Goal: Contribute content: Contribute content

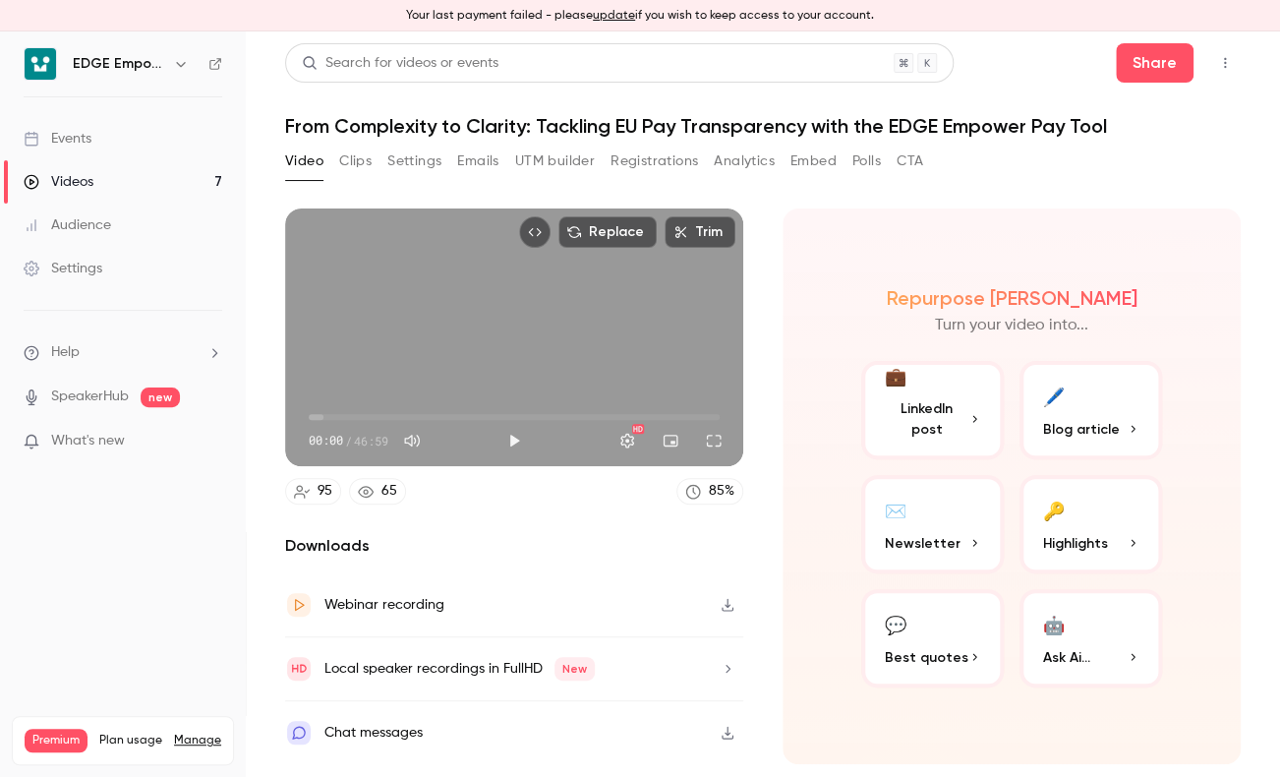
click at [93, 139] on link "Events" at bounding box center [123, 138] width 246 height 43
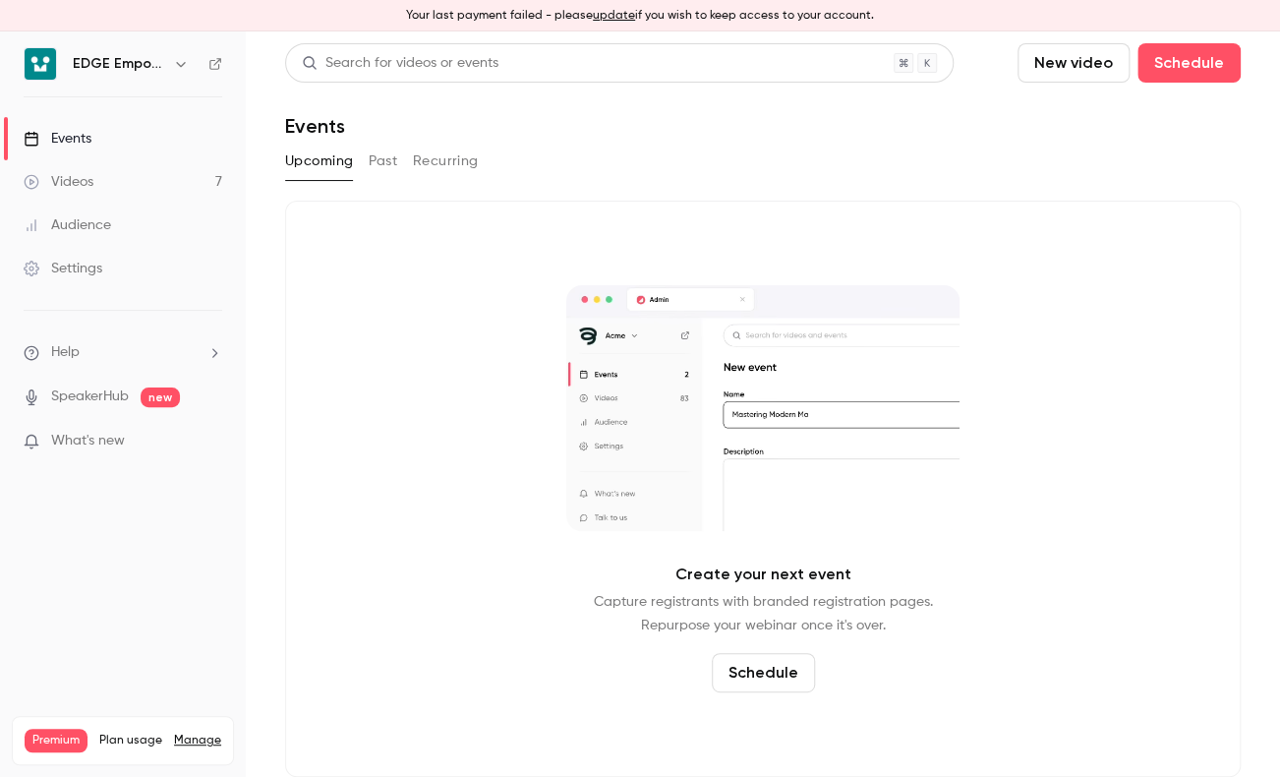
click at [1099, 76] on button "New video" at bounding box center [1074, 62] width 112 height 39
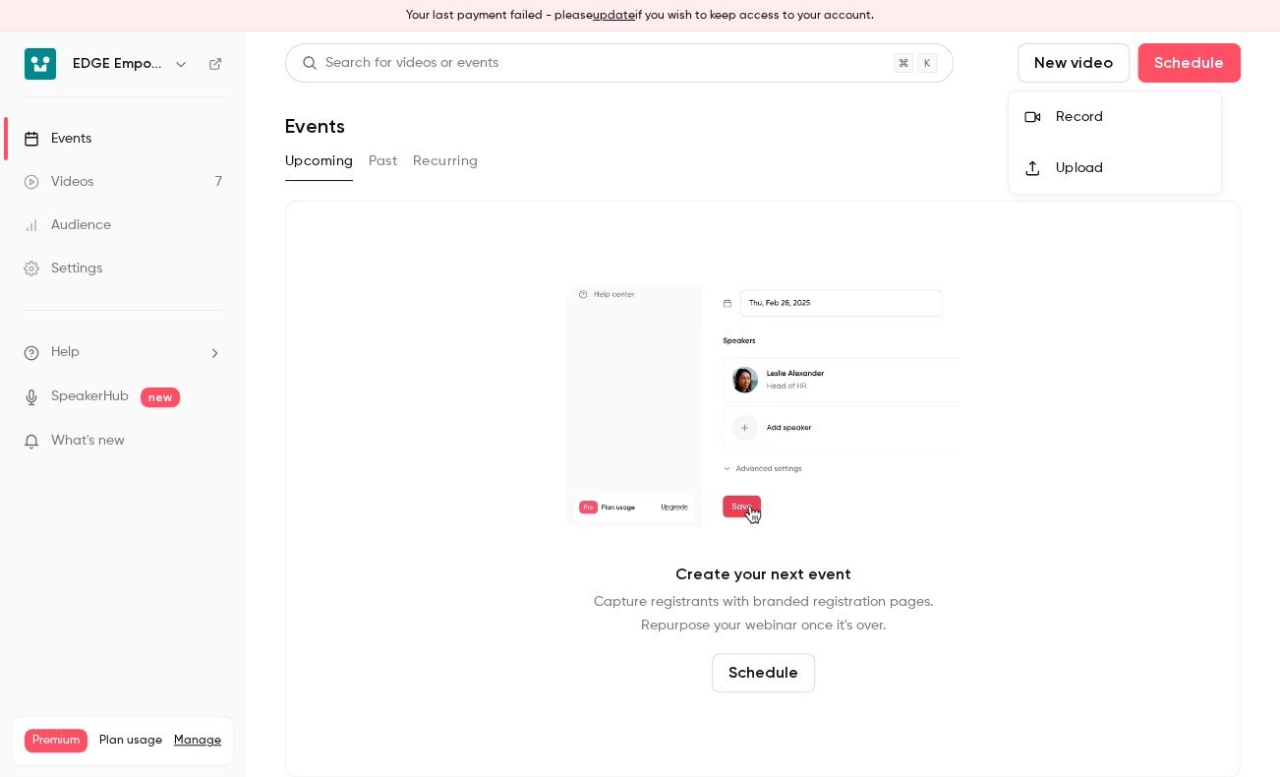
click at [1106, 162] on div "Upload" at bounding box center [1130, 168] width 149 height 20
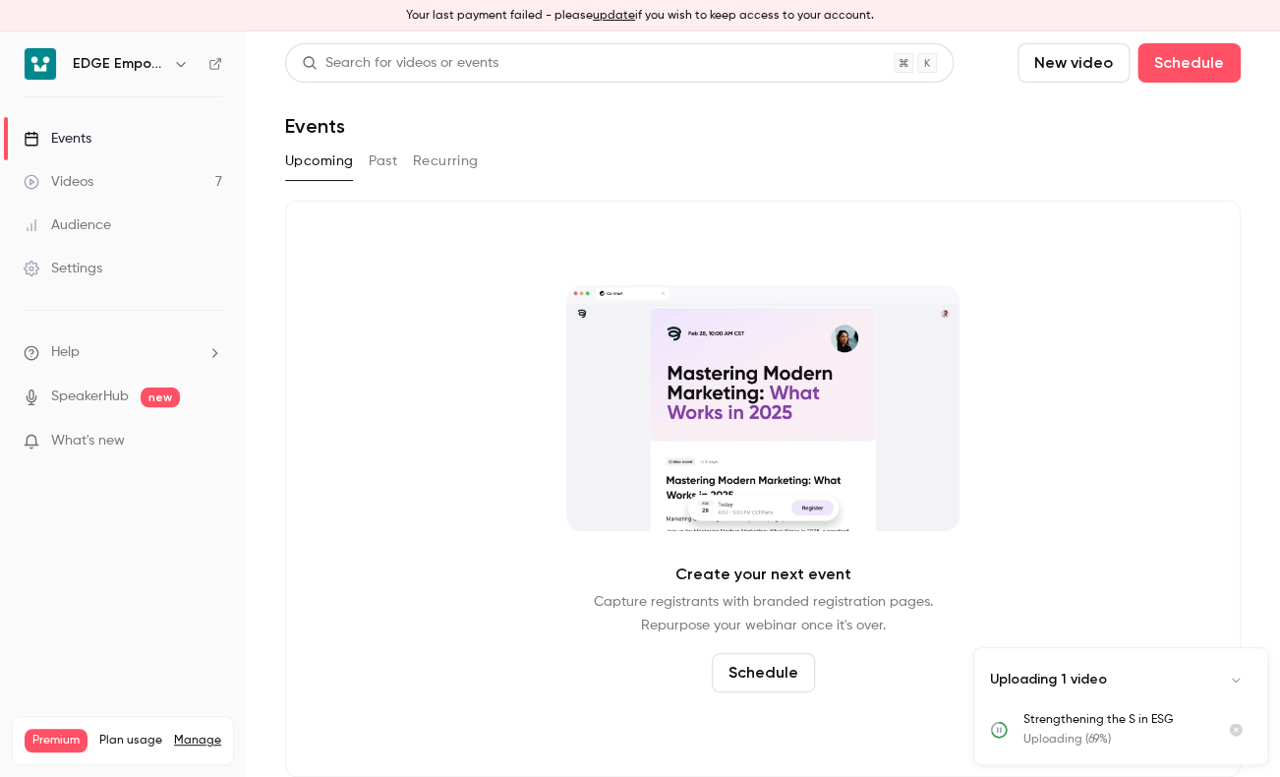
click at [612, 17] on button "update" at bounding box center [614, 16] width 42 height 18
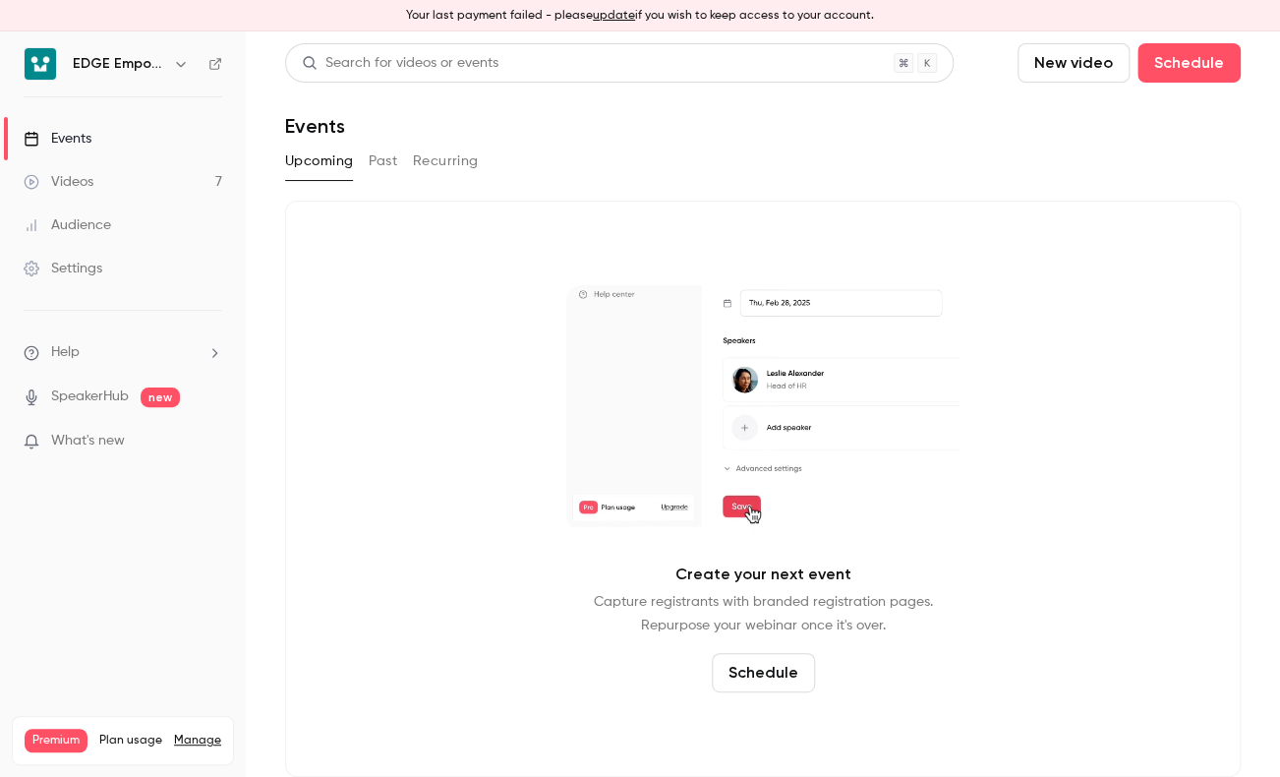
click at [1040, 66] on button "New video" at bounding box center [1074, 62] width 112 height 39
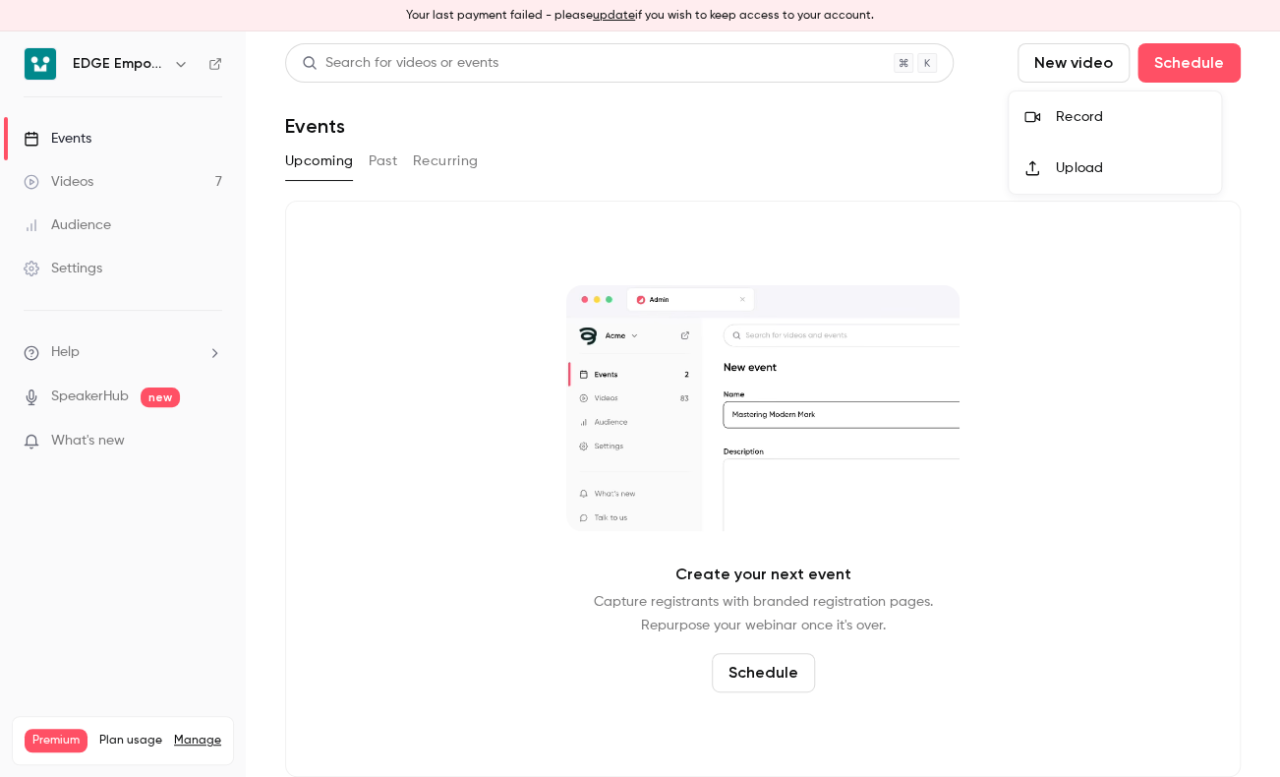
click at [1062, 178] on li "Upload" at bounding box center [1115, 168] width 212 height 51
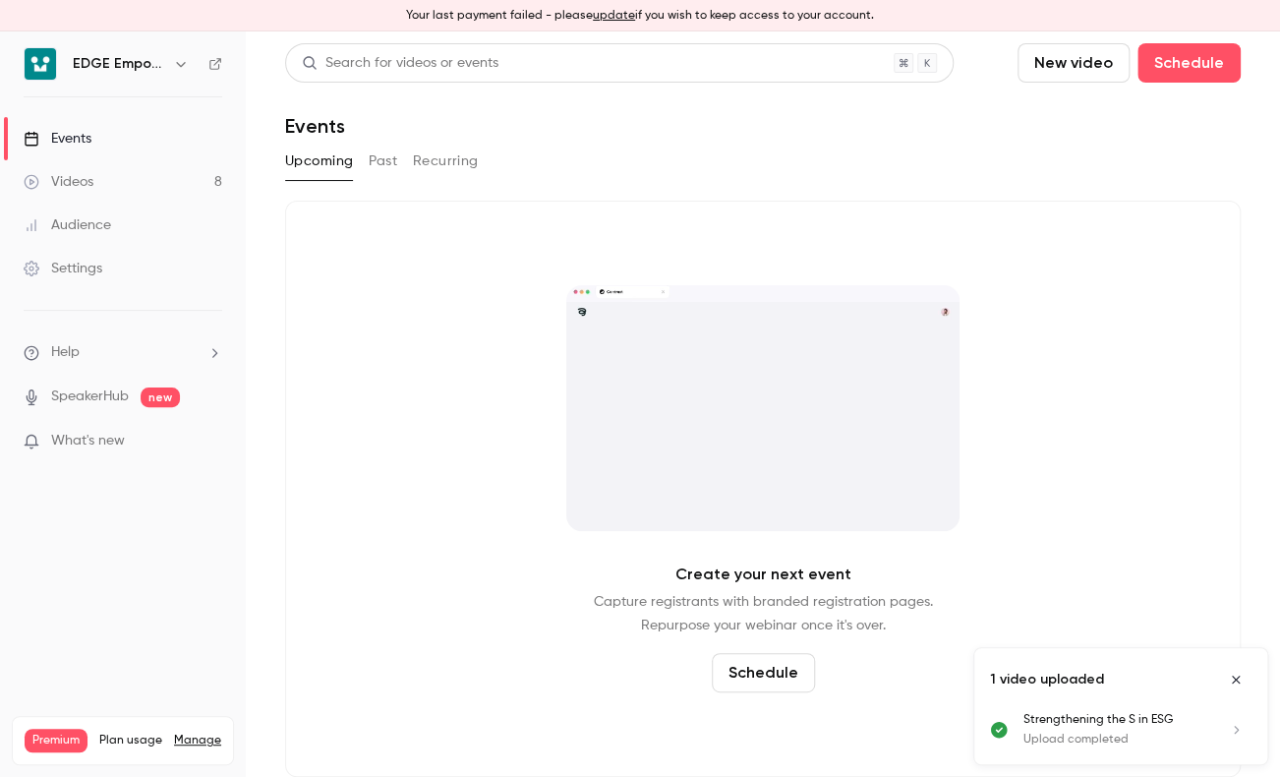
click at [144, 181] on link "Videos 8" at bounding box center [123, 181] width 246 height 43
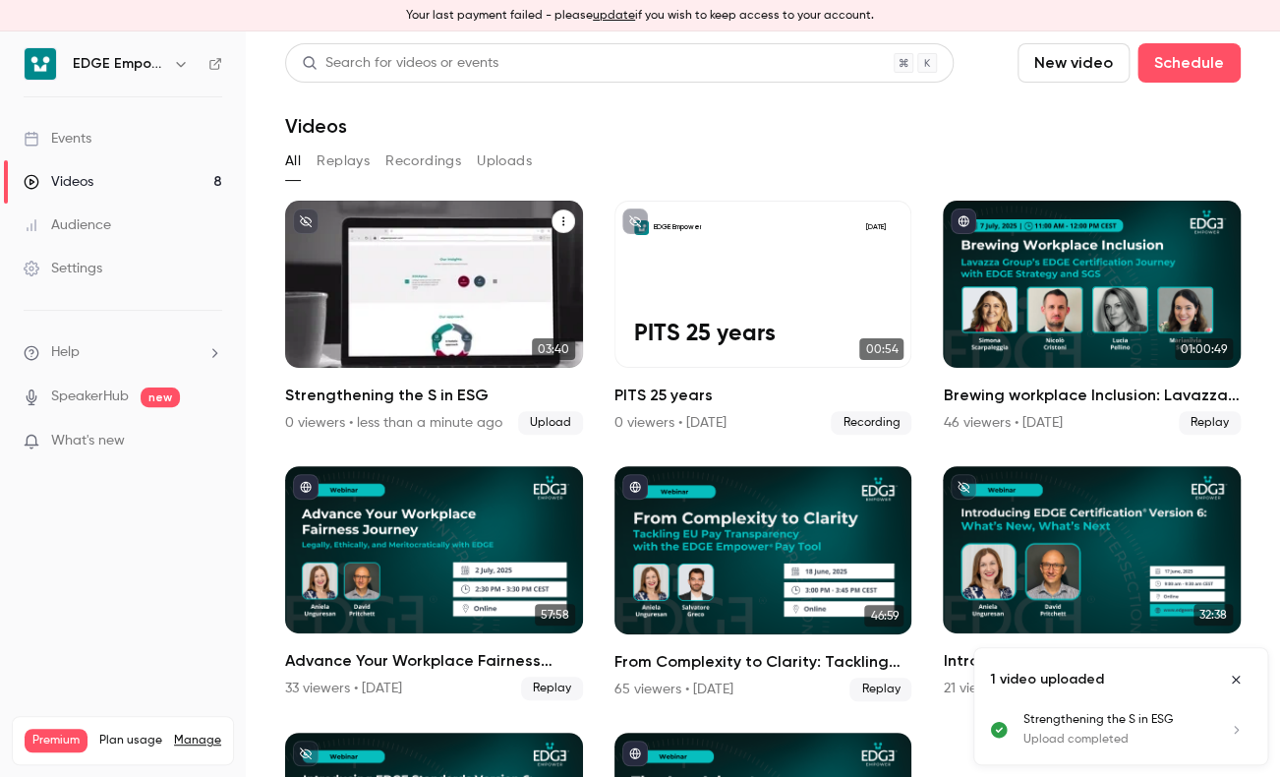
click at [558, 219] on icon "Strengthening the S in ESG" at bounding box center [564, 221] width 12 height 12
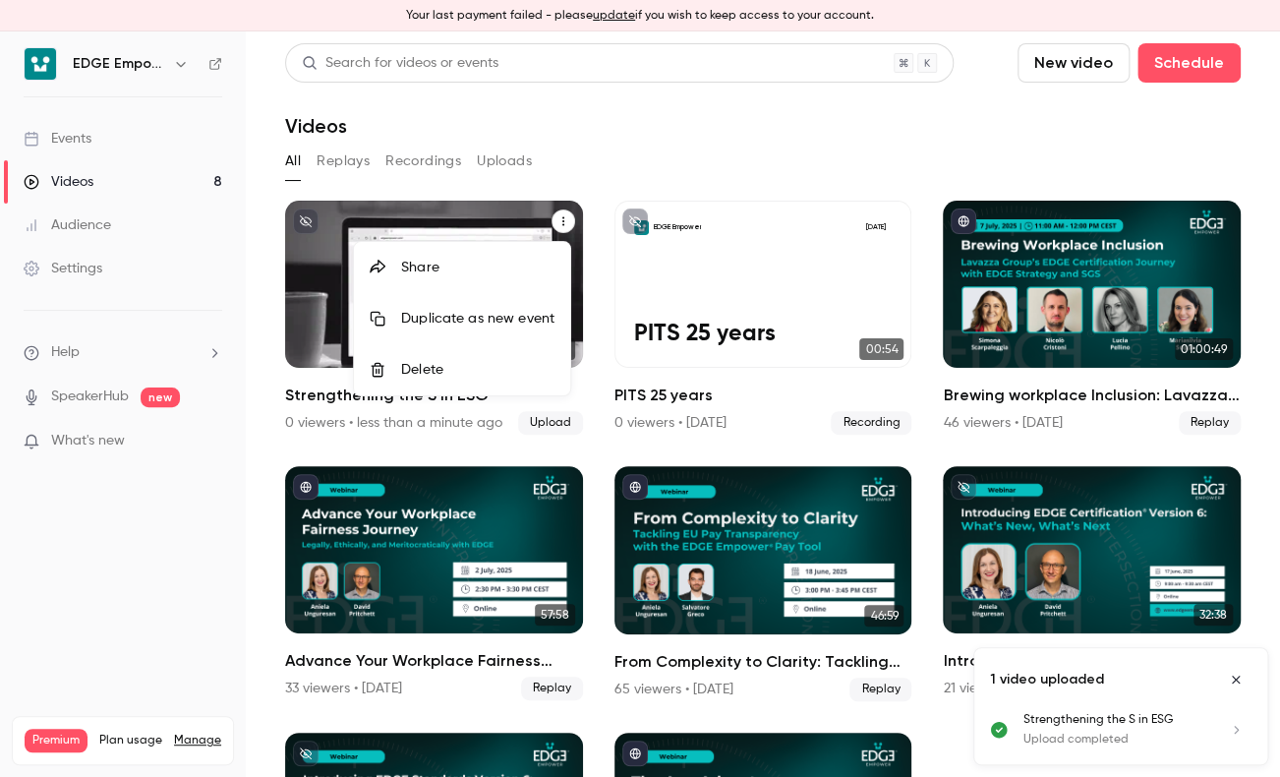
click at [512, 189] on div at bounding box center [640, 388] width 1280 height 777
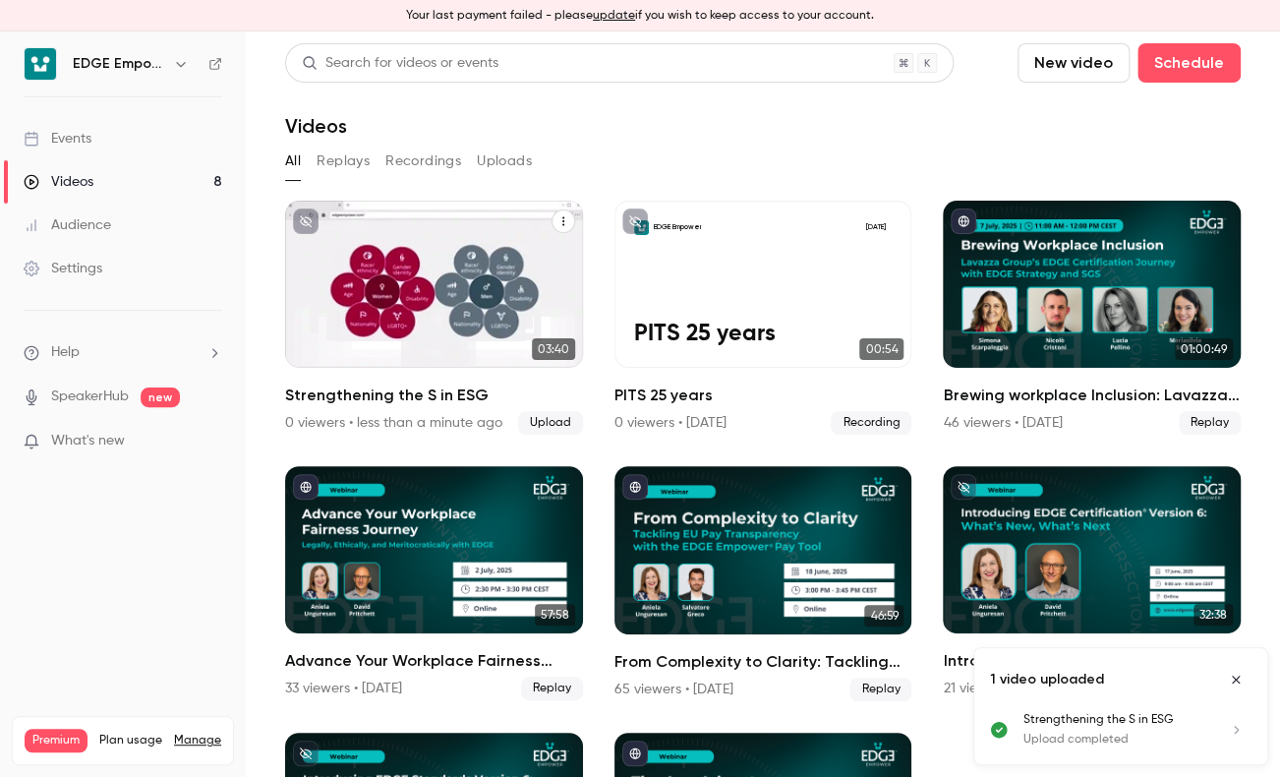
click at [488, 274] on div "EDGE Empower [DATE] Strengthening the S in ESG" at bounding box center [434, 284] width 298 height 167
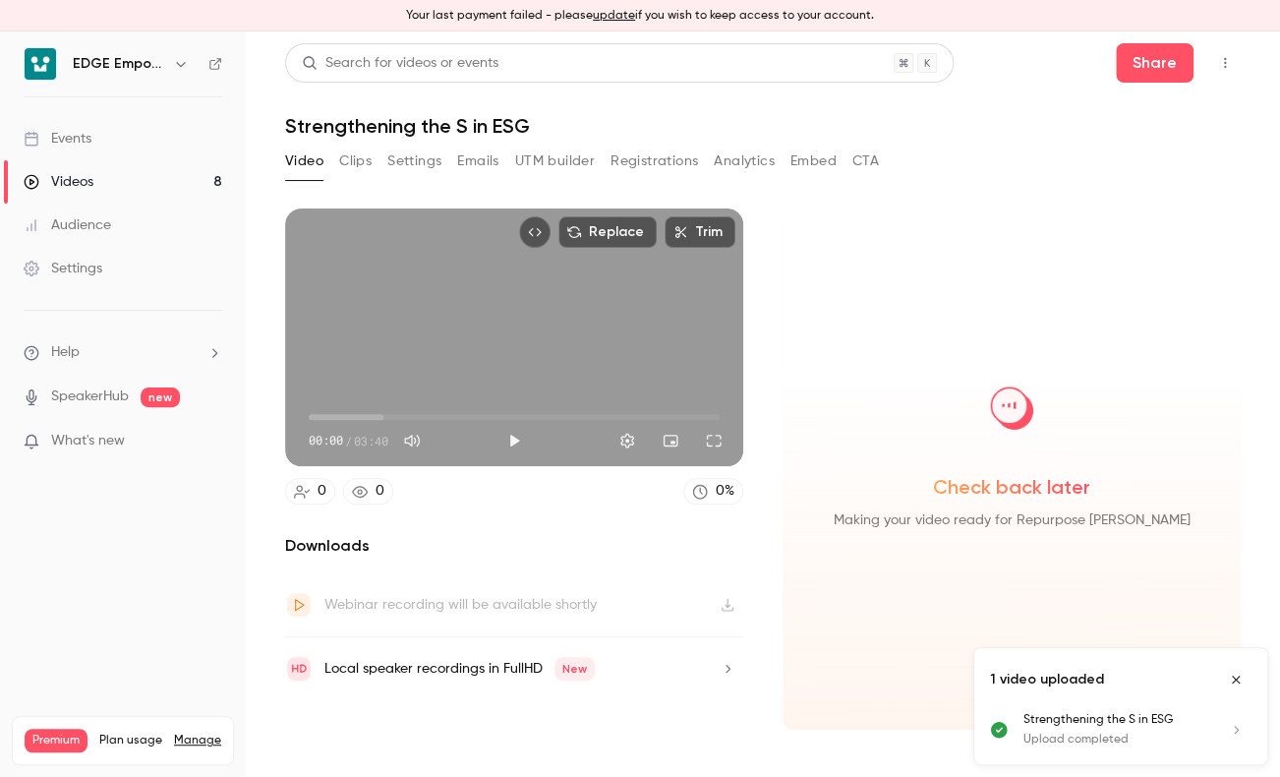
click at [358, 160] on button "Clips" at bounding box center [355, 161] width 32 height 31
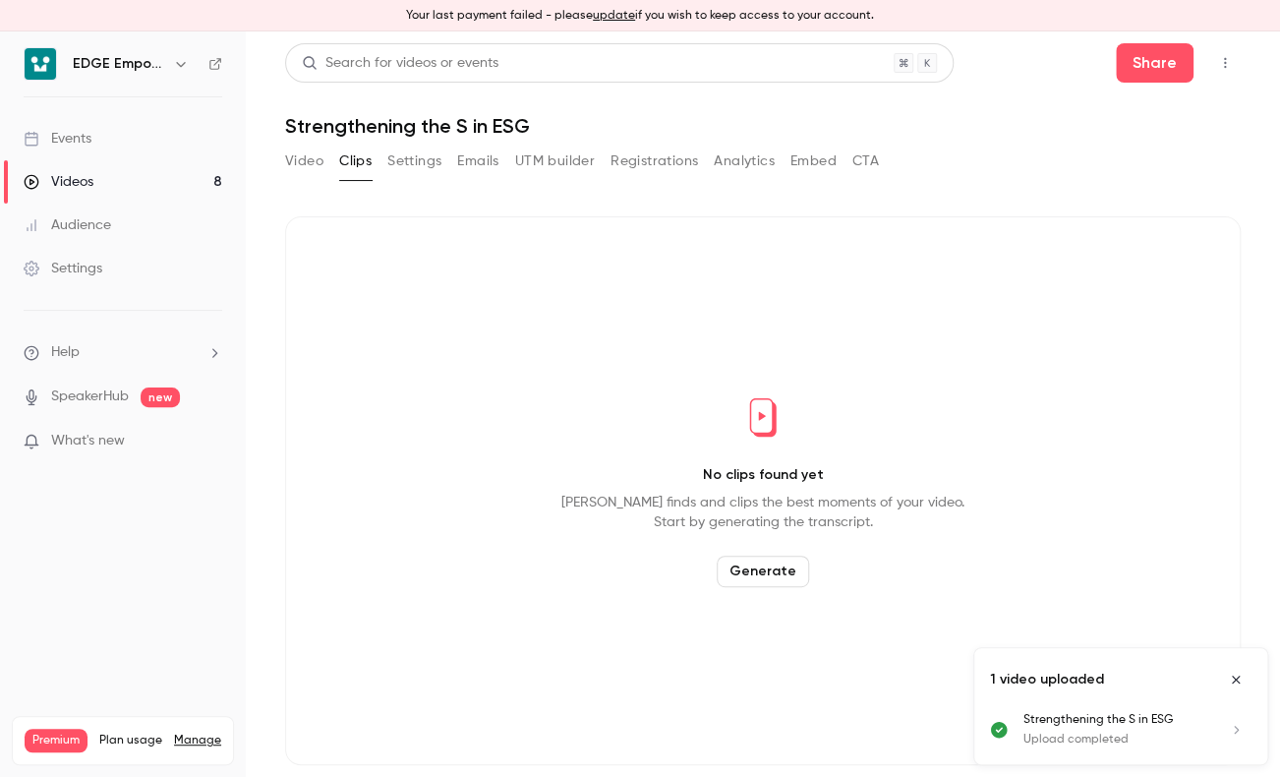
click at [780, 580] on button "Generate" at bounding box center [763, 571] width 92 height 31
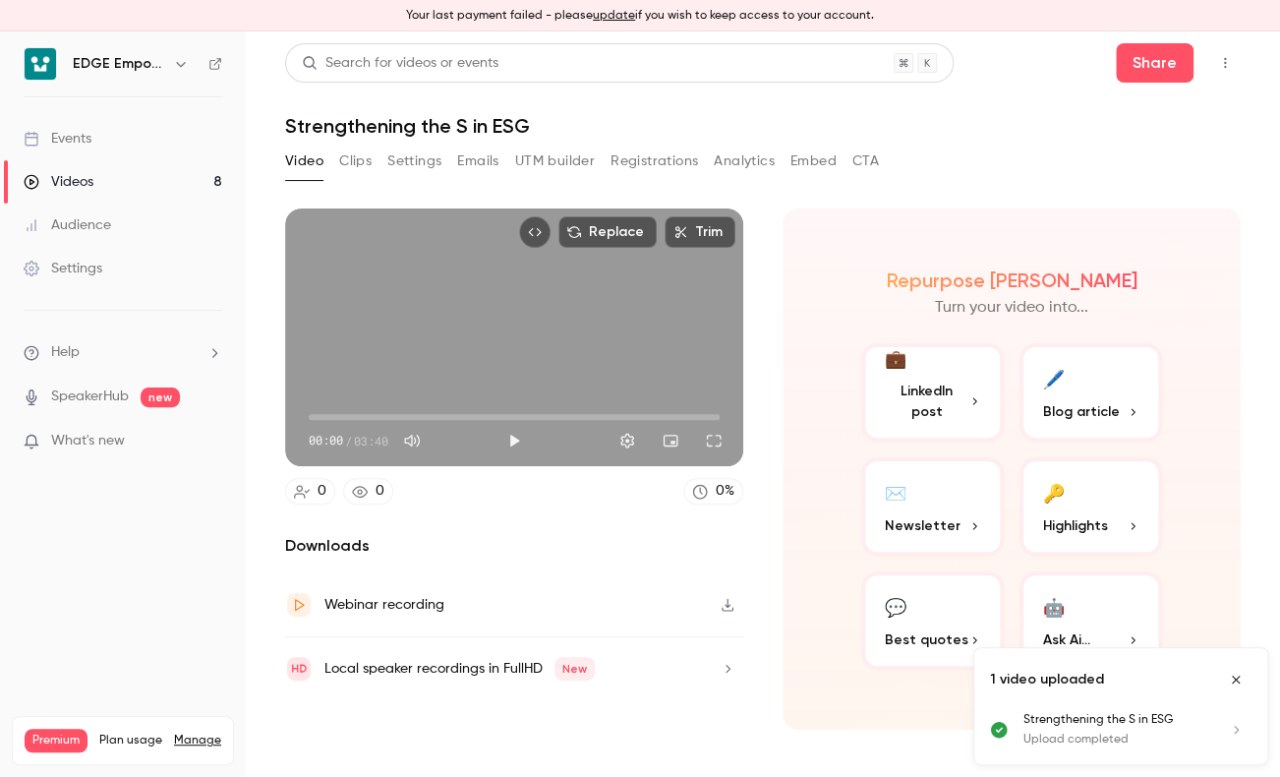
click at [370, 160] on button "Clips" at bounding box center [355, 161] width 32 height 31
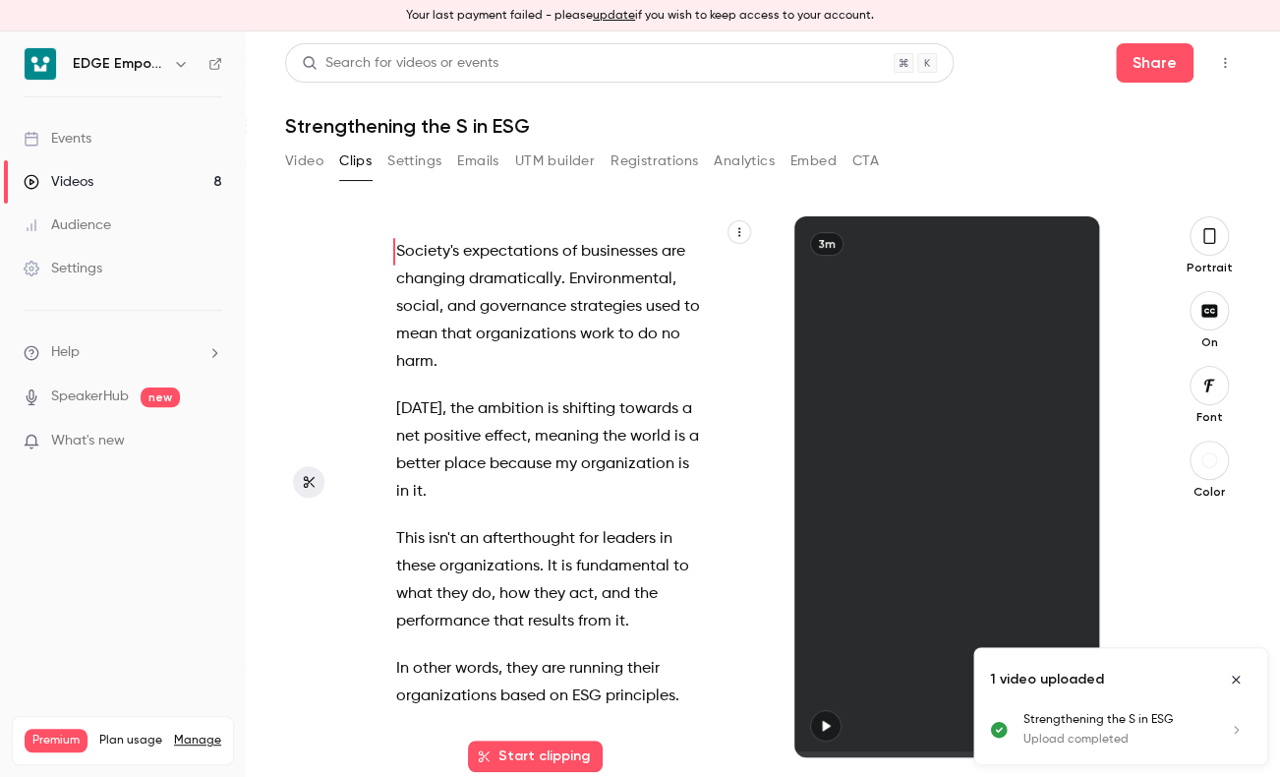
click at [548, 757] on button "Start clipping" at bounding box center [535, 755] width 135 height 31
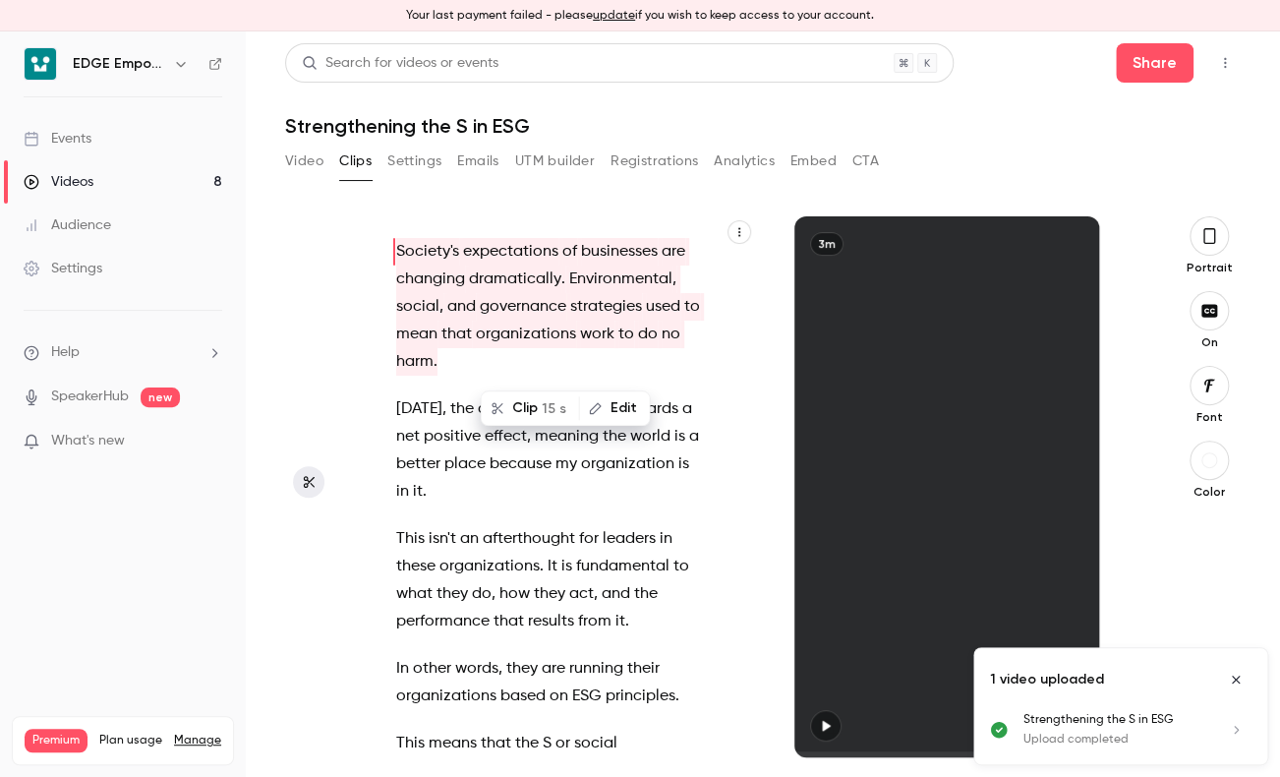
drag, startPoint x: 548, startPoint y: 757, endPoint x: 496, endPoint y: 593, distance: 172.3
click at [492, 593] on span "do" at bounding box center [482, 594] width 20 height 28
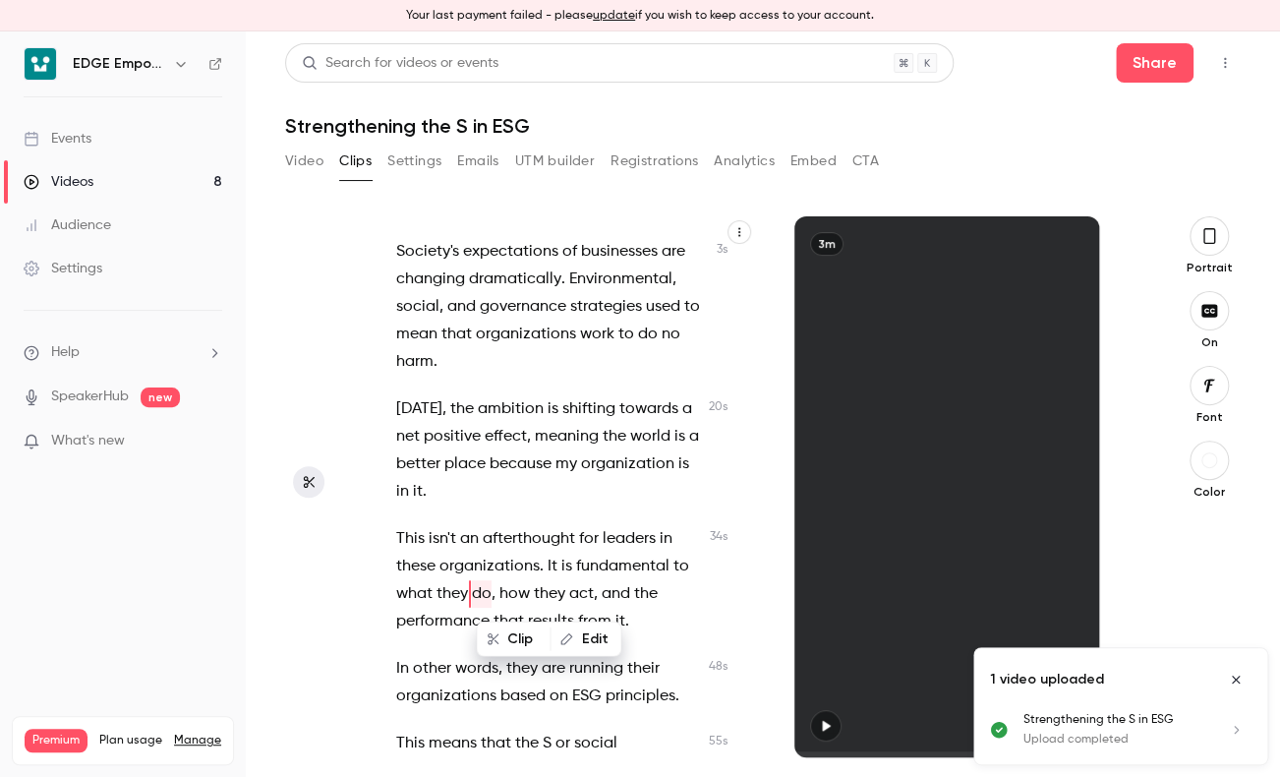
type input "****"
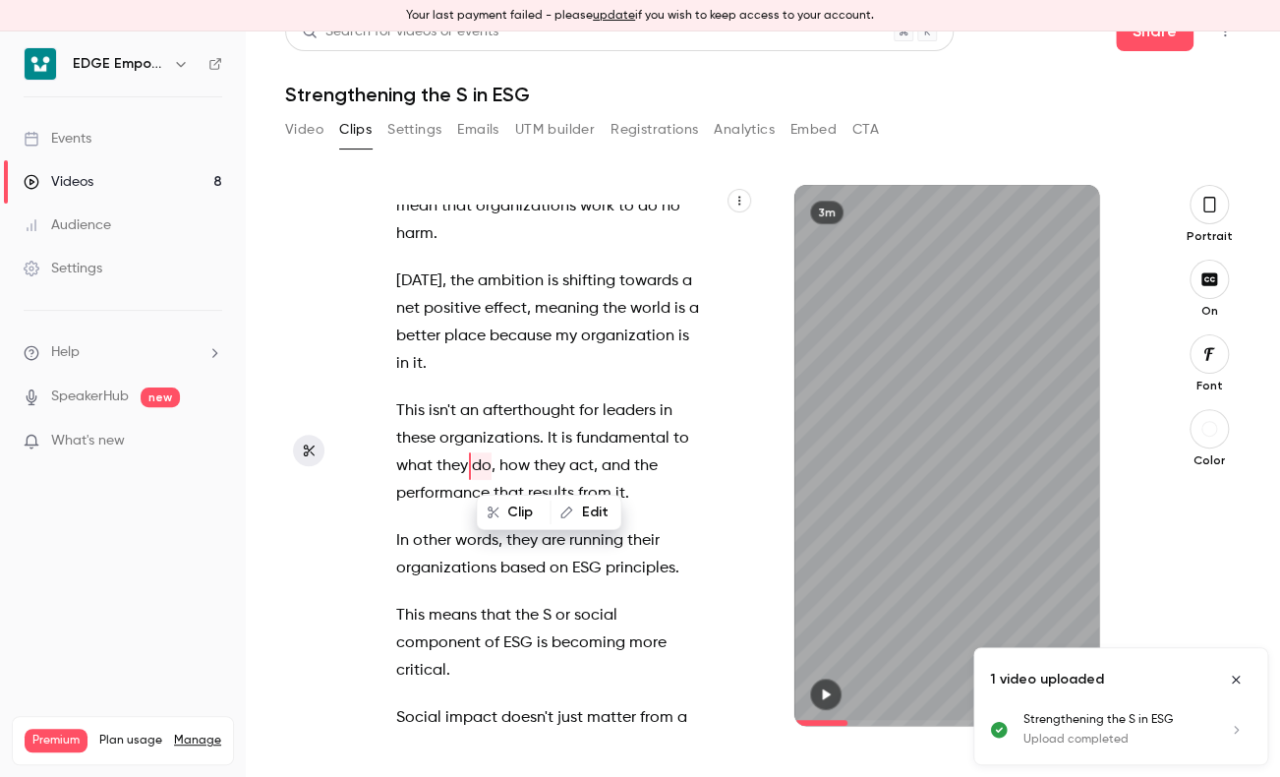
click at [308, 127] on button "Video" at bounding box center [304, 129] width 38 height 31
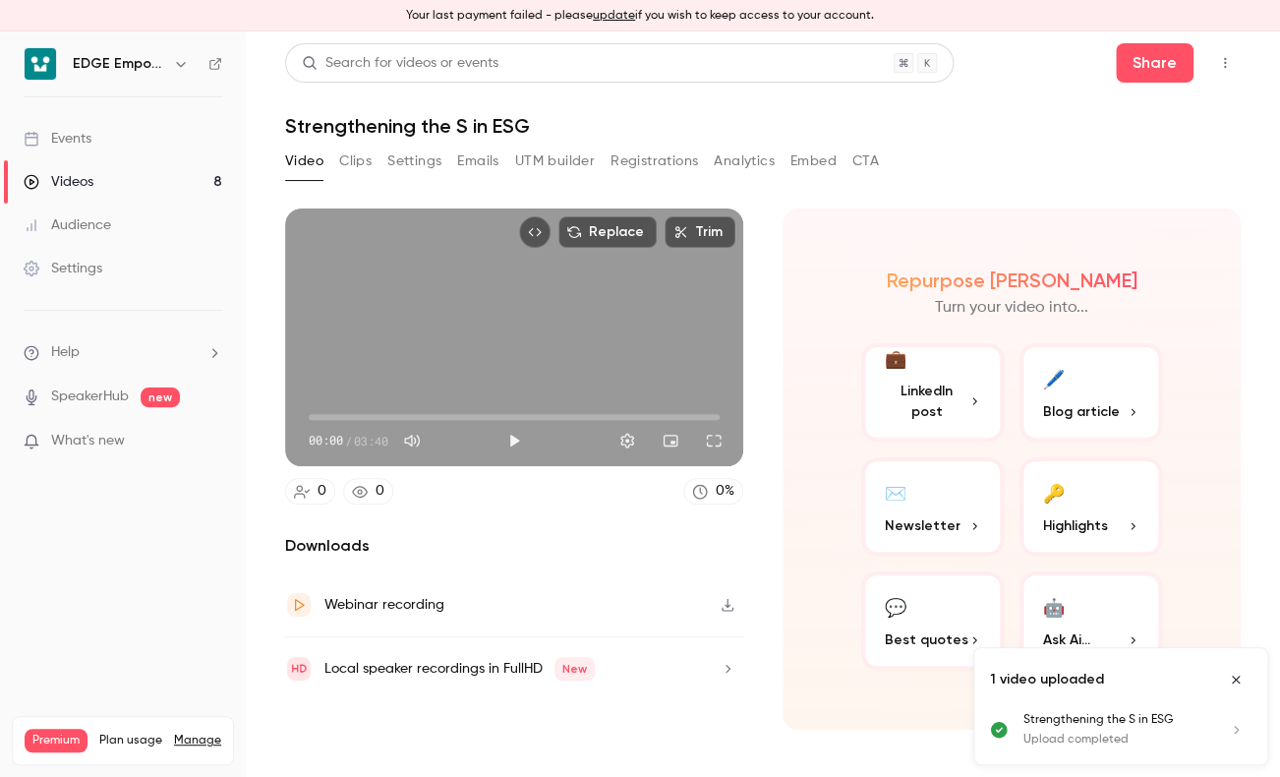
click at [349, 154] on button "Clips" at bounding box center [355, 161] width 32 height 31
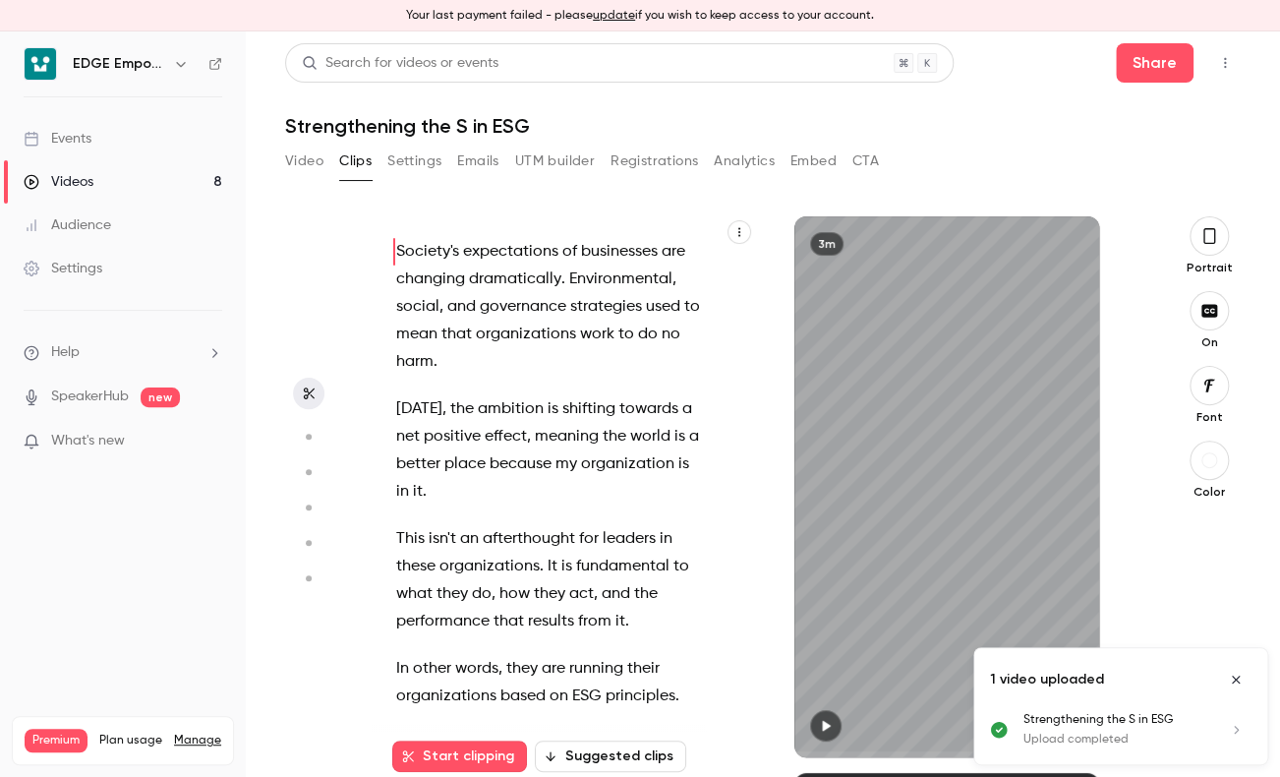
click at [310, 440] on icon "button" at bounding box center [308, 437] width 18 height 14
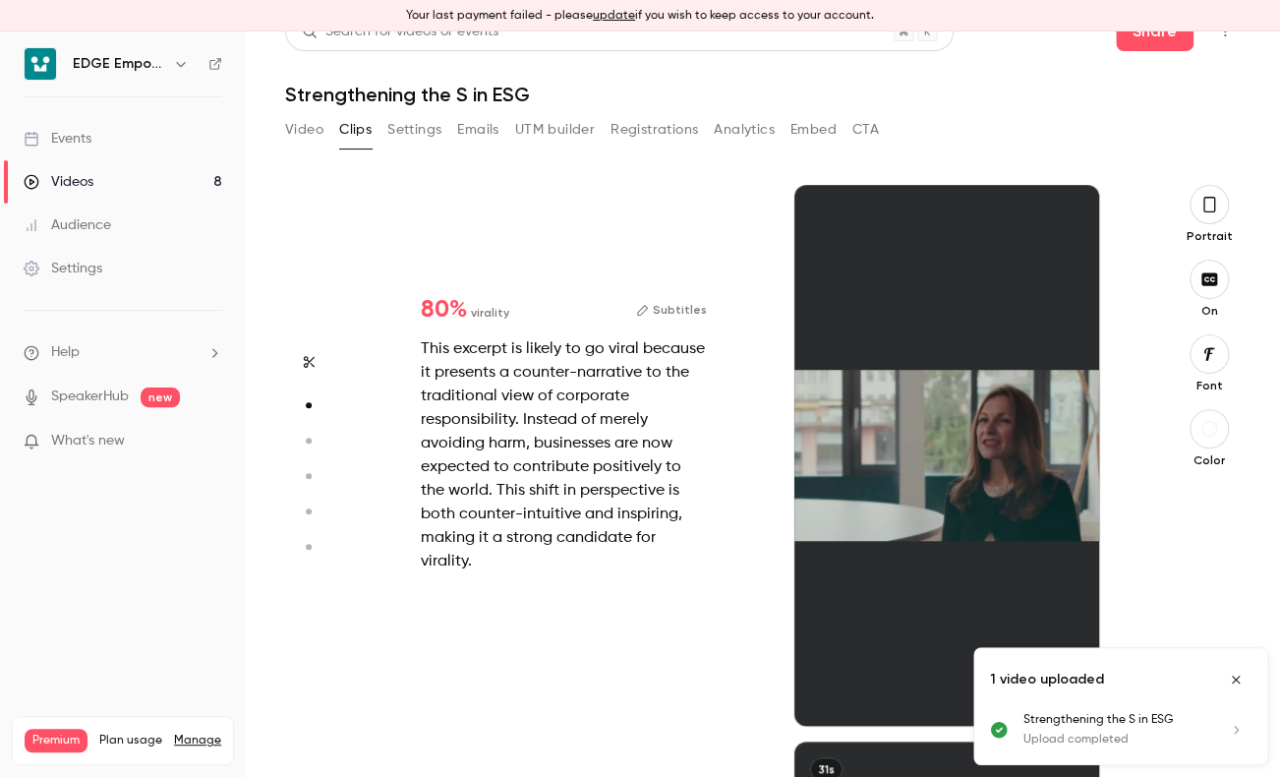
scroll to position [557, 0]
click at [909, 377] on div at bounding box center [946, 455] width 304 height 541
click at [950, 406] on div at bounding box center [946, 455] width 304 height 541
type input "*"
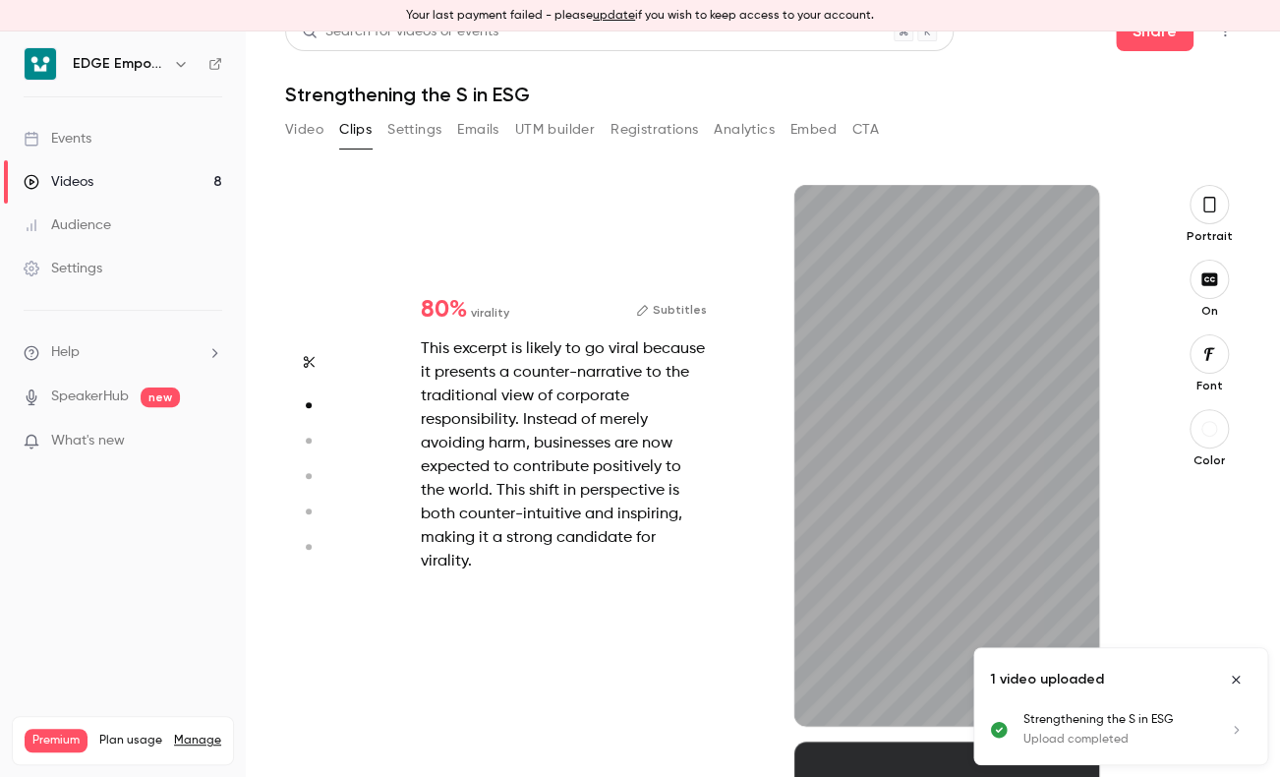
type input "*"
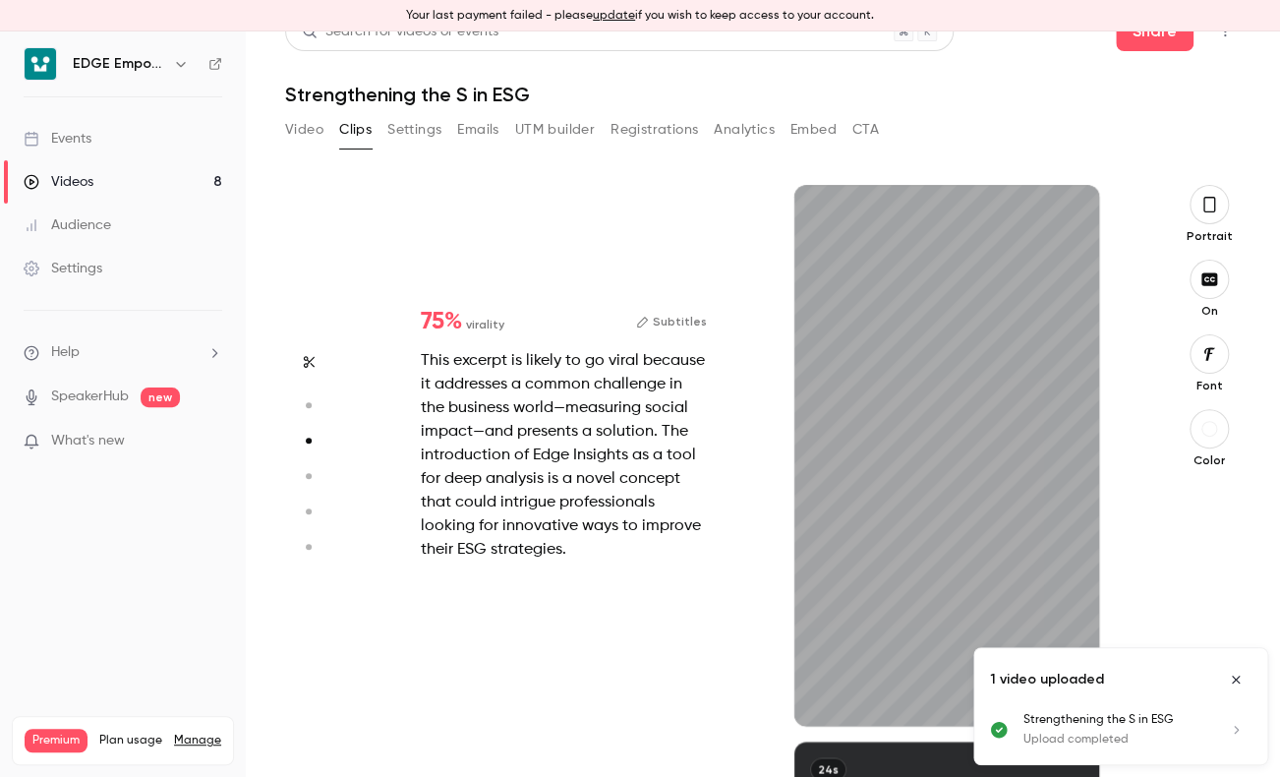
type input "*"
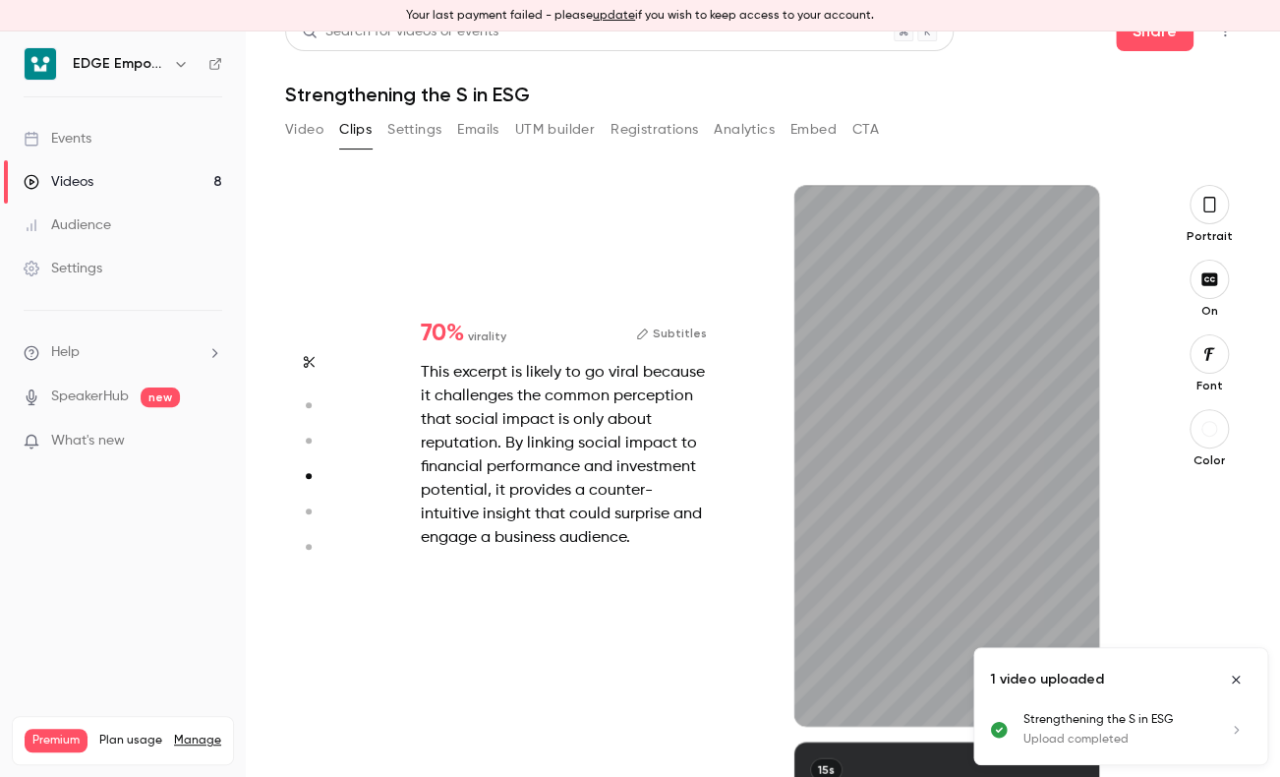
scroll to position [1671, 0]
type input "*"
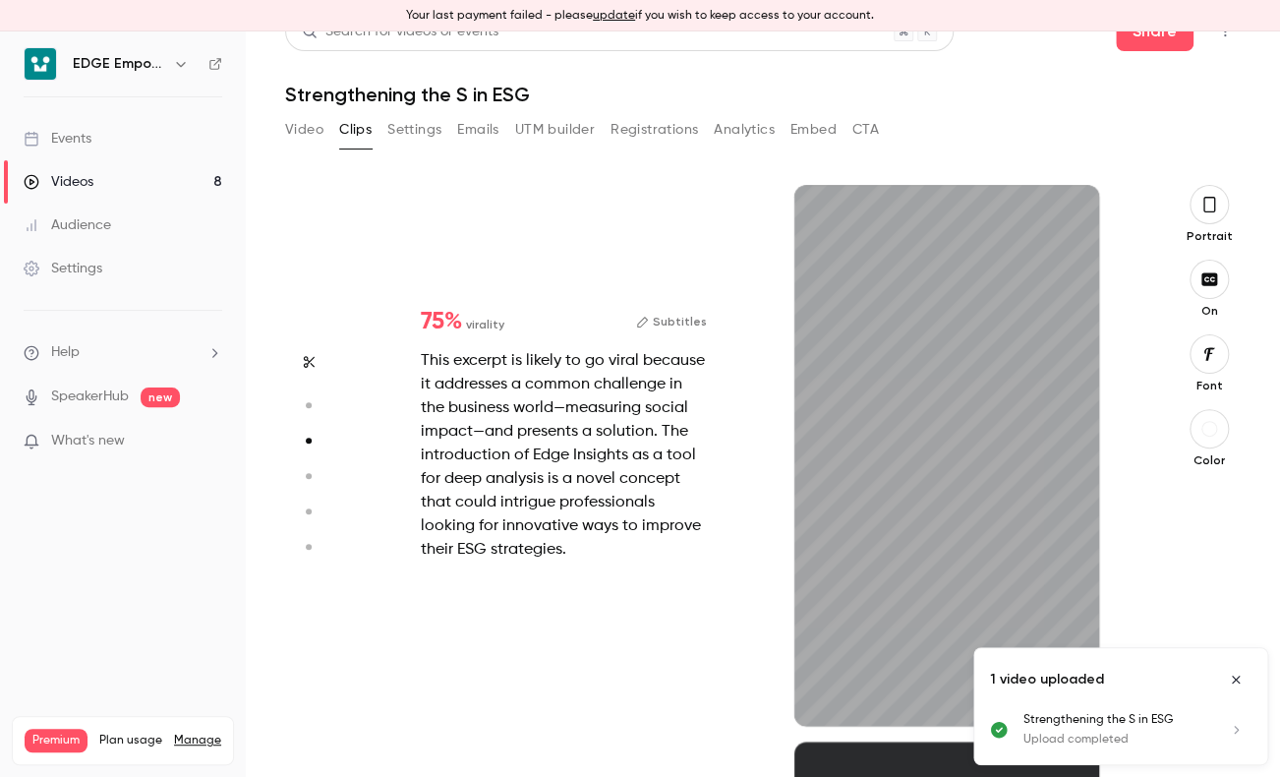
type input "*"
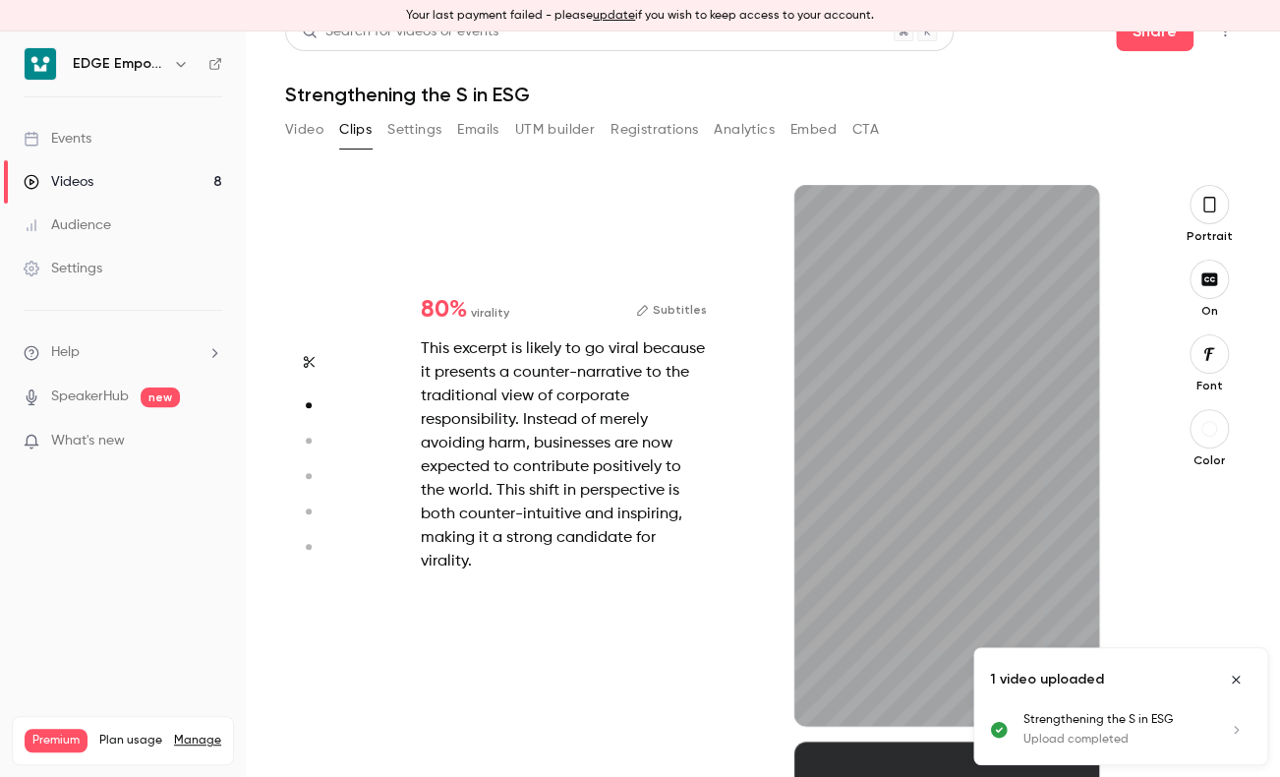
scroll to position [557, 0]
click at [1202, 205] on icon "button" at bounding box center [1210, 205] width 16 height 22
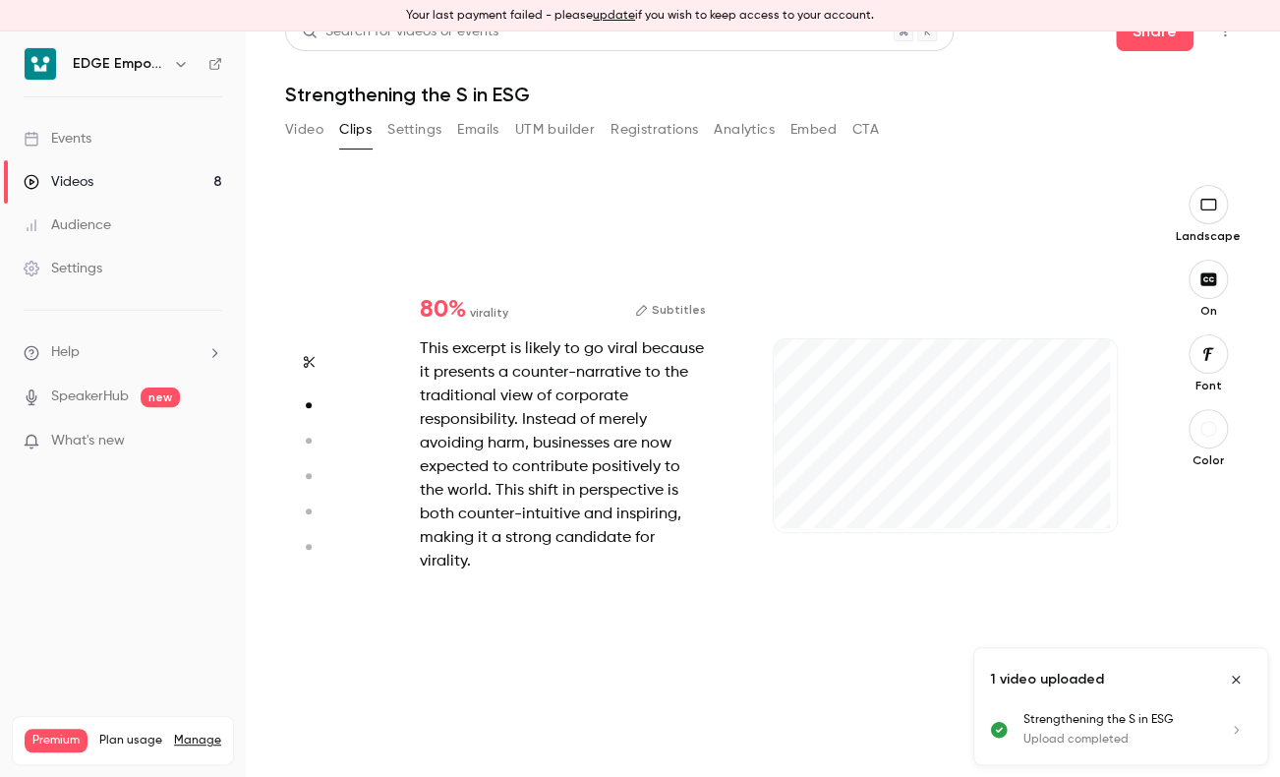
click at [1201, 439] on button "button" at bounding box center [1208, 428] width 39 height 39
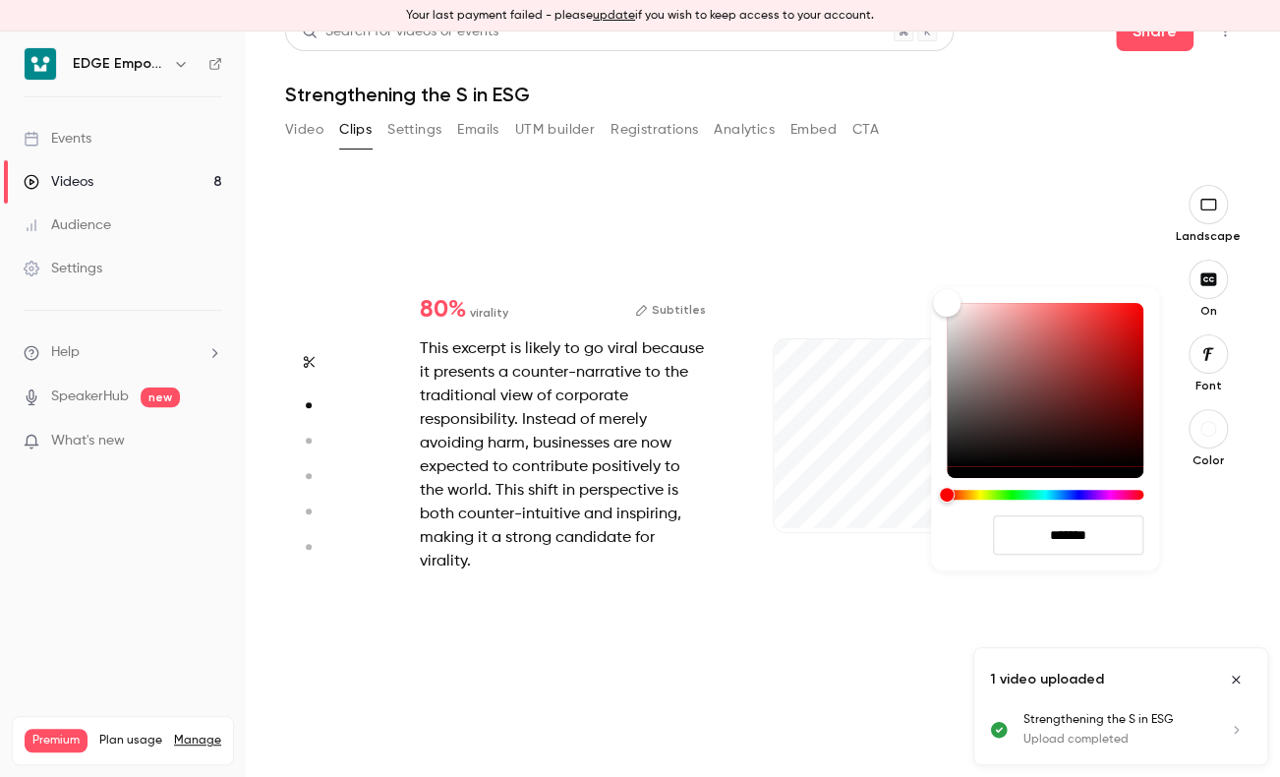
type input "****"
drag, startPoint x: 1052, startPoint y: 529, endPoint x: 1149, endPoint y: 535, distance: 97.5
click at [1144, 538] on input "*******" at bounding box center [1068, 534] width 150 height 39
type input "***"
type input "****"
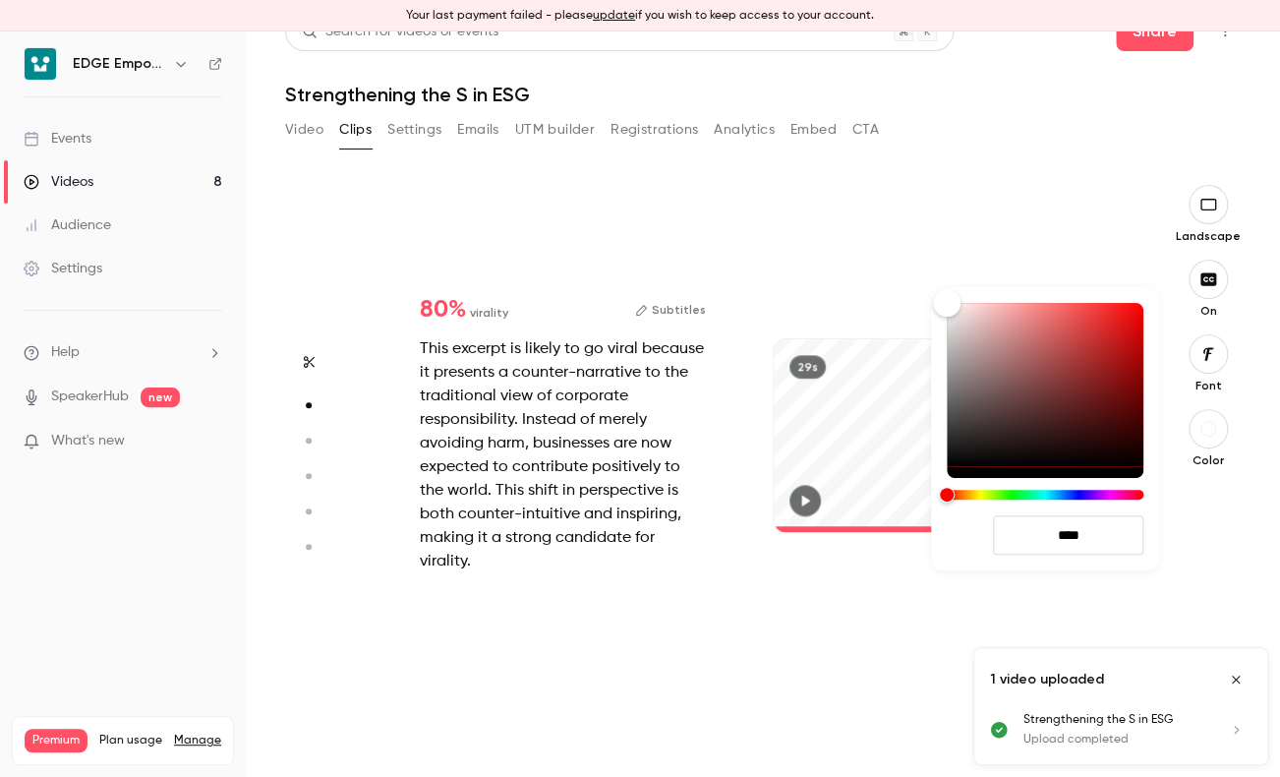
type input "****"
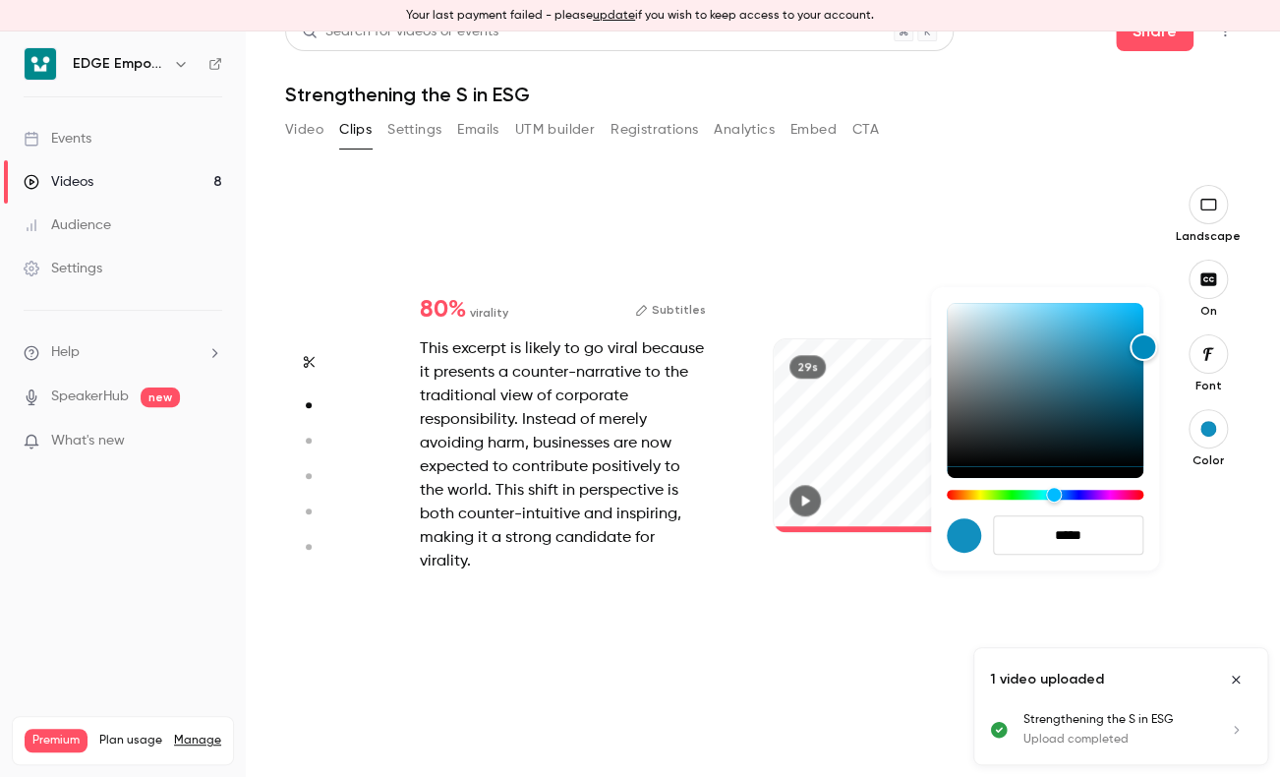
type input "******"
type input "****"
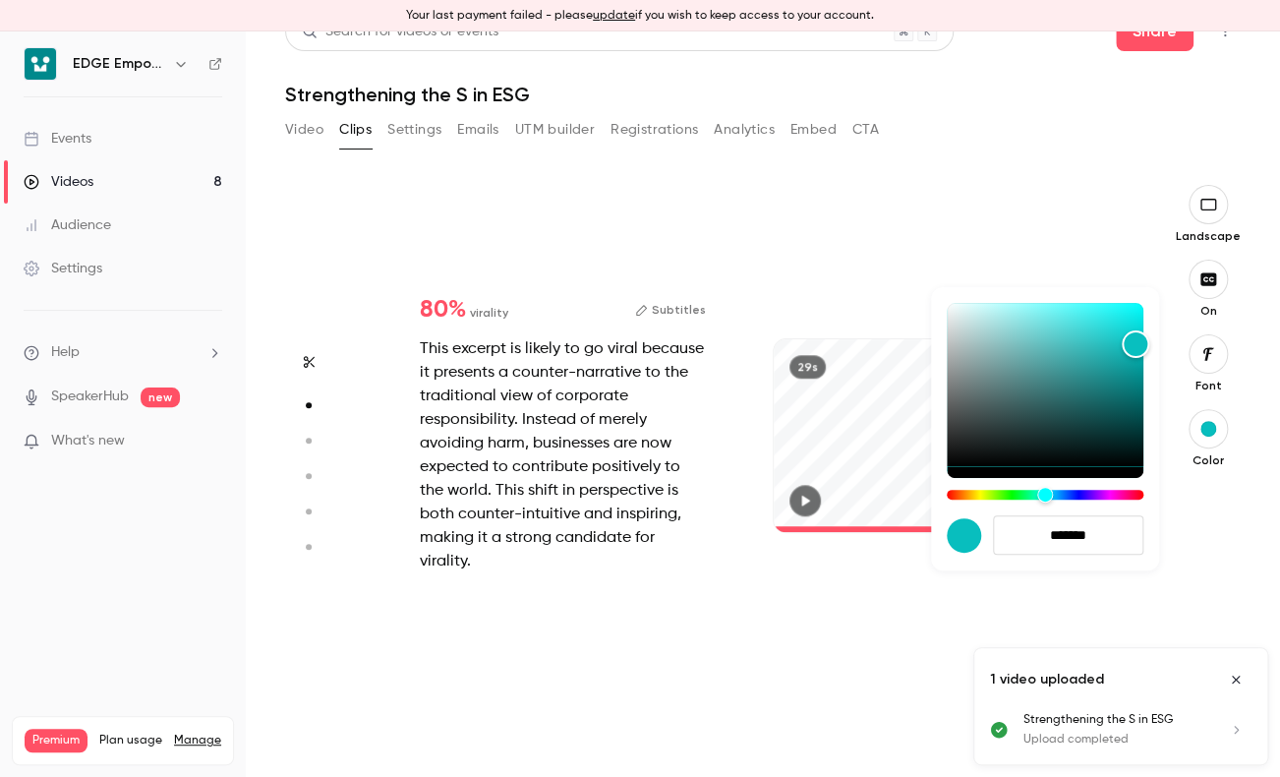
type input "*******"
click at [775, 613] on div at bounding box center [640, 388] width 1280 height 777
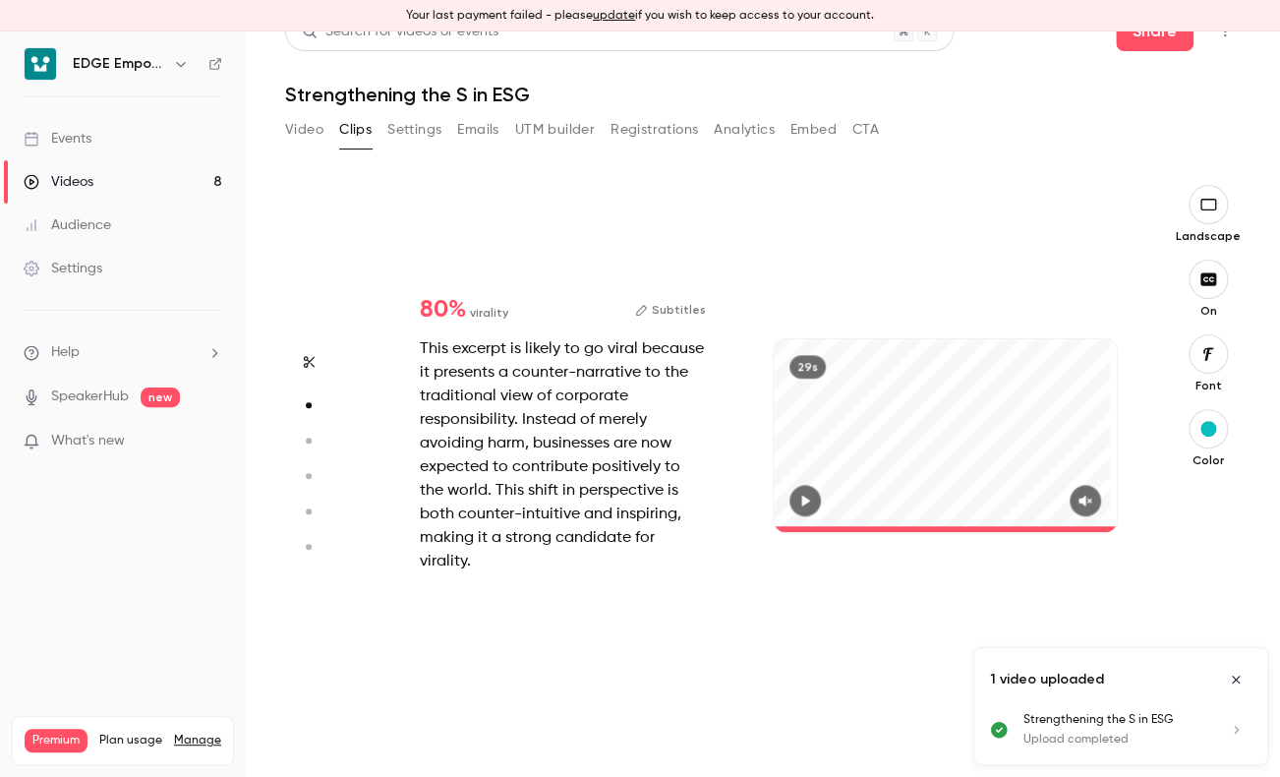
click at [939, 412] on div "29s" at bounding box center [945, 435] width 343 height 193
click at [681, 318] on button "Subtitles" at bounding box center [670, 310] width 71 height 24
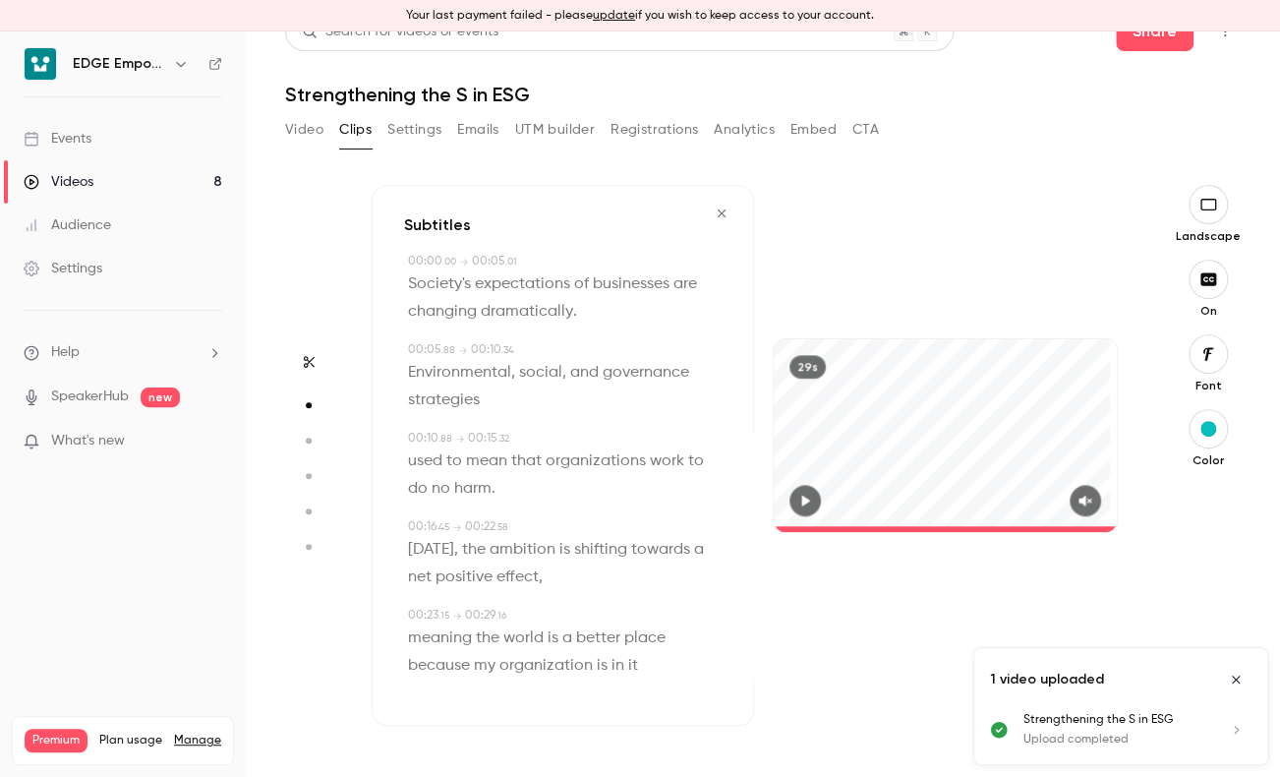
scroll to position [5, 0]
click at [308, 364] on icon "button" at bounding box center [309, 362] width 16 height 14
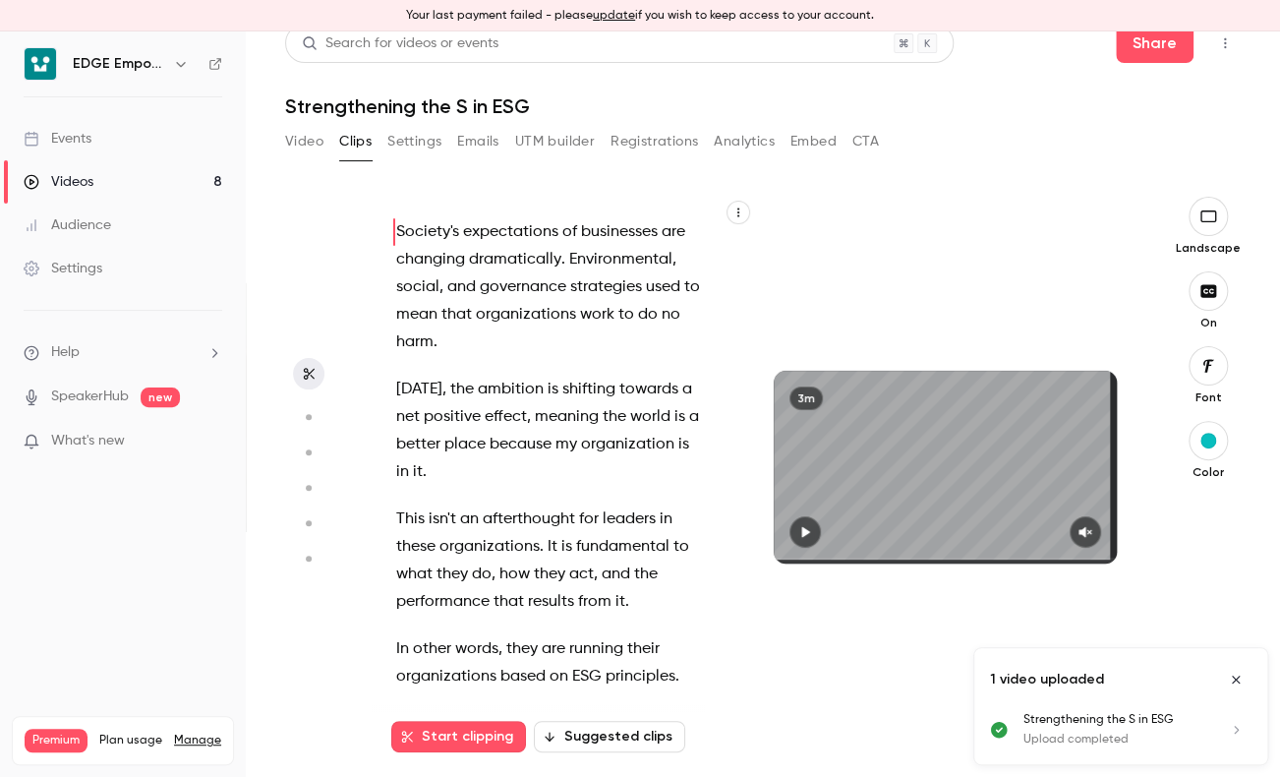
scroll to position [31, 0]
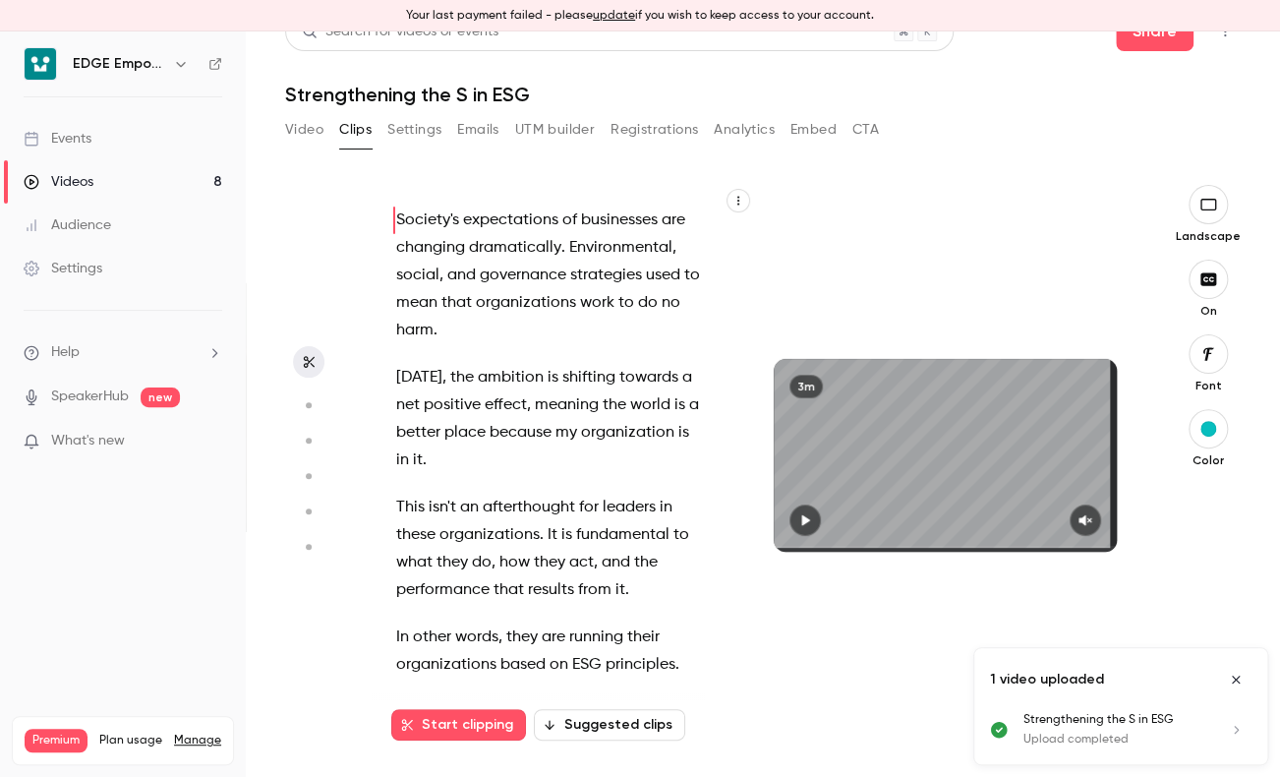
click at [306, 398] on icon "button" at bounding box center [308, 405] width 18 height 14
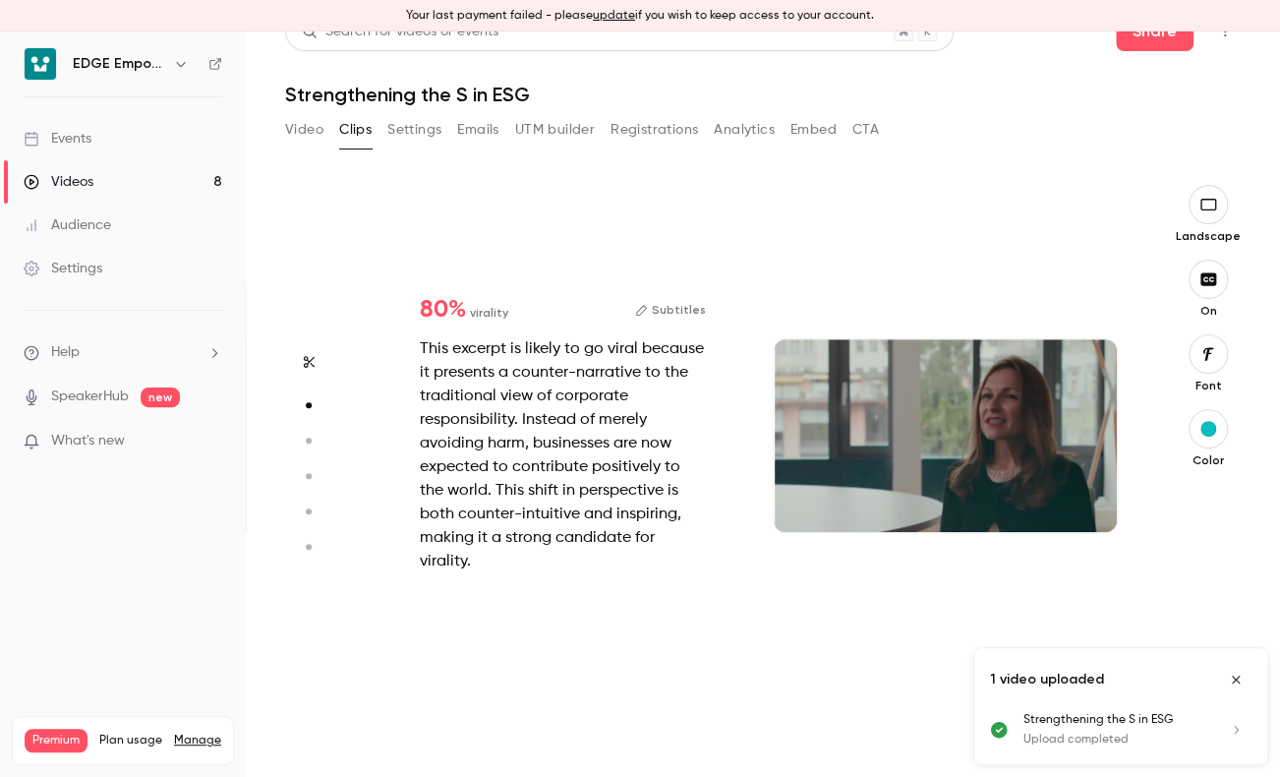
scroll to position [557, 0]
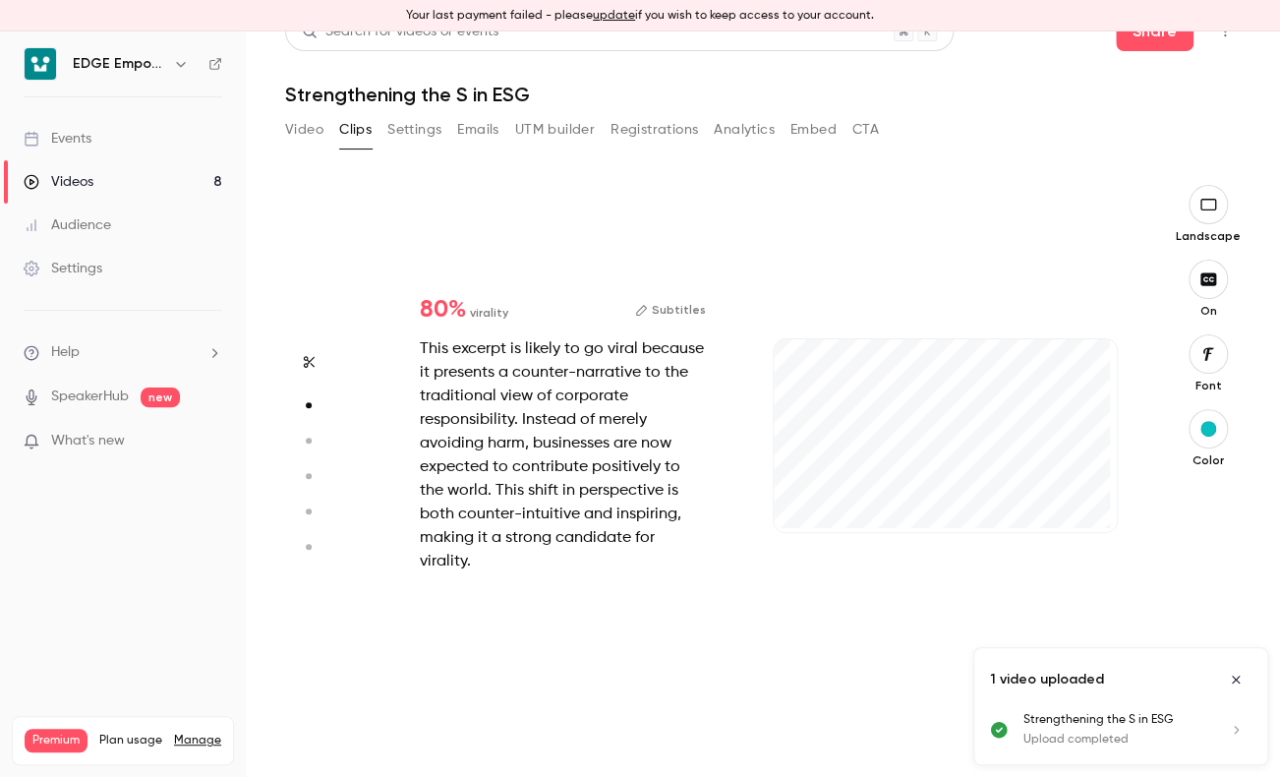
click at [1235, 676] on icon "Close uploads list" at bounding box center [1236, 680] width 16 height 14
click at [1202, 686] on icon "button" at bounding box center [1208, 683] width 13 height 15
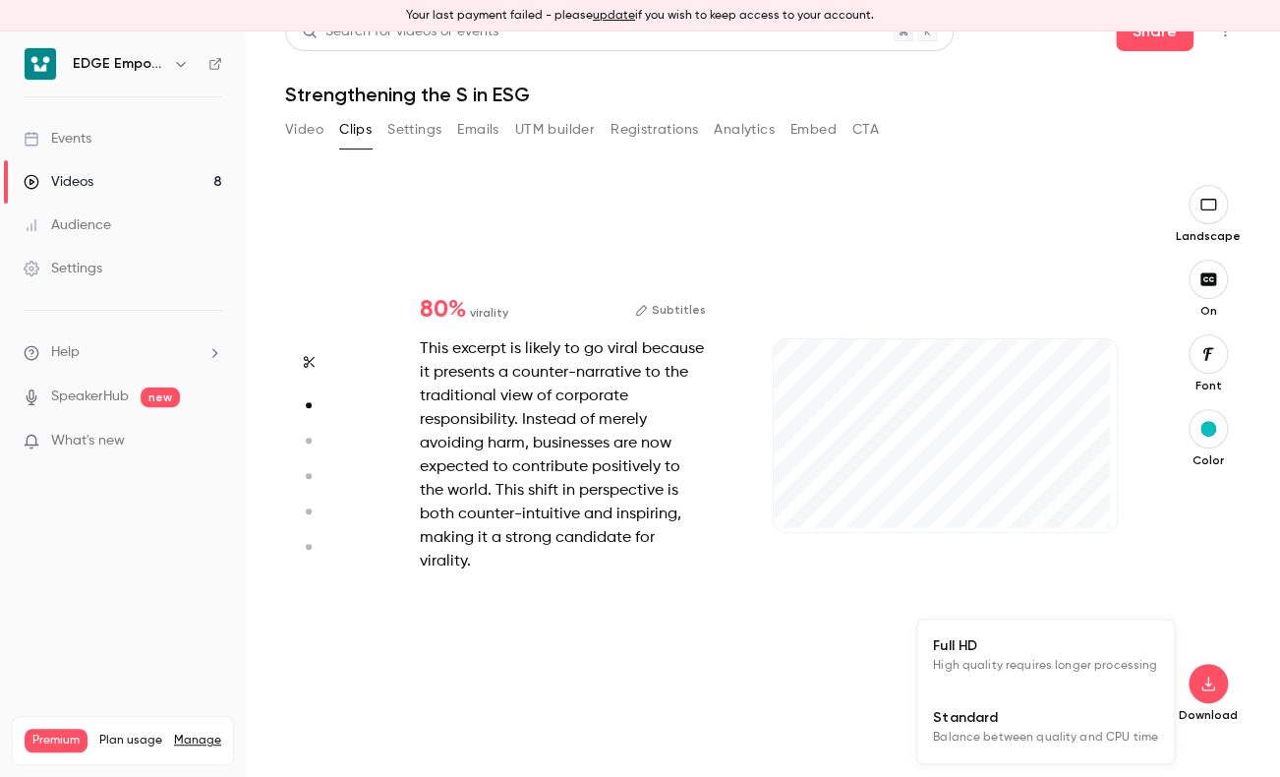
click at [1093, 667] on span "High quality requires longer processing" at bounding box center [1045, 666] width 224 height 20
type input "*"
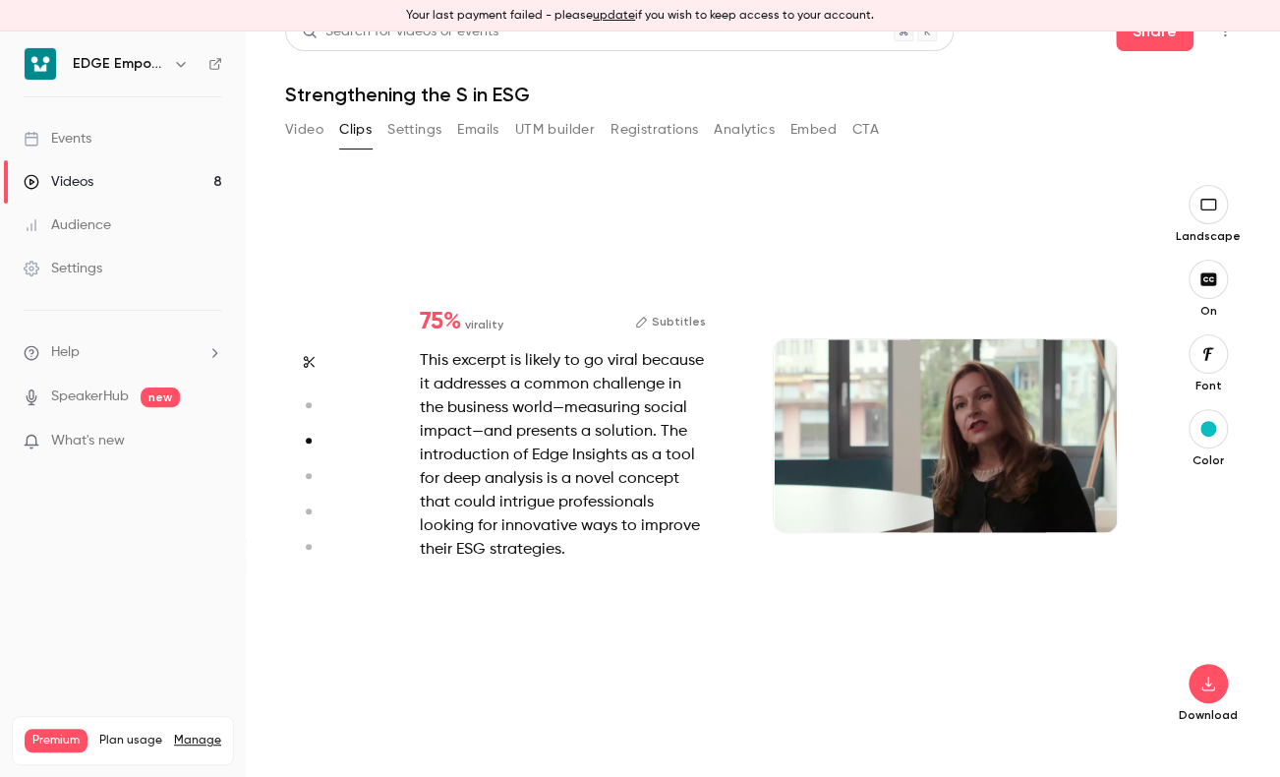
scroll to position [1113, 0]
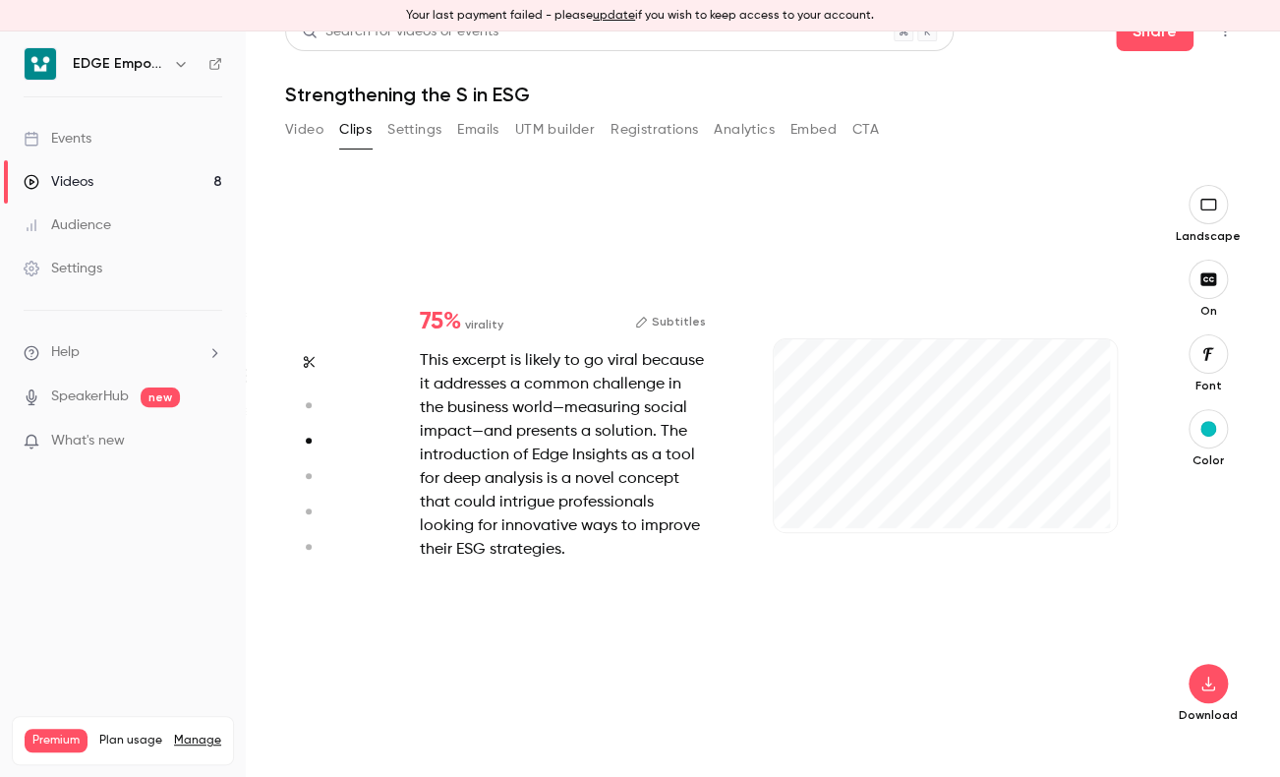
click at [548, 558] on div "This excerpt is likely to go viral because it addresses a common challenge in t…" at bounding box center [563, 455] width 286 height 212
click at [681, 313] on button "Subtitles" at bounding box center [670, 322] width 71 height 24
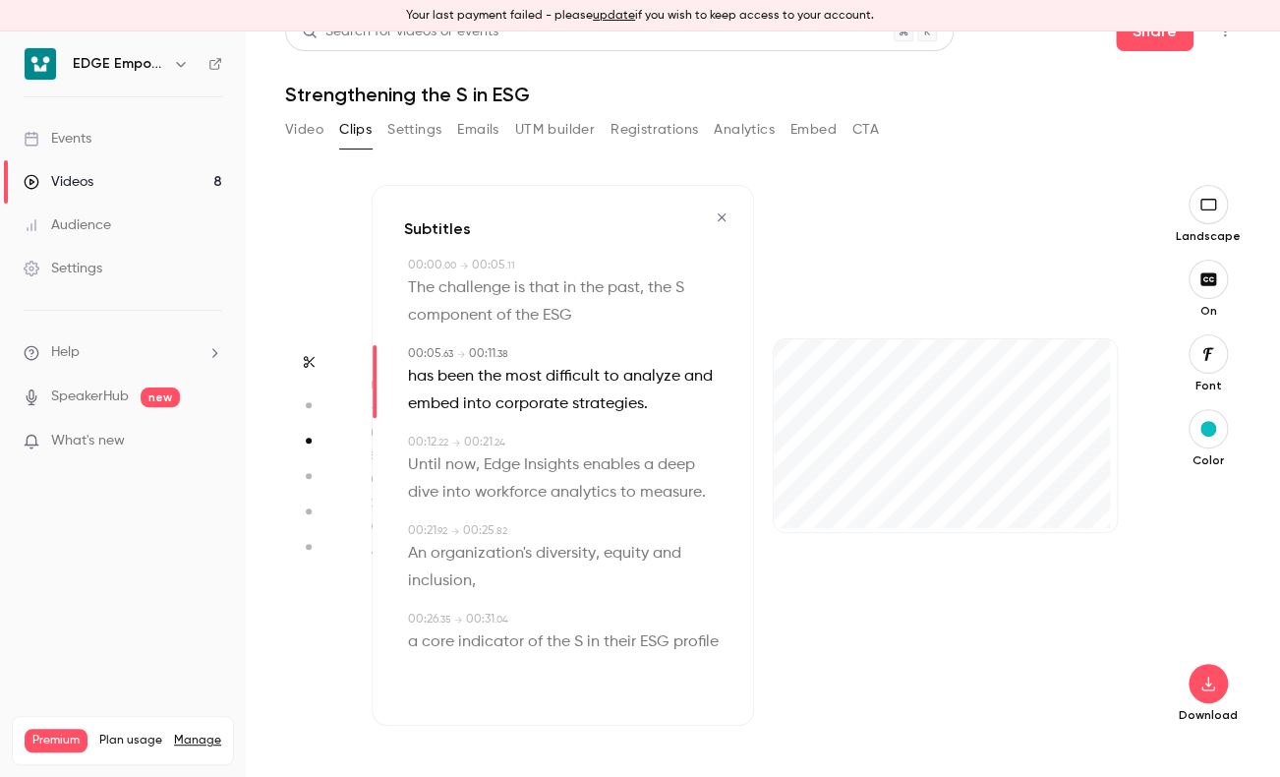
click at [488, 459] on span "Edge" at bounding box center [502, 465] width 36 height 28
type input "****"
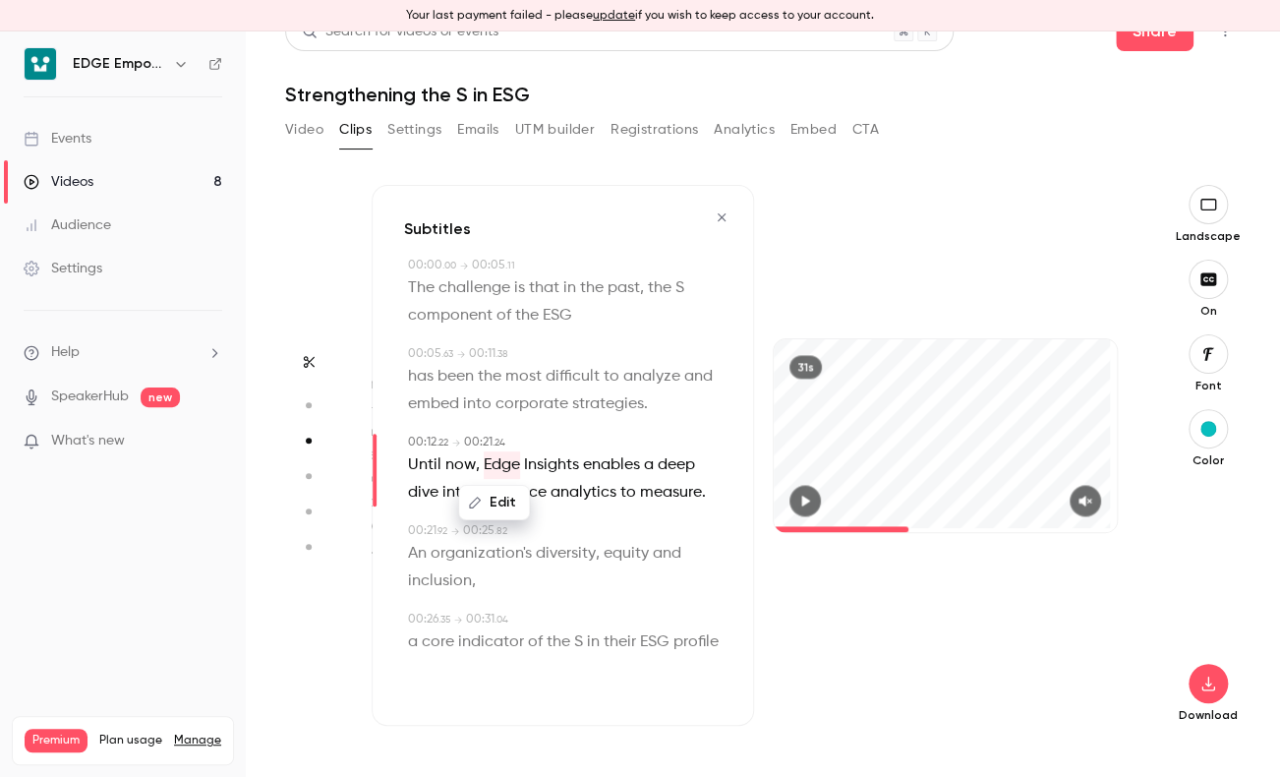
click at [499, 494] on button "Edit" at bounding box center [494, 502] width 68 height 31
type input "****"
click at [590, 518] on button "Replace" at bounding box center [602, 509] width 88 height 39
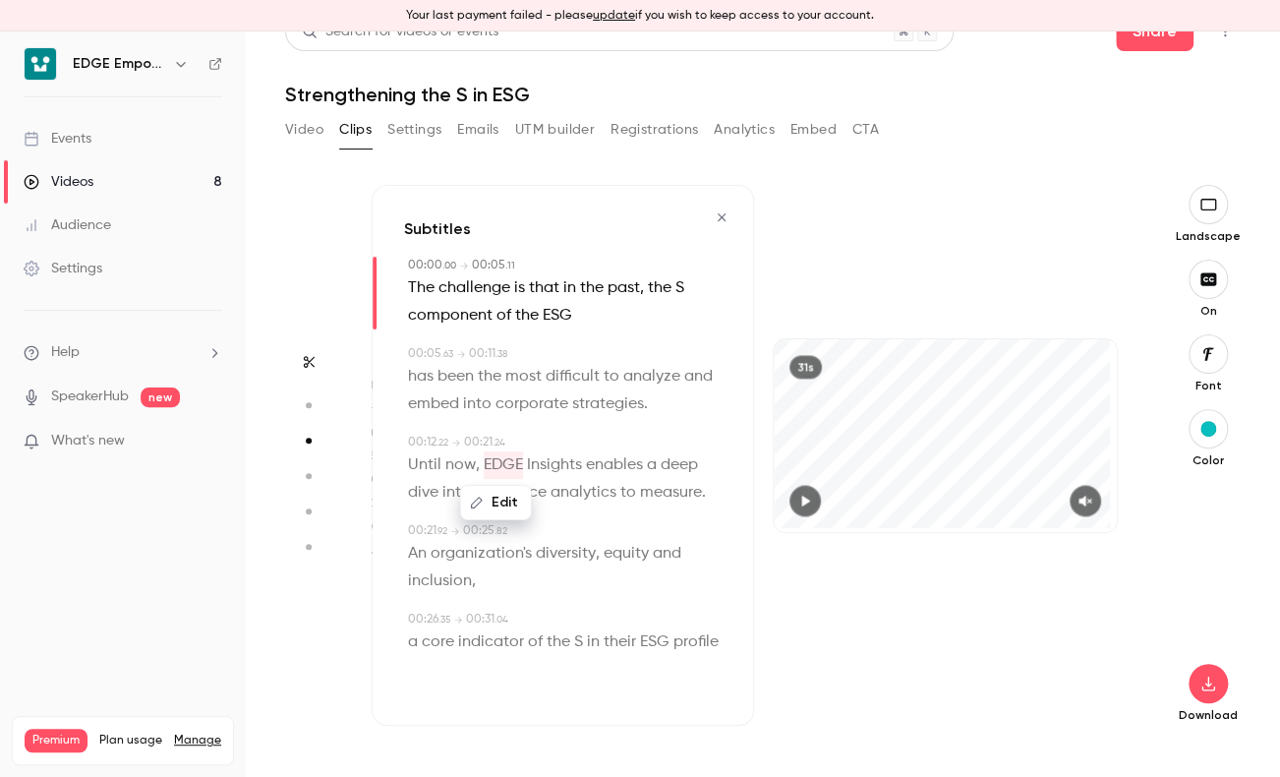
drag, startPoint x: 590, startPoint y: 518, endPoint x: 582, endPoint y: 581, distance: 63.4
click at [582, 567] on span "diversity" at bounding box center [566, 554] width 60 height 28
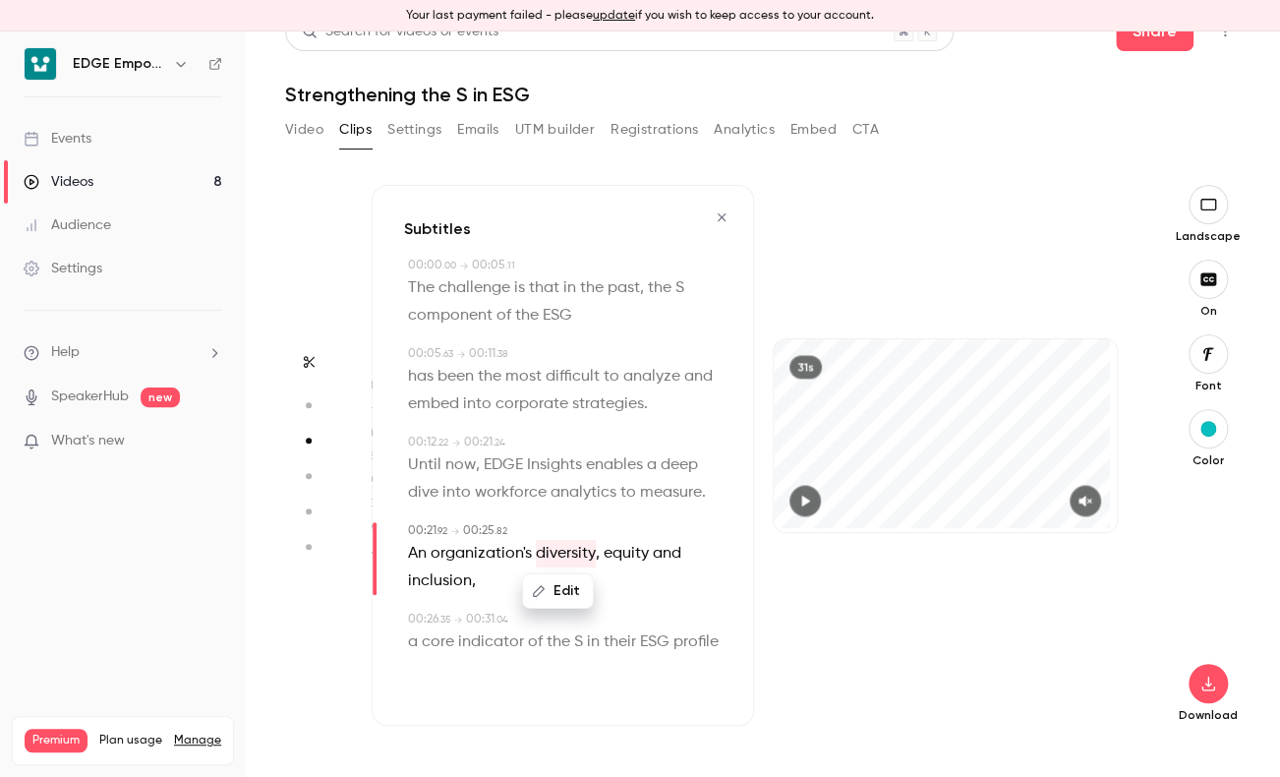
type input "****"
click at [622, 567] on span "equity" at bounding box center [626, 554] width 45 height 28
drag, startPoint x: 622, startPoint y: 580, endPoint x: 621, endPoint y: 616, distance: 35.4
click at [621, 607] on button "Edit" at bounding box center [619, 590] width 68 height 31
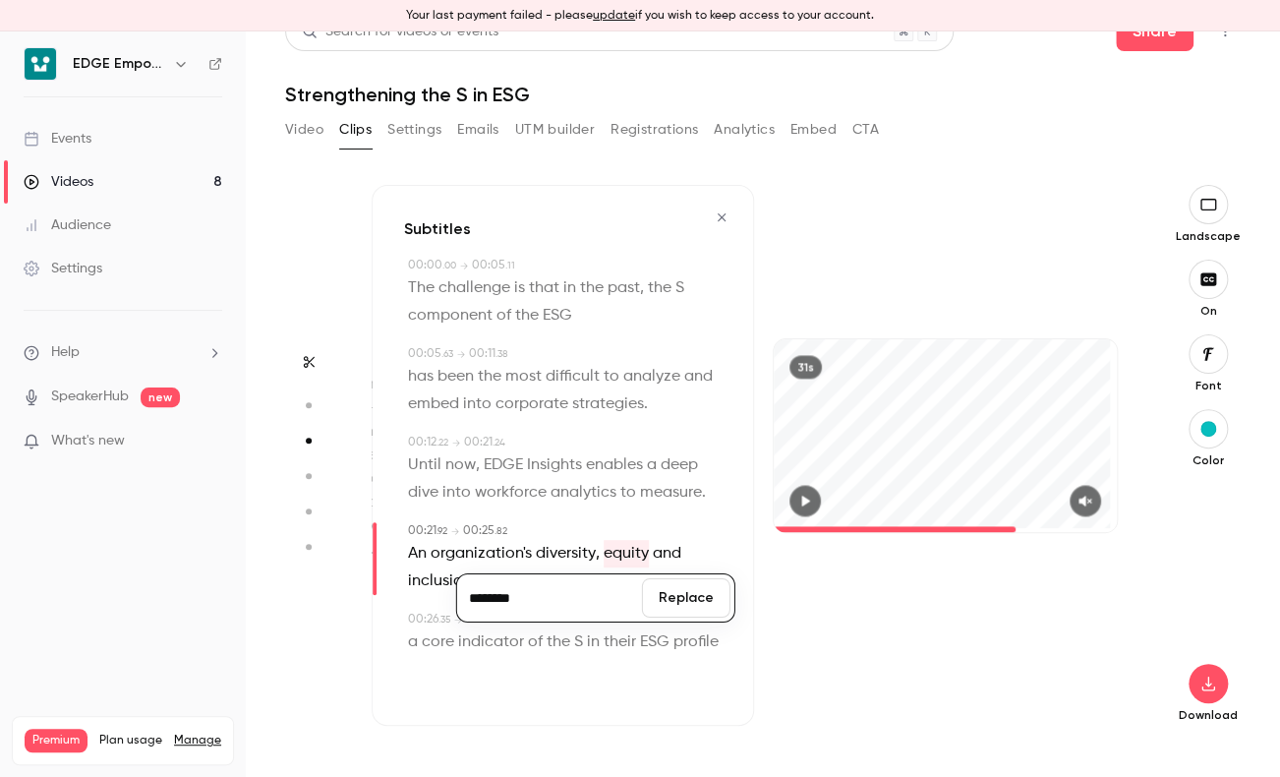
type input "********"
click at [675, 617] on button "Replace" at bounding box center [686, 597] width 88 height 39
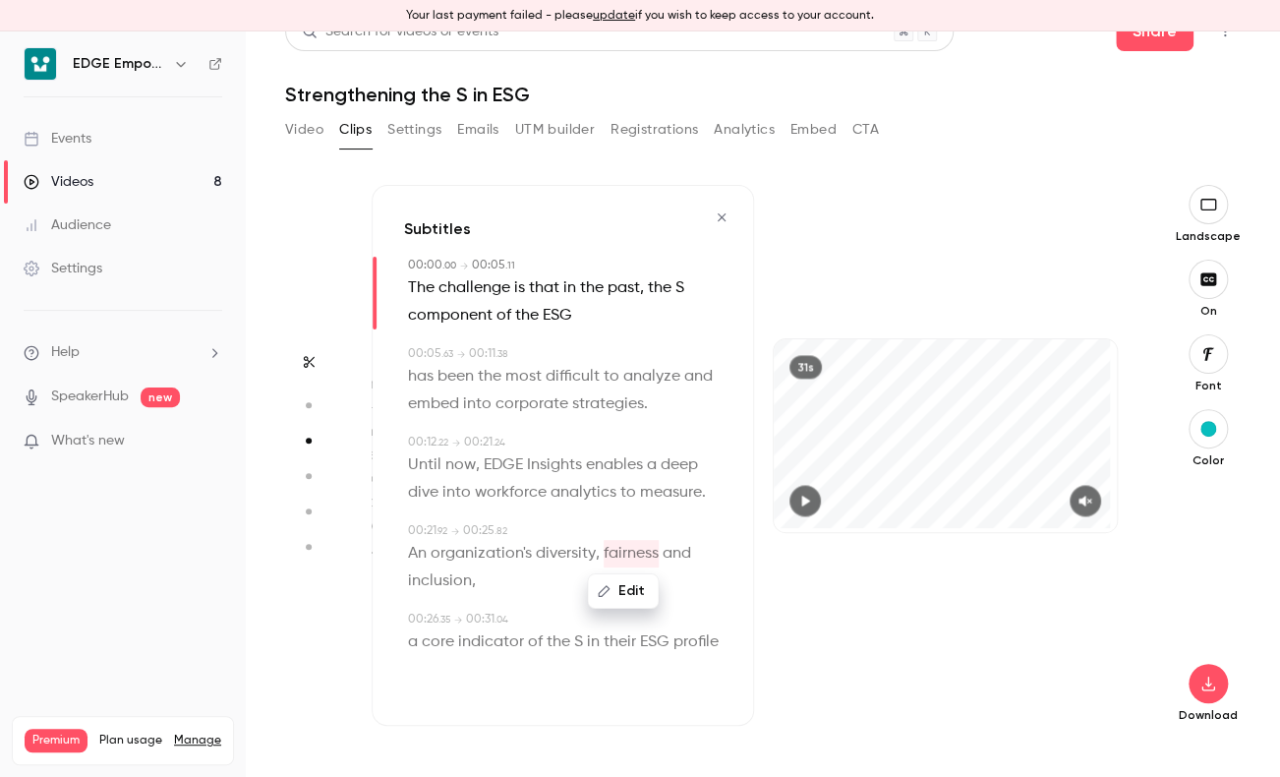
drag, startPoint x: 675, startPoint y: 626, endPoint x: 623, endPoint y: 447, distance: 186.4
click at [623, 447] on div "00:12 . 22 → 00:21 . 24" at bounding box center [565, 443] width 314 height 18
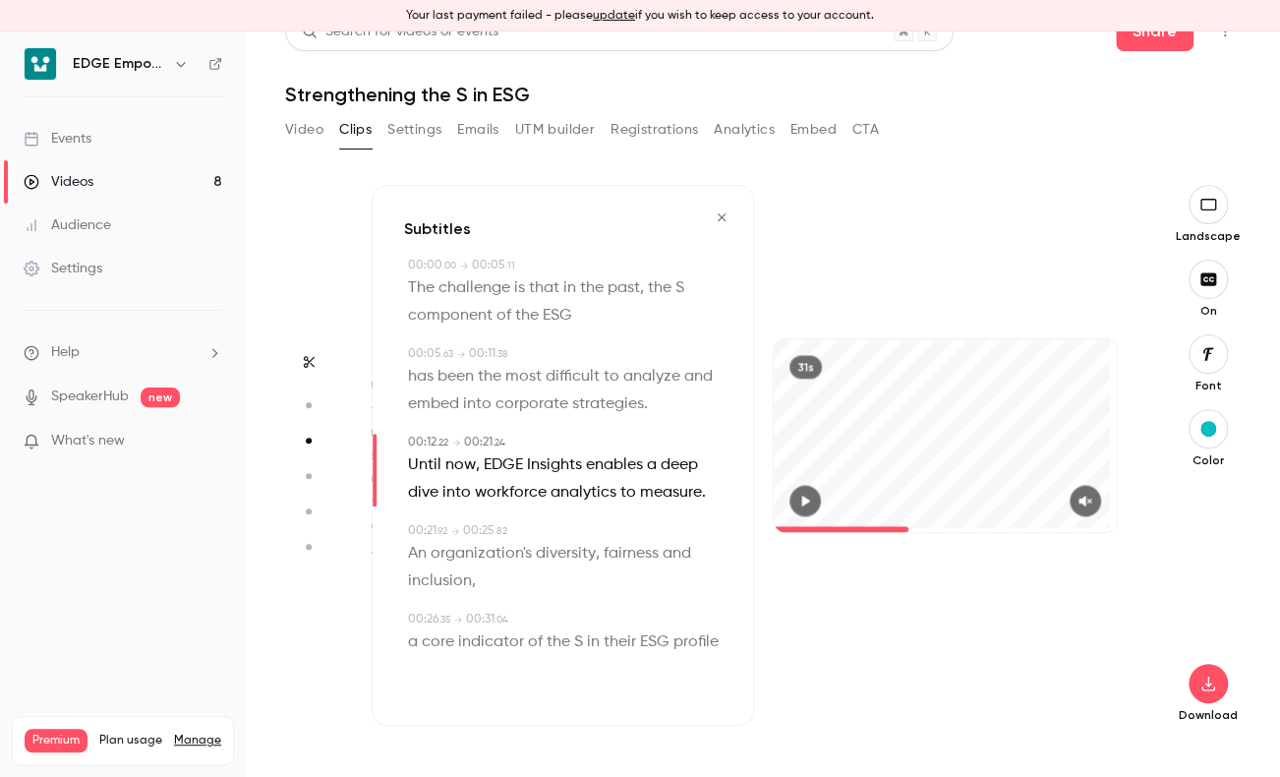
scroll to position [32, 0]
click at [1203, 686] on icon "button" at bounding box center [1209, 683] width 24 height 16
click at [1053, 662] on span "High quality requires longer processing" at bounding box center [1045, 666] width 224 height 20
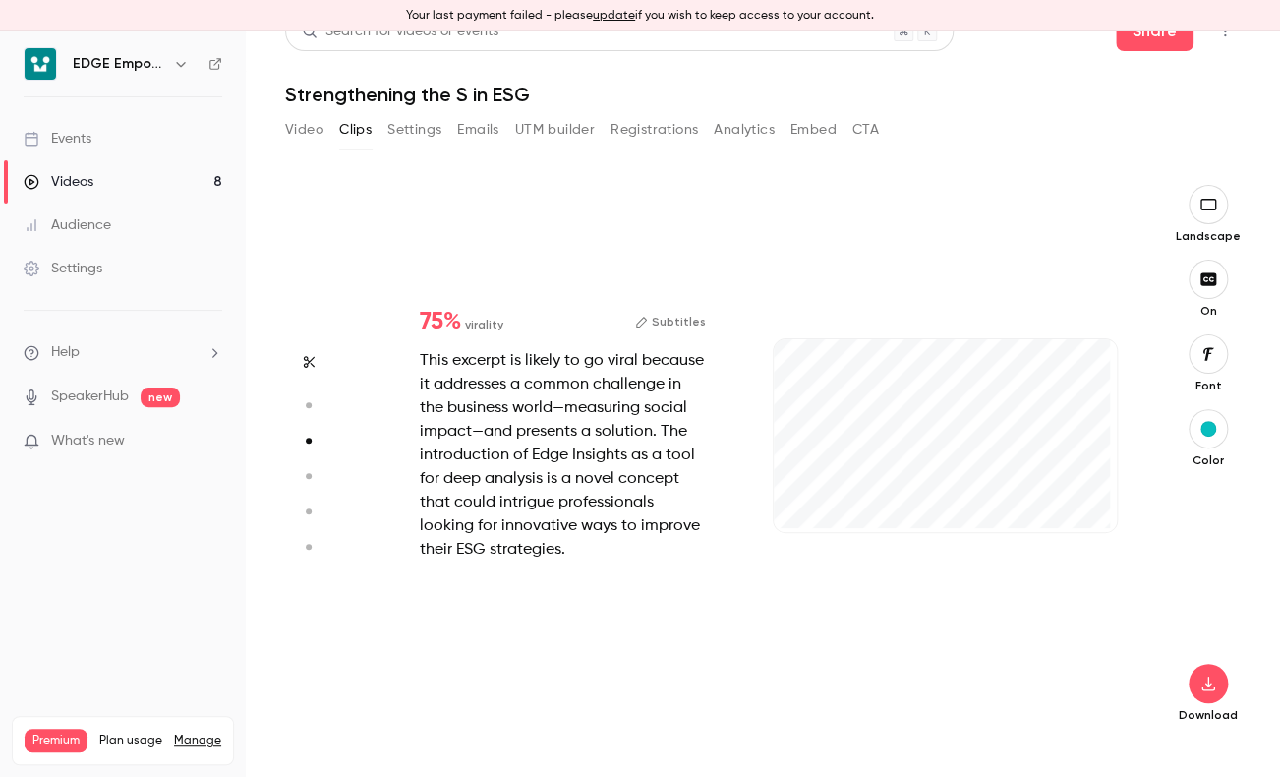
scroll to position [0, 0]
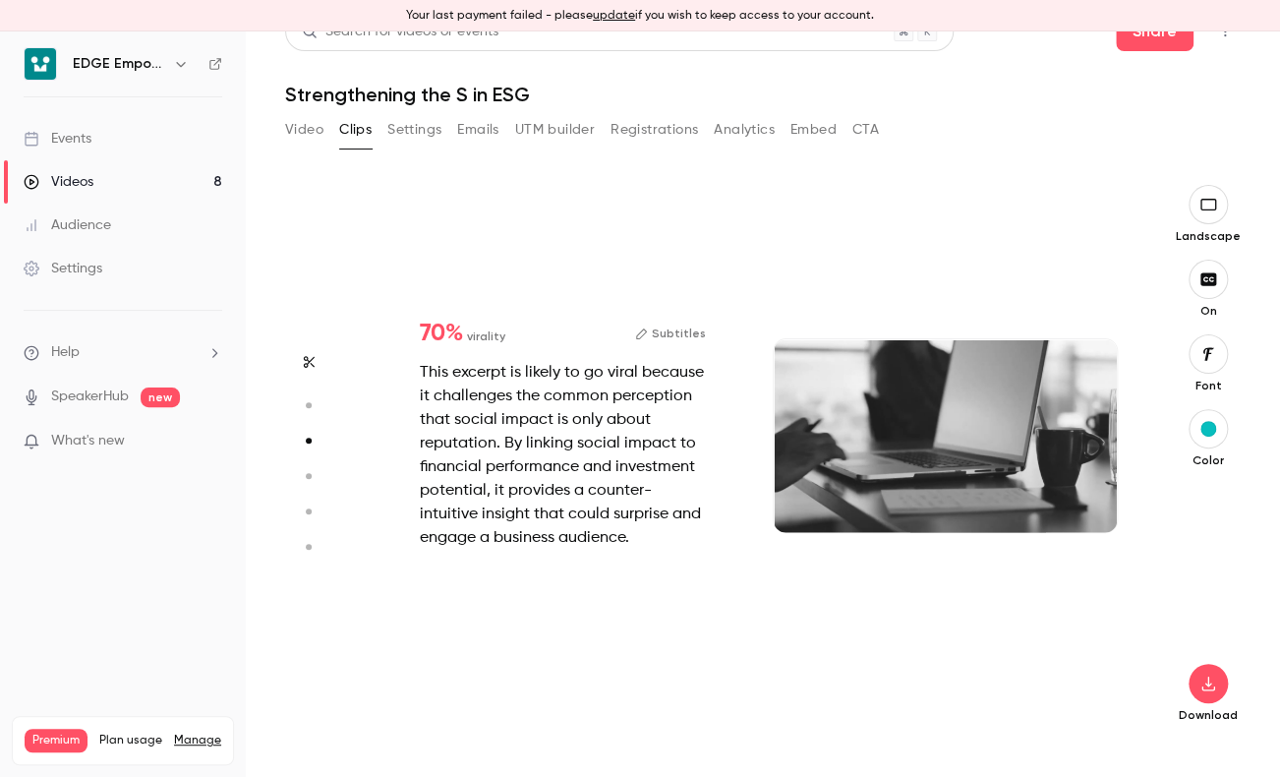
type input "*"
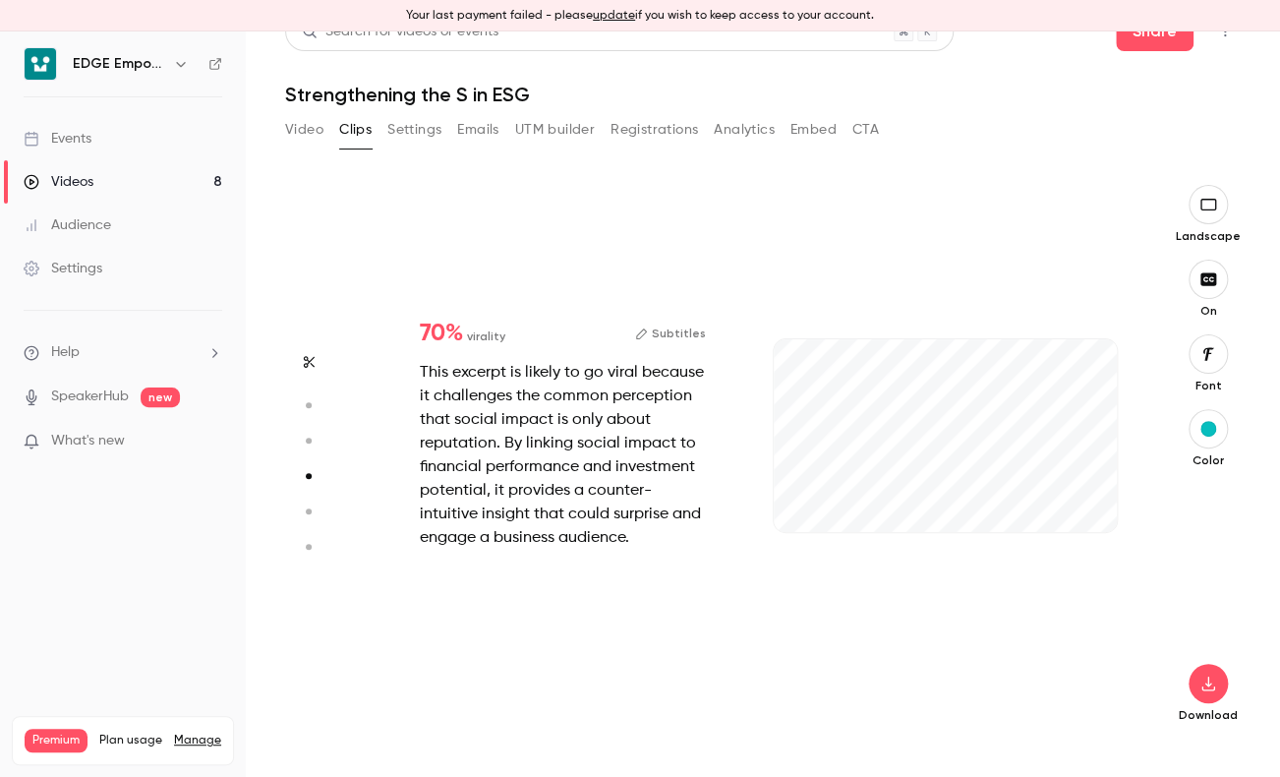
scroll to position [1671, 0]
click at [675, 337] on button "Subtitles" at bounding box center [670, 334] width 71 height 24
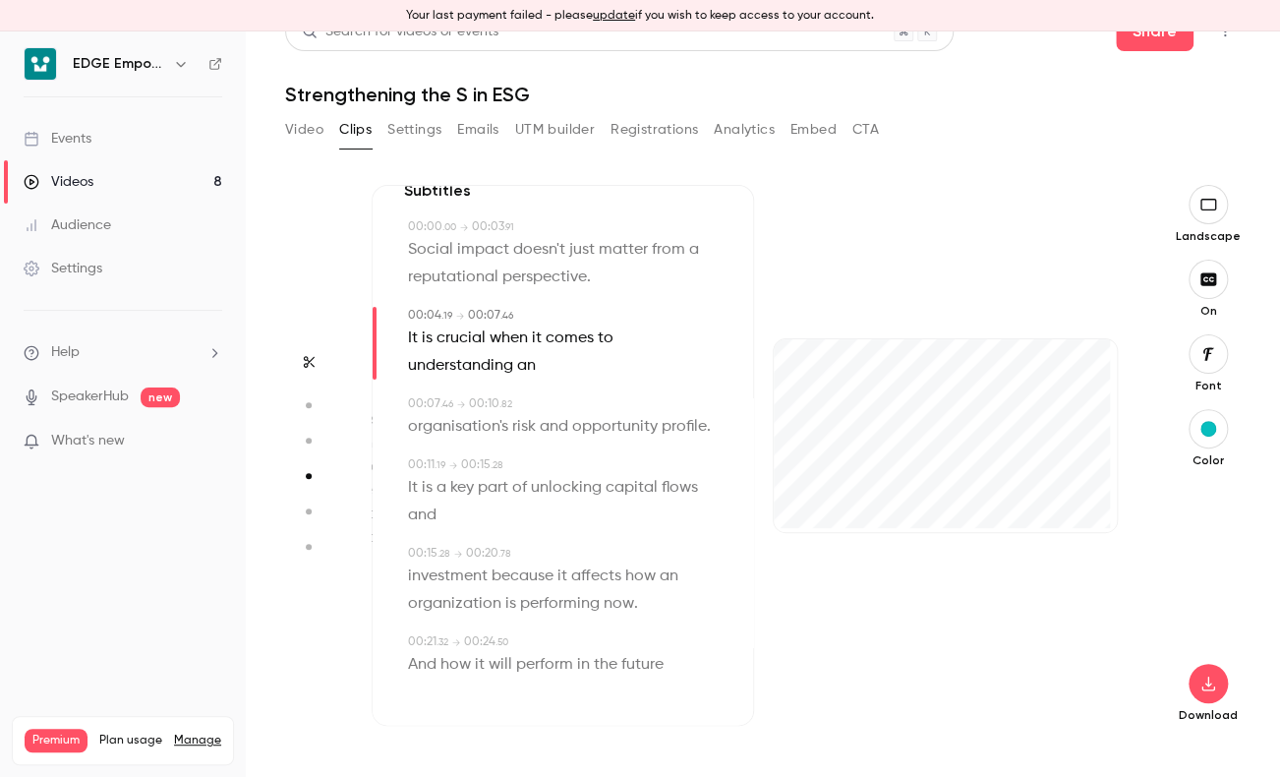
scroll to position [66, 0]
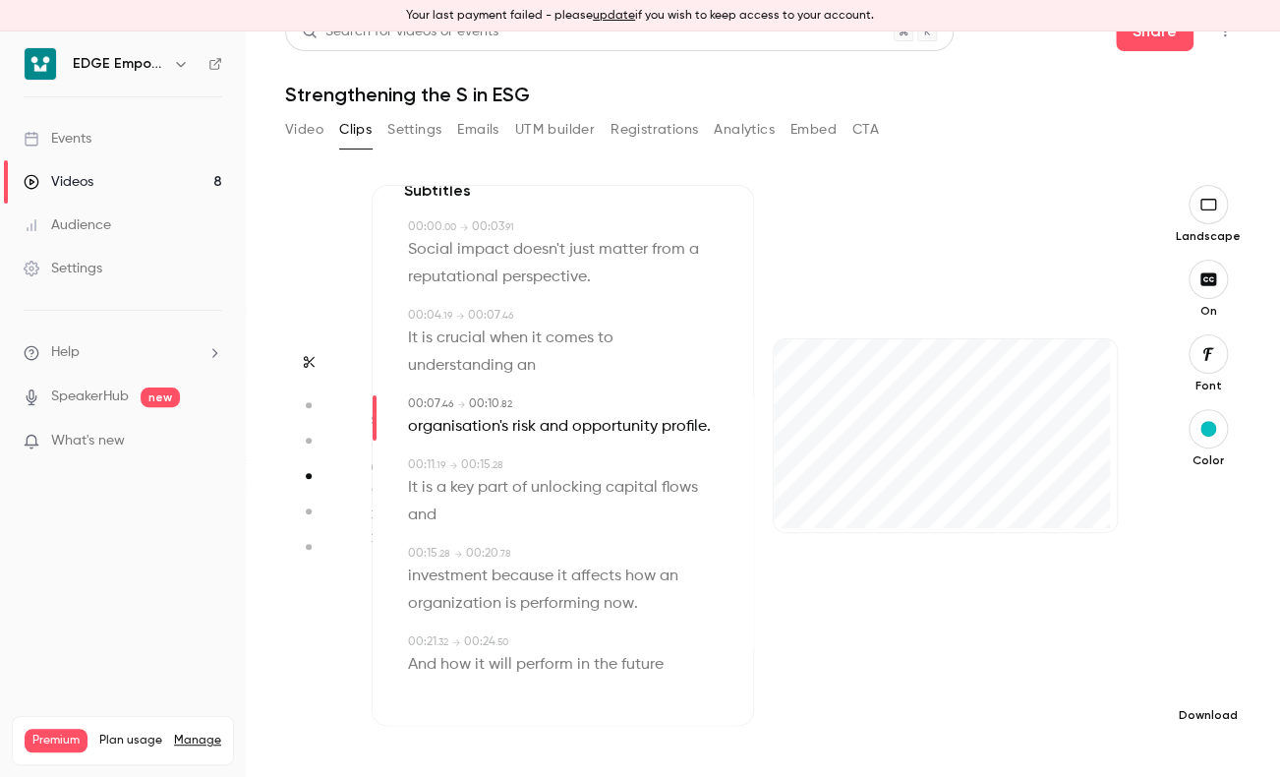
click at [1198, 696] on button "button" at bounding box center [1208, 683] width 39 height 39
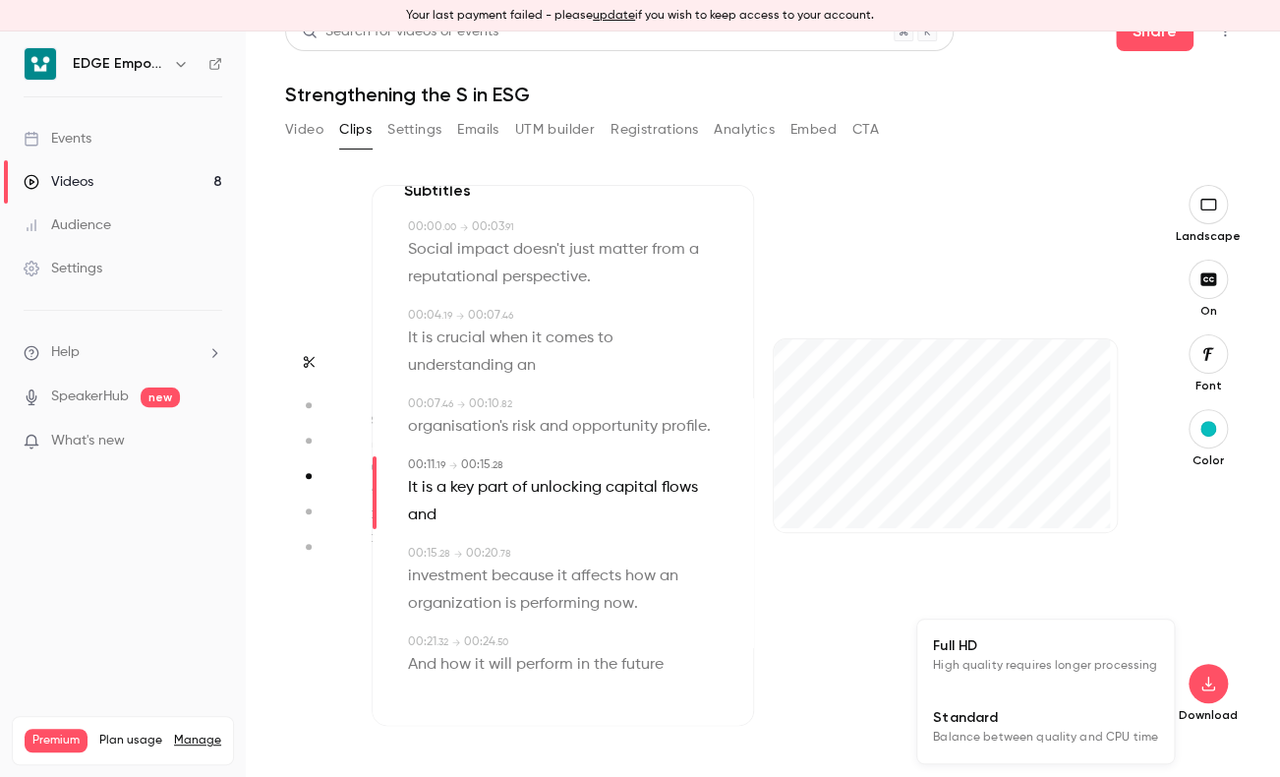
click at [984, 661] on span "High quality requires longer processing" at bounding box center [1045, 666] width 224 height 20
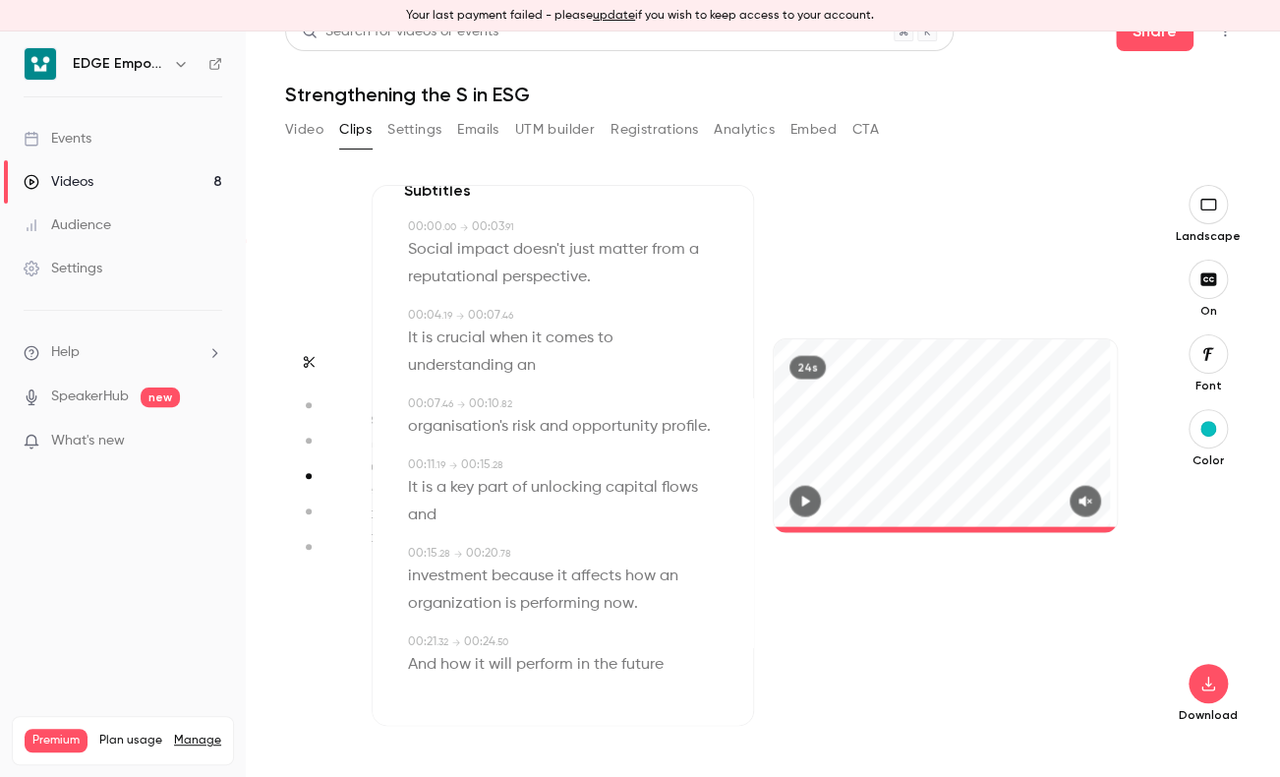
click at [310, 506] on icon "button" at bounding box center [308, 511] width 18 height 14
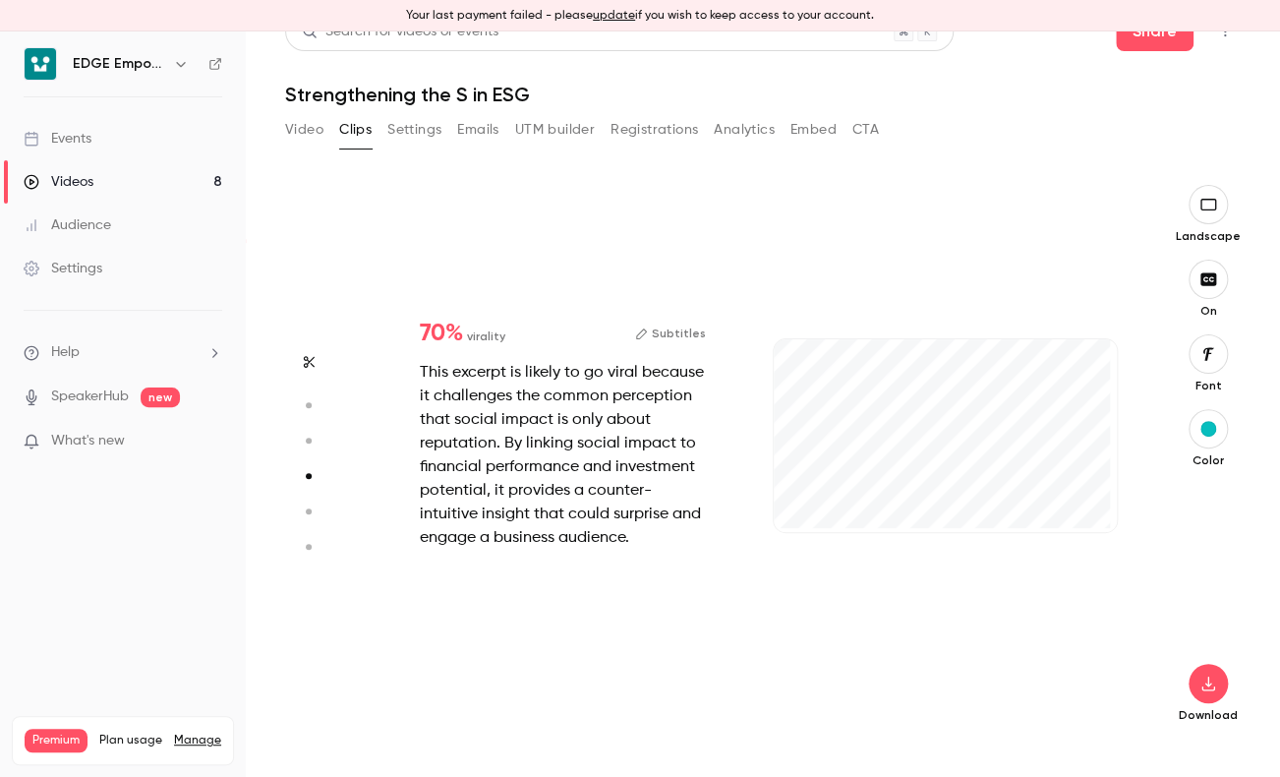
scroll to position [0, 0]
type input "*"
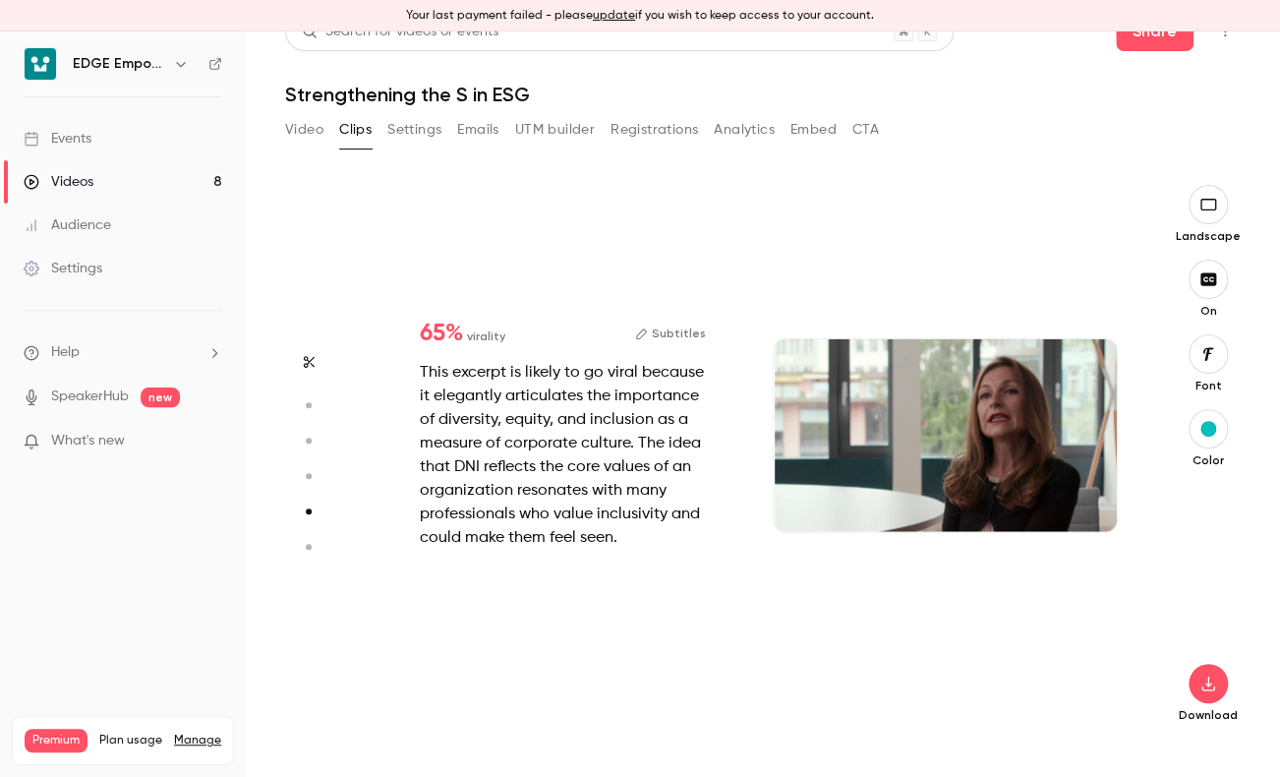
scroll to position [2227, 0]
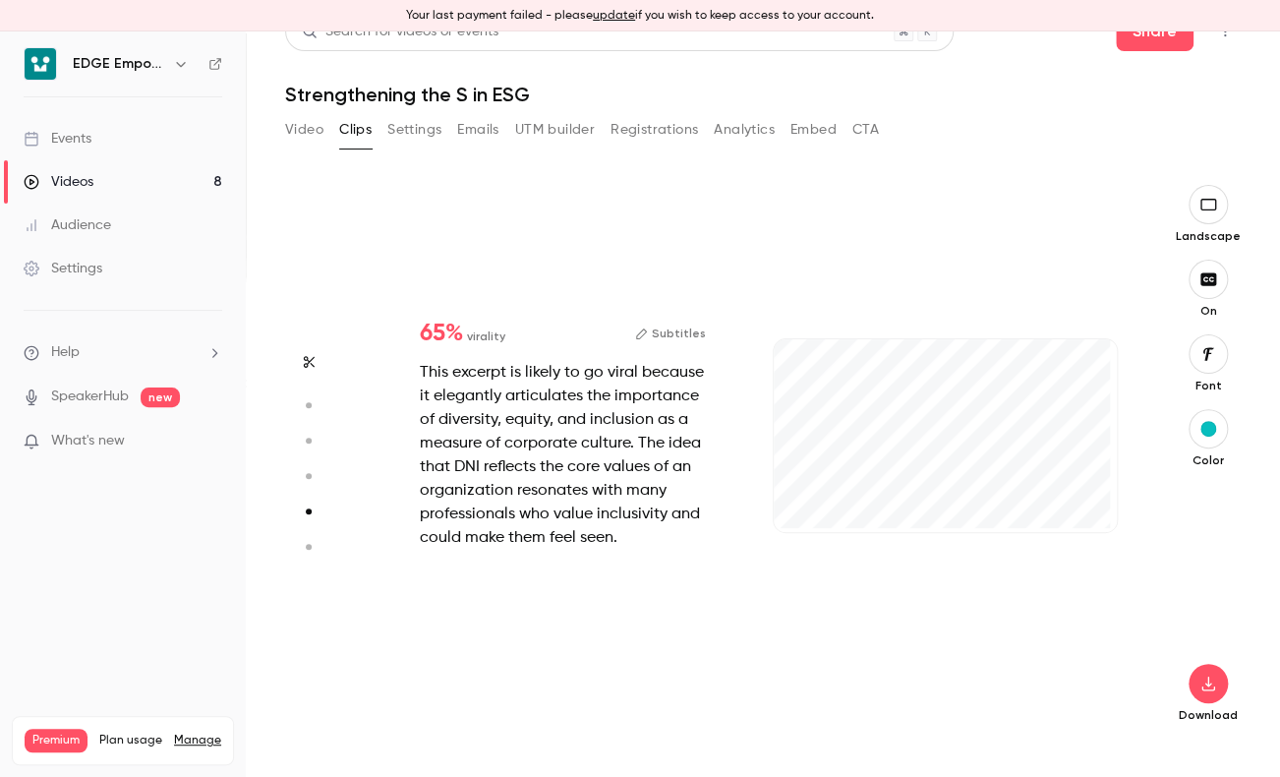
click at [662, 325] on button "Subtitles" at bounding box center [670, 334] width 71 height 24
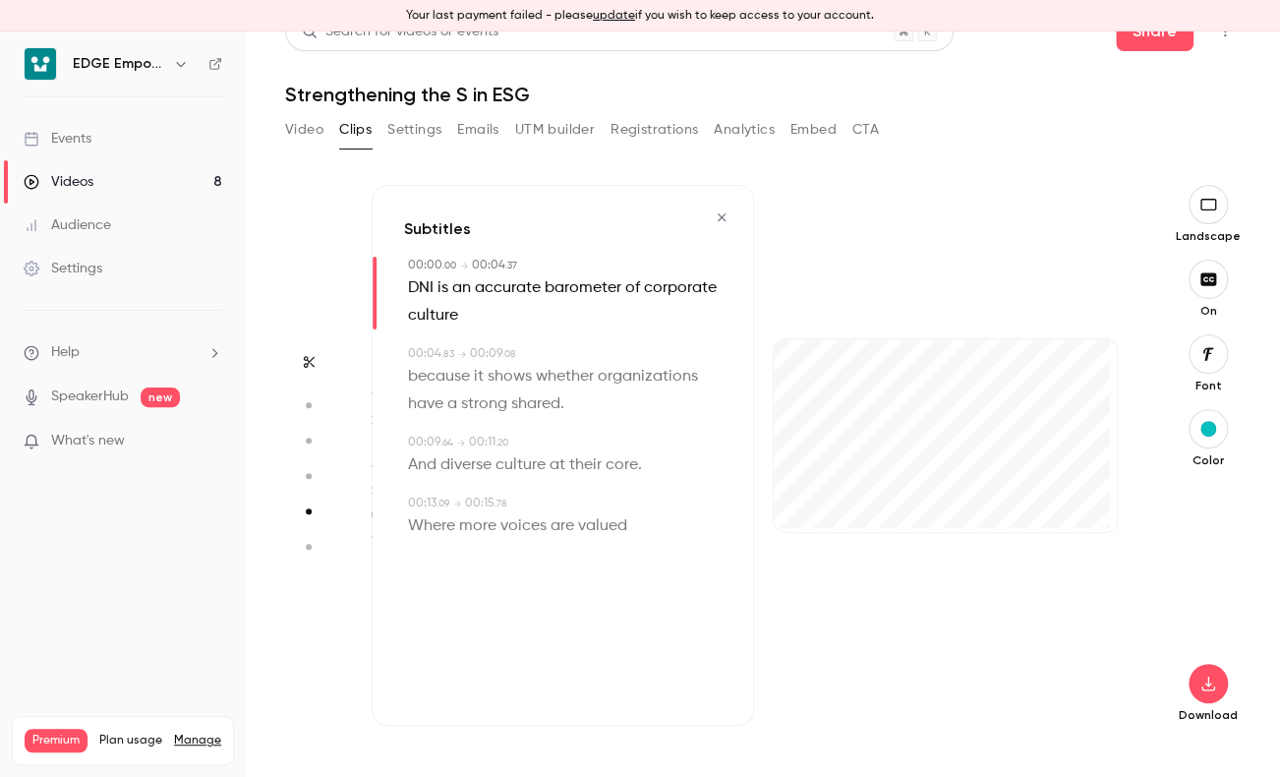
click at [421, 286] on span "DNI" at bounding box center [421, 288] width 26 height 28
type input "*"
click at [421, 286] on span "DNI" at bounding box center [421, 288] width 26 height 28
drag, startPoint x: 421, startPoint y: 286, endPoint x: 421, endPoint y: 324, distance: 38.3
click at [421, 324] on button "Edit" at bounding box center [415, 325] width 68 height 31
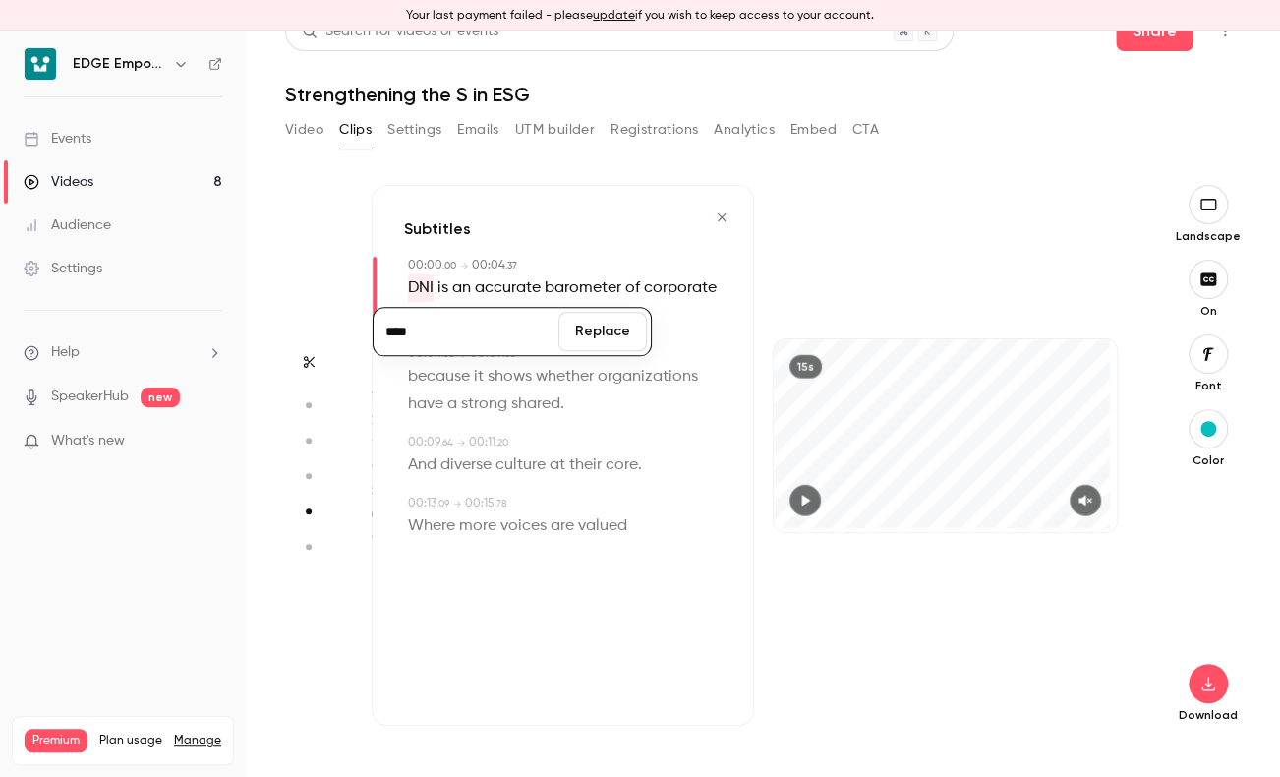
type input "****"
click at [637, 337] on button "Replace" at bounding box center [602, 332] width 88 height 39
drag, startPoint x: 637, startPoint y: 337, endPoint x: 668, endPoint y: 397, distance: 67.3
click at [668, 397] on p "because it shows whether organizations have a strong shared ." at bounding box center [565, 390] width 314 height 55
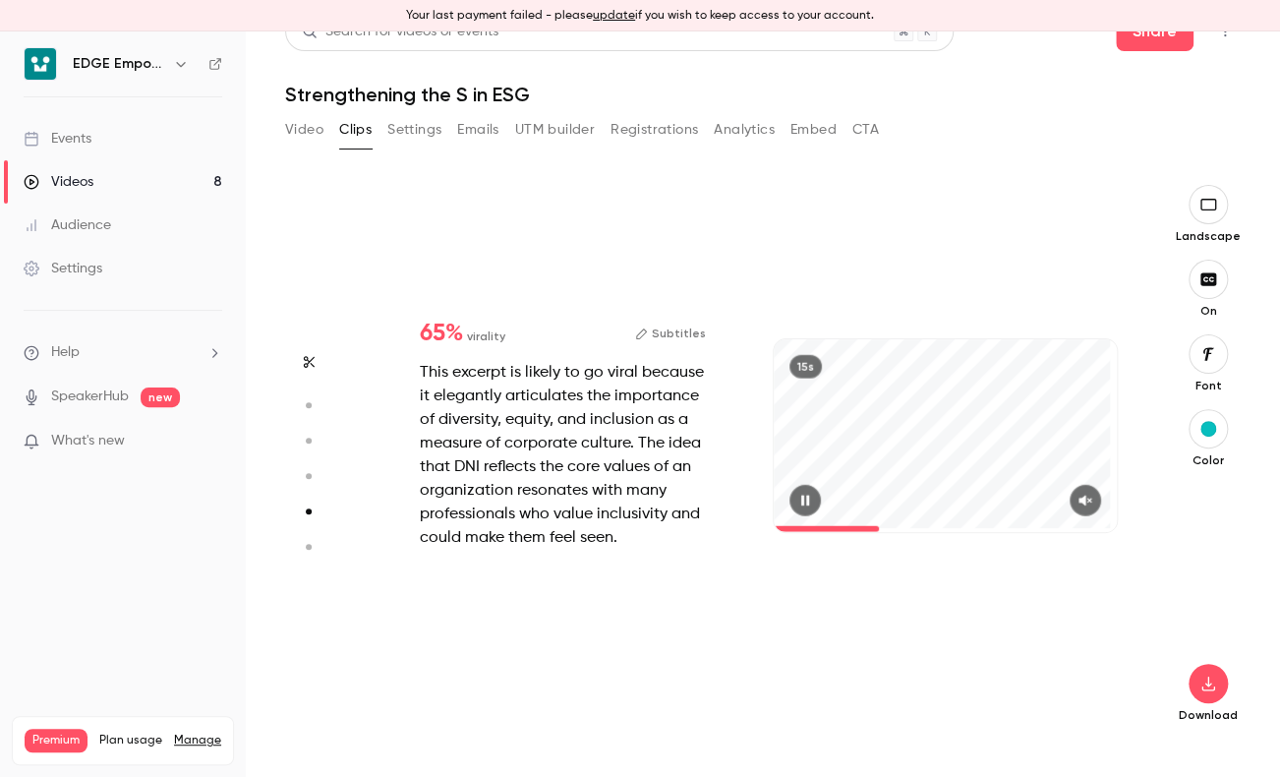
type input "*"
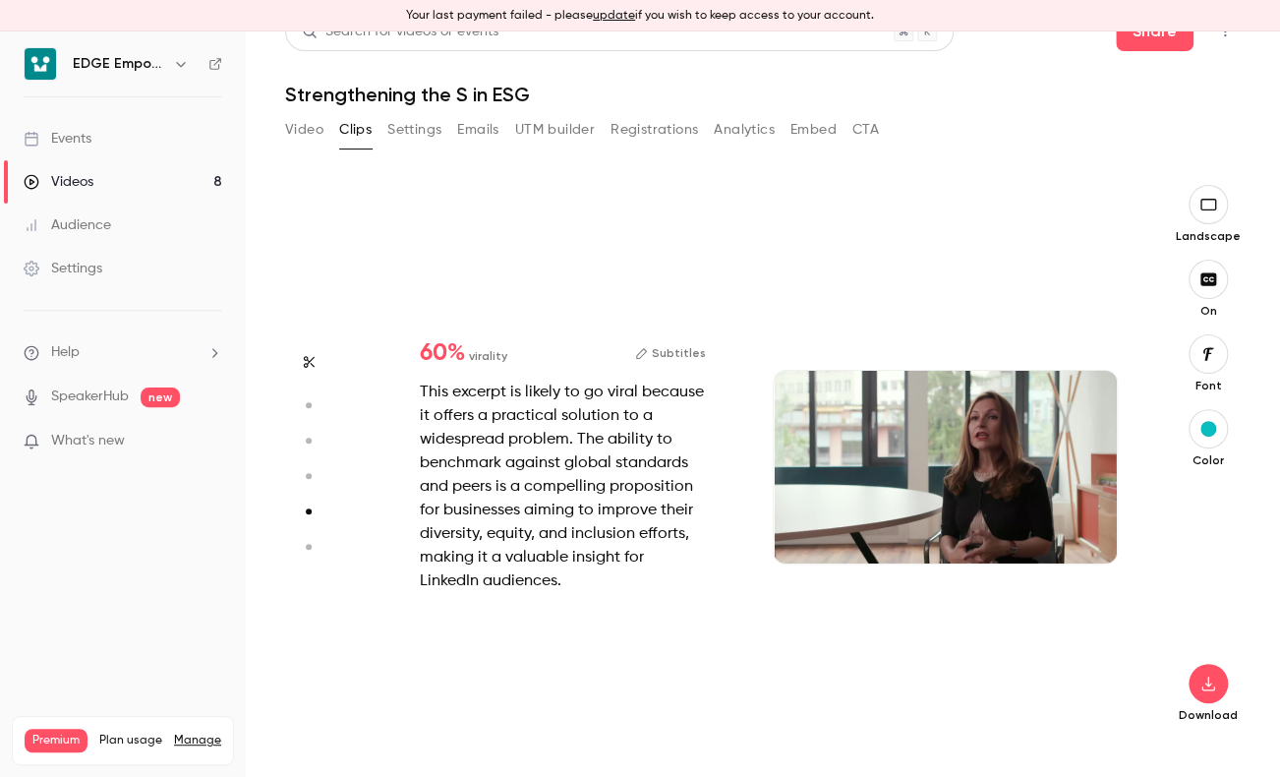
type input "*"
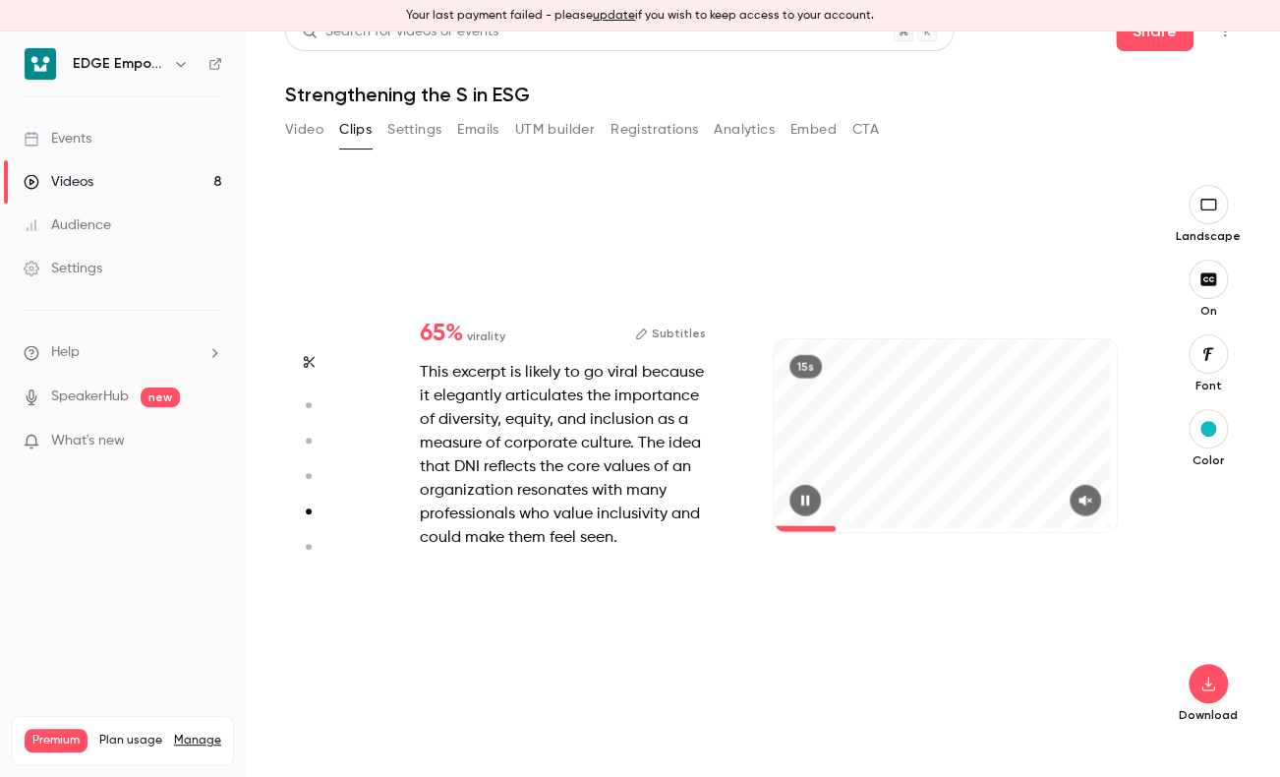
type input "*"
click at [670, 322] on button "Subtitles" at bounding box center [670, 334] width 71 height 24
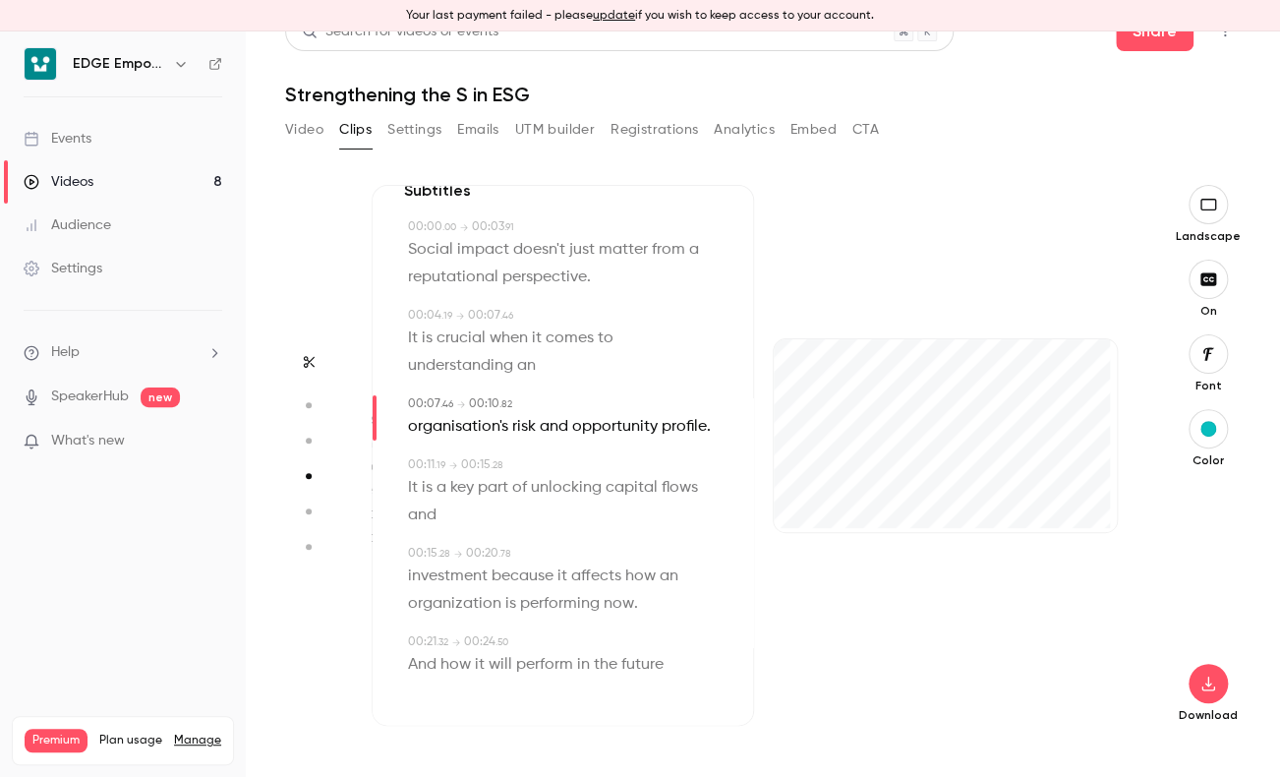
scroll to position [0, 0]
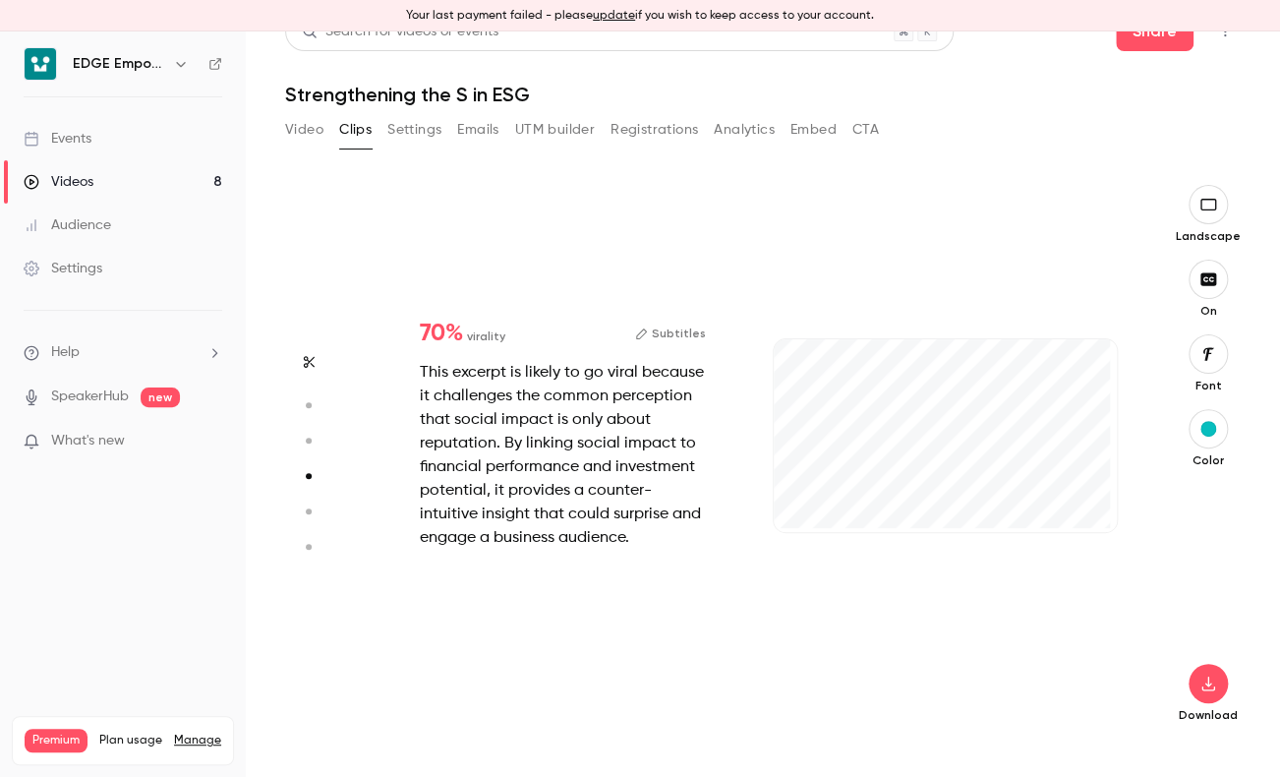
type input "*"
click at [663, 328] on button "Subtitles" at bounding box center [670, 334] width 71 height 24
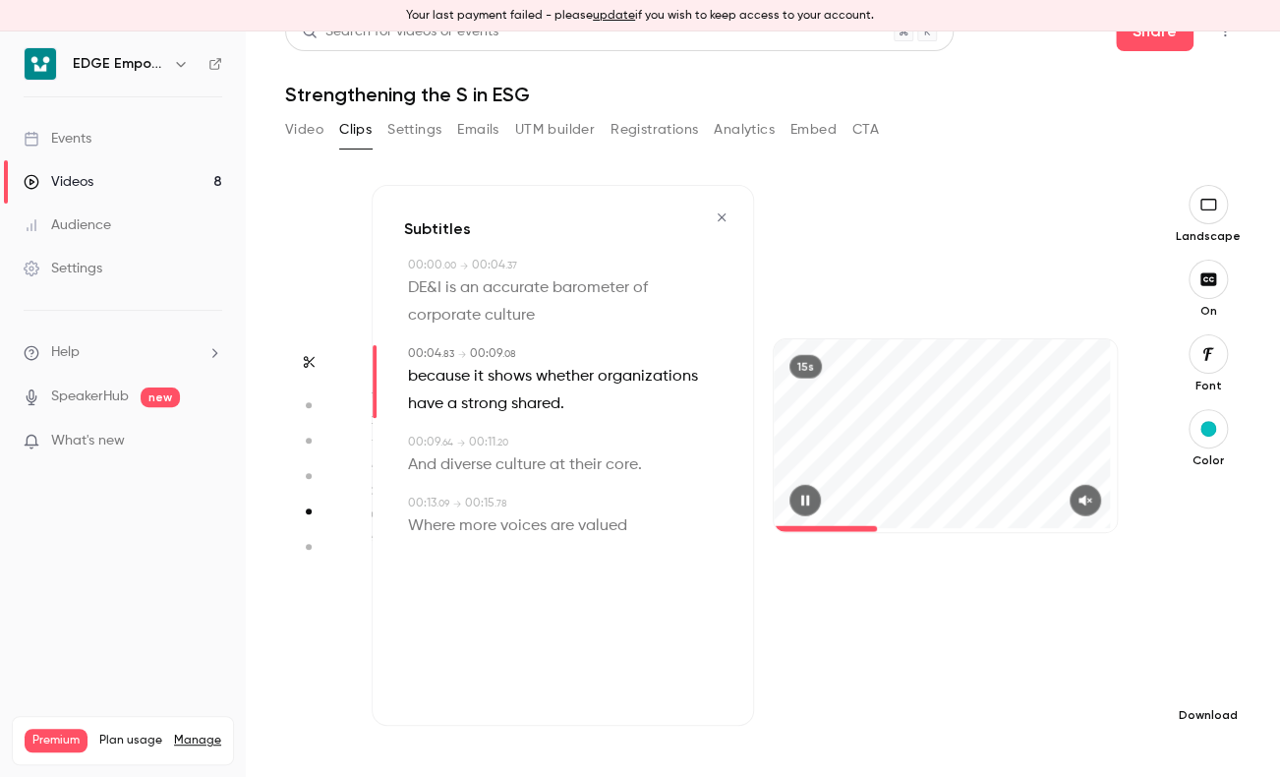
click at [1197, 688] on icon "button" at bounding box center [1209, 683] width 24 height 16
click at [988, 644] on span "Full HD" at bounding box center [1045, 645] width 225 height 21
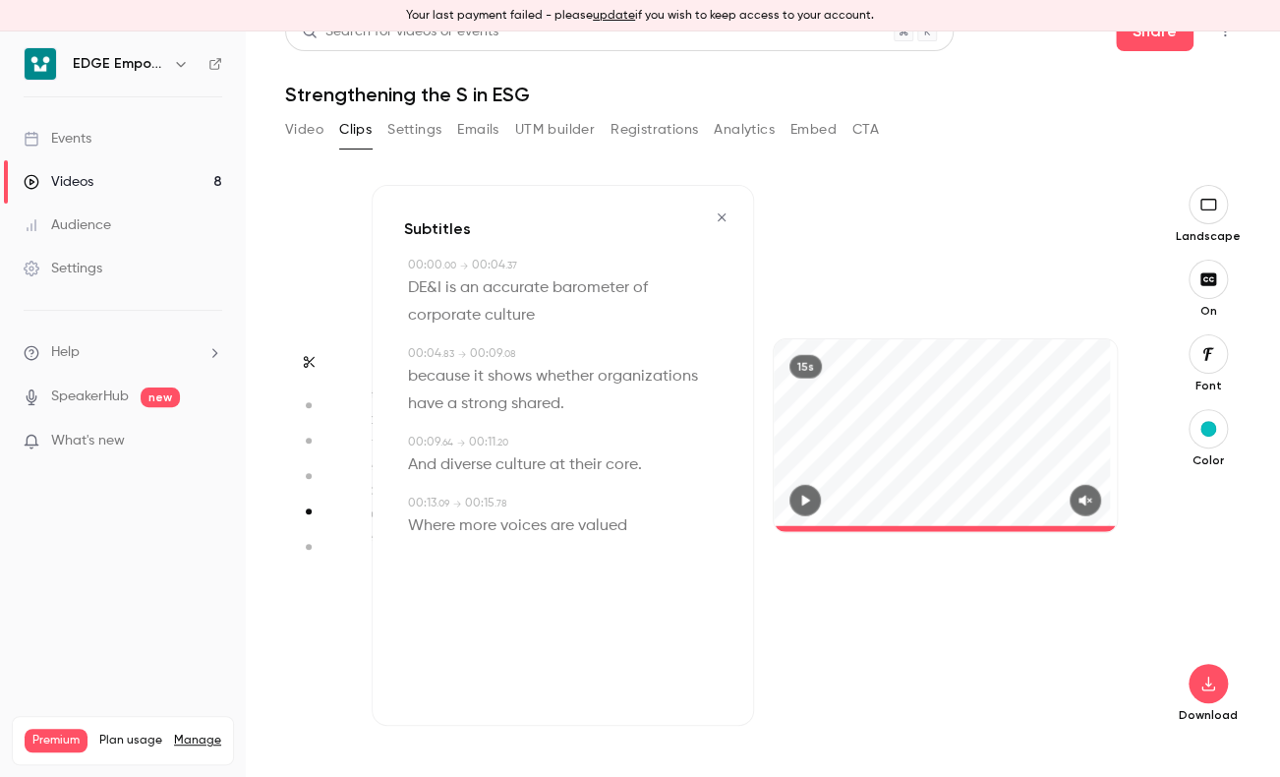
click at [311, 542] on icon "button" at bounding box center [308, 547] width 18 height 14
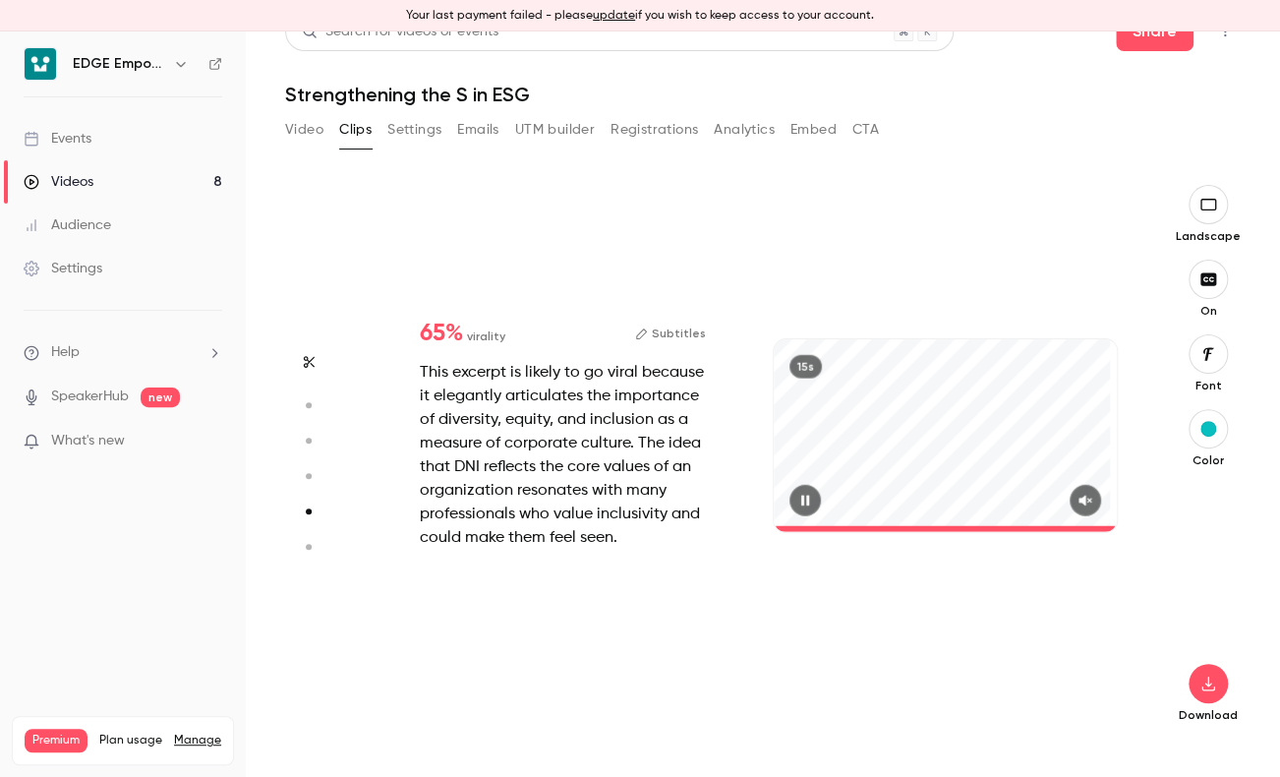
type input "*"
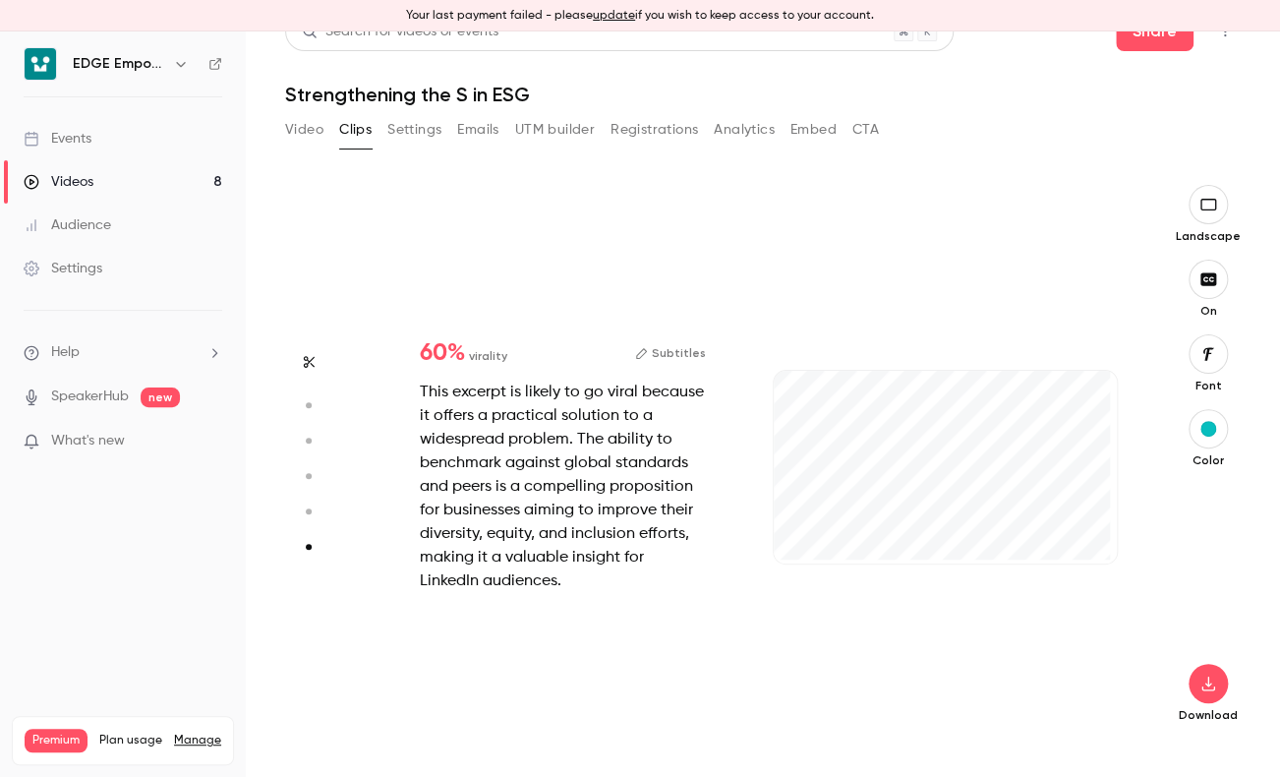
scroll to position [2753, 0]
click at [680, 346] on button "Subtitles" at bounding box center [670, 353] width 71 height 24
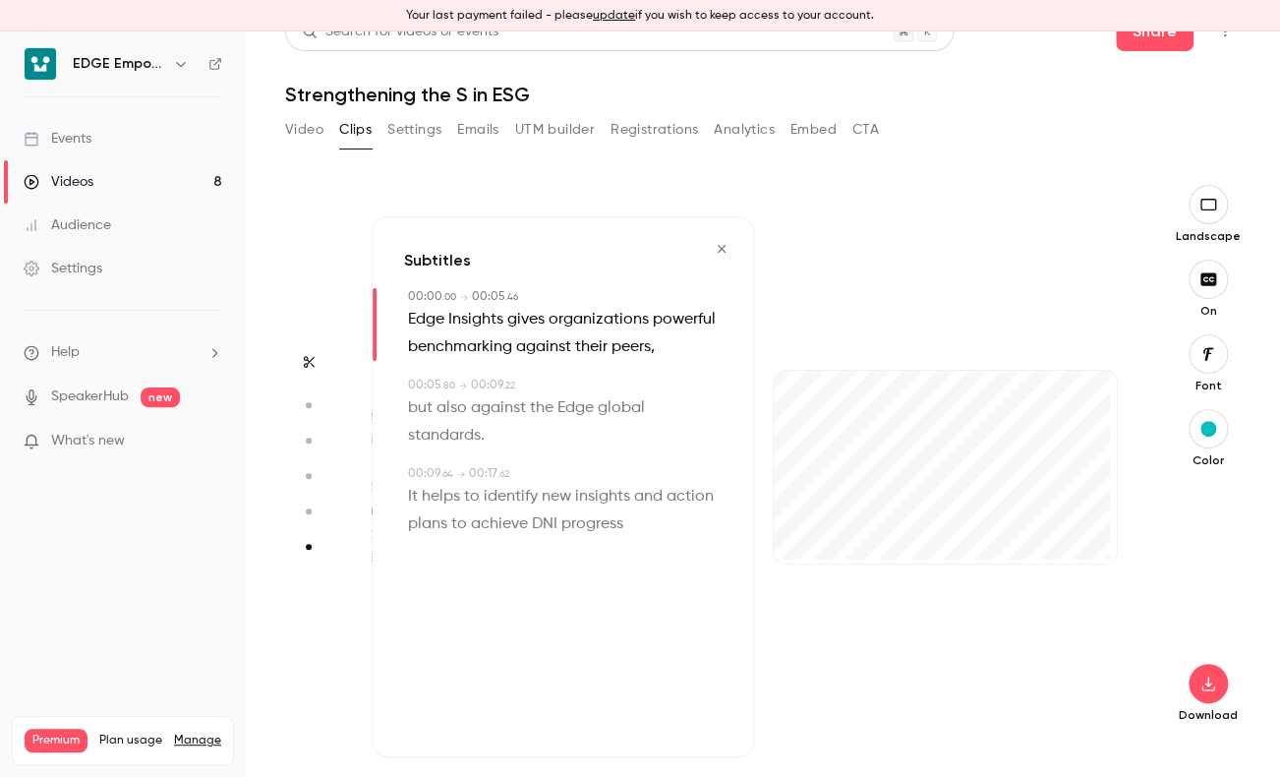
click at [430, 318] on span "Edge" at bounding box center [426, 320] width 36 height 28
type input "*"
click at [430, 318] on span "Edge" at bounding box center [426, 320] width 36 height 28
drag, startPoint x: 430, startPoint y: 318, endPoint x: 426, endPoint y: 357, distance: 39.5
click at [426, 357] on button "Edit" at bounding box center [420, 356] width 68 height 31
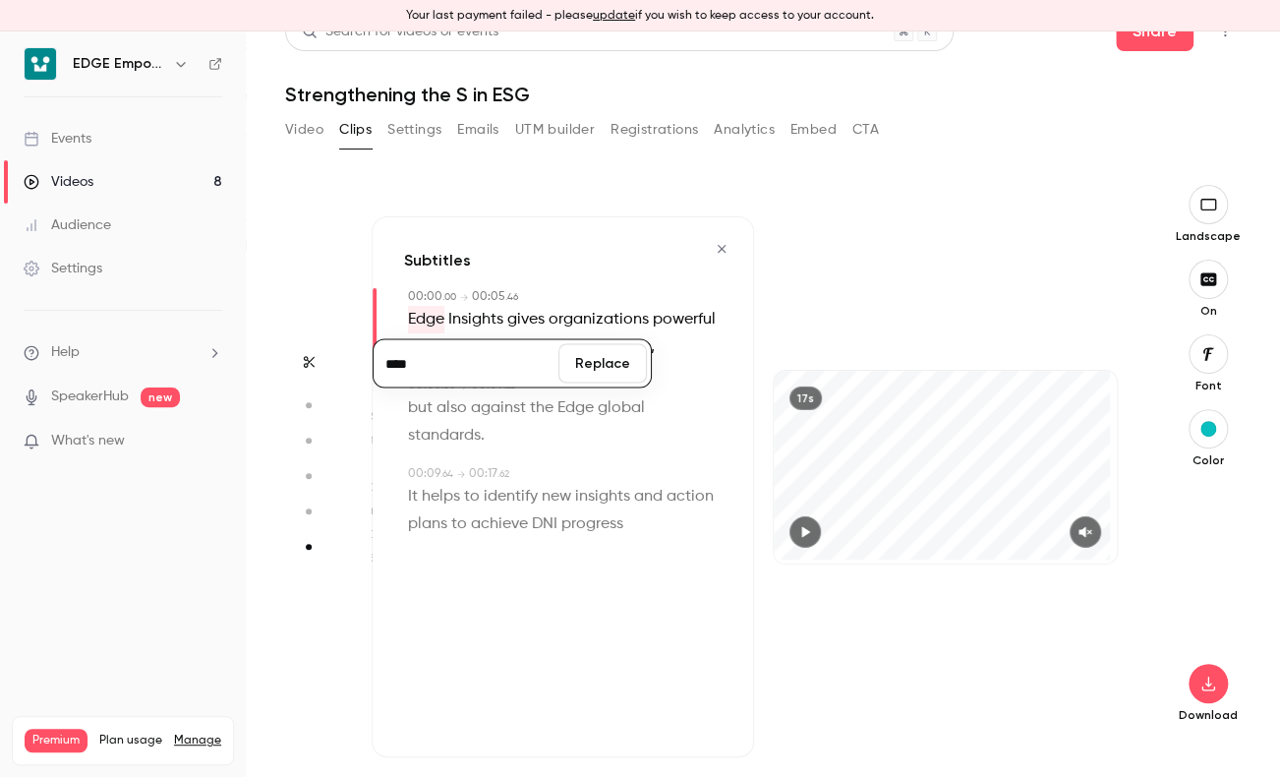
type input "****"
click at [598, 364] on button "Replace" at bounding box center [602, 363] width 88 height 39
drag, startPoint x: 598, startPoint y: 364, endPoint x: 714, endPoint y: 468, distance: 156.0
click at [714, 449] on p "but also against [PERSON_NAME] global standards ." at bounding box center [565, 421] width 314 height 55
type input "***"
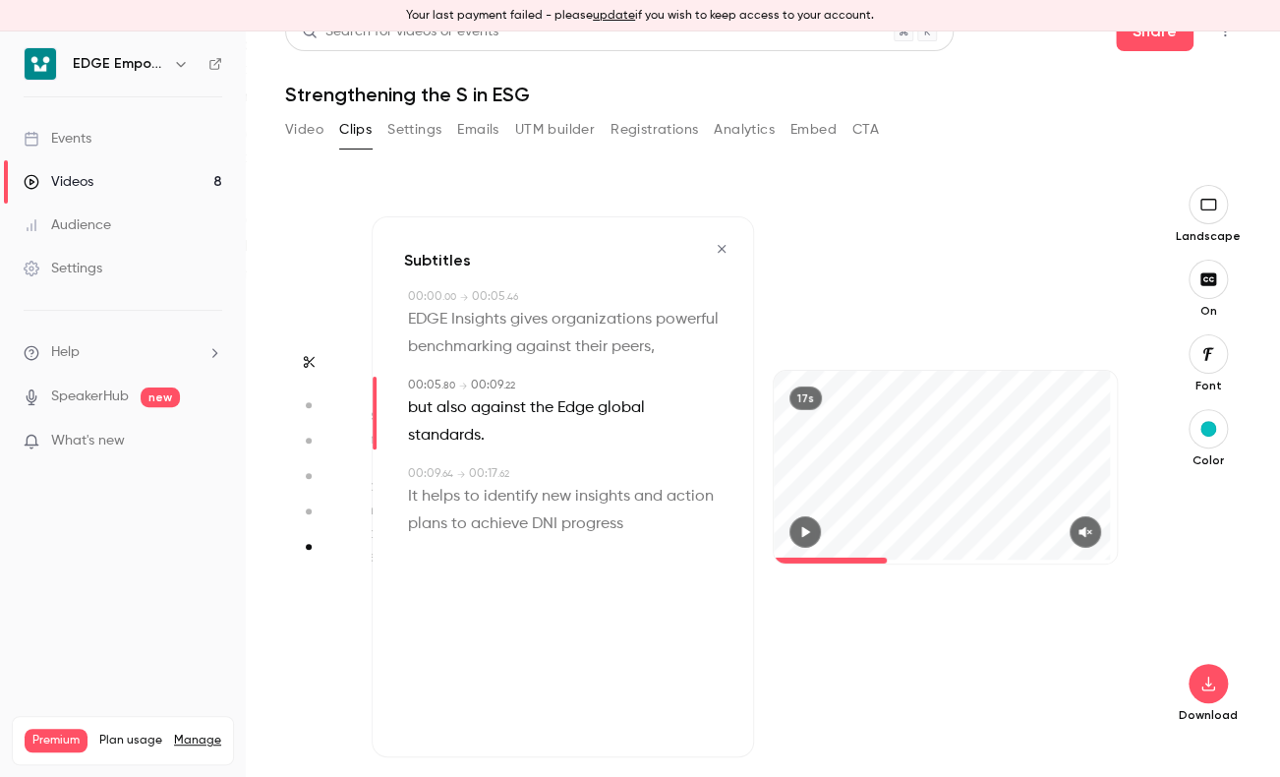
click at [574, 422] on span "Edge" at bounding box center [576, 408] width 36 height 28
drag, startPoint x: 574, startPoint y: 440, endPoint x: 574, endPoint y: 473, distance: 33.4
click at [574, 461] on button "Edit" at bounding box center [570, 445] width 68 height 31
type input "****"
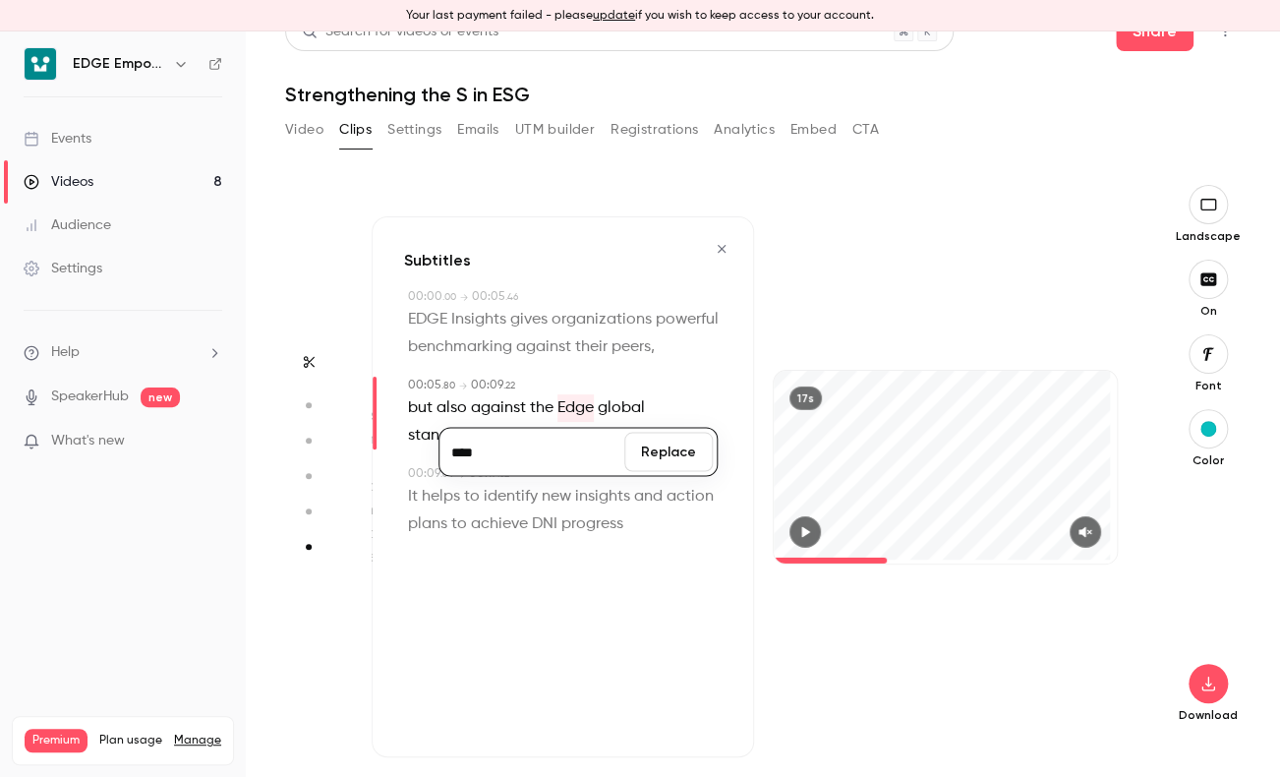
click at [614, 538] on span "progress" at bounding box center [592, 524] width 62 height 28
type input "***"
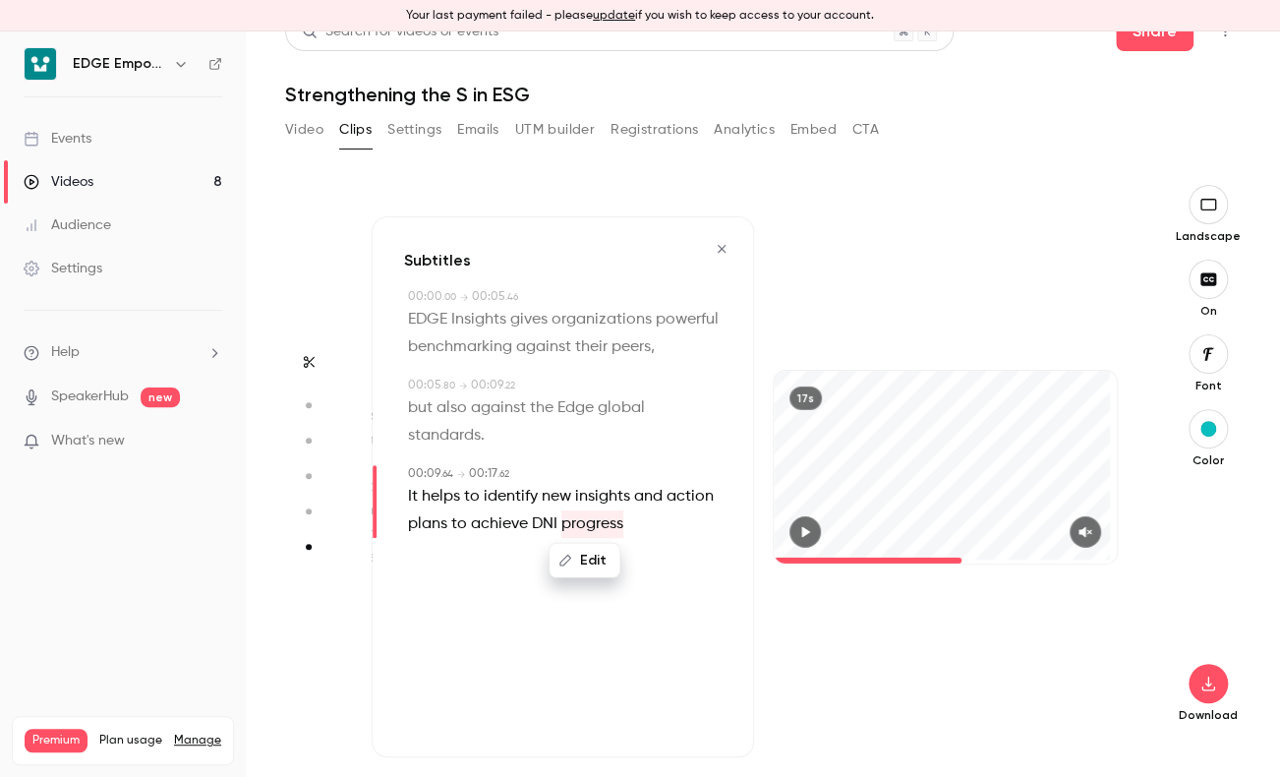
click at [537, 538] on span "DNI" at bounding box center [545, 524] width 26 height 28
click at [536, 576] on button "Edit" at bounding box center [537, 560] width 68 height 31
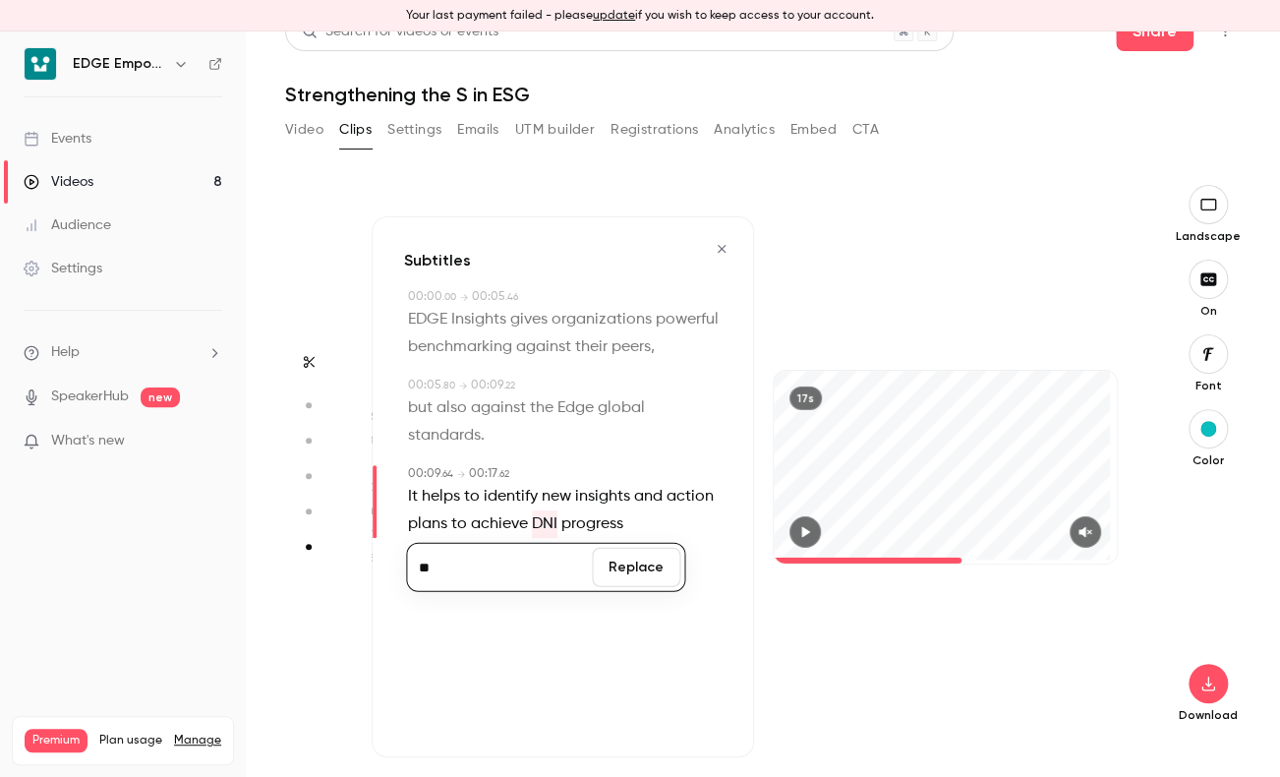
type input "*"
type input "****"
click at [656, 587] on button "Replace" at bounding box center [636, 567] width 88 height 39
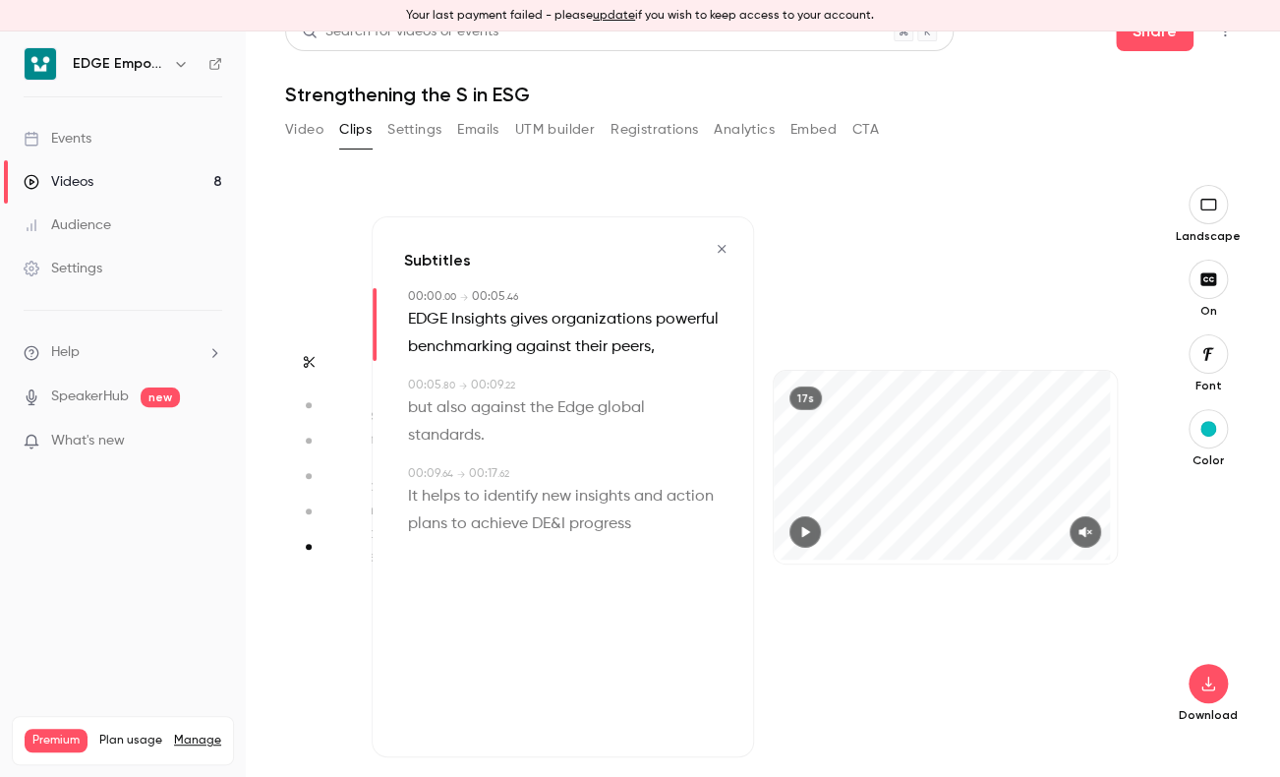
click at [928, 683] on div "17s" at bounding box center [945, 486] width 382 height 541
click at [1200, 685] on icon "button" at bounding box center [1209, 683] width 24 height 16
click at [1058, 667] on span "High quality requires longer processing" at bounding box center [1045, 666] width 224 height 20
click at [422, 636] on div "Subtitles 00:00 . 00 → 00:05 . 46 EDGE Insights gives organizations powerful be…" at bounding box center [563, 486] width 382 height 541
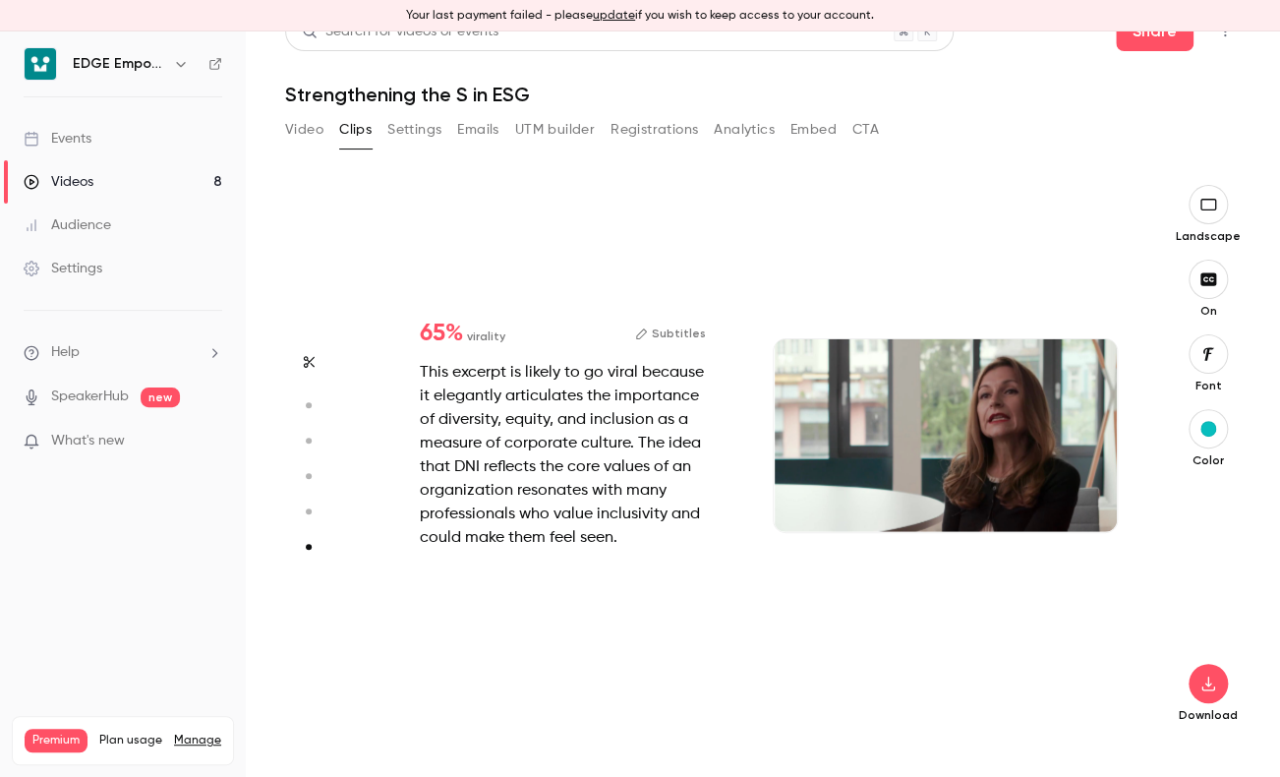
type input "*"
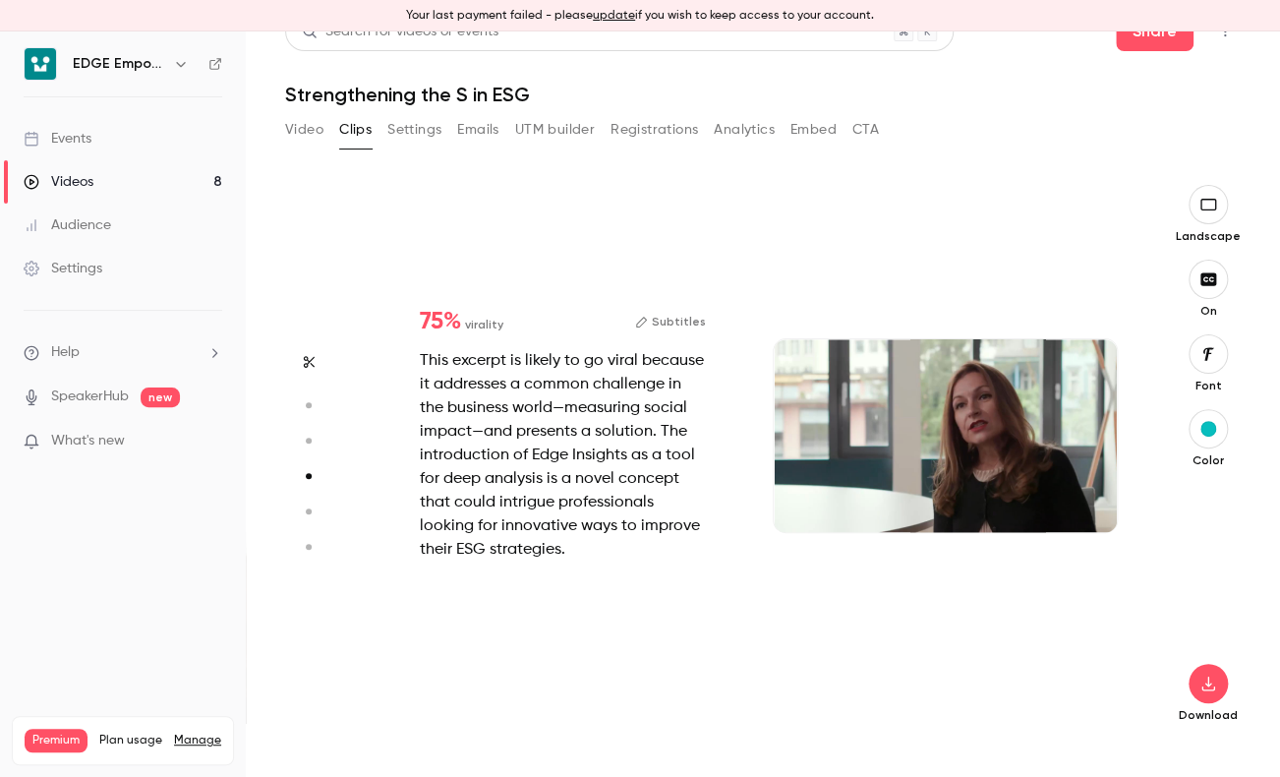
type input "*"
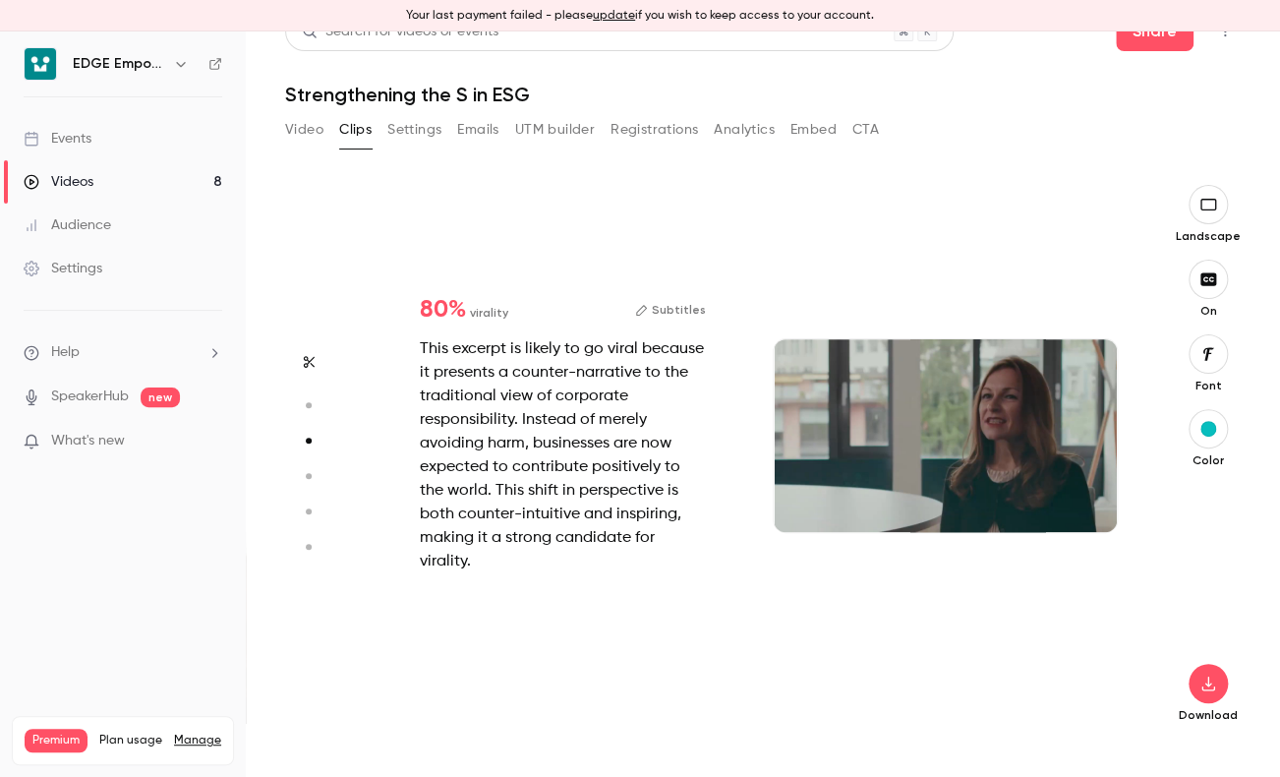
type input "*"
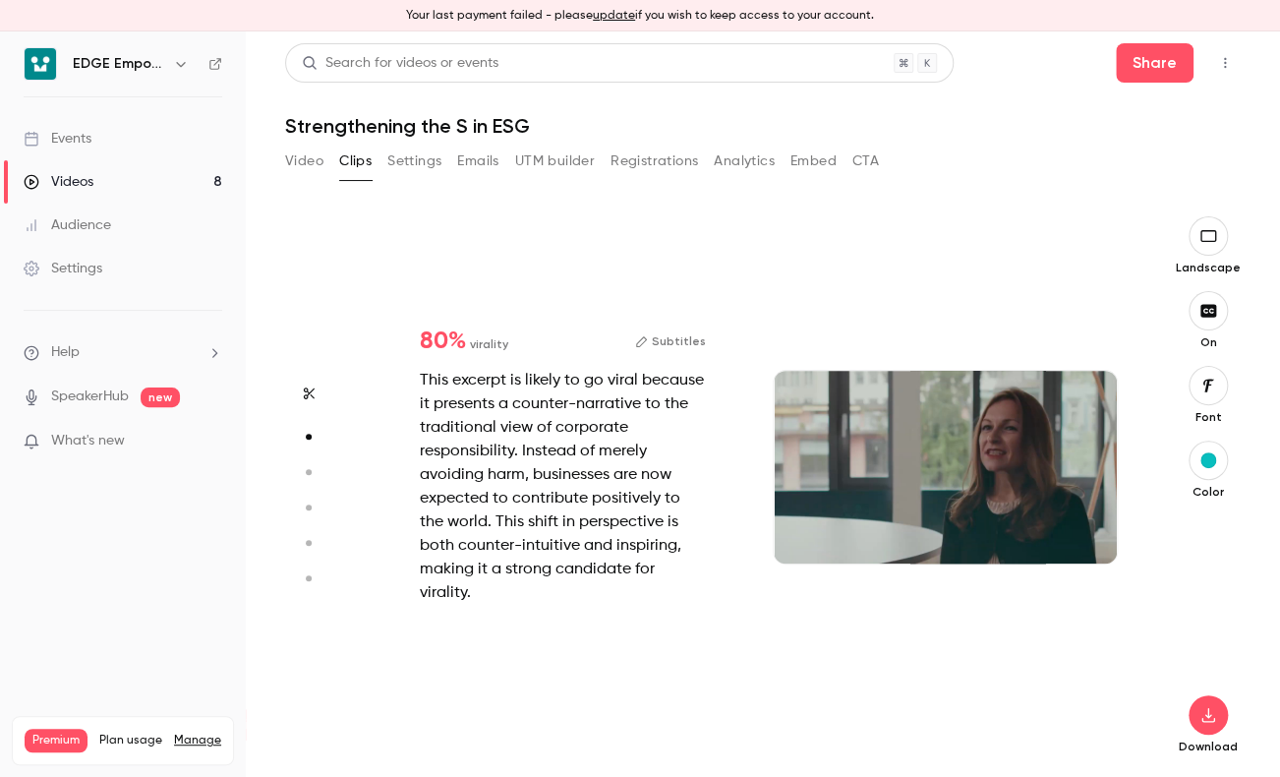
scroll to position [557, 0]
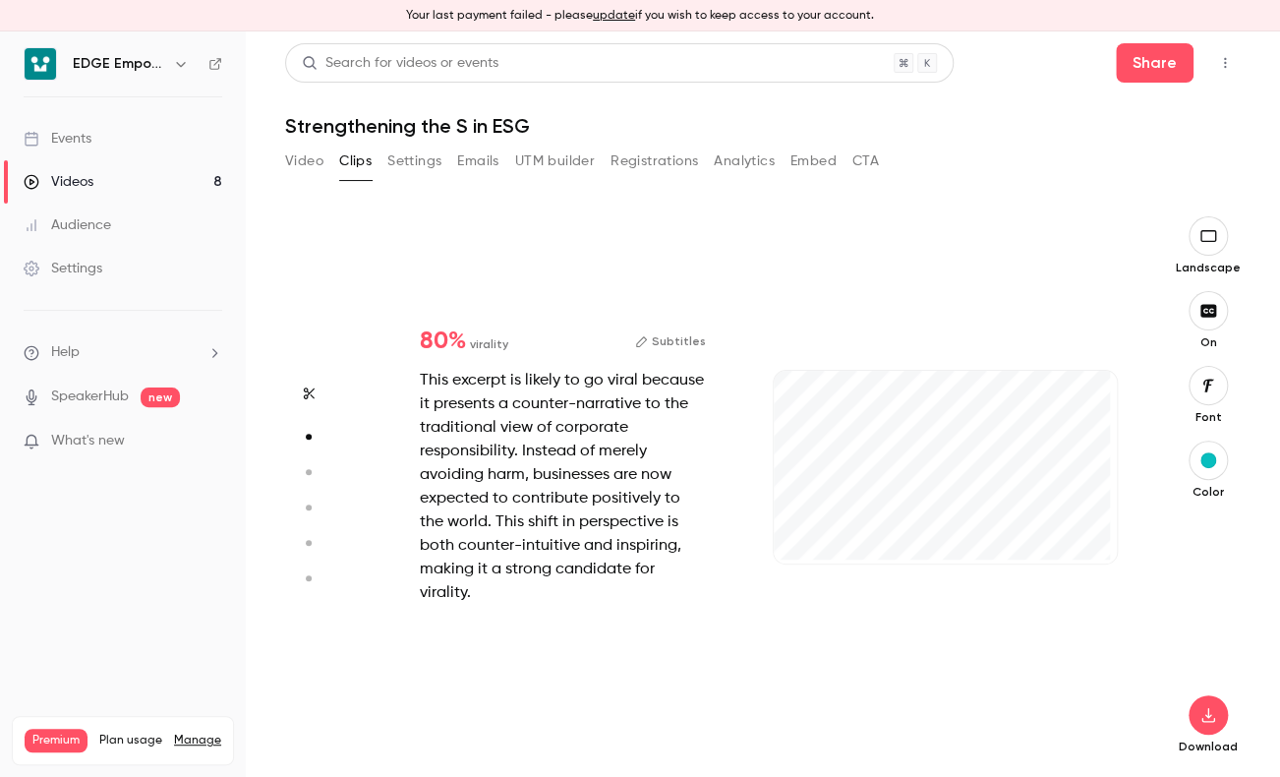
click at [666, 353] on button "Subtitles" at bounding box center [670, 341] width 71 height 24
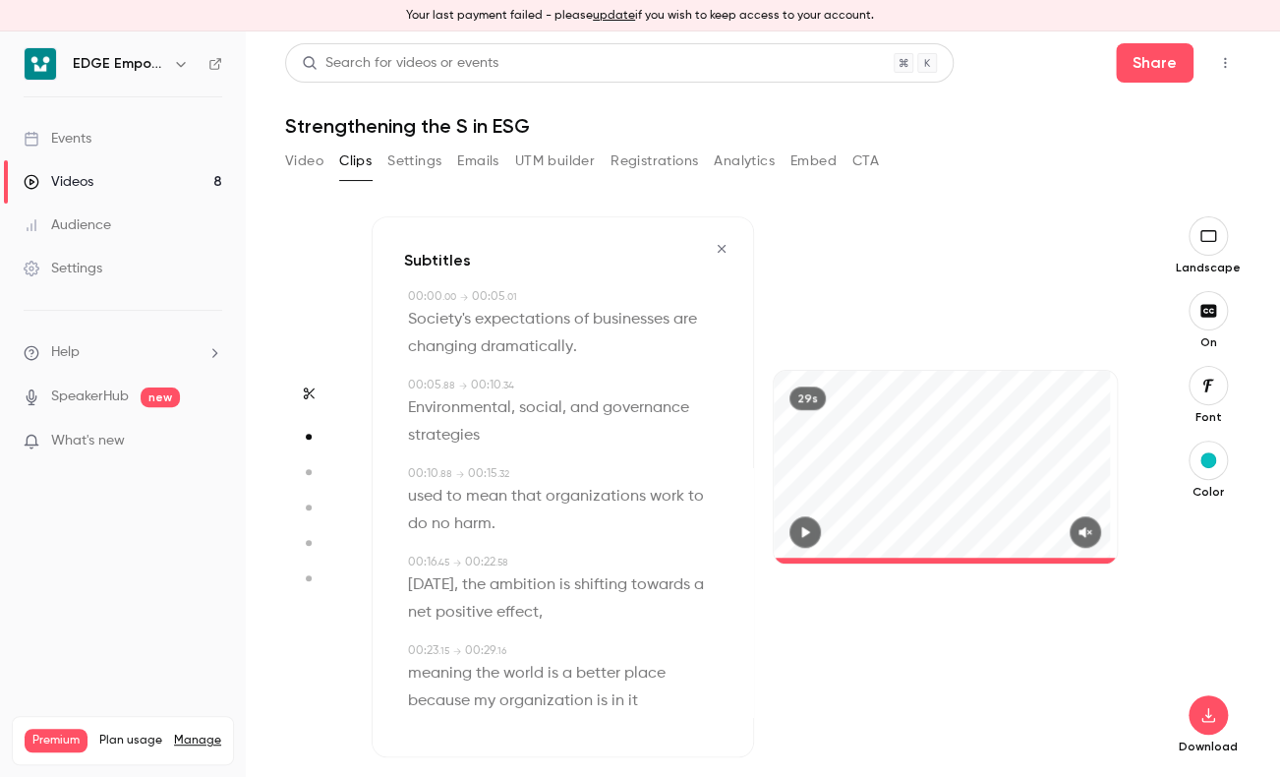
click at [706, 346] on div "Subtitles 00:00 . 00 → 00:05 . 01 Society's expectations of businesses are chan…" at bounding box center [563, 486] width 382 height 541
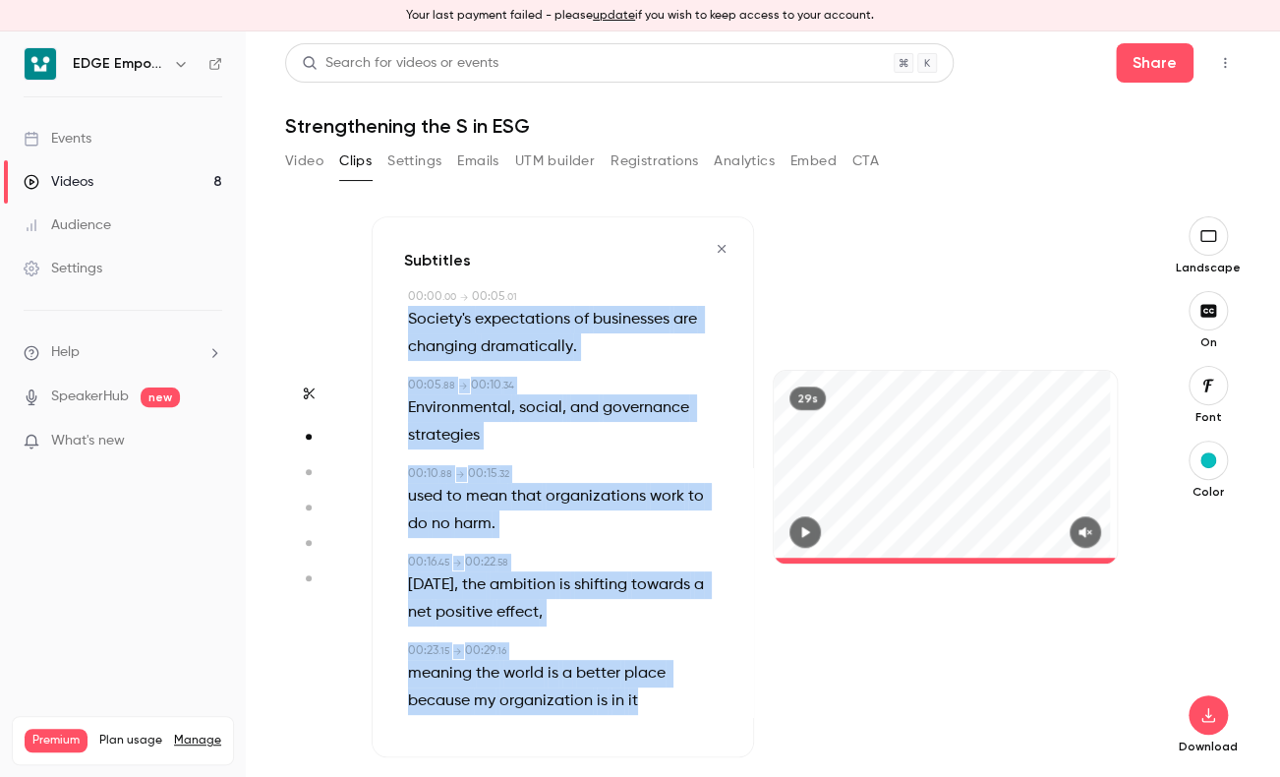
drag, startPoint x: 402, startPoint y: 313, endPoint x: 647, endPoint y: 710, distance: 466.6
click at [647, 710] on div "Subtitles 00:00 . 00 → 00:05 . 01 Society's expectations of businesses are chan…" at bounding box center [563, 486] width 382 height 541
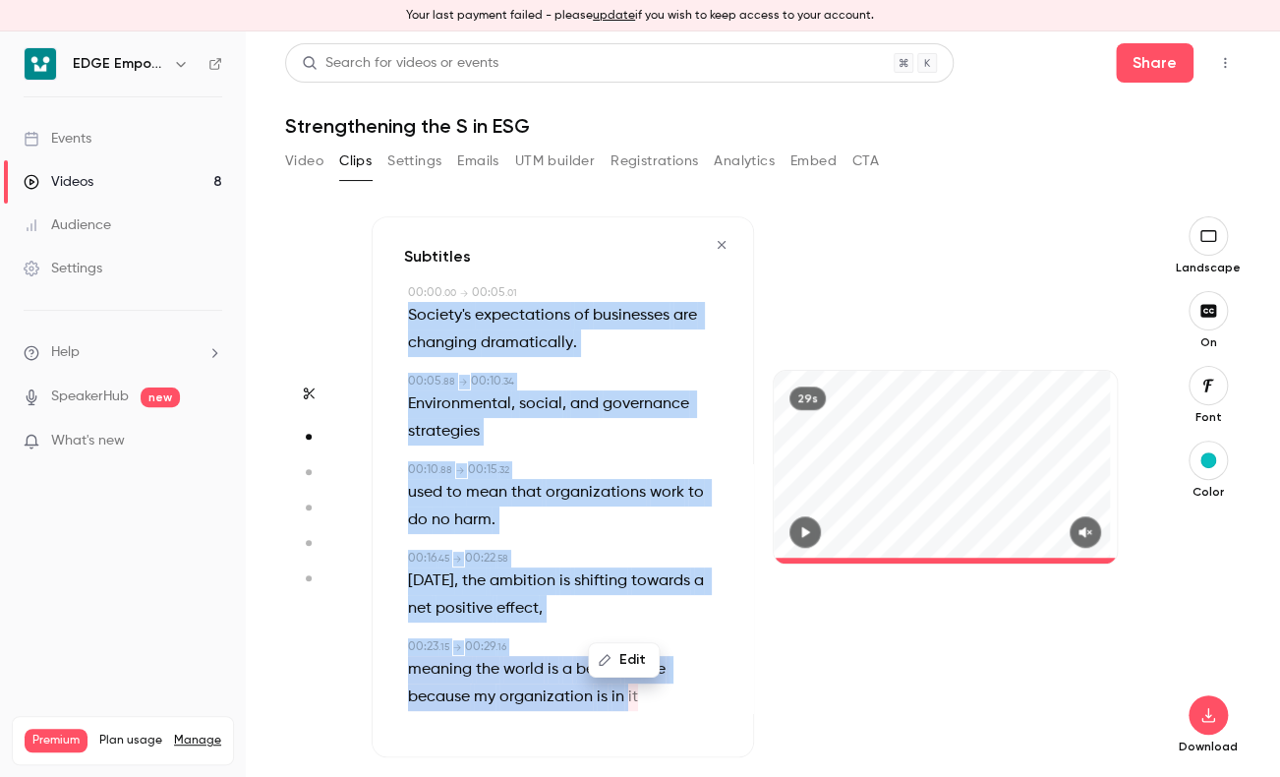
scroll to position [5, 0]
copy div "Society's expectations of businesses are changing dramatically . 00:05 . 88 → 0…"
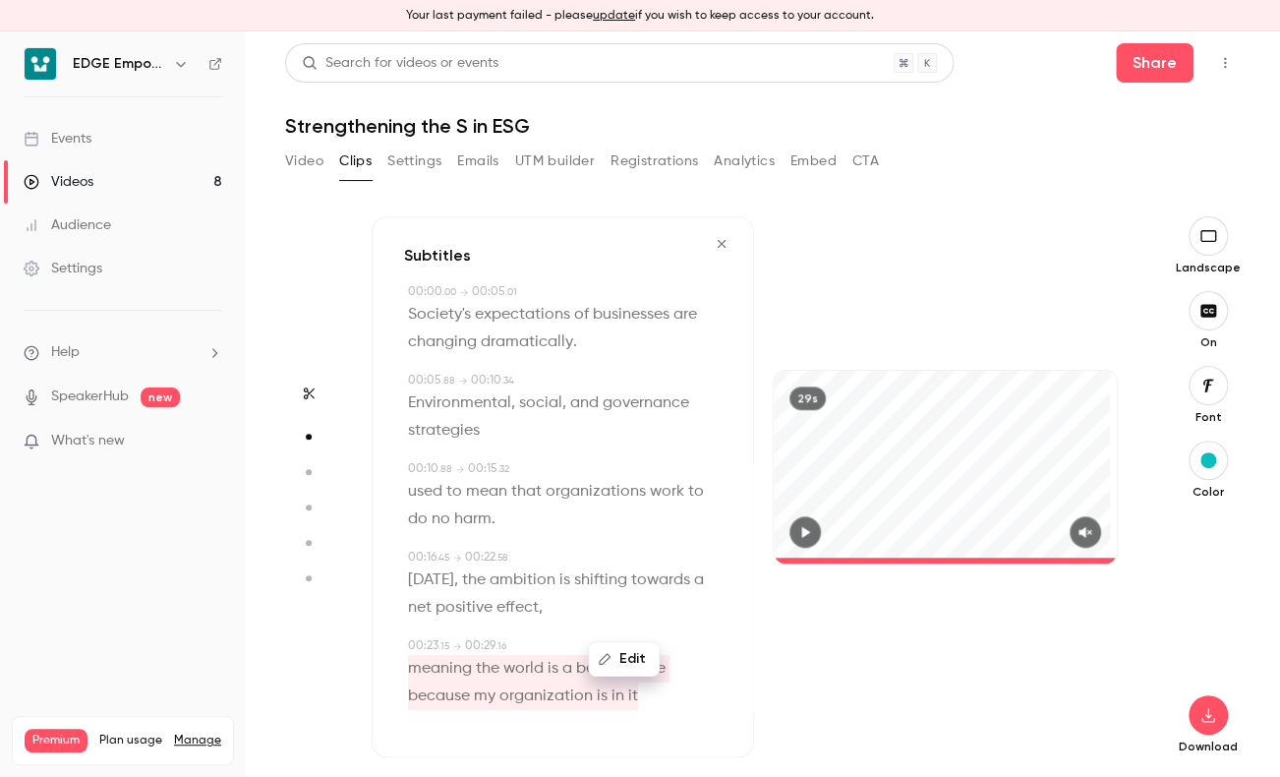
click at [920, 214] on div "Start clipping Suggested clips 3m 80 % virality Subtitles This excerpt is likel…" at bounding box center [763, 496] width 956 height 623
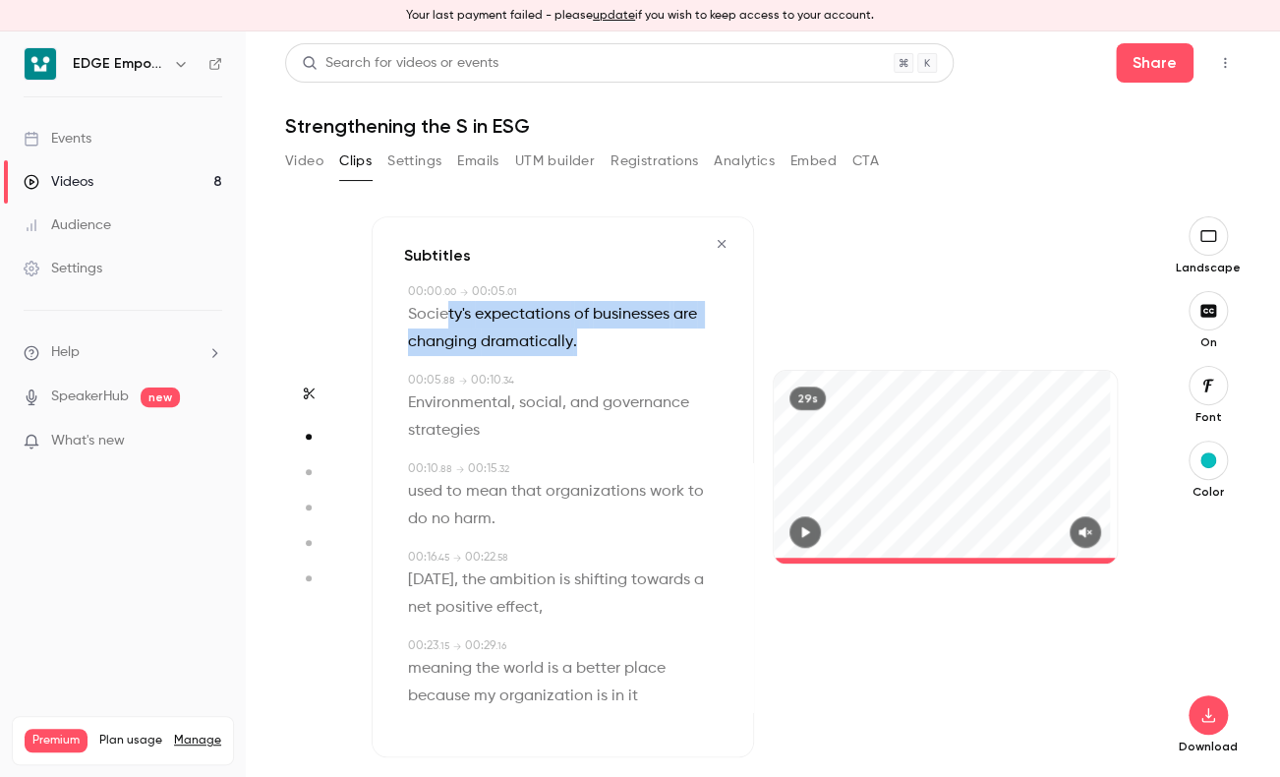
drag, startPoint x: 583, startPoint y: 344, endPoint x: 444, endPoint y: 320, distance: 140.8
click at [444, 320] on p "Society's expectations of businesses are changing dramatically ." at bounding box center [565, 328] width 314 height 55
type input "*"
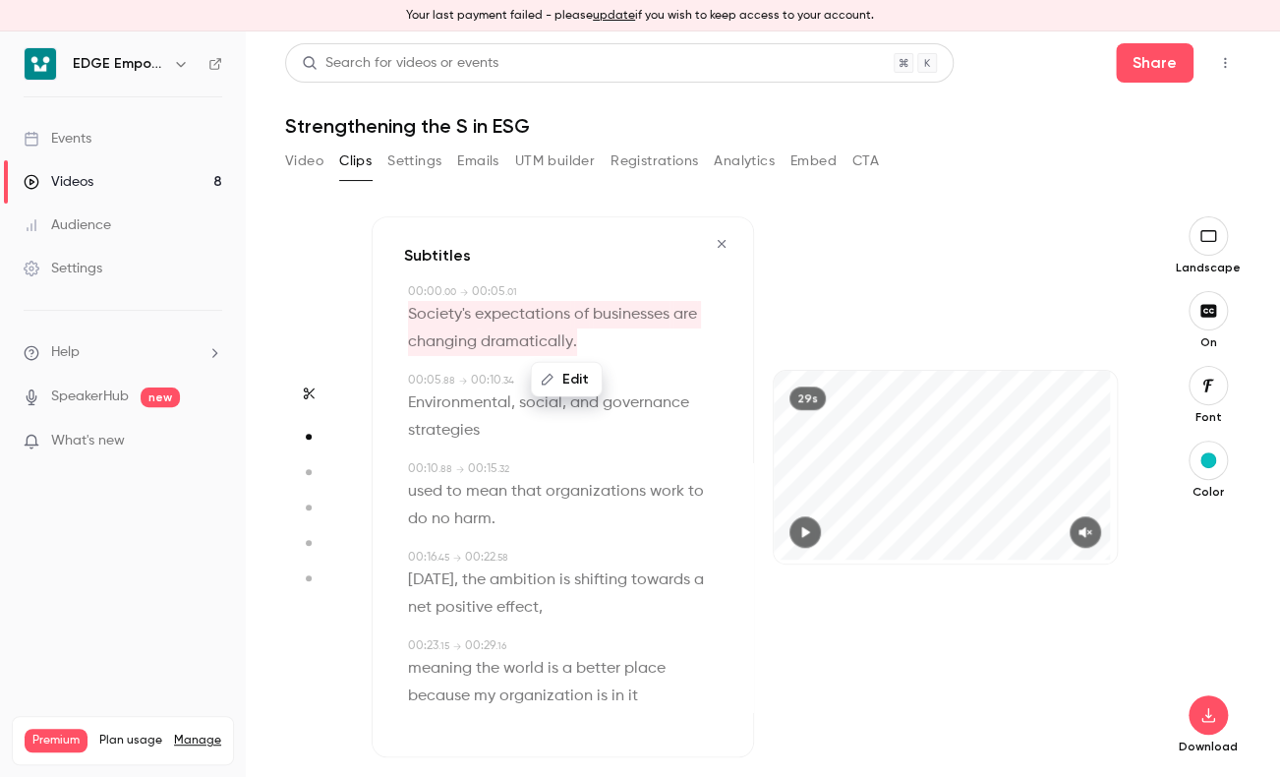
drag, startPoint x: 444, startPoint y: 320, endPoint x: 564, endPoint y: 377, distance: 132.8
click at [564, 377] on button "Edit" at bounding box center [567, 379] width 68 height 31
type input "**********"
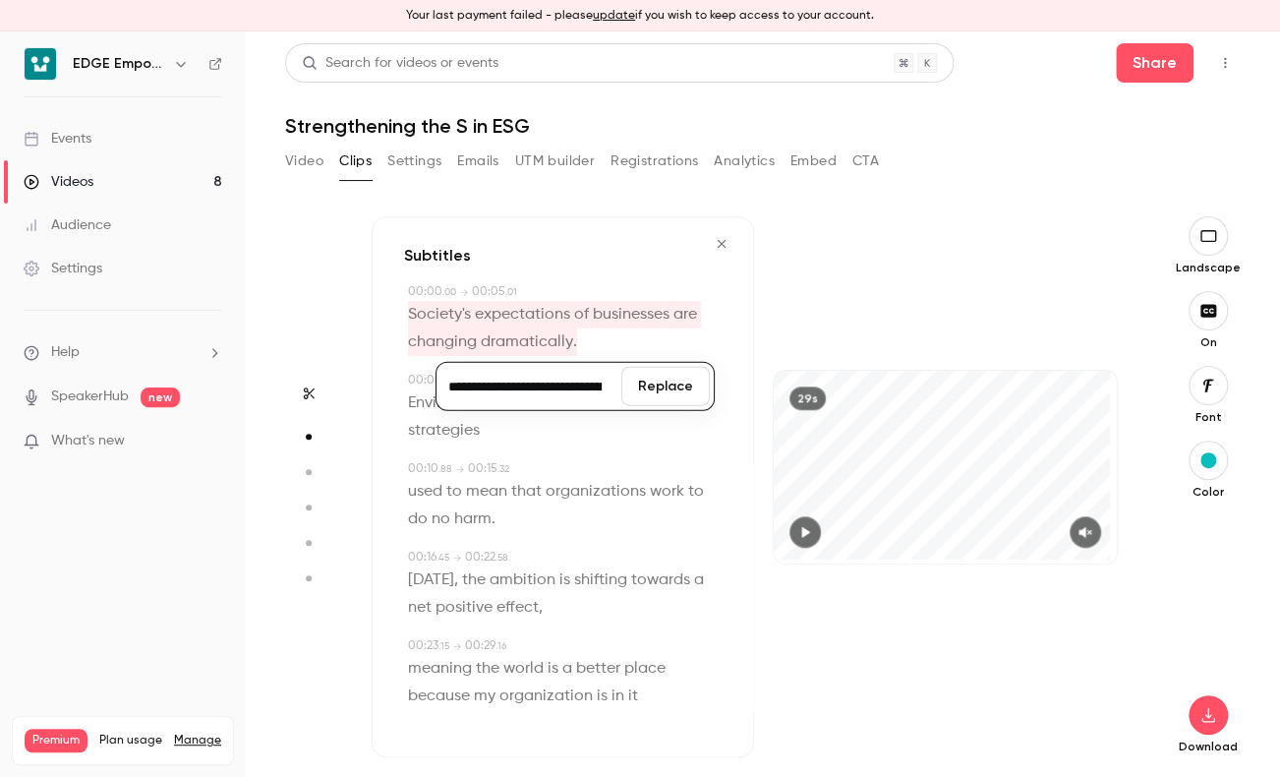
click at [816, 252] on div "29s" at bounding box center [945, 486] width 382 height 541
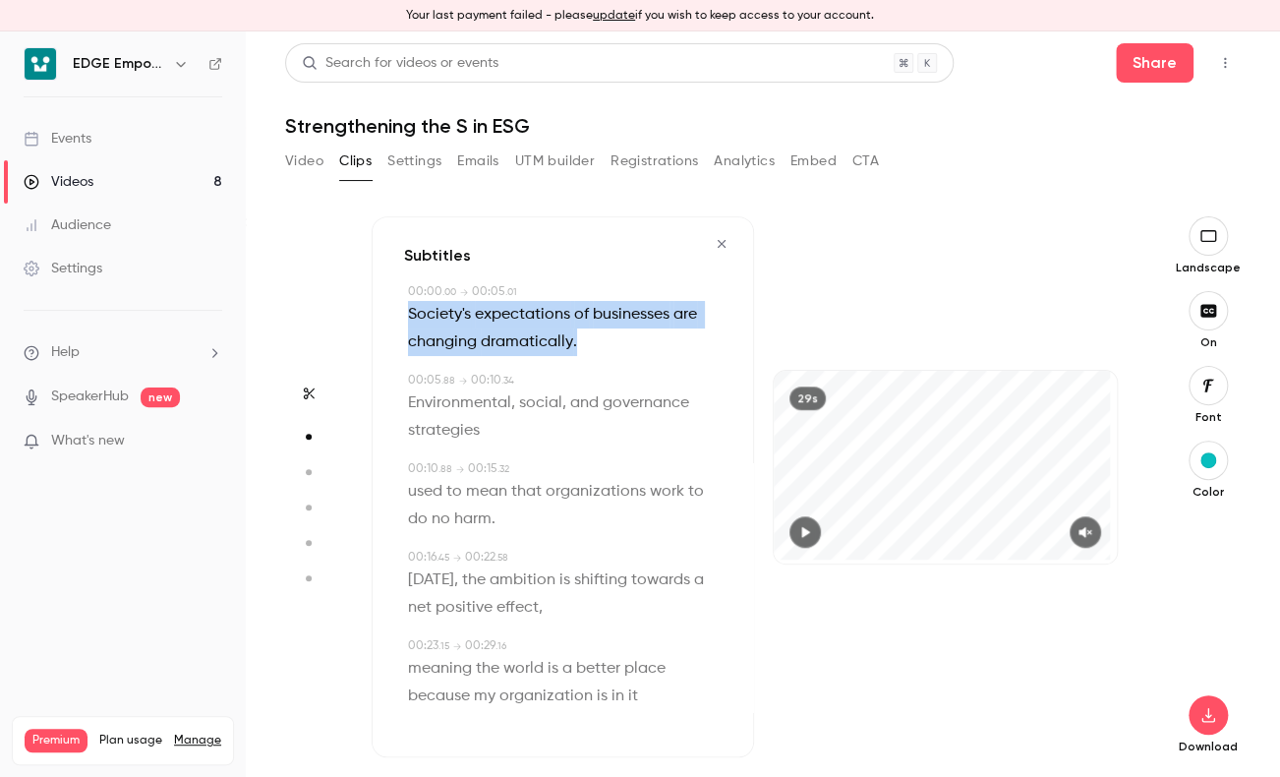
drag, startPoint x: 596, startPoint y: 338, endPoint x: 421, endPoint y: 312, distance: 177.0
click at [419, 312] on p "Society's expectations of businesses are changing dramatically ." at bounding box center [565, 328] width 314 height 55
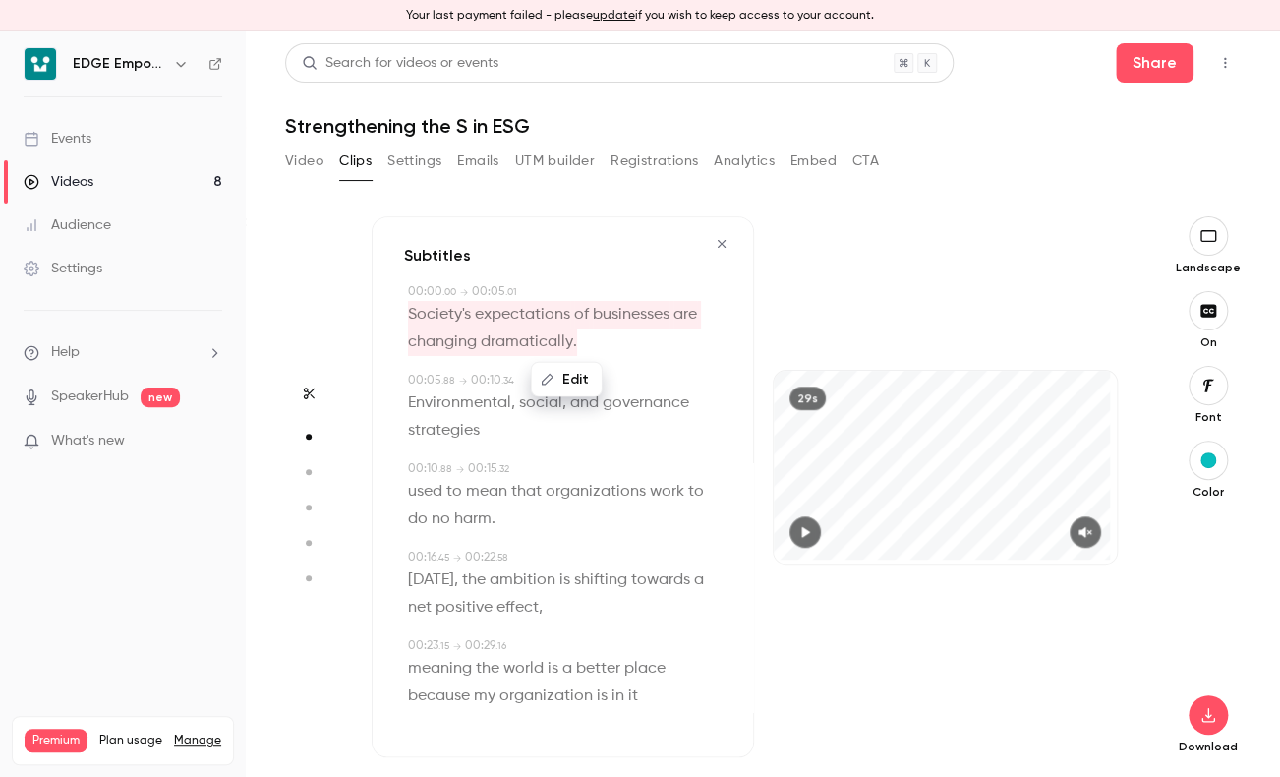
drag, startPoint x: 421, startPoint y: 312, endPoint x: 572, endPoint y: 379, distance: 165.5
click at [572, 379] on button "Edit" at bounding box center [567, 379] width 68 height 31
type input "**********"
click at [676, 394] on button "Replace" at bounding box center [665, 386] width 88 height 39
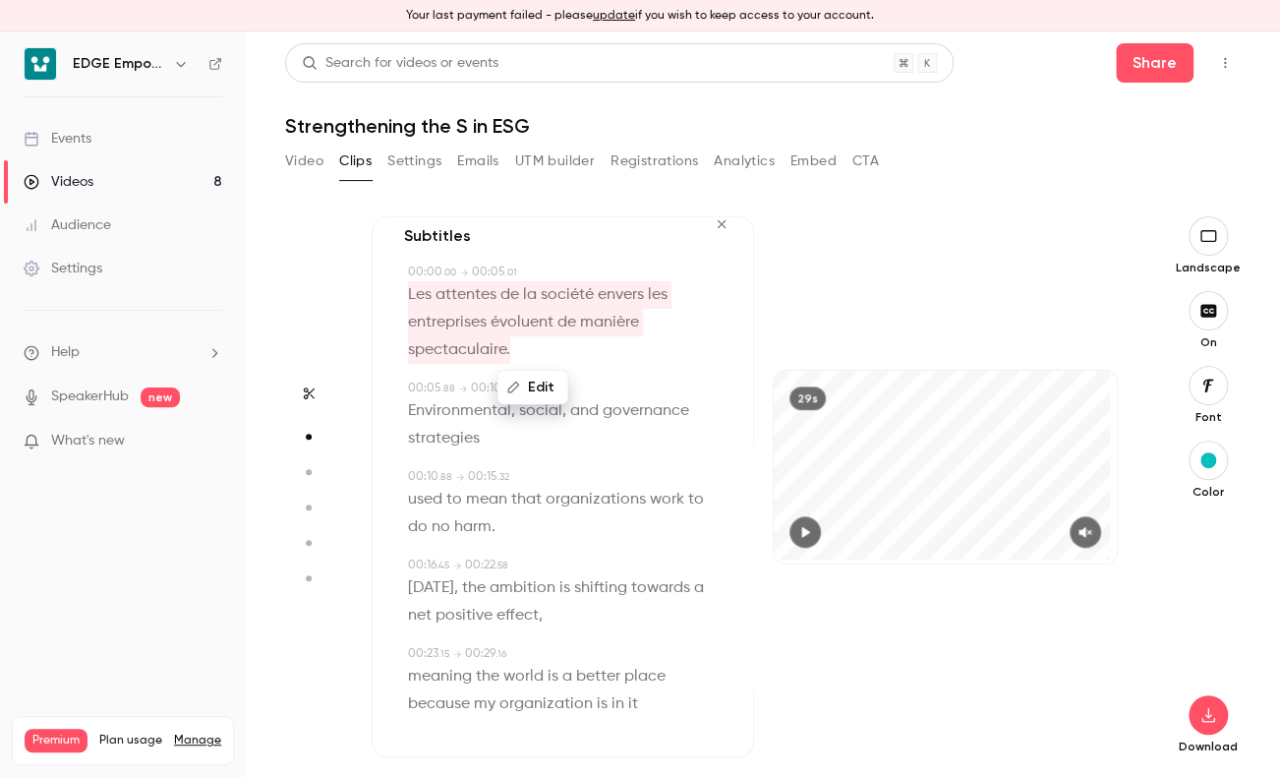
scroll to position [32, 0]
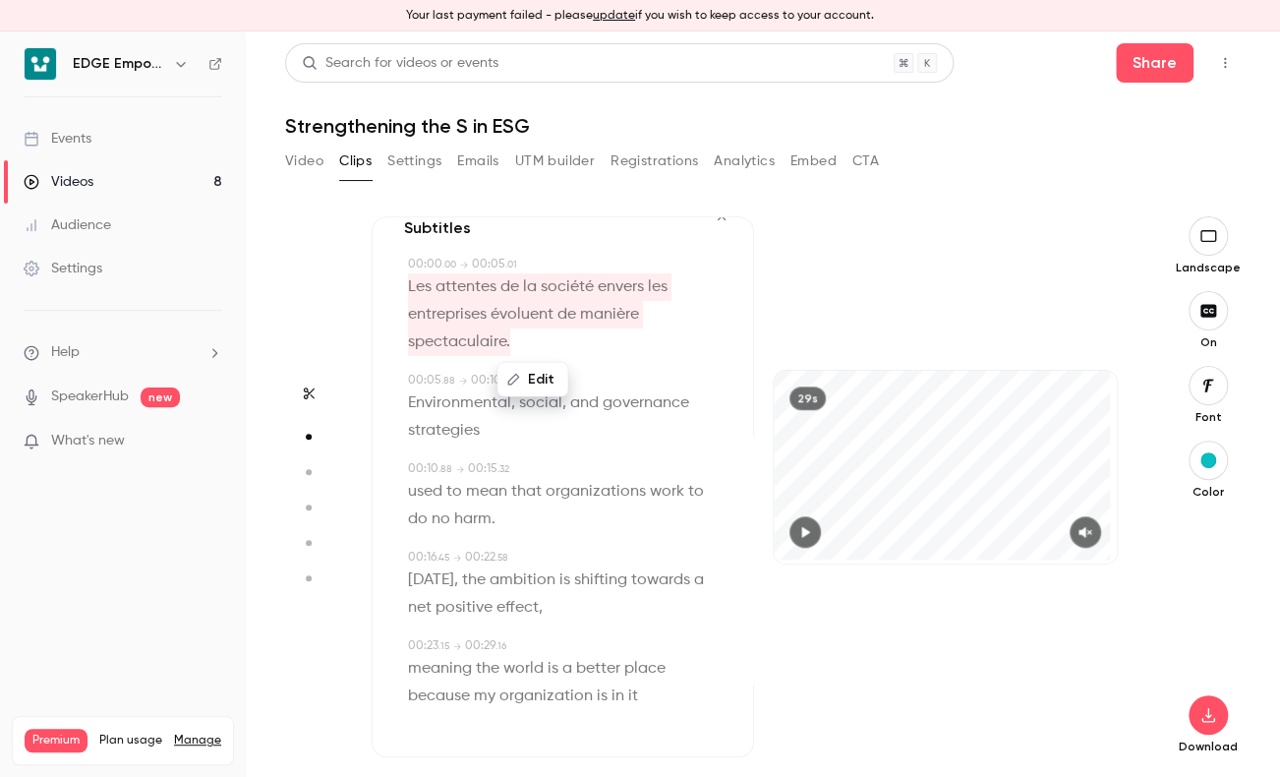
click at [785, 276] on div "29s" at bounding box center [945, 486] width 382 height 541
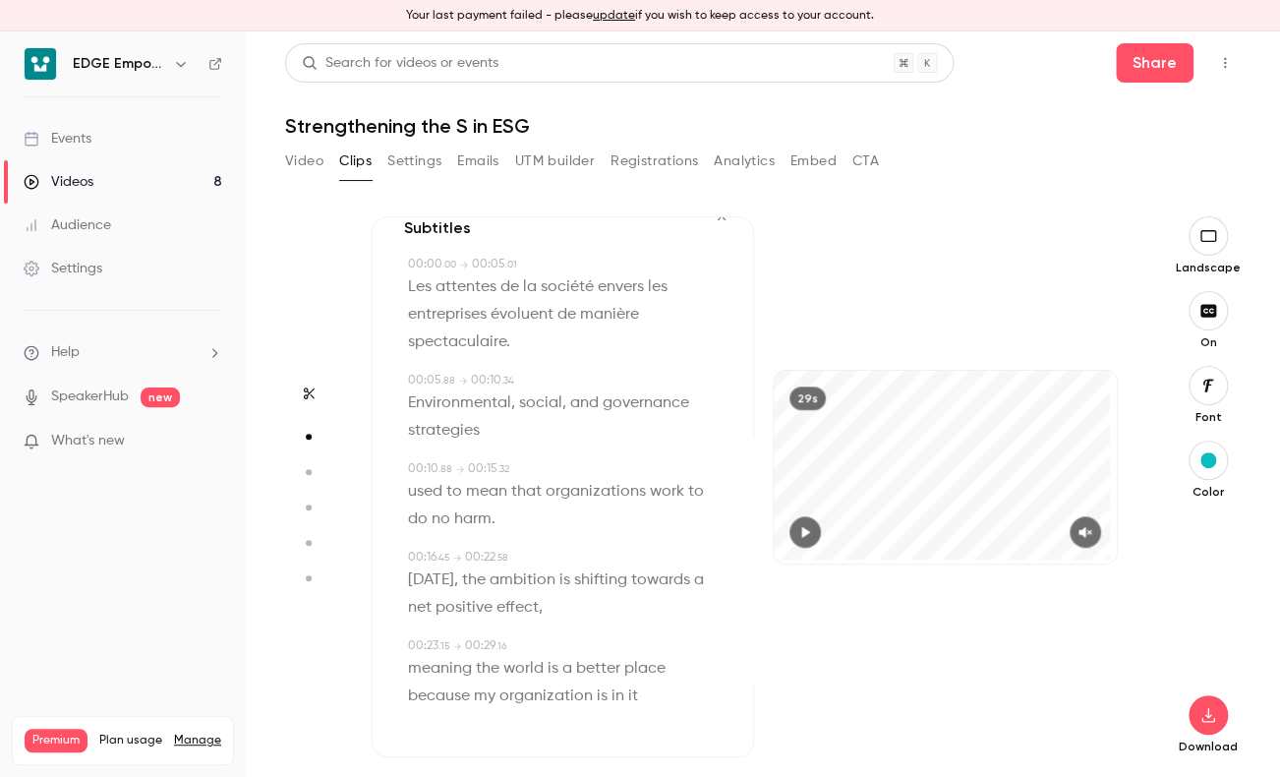
click at [495, 430] on p "Environmental , social , and governance strategies" at bounding box center [565, 416] width 314 height 55
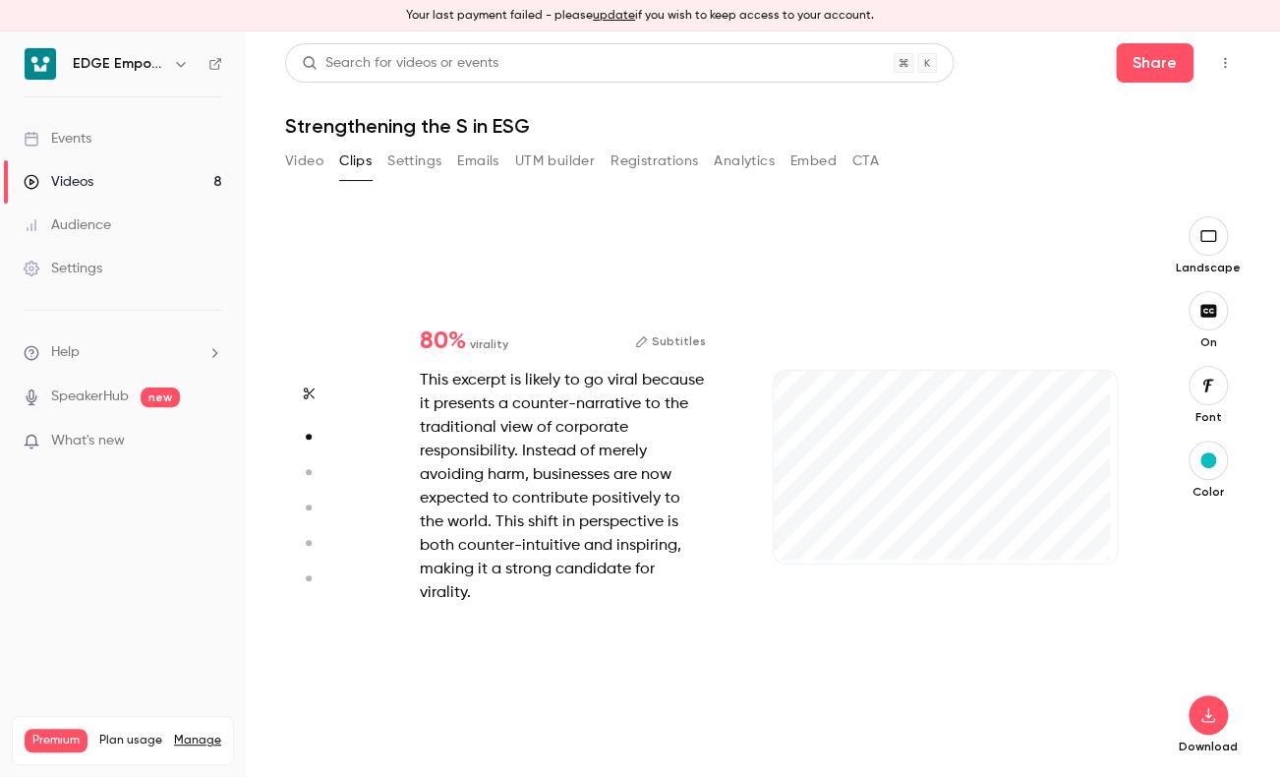
scroll to position [1113, 0]
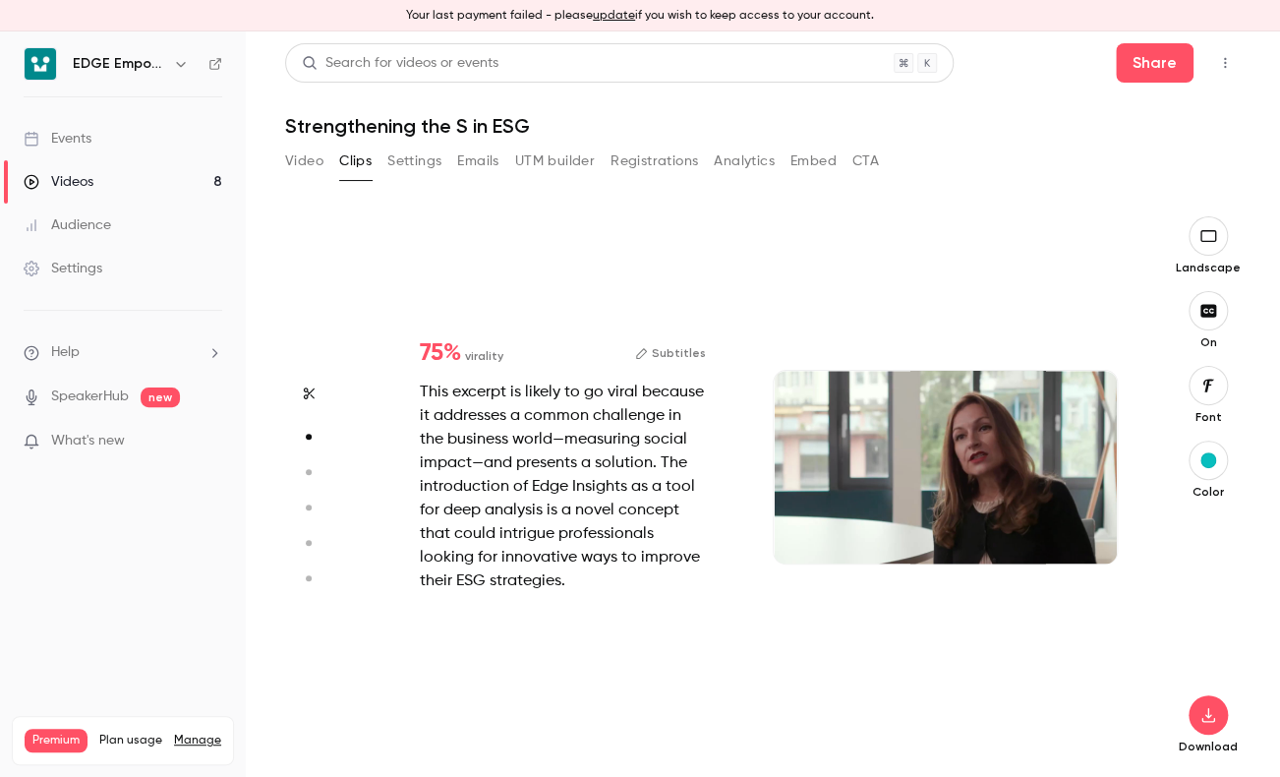
type input "*"
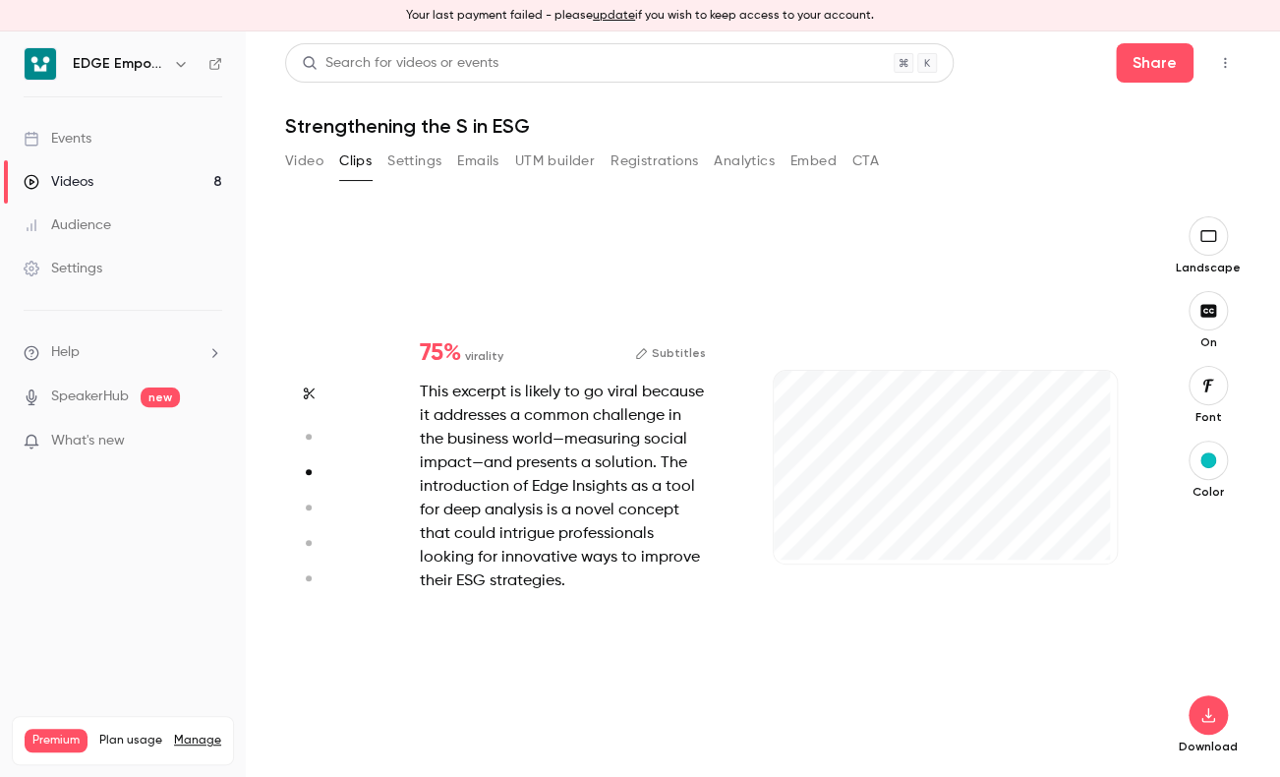
type input "*"
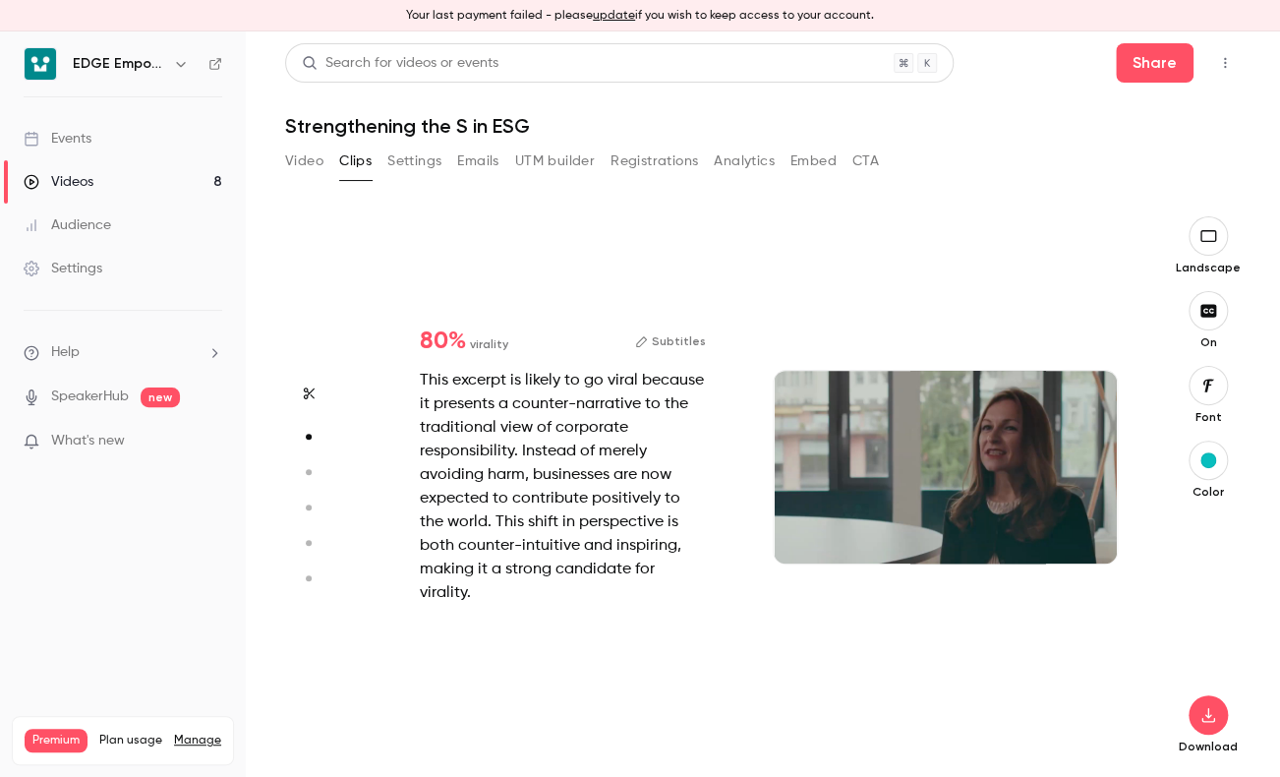
scroll to position [557, 0]
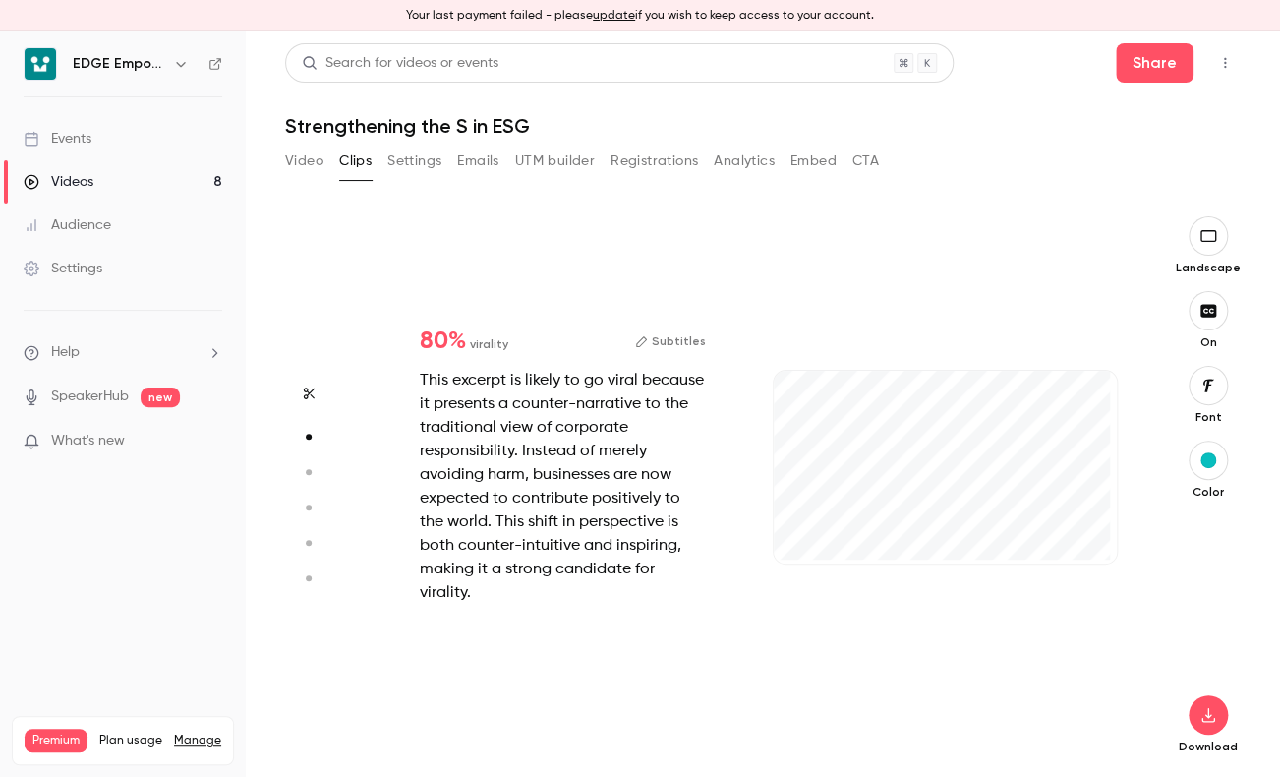
click at [661, 353] on button "Subtitles" at bounding box center [670, 341] width 71 height 24
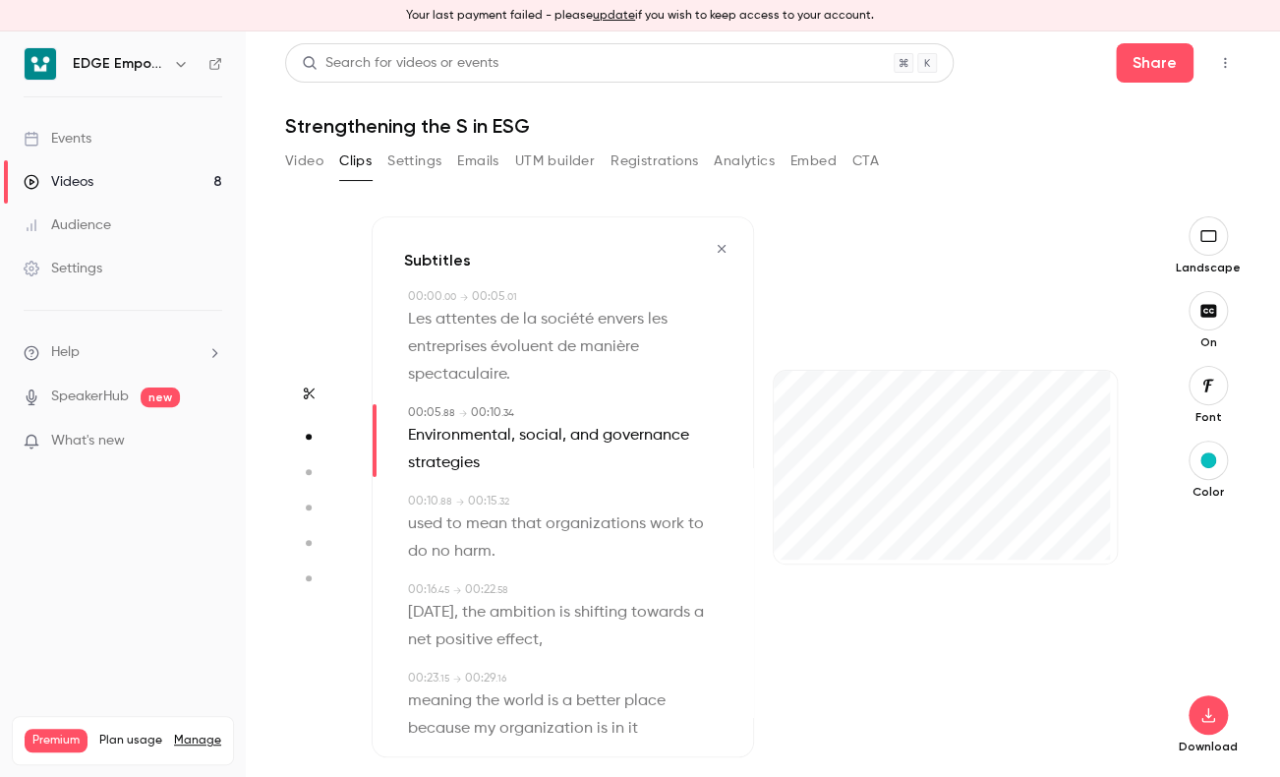
click at [471, 463] on span "strategies" at bounding box center [444, 463] width 72 height 28
type input "***"
click at [446, 502] on button "Edit" at bounding box center [438, 500] width 68 height 31
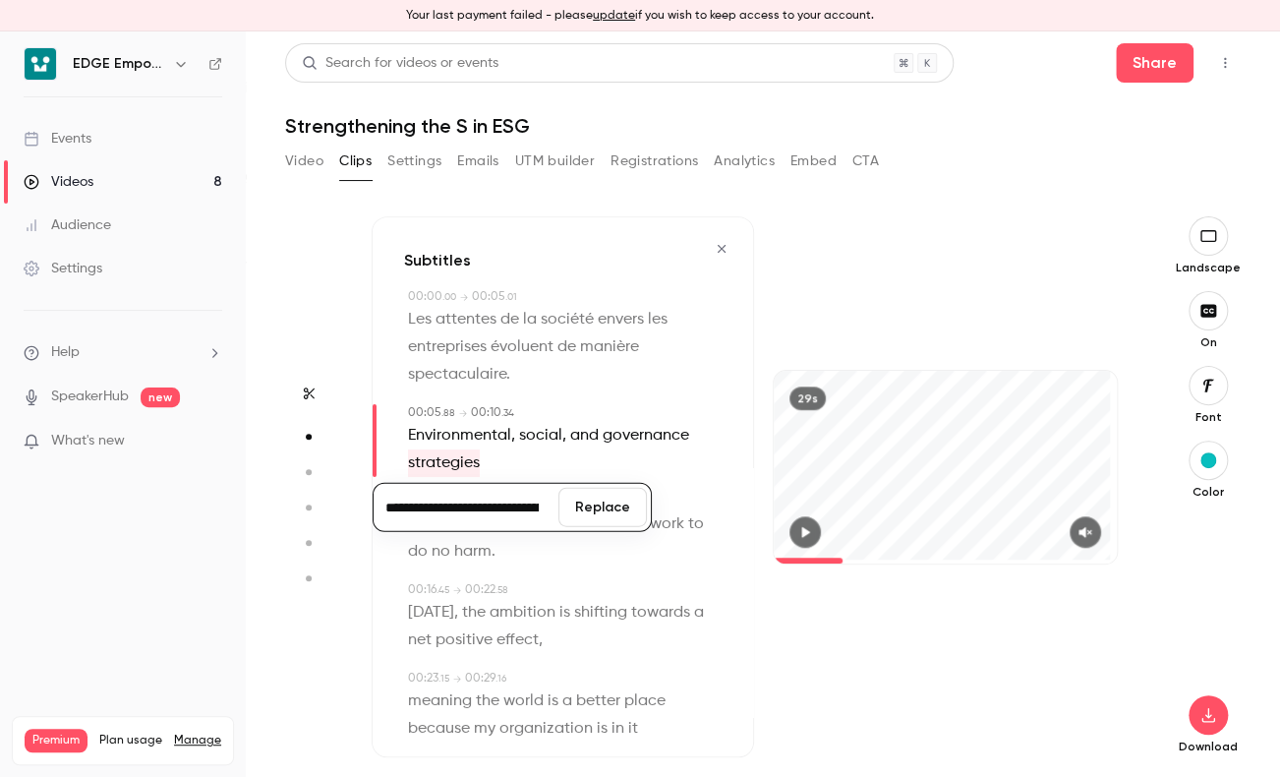
scroll to position [0, 690]
type input "**********"
click at [585, 500] on button "Replace" at bounding box center [602, 507] width 88 height 39
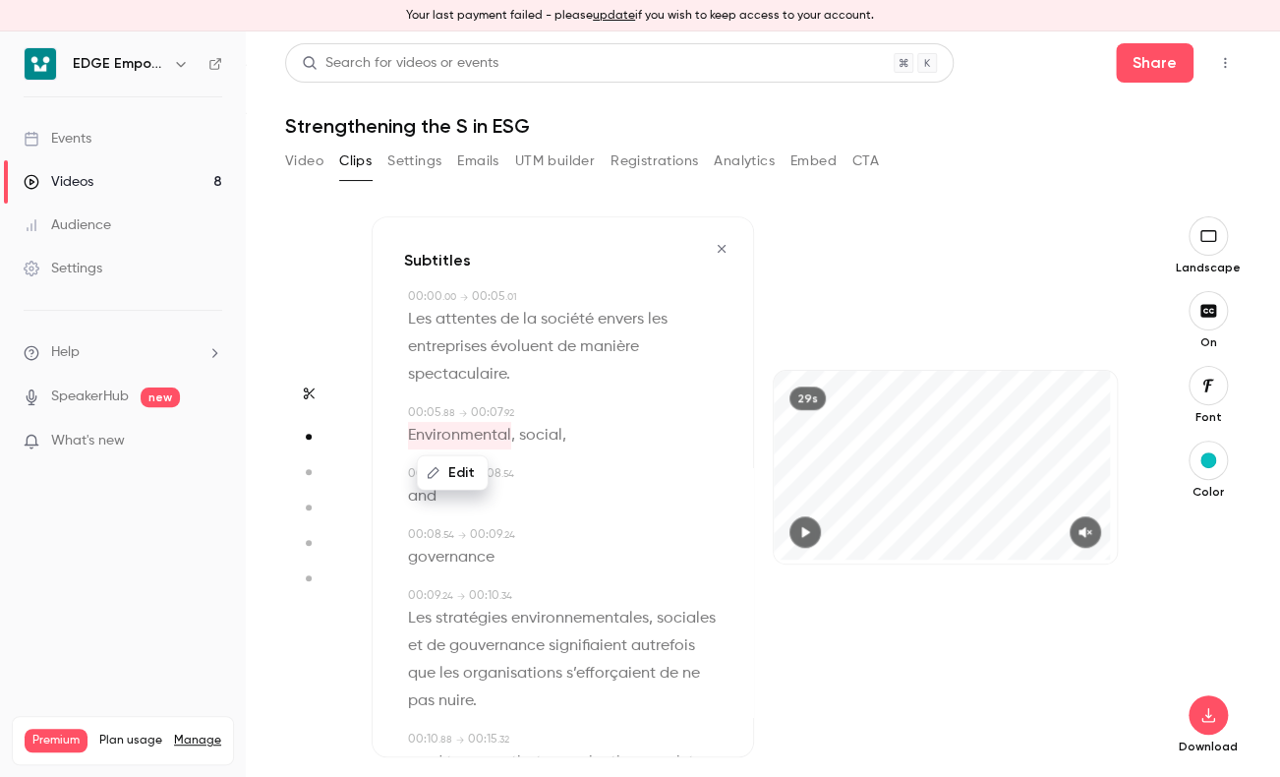
click at [460, 428] on span "Environmental" at bounding box center [459, 436] width 103 height 28
type input "***"
click at [409, 436] on span "Environmental" at bounding box center [459, 436] width 103 height 28
click at [575, 441] on div "Edit Environmental , social ," at bounding box center [565, 436] width 314 height 28
drag, startPoint x: 592, startPoint y: 436, endPoint x: 415, endPoint y: 435, distance: 177.0
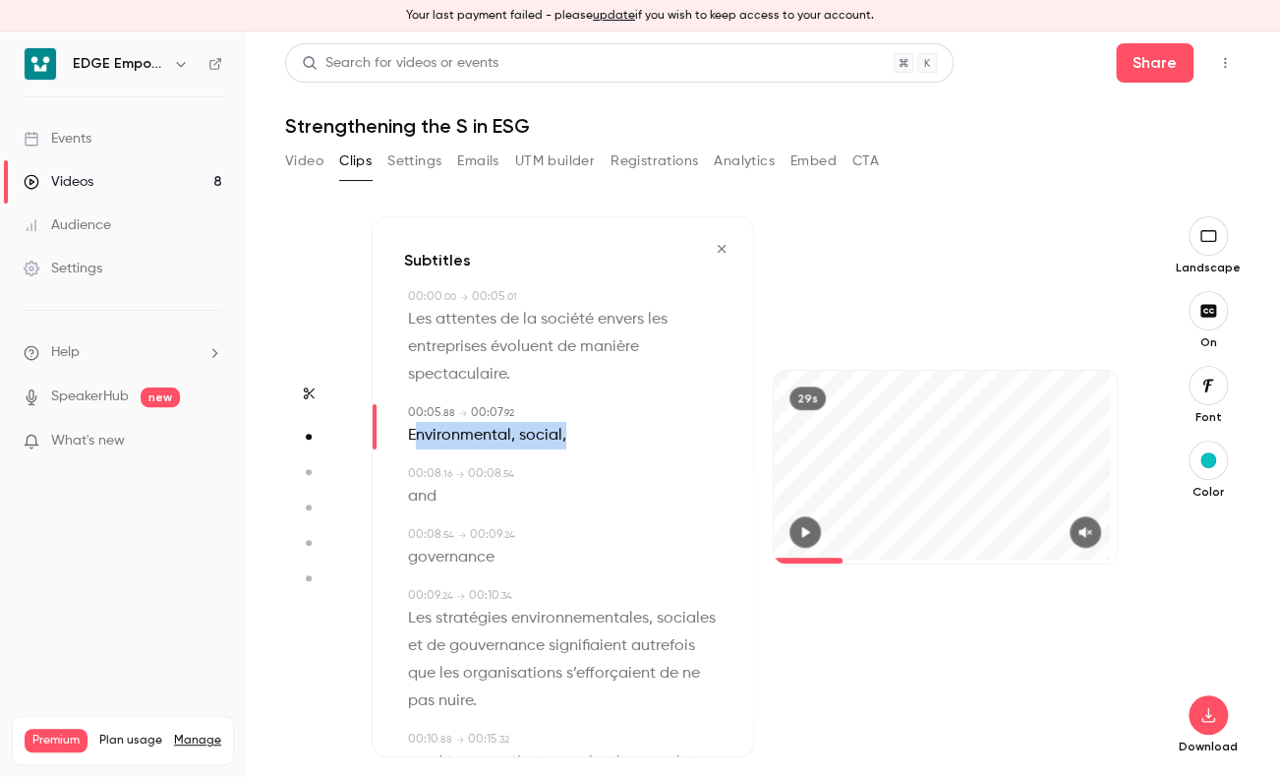
click at [415, 435] on div "Environmental , social ," at bounding box center [565, 436] width 314 height 28
click at [492, 436] on span "Environmental" at bounding box center [459, 436] width 103 height 28
click at [530, 445] on span "social" at bounding box center [540, 436] width 43 height 28
click at [441, 436] on span "Environmental" at bounding box center [459, 436] width 103 height 28
click at [460, 469] on button "Edit" at bounding box center [453, 472] width 68 height 31
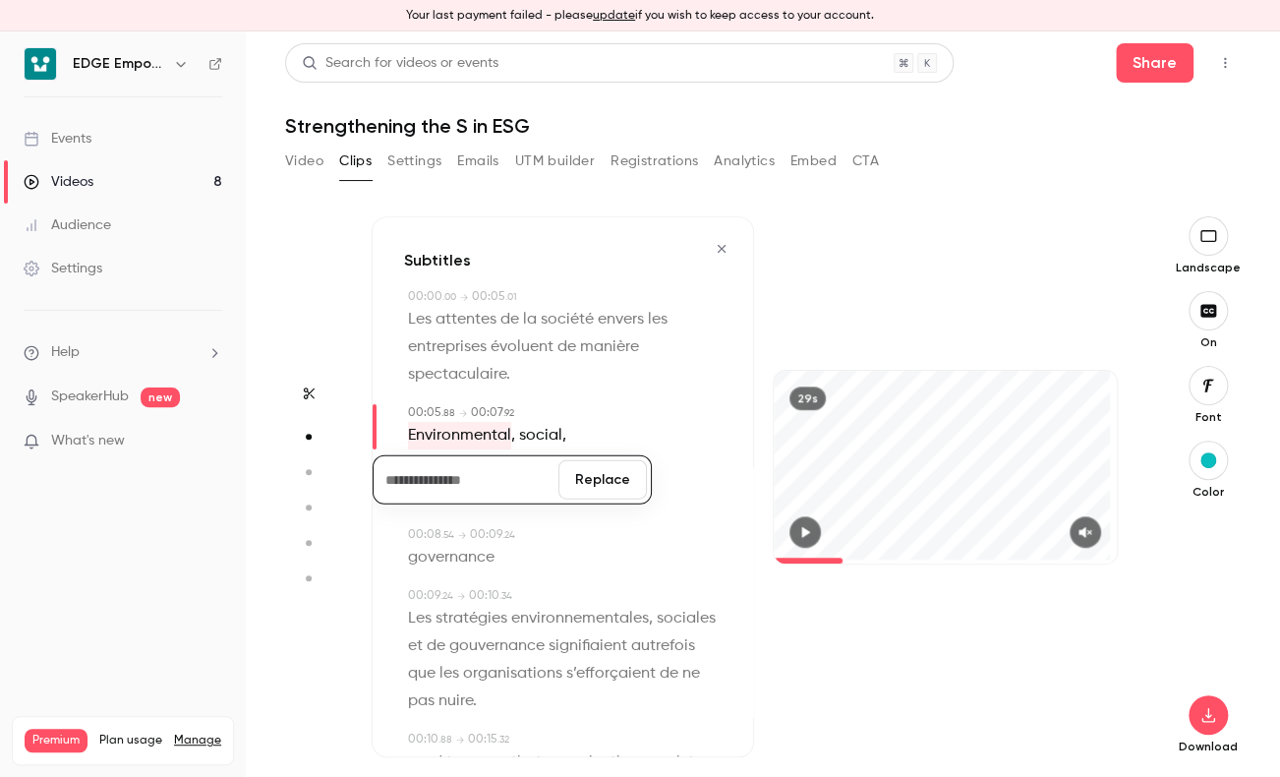
click at [586, 489] on button "Replace" at bounding box center [602, 479] width 88 height 39
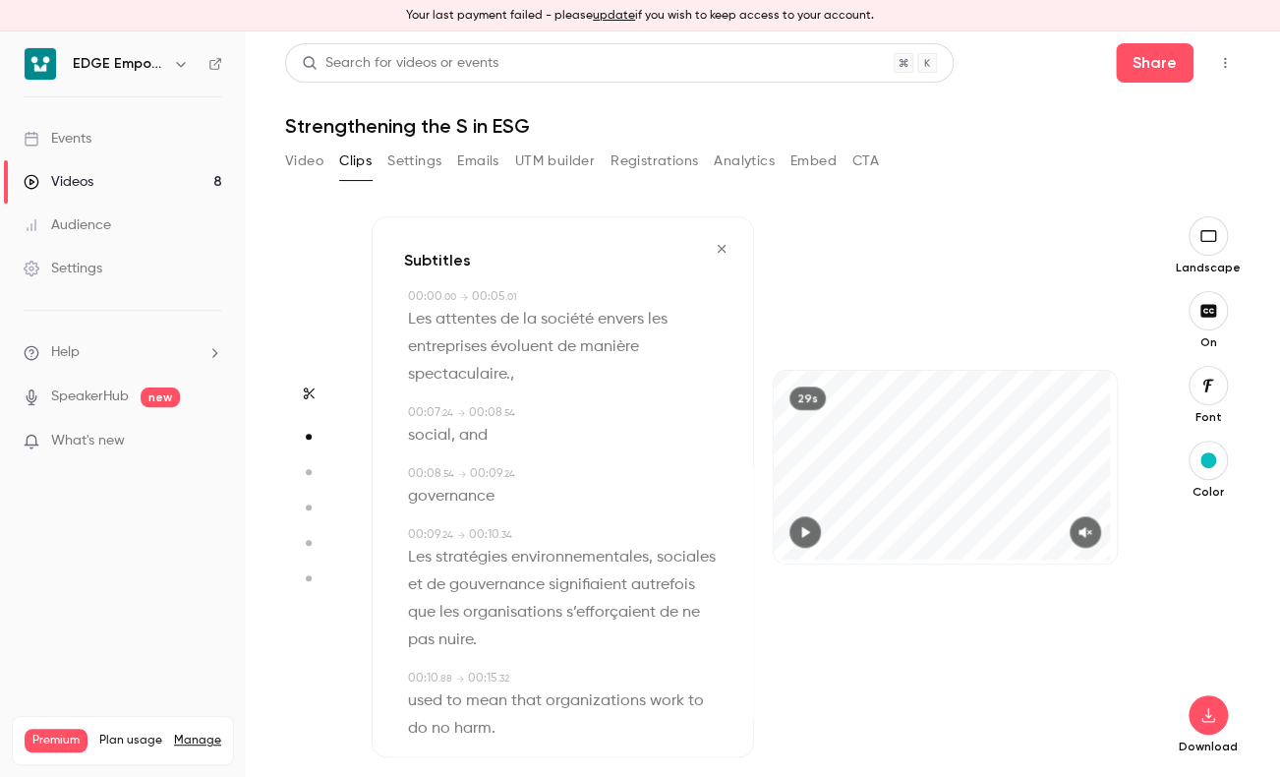
click at [487, 442] on div "social , and" at bounding box center [565, 436] width 314 height 28
type input "***"
click at [472, 475] on button "Edit" at bounding box center [466, 472] width 68 height 31
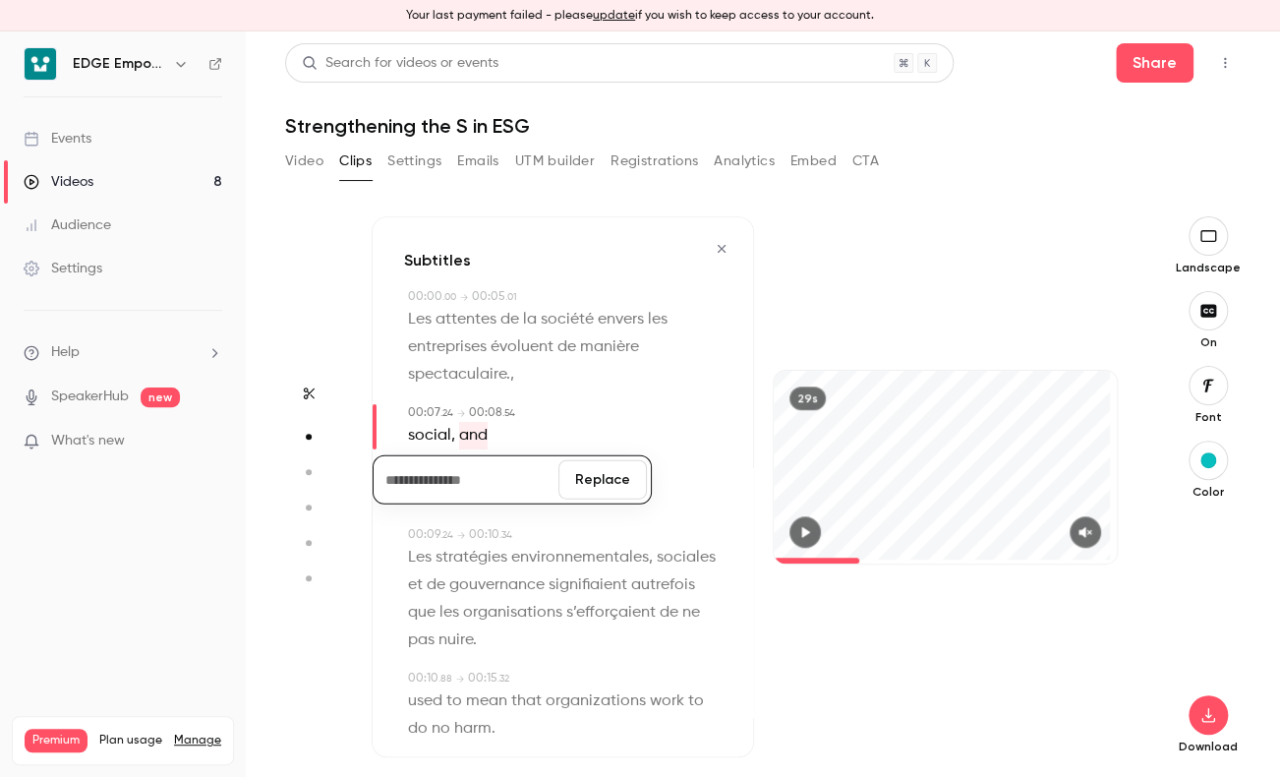
click at [581, 479] on button "Replace" at bounding box center [602, 479] width 88 height 39
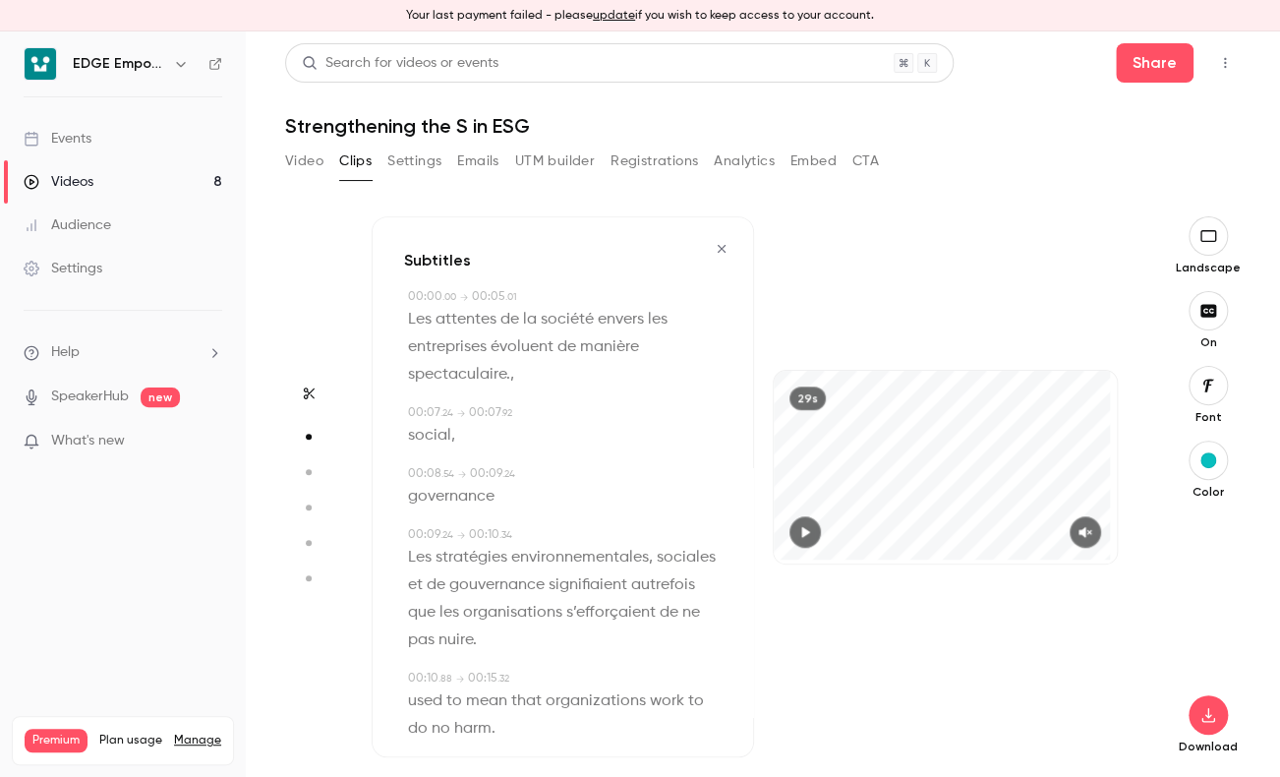
click at [440, 432] on span "social" at bounding box center [429, 436] width 43 height 28
type input "***"
click at [417, 479] on button "Edit" at bounding box center [422, 472] width 68 height 31
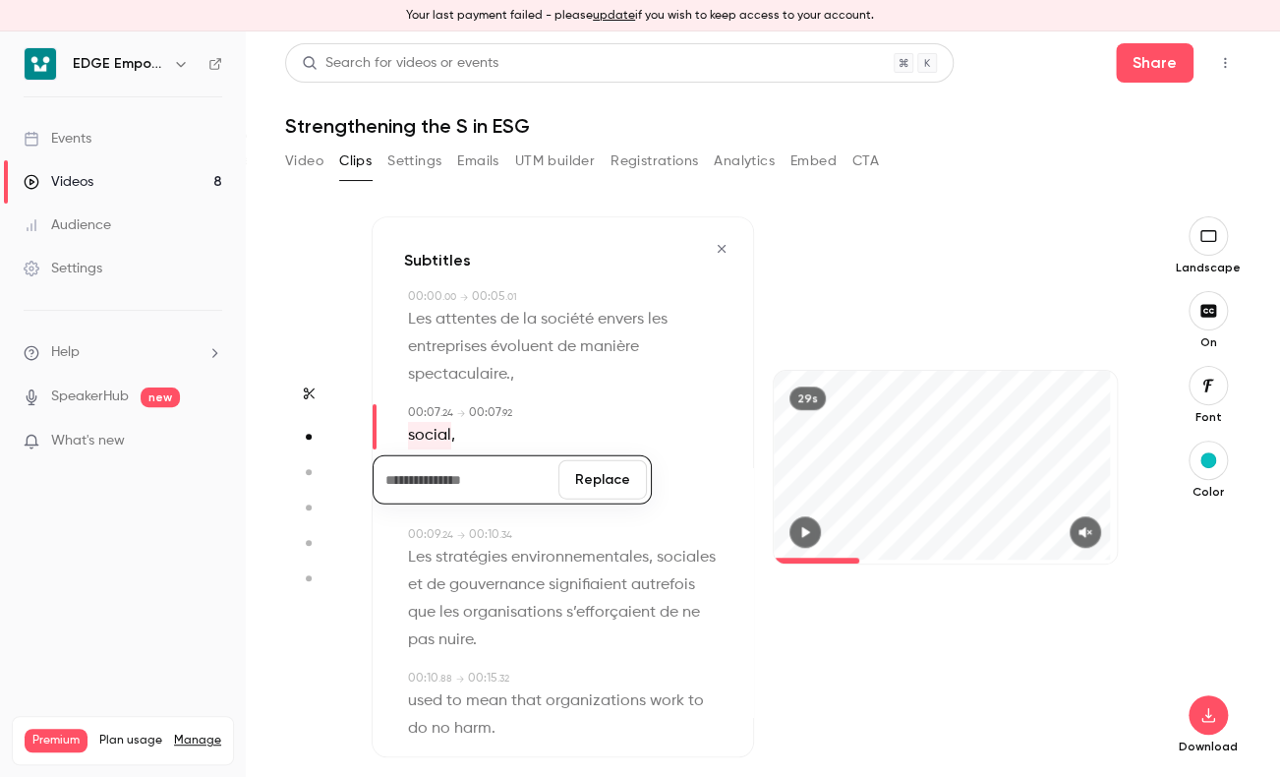
click at [598, 480] on button "Replace" at bounding box center [602, 479] width 88 height 39
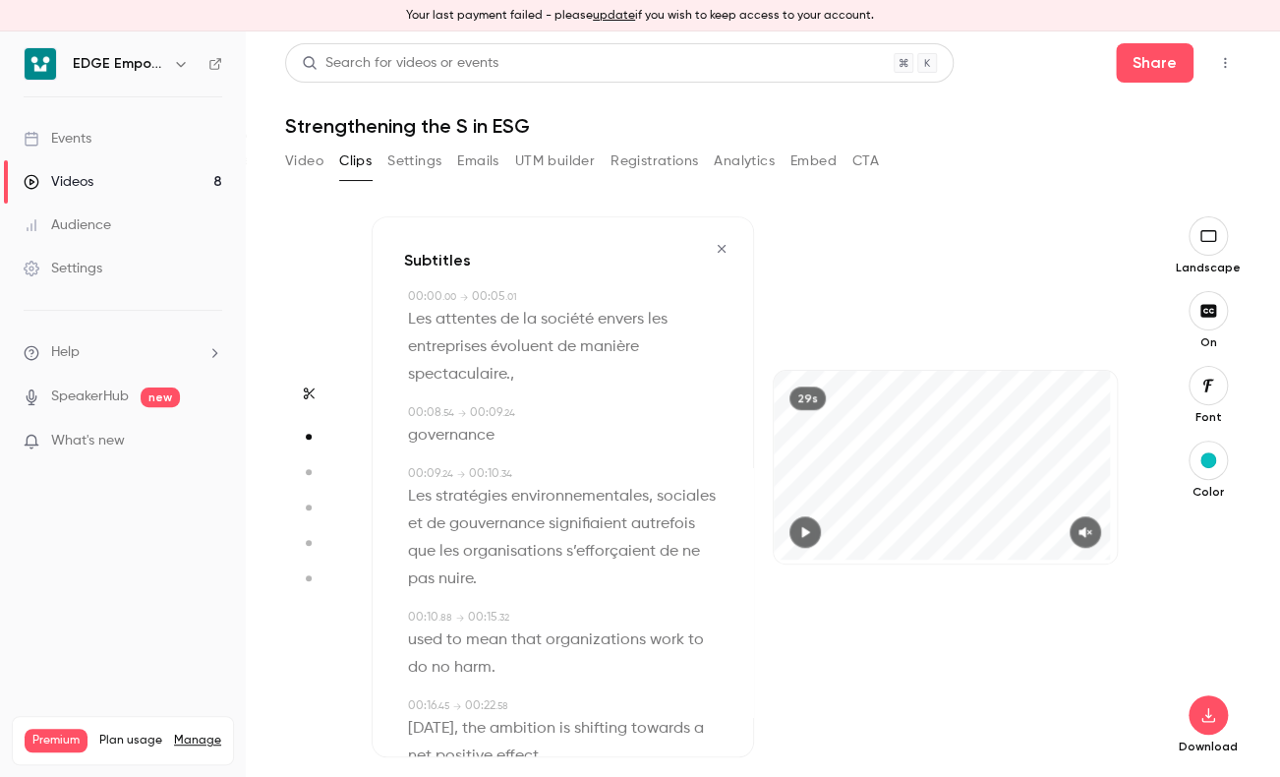
click at [464, 440] on span "governance" at bounding box center [451, 436] width 87 height 28
type input "***"
click at [437, 478] on button "Edit" at bounding box center [445, 472] width 68 height 31
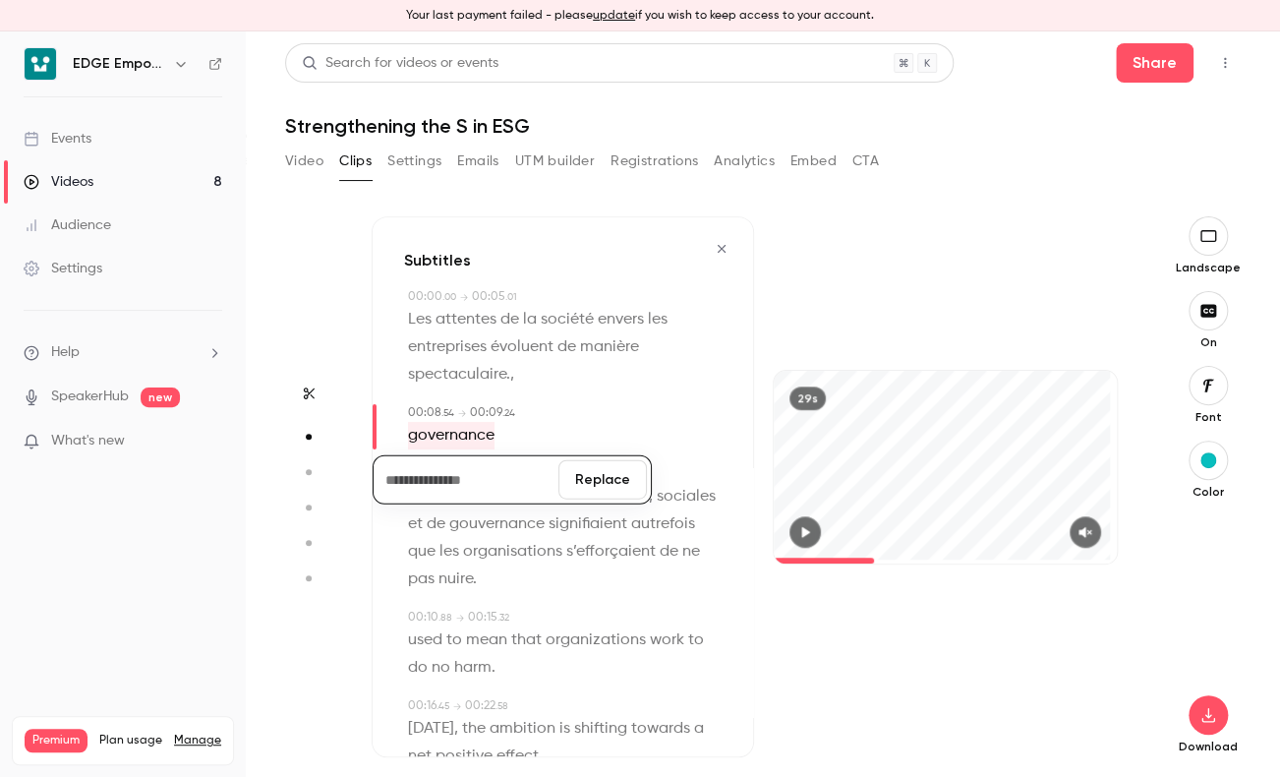
click at [587, 486] on button "Replace" at bounding box center [602, 479] width 88 height 39
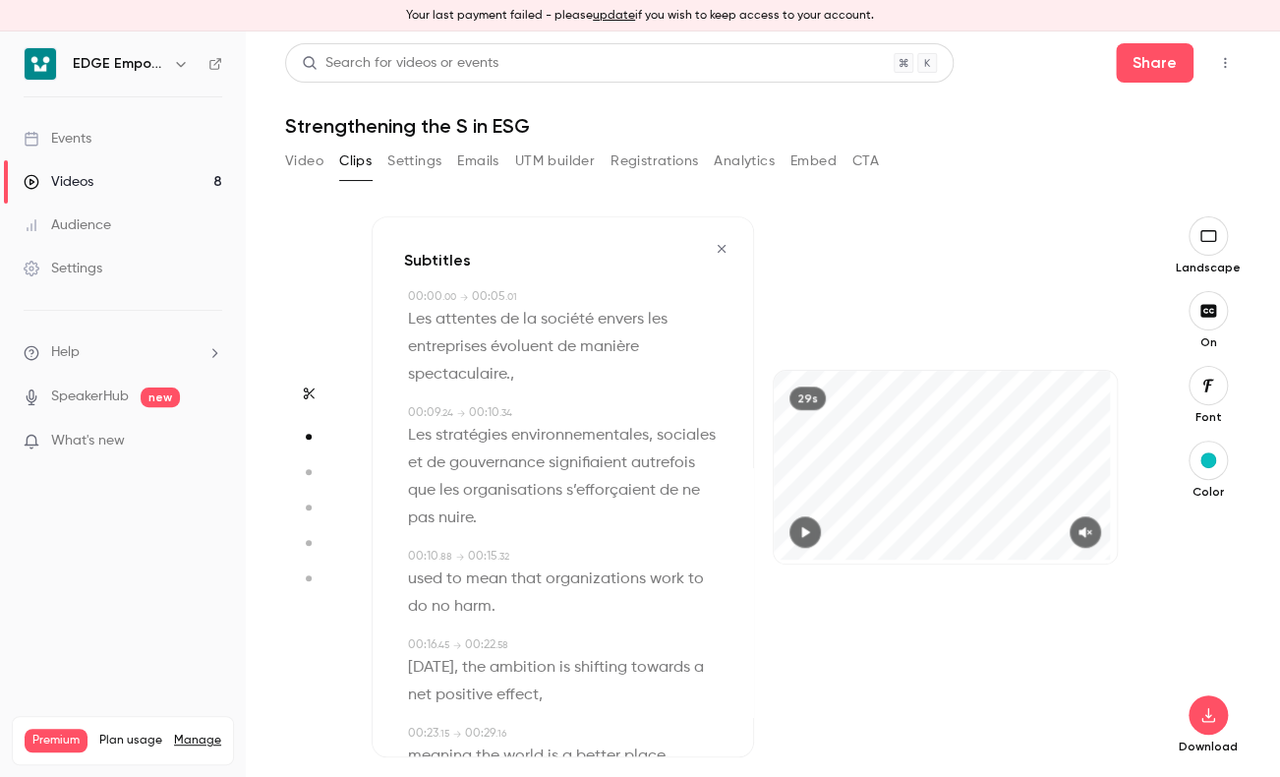
click at [442, 413] on span ". 24" at bounding box center [446, 413] width 13 height 10
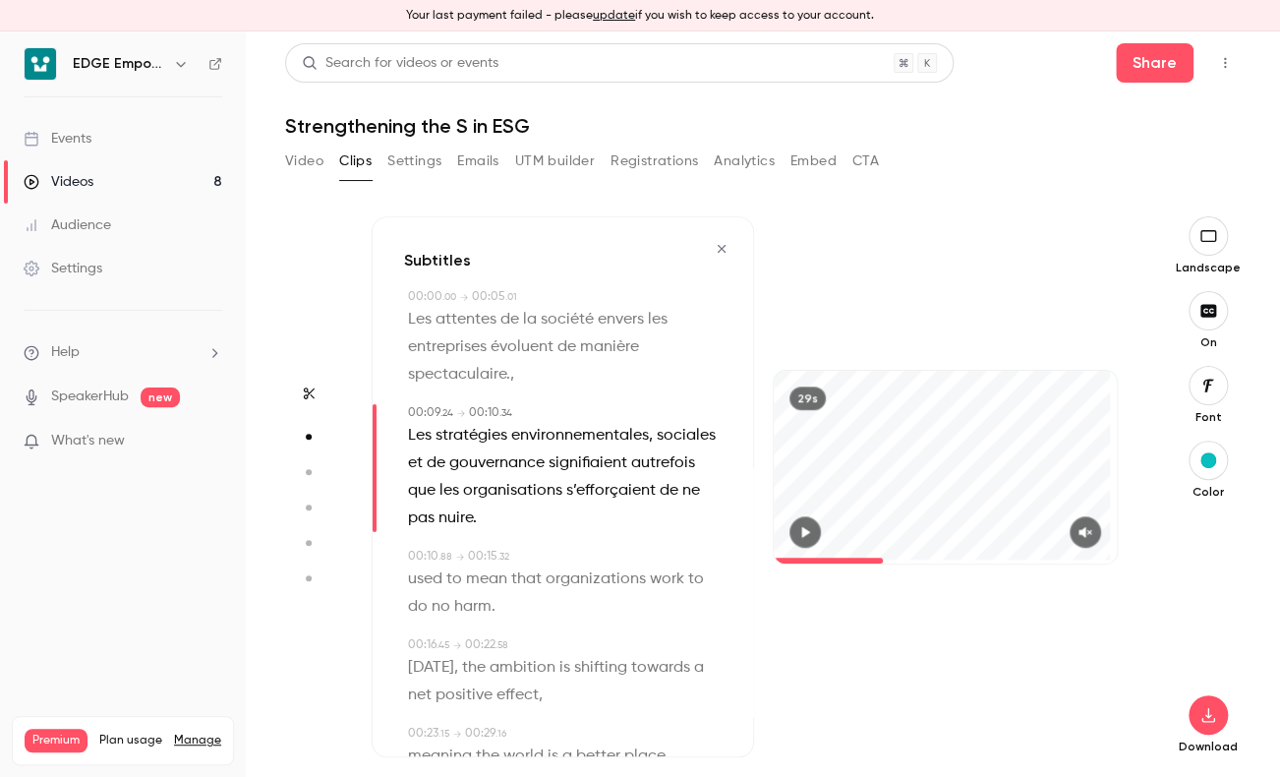
click at [589, 328] on span "Les attentes de la société envers les entreprises évoluent de manière spectacul…" at bounding box center [540, 347] width 264 height 83
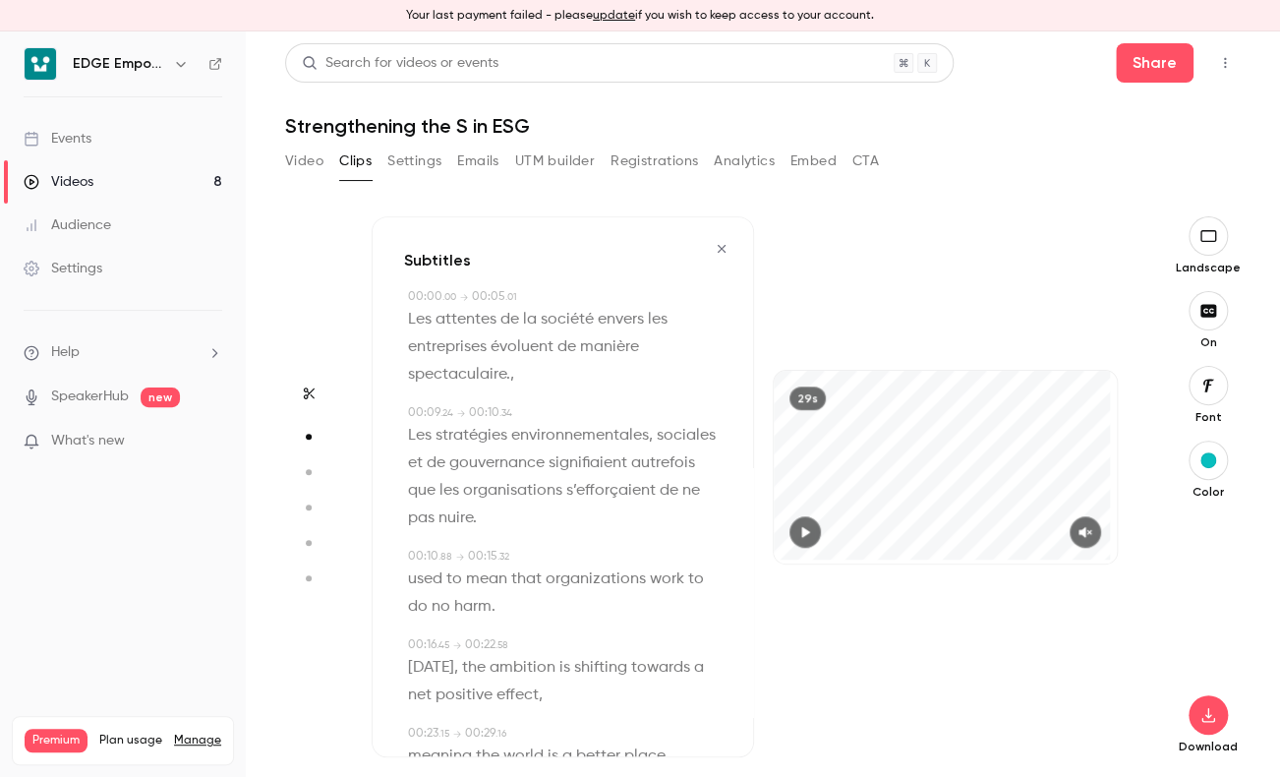
click at [802, 532] on icon "button" at bounding box center [806, 532] width 8 height 11
type input "***"
click at [1079, 527] on icon "button" at bounding box center [1085, 532] width 13 height 11
type input "****"
click at [1070, 516] on button "button" at bounding box center [1085, 531] width 31 height 31
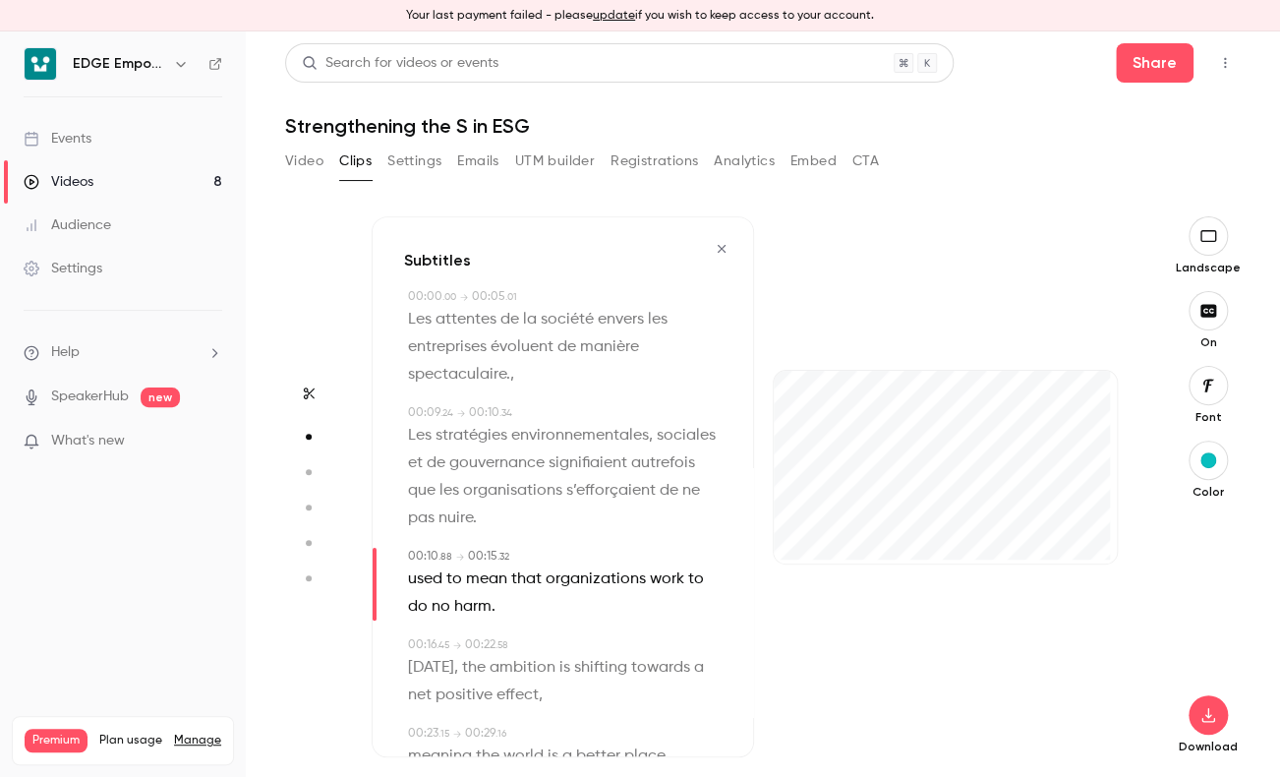
click at [418, 408] on span "00:09" at bounding box center [424, 413] width 32 height 12
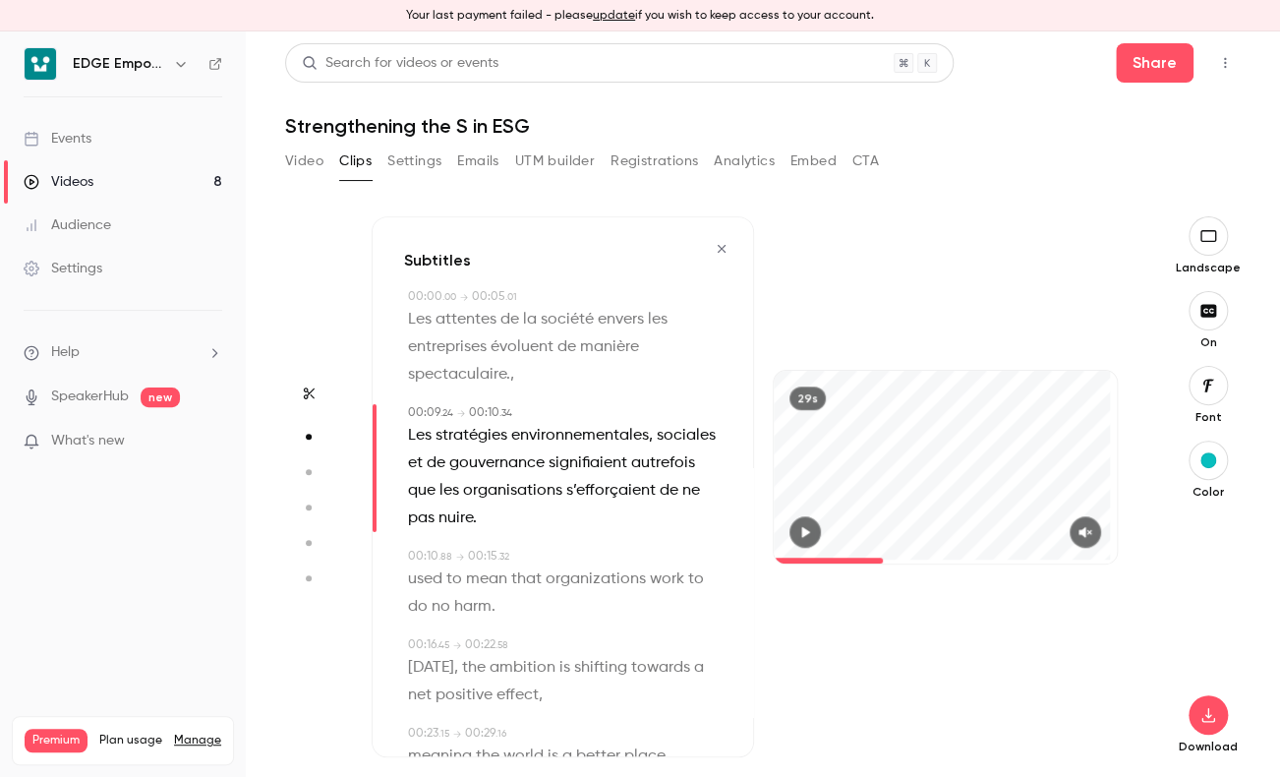
click at [419, 408] on span "00:09" at bounding box center [424, 413] width 32 height 12
drag, startPoint x: 419, startPoint y: 408, endPoint x: 436, endPoint y: 409, distance: 16.7
click at [436, 409] on span "00:09" at bounding box center [424, 413] width 32 height 12
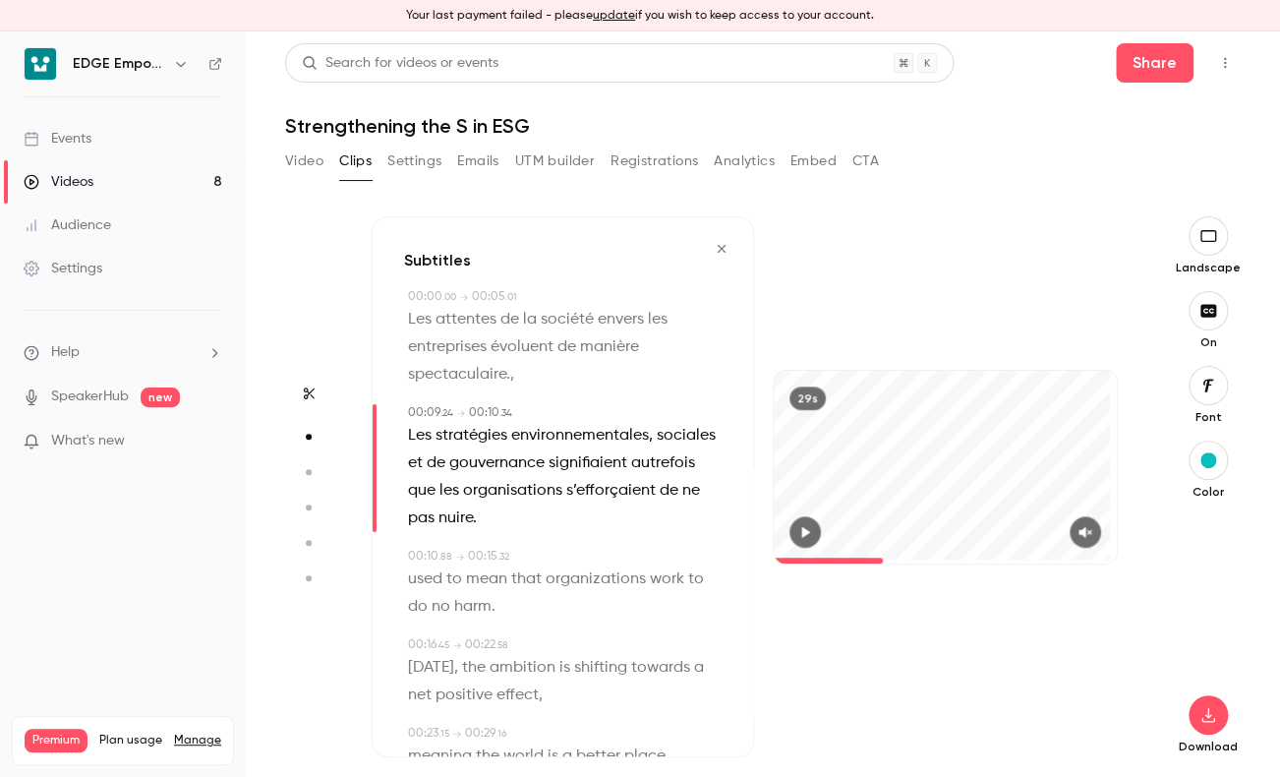
drag, startPoint x: 436, startPoint y: 409, endPoint x: 503, endPoint y: 416, distance: 68.2
click at [504, 415] on span ". 34" at bounding box center [505, 413] width 13 height 10
drag, startPoint x: 484, startPoint y: 409, endPoint x: 472, endPoint y: 395, distance: 18.1
click at [472, 395] on div "Subtitles 00:00 . 00 → 00:05 . 01 Les attentes de la société envers les entrepr…" at bounding box center [563, 486] width 382 height 541
drag, startPoint x: 472, startPoint y: 395, endPoint x: 490, endPoint y: 424, distance: 33.6
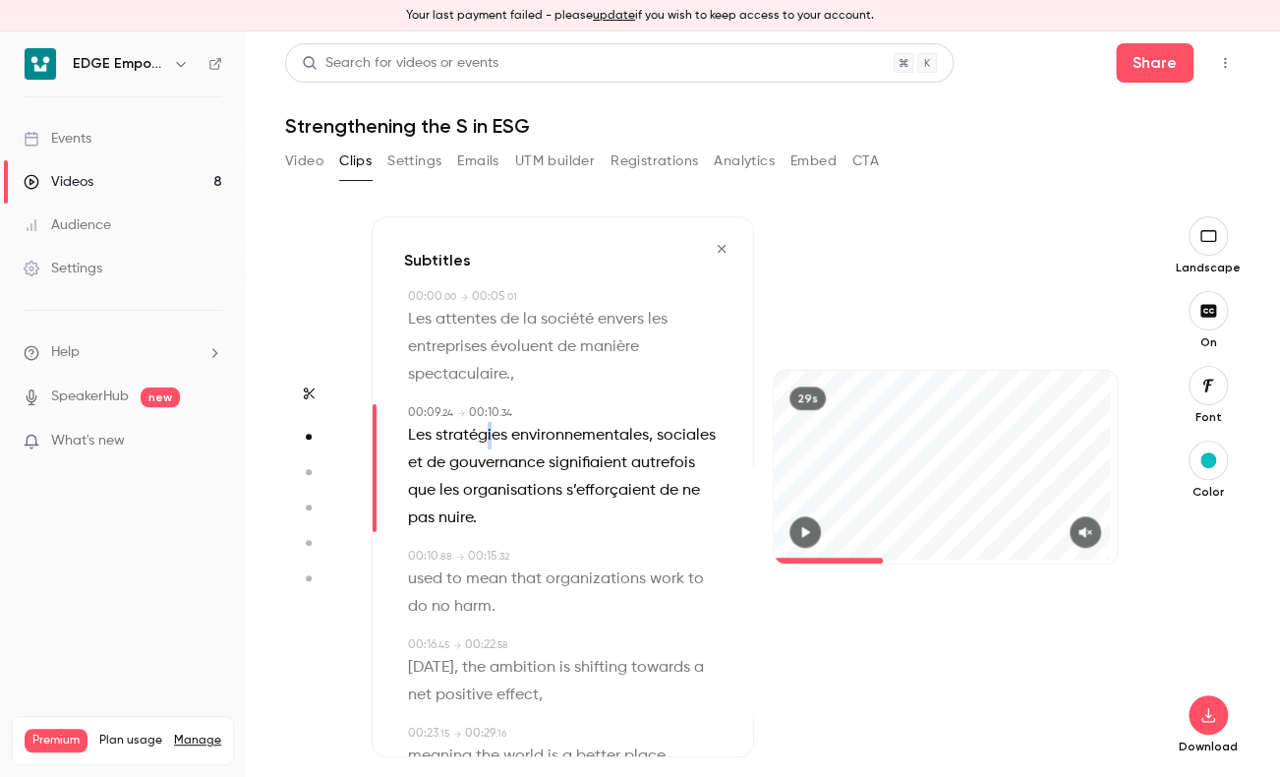
click at [490, 424] on span "Les stratégies environnementales, sociales et de gouvernance signifiaient autre…" at bounding box center [564, 477] width 312 height 110
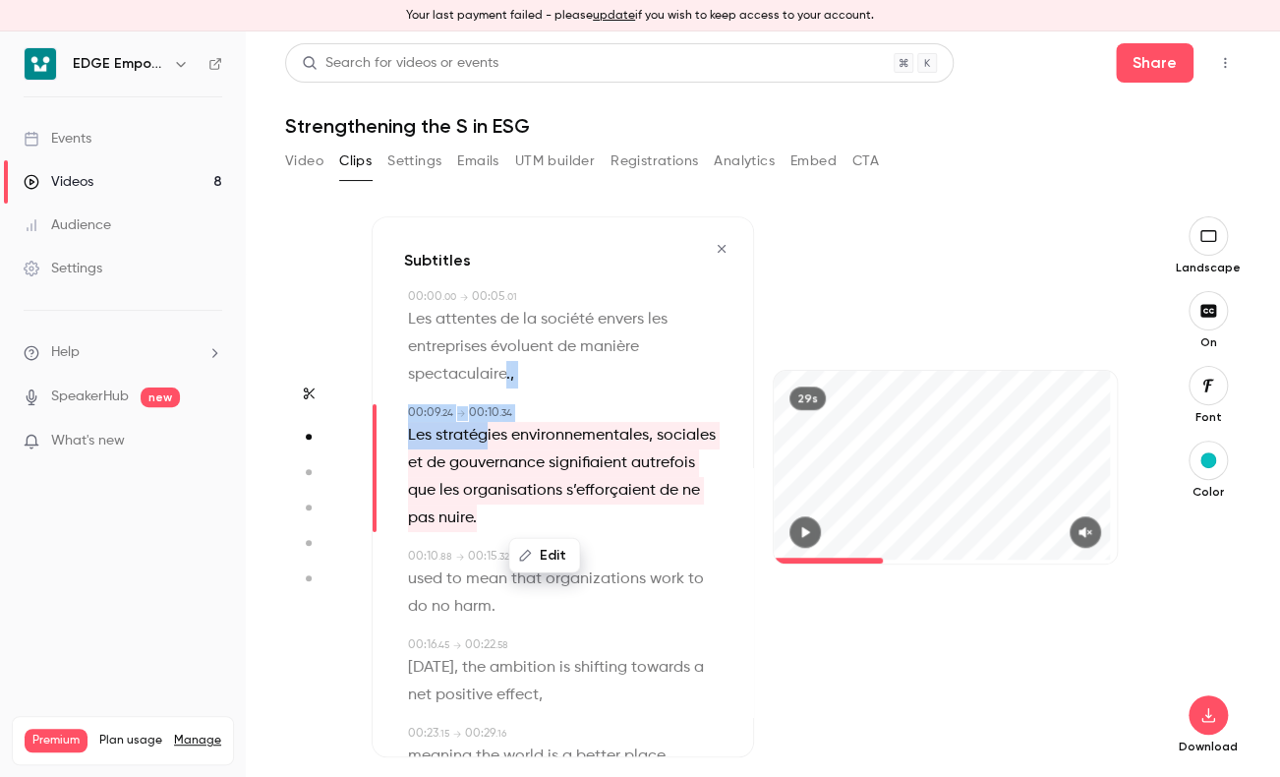
drag, startPoint x: 490, startPoint y: 424, endPoint x: 502, endPoint y: 400, distance: 26.8
click at [502, 400] on div "Subtitles 00:00 . 00 → 00:05 . 01 Les attentes de la société envers les entrepr…" at bounding box center [563, 486] width 382 height 541
drag, startPoint x: 502, startPoint y: 400, endPoint x: 490, endPoint y: 426, distance: 28.6
click at [490, 426] on span "Les stratégies environnementales, sociales et de gouvernance signifiaient autre…" at bounding box center [564, 477] width 312 height 110
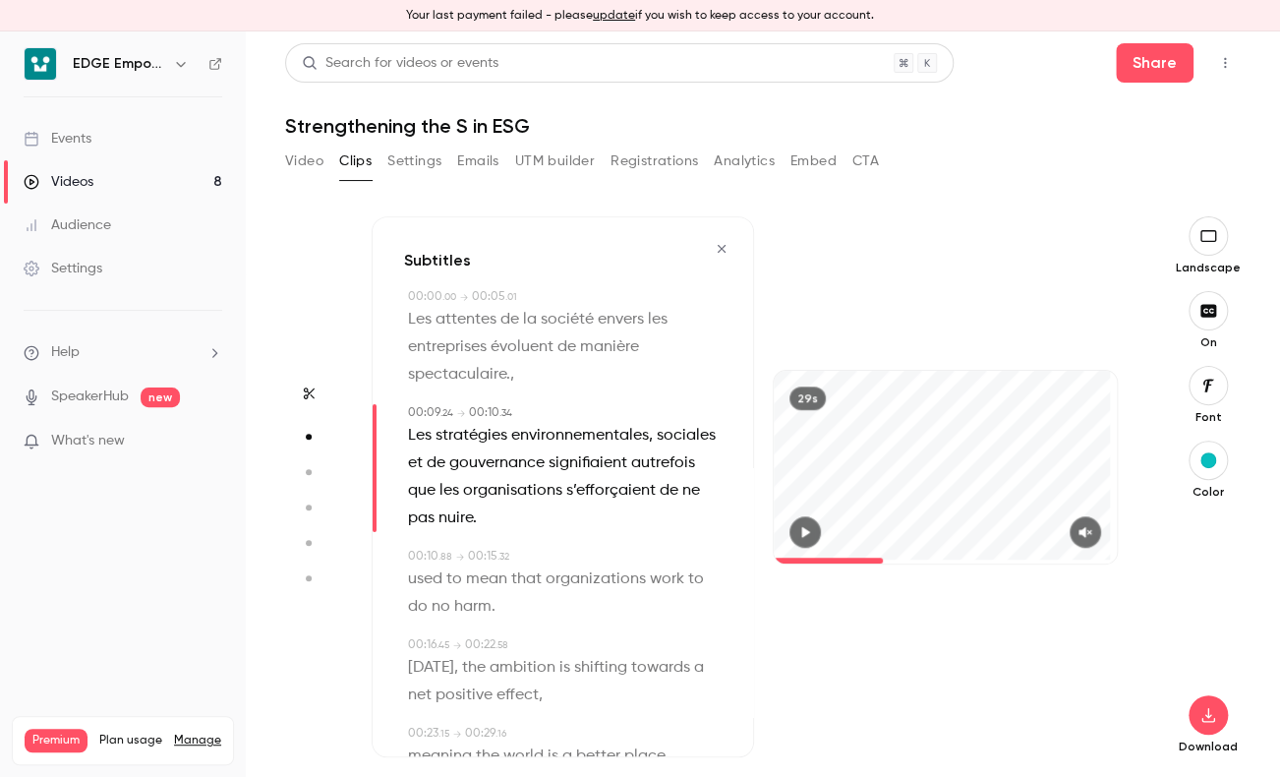
click at [483, 408] on span "00:10" at bounding box center [484, 413] width 30 height 12
drag, startPoint x: 483, startPoint y: 408, endPoint x: 445, endPoint y: 410, distance: 37.4
click at [445, 409] on span ". 24" at bounding box center [446, 413] width 13 height 10
click at [431, 410] on span "00:09" at bounding box center [424, 413] width 32 height 12
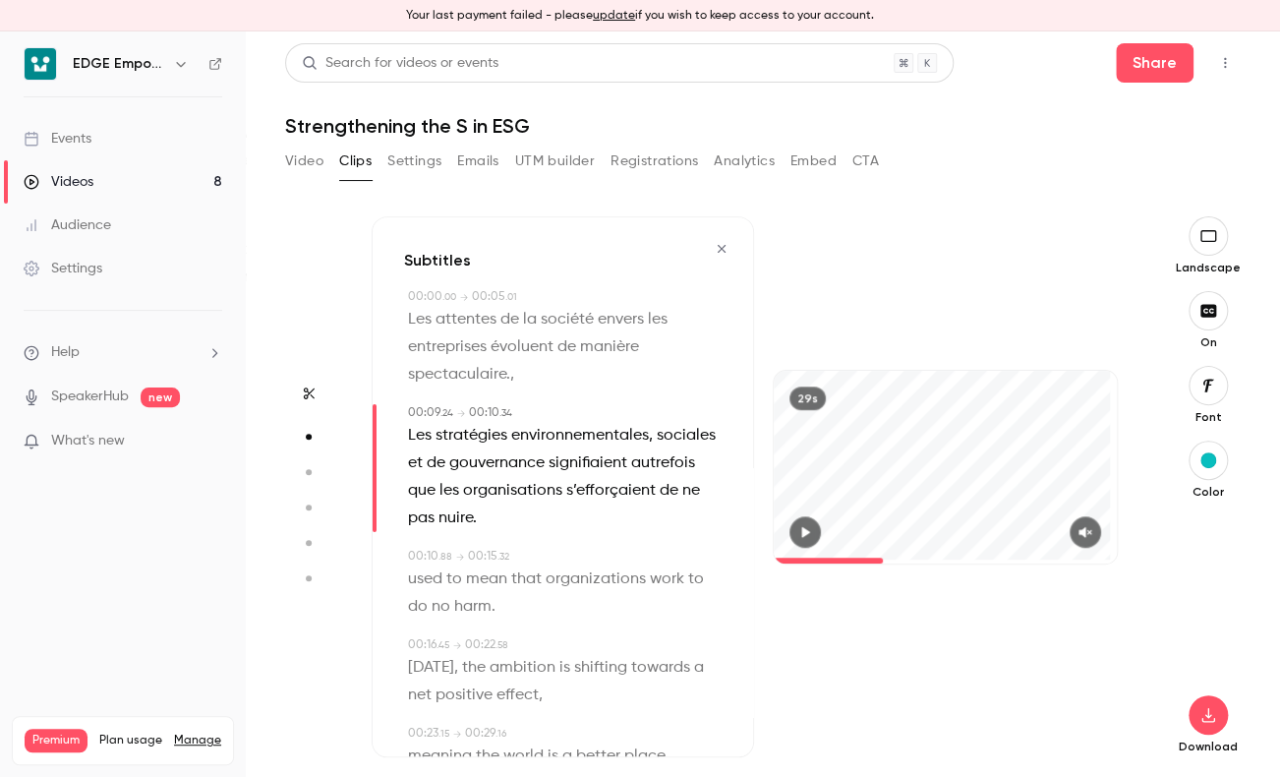
click at [443, 259] on h3 "Subtitles" at bounding box center [437, 261] width 67 height 24
click at [714, 249] on icon "button" at bounding box center [722, 249] width 16 height 14
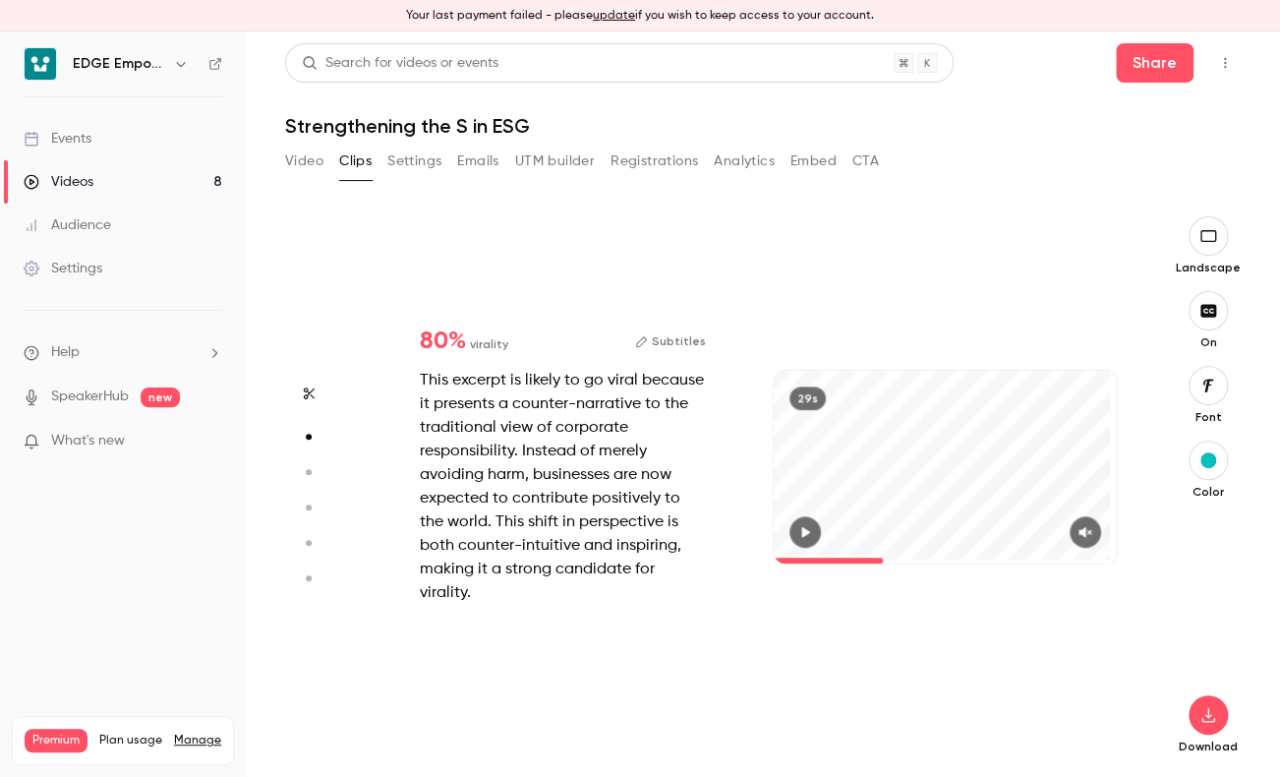
click at [307, 473] on icon "button" at bounding box center [308, 472] width 18 height 14
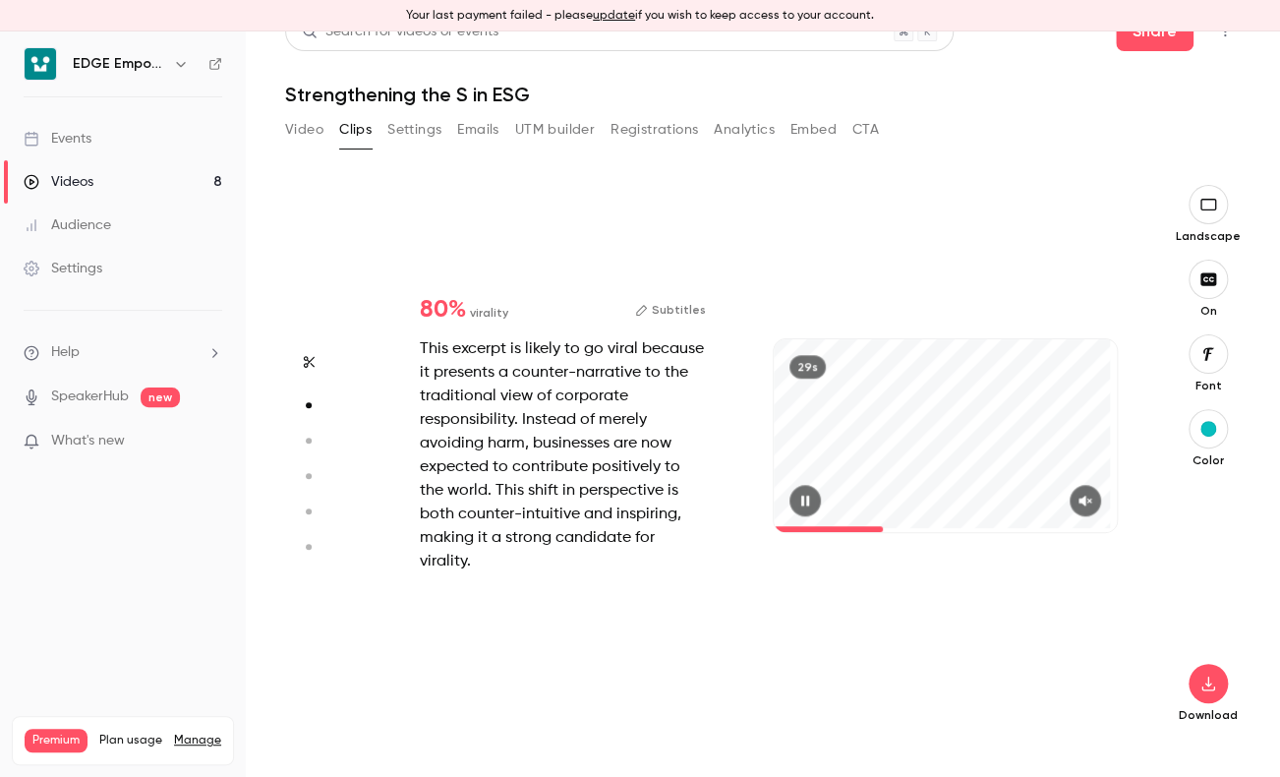
type input "*"
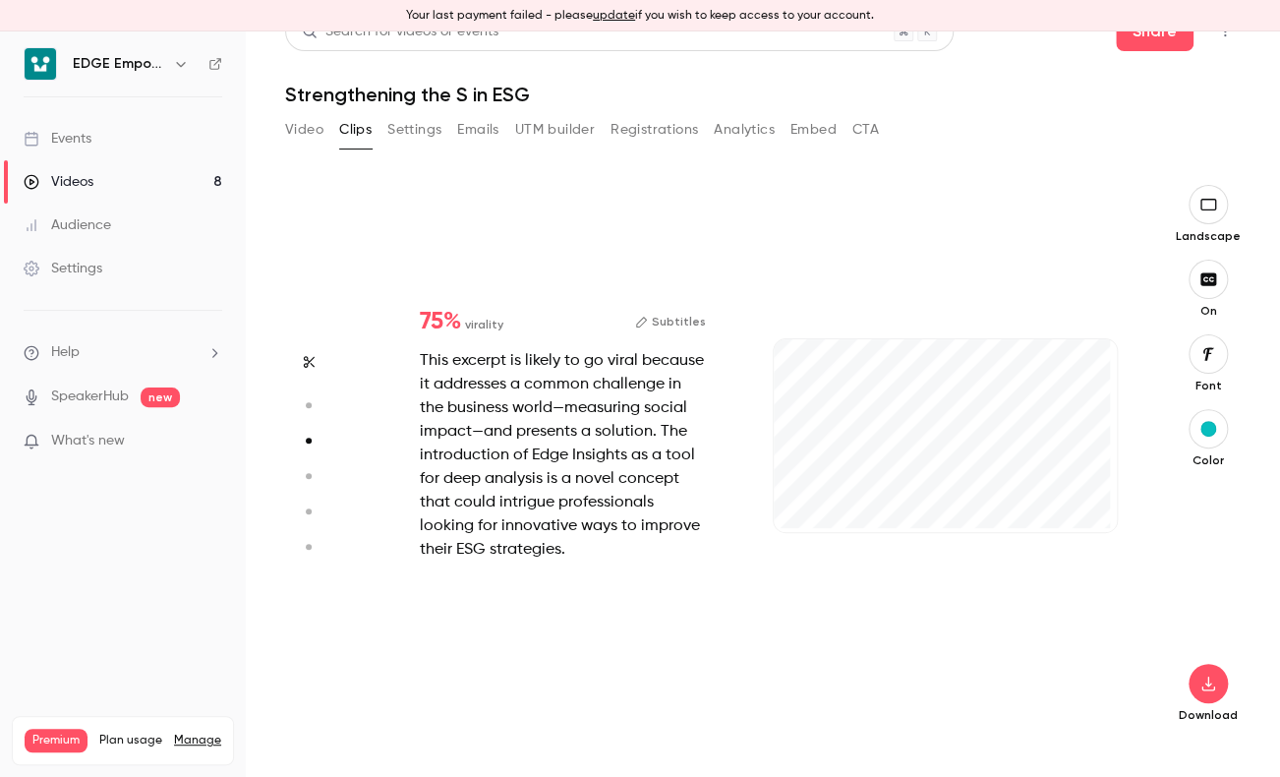
scroll to position [1113, 0]
click at [310, 407] on circle "button" at bounding box center [309, 405] width 6 height 6
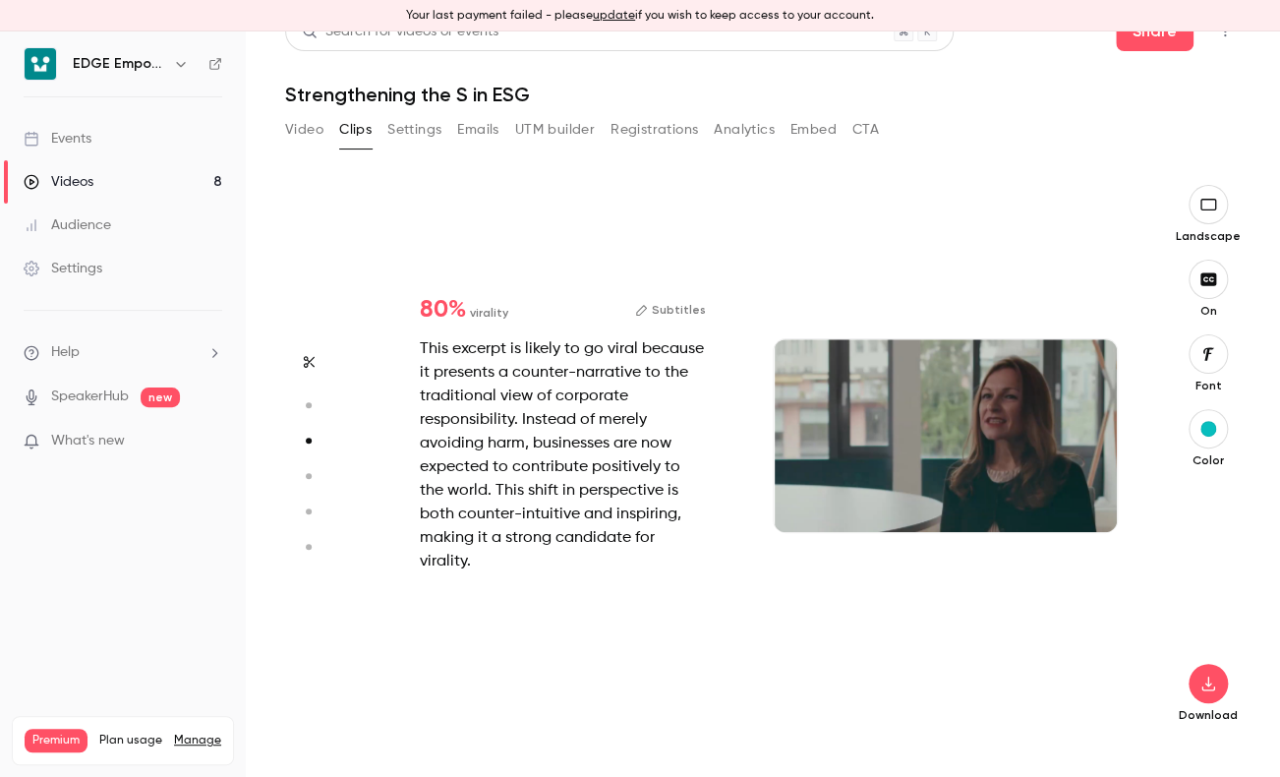
type input "*"
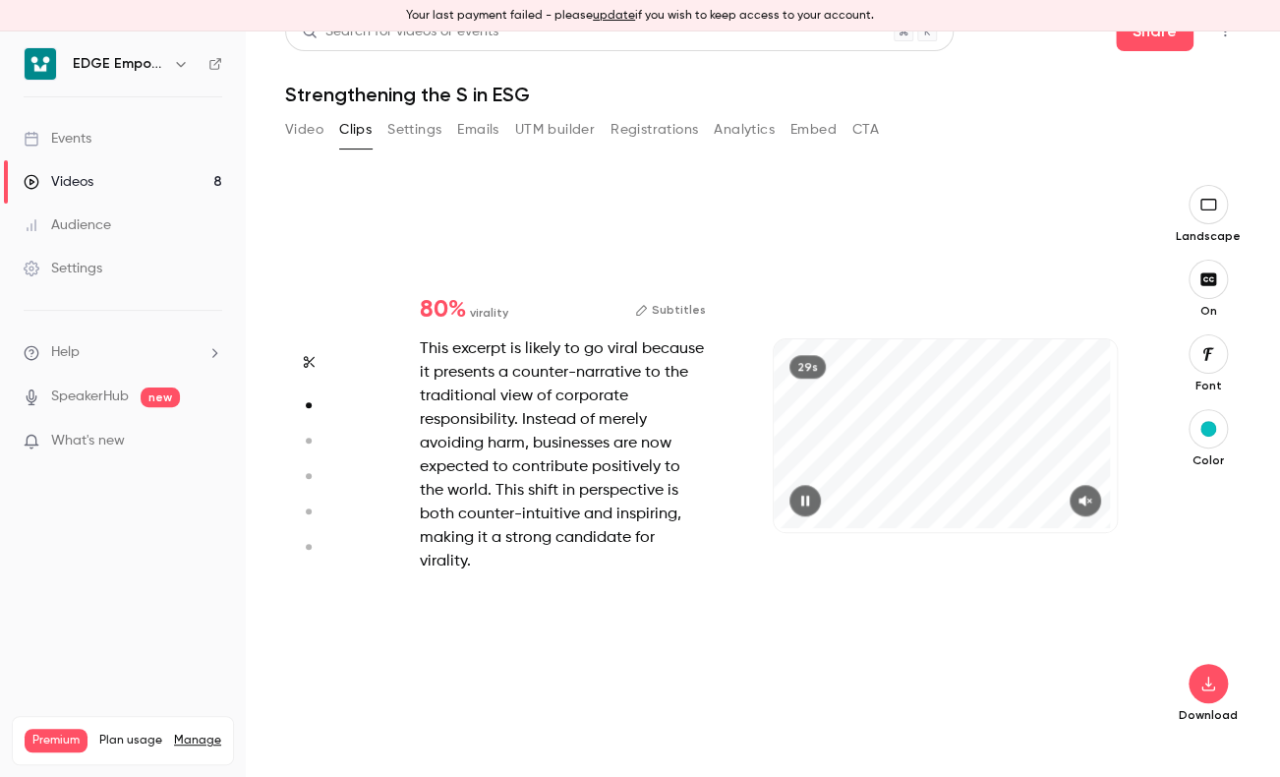
click at [509, 358] on div "This excerpt is likely to go viral because it presents a counter-narrative to t…" at bounding box center [563, 455] width 286 height 236
click at [662, 319] on button "Subtitles" at bounding box center [670, 310] width 71 height 24
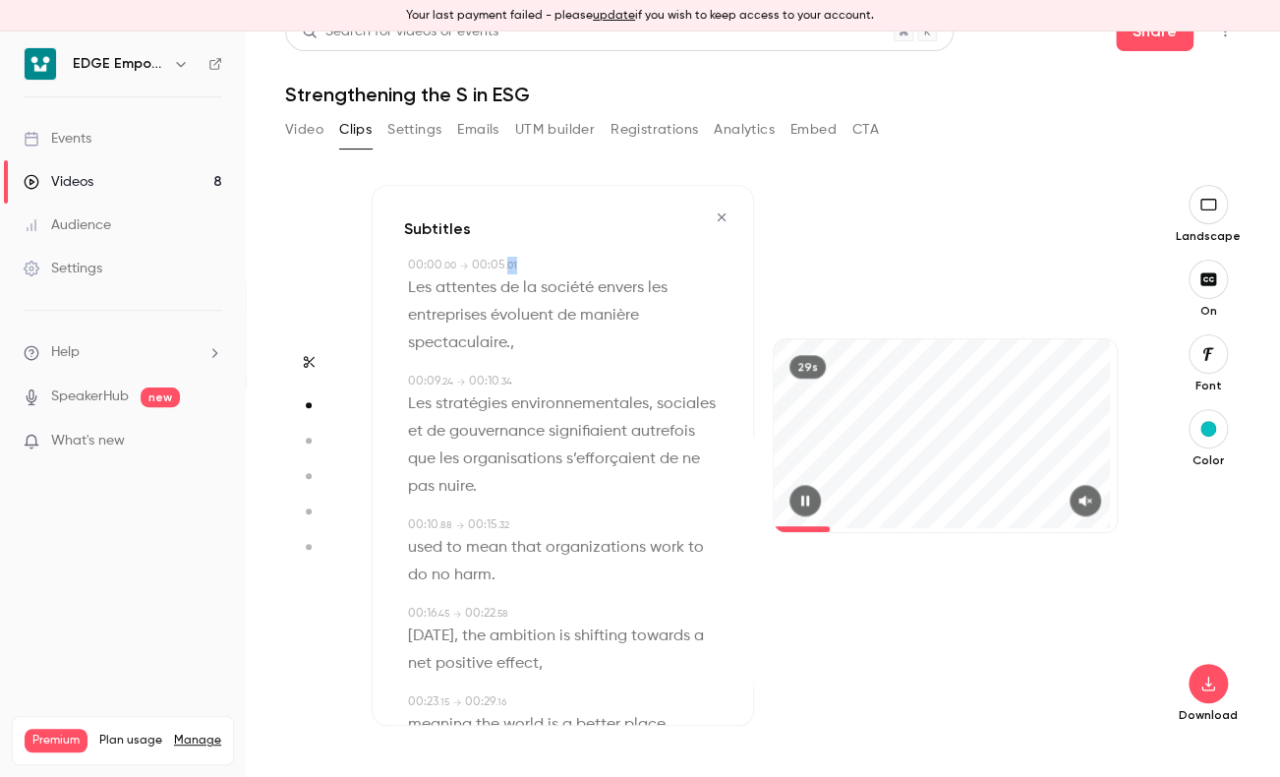
drag, startPoint x: 507, startPoint y: 260, endPoint x: 586, endPoint y: 263, distance: 78.7
click at [586, 263] on div "00:00 . 00 → 00:05 . 01" at bounding box center [565, 266] width 314 height 18
type input "*"
drag, startPoint x: 586, startPoint y: 263, endPoint x: 517, endPoint y: 278, distance: 70.6
click at [517, 278] on span "Les attentes de la société envers les entreprises évoluent de manière spectacul…" at bounding box center [540, 315] width 264 height 83
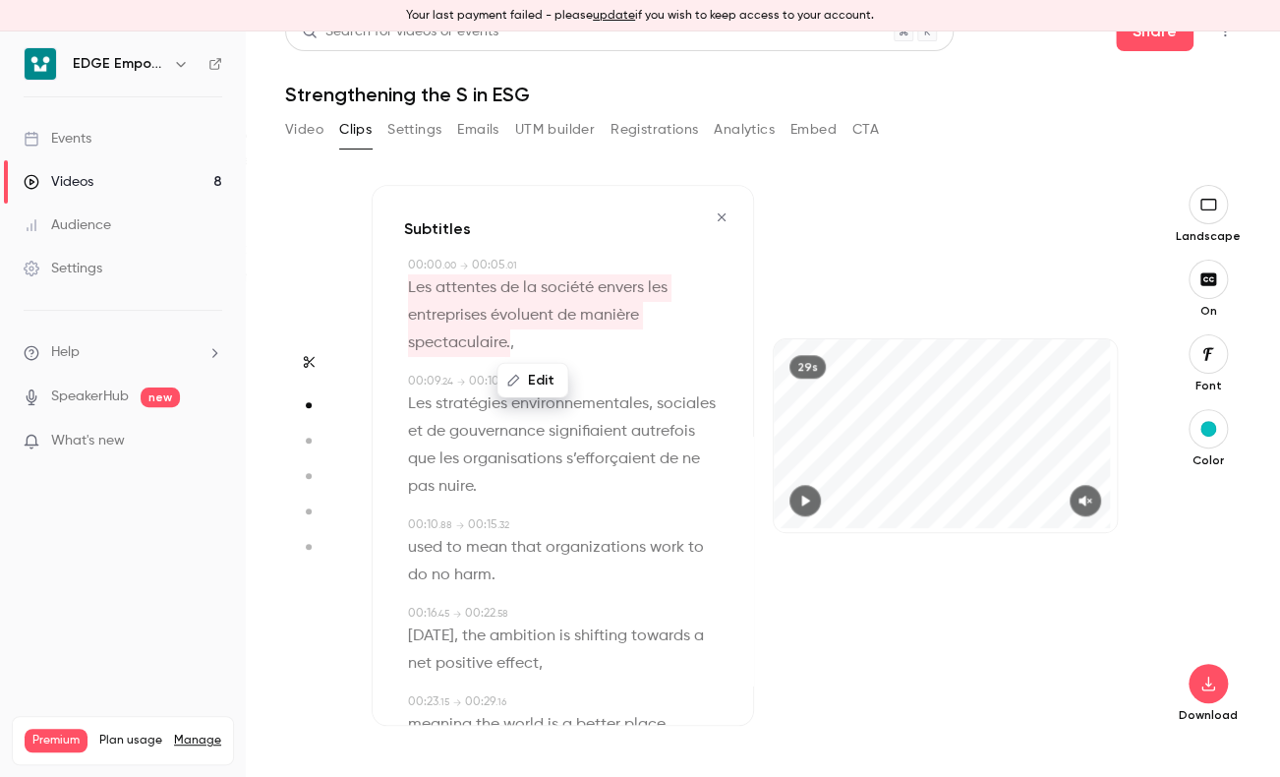
click at [533, 341] on p "Les attentes de la société envers les entreprises évoluent de manière spectacul…" at bounding box center [565, 315] width 314 height 83
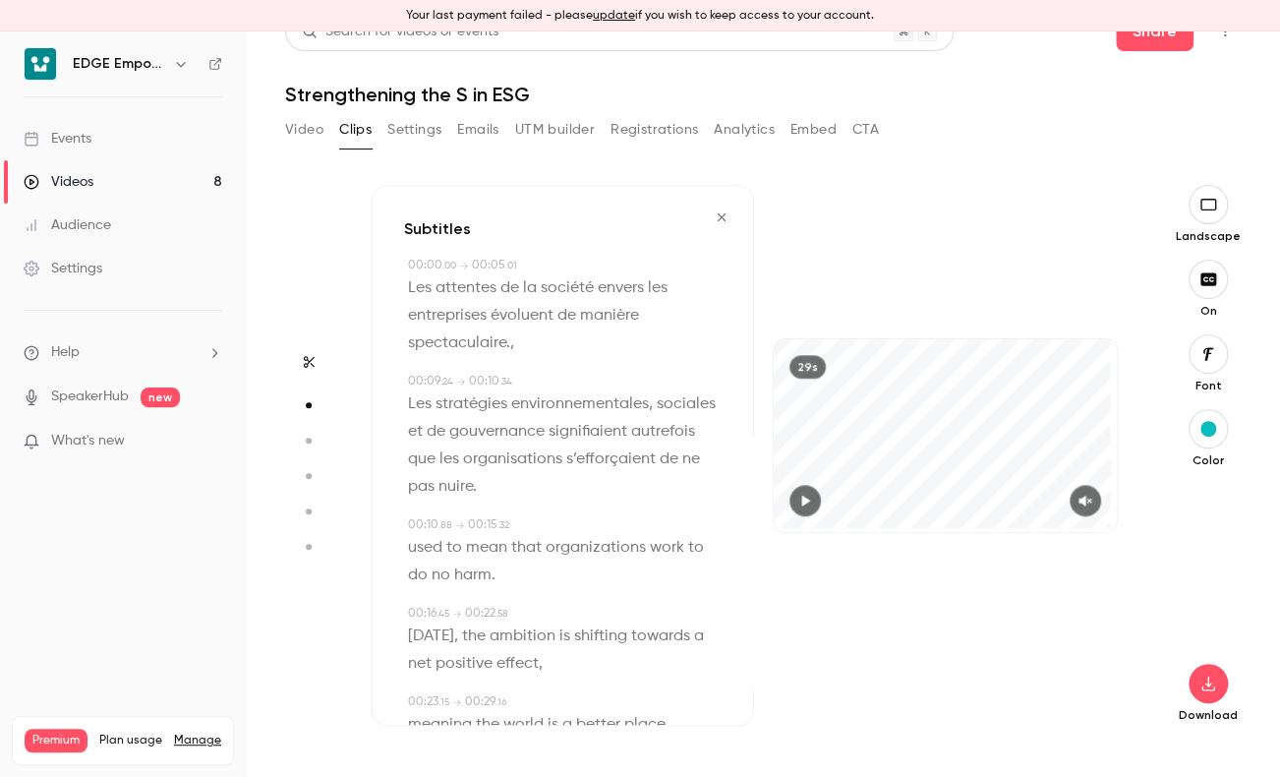
click at [506, 344] on span "Les attentes de la société envers les entreprises évoluent de manière spectacul…" at bounding box center [540, 315] width 264 height 83
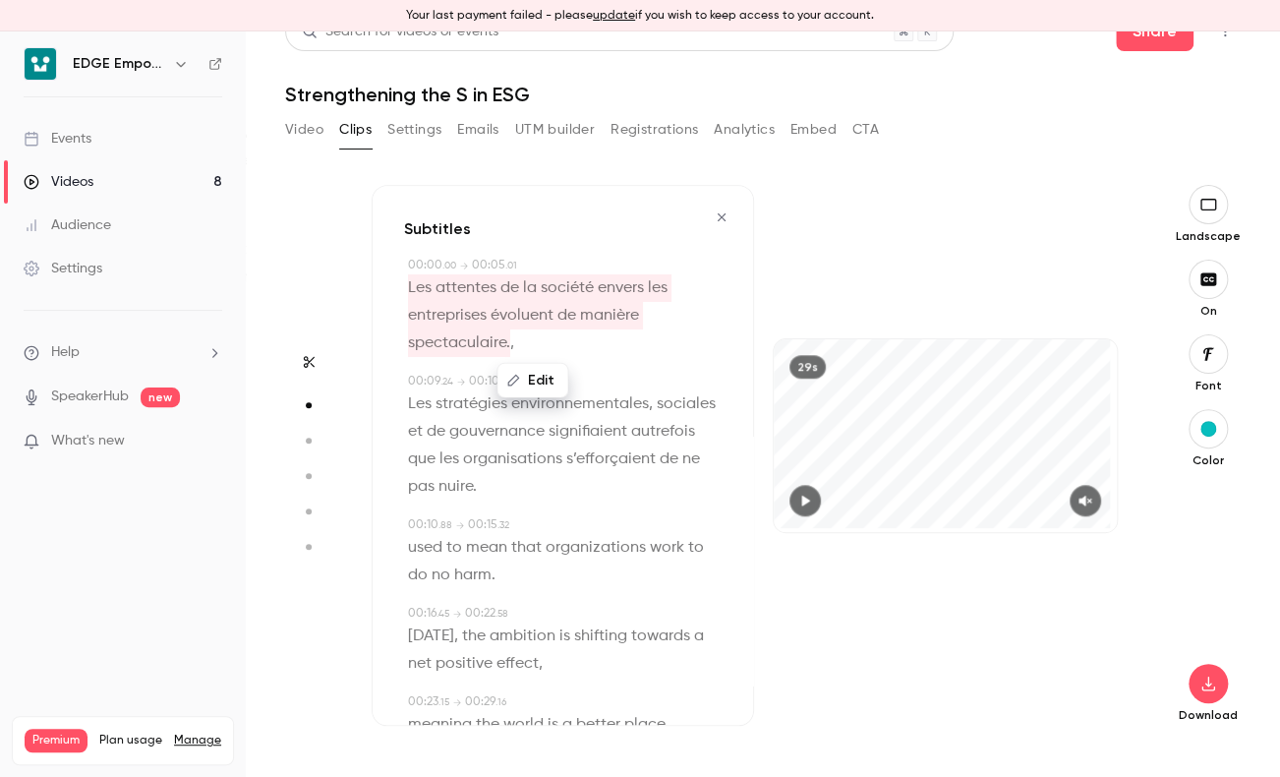
click at [514, 346] on p "Les attentes de la société envers les entreprises évoluent de manière spectacul…" at bounding box center [565, 315] width 314 height 83
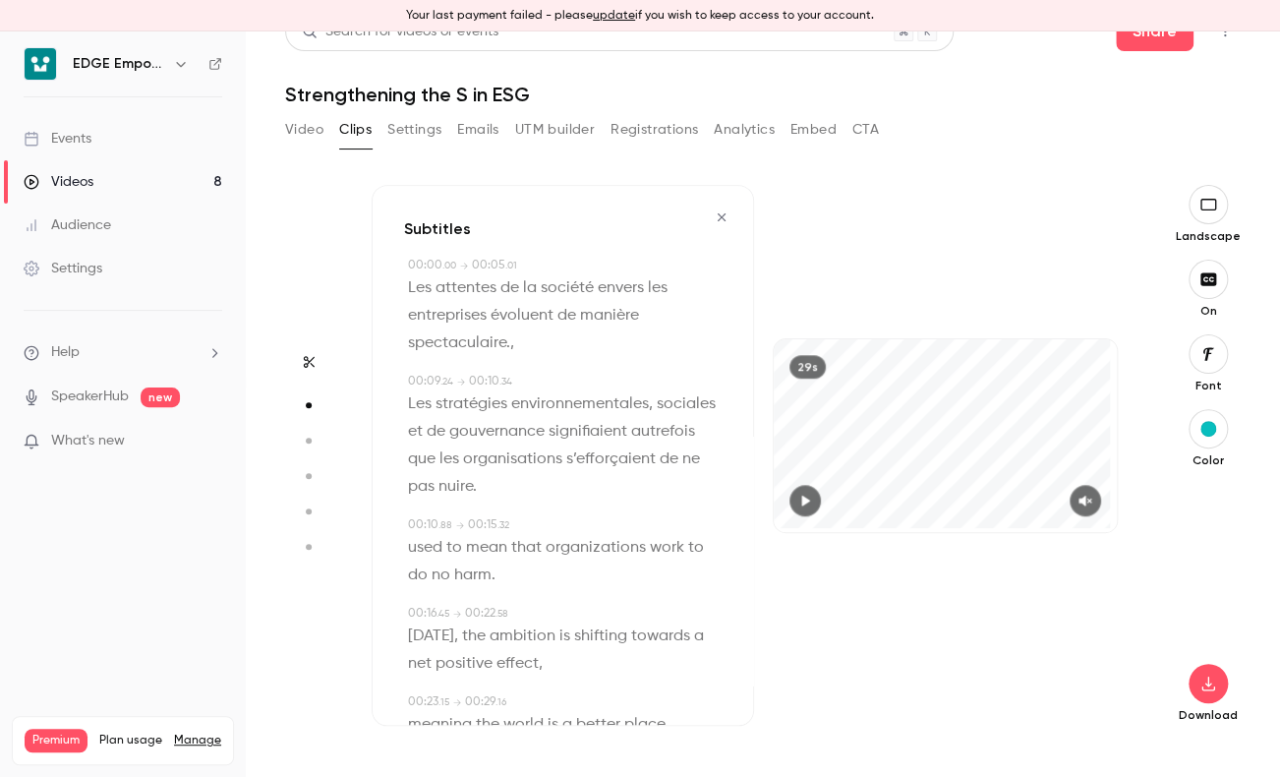
click at [511, 349] on span "," at bounding box center [512, 343] width 4 height 28
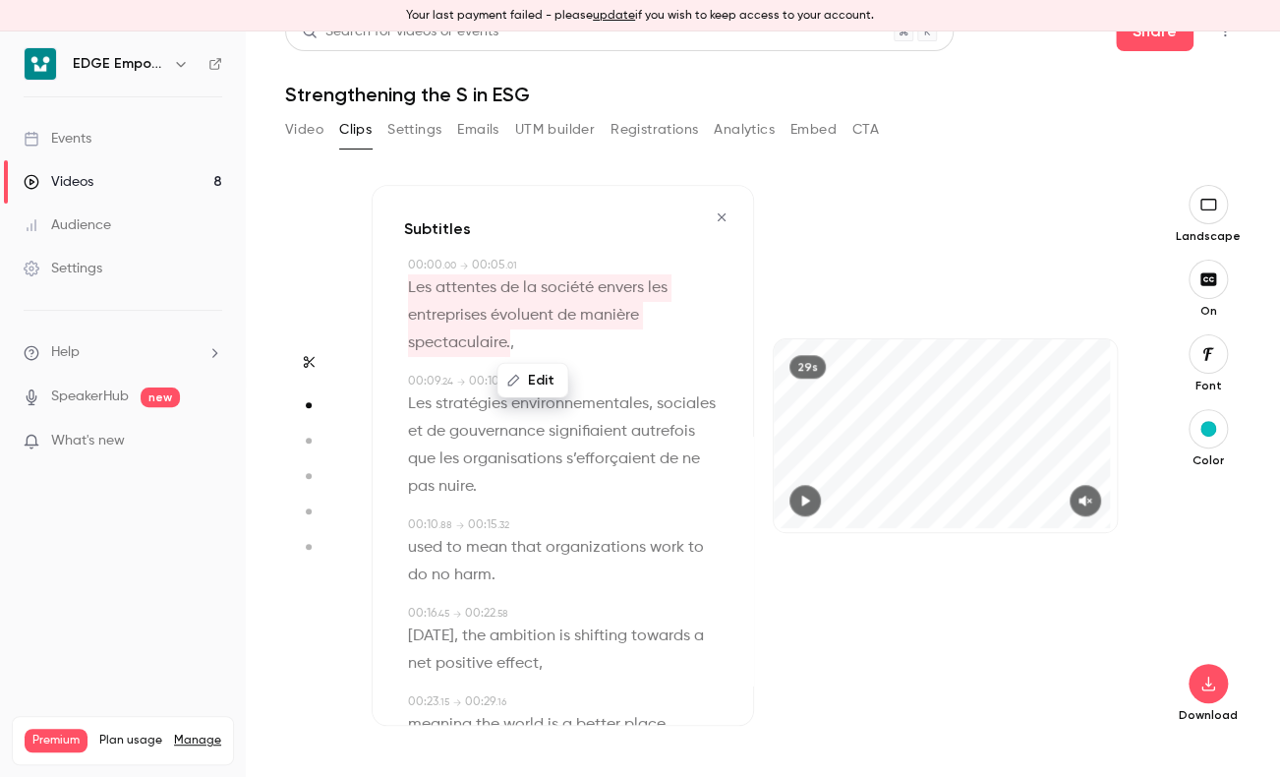
click at [520, 373] on button "Edit" at bounding box center [533, 380] width 68 height 31
drag, startPoint x: 539, startPoint y: 384, endPoint x: 626, endPoint y: 383, distance: 87.5
click at [626, 383] on div "**********" at bounding box center [541, 387] width 279 height 49
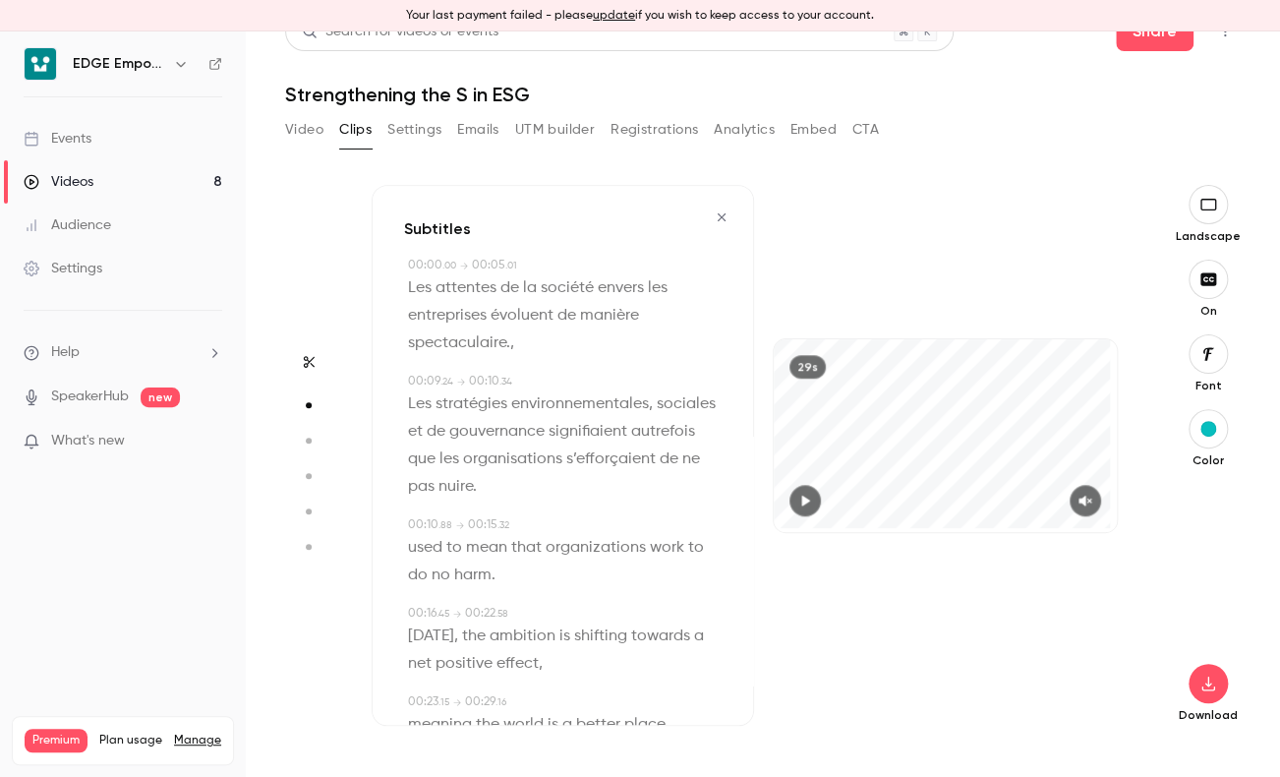
click at [500, 333] on span "Les attentes de la société envers les entreprises évoluent de manière spectacul…" at bounding box center [540, 315] width 264 height 83
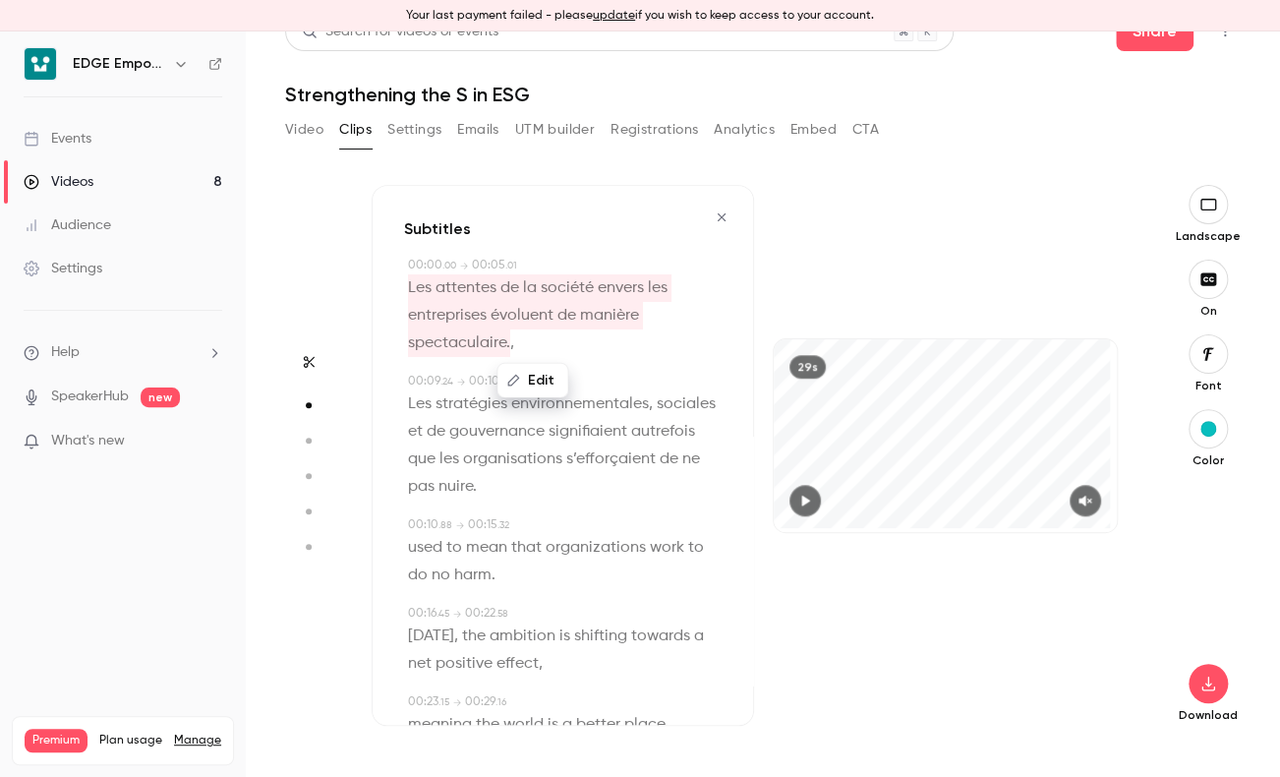
click at [531, 377] on button "Edit" at bounding box center [533, 380] width 68 height 31
click at [515, 346] on p "Les attentes de la société envers les entreprises évoluent de manière spectacul…" at bounding box center [565, 315] width 314 height 83
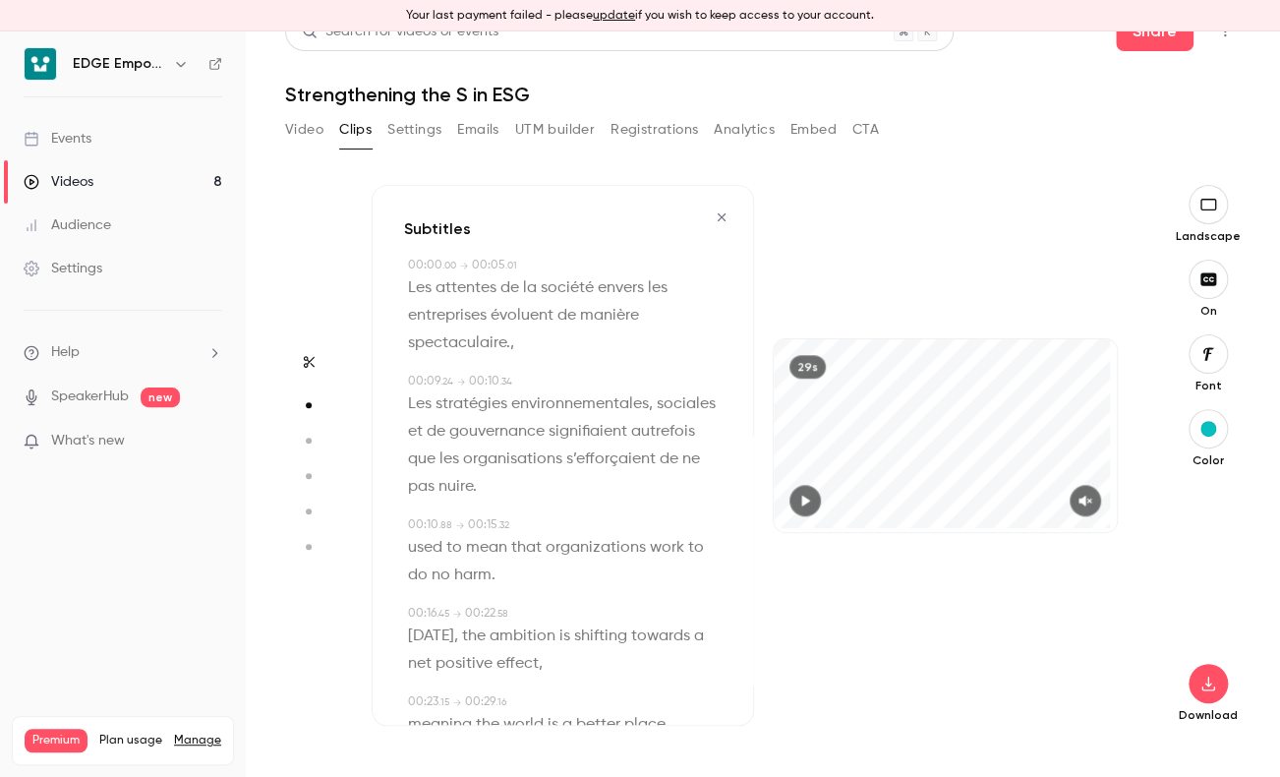
click at [511, 348] on span "," at bounding box center [512, 343] width 4 height 28
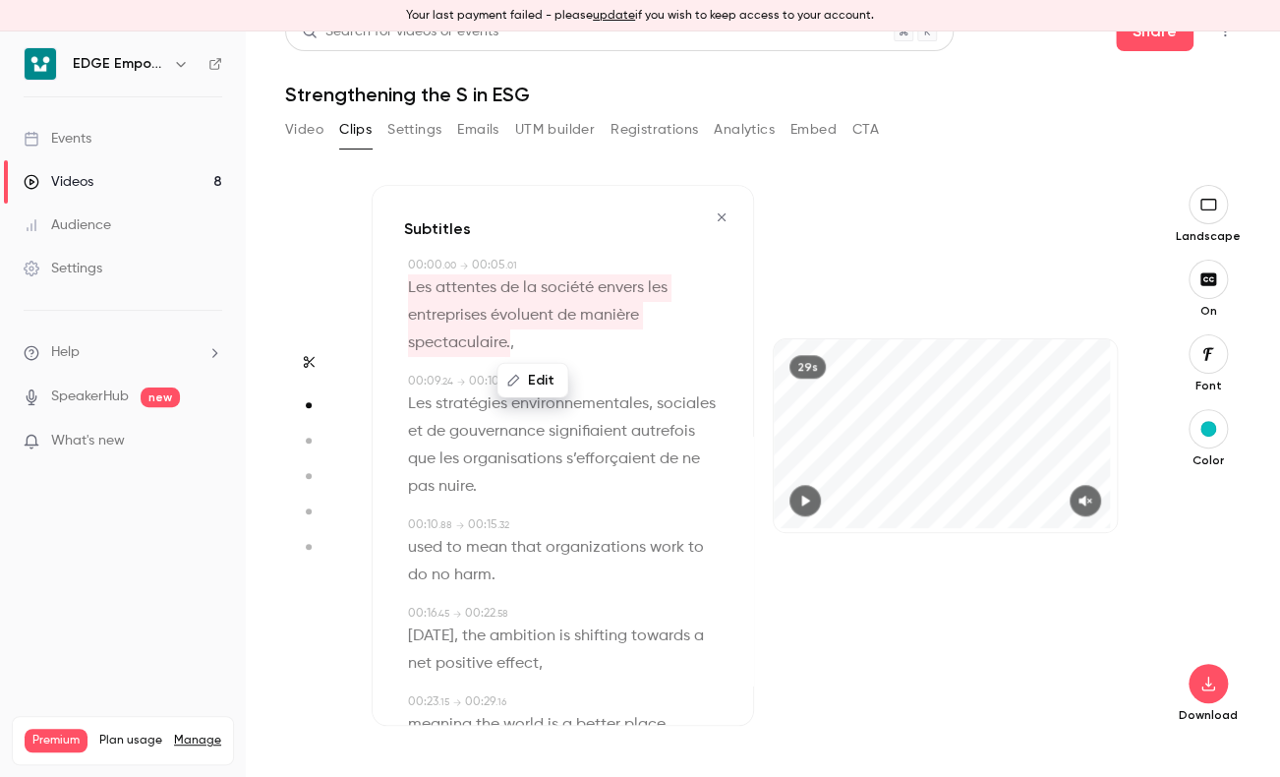
click at [511, 348] on span "," at bounding box center [512, 343] width 4 height 28
click at [513, 343] on p "Les attentes de la société envers les entreprises évoluent de manière spectacul…" at bounding box center [565, 315] width 314 height 83
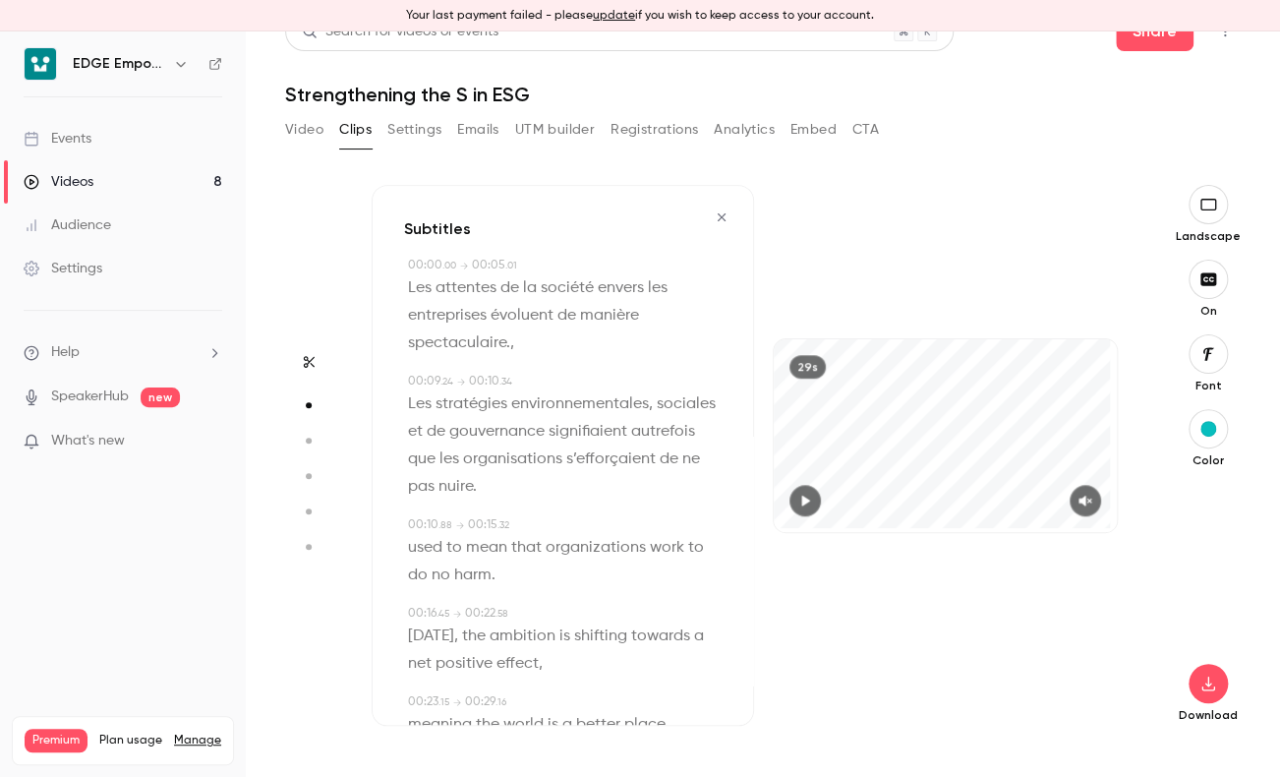
click at [511, 336] on span "," at bounding box center [512, 343] width 4 height 28
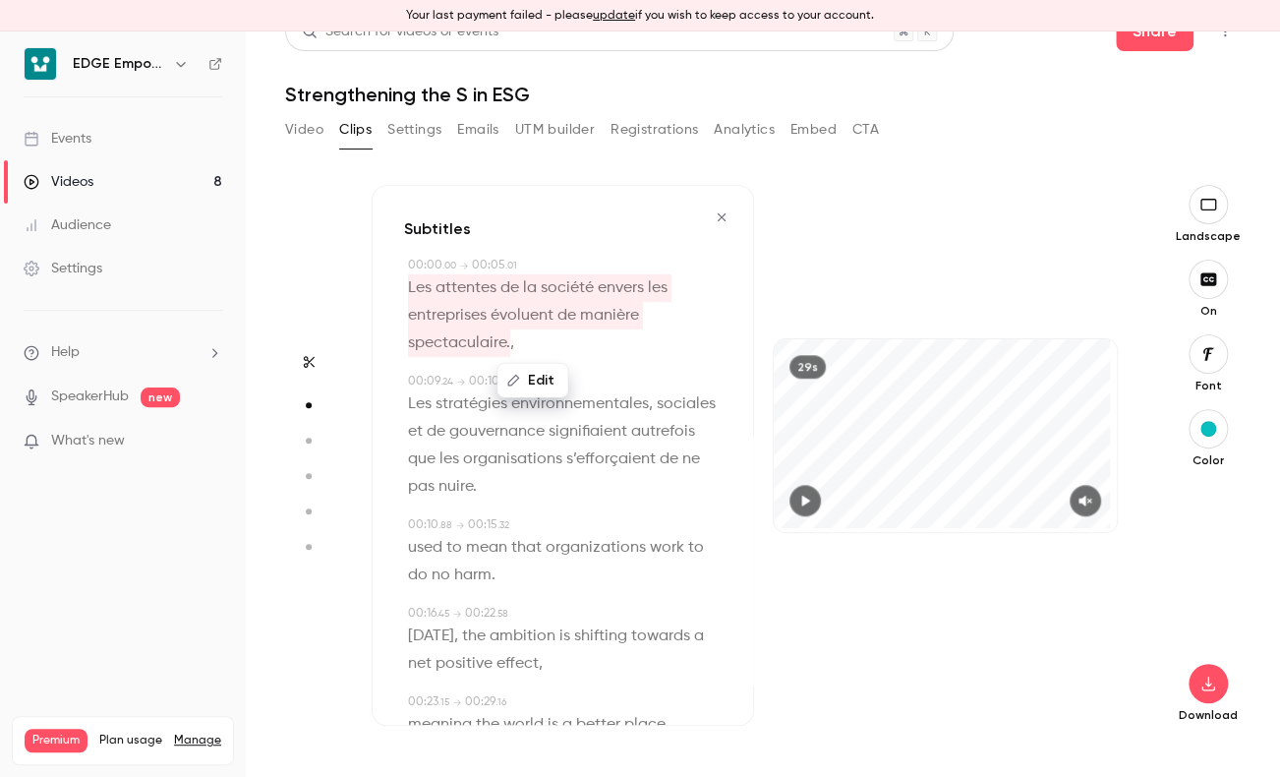
click at [515, 342] on p "Les attentes de la société envers les entreprises évoluent de manière spectacul…" at bounding box center [565, 315] width 314 height 83
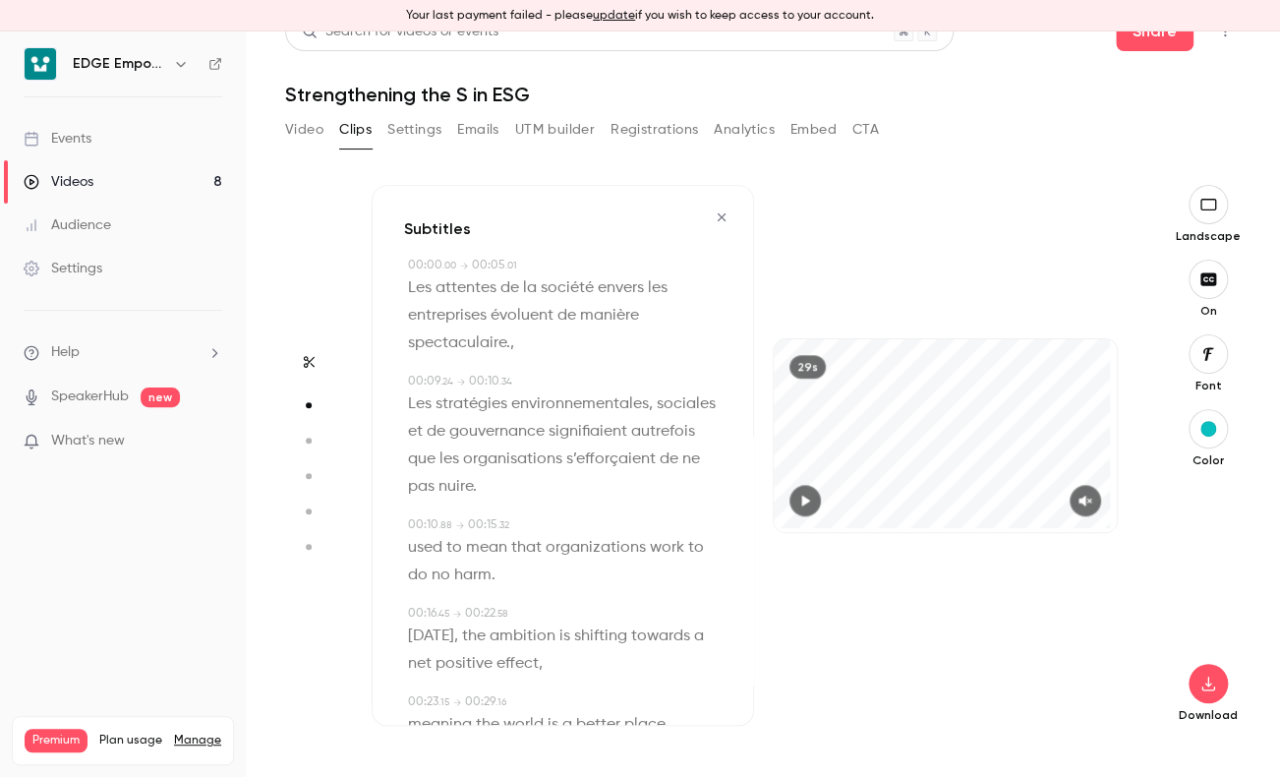
click at [511, 340] on span "," at bounding box center [512, 343] width 4 height 28
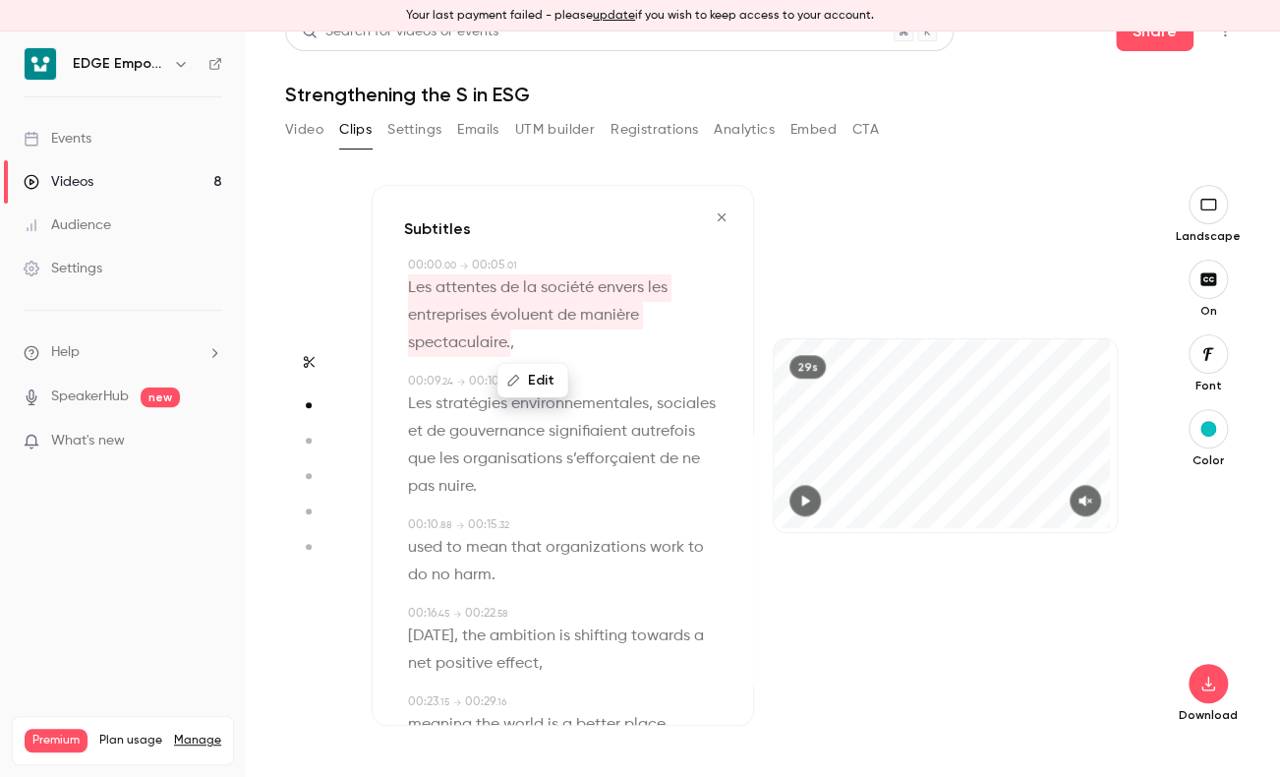
click at [499, 337] on span "Les attentes de la société envers les entreprises évoluent de manière spectacul…" at bounding box center [540, 315] width 264 height 83
click at [521, 375] on button "Edit" at bounding box center [533, 380] width 68 height 31
type input "**********"
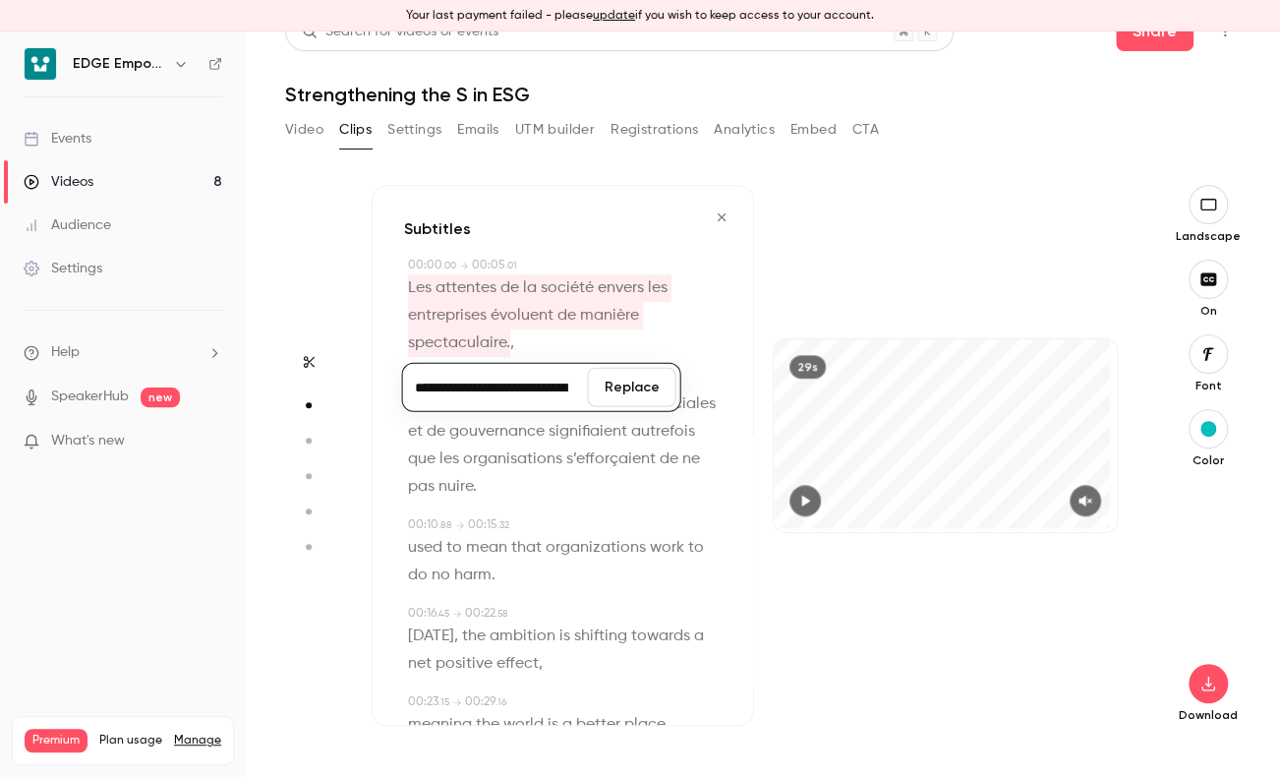
click at [619, 395] on button "Replace" at bounding box center [632, 387] width 88 height 39
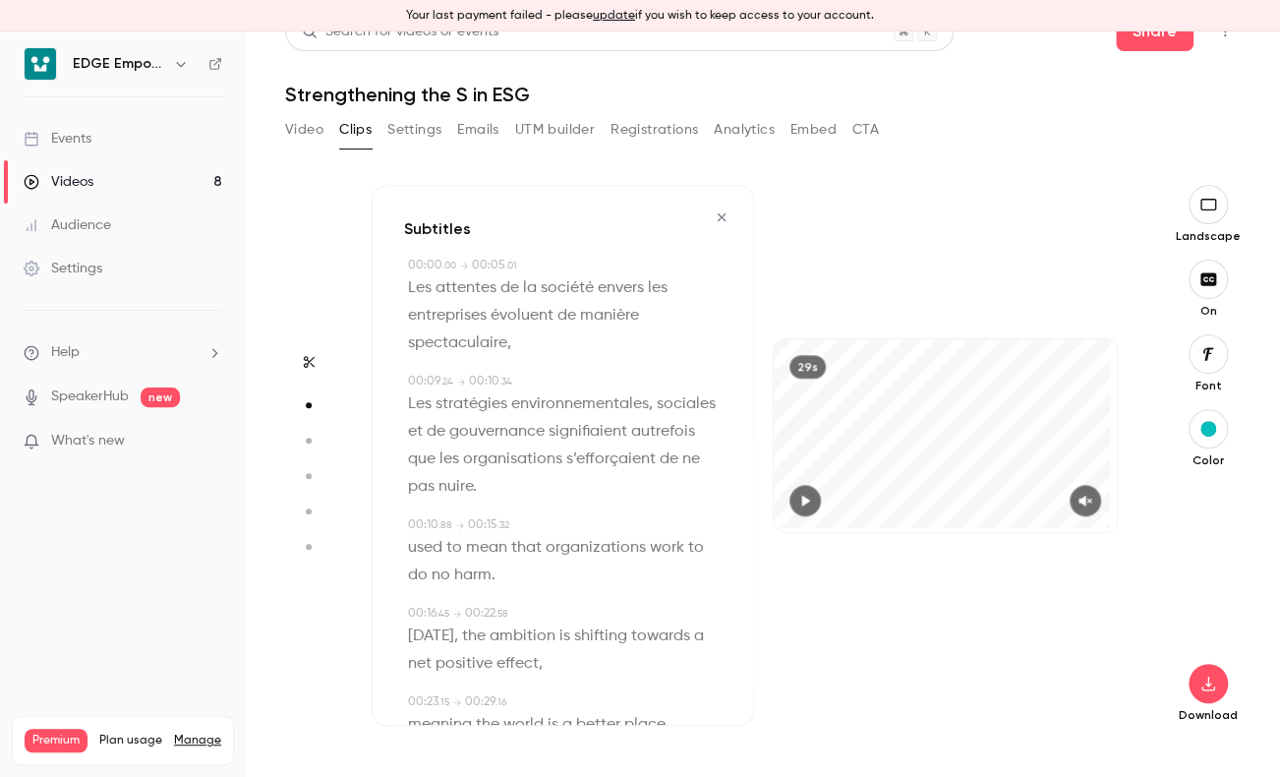
drag, startPoint x: 619, startPoint y: 395, endPoint x: 547, endPoint y: 440, distance: 85.7
click at [547, 440] on span "Les stratégies environnementales, sociales et de gouvernance signifiaient autre…" at bounding box center [564, 445] width 312 height 110
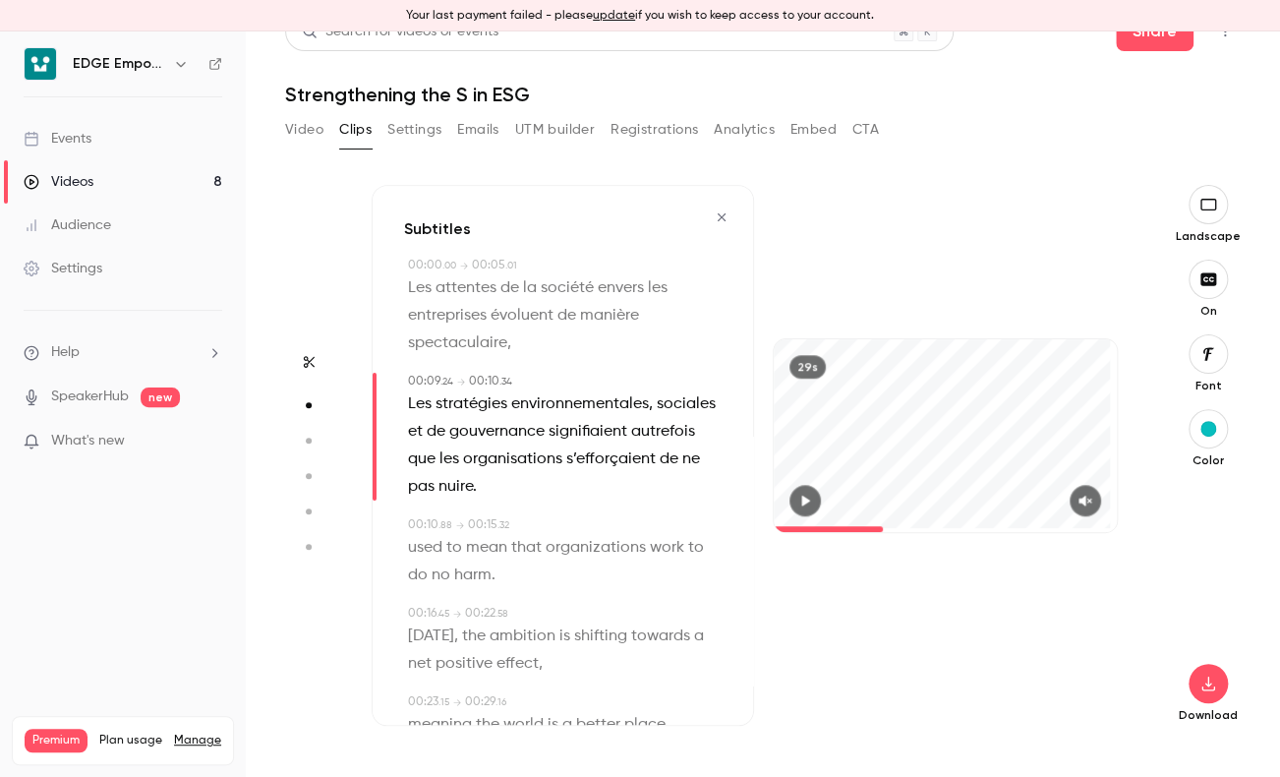
click at [444, 381] on span ". 24" at bounding box center [446, 382] width 13 height 10
click at [472, 423] on span "Les stratégies environnementales, sociales et de gouvernance signifiaient autre…" at bounding box center [564, 445] width 312 height 110
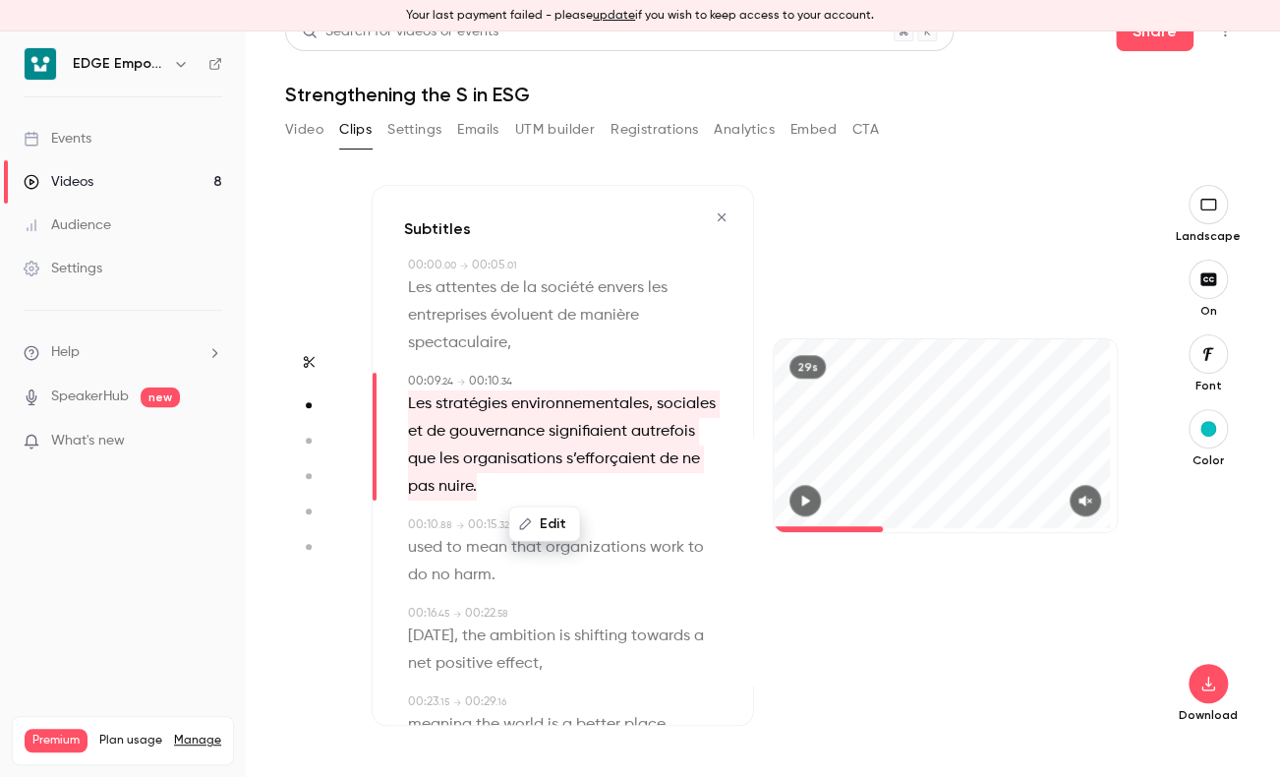
click at [545, 527] on button "Edit" at bounding box center [544, 523] width 68 height 31
drag, startPoint x: 496, startPoint y: 528, endPoint x: 401, endPoint y: 525, distance: 94.4
click at [372, 518] on div "**********" at bounding box center [563, 455] width 382 height 541
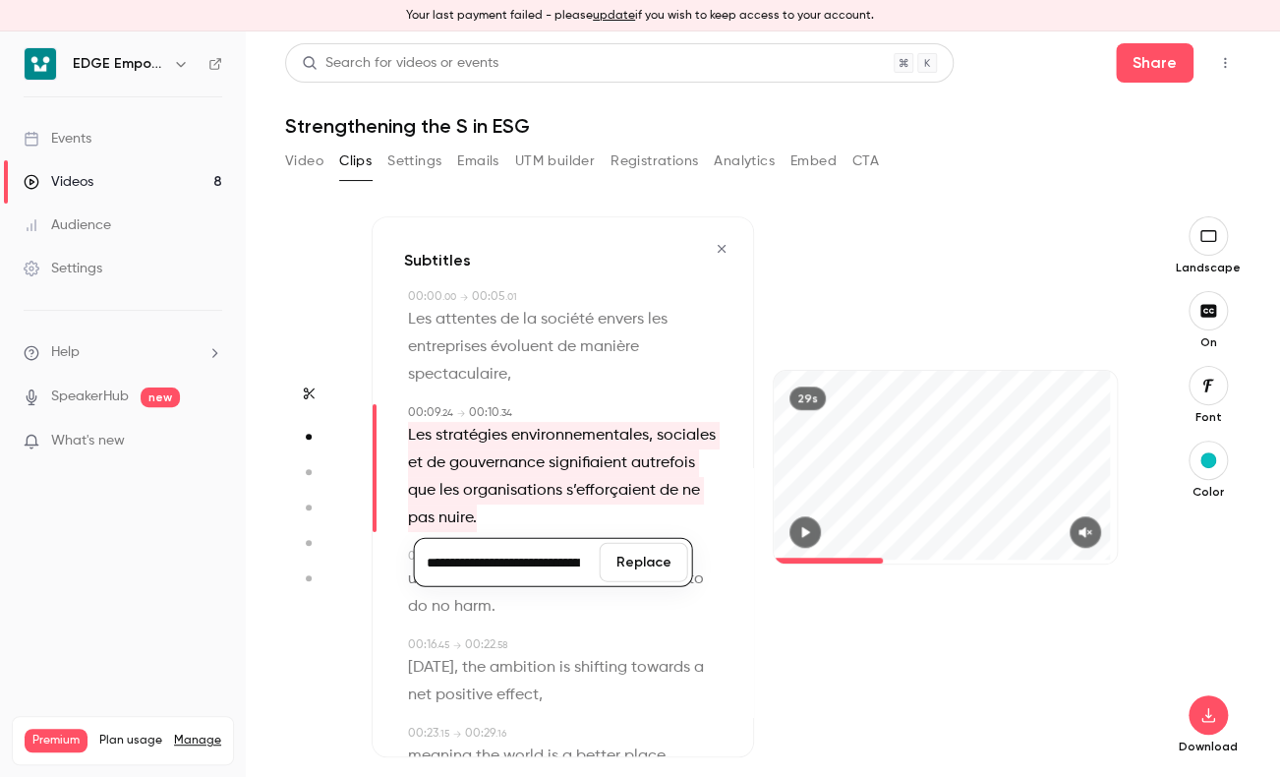
click at [452, 415] on div "00:09 . 24 → 00:10 . 34" at bounding box center [565, 413] width 314 height 18
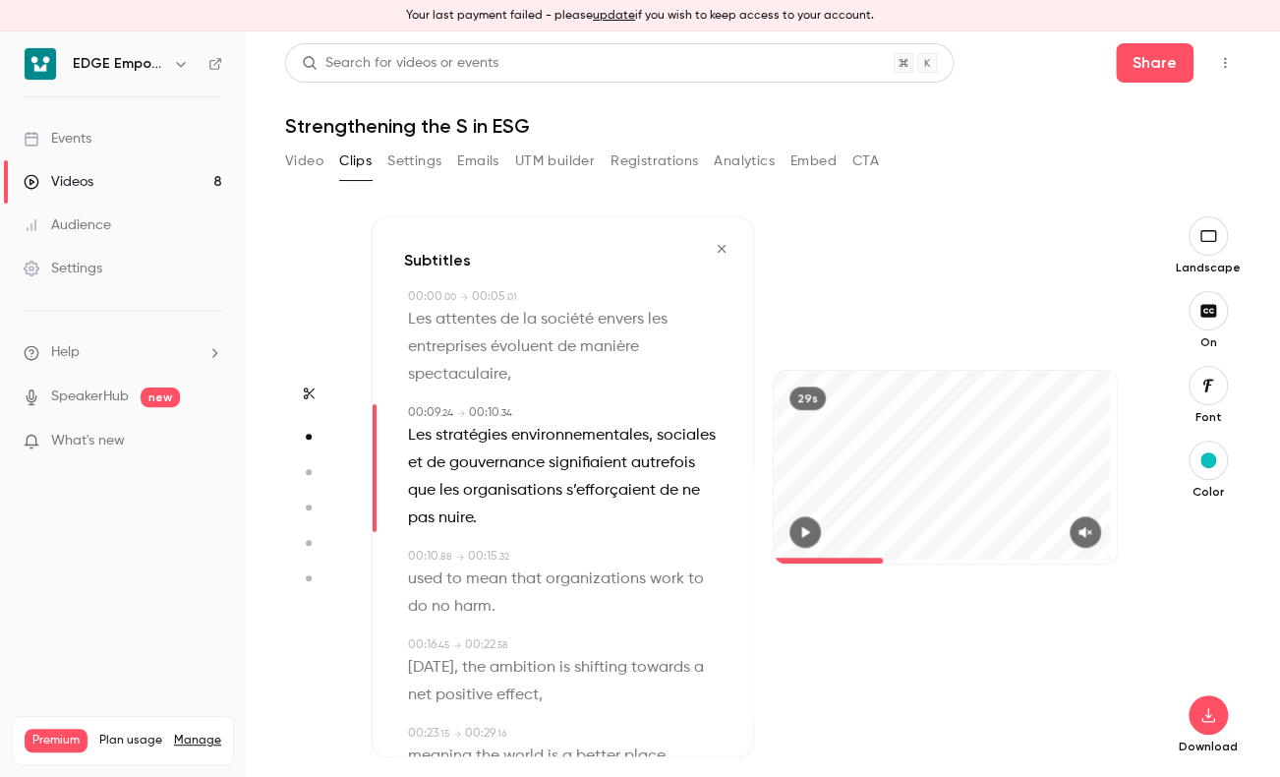
click at [452, 415] on div "00:09 . 24 → 00:10 . 34" at bounding box center [565, 413] width 314 height 18
click at [492, 411] on span "00:10" at bounding box center [484, 413] width 30 height 12
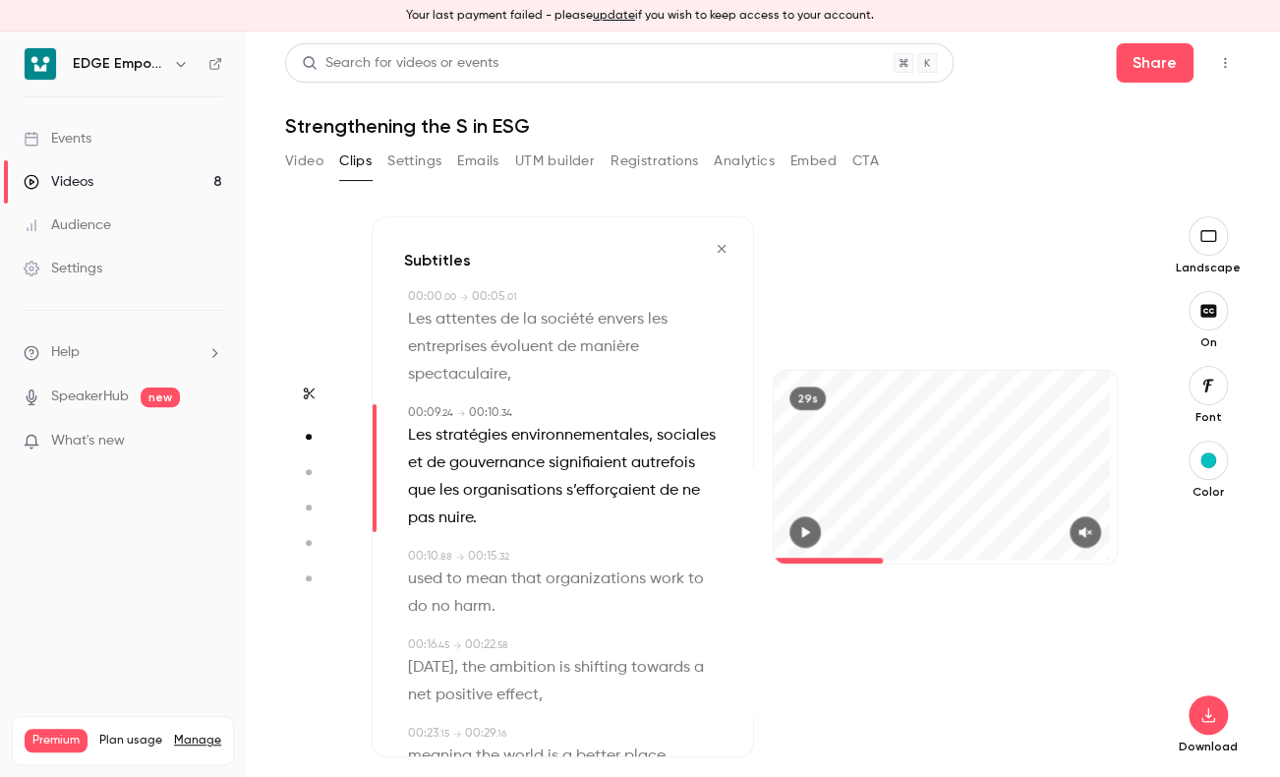
click at [434, 550] on div "00:10 . 88" at bounding box center [430, 557] width 44 height 18
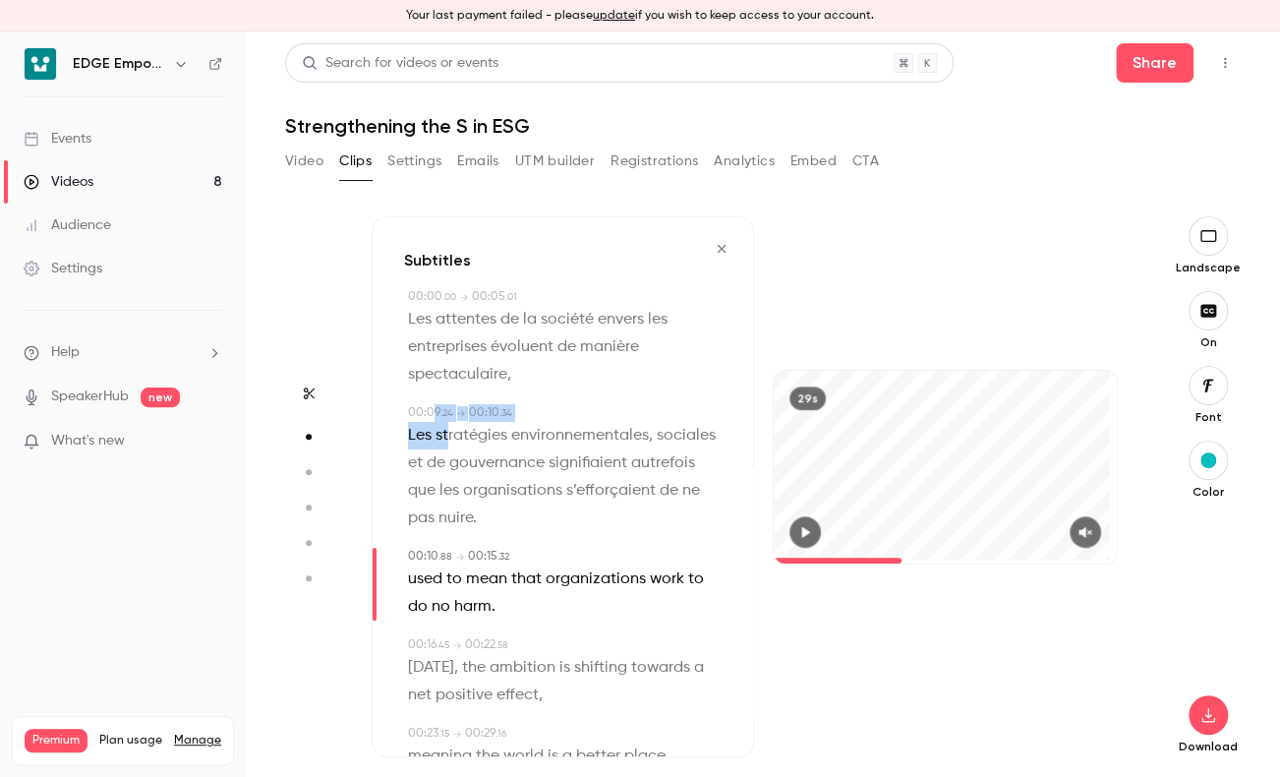
drag, startPoint x: 433, startPoint y: 412, endPoint x: 445, endPoint y: 420, distance: 15.0
click at [445, 420] on div "00:09 . 24 → 00:10 . 34 Les stratégies environnementales, sociales et de gouver…" at bounding box center [563, 468] width 318 height 128
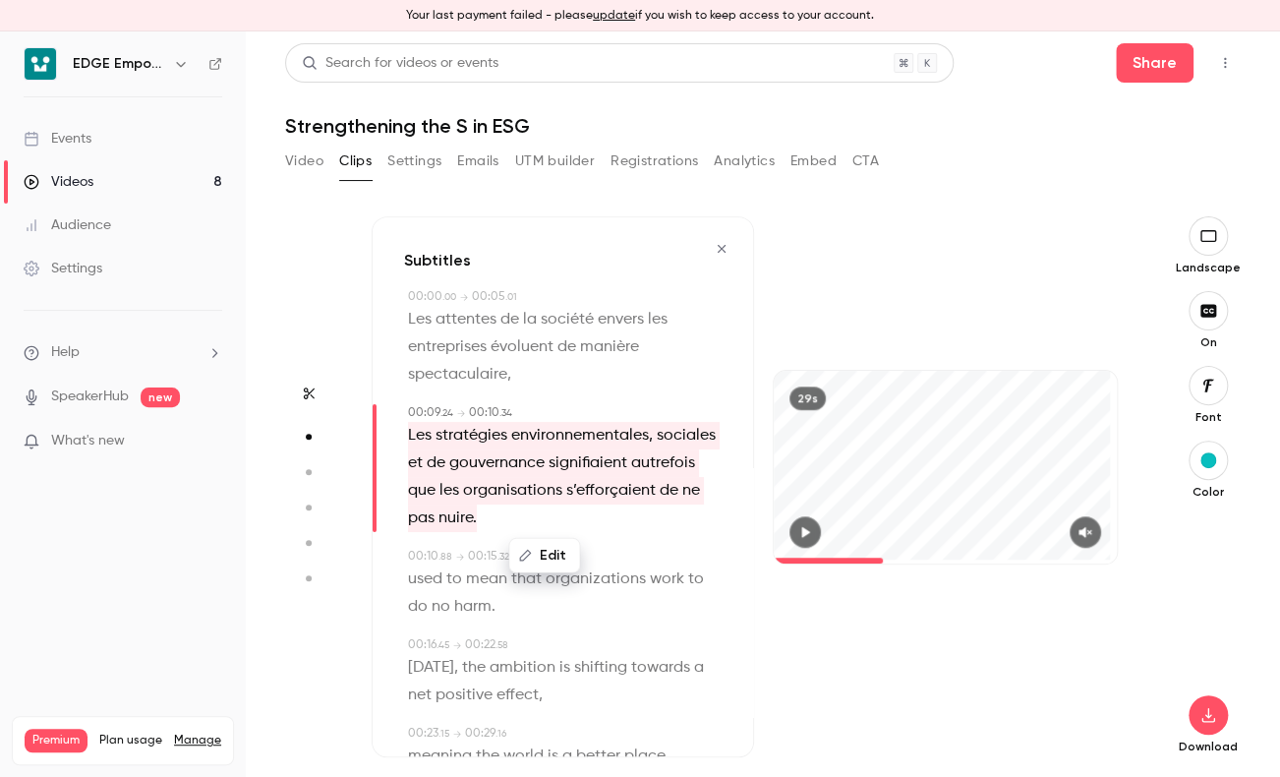
drag, startPoint x: 445, startPoint y: 420, endPoint x: 444, endPoint y: 457, distance: 37.4
click at [444, 457] on span "Les stratégies environnementales, sociales et de gouvernance signifiaient autre…" at bounding box center [564, 477] width 312 height 110
click at [608, 518] on span "Les stratégies environnementales, sociales et de gouvernance signifiaient autre…" at bounding box center [564, 477] width 312 height 110
click at [1201, 314] on icon "button" at bounding box center [1209, 310] width 16 height 13
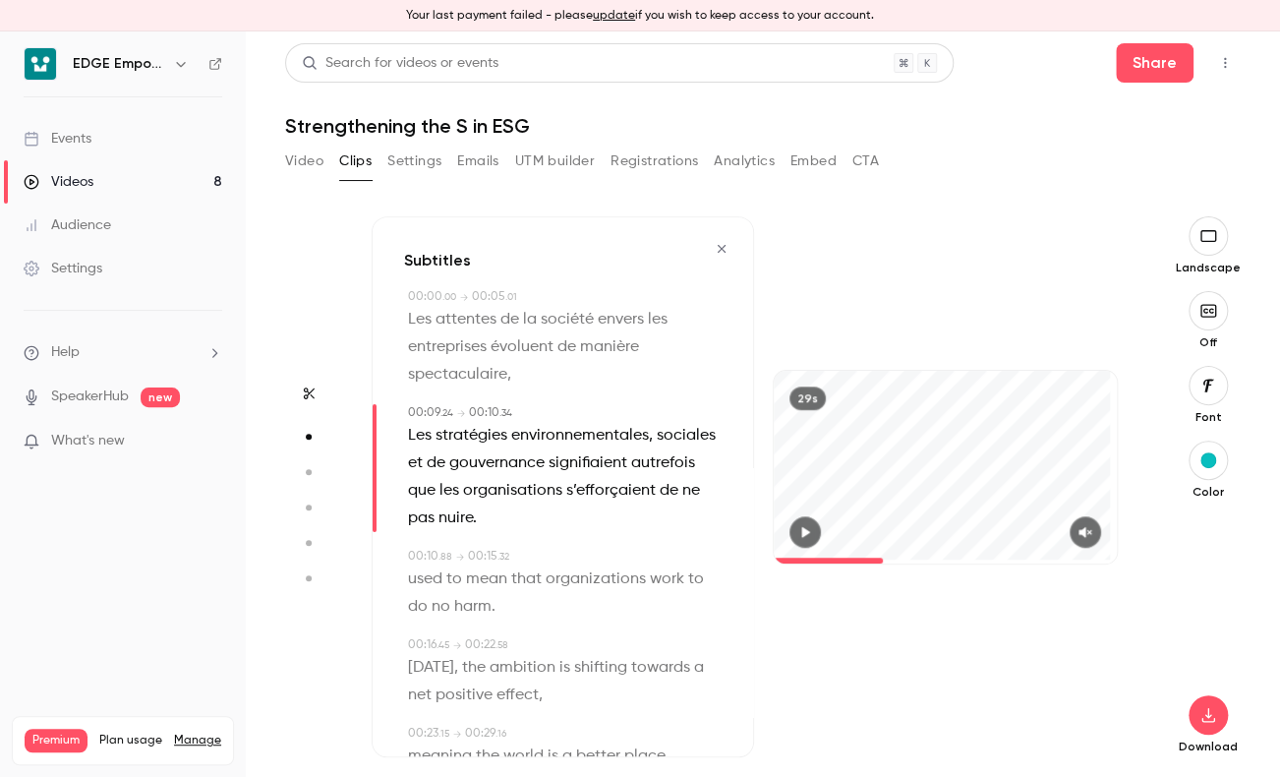
click at [1198, 314] on icon "button" at bounding box center [1209, 311] width 22 height 16
click at [307, 395] on icon "button" at bounding box center [309, 393] width 11 height 12
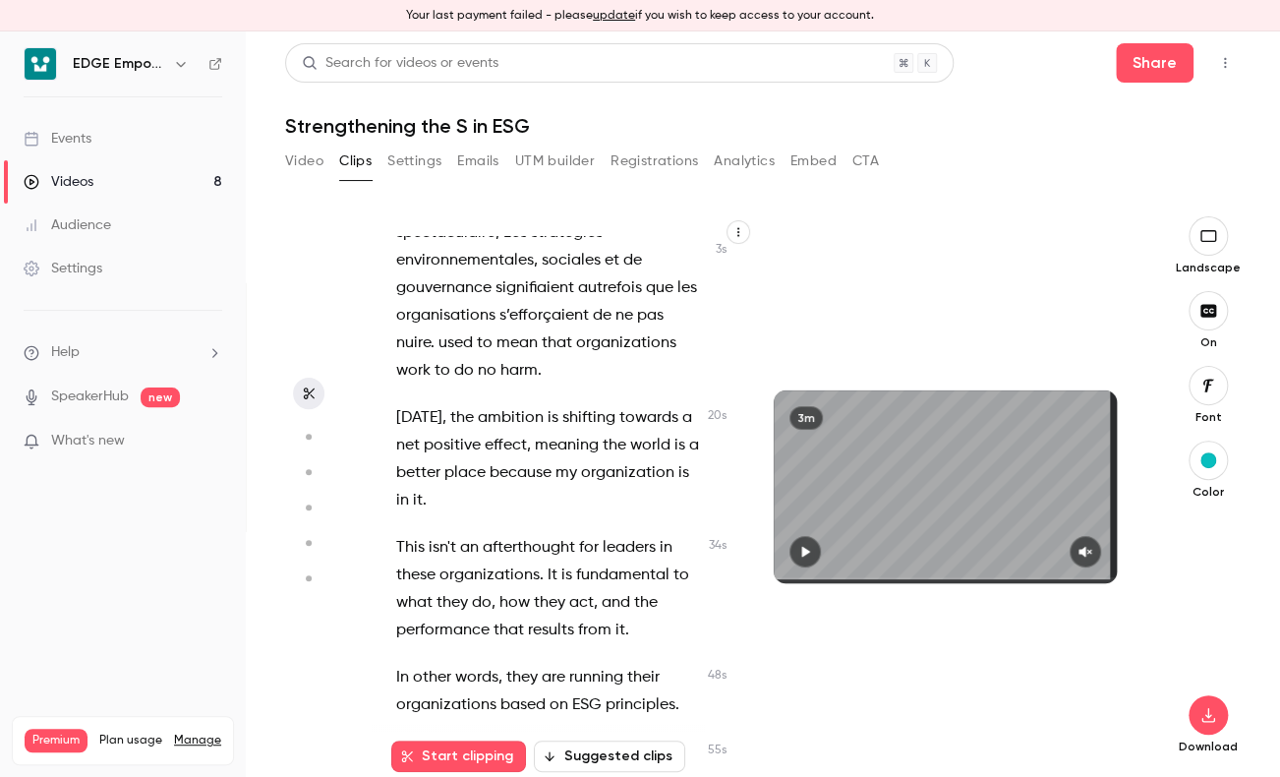
scroll to position [295, 0]
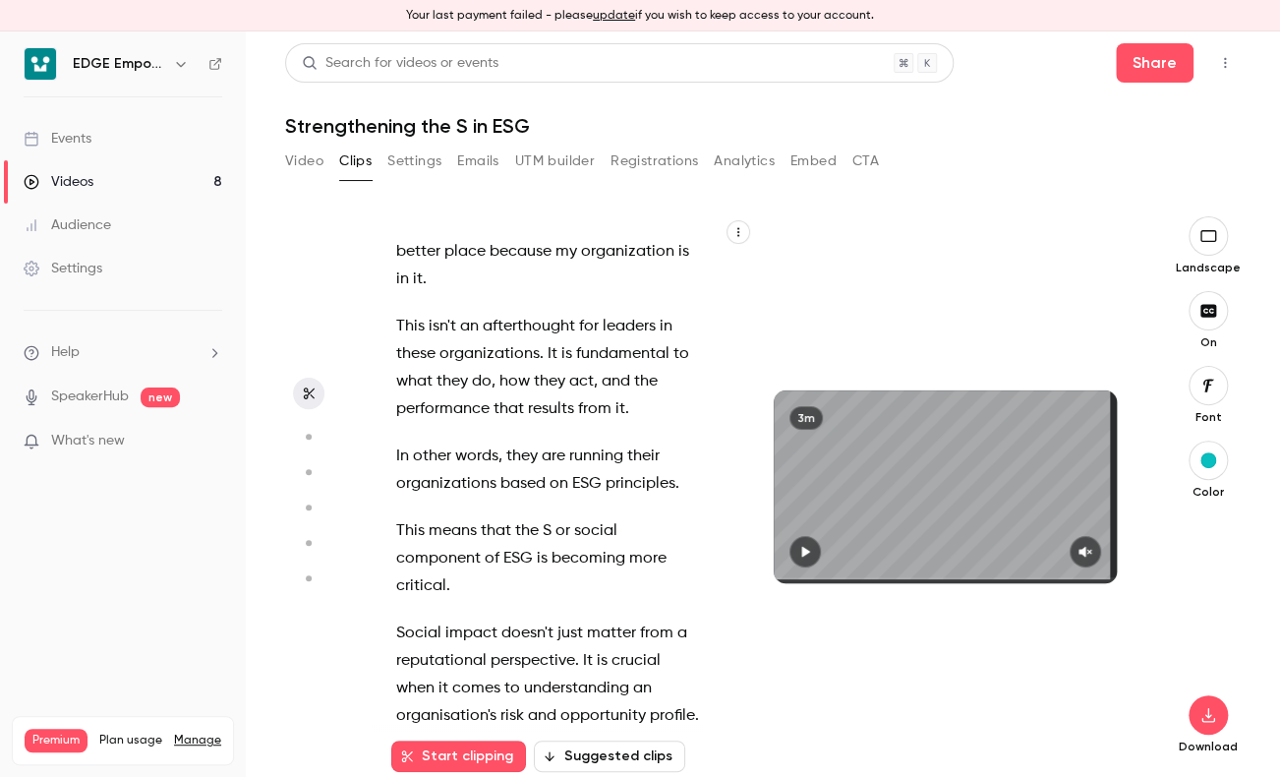
click at [646, 755] on button "Suggested clips" at bounding box center [609, 755] width 151 height 31
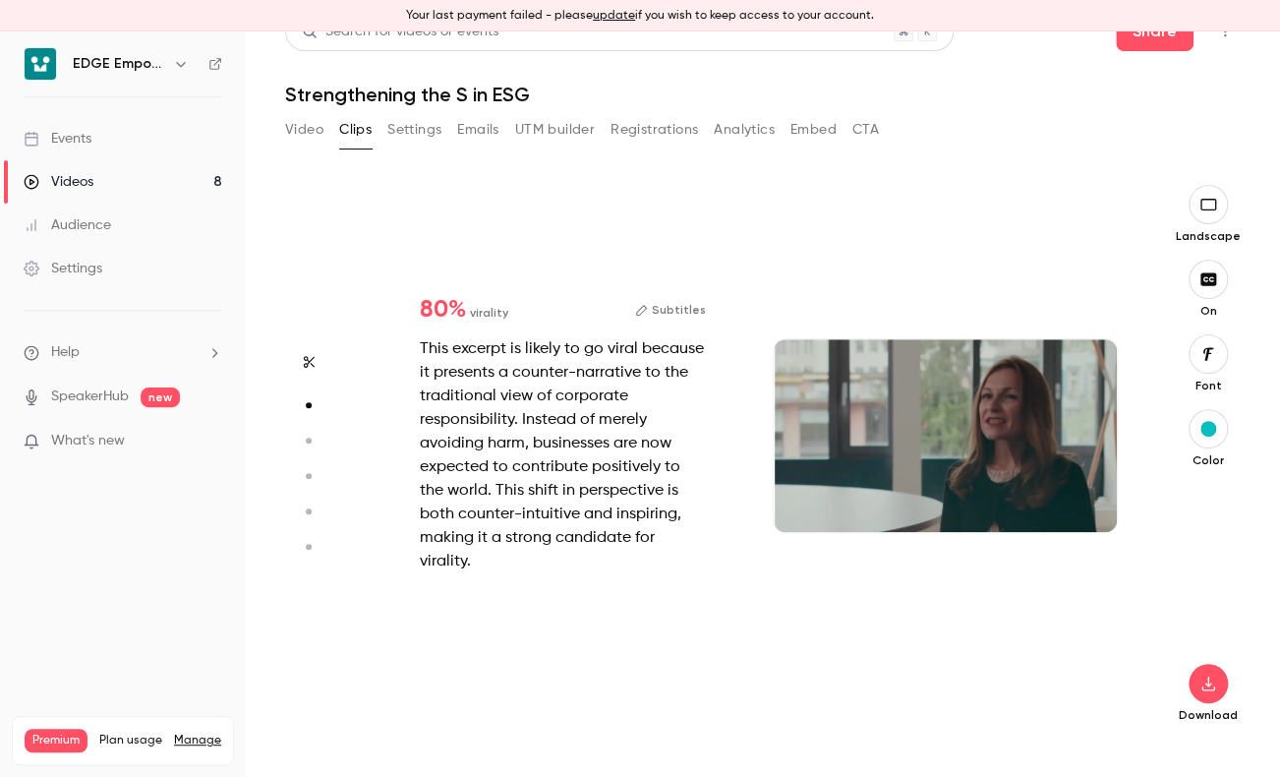
scroll to position [557, 0]
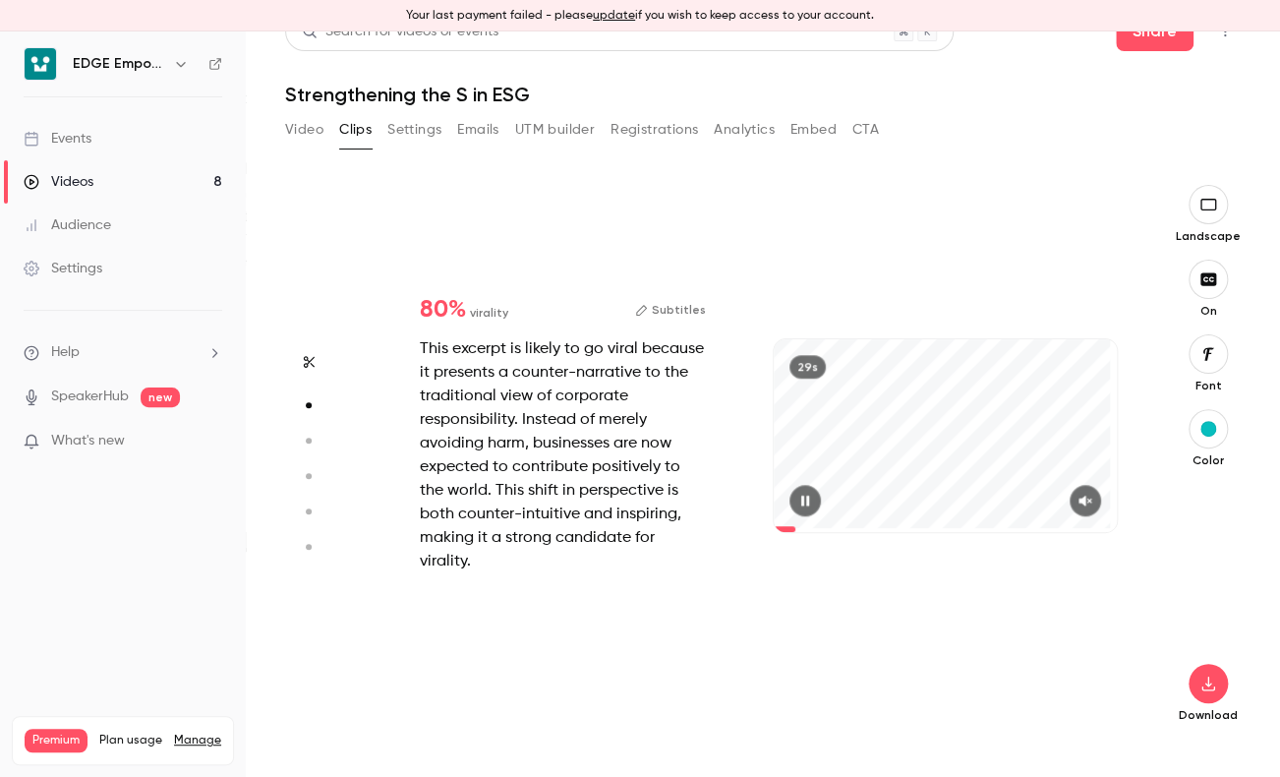
click at [666, 316] on button "Subtitles" at bounding box center [670, 310] width 71 height 24
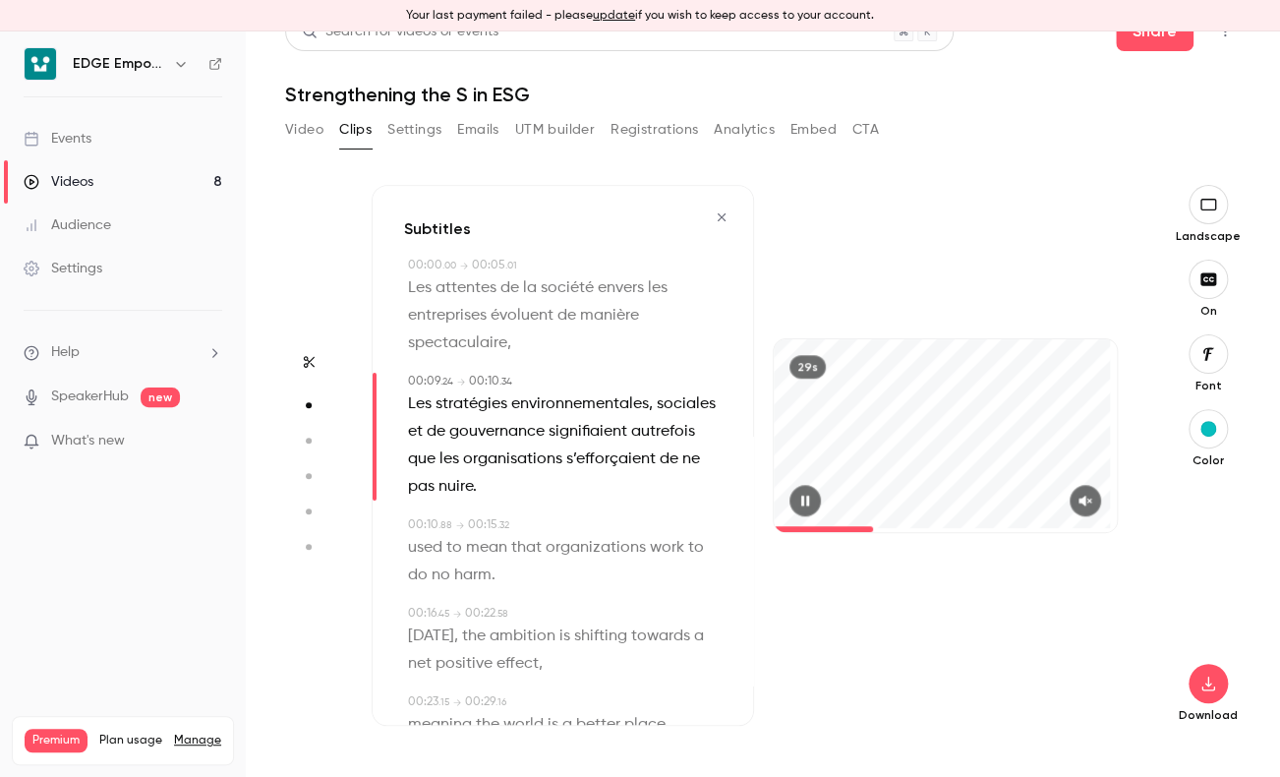
scroll to position [0, 0]
click at [714, 219] on icon "button" at bounding box center [722, 217] width 16 height 14
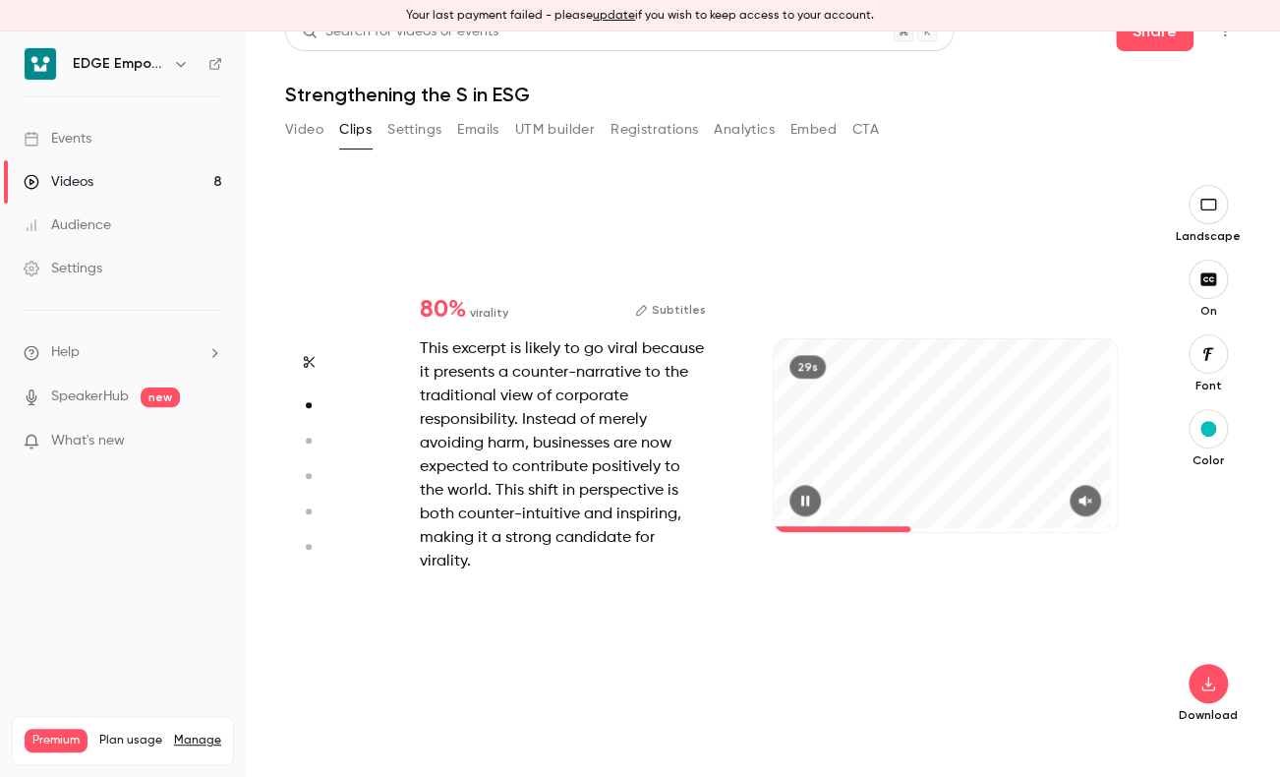
click at [448, 322] on span "80 %" at bounding box center [443, 310] width 46 height 24
click at [686, 322] on button "Subtitles" at bounding box center [670, 310] width 71 height 24
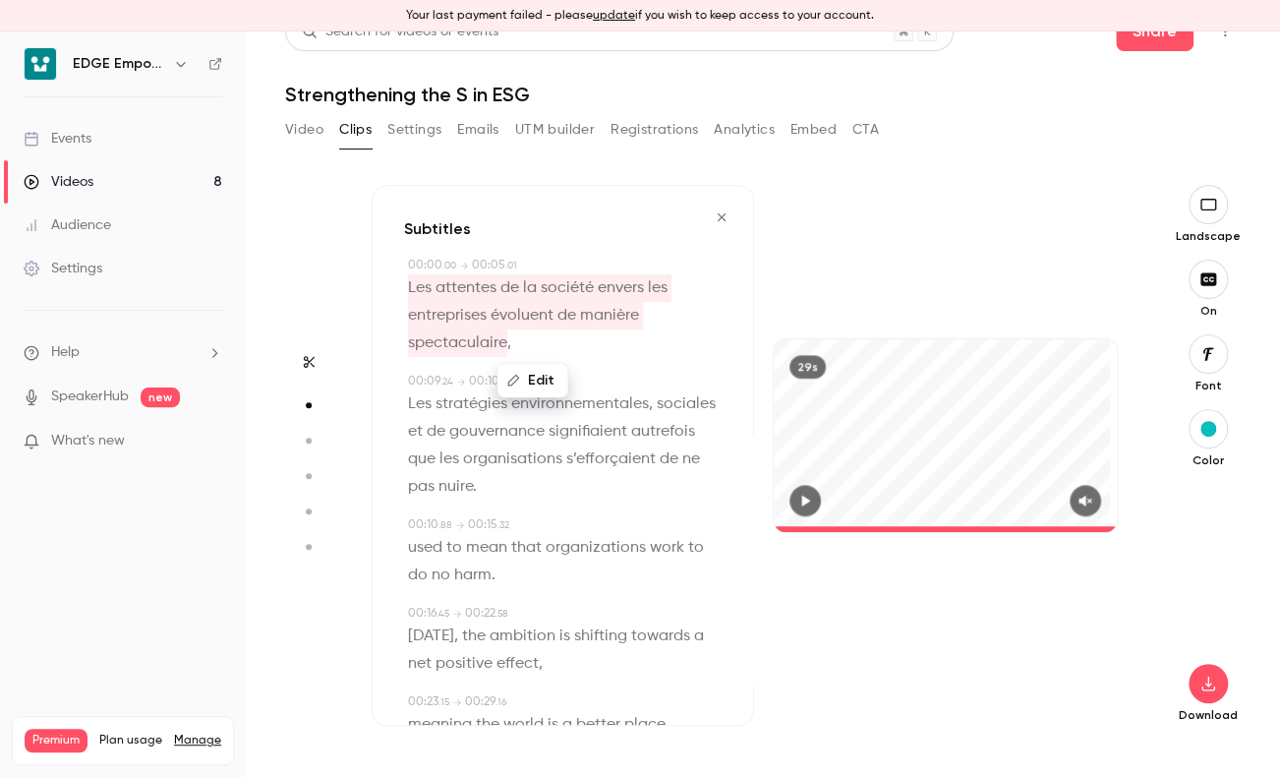
drag, startPoint x: 521, startPoint y: 322, endPoint x: 516, endPoint y: 292, distance: 29.9
click at [516, 292] on span "Les attentes de la société envers les entreprises évoluent de manière spectacul…" at bounding box center [540, 315] width 264 height 83
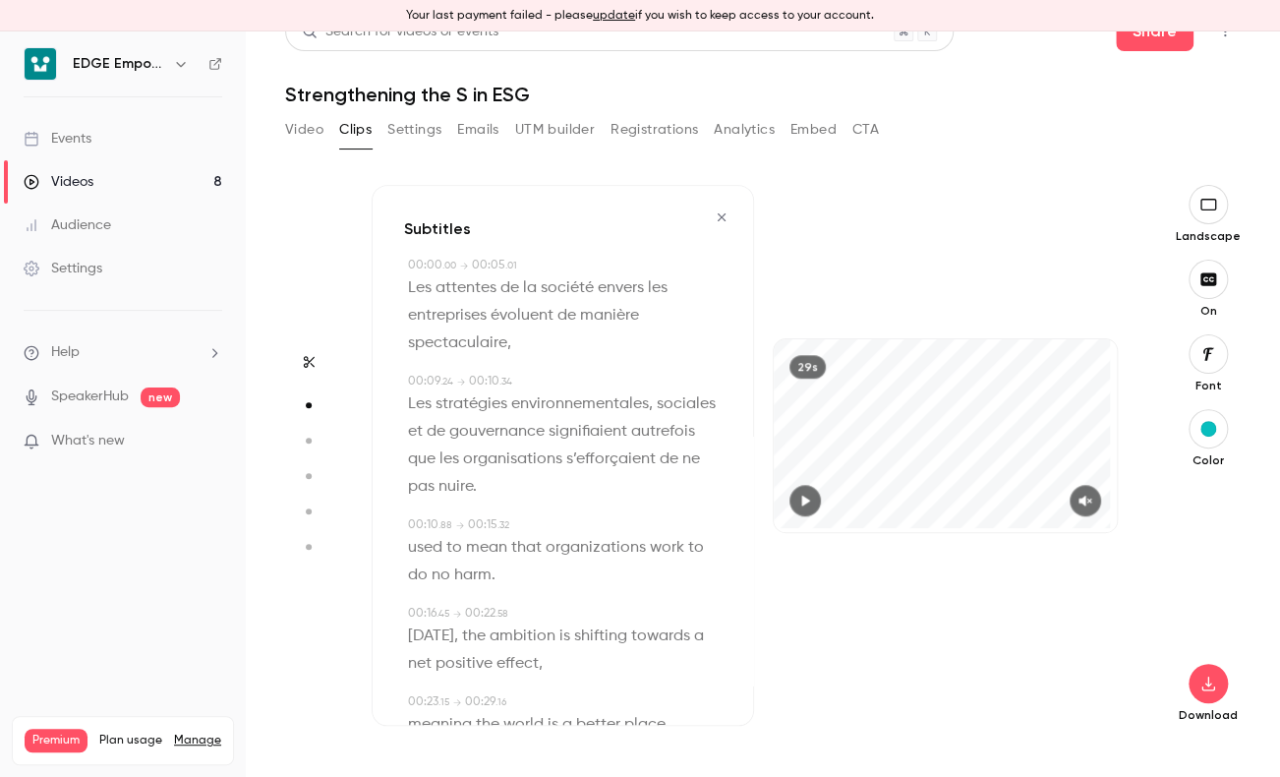
click at [468, 270] on div "00:00 . 00 → 00:05 . 01" at bounding box center [565, 266] width 314 height 18
drag, startPoint x: 469, startPoint y: 264, endPoint x: 562, endPoint y: 262, distance: 93.4
click at [563, 262] on div "00:00 . 00 → 00:05 . 01" at bounding box center [565, 266] width 314 height 18
drag, startPoint x: 562, startPoint y: 262, endPoint x: 480, endPoint y: 267, distance: 82.8
drag, startPoint x: 480, startPoint y: 267, endPoint x: 449, endPoint y: 262, distance: 31.0
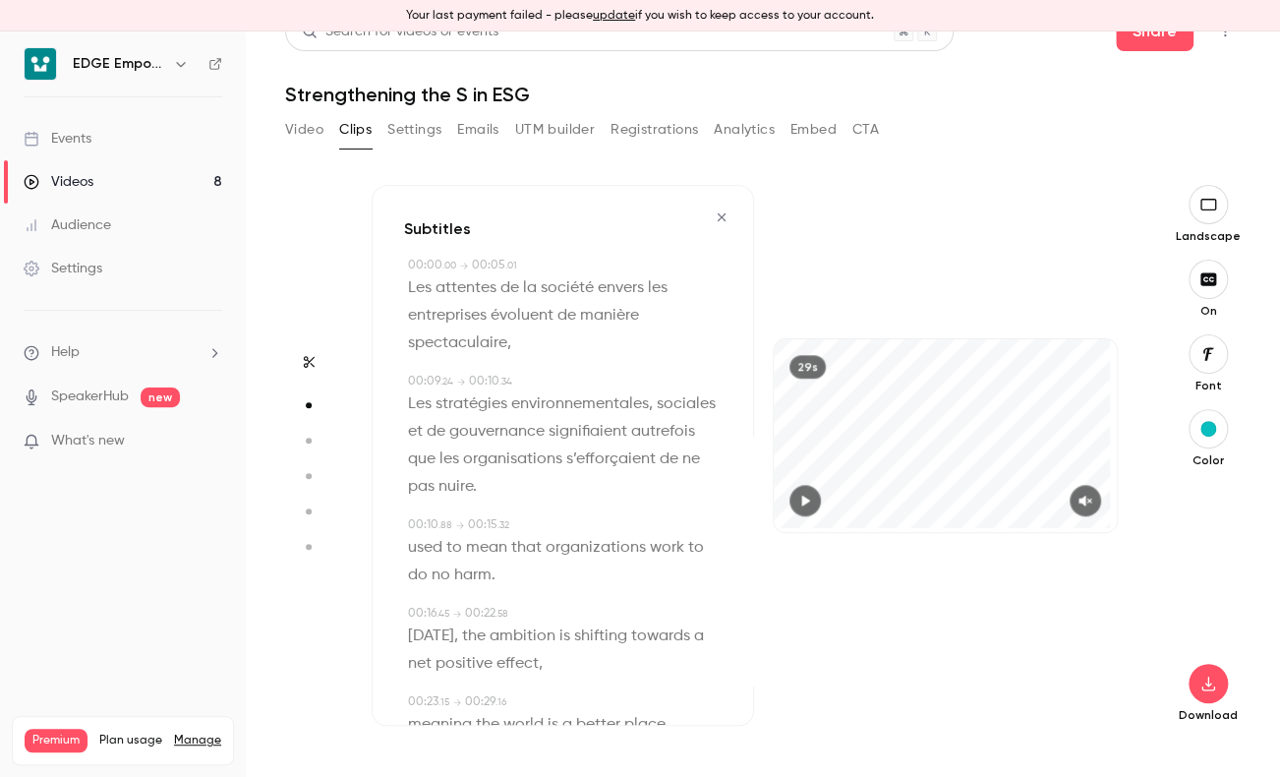
click at [449, 262] on span ". 00" at bounding box center [449, 266] width 14 height 10
click at [449, 261] on span ". 00" at bounding box center [449, 266] width 14 height 10
drag, startPoint x: 449, startPoint y: 261, endPoint x: 412, endPoint y: 365, distance: 110.7
click at [412, 365] on div "Subtitles 00:00 . 00 → 00:05 . 01 Les attentes de la société envers les entrepr…" at bounding box center [563, 455] width 382 height 541
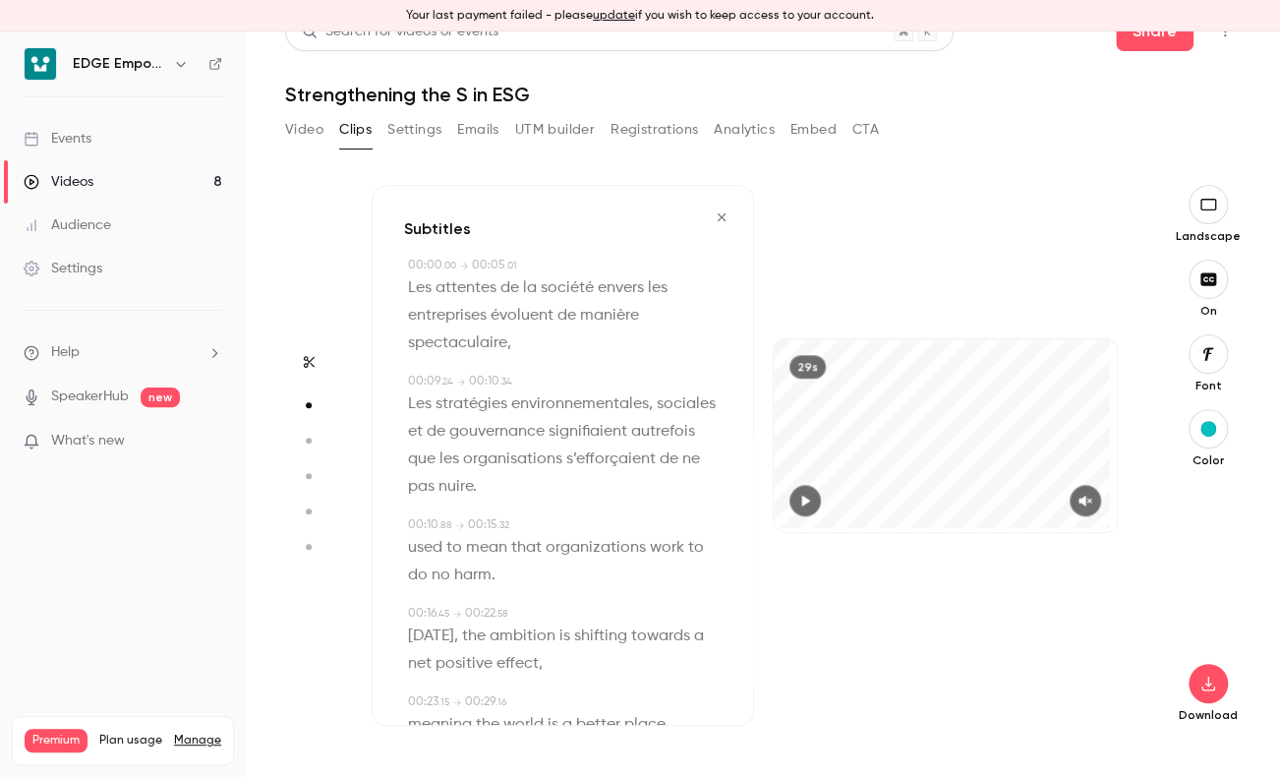
click at [951, 499] on div at bounding box center [945, 500] width 343 height 31
click at [949, 499] on div at bounding box center [945, 500] width 343 height 31
click at [948, 499] on div at bounding box center [945, 500] width 343 height 31
drag, startPoint x: 948, startPoint y: 499, endPoint x: 1193, endPoint y: 353, distance: 284.8
click at [1204, 353] on icon "button" at bounding box center [1209, 353] width 11 height 13
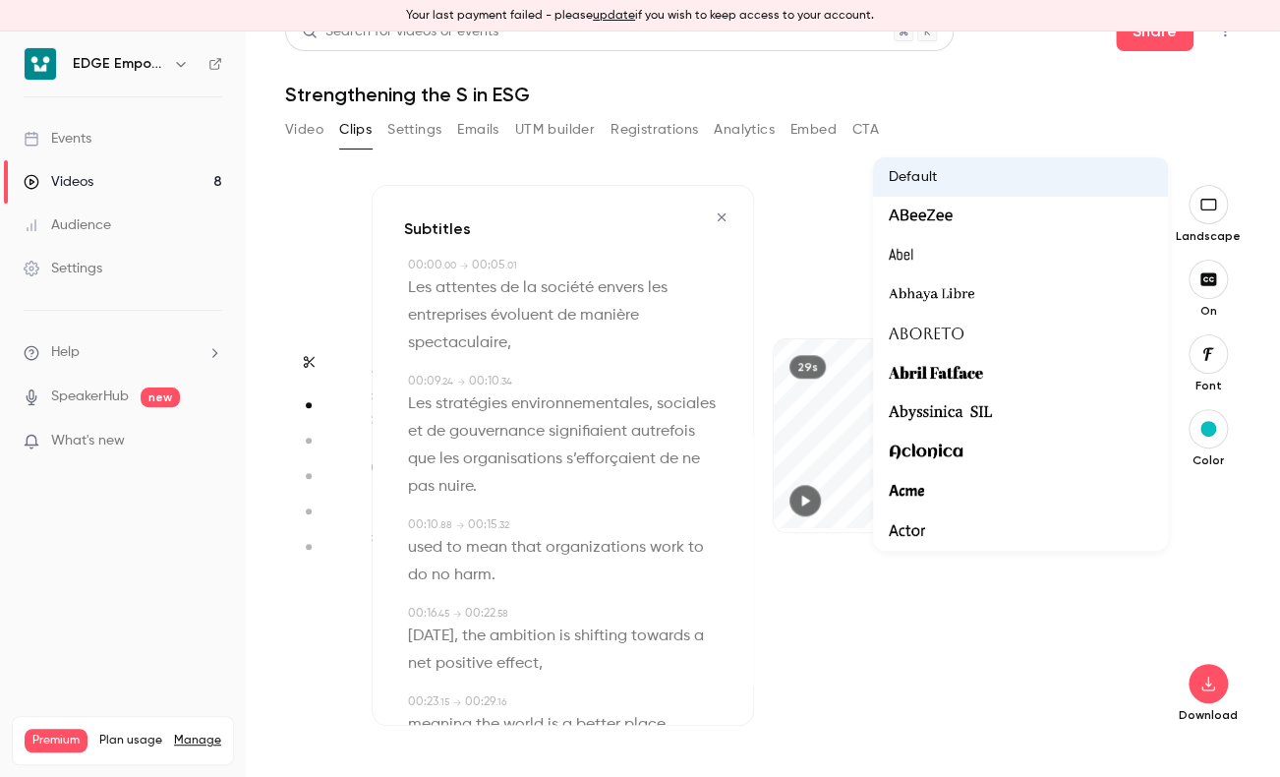
click at [1190, 350] on div at bounding box center [640, 388] width 1280 height 777
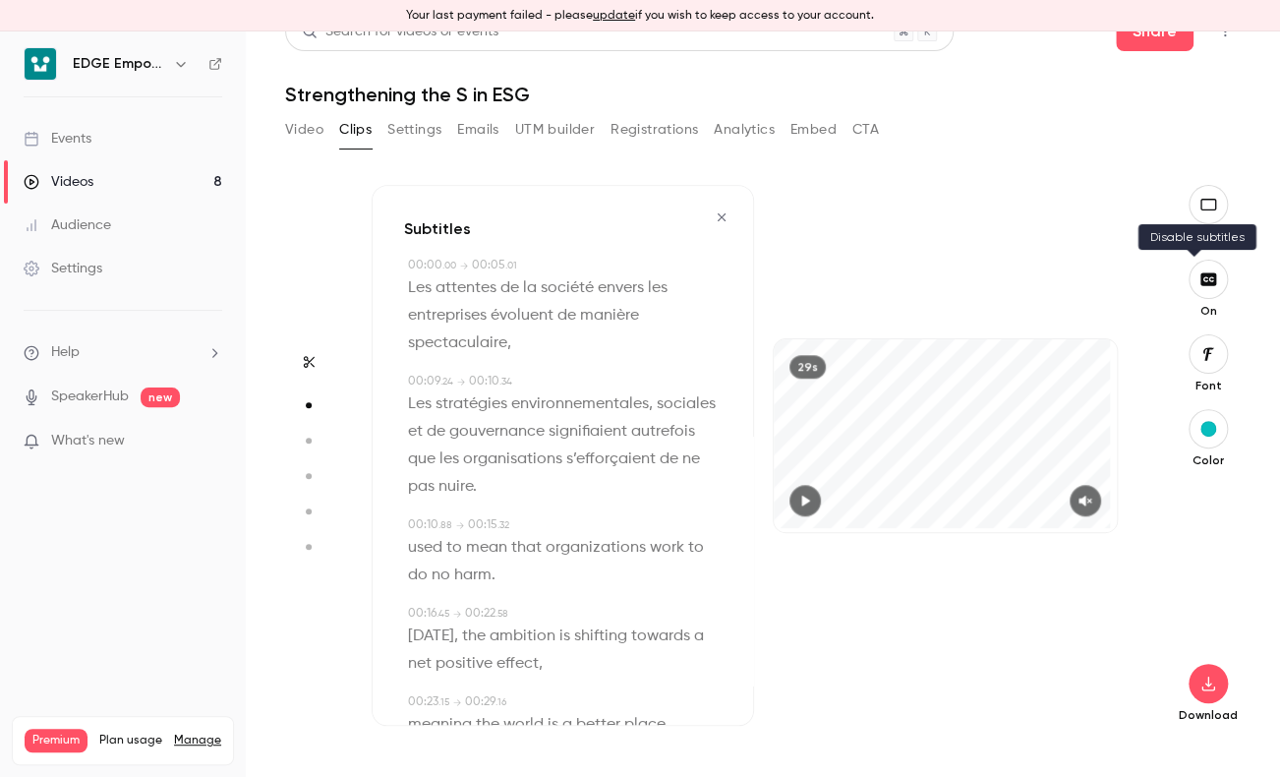
click at [1192, 288] on button "button" at bounding box center [1208, 279] width 39 height 39
click at [1195, 214] on button "button" at bounding box center [1208, 204] width 39 height 39
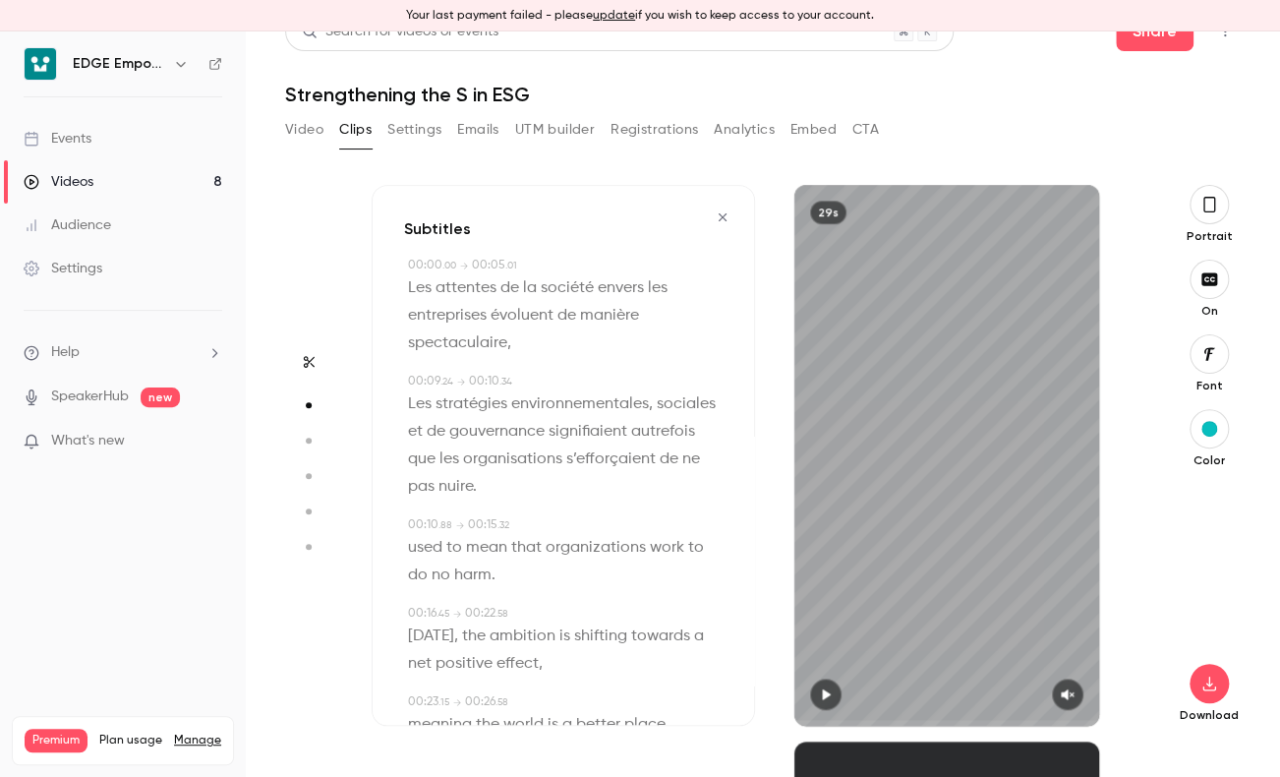
click at [1202, 214] on icon "button" at bounding box center [1210, 205] width 16 height 22
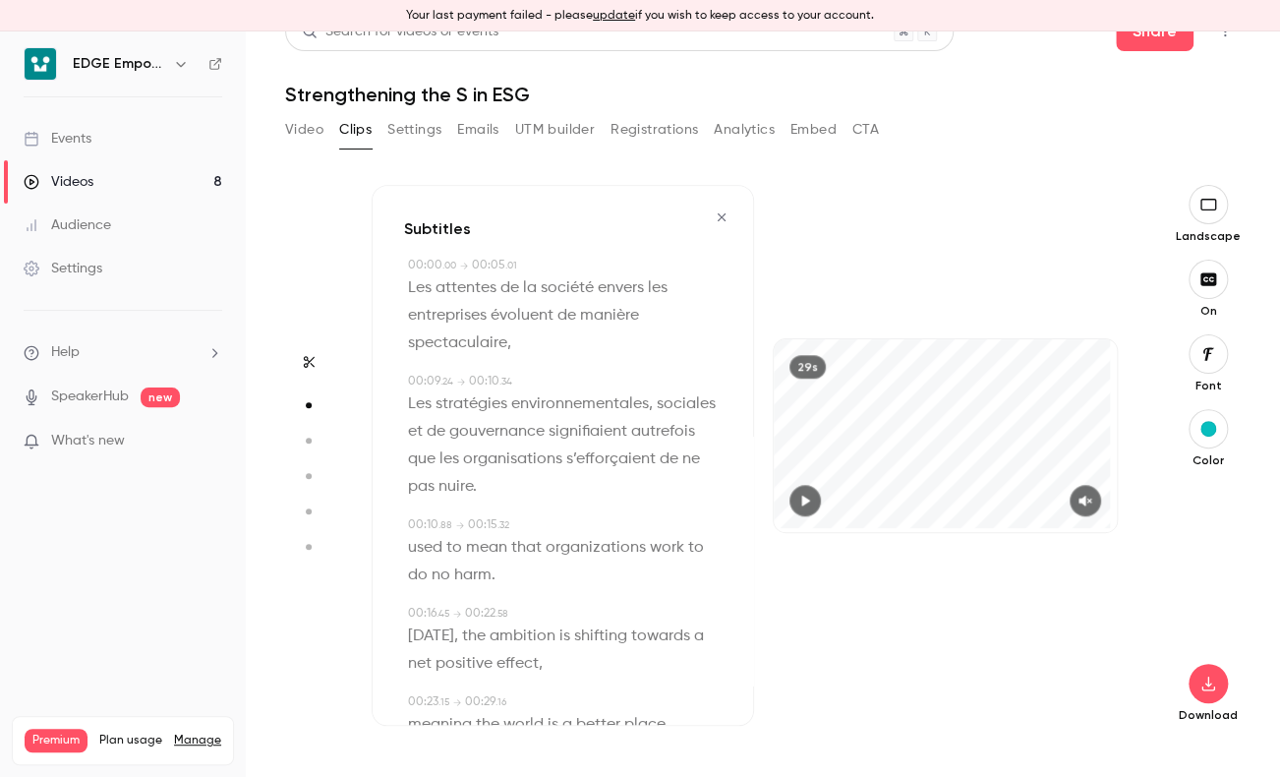
click at [642, 497] on p "Les stratégies environnementales, sociales et de gouvernance signifiaient autre…" at bounding box center [565, 445] width 314 height 110
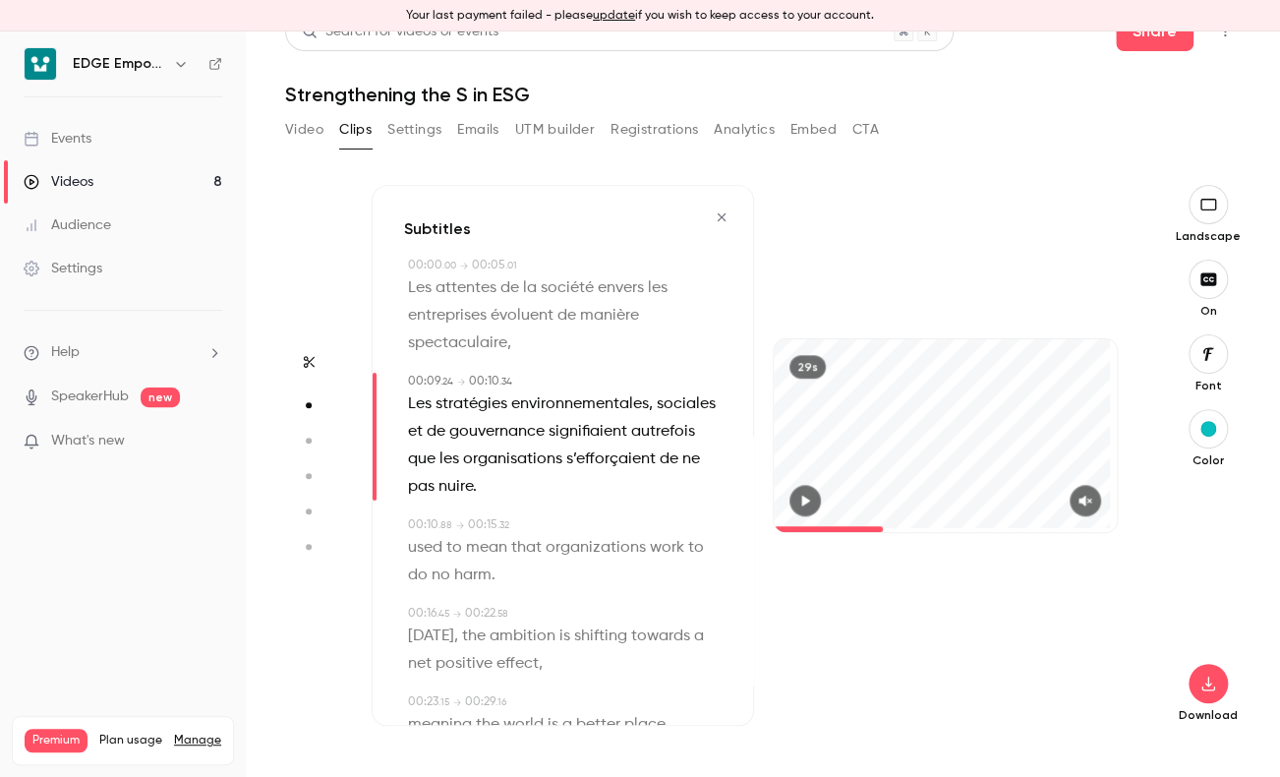
click at [499, 555] on span "mean" at bounding box center [486, 548] width 41 height 28
type input "****"
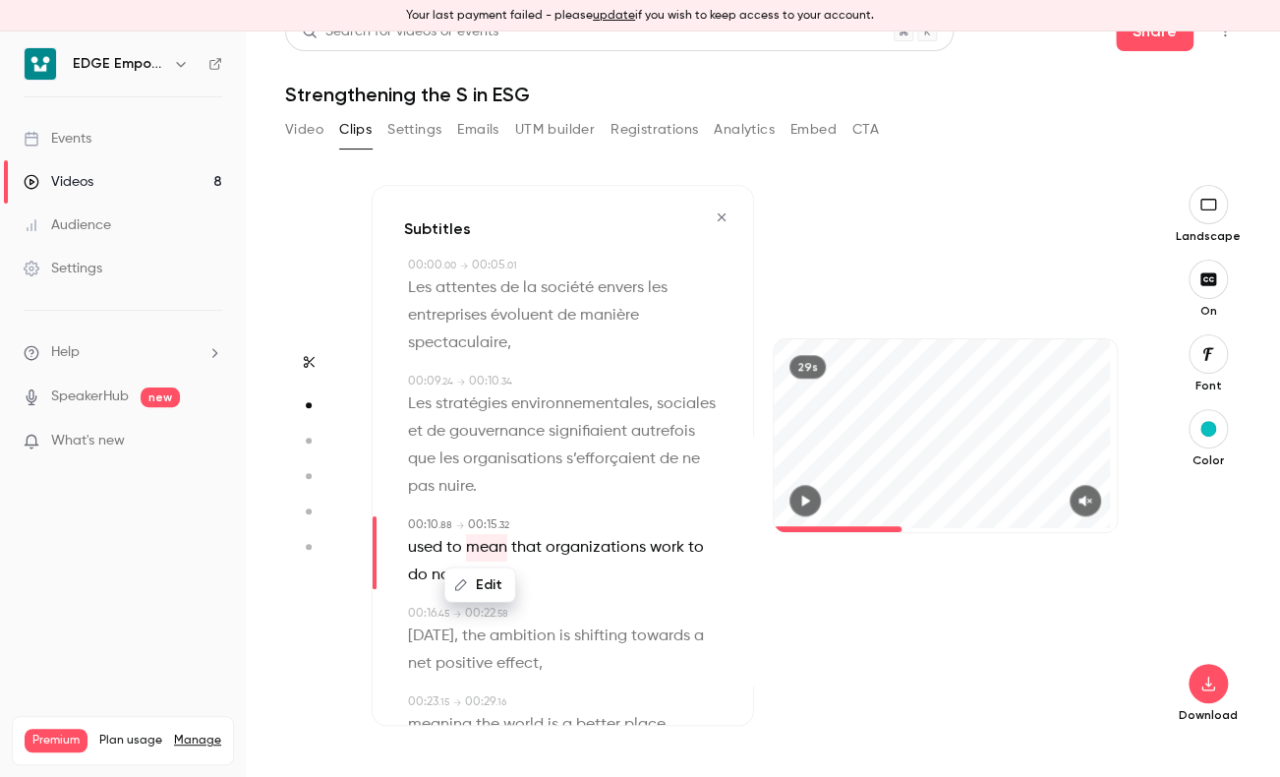
click at [520, 579] on p "used to mean that organizations work to do no harm ." at bounding box center [565, 561] width 314 height 55
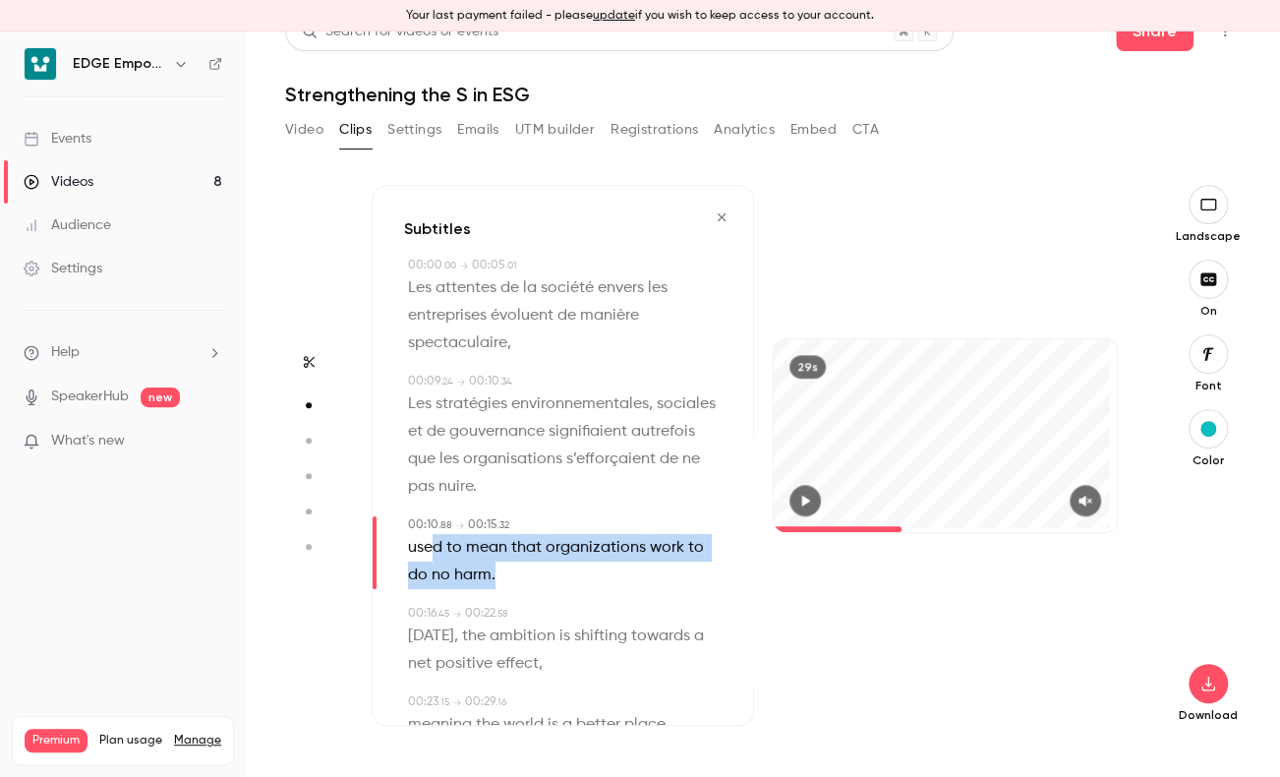
drag, startPoint x: 516, startPoint y: 568, endPoint x: 433, endPoint y: 552, distance: 85.2
click at [433, 552] on p "used to mean that organizations work to do no harm ." at bounding box center [565, 561] width 314 height 55
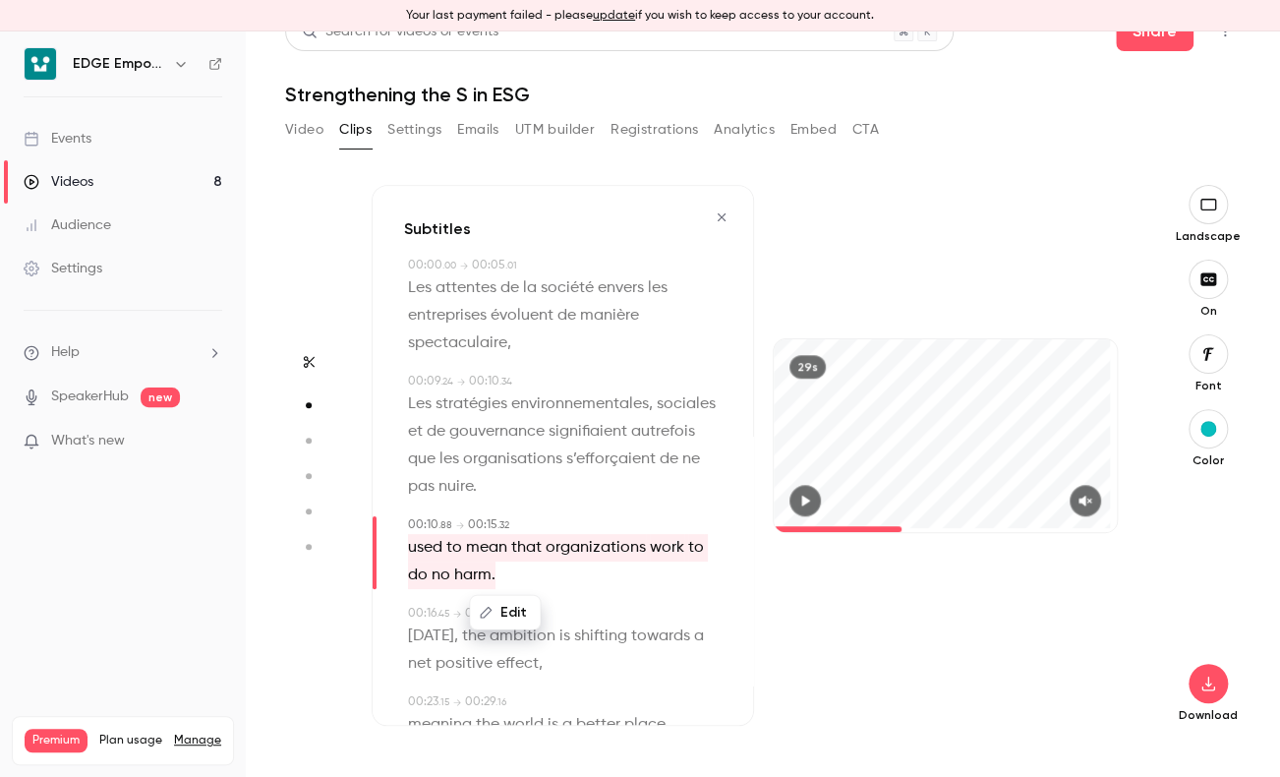
drag, startPoint x: 433, startPoint y: 552, endPoint x: 507, endPoint y: 613, distance: 96.4
click at [507, 613] on button "Edit" at bounding box center [505, 612] width 68 height 31
click at [600, 435] on span "Les stratégies environnementales, sociales et de gouvernance signifiaient autre…" at bounding box center [564, 445] width 312 height 110
type input "***"
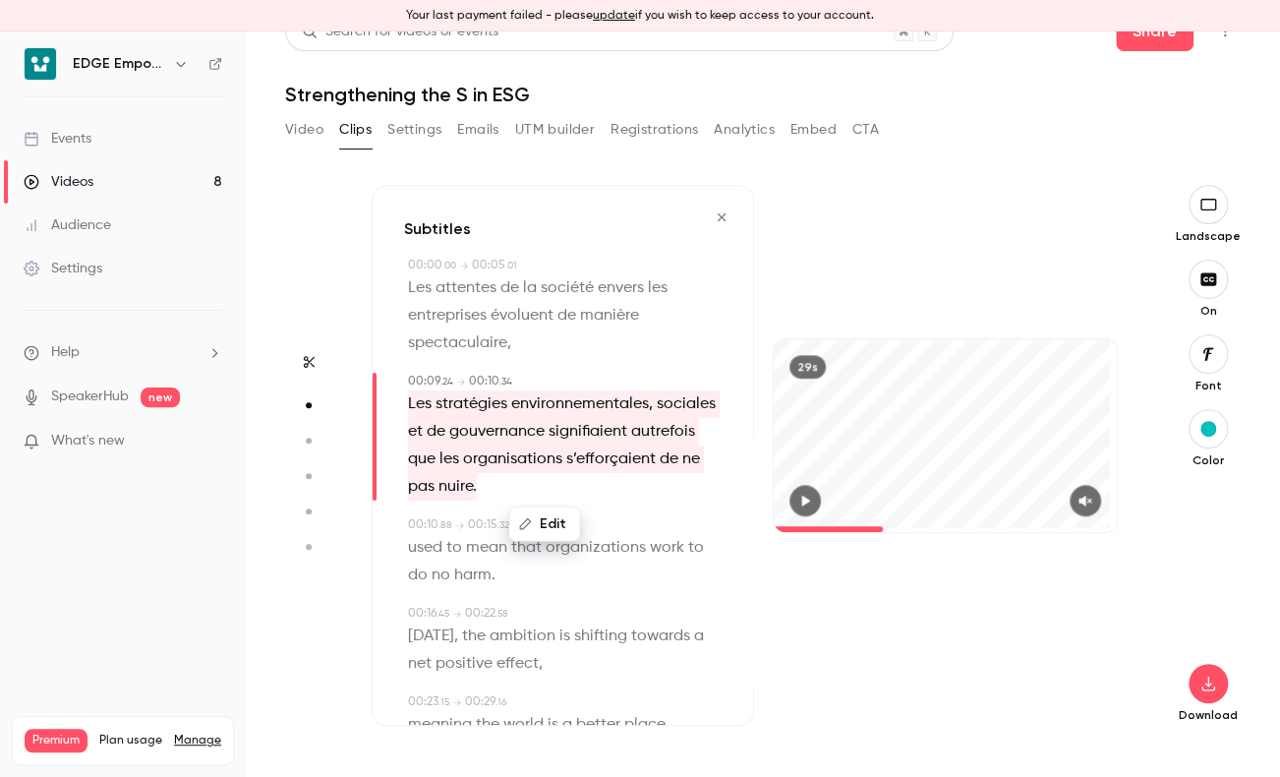
click at [602, 431] on span "Les stratégies environnementales, sociales et de gouvernance signifiaient autre…" at bounding box center [564, 445] width 312 height 110
click at [538, 522] on button "Edit" at bounding box center [544, 523] width 68 height 31
click at [511, 536] on input "**********" at bounding box center [507, 530] width 177 height 39
drag, startPoint x: 523, startPoint y: 530, endPoint x: 503, endPoint y: 532, distance: 19.8
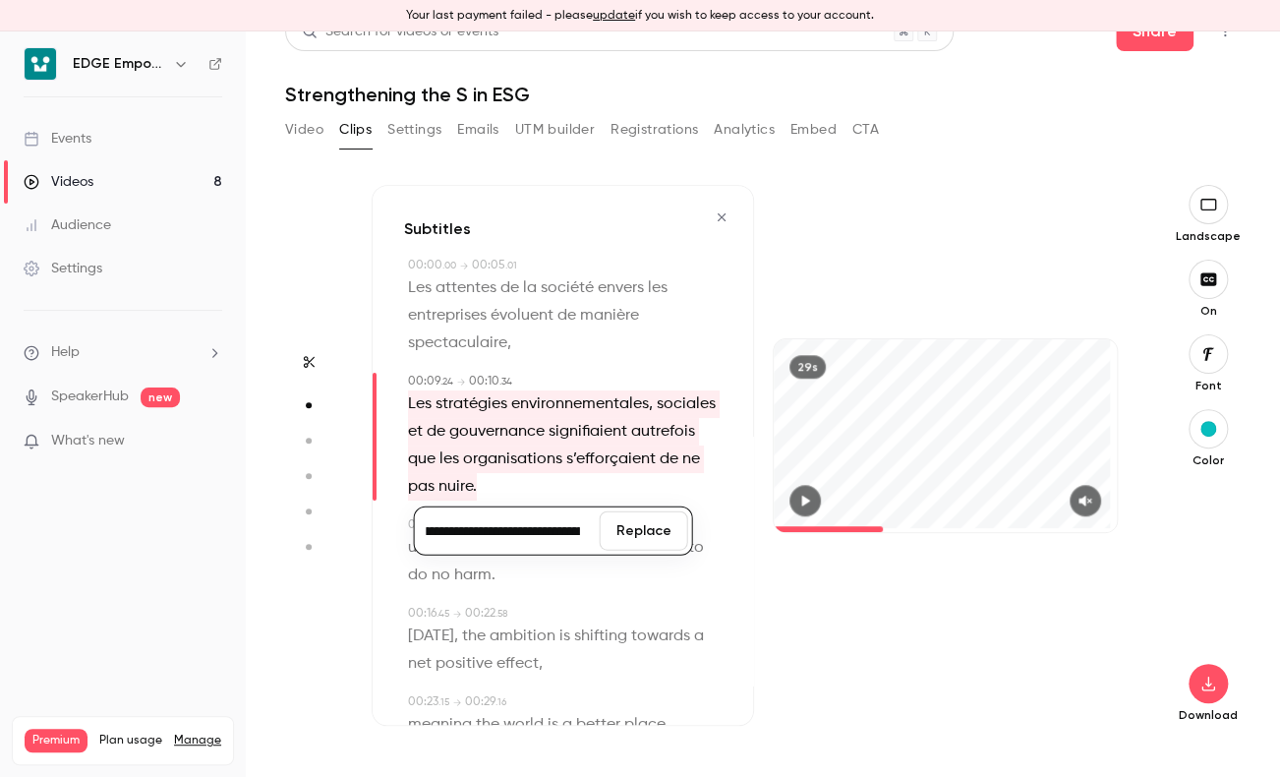
click at [503, 532] on input "**********" at bounding box center [507, 530] width 177 height 39
click at [480, 535] on input "**********" at bounding box center [507, 530] width 177 height 39
drag, startPoint x: 561, startPoint y: 529, endPoint x: 692, endPoint y: 525, distance: 130.8
click at [692, 525] on div "**********" at bounding box center [563, 455] width 382 height 541
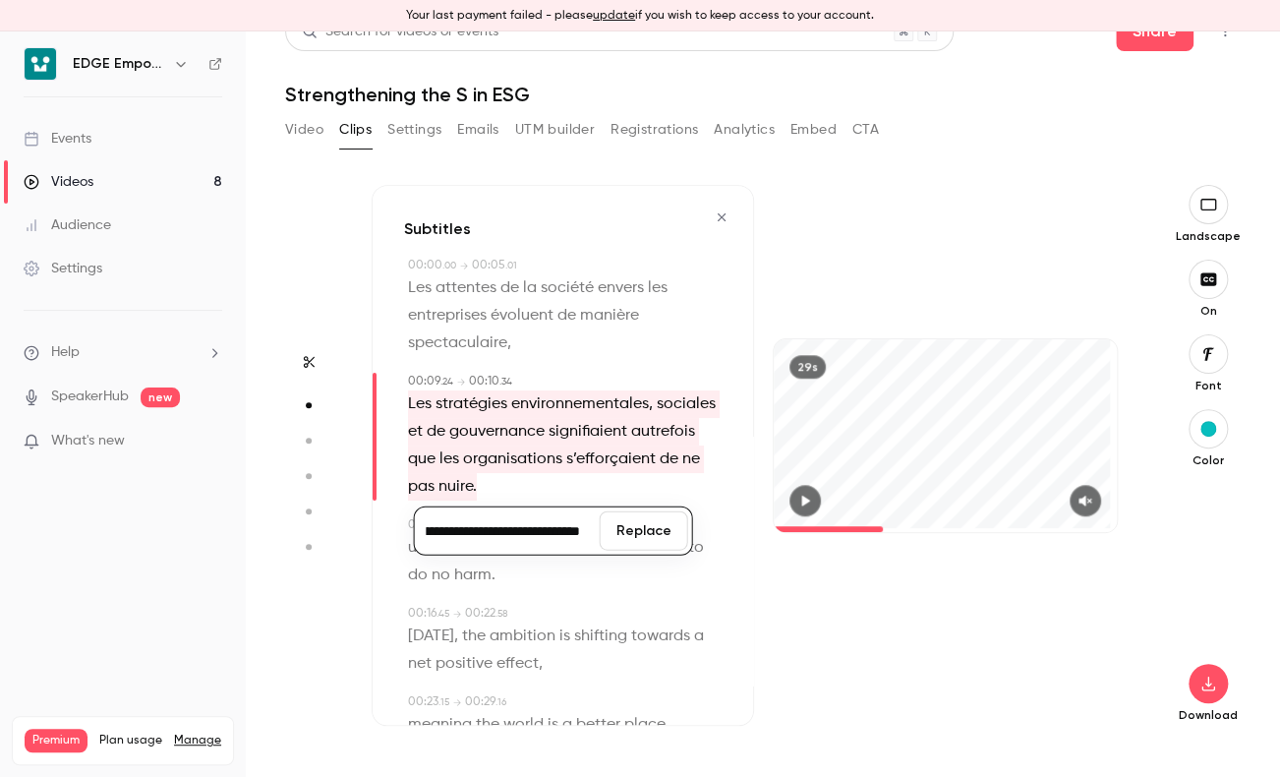
scroll to position [0, 369]
type input "**********"
click at [647, 530] on button "Replace" at bounding box center [644, 530] width 88 height 39
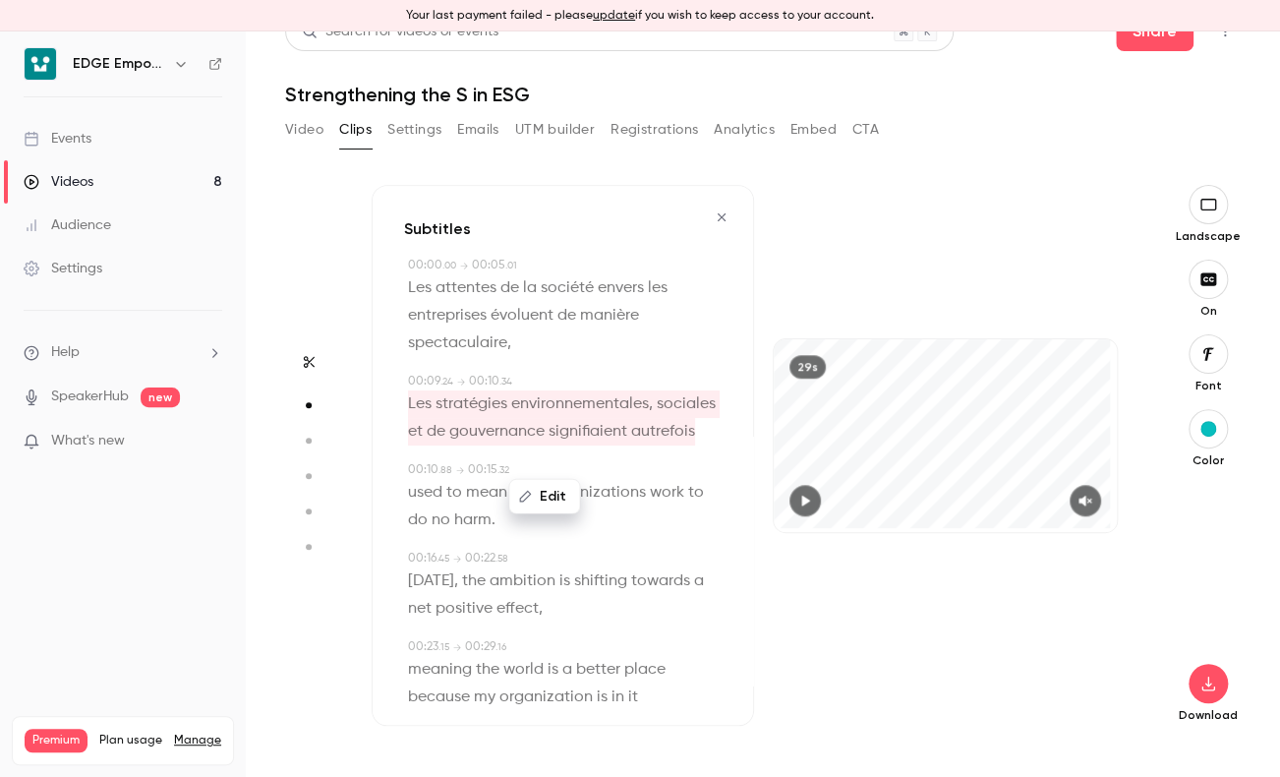
click at [547, 502] on button "Edit" at bounding box center [544, 496] width 68 height 31
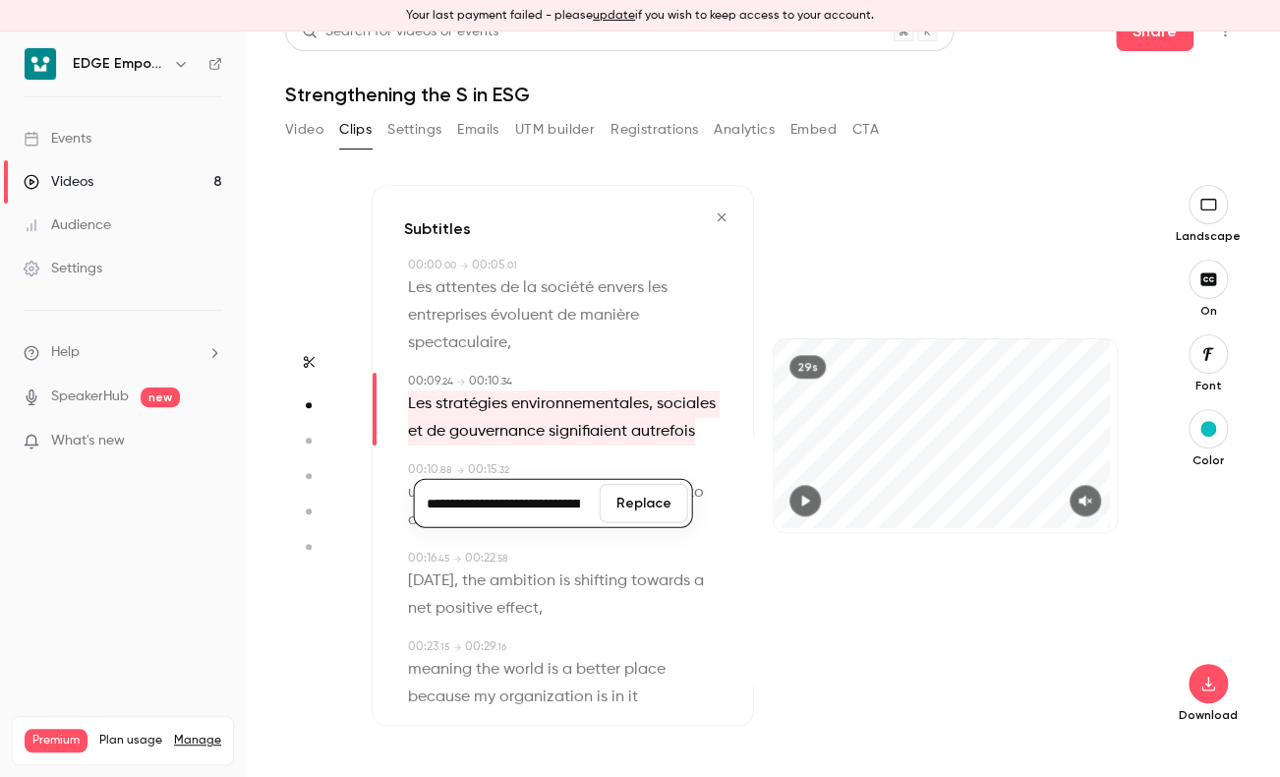
type input "***"
type input "**********"
click at [641, 502] on button "Replace" at bounding box center [644, 503] width 88 height 39
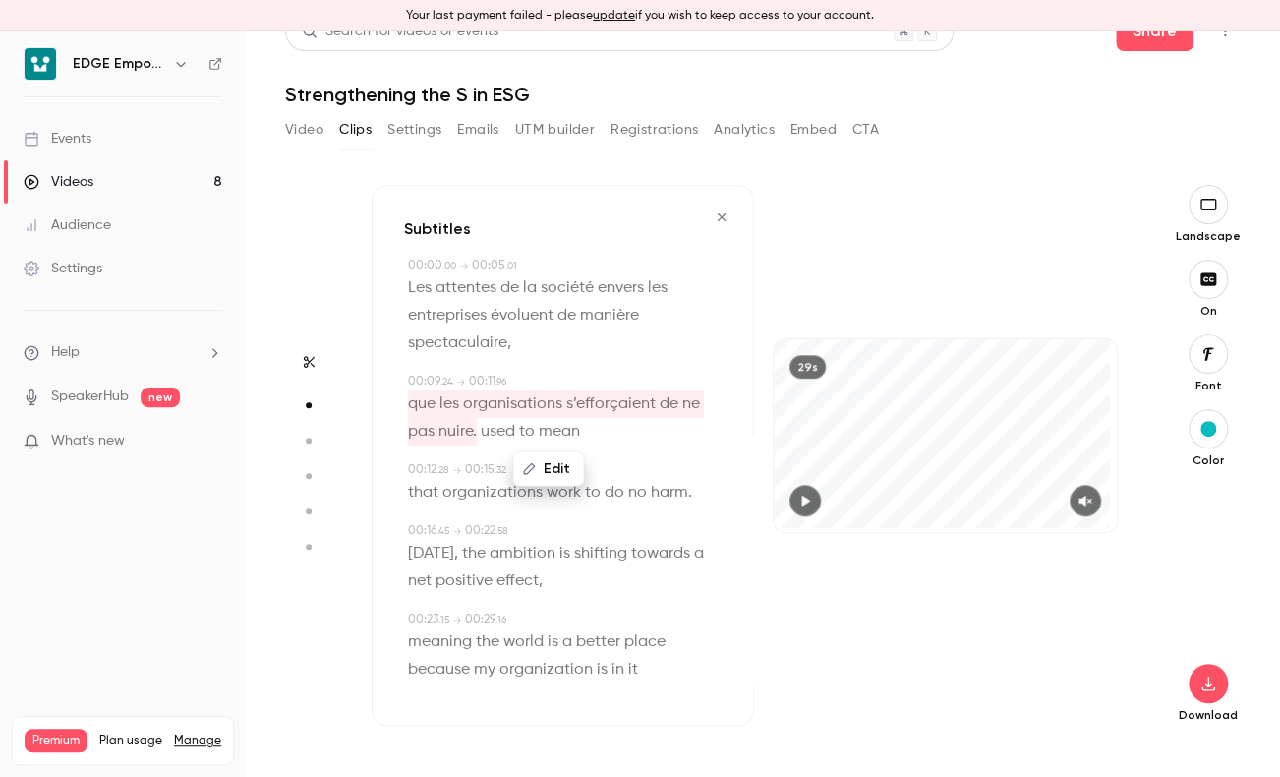
click at [644, 404] on span "que les organisations s’efforçaient de ne pas nuire." at bounding box center [556, 417] width 296 height 55
type input "***"
click at [594, 423] on p "que les organisations s’efforçaient de ne pas nuire. used to mean" at bounding box center [565, 417] width 314 height 55
click at [416, 404] on span "que les organisations s’efforçaient de ne pas nuire." at bounding box center [556, 417] width 296 height 55
drag, startPoint x: 416, startPoint y: 404, endPoint x: 550, endPoint y: 463, distance: 146.2
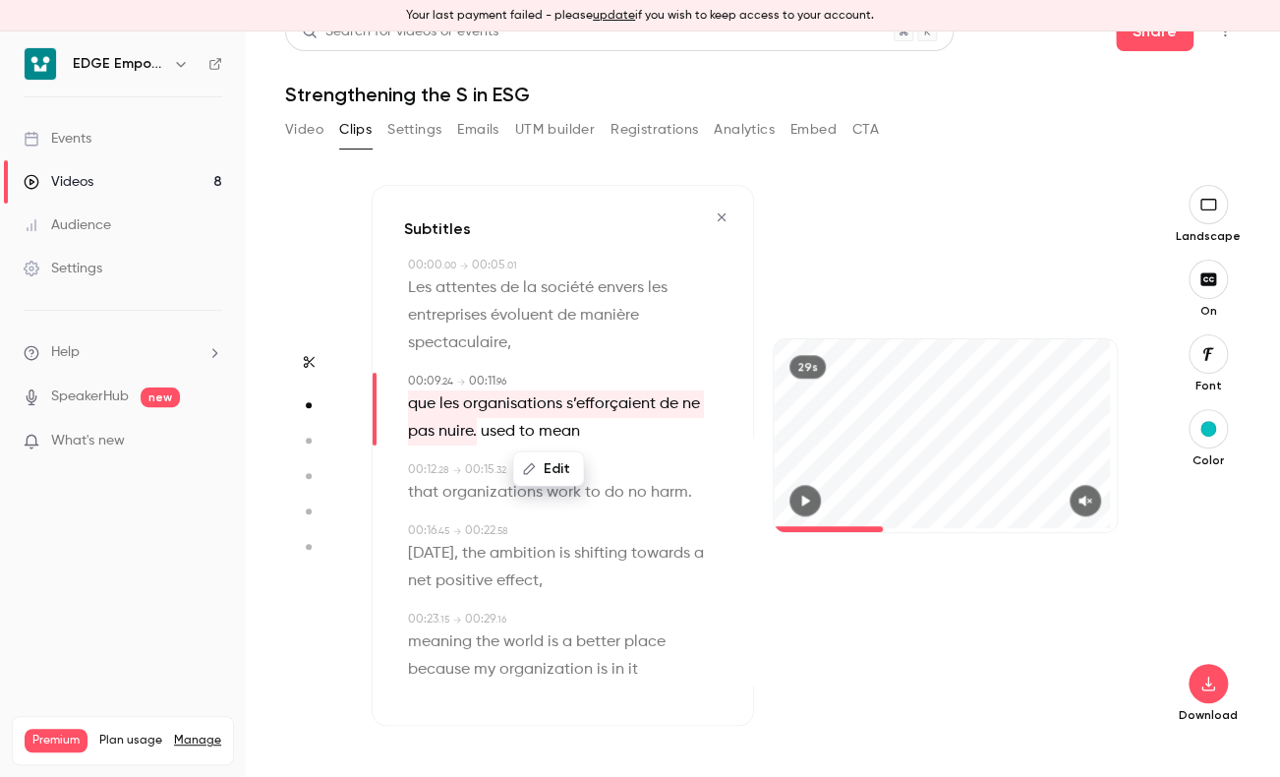
click at [550, 463] on button "Edit" at bounding box center [548, 468] width 68 height 31
type input "**********"
click at [638, 474] on button "Replace" at bounding box center [648, 475] width 88 height 39
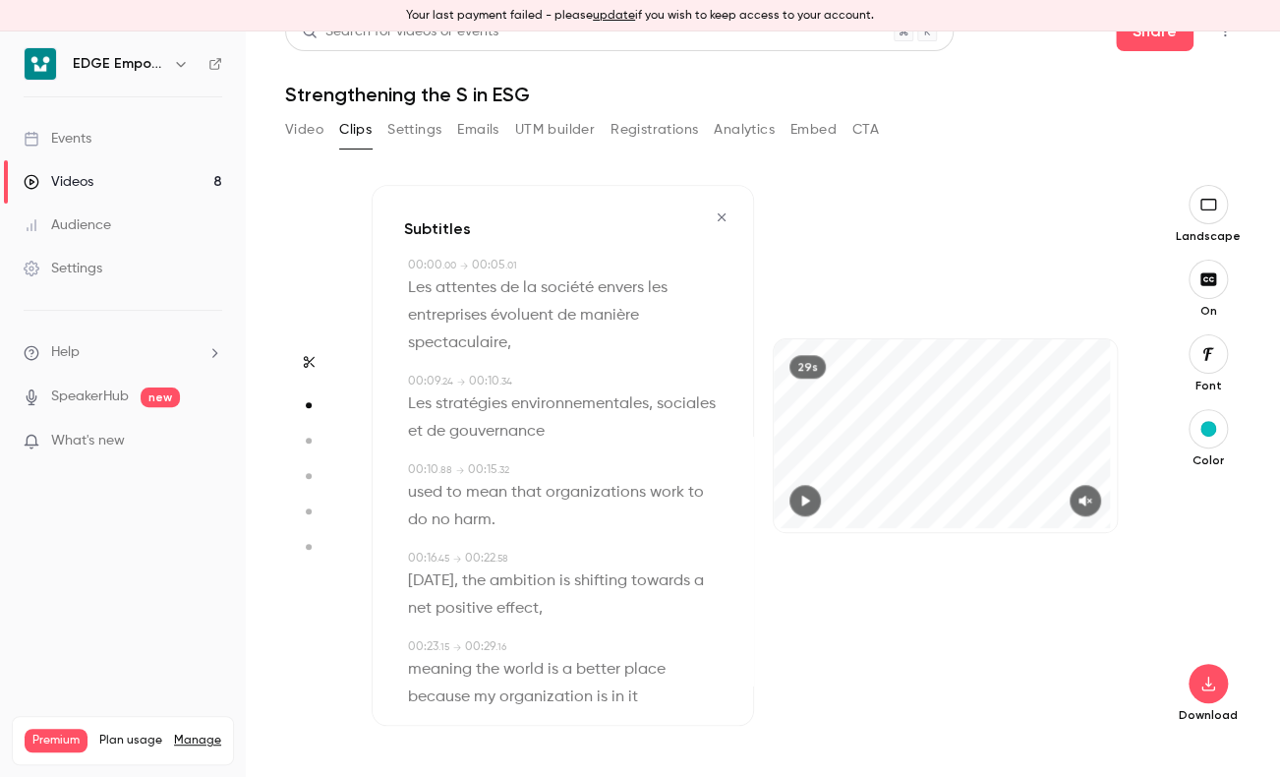
click at [471, 499] on span "mean" at bounding box center [486, 493] width 41 height 28
type input "****"
click at [420, 496] on span "used" at bounding box center [425, 493] width 34 height 28
click at [492, 518] on span "harm" at bounding box center [472, 520] width 37 height 28
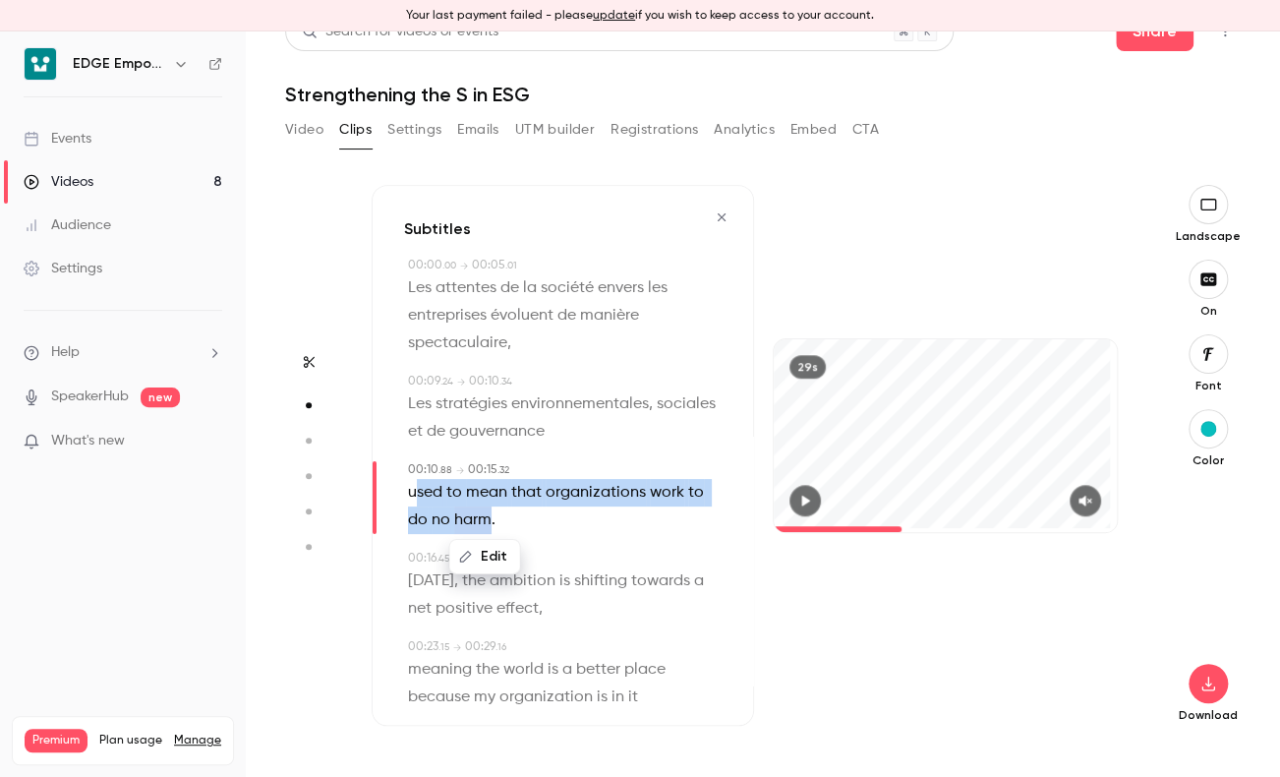
drag, startPoint x: 418, startPoint y: 491, endPoint x: 503, endPoint y: 520, distance: 90.5
click at [503, 520] on p "used to mean that organizations work to do no harm ." at bounding box center [565, 506] width 314 height 55
drag, startPoint x: 503, startPoint y: 520, endPoint x: 486, endPoint y: 552, distance: 36.1
click at [486, 552] on button "Edit" at bounding box center [485, 556] width 68 height 31
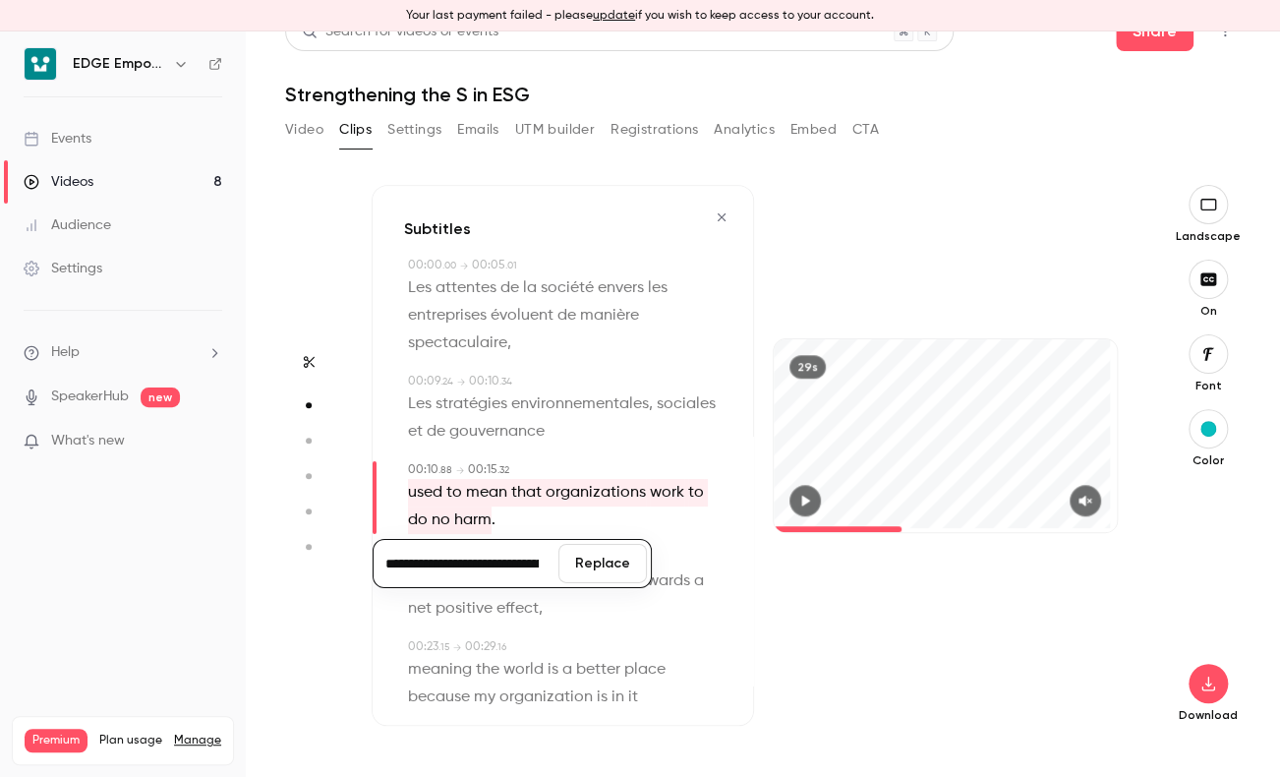
click at [710, 452] on div "**********" at bounding box center [563, 455] width 382 height 541
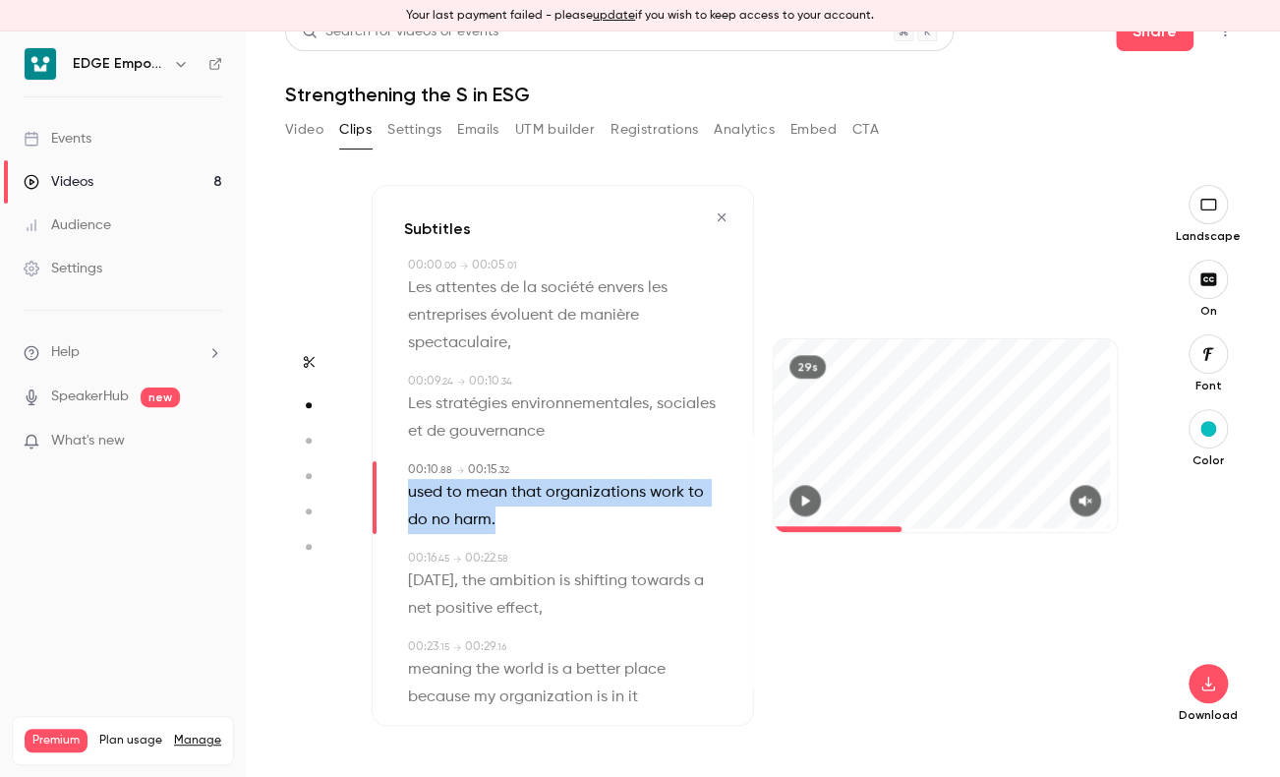
drag, startPoint x: 405, startPoint y: 495, endPoint x: 518, endPoint y: 520, distance: 115.9
click at [518, 520] on div "00:10 . 88 → 00:15 . 32 used to mean that organizations work to do no harm ." at bounding box center [563, 497] width 318 height 73
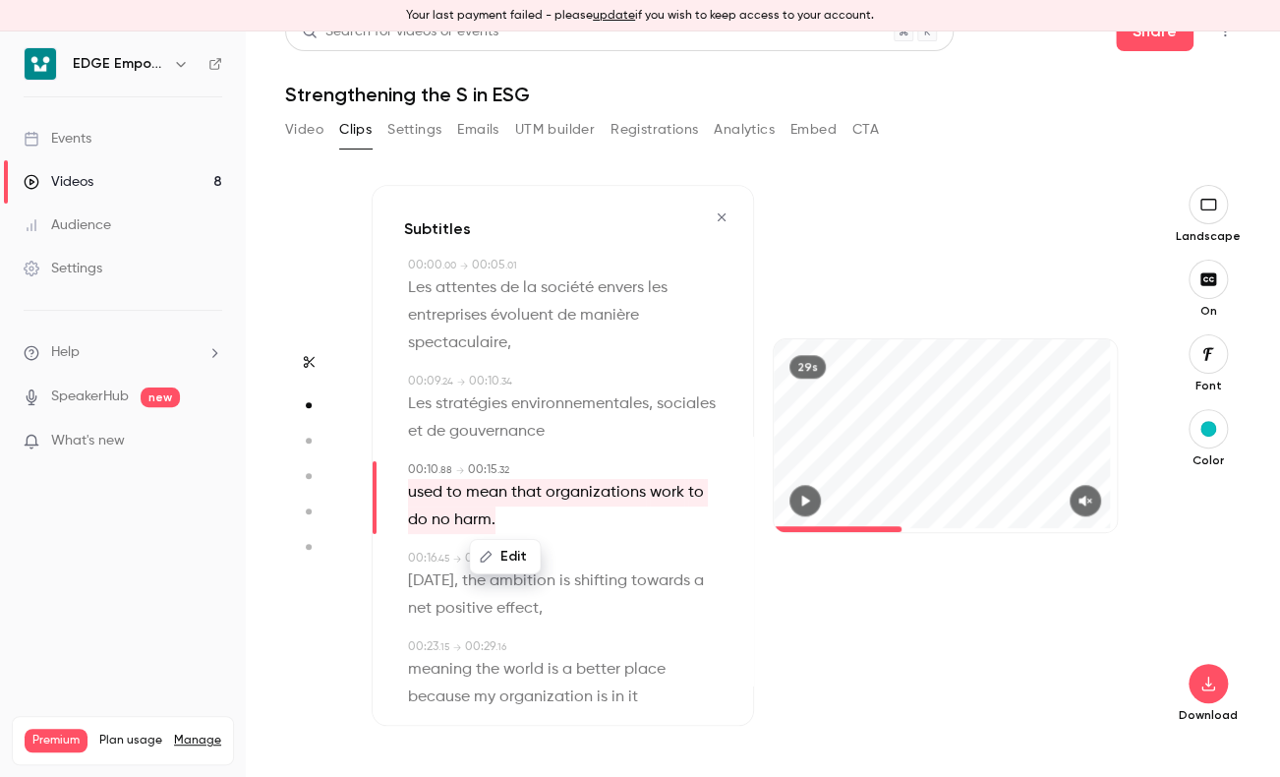
drag, startPoint x: 518, startPoint y: 520, endPoint x: 511, endPoint y: 549, distance: 29.3
click at [511, 549] on button "Edit" at bounding box center [505, 556] width 68 height 31
type input "**********"
click at [607, 559] on button "Replace" at bounding box center [604, 563] width 88 height 39
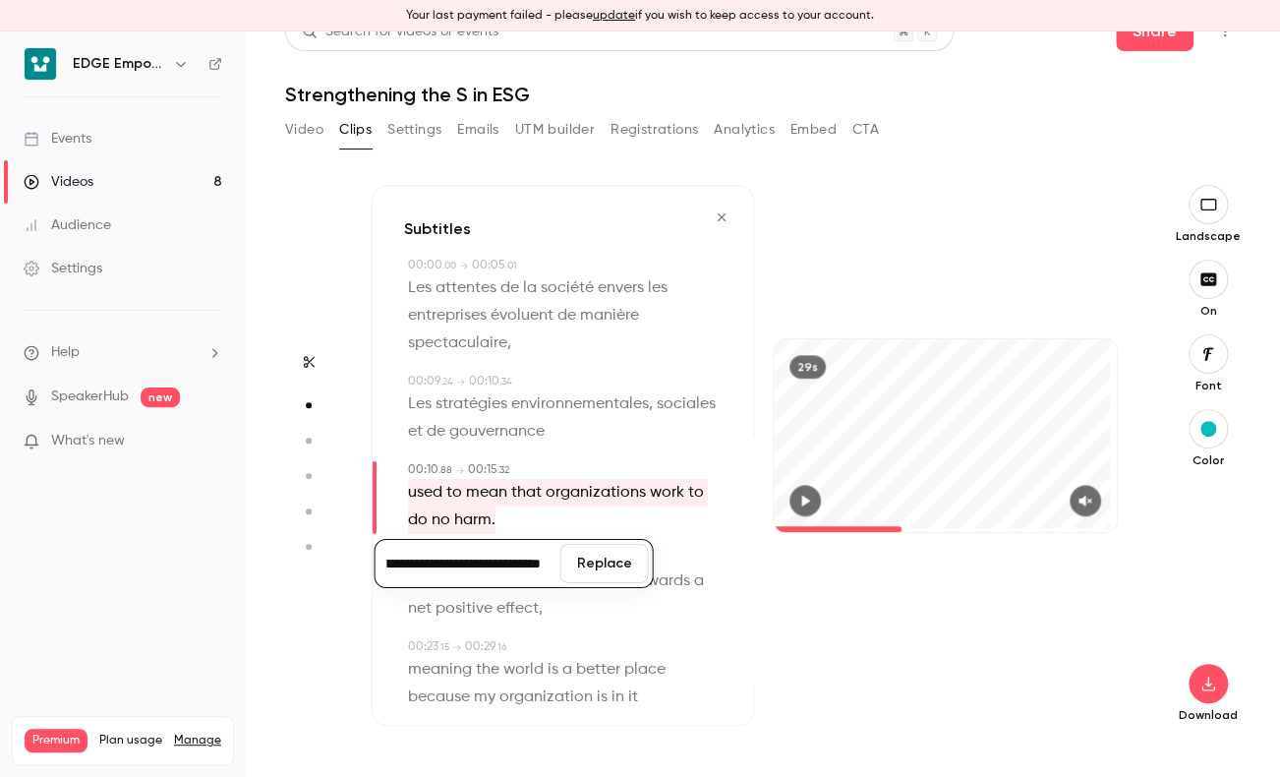
scroll to position [0, 0]
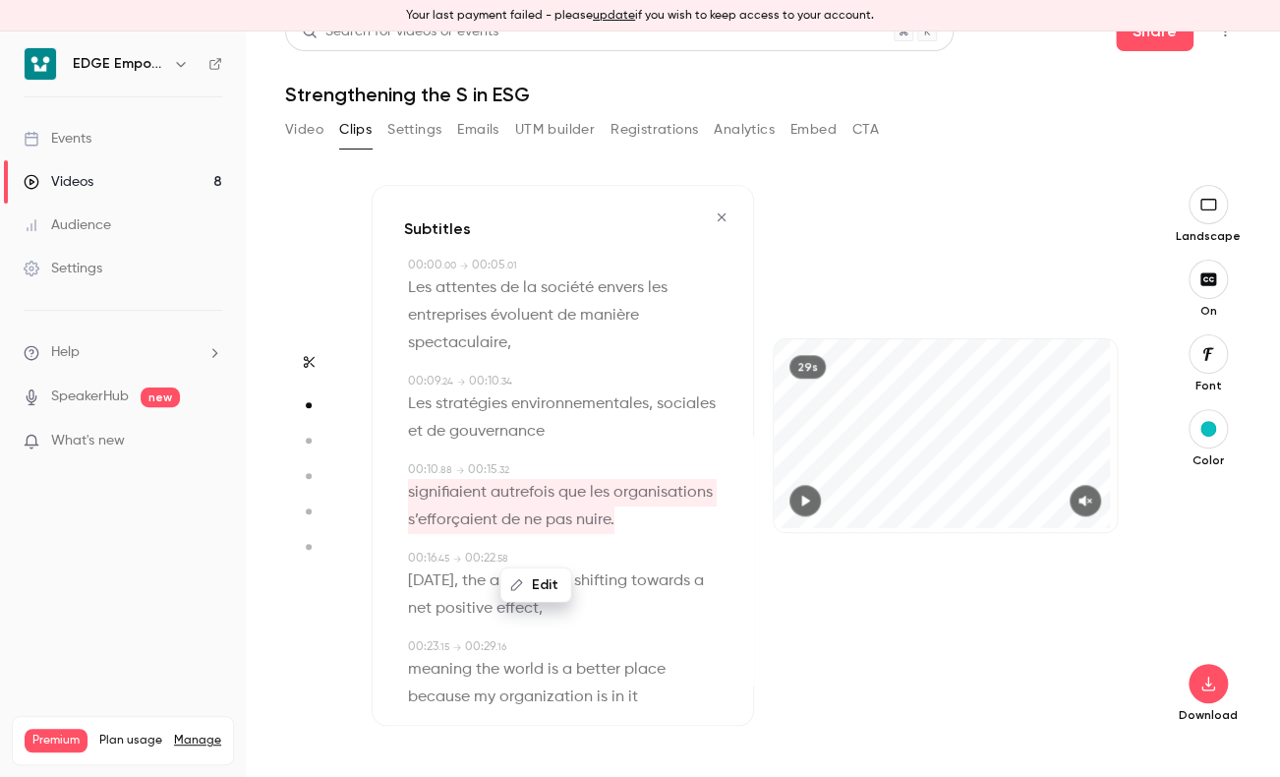
drag, startPoint x: 607, startPoint y: 559, endPoint x: 526, endPoint y: 518, distance: 90.6
click at [526, 518] on span "signifiaient autrefois que les organisations s’efforçaient de ne pas nuire." at bounding box center [562, 506] width 309 height 55
click at [626, 572] on div "Subtitles 00:00 . 00 → 00:05 . 01 Les attentes de la société envers les entrepr…" at bounding box center [563, 455] width 382 height 541
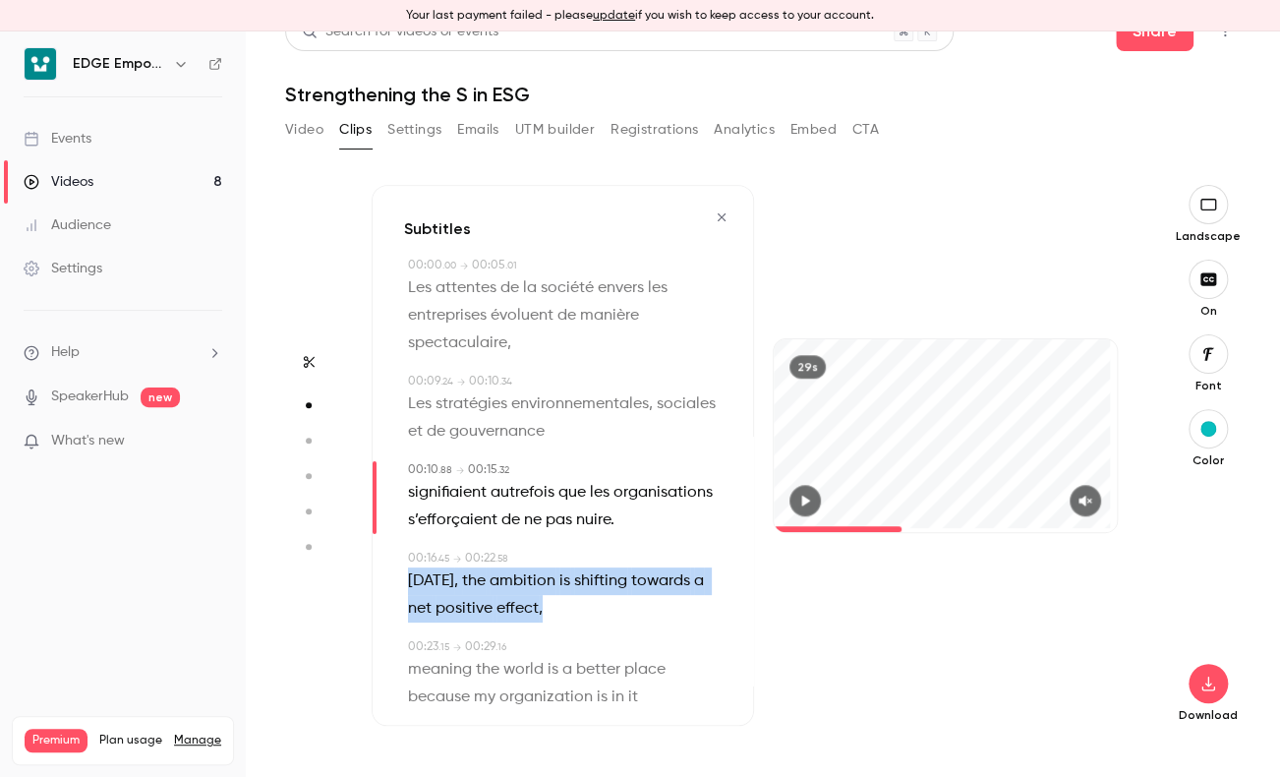
drag, startPoint x: 533, startPoint y: 629, endPoint x: 409, endPoint y: 610, distance: 125.4
click at [409, 610] on p "[DATE] , the ambition is shifting towards a net positive effect ," at bounding box center [565, 594] width 314 height 55
type input "****"
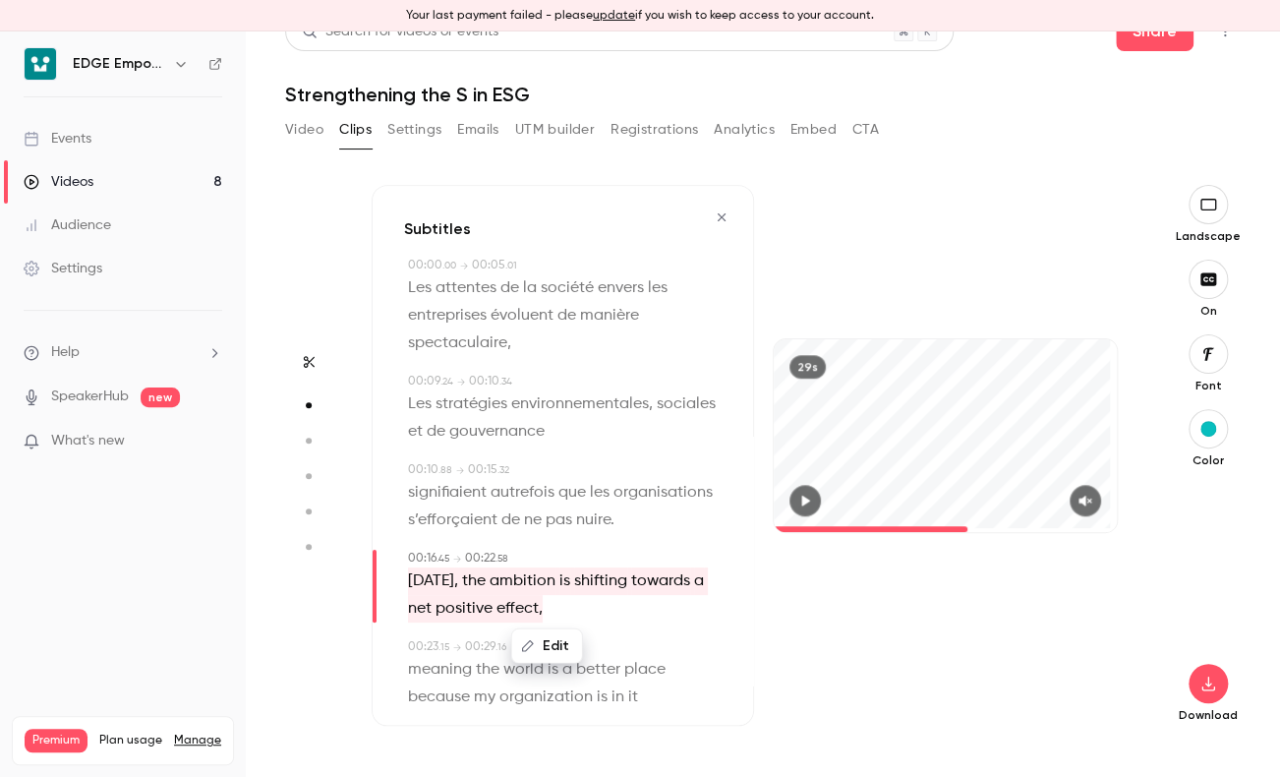
drag, startPoint x: 409, startPoint y: 610, endPoint x: 545, endPoint y: 675, distance: 150.8
click at [545, 662] on button "Edit" at bounding box center [547, 645] width 68 height 31
type input "**********"
click at [638, 673] on button "Replace" at bounding box center [646, 652] width 88 height 39
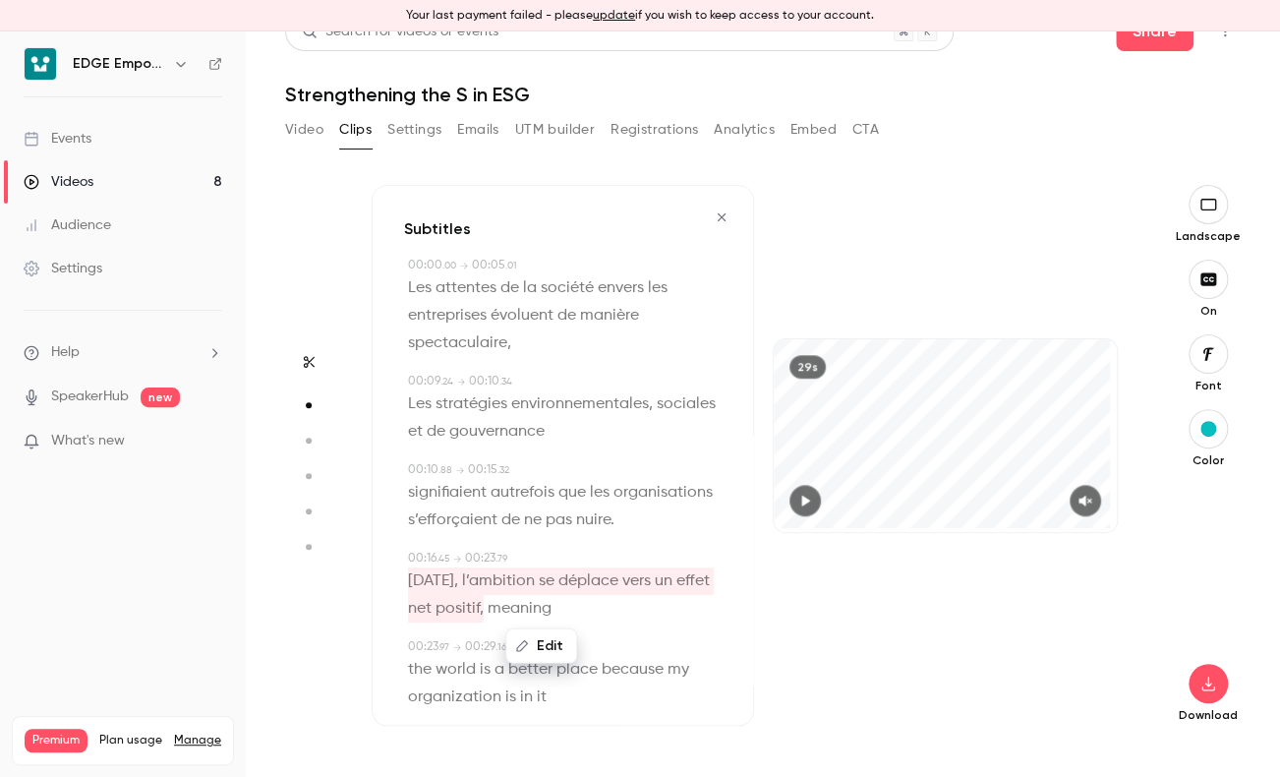
drag, startPoint x: 638, startPoint y: 684, endPoint x: 564, endPoint y: 635, distance: 88.6
click at [552, 622] on span "meaning" at bounding box center [520, 609] width 64 height 28
type input "****"
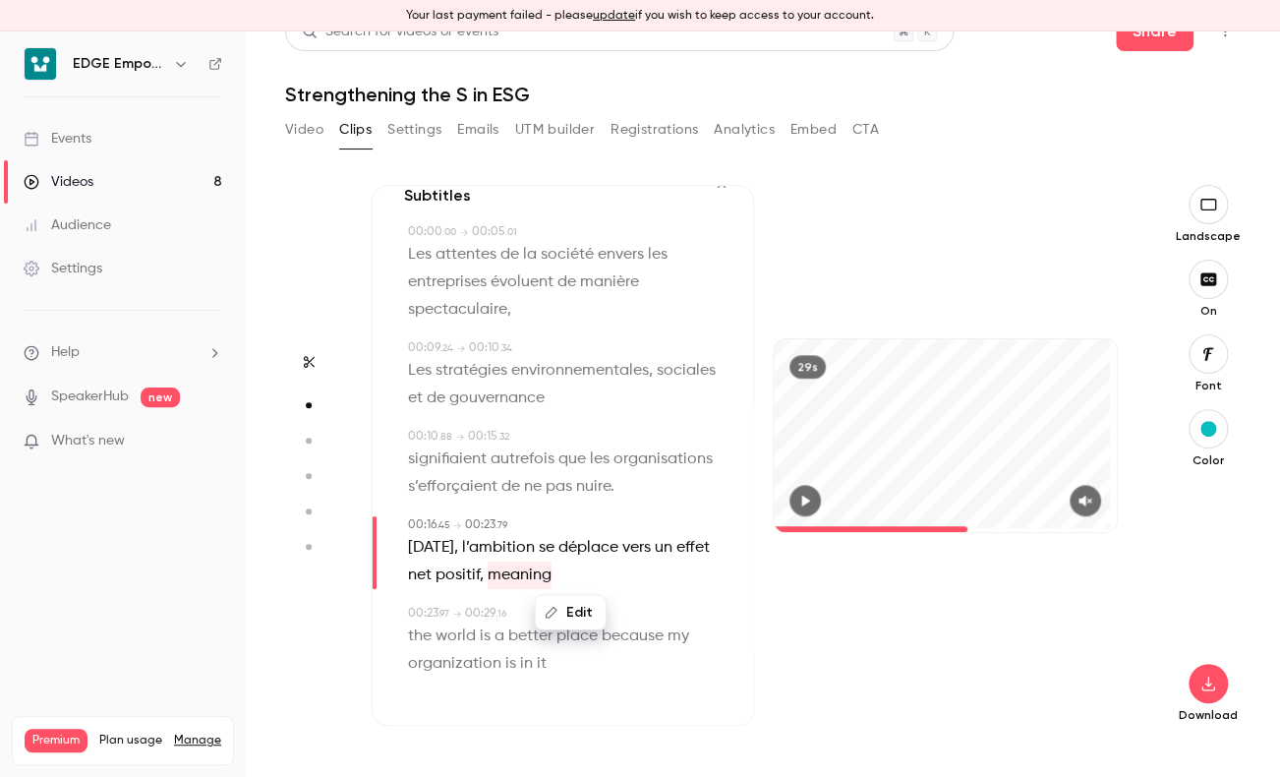
scroll to position [60, 0]
click at [570, 617] on button "Edit" at bounding box center [571, 612] width 68 height 31
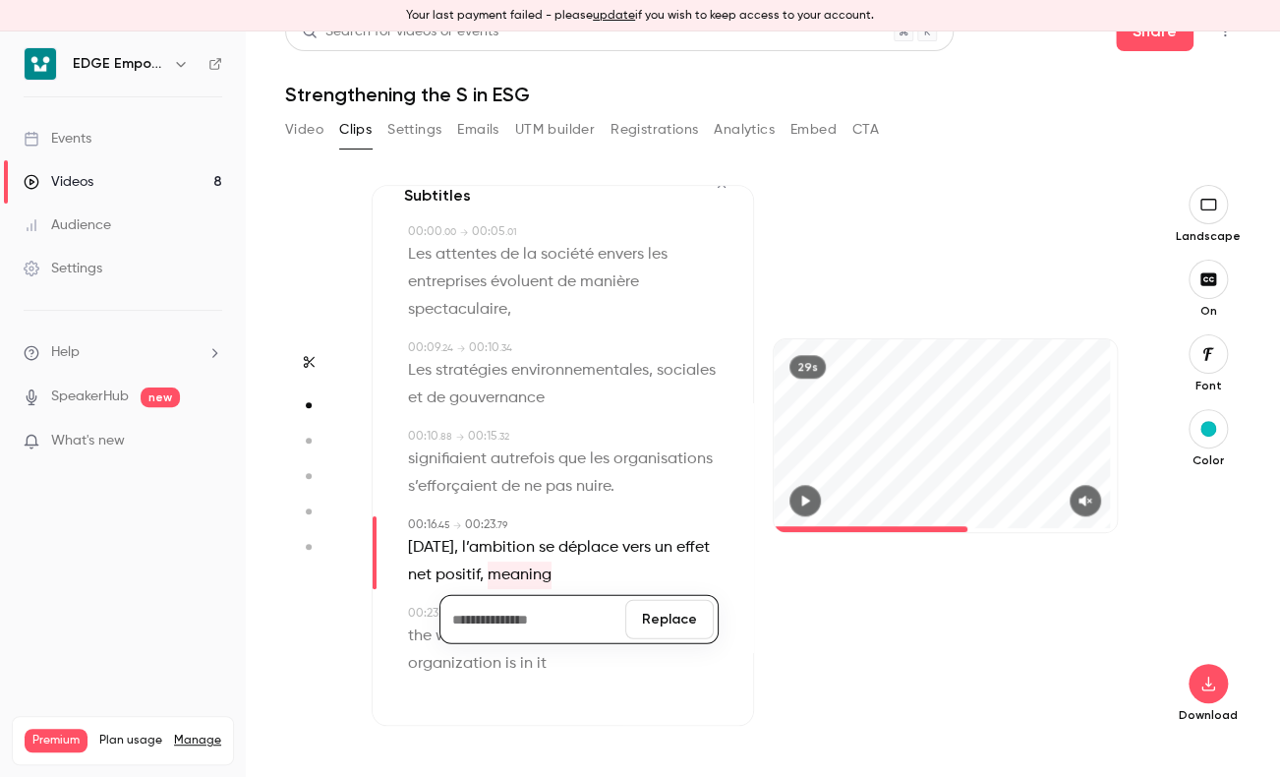
click at [643, 623] on button "Replace" at bounding box center [669, 619] width 88 height 39
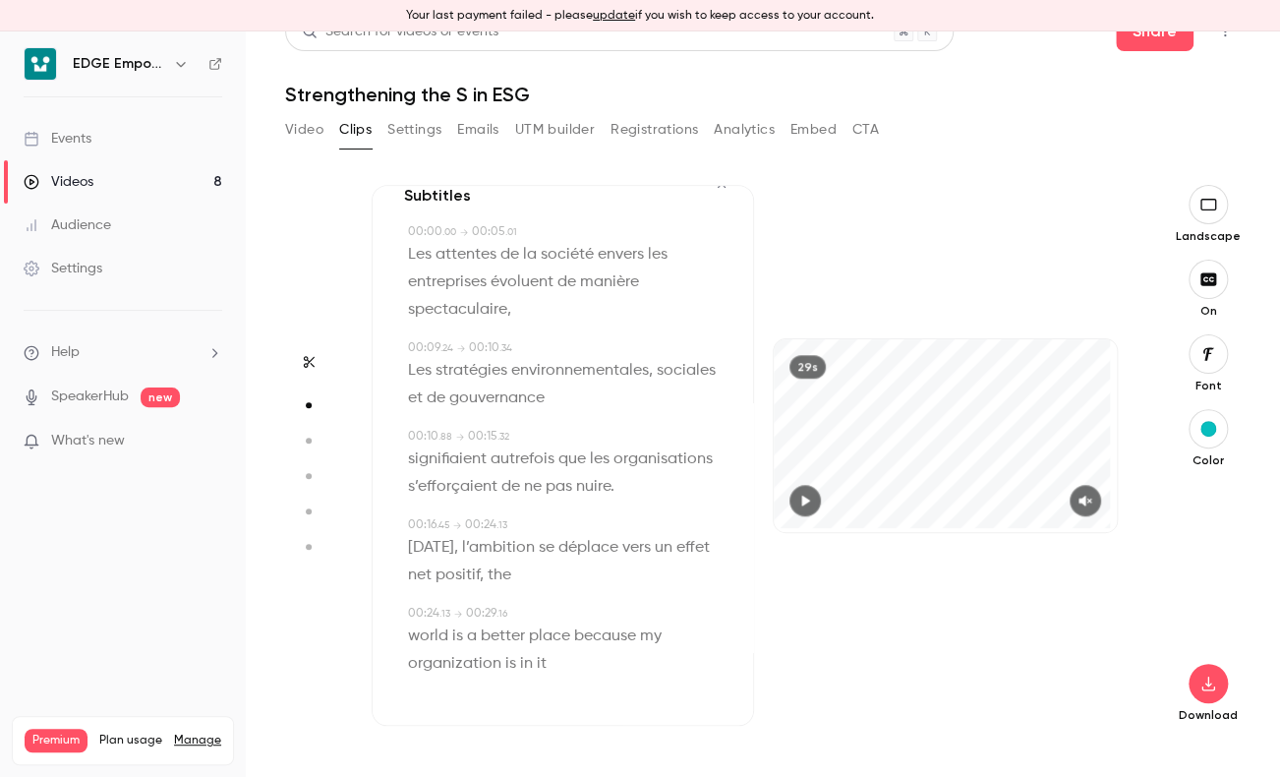
click at [511, 580] on span "the" at bounding box center [500, 575] width 24 height 28
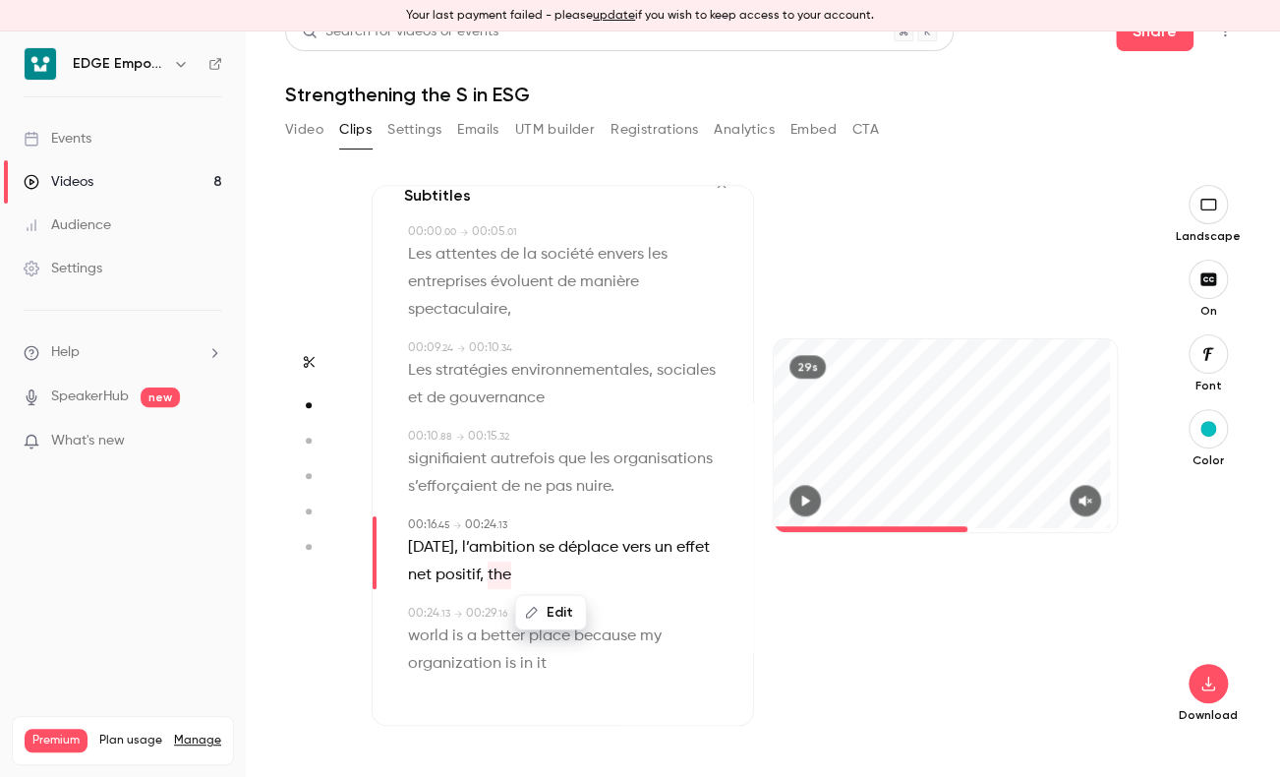
click at [649, 525] on div "00:16 . 45 → 00:24 . 13" at bounding box center [565, 525] width 314 height 18
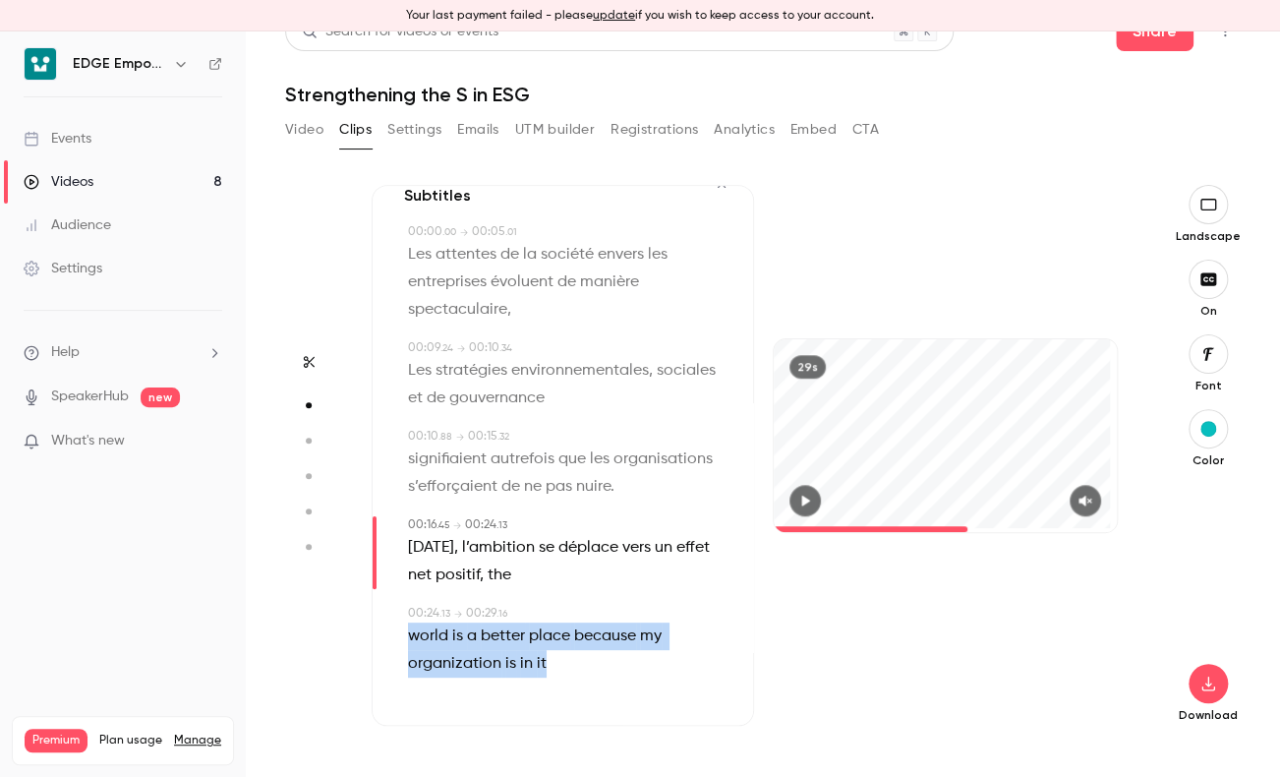
drag, startPoint x: 409, startPoint y: 638, endPoint x: 557, endPoint y: 674, distance: 151.7
click at [557, 674] on p "world is a better place because my organization is in it" at bounding box center [565, 649] width 314 height 55
type input "****"
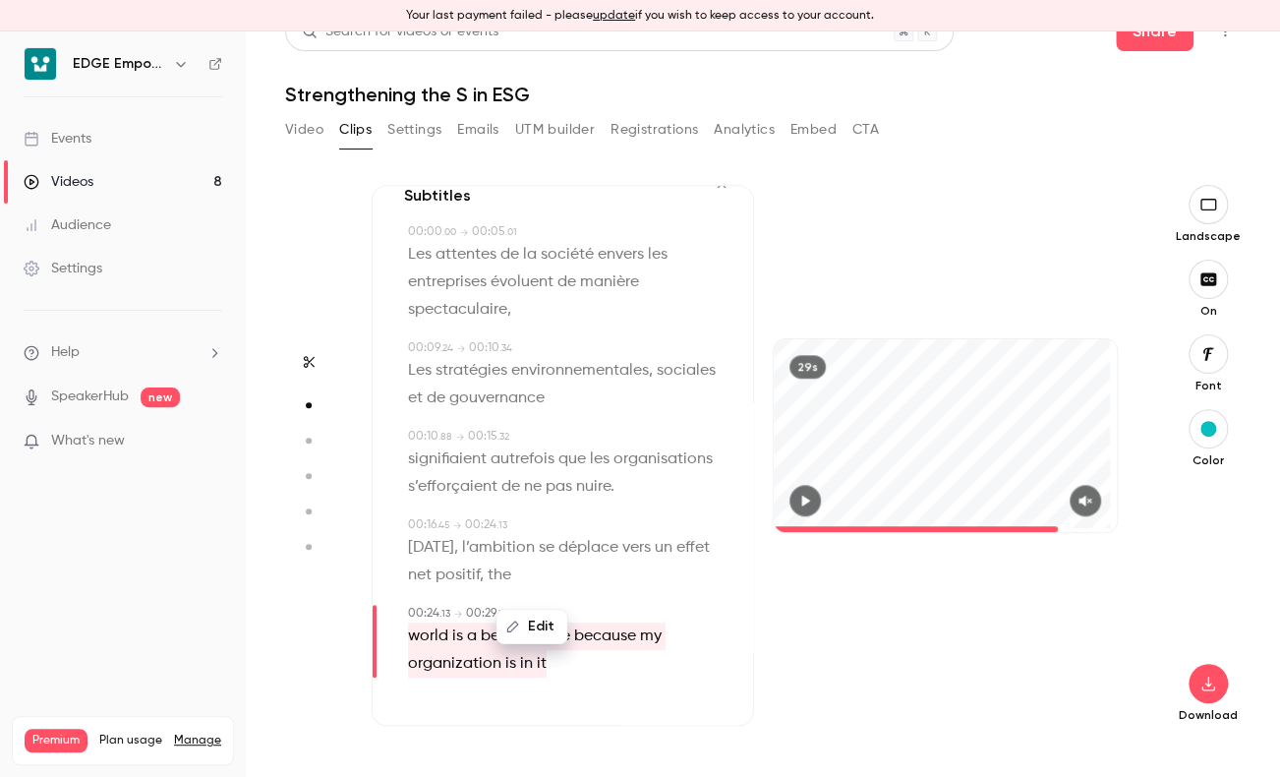
drag, startPoint x: 557, startPoint y: 674, endPoint x: 544, endPoint y: 622, distance: 52.7
click at [544, 622] on button "Edit" at bounding box center [533, 626] width 68 height 31
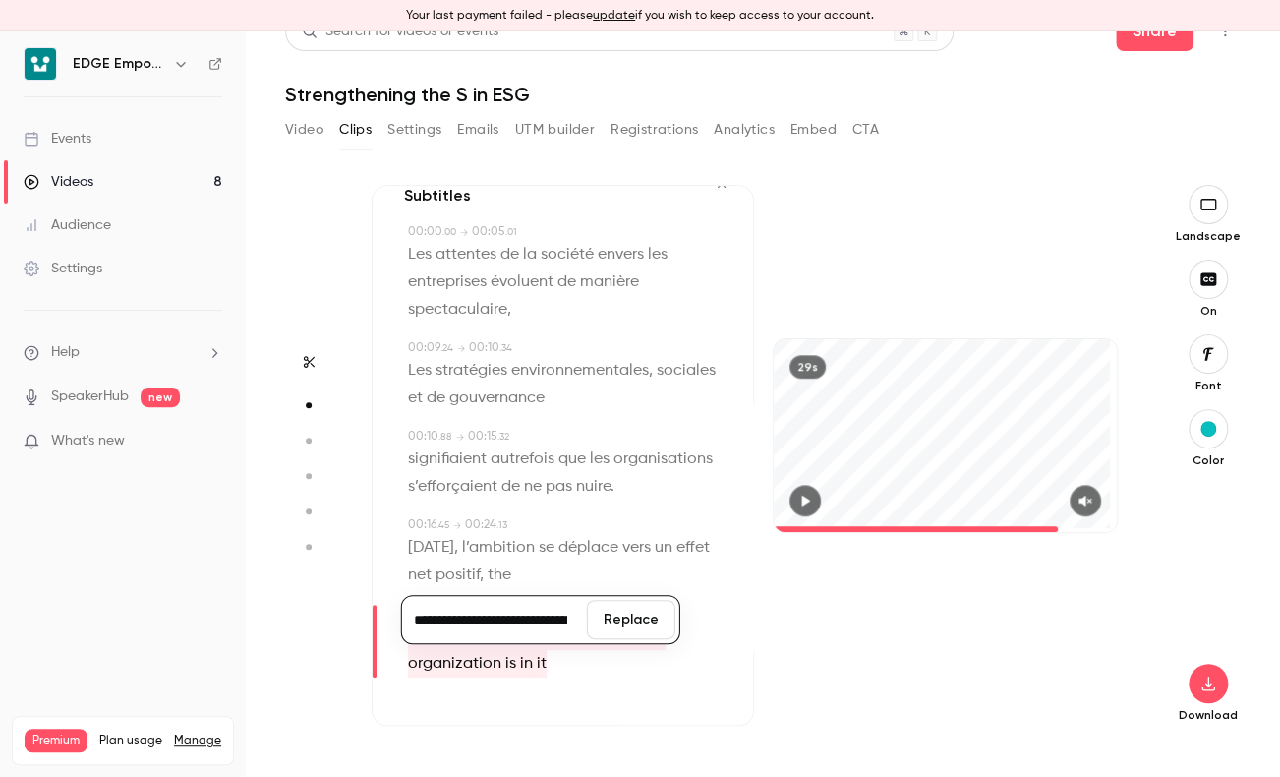
scroll to position [0, 380]
type input "**********"
click at [616, 619] on button "Replace" at bounding box center [631, 619] width 88 height 39
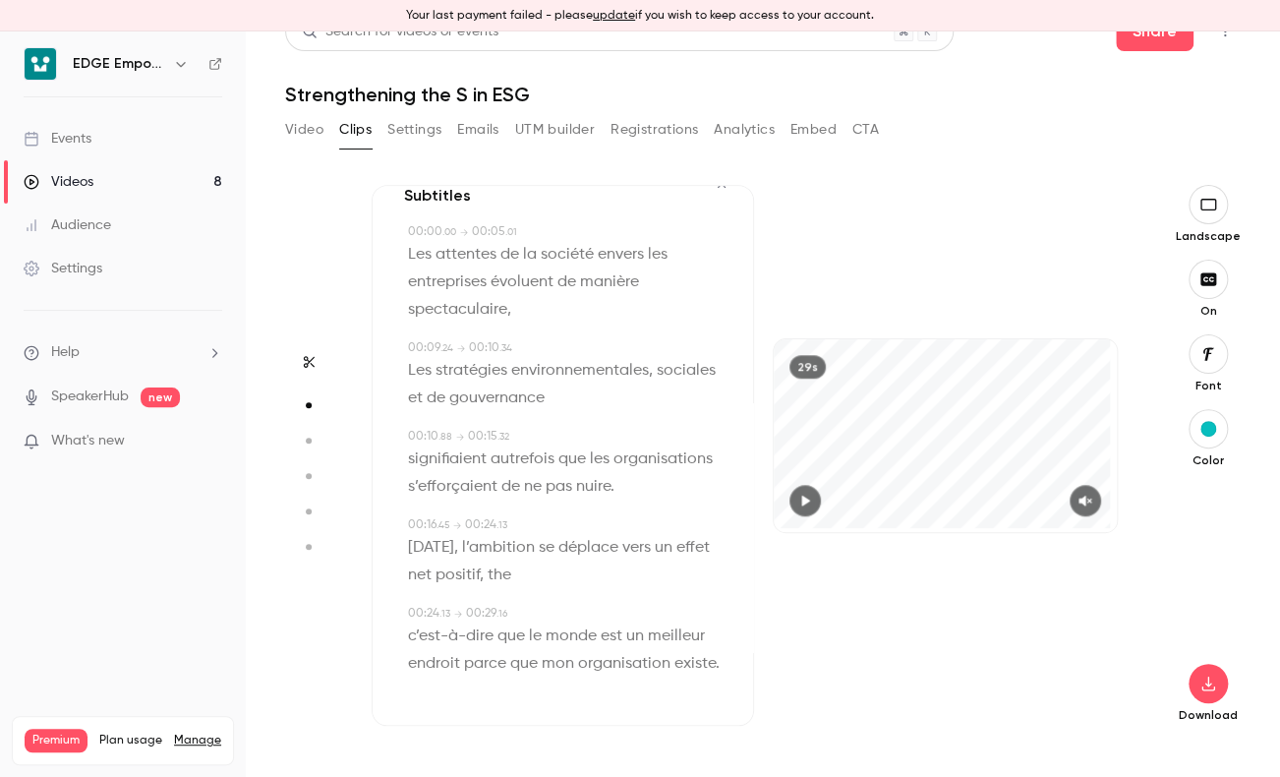
drag, startPoint x: 616, startPoint y: 620, endPoint x: 520, endPoint y: 575, distance: 105.6
click at [519, 575] on span "[DATE], l’ambition se déplace vers un effet net positif," at bounding box center [561, 561] width 306 height 55
type input "****"
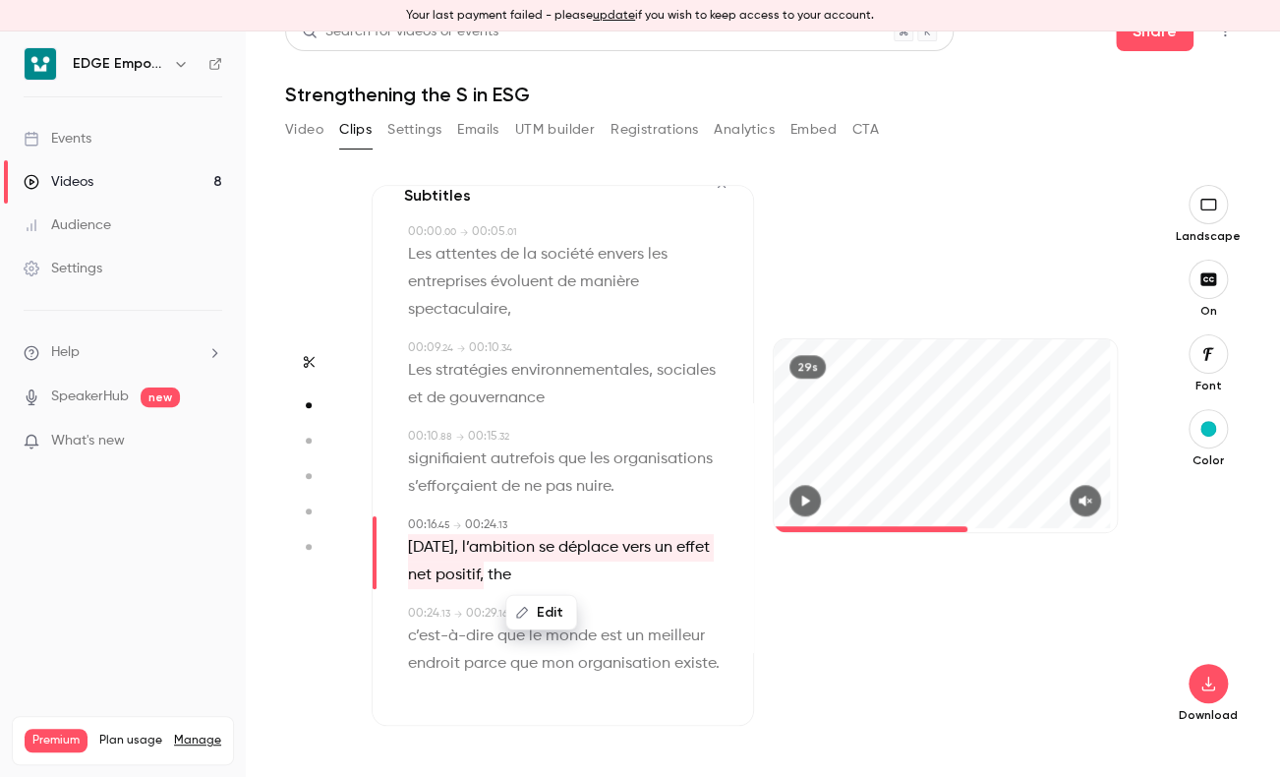
click at [511, 577] on span "the" at bounding box center [500, 575] width 24 height 28
drag, startPoint x: 555, startPoint y: 577, endPoint x: 555, endPoint y: 614, distance: 36.4
click at [555, 614] on button "Edit" at bounding box center [551, 612] width 68 height 31
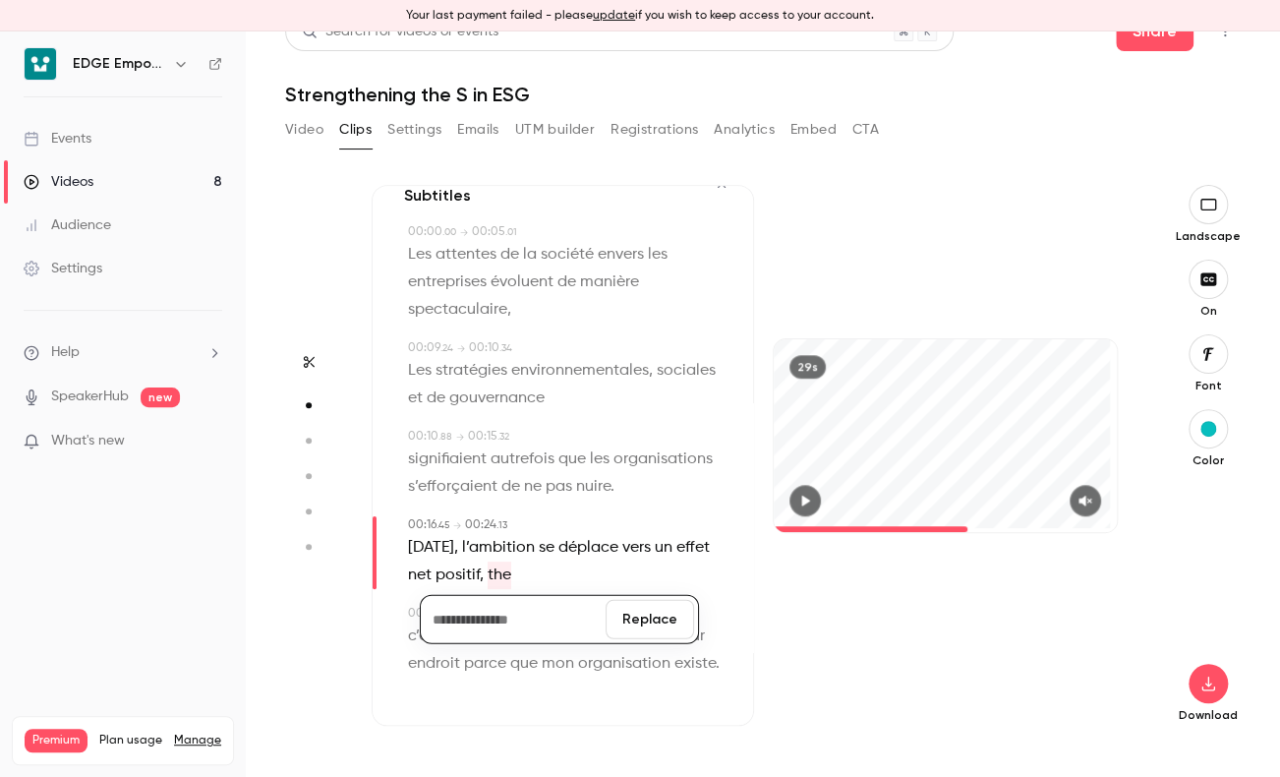
click at [657, 619] on button "Replace" at bounding box center [650, 619] width 88 height 39
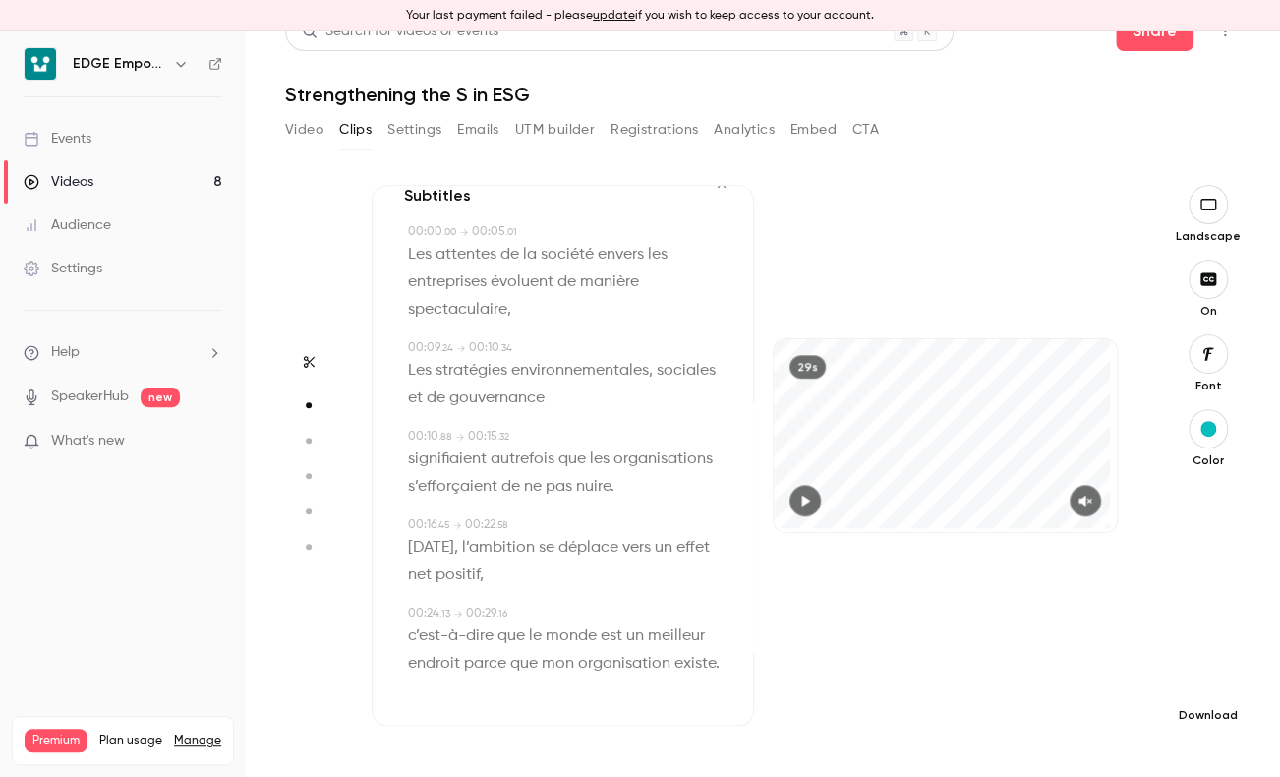
click at [1198, 683] on icon "button" at bounding box center [1209, 683] width 24 height 16
click at [1044, 663] on span "High quality requires longer processing" at bounding box center [1045, 666] width 224 height 20
click at [773, 225] on div "29s" at bounding box center [945, 455] width 382 height 541
click at [799, 585] on div "29s" at bounding box center [945, 455] width 382 height 541
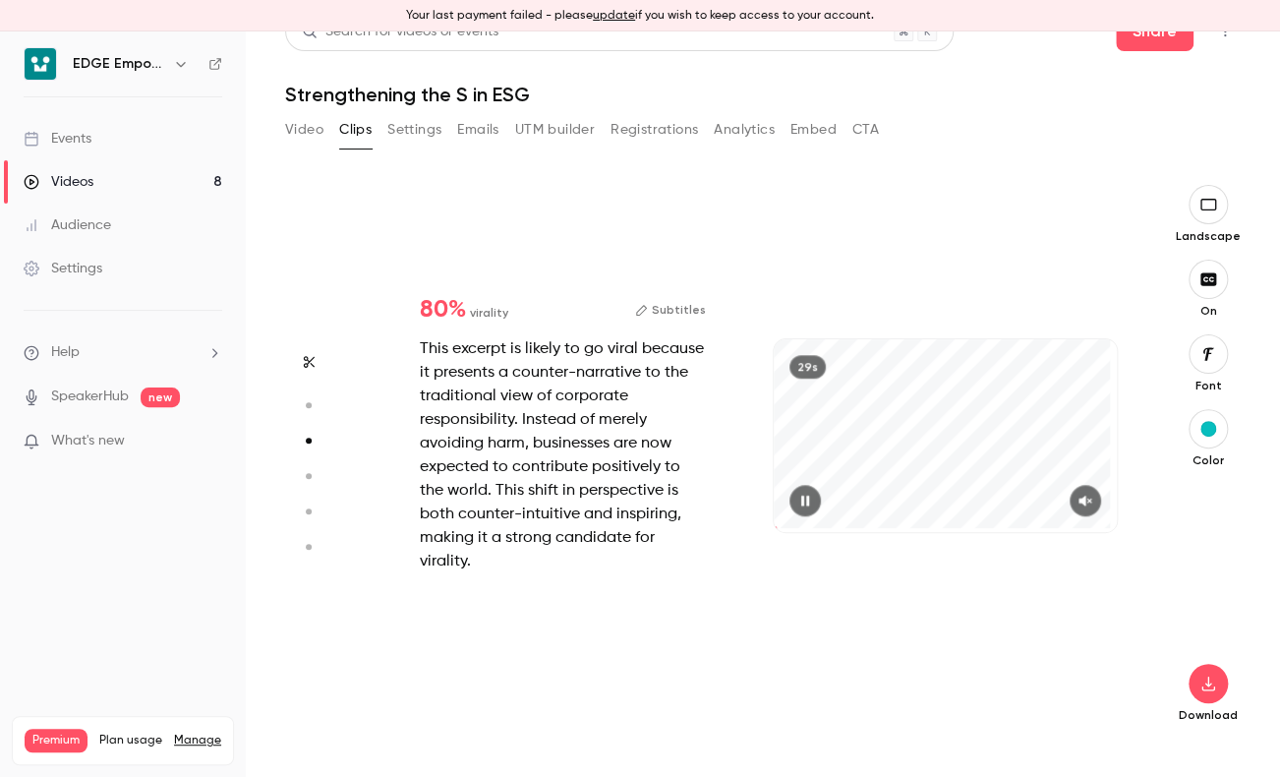
type input "*"
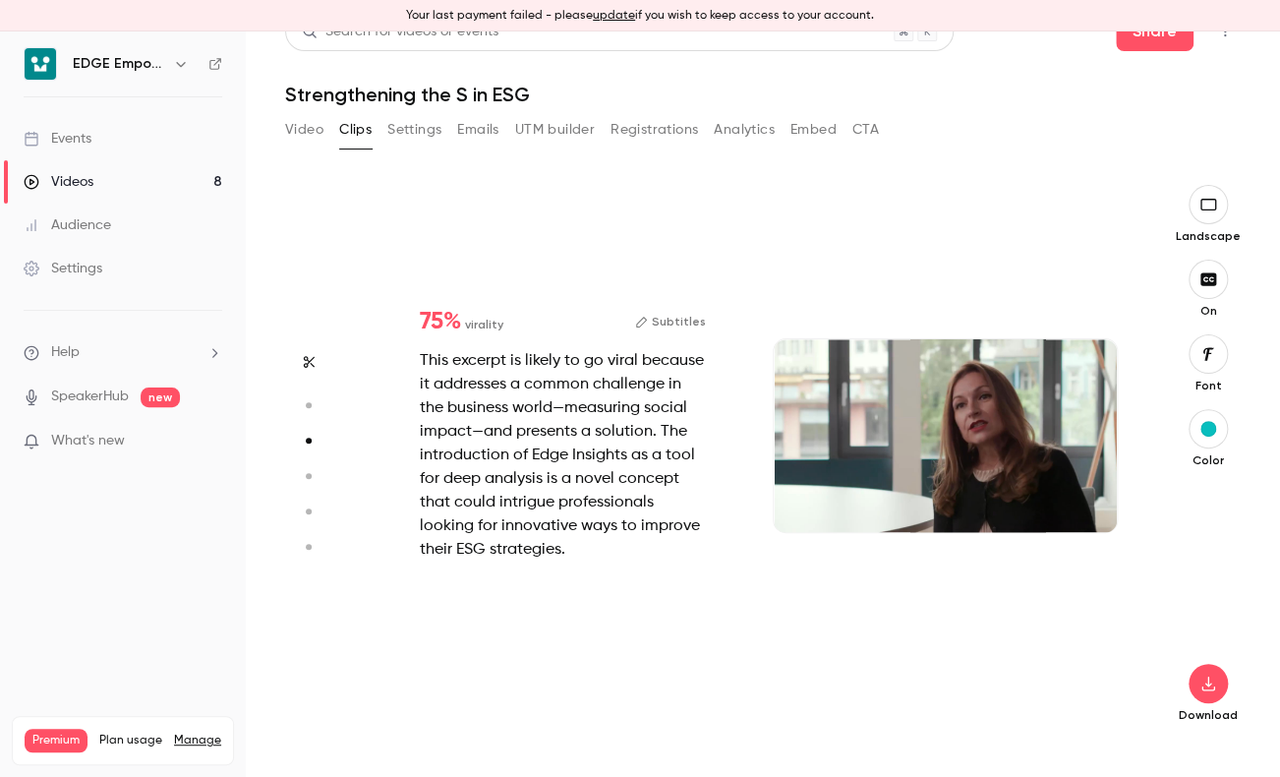
scroll to position [1113, 0]
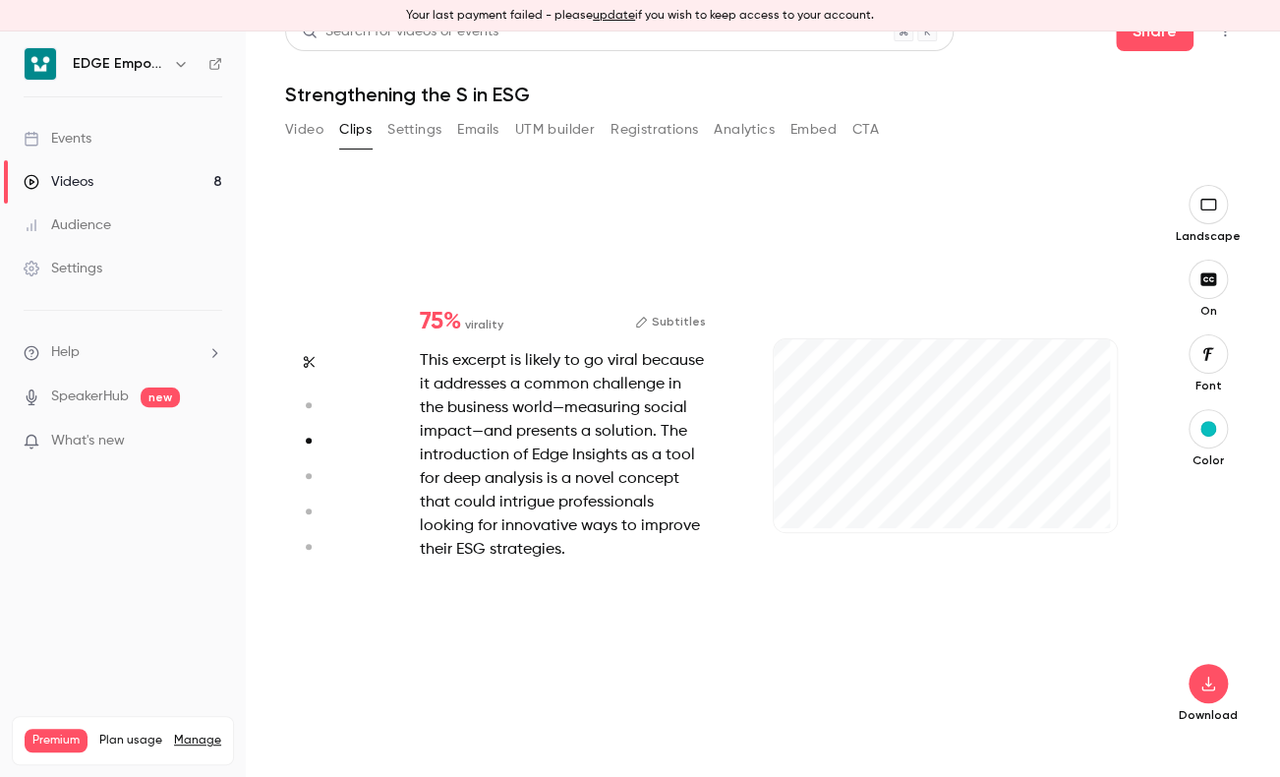
click at [605, 453] on div "This excerpt is likely to go viral because it addresses a common challenge in t…" at bounding box center [563, 455] width 286 height 212
click at [661, 323] on button "Subtitles" at bounding box center [670, 322] width 71 height 24
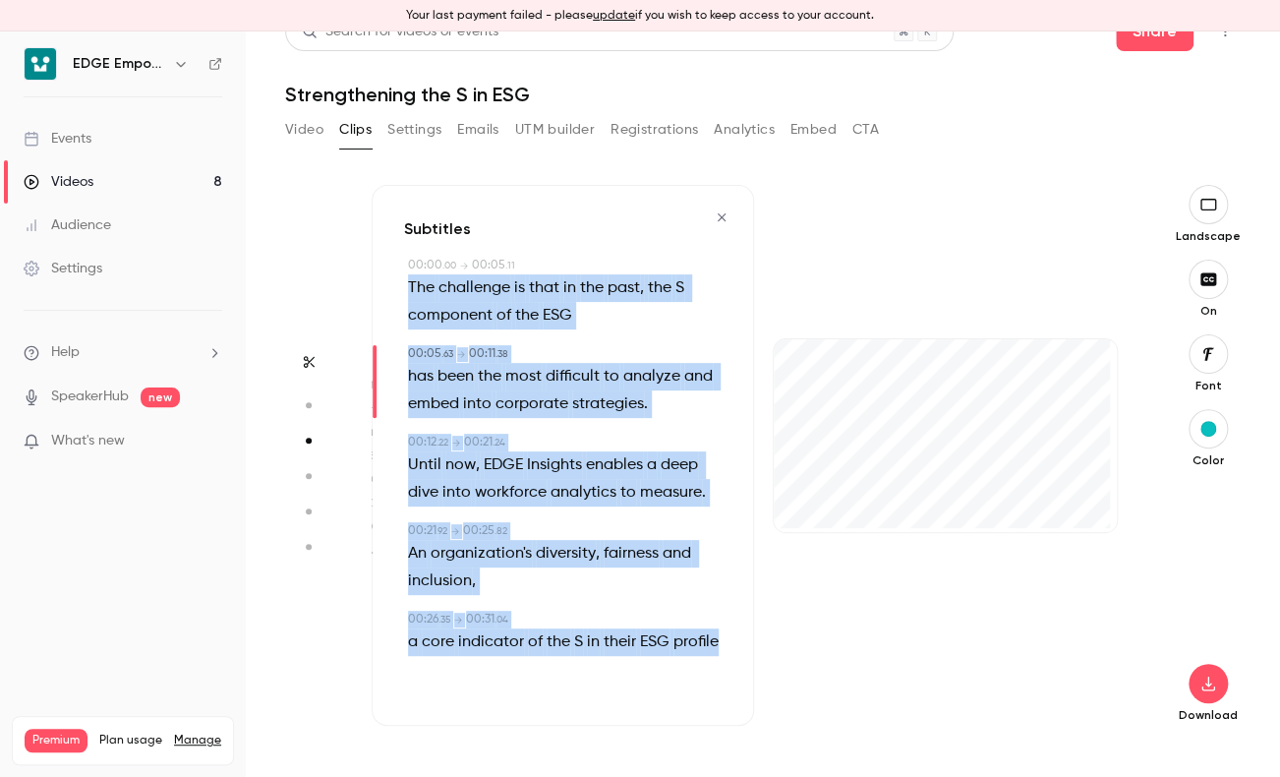
scroll to position [32, 0]
drag, startPoint x: 397, startPoint y: 282, endPoint x: 519, endPoint y: 671, distance: 407.1
click at [519, 671] on div "Subtitles 00:00 . 00 → 00:05 . 11 The challenge is that in the past , the S com…" at bounding box center [563, 455] width 382 height 541
copy div "The challenge is that in the past , the S component of the ESG 00:05 . 63 → 00:…"
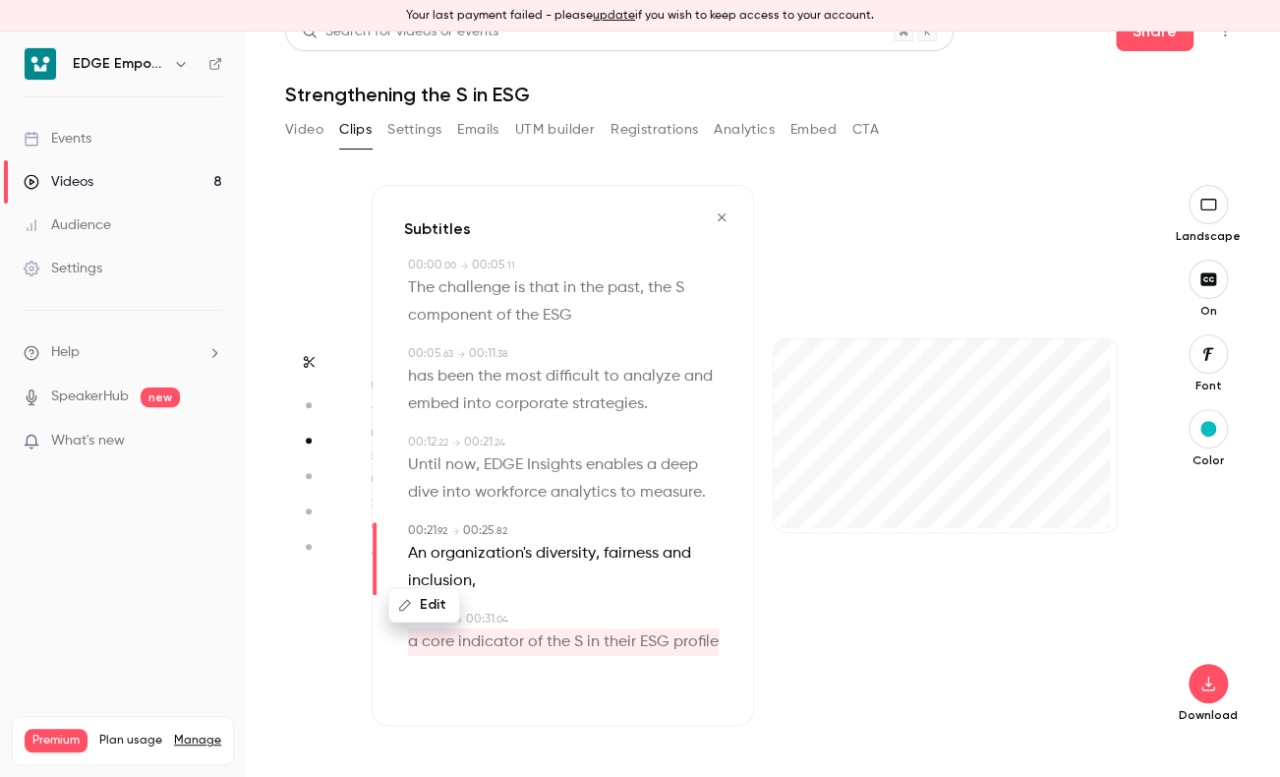
click at [644, 390] on span "strategies" at bounding box center [608, 404] width 72 height 28
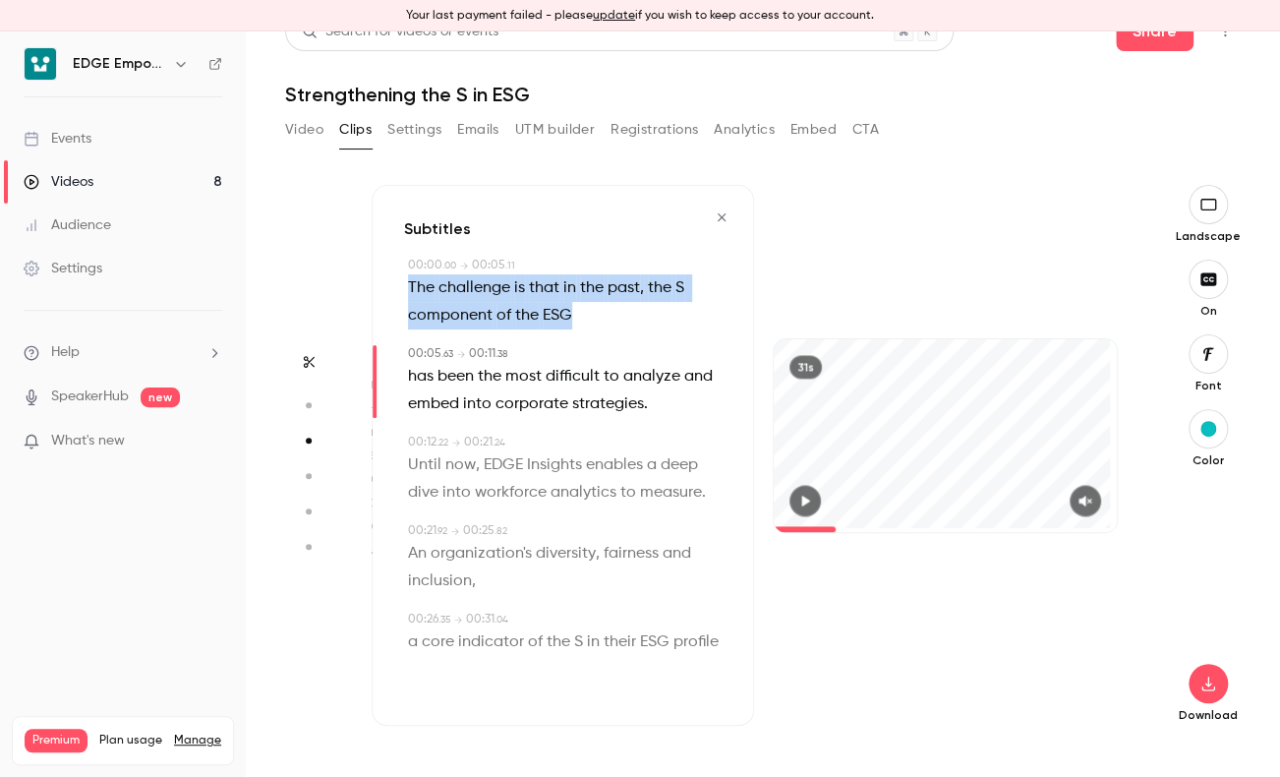
drag, startPoint x: 413, startPoint y: 254, endPoint x: 610, endPoint y: 281, distance: 198.6
click at [610, 281] on div "Subtitles 00:00 . 00 → 00:05 . 11 The challenge is that in the past , the S com…" at bounding box center [563, 455] width 382 height 541
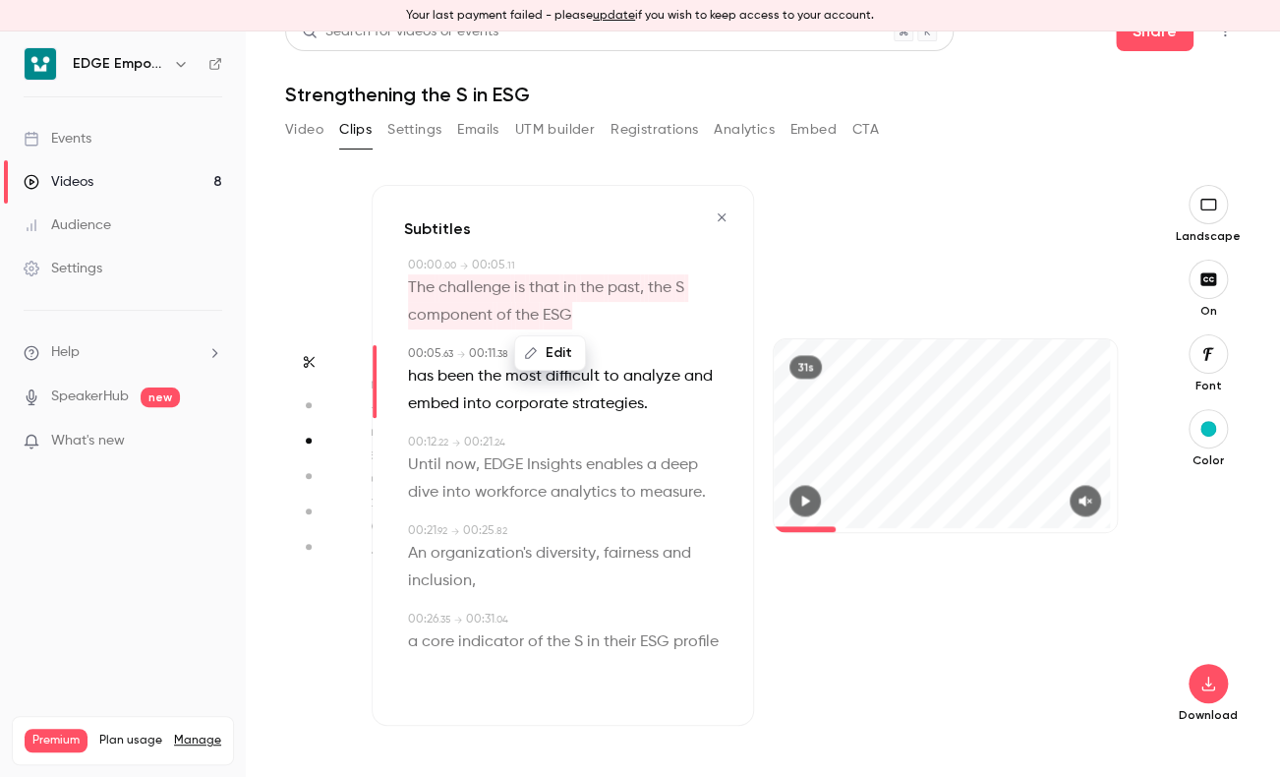
drag, startPoint x: 610, startPoint y: 281, endPoint x: 555, endPoint y: 318, distance: 66.0
click at [555, 337] on button "Edit" at bounding box center [550, 352] width 68 height 31
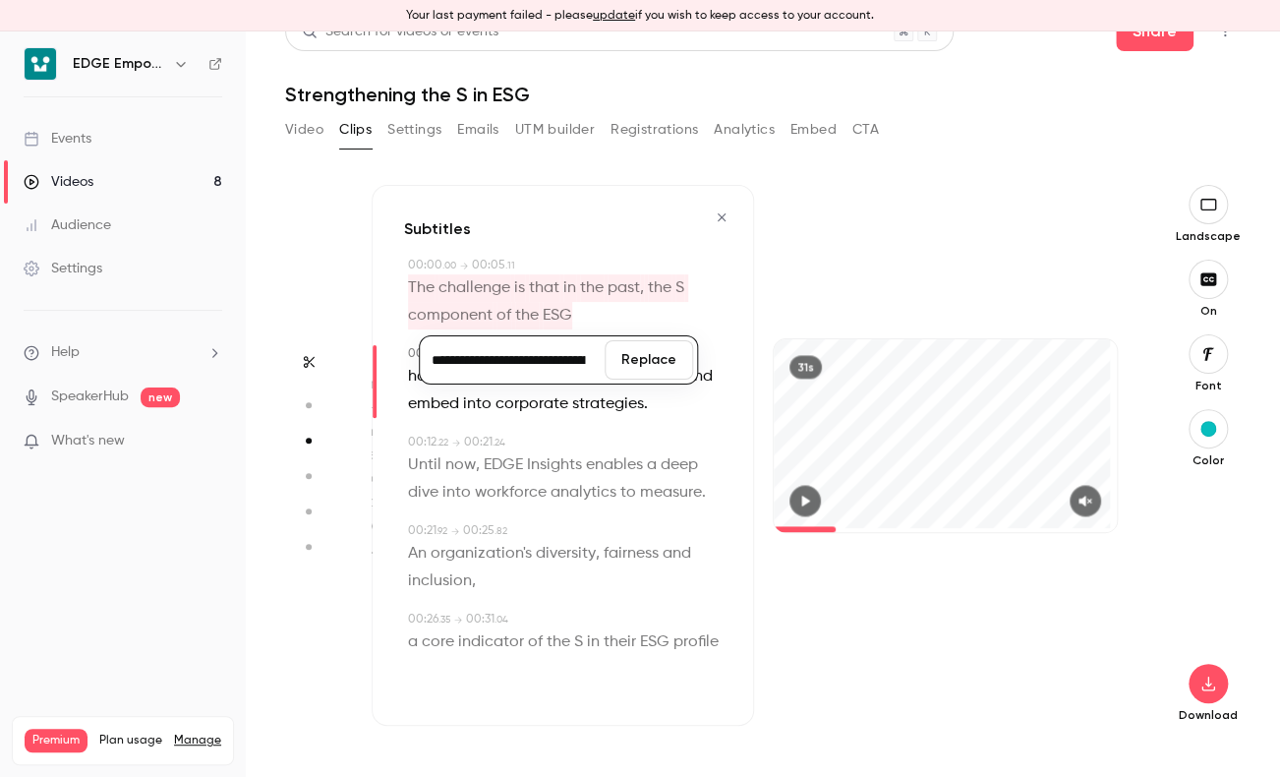
type input "*"
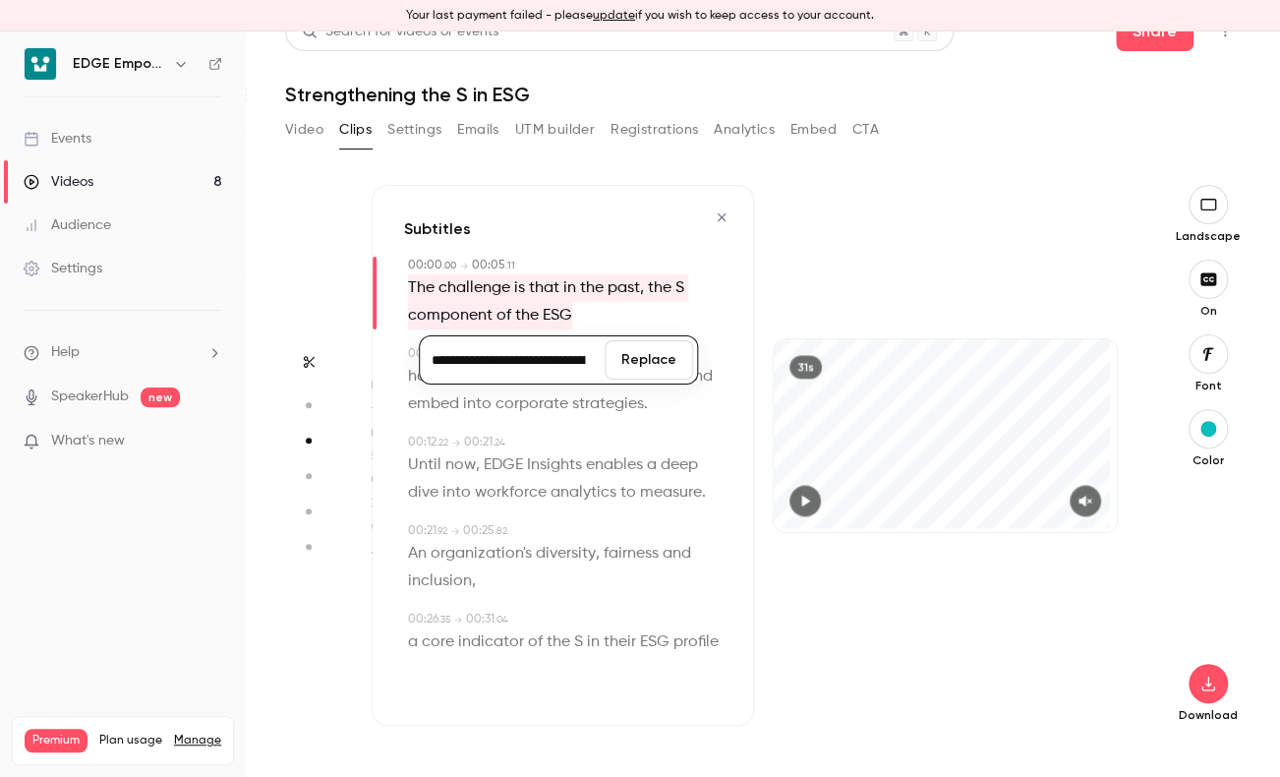
scroll to position [0, 201]
type input "**********"
click at [641, 340] on button "Replace" at bounding box center [649, 359] width 88 height 39
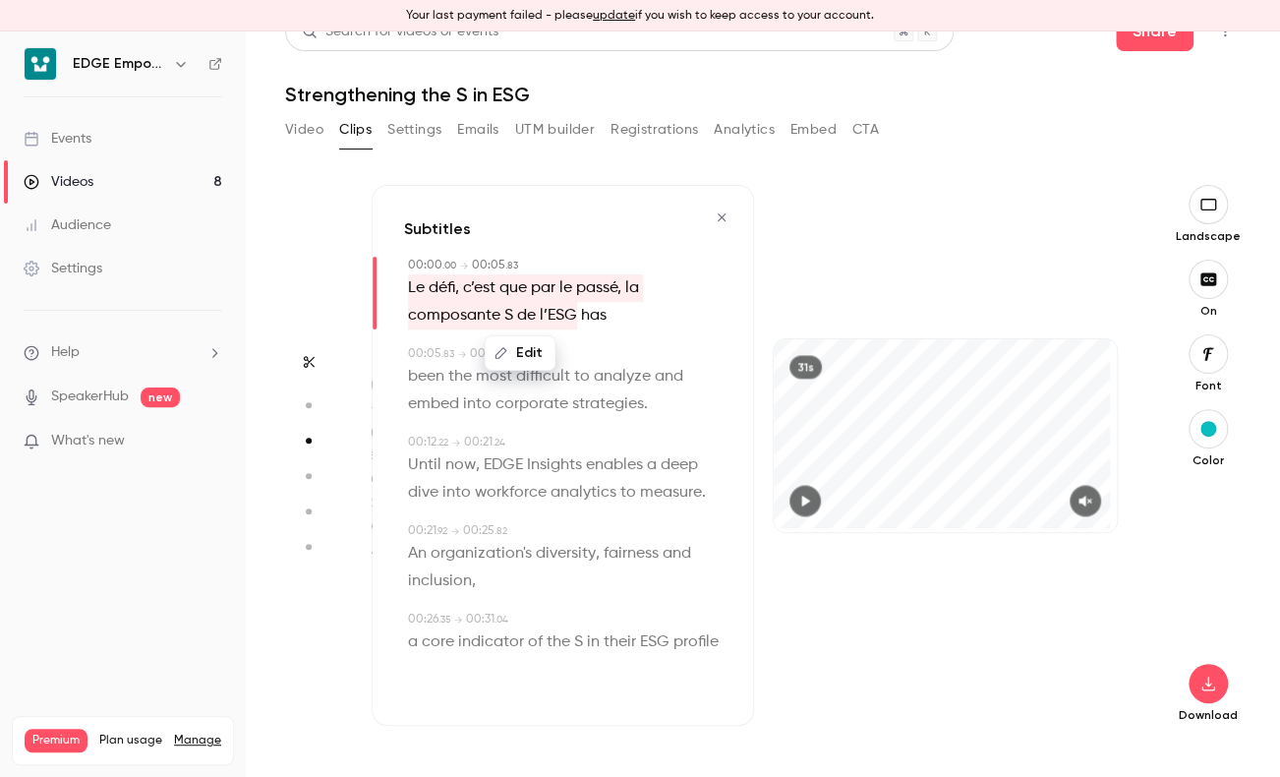
drag, startPoint x: 641, startPoint y: 327, endPoint x: 594, endPoint y: 287, distance: 62.1
click at [594, 302] on span "has" at bounding box center [594, 316] width 26 height 28
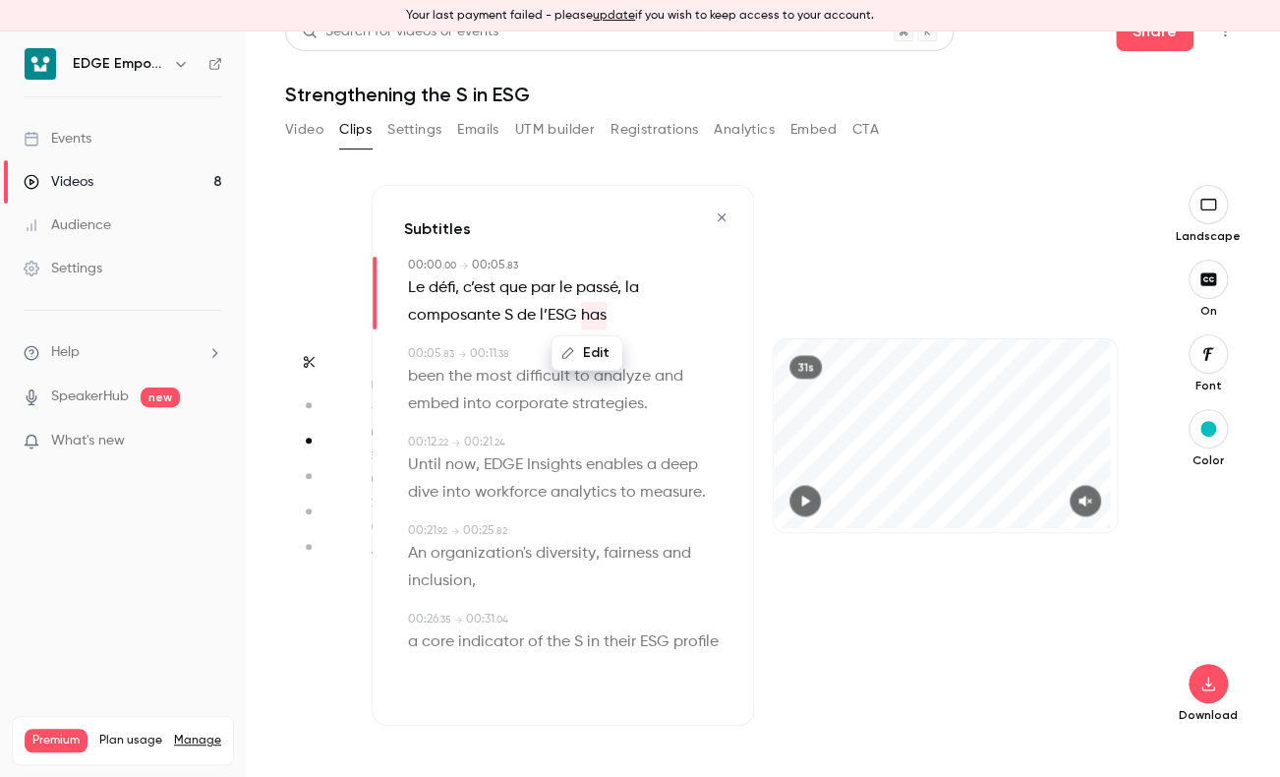
click at [642, 363] on span "analyze" at bounding box center [622, 377] width 57 height 28
type input "***"
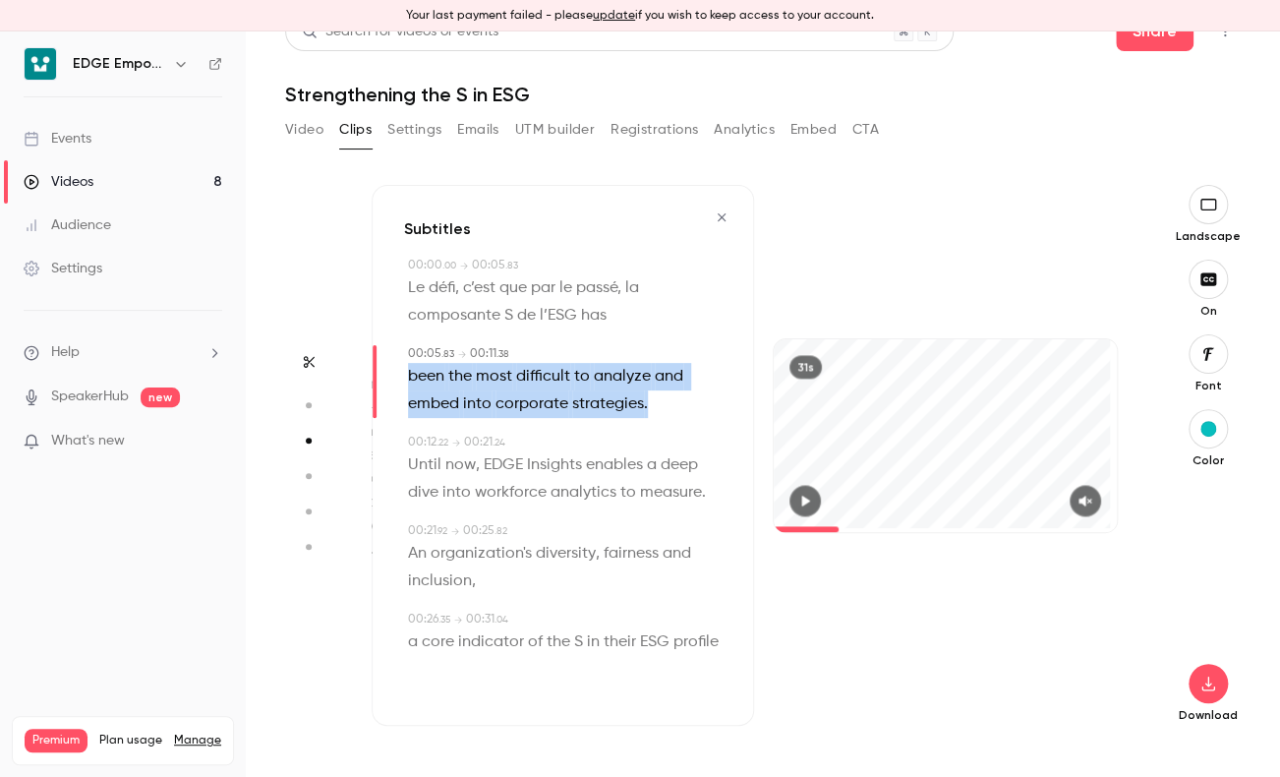
drag, startPoint x: 403, startPoint y: 344, endPoint x: 653, endPoint y: 382, distance: 252.5
click at [653, 382] on div "00:05 . 83 → 00:11 . 38 been the most difficult to analyze and embed into corpo…" at bounding box center [563, 381] width 318 height 73
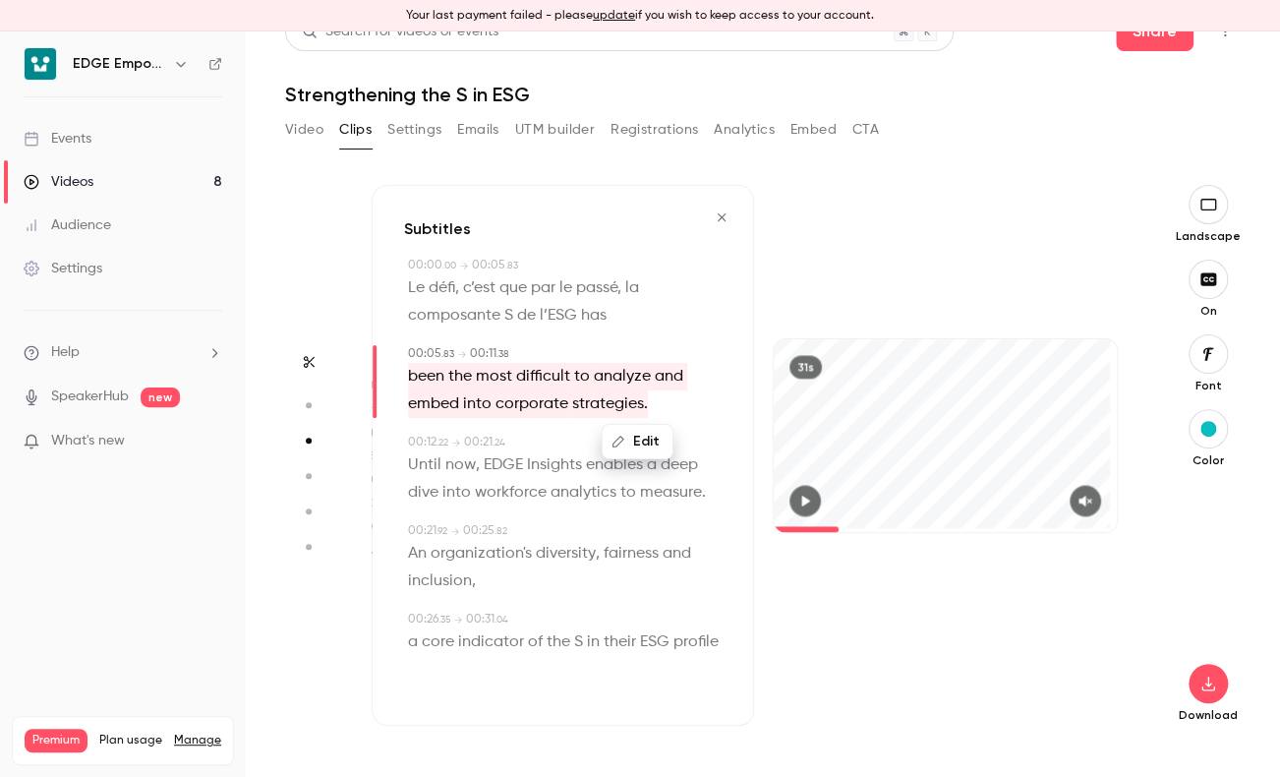
drag, startPoint x: 653, startPoint y: 382, endPoint x: 643, endPoint y: 410, distance: 30.2
click at [643, 426] on button "Edit" at bounding box center [638, 441] width 68 height 31
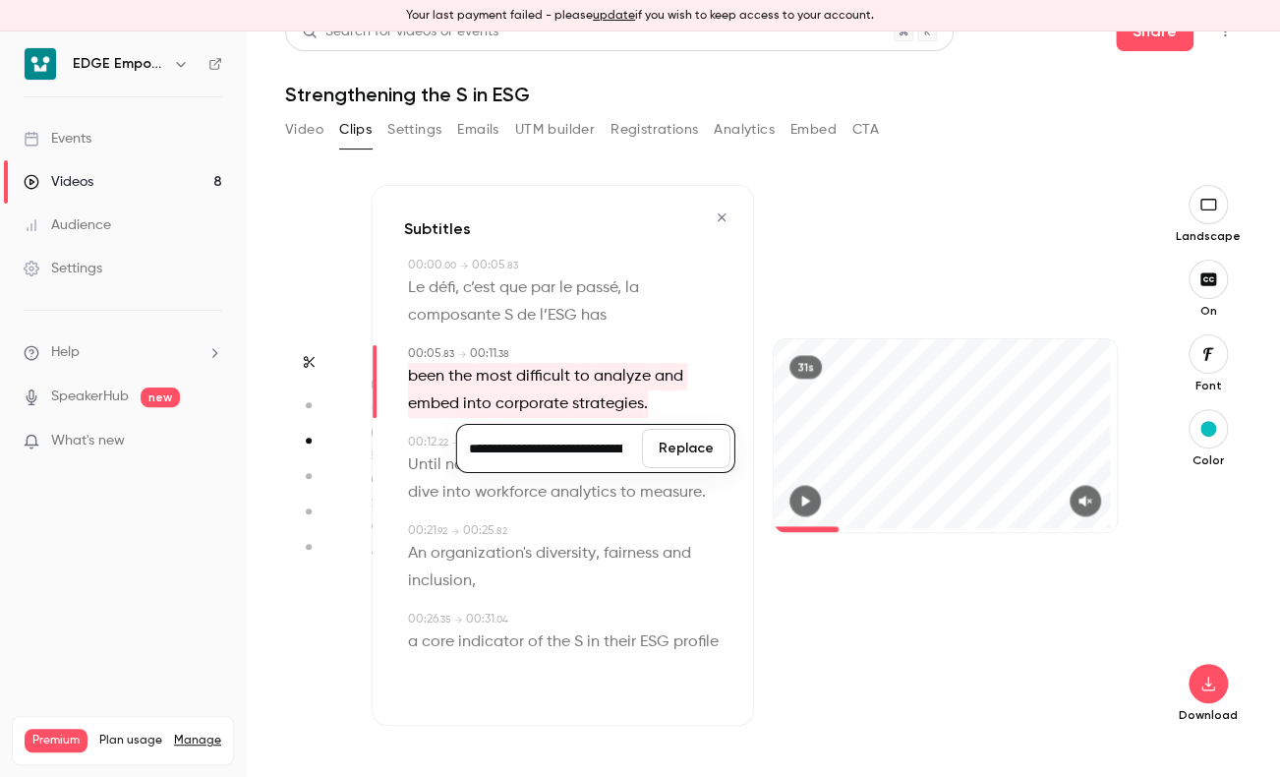
scroll to position [0, 323]
type input "**********"
click at [663, 429] on button "Replace" at bounding box center [686, 448] width 88 height 39
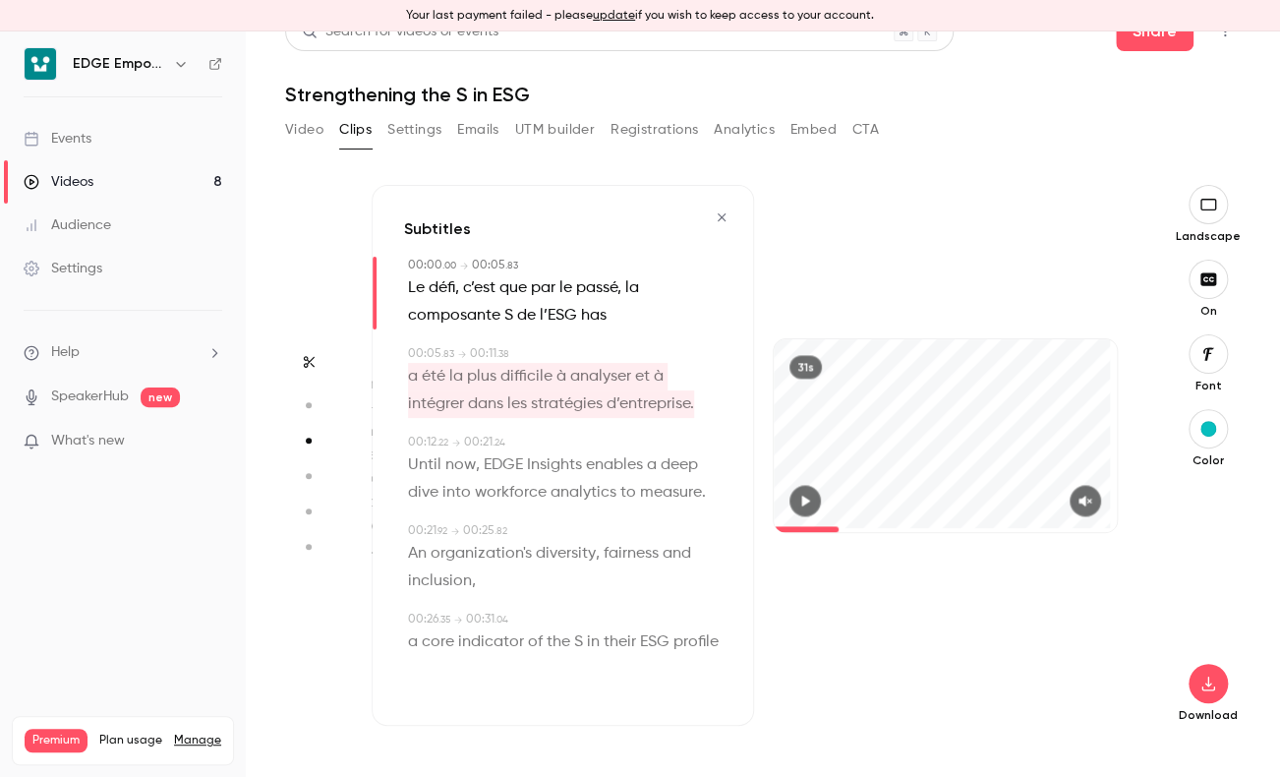
type input "*"
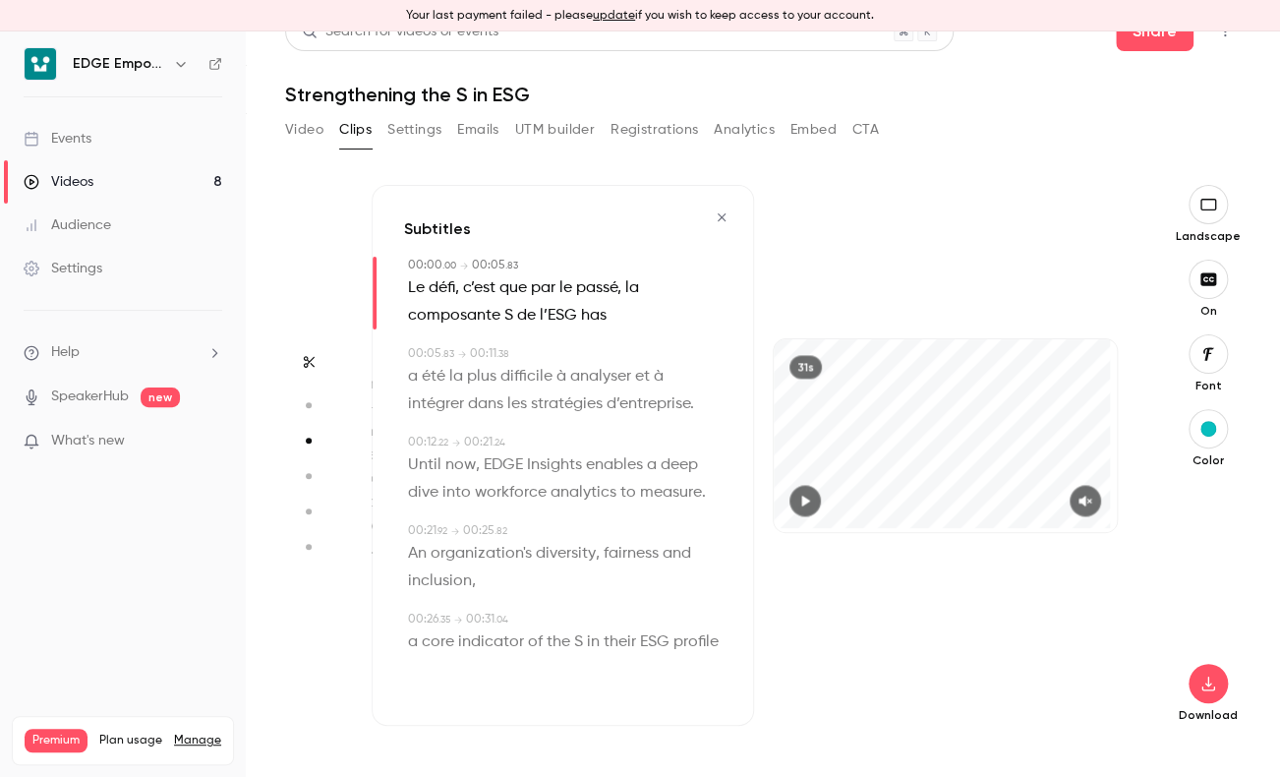
drag, startPoint x: 663, startPoint y: 414, endPoint x: 599, endPoint y: 280, distance: 148.2
click at [600, 302] on span "has" at bounding box center [594, 316] width 26 height 28
click at [596, 337] on button "Edit" at bounding box center [588, 352] width 68 height 31
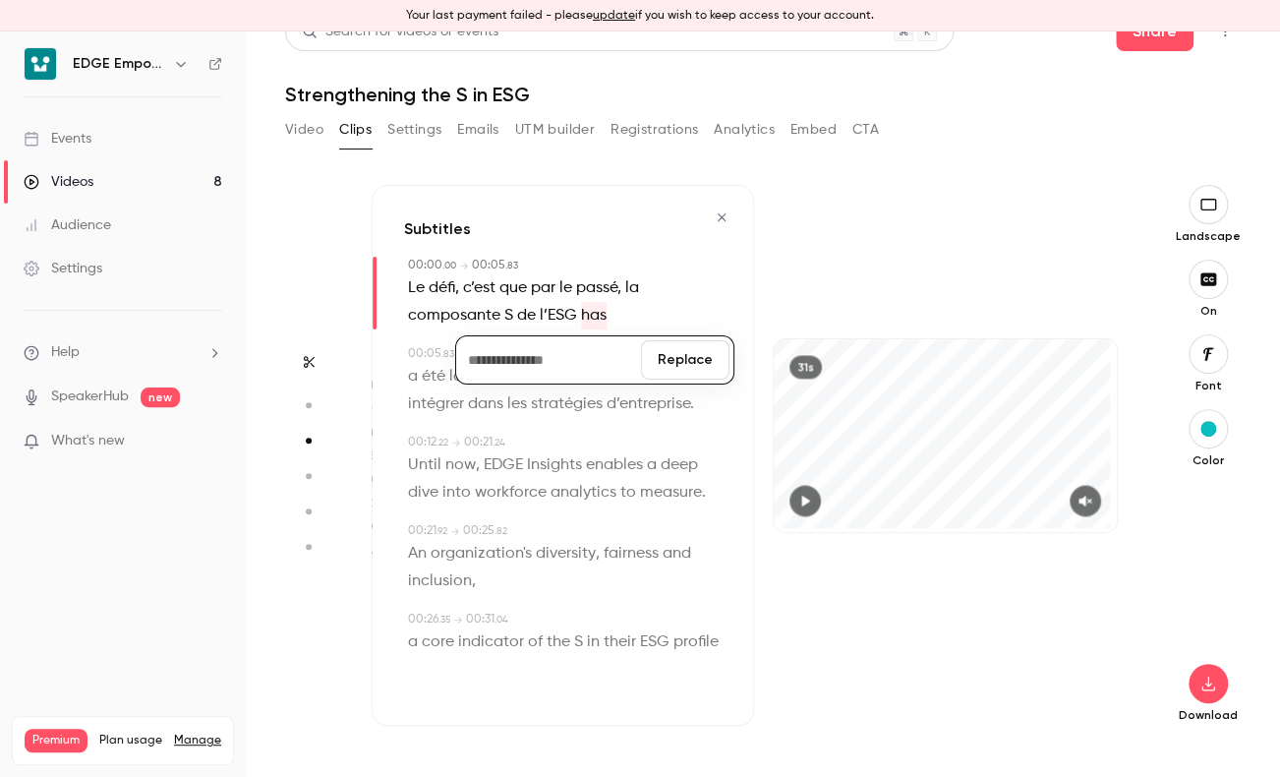
click at [673, 340] on button "Replace" at bounding box center [685, 359] width 88 height 39
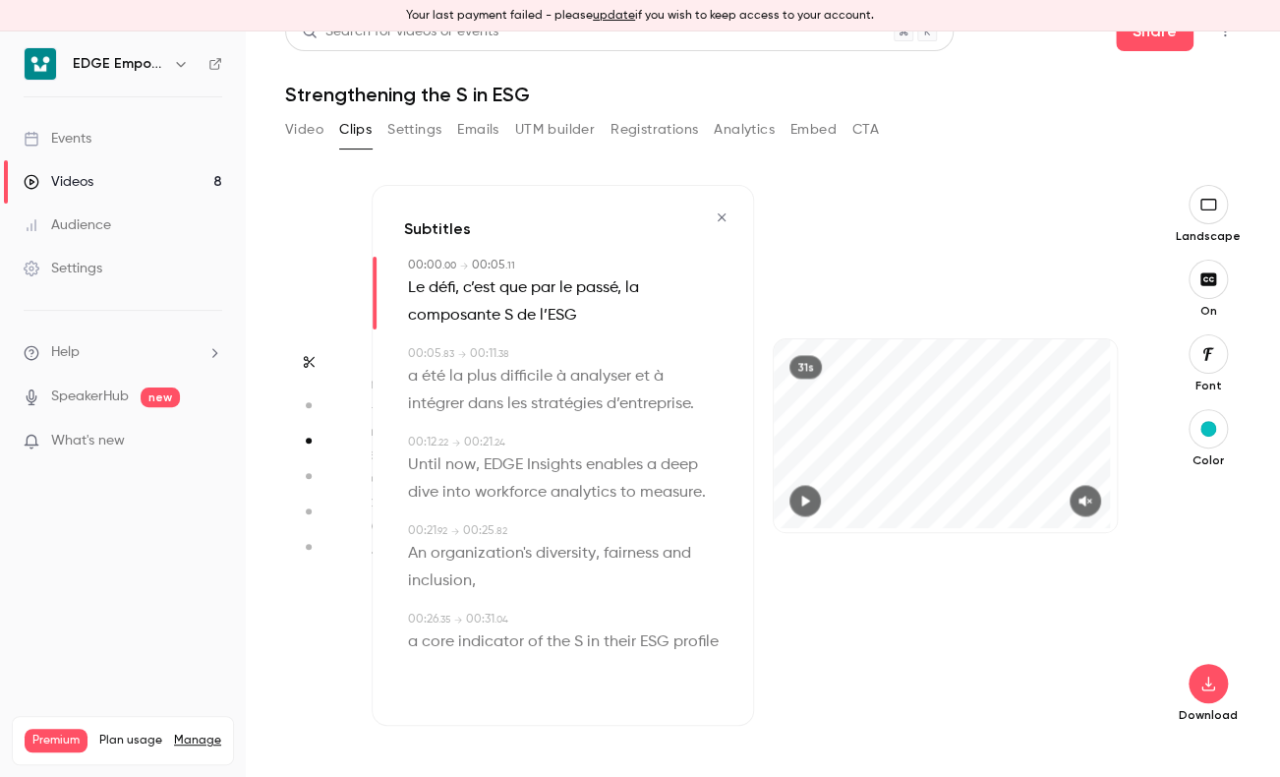
click at [604, 451] on span "enables" at bounding box center [614, 465] width 57 height 28
type input "****"
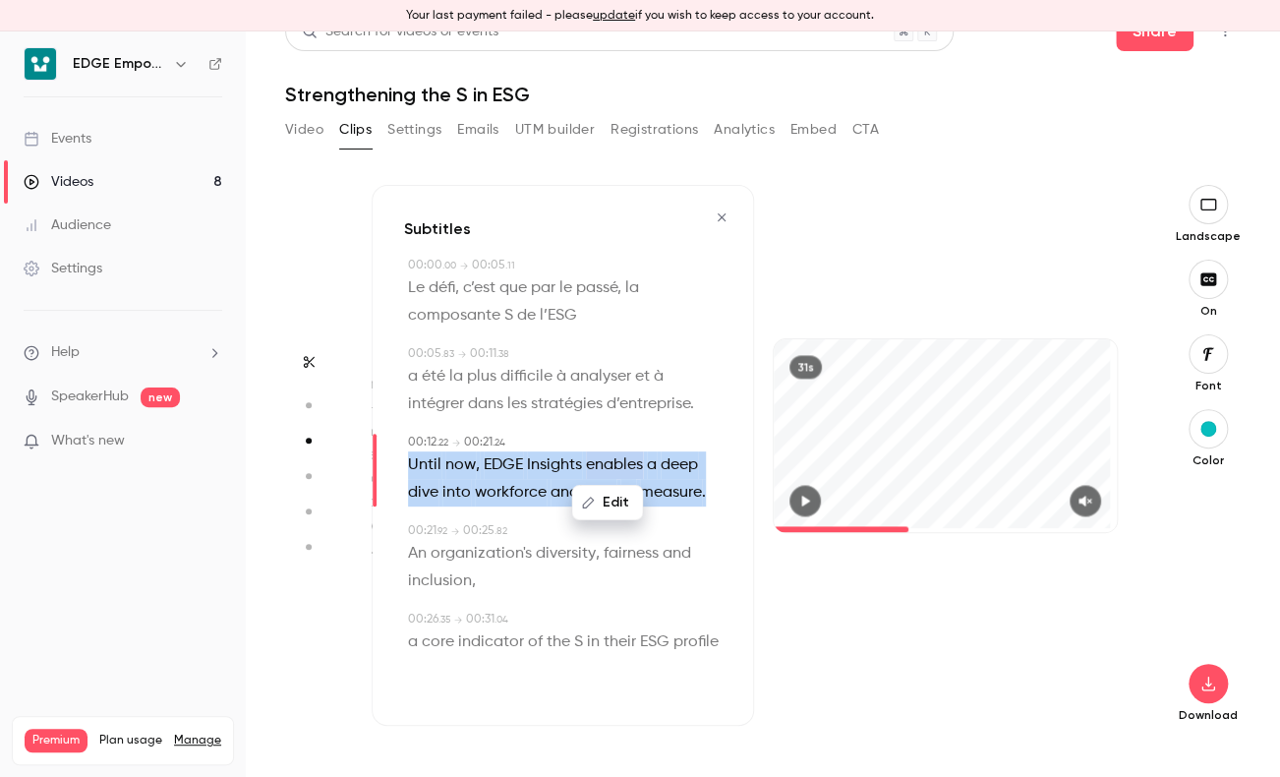
drag, startPoint x: 408, startPoint y: 431, endPoint x: 479, endPoint y: 492, distance: 93.4
click at [479, 492] on p "Until now , EDGE Insights enables a deep dive into workforce analytics to measu…" at bounding box center [565, 478] width 314 height 55
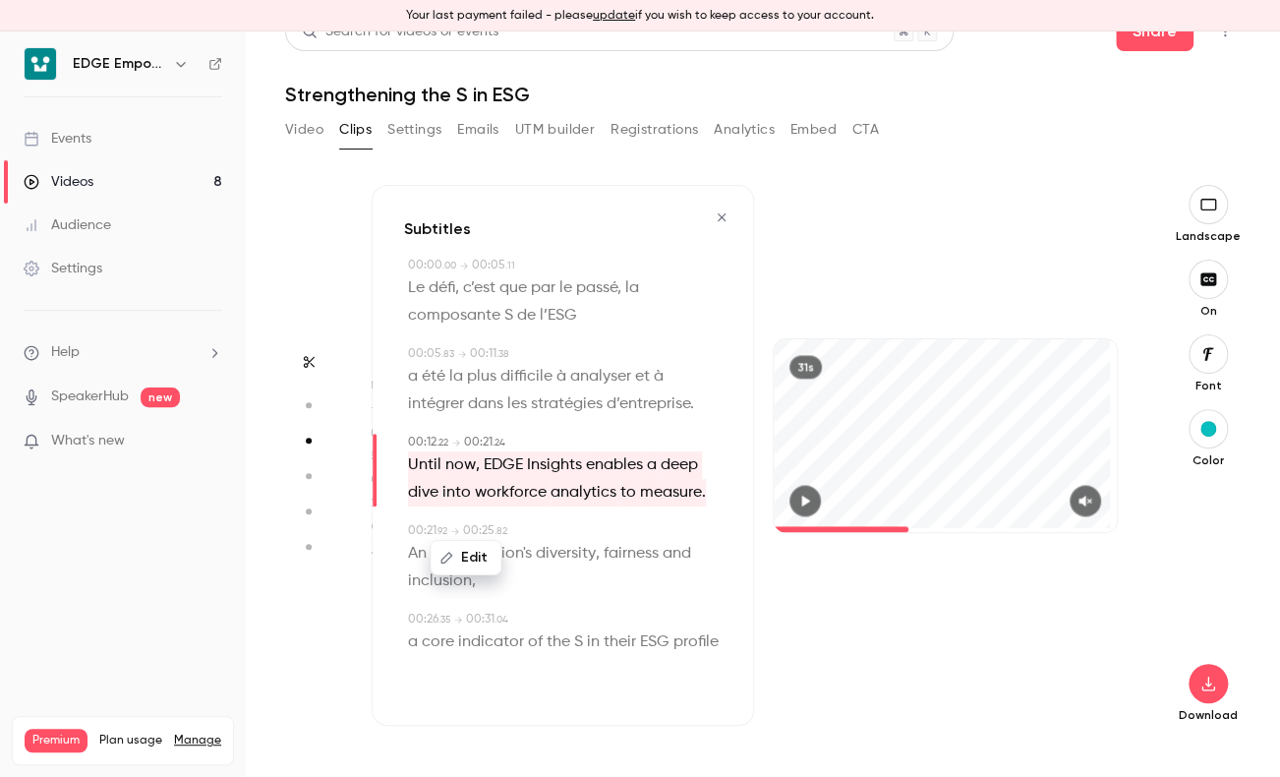
drag, startPoint x: 479, startPoint y: 492, endPoint x: 476, endPoint y: 526, distance: 34.5
click at [476, 542] on button "Edit" at bounding box center [466, 557] width 68 height 31
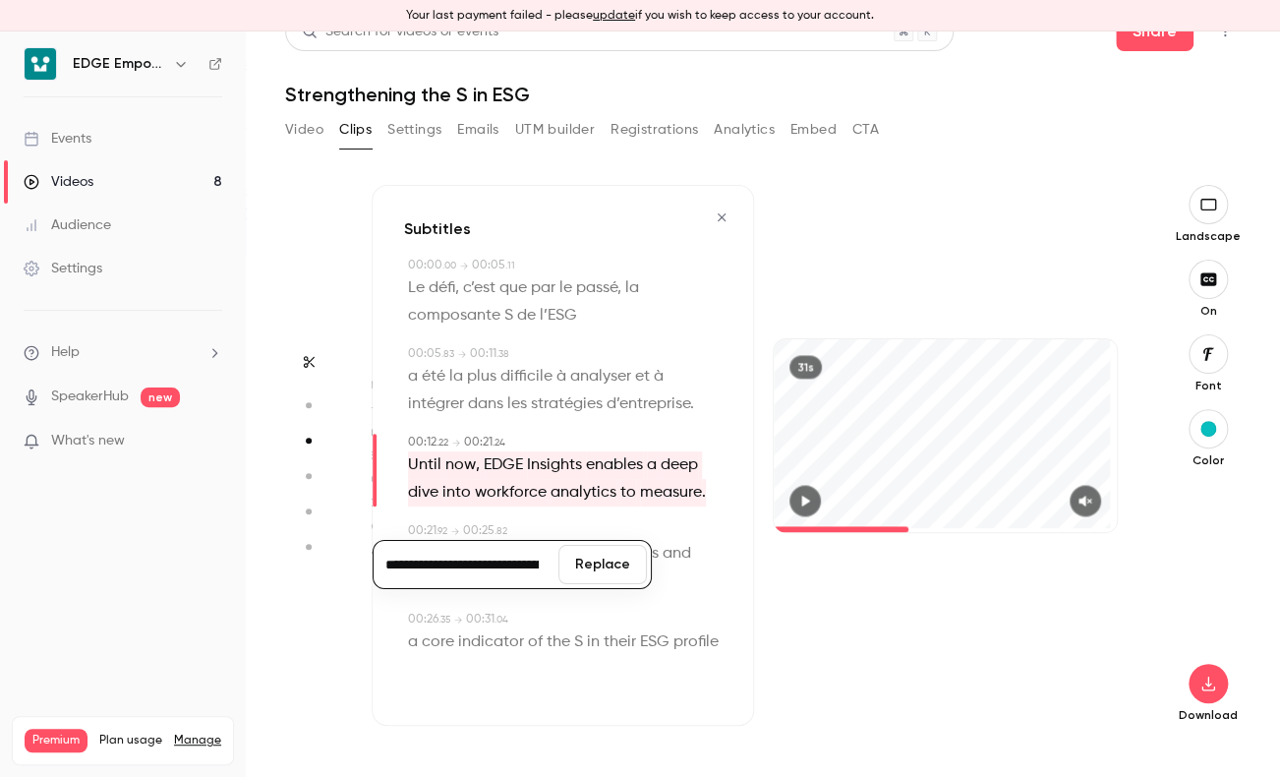
scroll to position [0, 409]
type input "**********"
click at [590, 545] on button "Replace" at bounding box center [602, 564] width 88 height 39
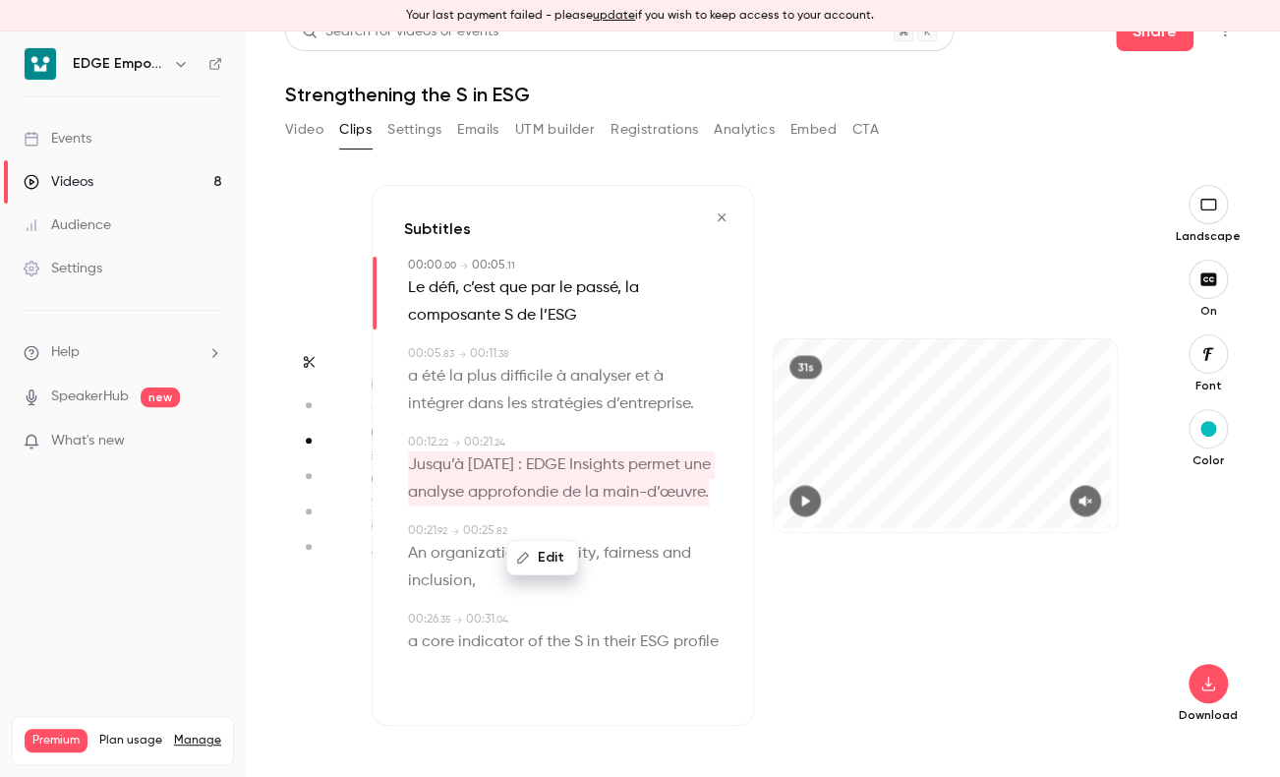
click at [655, 508] on div "Subtitles 00:00 . 00 → 00:05 . 11 Le défi, c’est que par le passé, la composant…" at bounding box center [563, 455] width 382 height 541
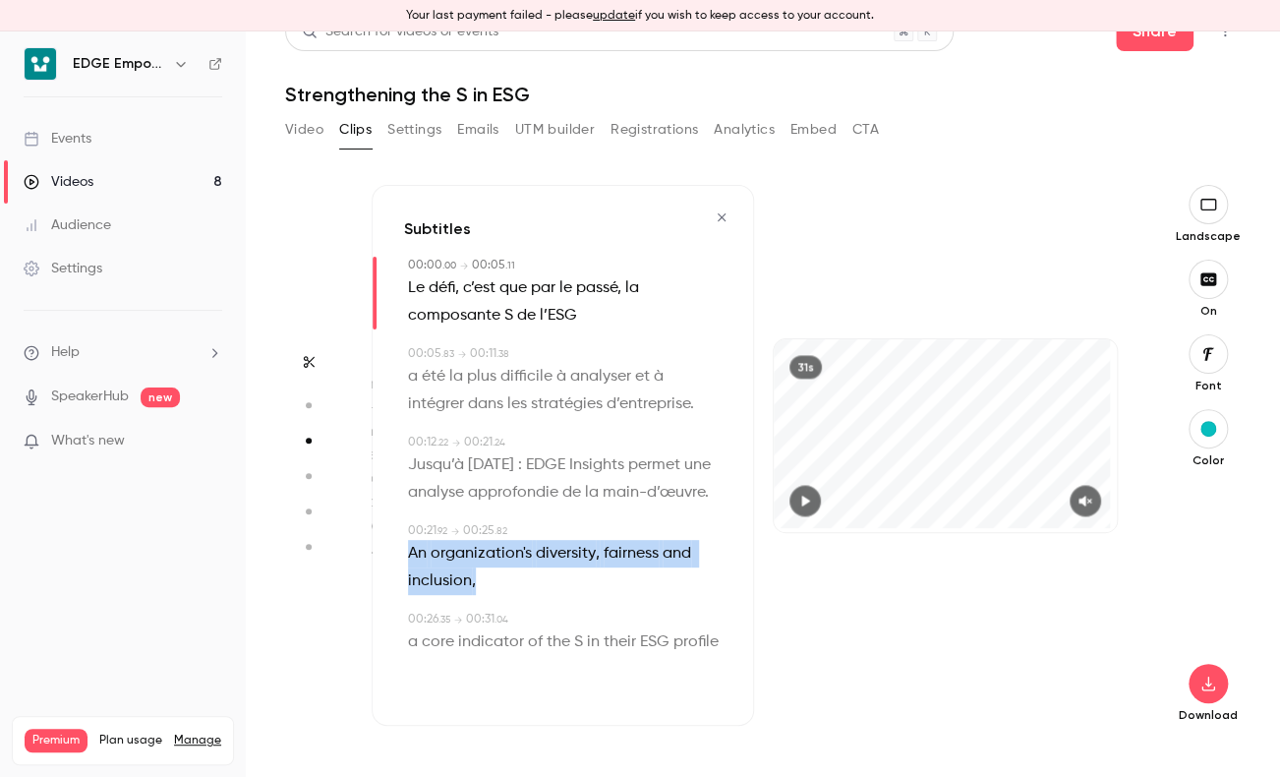
drag, startPoint x: 403, startPoint y: 546, endPoint x: 503, endPoint y: 575, distance: 104.5
click at [503, 575] on div "00:21 . 92 → 00:25 . 82 An organization's diversity , fairness and inclusion ," at bounding box center [563, 558] width 318 height 73
type input "****"
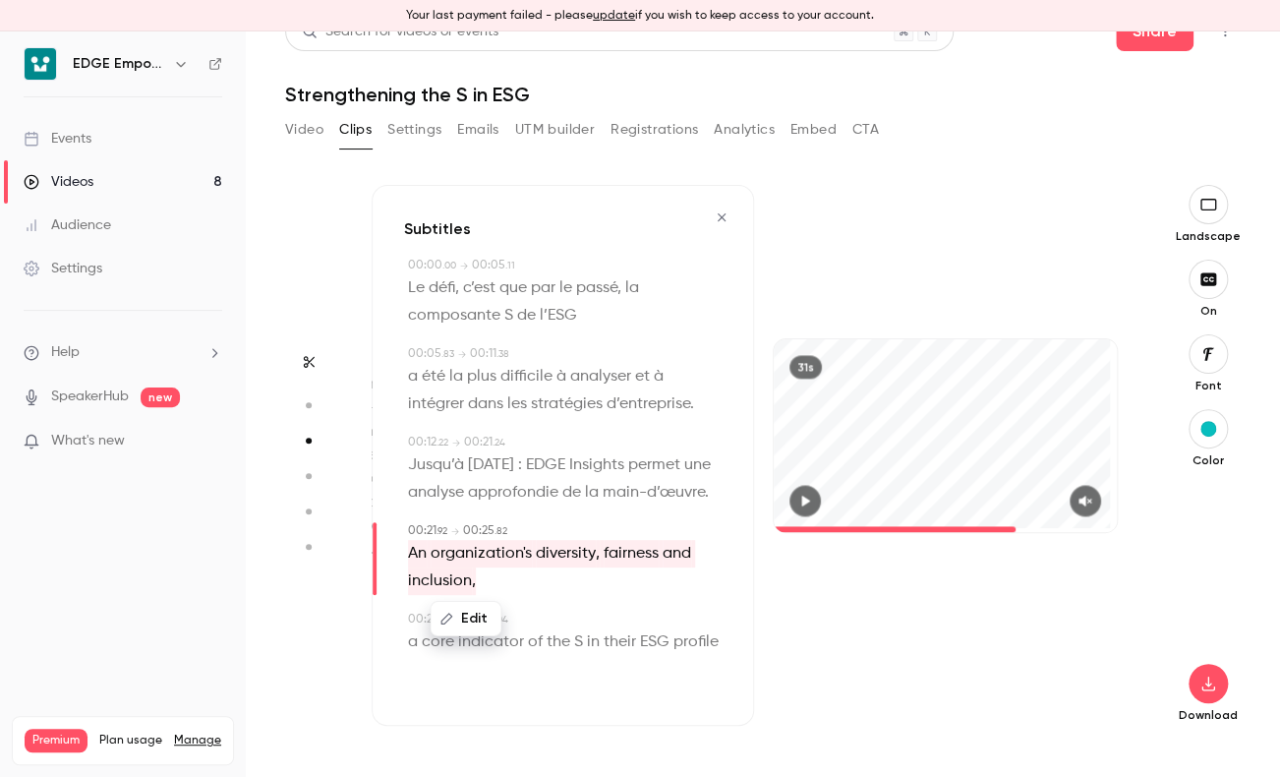
drag, startPoint x: 503, startPoint y: 575, endPoint x: 462, endPoint y: 613, distance: 55.7
click at [462, 613] on button "Edit" at bounding box center [466, 618] width 68 height 31
type input "**********"
click at [577, 617] on button "Replace" at bounding box center [602, 625] width 88 height 39
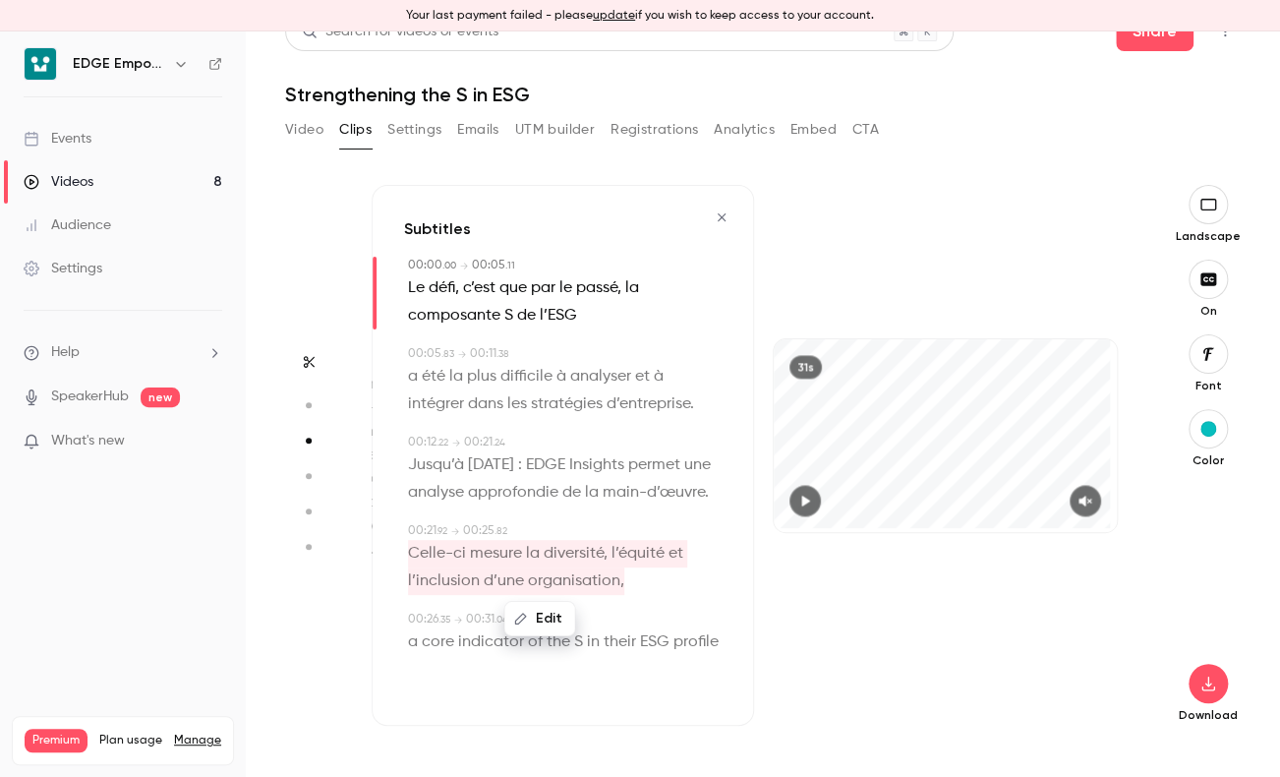
click at [654, 611] on div "00:26 . 35 → 00:31 . 04" at bounding box center [565, 620] width 314 height 18
type input "****"
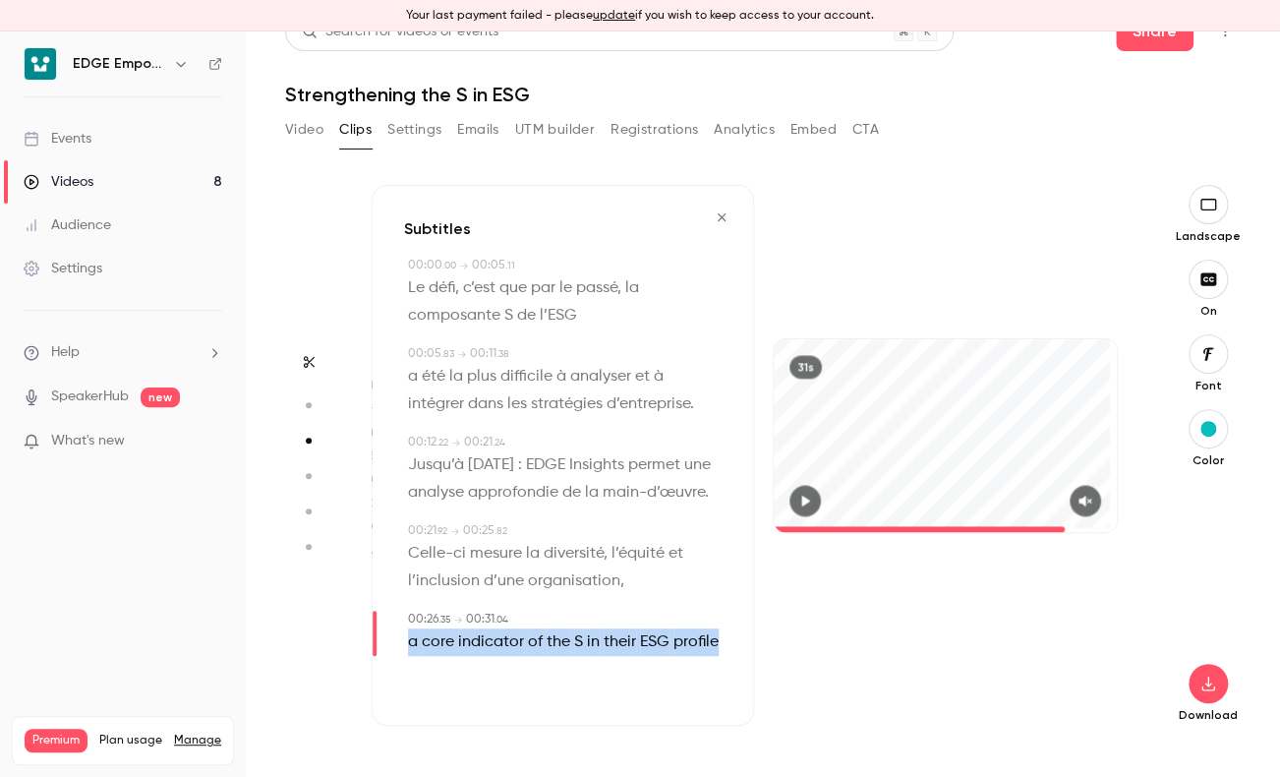
drag, startPoint x: 409, startPoint y: 636, endPoint x: 507, endPoint y: 668, distance: 103.2
click at [507, 656] on p "a core indicator of the S in their ESG profile" at bounding box center [563, 642] width 311 height 28
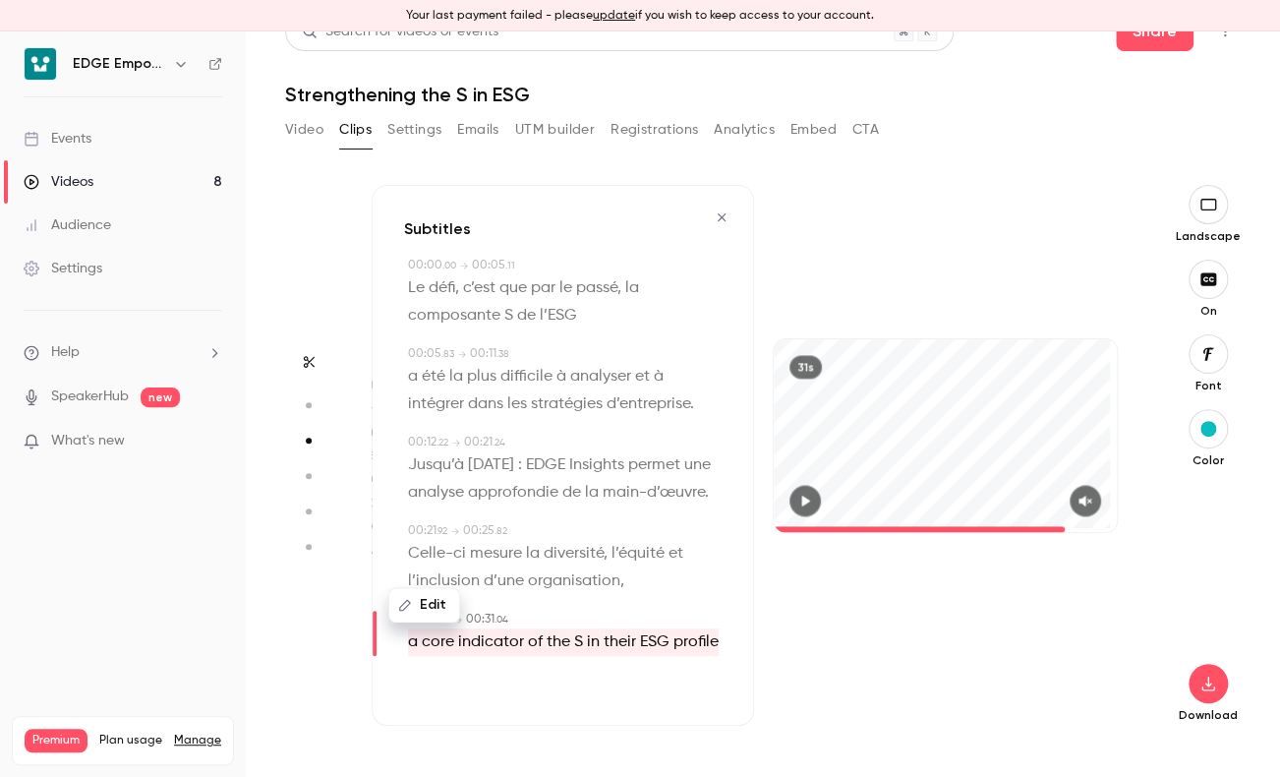
drag, startPoint x: 507, startPoint y: 668, endPoint x: 434, endPoint y: 631, distance: 82.2
click at [434, 620] on button "Edit" at bounding box center [424, 604] width 68 height 31
type input "**********"
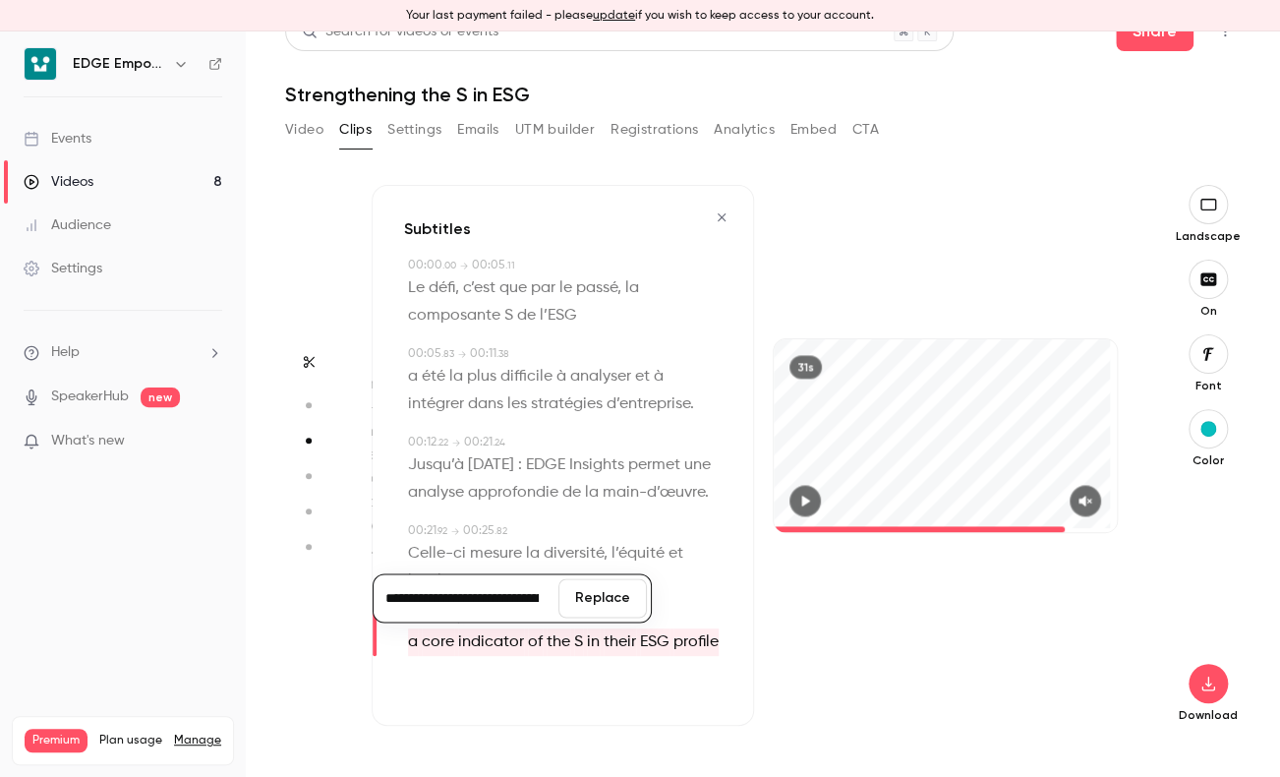
click at [580, 615] on button "Replace" at bounding box center [602, 597] width 88 height 39
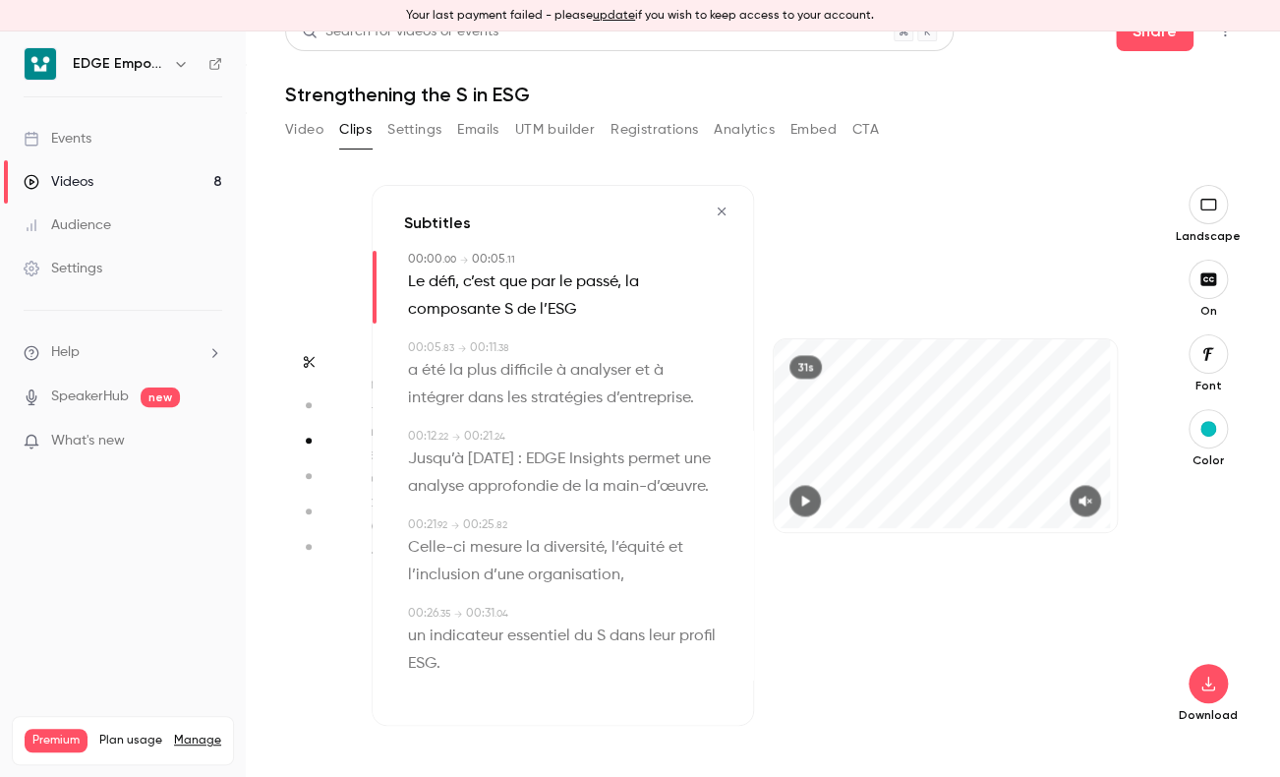
drag, startPoint x: 580, startPoint y: 615, endPoint x: 479, endPoint y: 572, distance: 109.7
click at [478, 572] on span "Celle-ci mesure la diversité, l’équité et l’inclusion d’une organisation," at bounding box center [547, 561] width 279 height 55
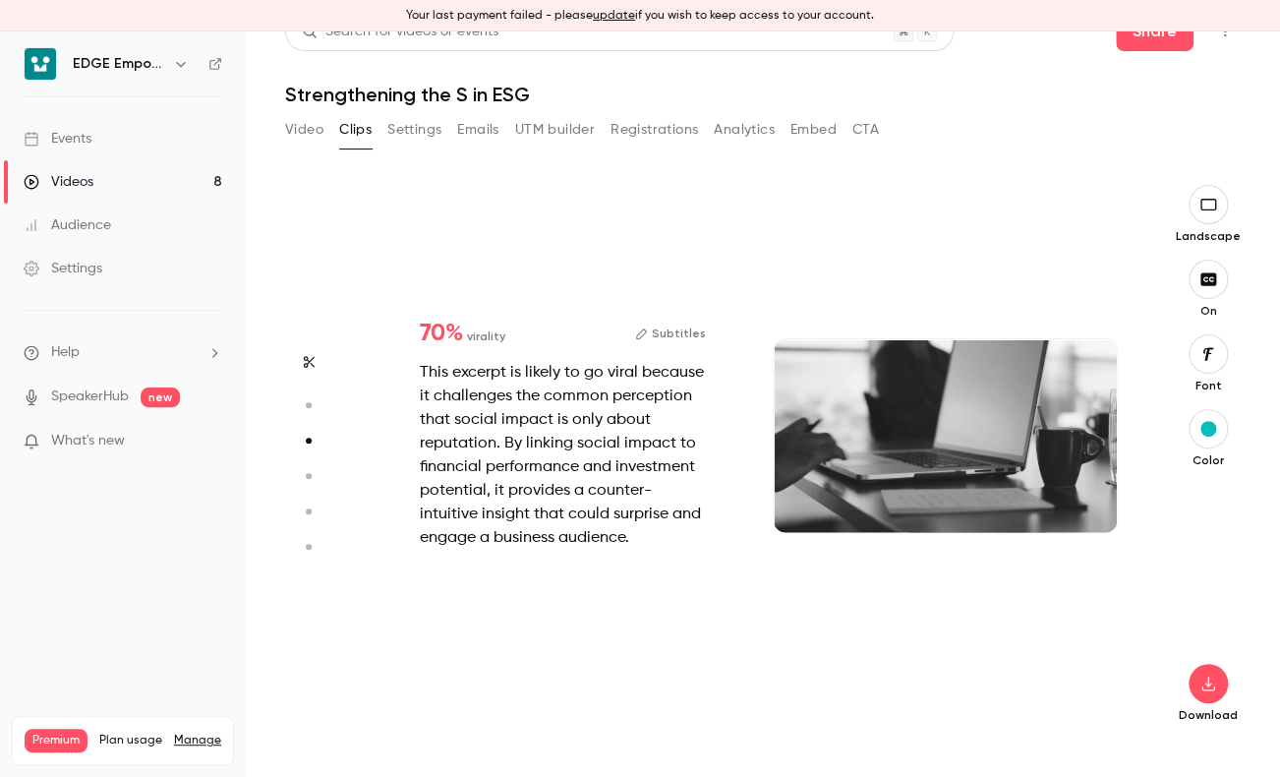
type input "*"
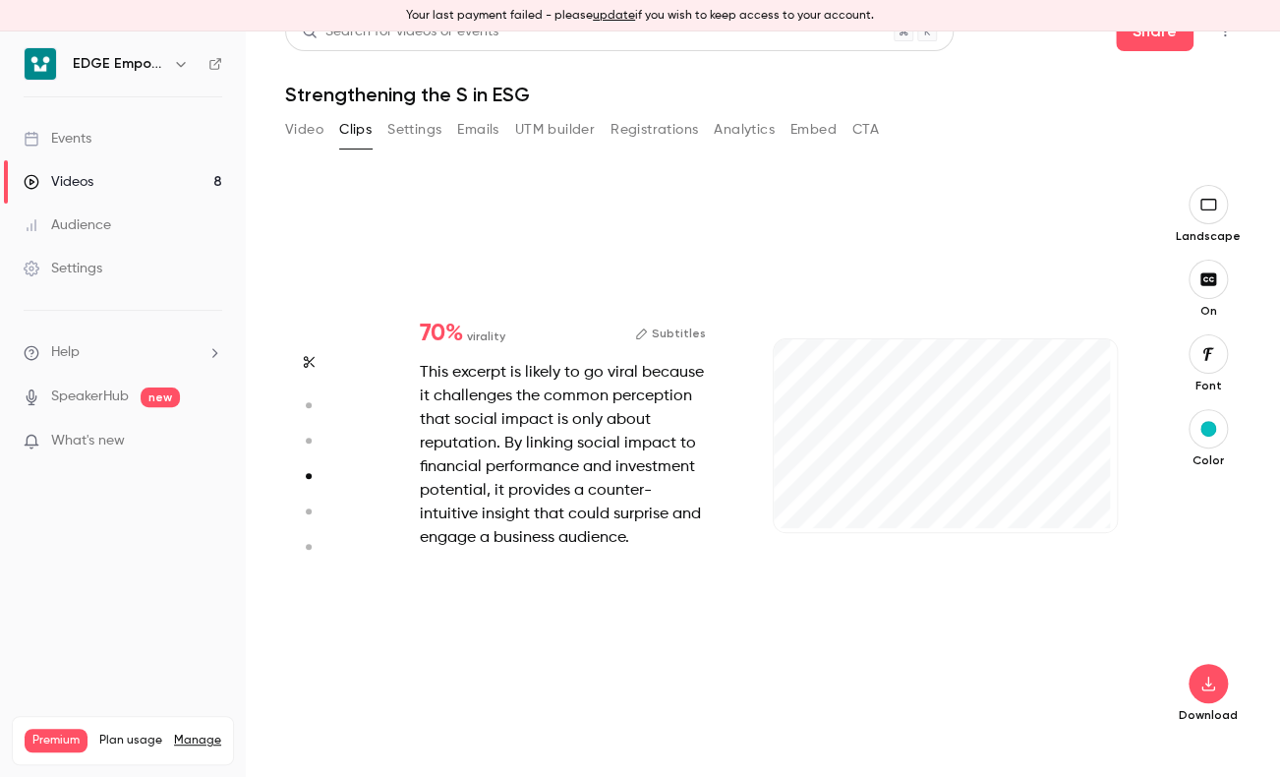
type input "*"
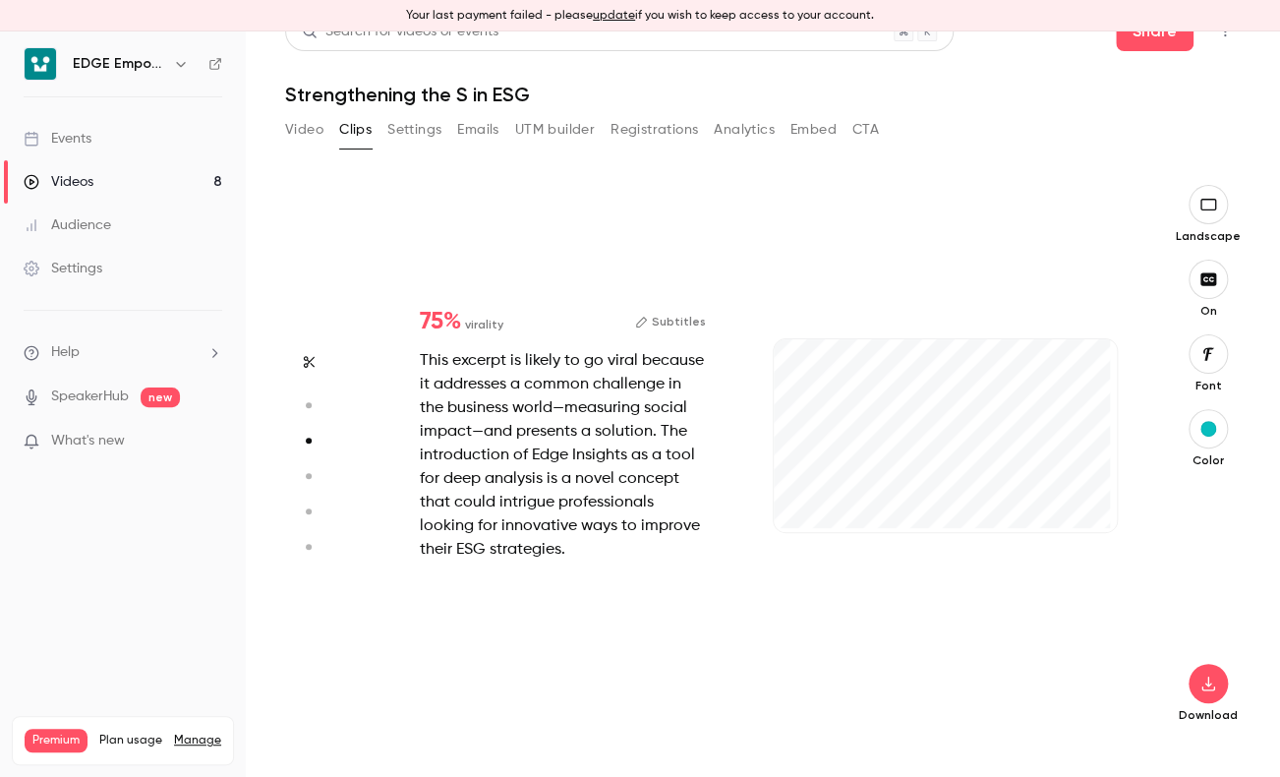
click at [511, 475] on div "This excerpt is likely to go viral because it addresses a common challenge in t…" at bounding box center [563, 455] width 286 height 212
click at [614, 426] on div "This excerpt is likely to go viral because it addresses a common challenge in t…" at bounding box center [563, 455] width 286 height 212
click at [672, 319] on button "Subtitles" at bounding box center [670, 322] width 71 height 24
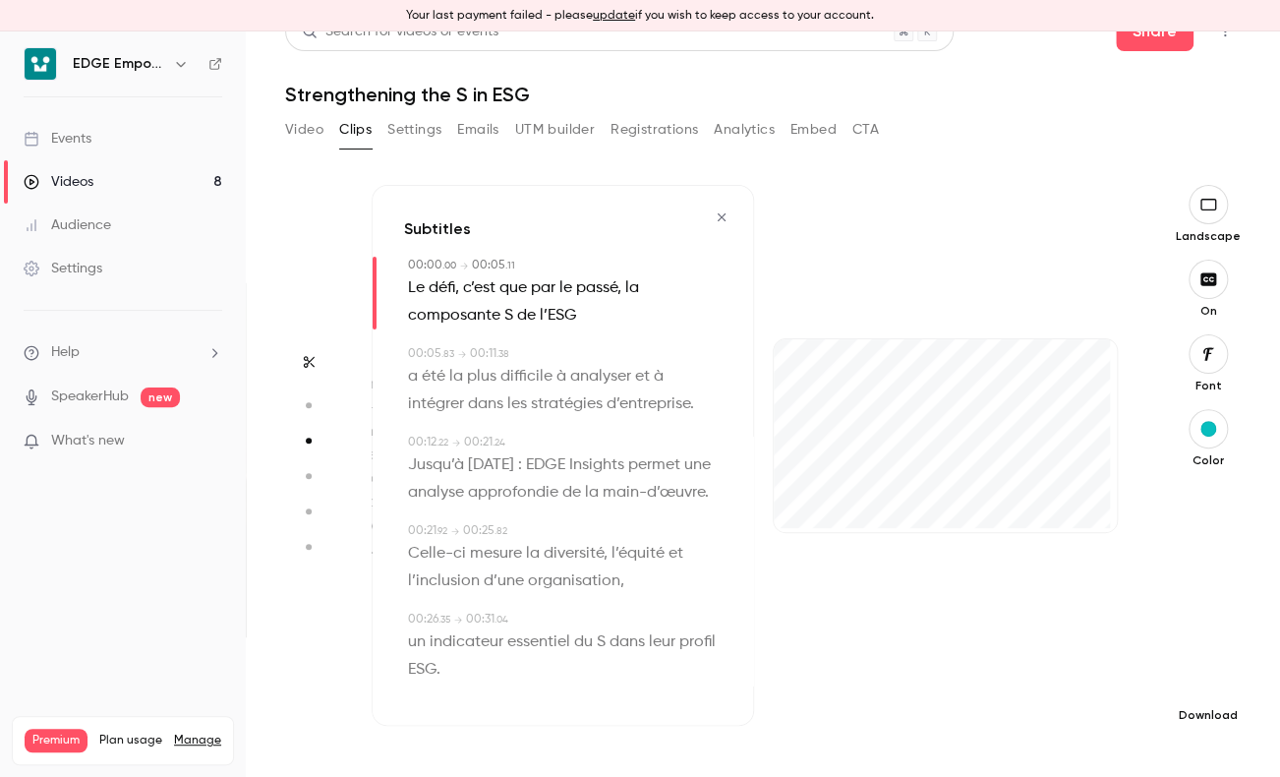
click at [1198, 683] on icon "button" at bounding box center [1209, 683] width 24 height 16
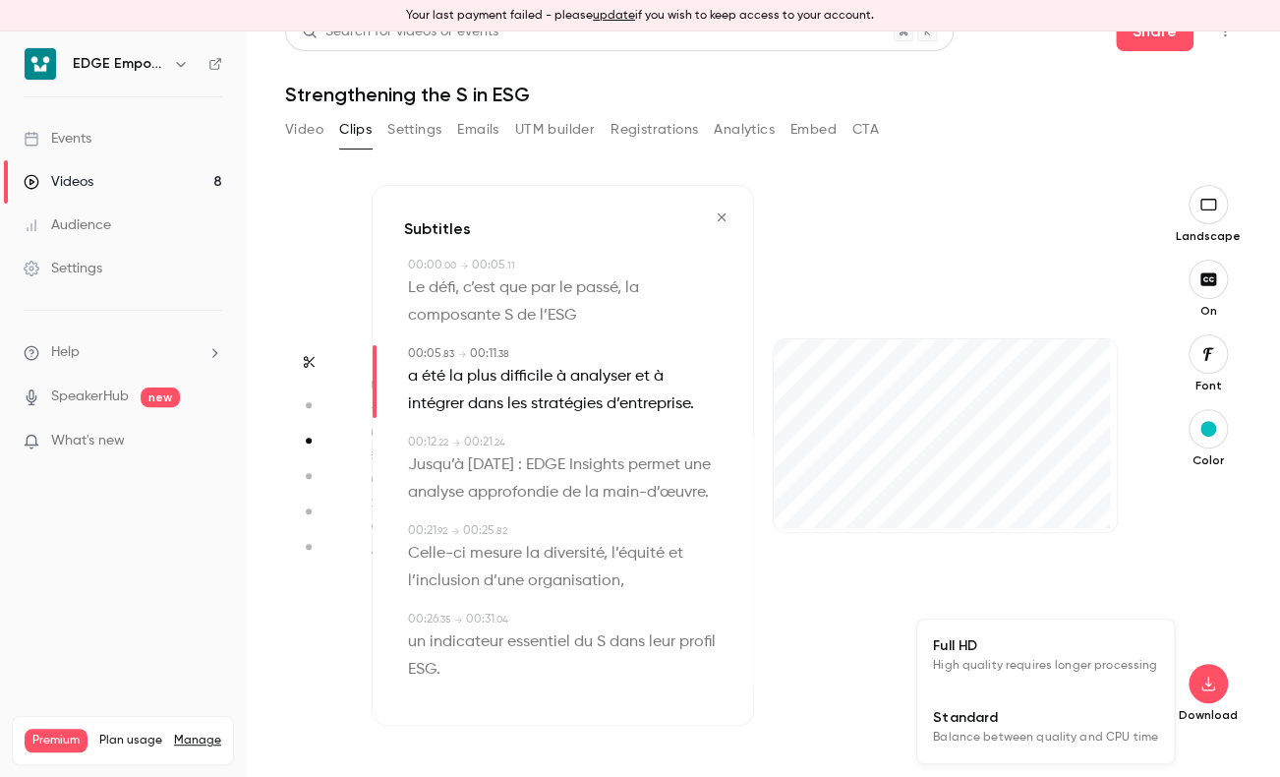
click at [1082, 656] on span "High quality requires longer processing" at bounding box center [1045, 666] width 224 height 20
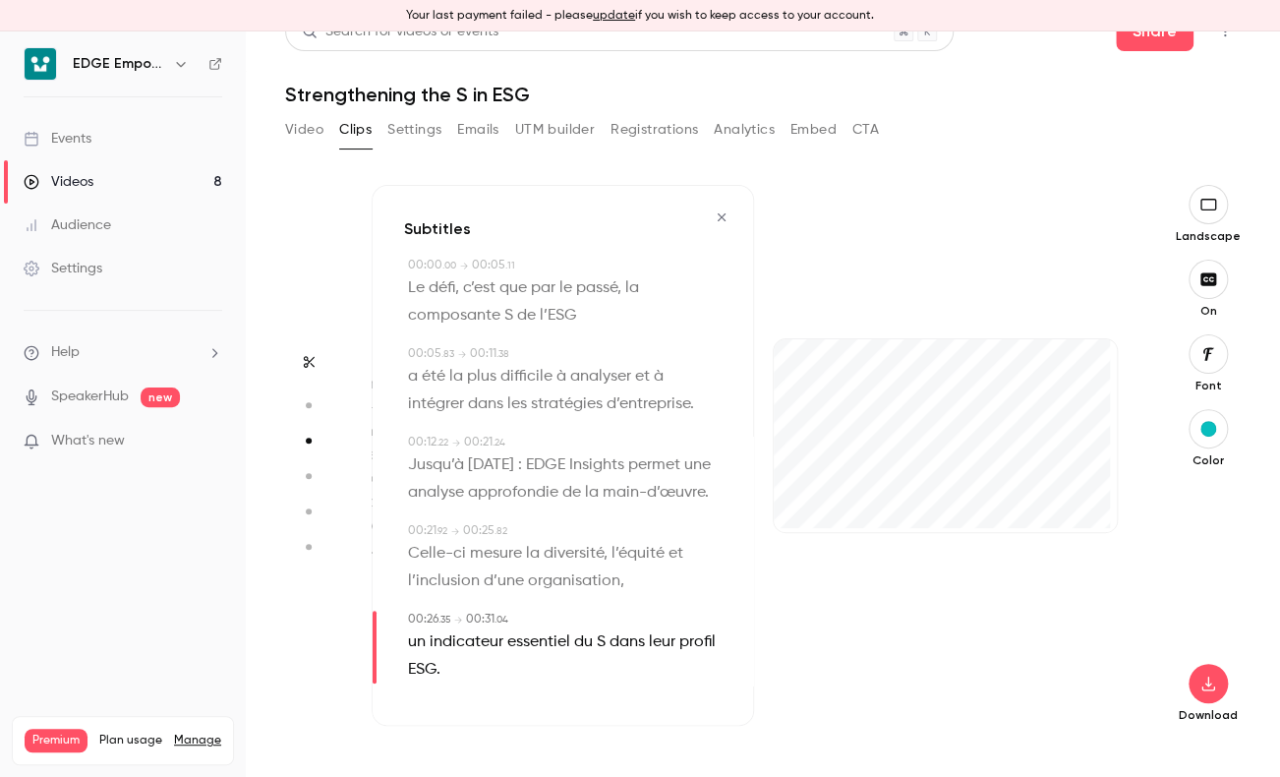
click at [312, 478] on icon "button" at bounding box center [308, 476] width 18 height 14
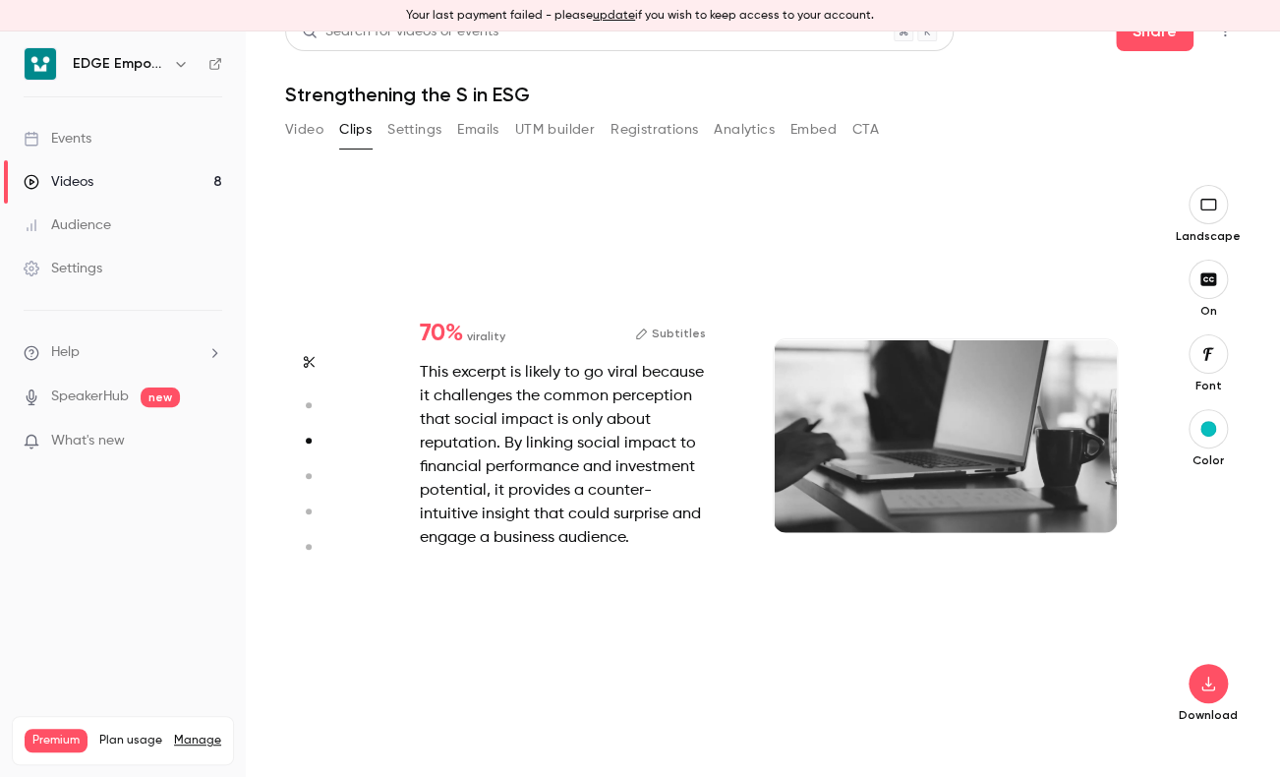
type input "*"
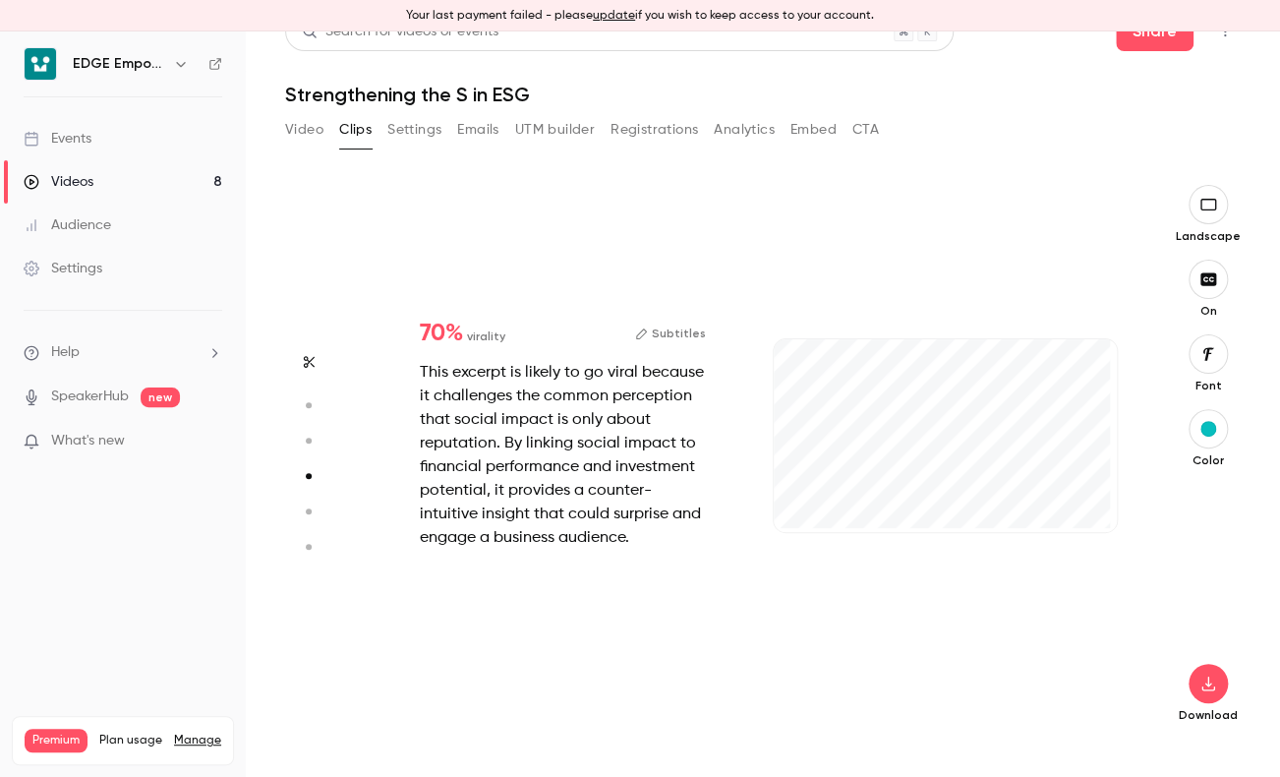
scroll to position [1671, 0]
click at [661, 324] on button "Subtitles" at bounding box center [670, 334] width 71 height 24
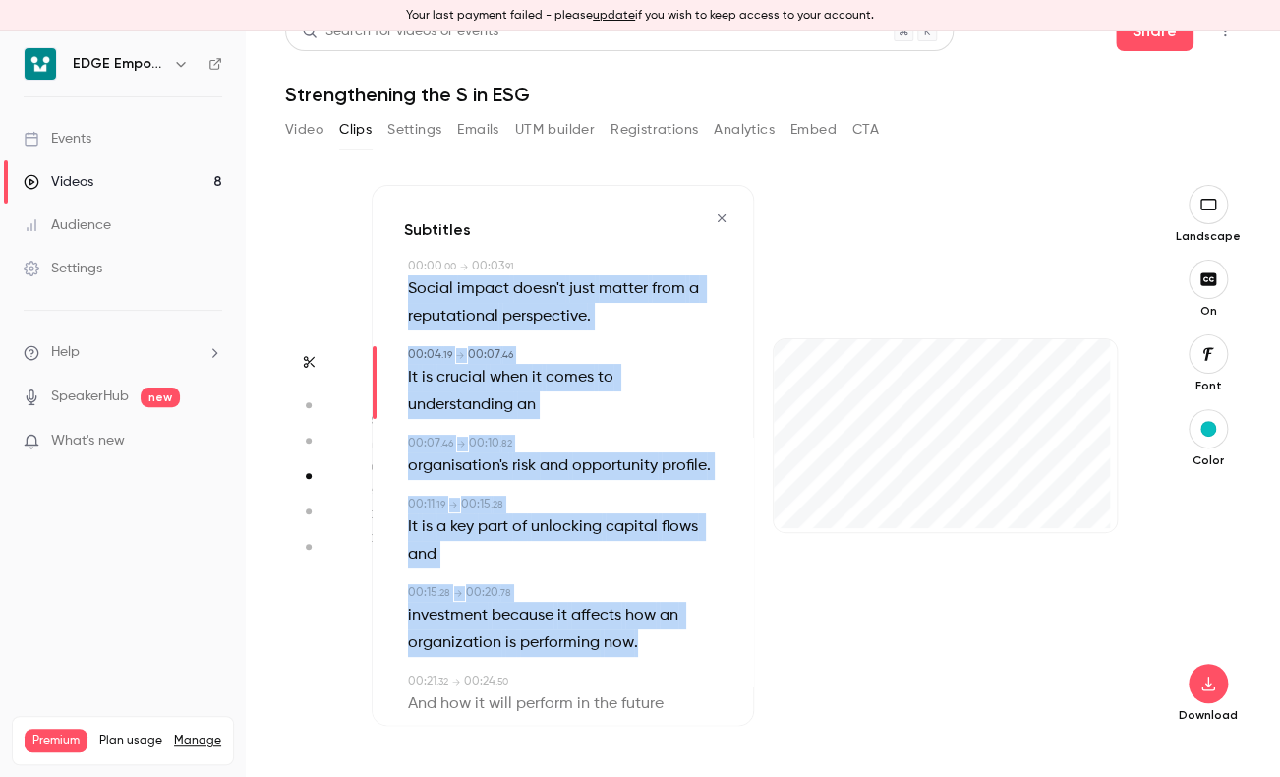
drag, startPoint x: 405, startPoint y: 285, endPoint x: 675, endPoint y: 685, distance: 483.0
click at [675, 685] on div "Subtitles 00:00 . 00 → 00:03 . 91 Social impact doesn't just matter from a repu…" at bounding box center [563, 455] width 382 height 541
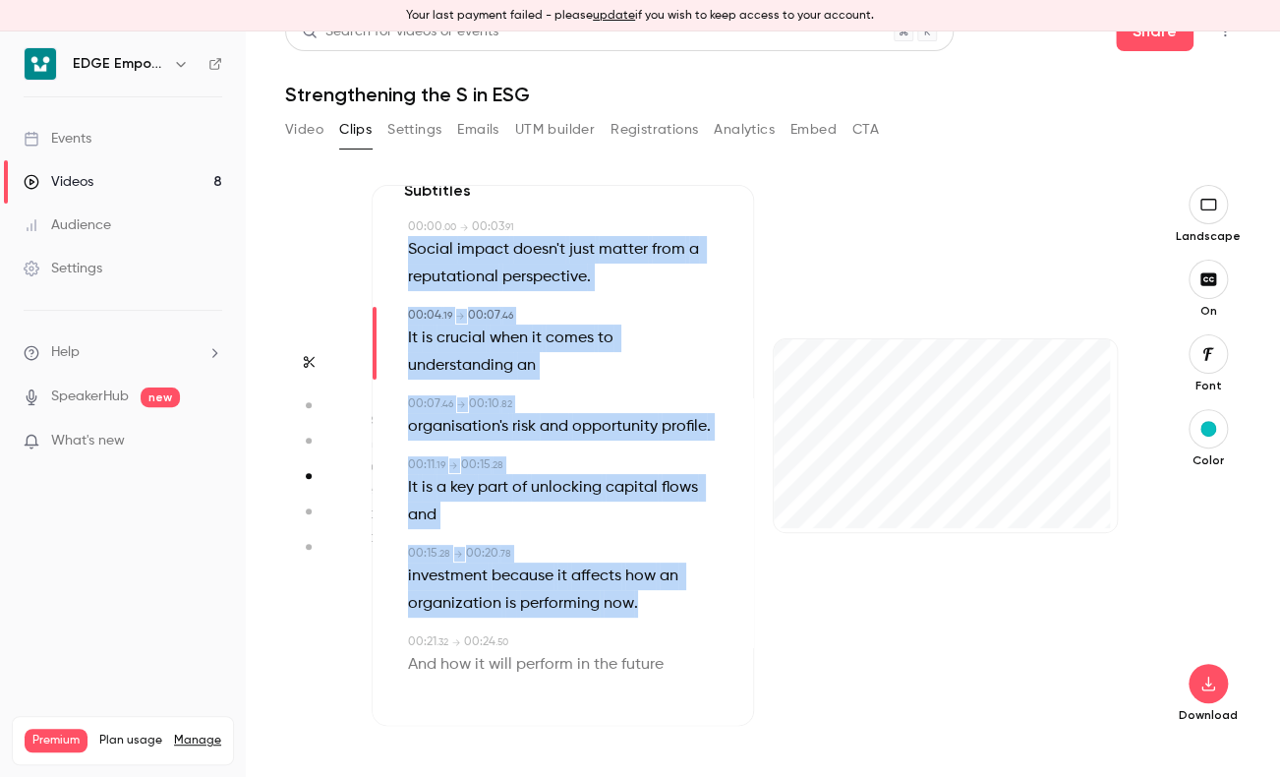
scroll to position [66, 0]
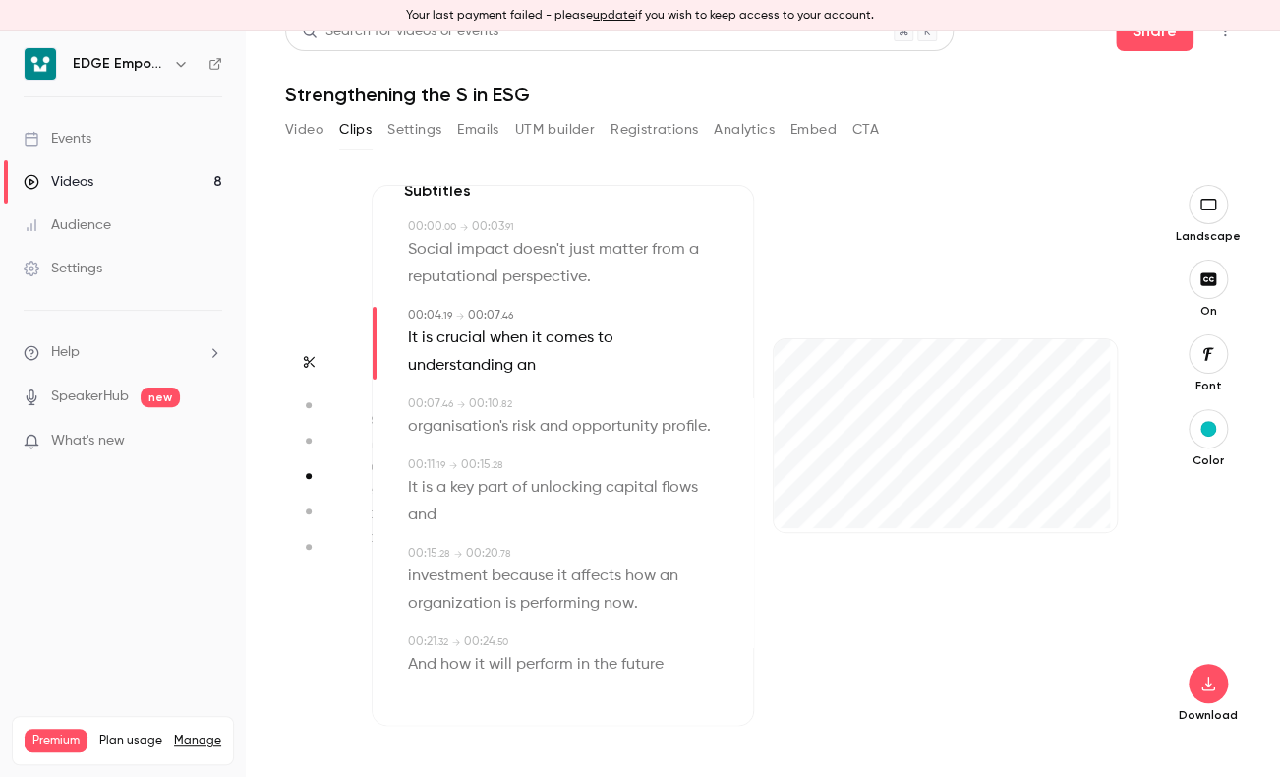
click at [667, 661] on div "And how it will perform in the future" at bounding box center [565, 664] width 314 height 28
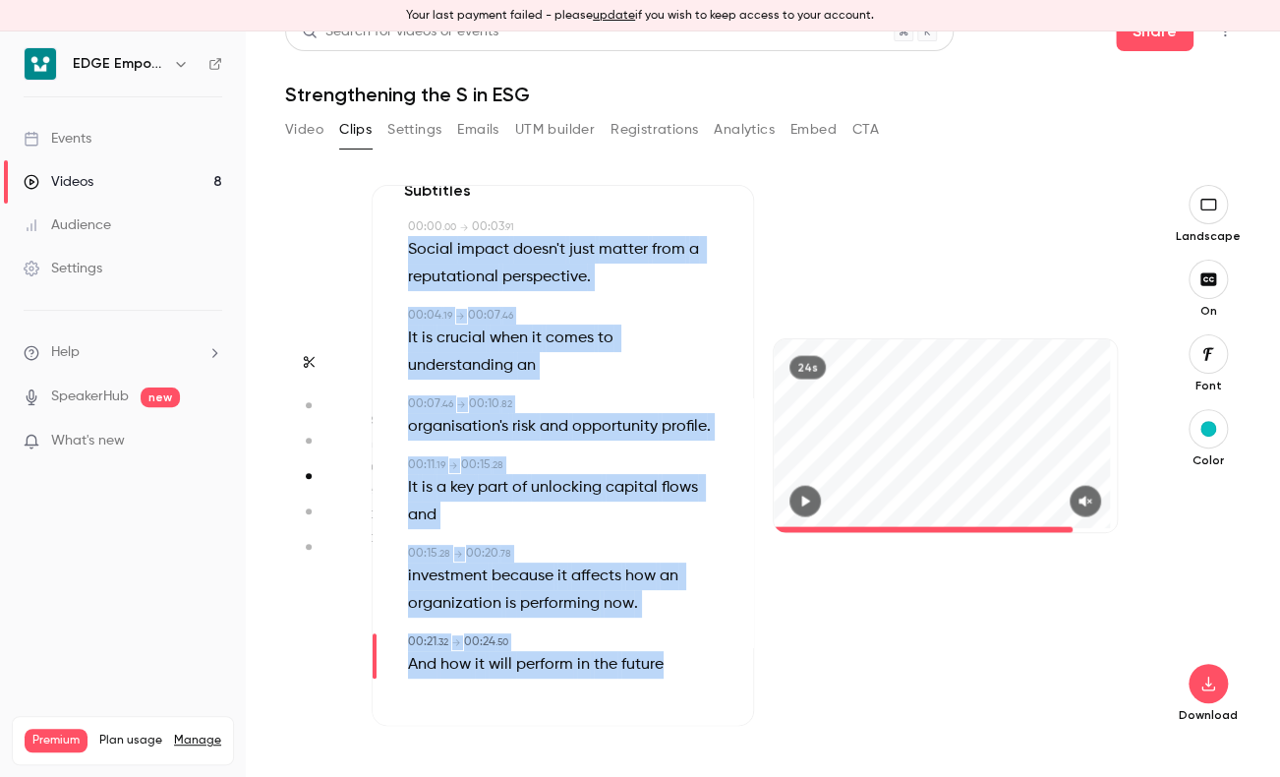
drag, startPoint x: 404, startPoint y: 281, endPoint x: 684, endPoint y: 687, distance: 493.4
click at [684, 687] on div "Subtitles 00:00 . 00 → 00:03 . 91 Social impact doesn't just matter from a repu…" at bounding box center [563, 455] width 382 height 541
copy div "Social impact doesn't just matter from a reputational perspective . 00:04 . 19 …"
click at [661, 451] on div "Subtitles 00:00 . 00 → 00:03 . 91 Social impact doesn't just matter from a repu…" at bounding box center [563, 455] width 382 height 541
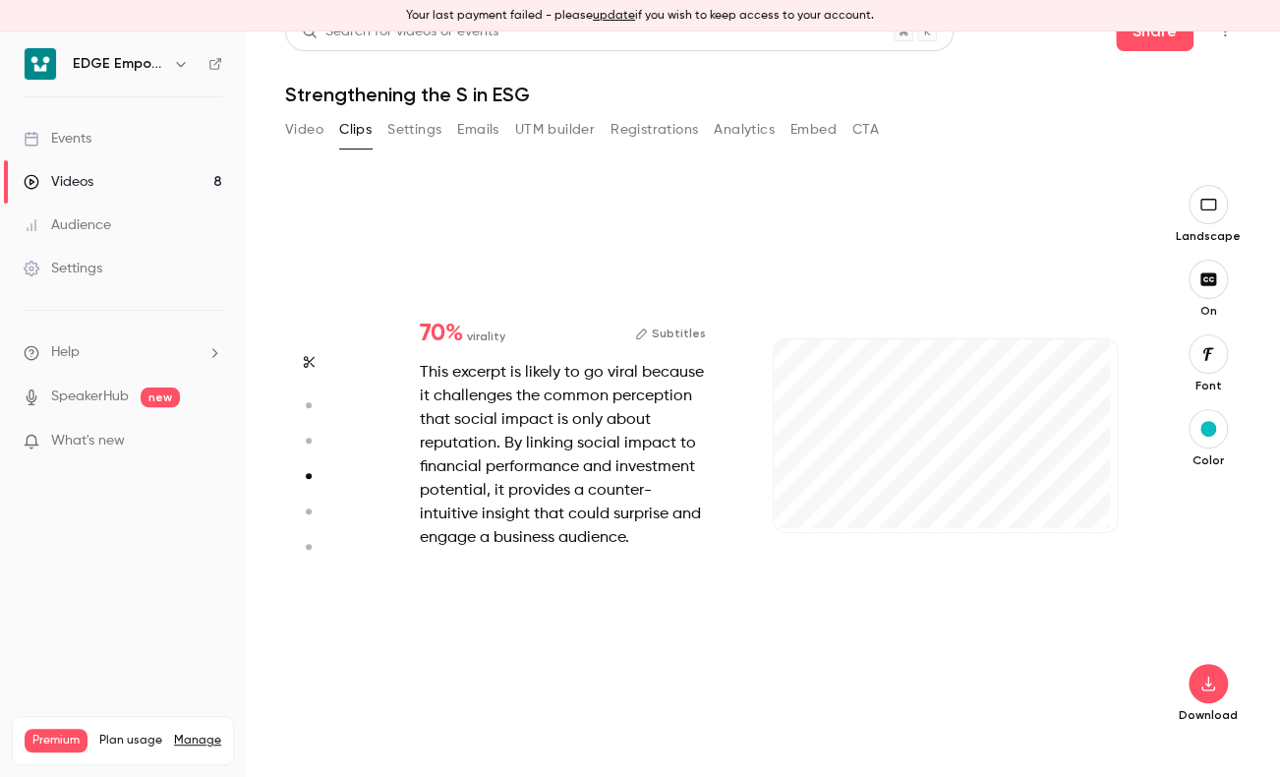
scroll to position [1113, 0]
type input "*"
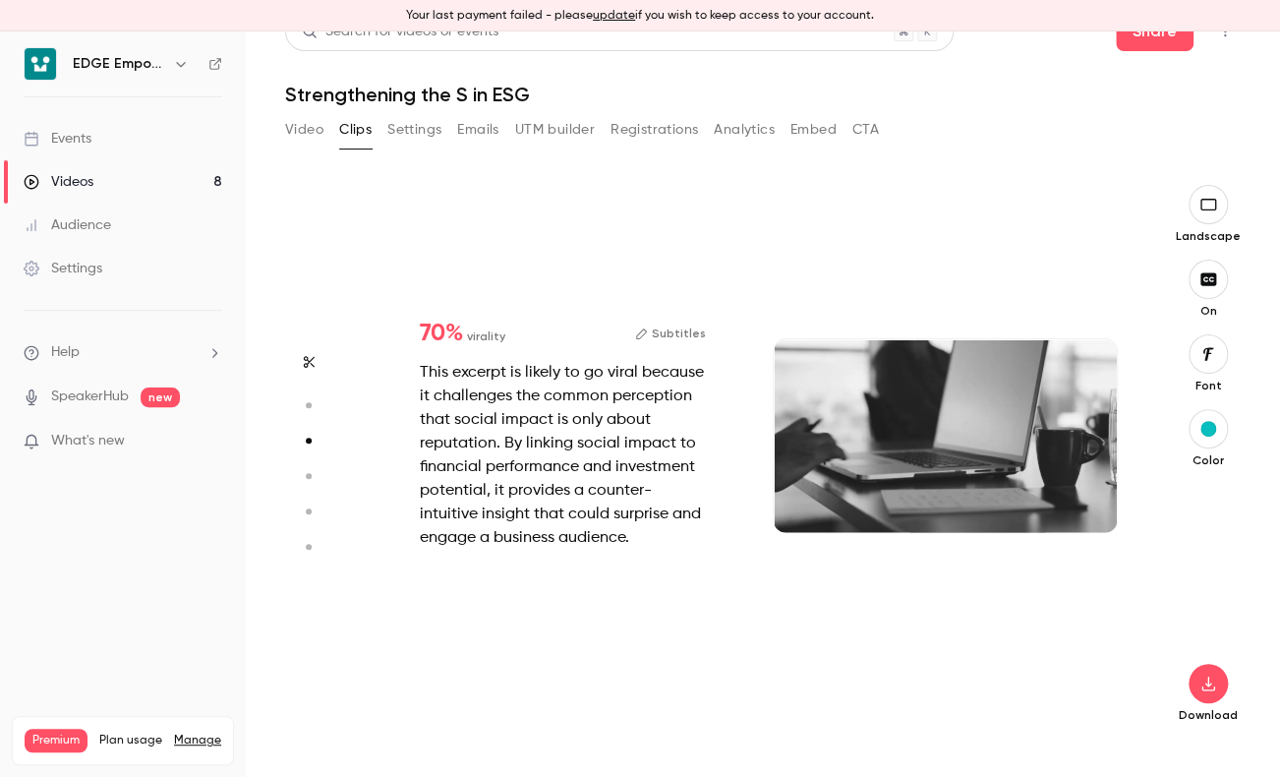
type input "*"
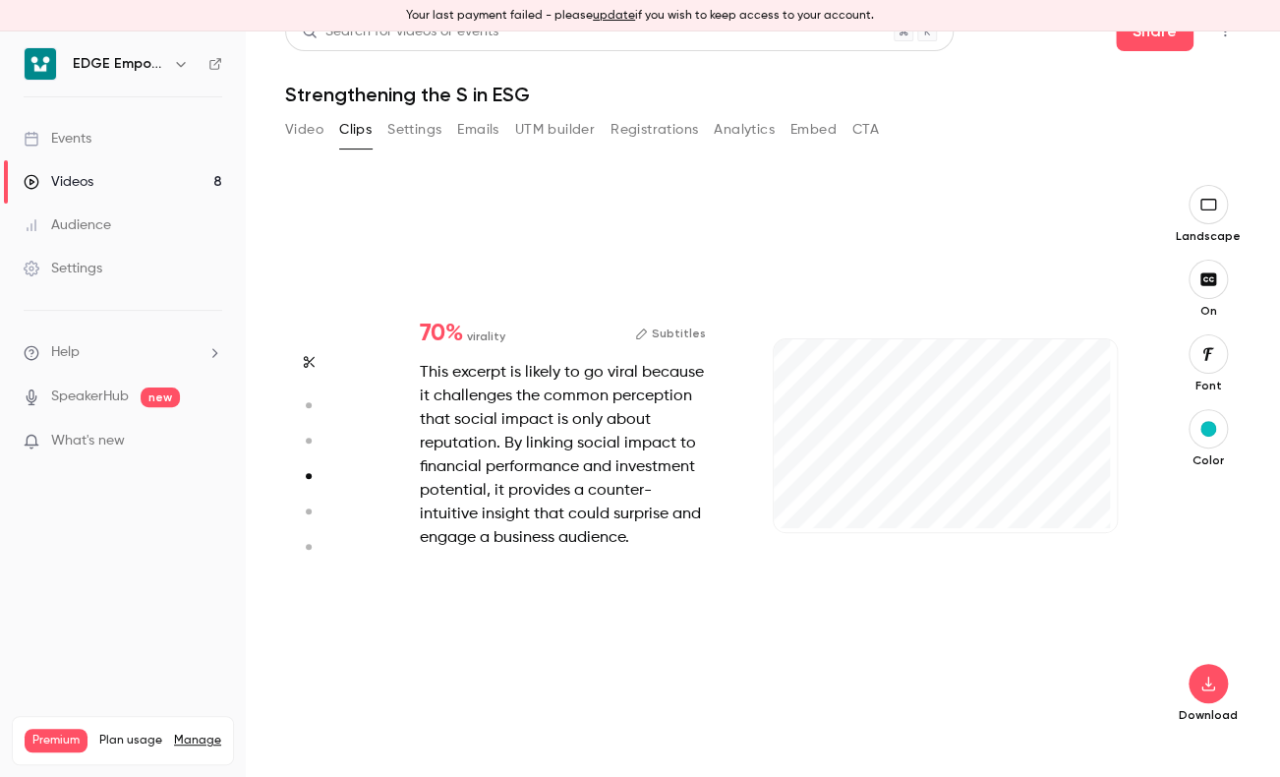
click at [670, 330] on button "Subtitles" at bounding box center [670, 334] width 71 height 24
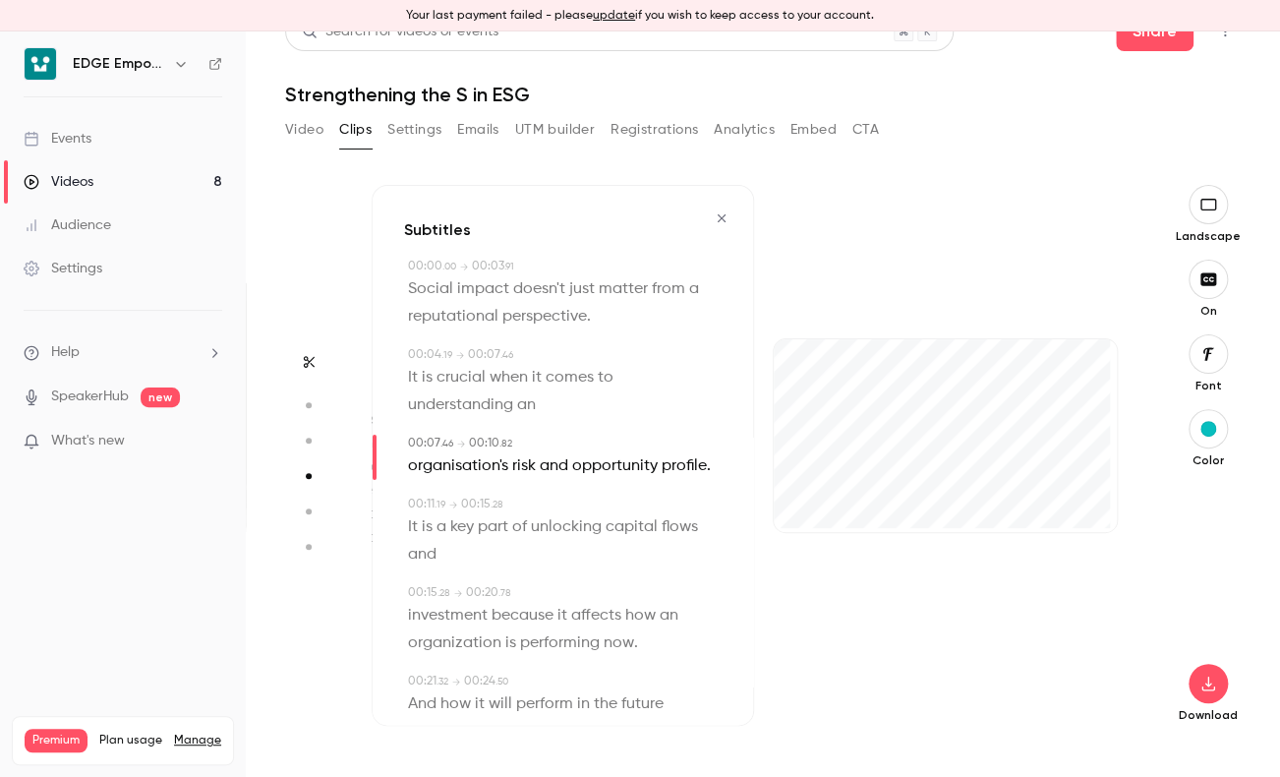
click at [628, 284] on span "matter" at bounding box center [623, 288] width 49 height 28
type input "*"
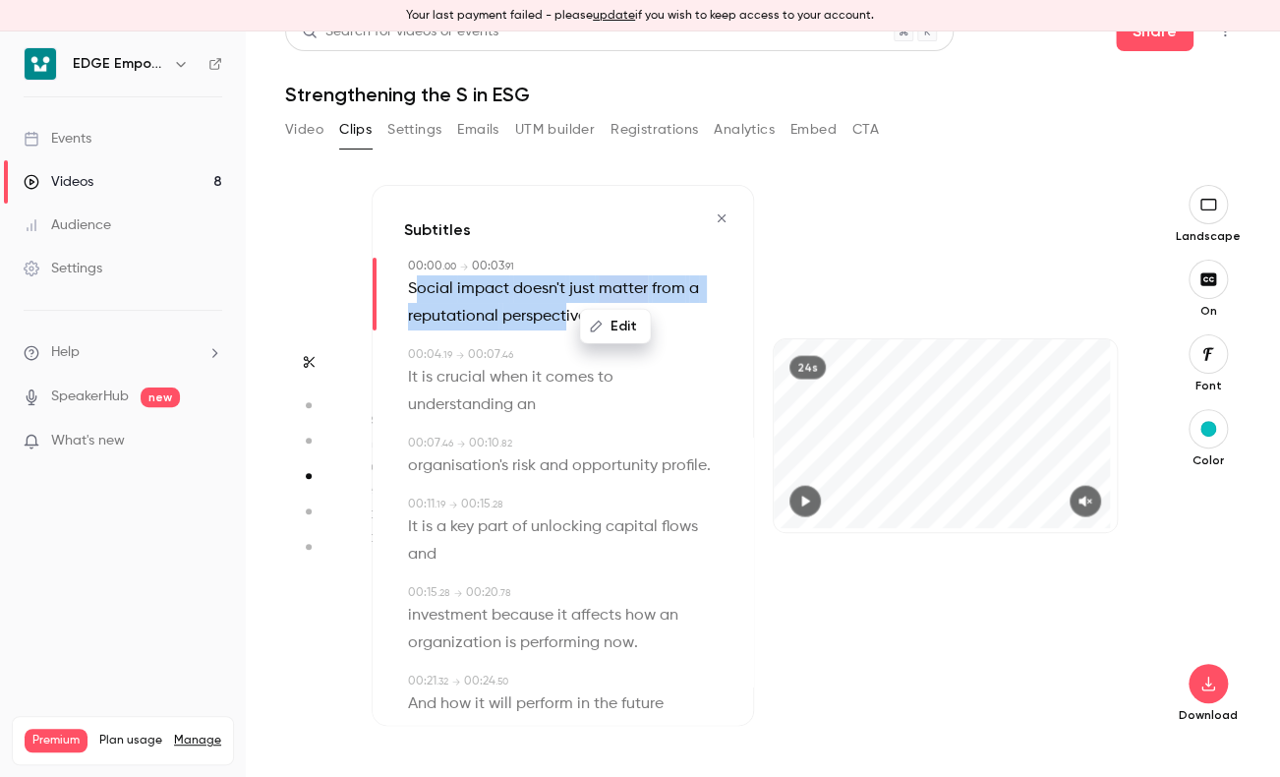
drag, startPoint x: 414, startPoint y: 288, endPoint x: 565, endPoint y: 315, distance: 153.7
click at [565, 315] on p "Social impact doesn't just matter from a reputational perspective ." at bounding box center [565, 301] width 314 height 55
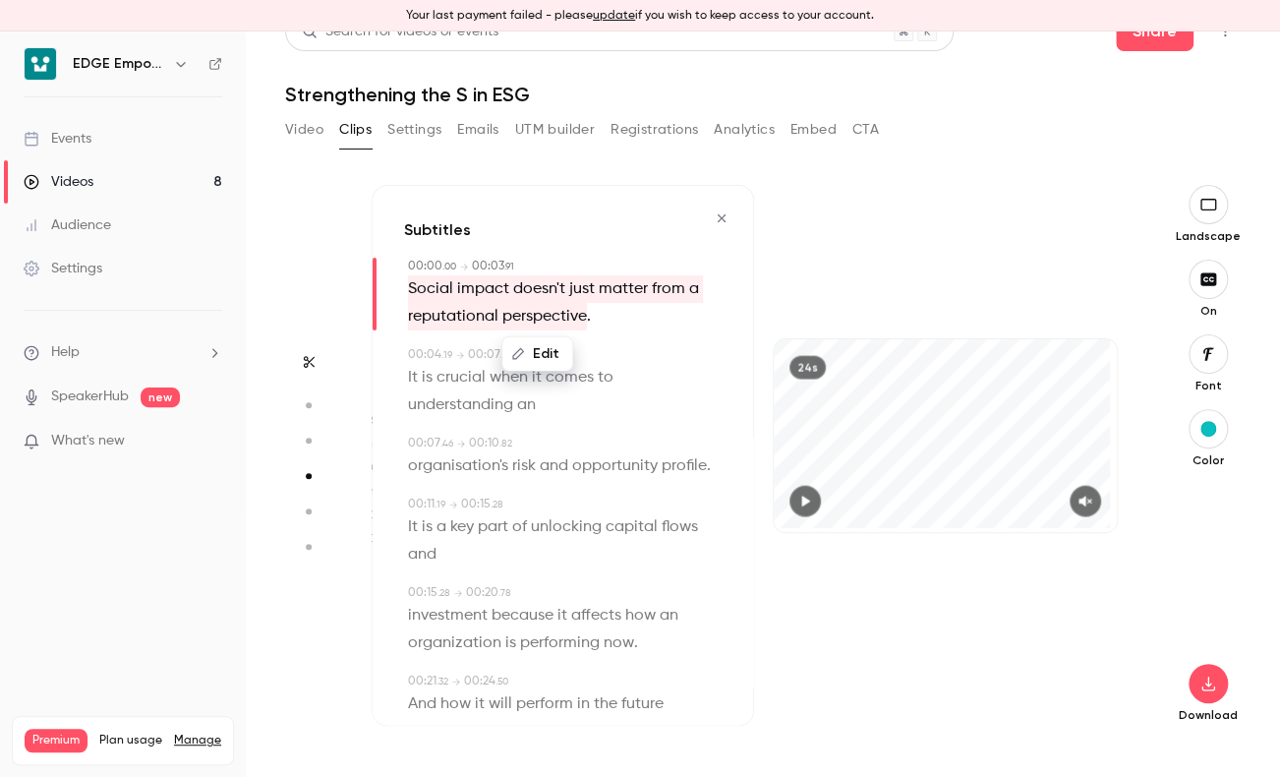
click at [548, 347] on button "Edit" at bounding box center [537, 352] width 68 height 31
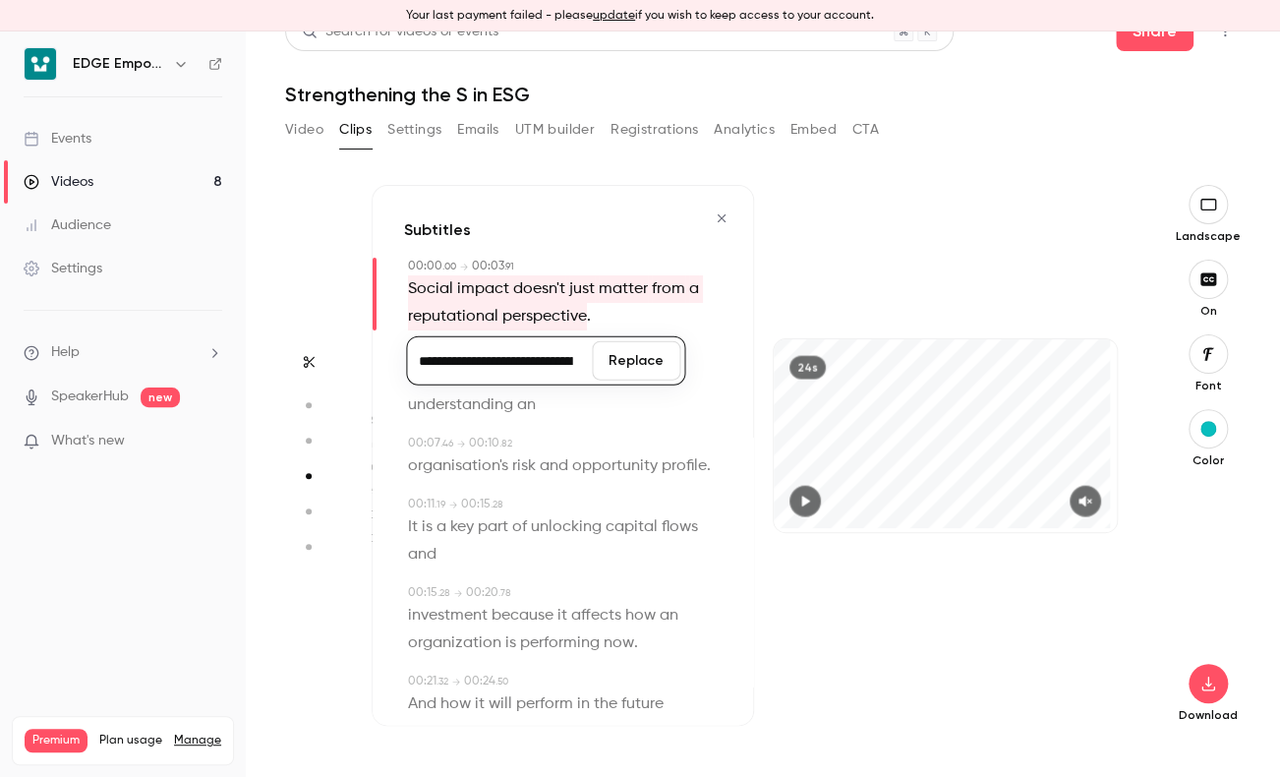
scroll to position [0, 315]
type input "**********"
click at [637, 362] on button "Replace" at bounding box center [636, 359] width 88 height 39
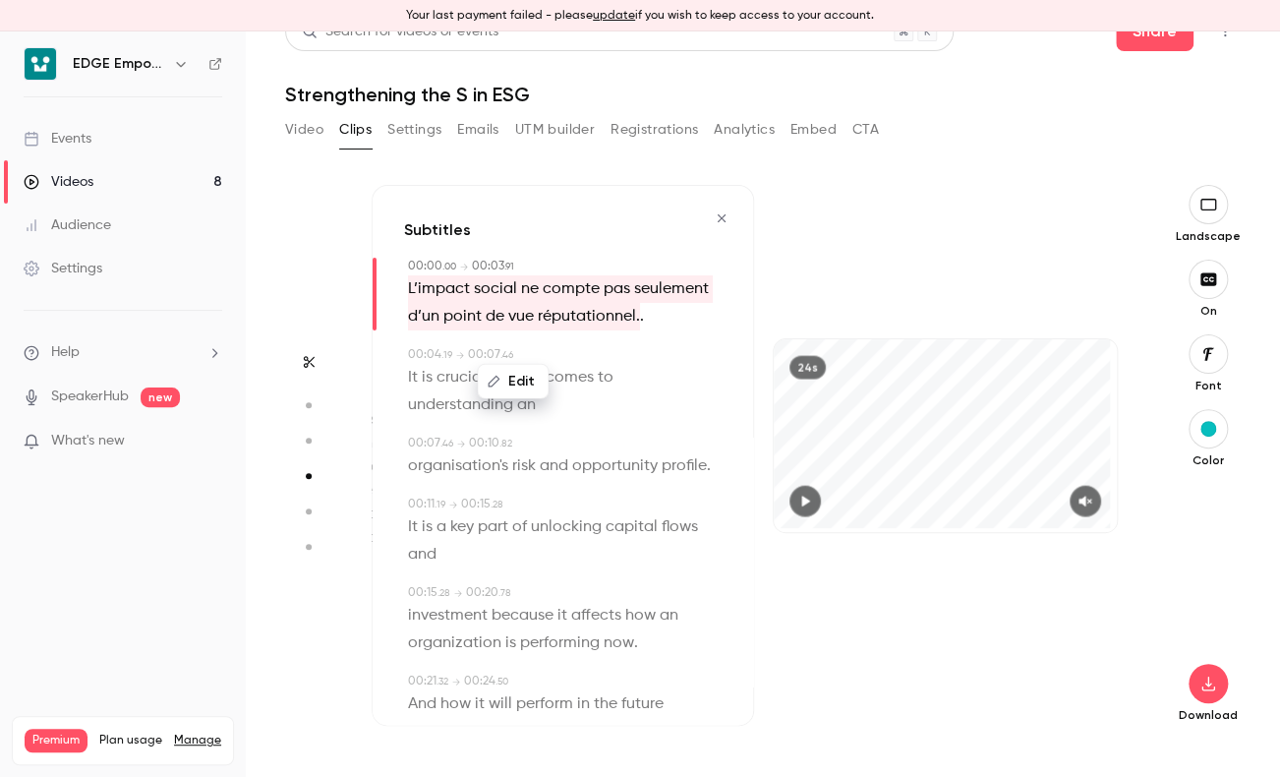
drag, startPoint x: 637, startPoint y: 361, endPoint x: 508, endPoint y: 378, distance: 129.9
click at [508, 378] on button "Edit" at bounding box center [513, 380] width 68 height 31
drag, startPoint x: 533, startPoint y: 388, endPoint x: 656, endPoint y: 384, distance: 123.0
click at [656, 384] on div "**********" at bounding box center [521, 387] width 279 height 49
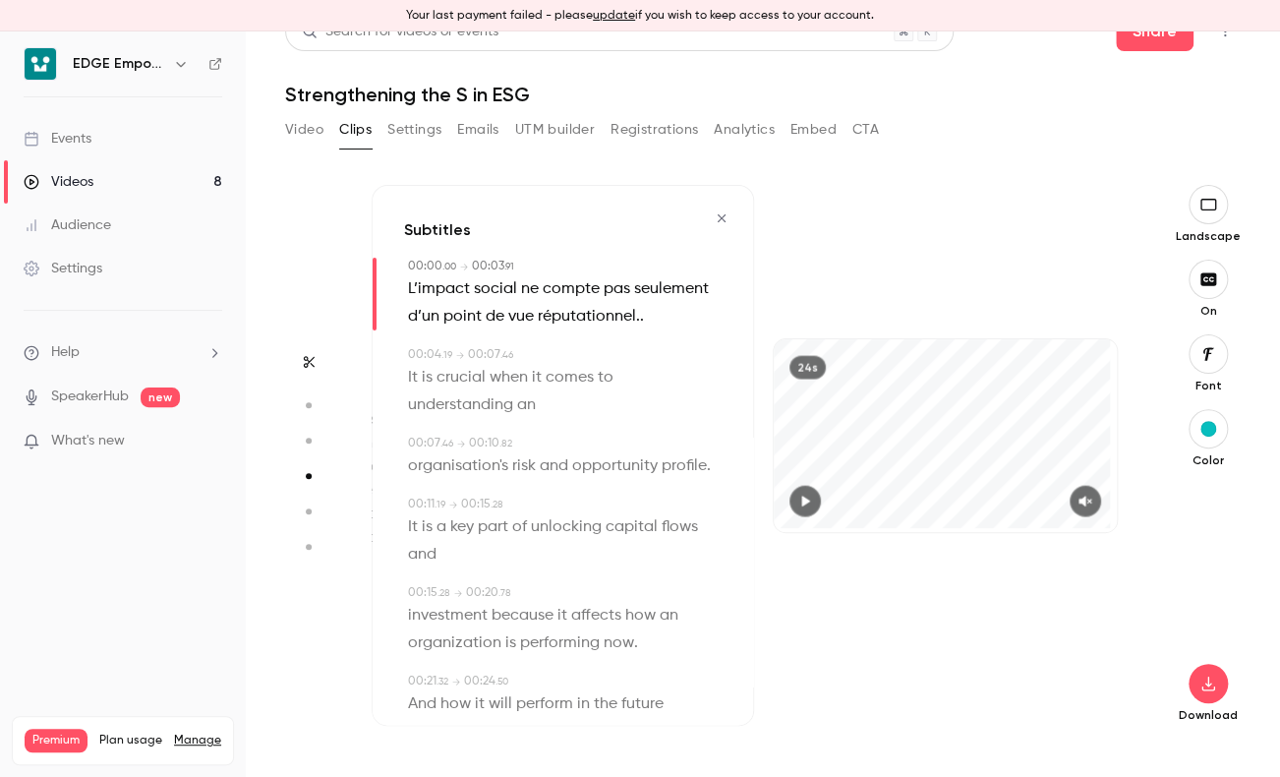
click at [481, 329] on span "L’impact social ne compte pas seulement d’un point de vue réputationnel." at bounding box center [560, 301] width 305 height 55
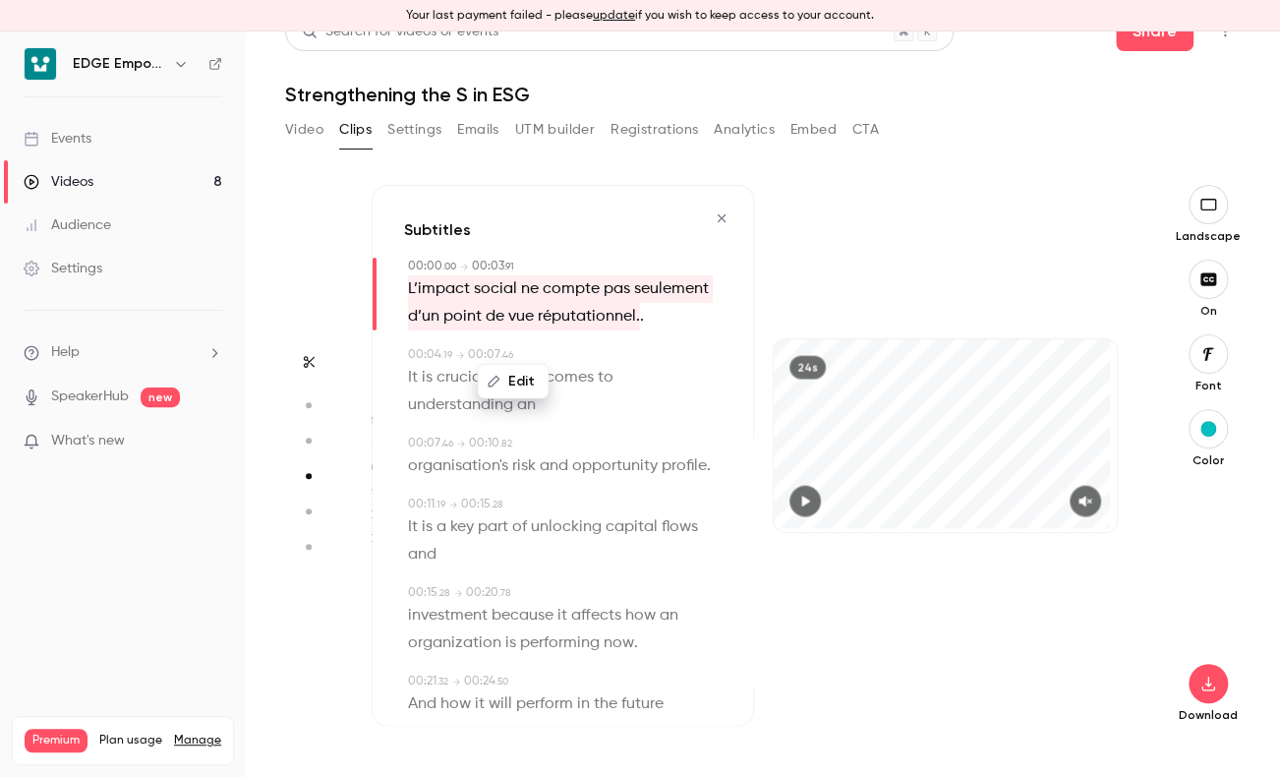
click at [506, 375] on button "Edit" at bounding box center [513, 380] width 68 height 31
click at [528, 389] on input "**********" at bounding box center [475, 387] width 177 height 39
drag, startPoint x: 527, startPoint y: 389, endPoint x: 617, endPoint y: 383, distance: 90.7
click at [617, 383] on div "**********" at bounding box center [521, 387] width 279 height 49
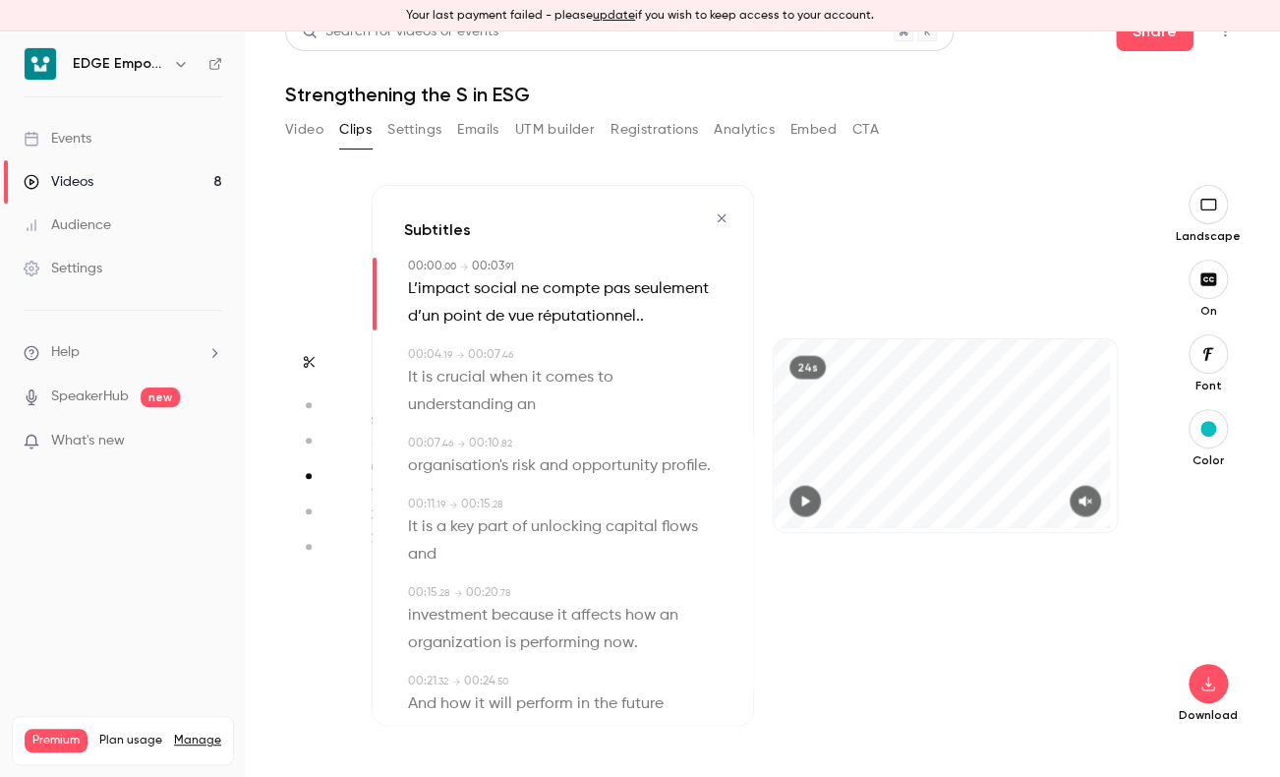
click at [514, 329] on p "L’impact social ne compte pas seulement d’un point de vue réputationnel. ." at bounding box center [565, 301] width 314 height 55
click at [497, 329] on span "L’impact social ne compte pas seulement d’un point de vue réputationnel." at bounding box center [560, 301] width 305 height 55
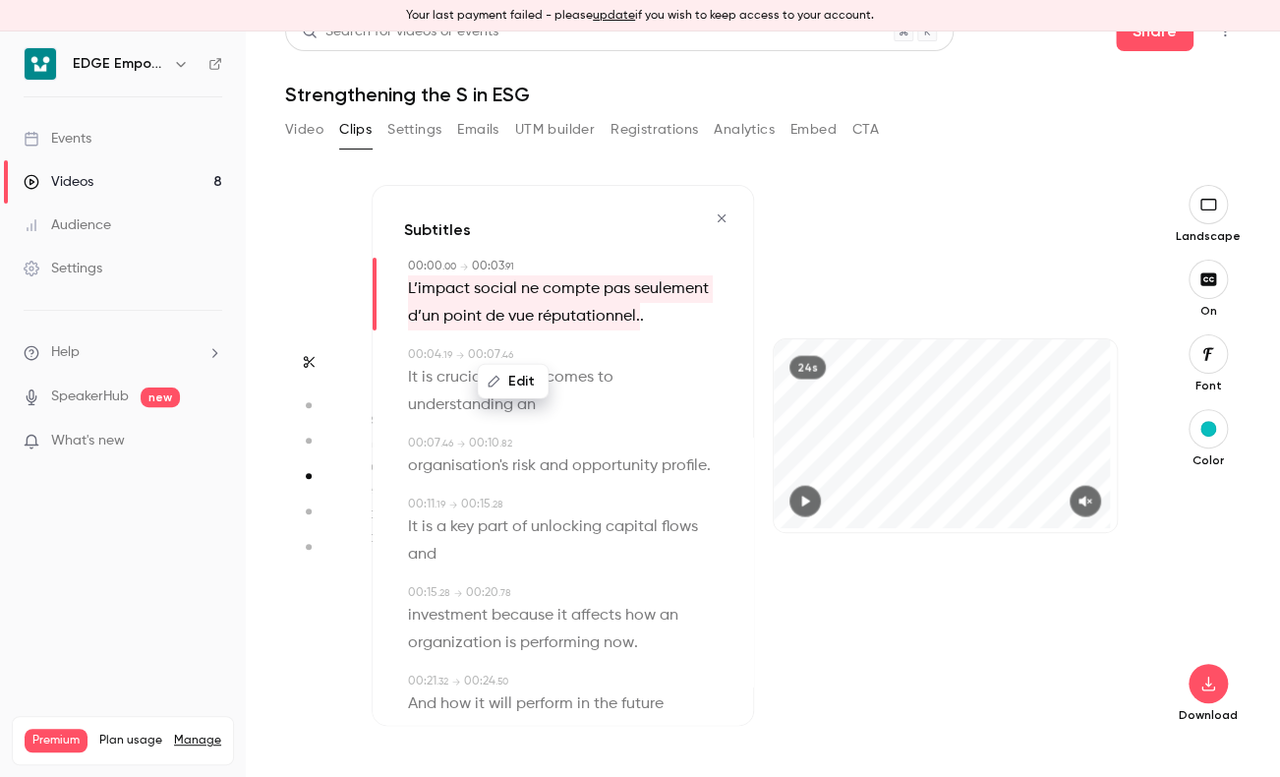
drag, startPoint x: 497, startPoint y: 340, endPoint x: 510, endPoint y: 379, distance: 40.7
click at [510, 379] on button "Edit" at bounding box center [513, 380] width 68 height 31
drag, startPoint x: 519, startPoint y: 388, endPoint x: 551, endPoint y: 386, distance: 31.5
click at [551, 386] on input "**********" at bounding box center [475, 387] width 177 height 39
click at [547, 386] on input "**********" at bounding box center [475, 387] width 177 height 39
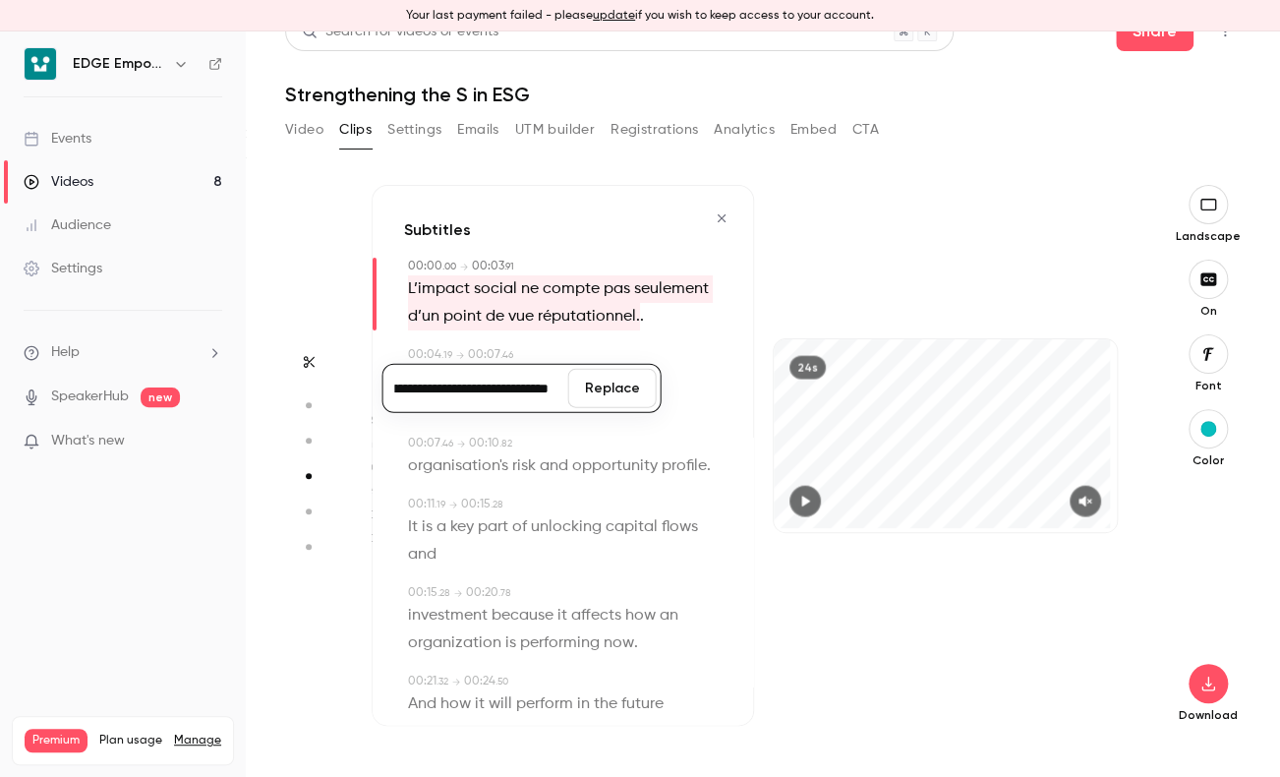
scroll to position [0, 311]
type input "**********"
click at [580, 385] on button "Replace" at bounding box center [612, 387] width 88 height 39
click at [606, 390] on span "to" at bounding box center [606, 377] width 16 height 28
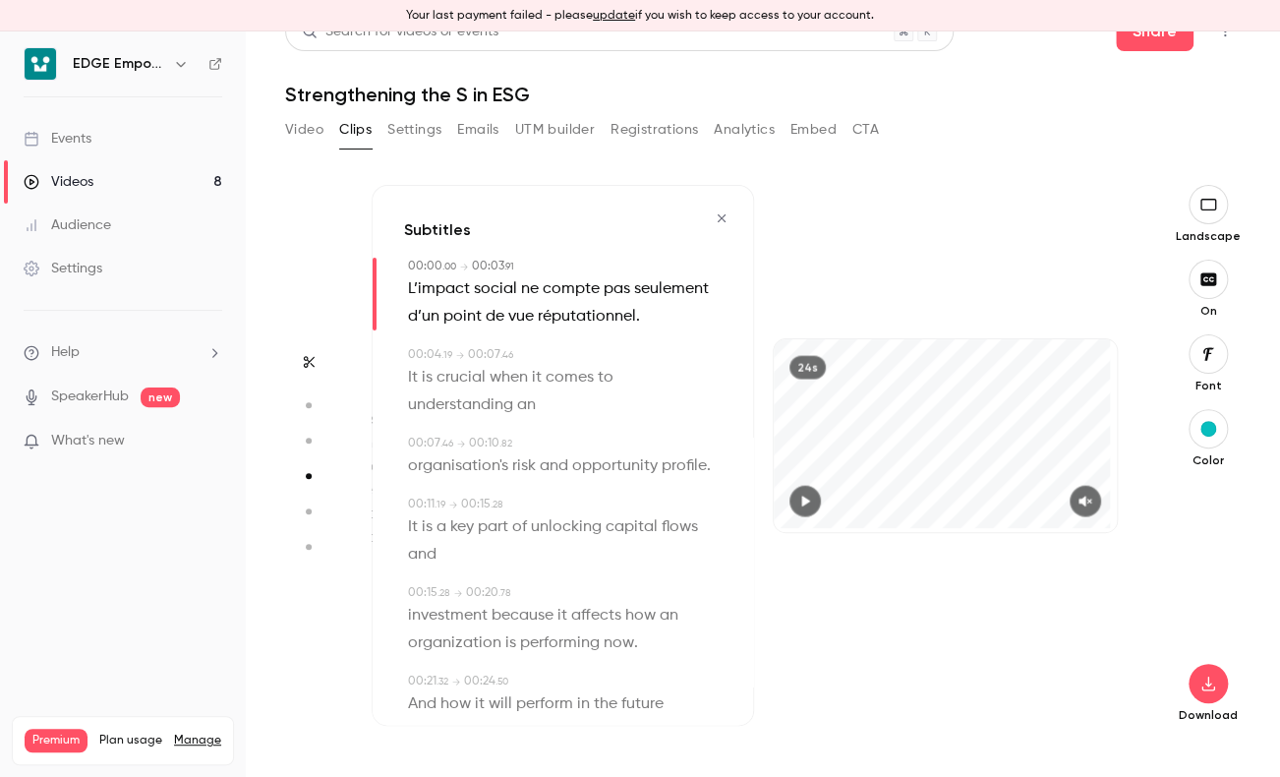
type input "***"
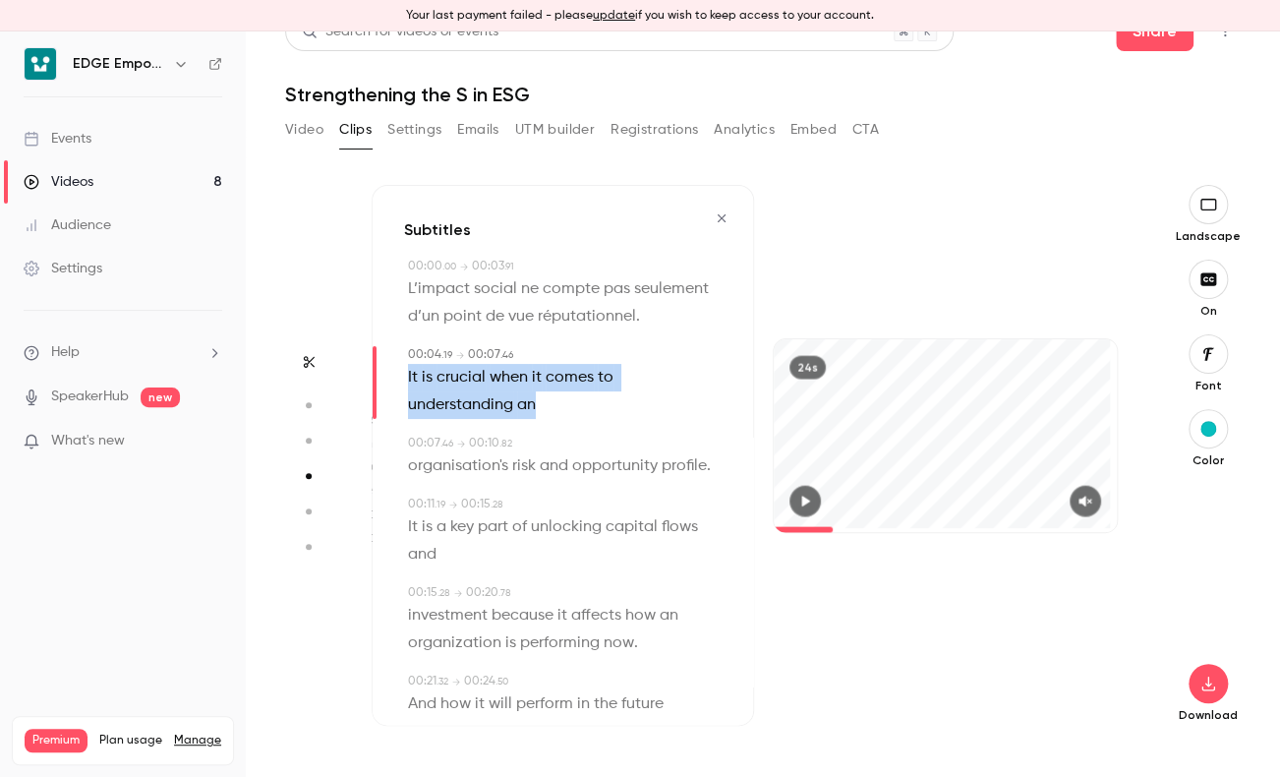
drag, startPoint x: 403, startPoint y: 400, endPoint x: 535, endPoint y: 429, distance: 134.8
click at [535, 418] on div "00:04 . 19 → 00:07 . 46 It is crucial when it comes to understanding an" at bounding box center [563, 381] width 318 height 73
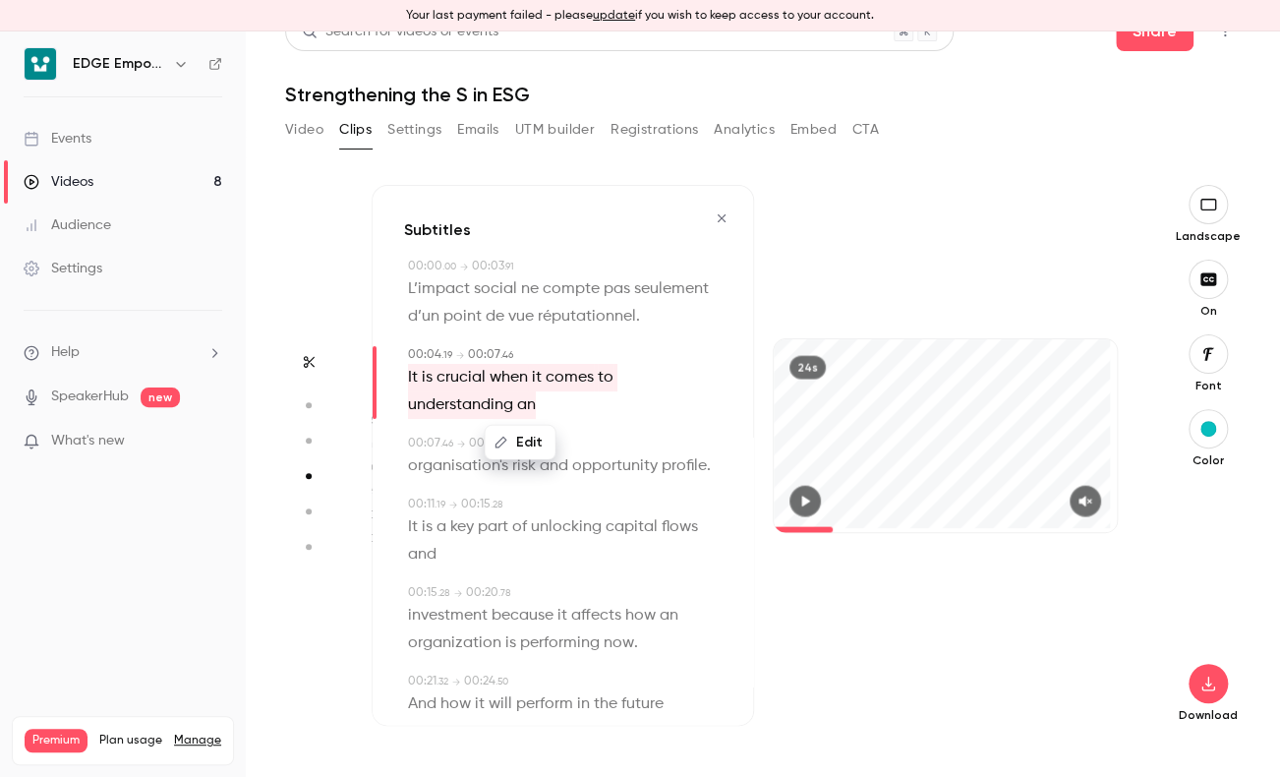
drag, startPoint x: 535, startPoint y: 429, endPoint x: 523, endPoint y: 477, distance: 49.6
click at [523, 457] on button "Edit" at bounding box center [521, 441] width 68 height 31
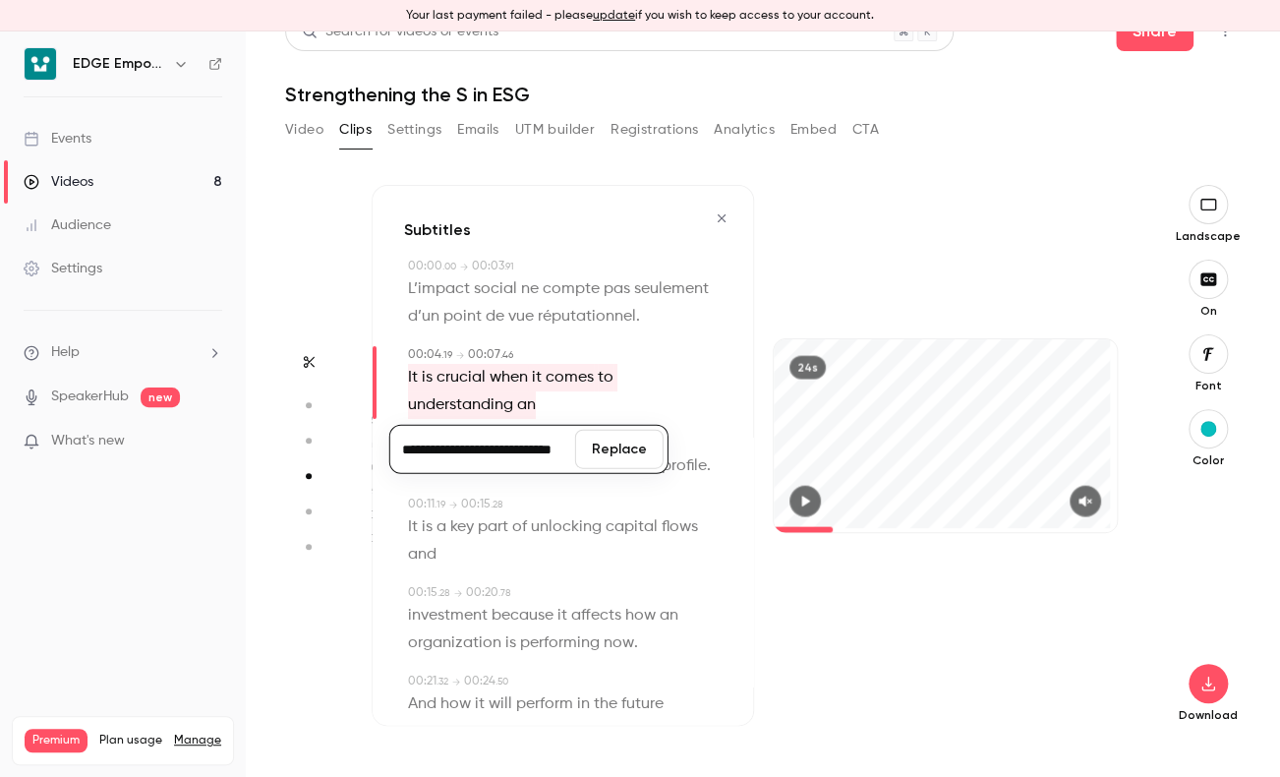
scroll to position [0, 33]
type input "**********"
click at [610, 468] on button "Replace" at bounding box center [619, 448] width 88 height 39
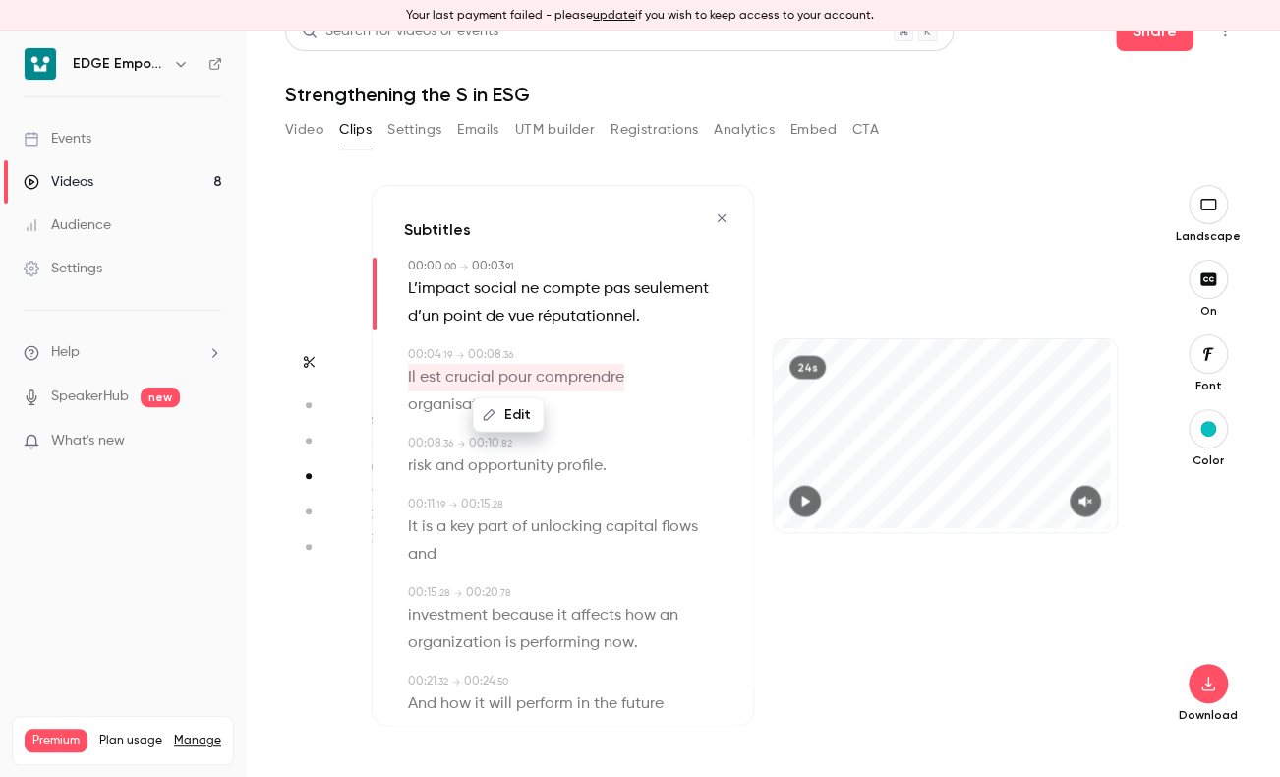
click at [635, 451] on div "00:08 . 36 → 00:10 . 82" at bounding box center [565, 443] width 314 height 18
type input "***"
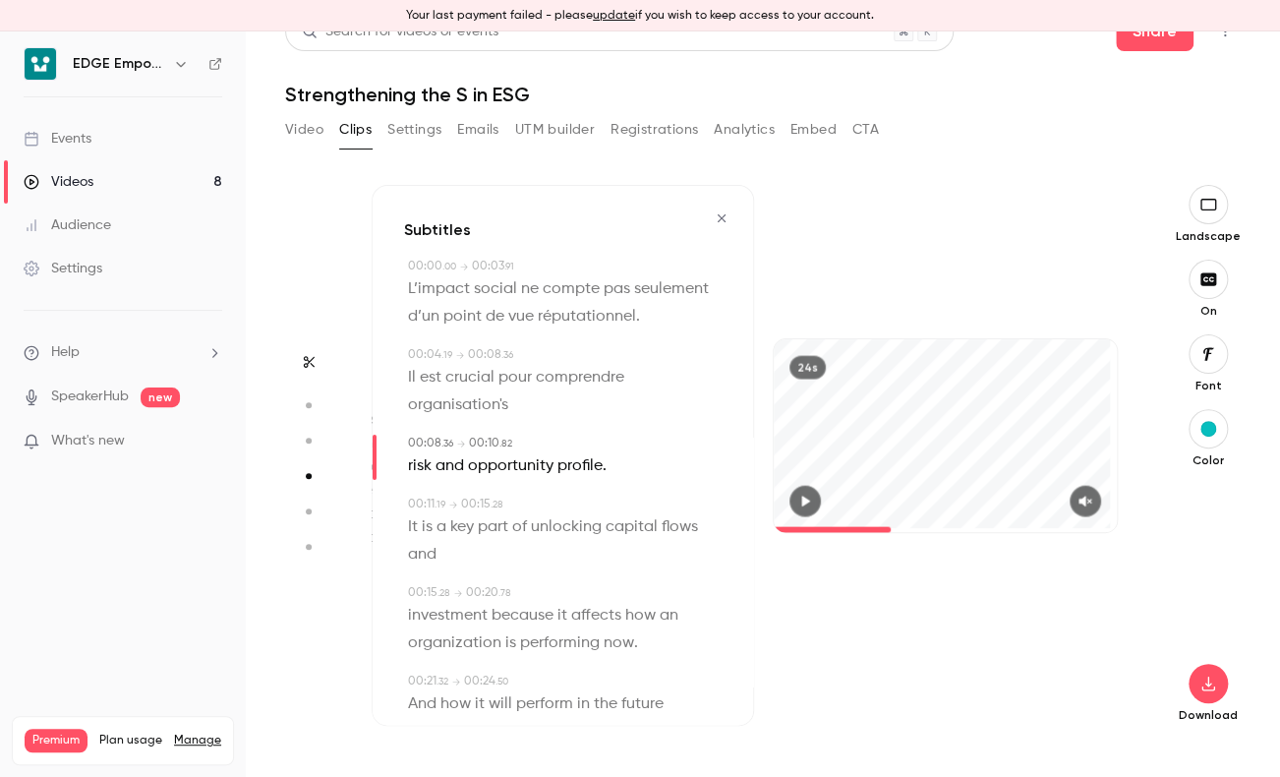
click at [415, 479] on span "risk" at bounding box center [420, 465] width 24 height 28
click at [410, 479] on span "risk" at bounding box center [420, 465] width 24 height 28
drag, startPoint x: 405, startPoint y: 496, endPoint x: 616, endPoint y: 495, distance: 210.4
click at [616, 479] on div "00:08 . 36 → 00:10 . 82 risk and opportunity profile ." at bounding box center [563, 456] width 318 height 45
drag, startPoint x: 616, startPoint y: 495, endPoint x: 600, endPoint y: 530, distance: 38.7
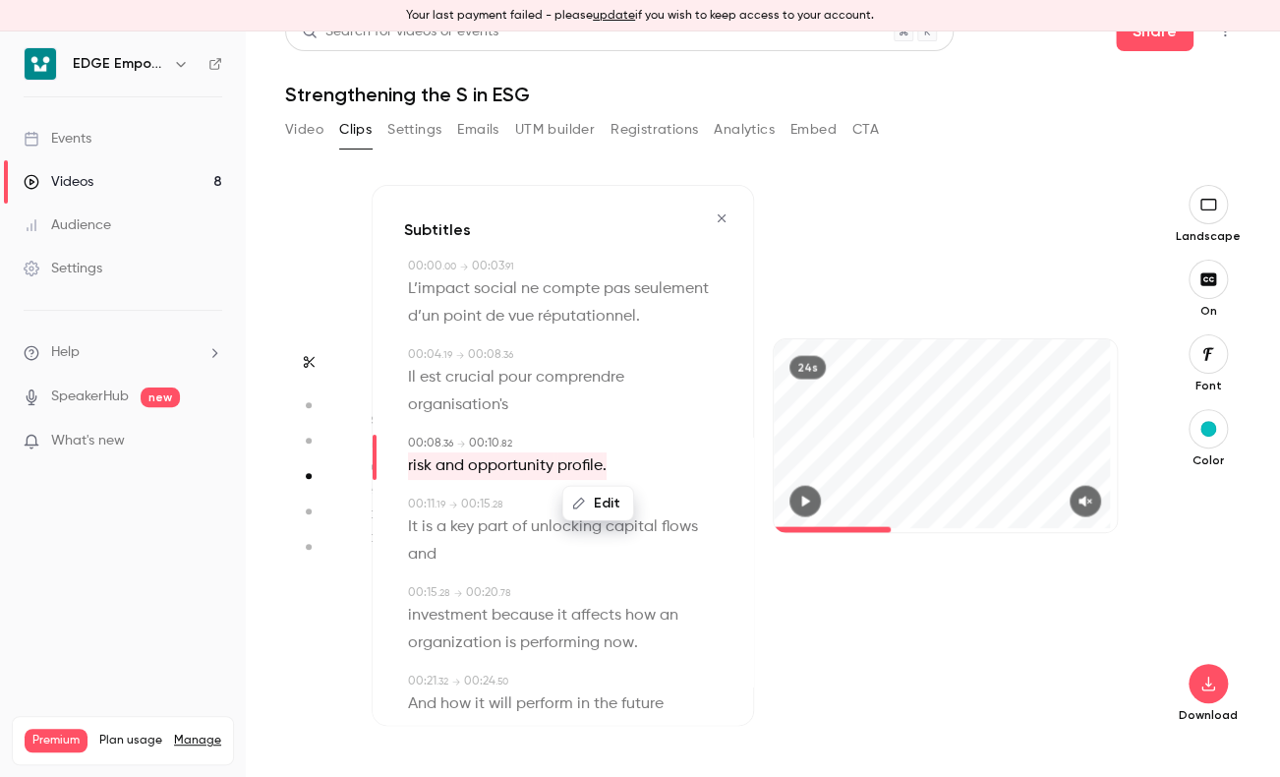
click at [600, 518] on button "Edit" at bounding box center [598, 502] width 68 height 31
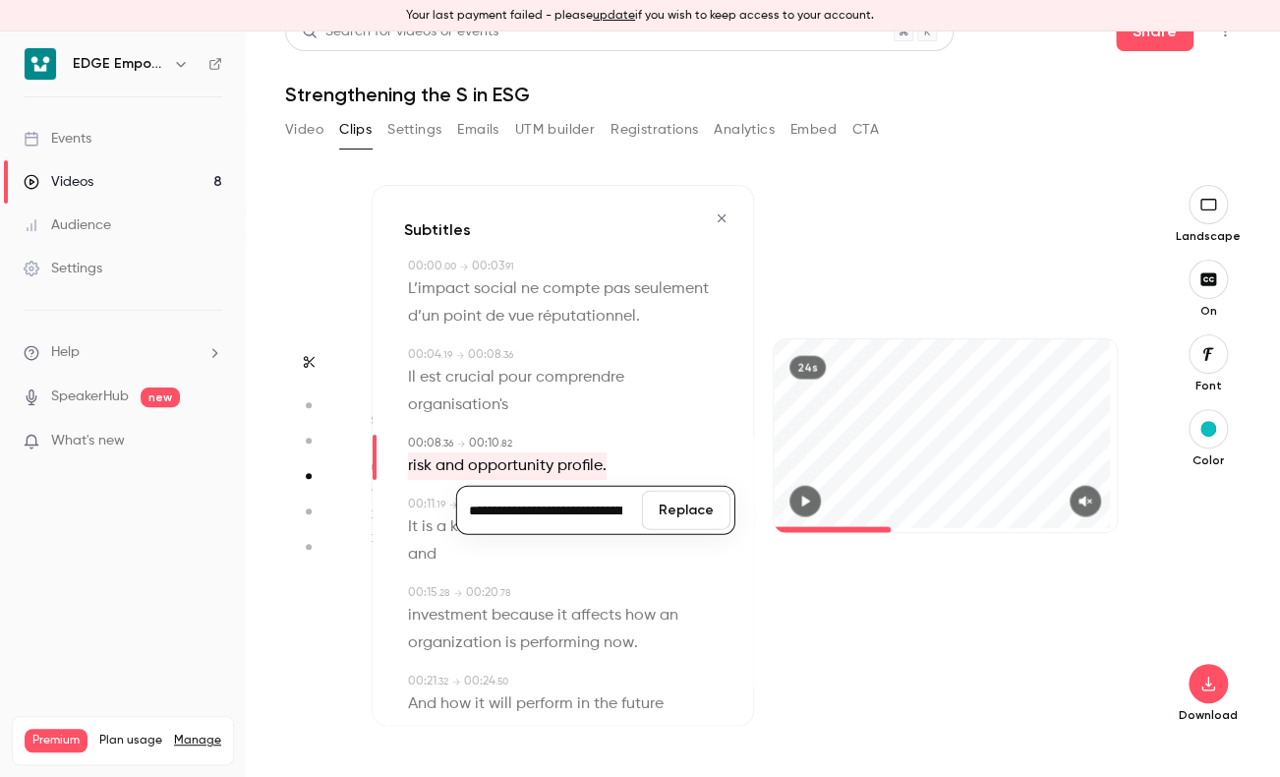
scroll to position [0, 195]
type input "**********"
click at [683, 529] on button "Replace" at bounding box center [686, 509] width 88 height 39
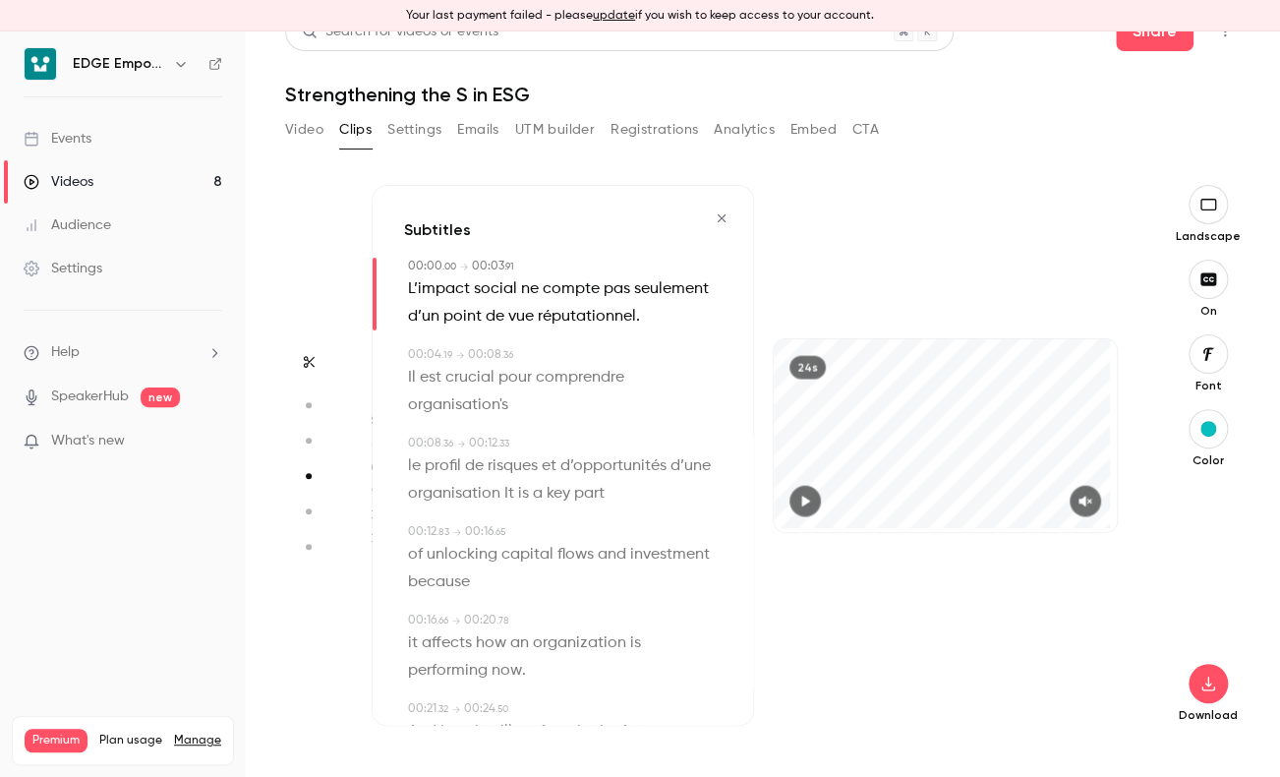
click at [499, 418] on span "organisation's" at bounding box center [458, 404] width 100 height 28
type input "***"
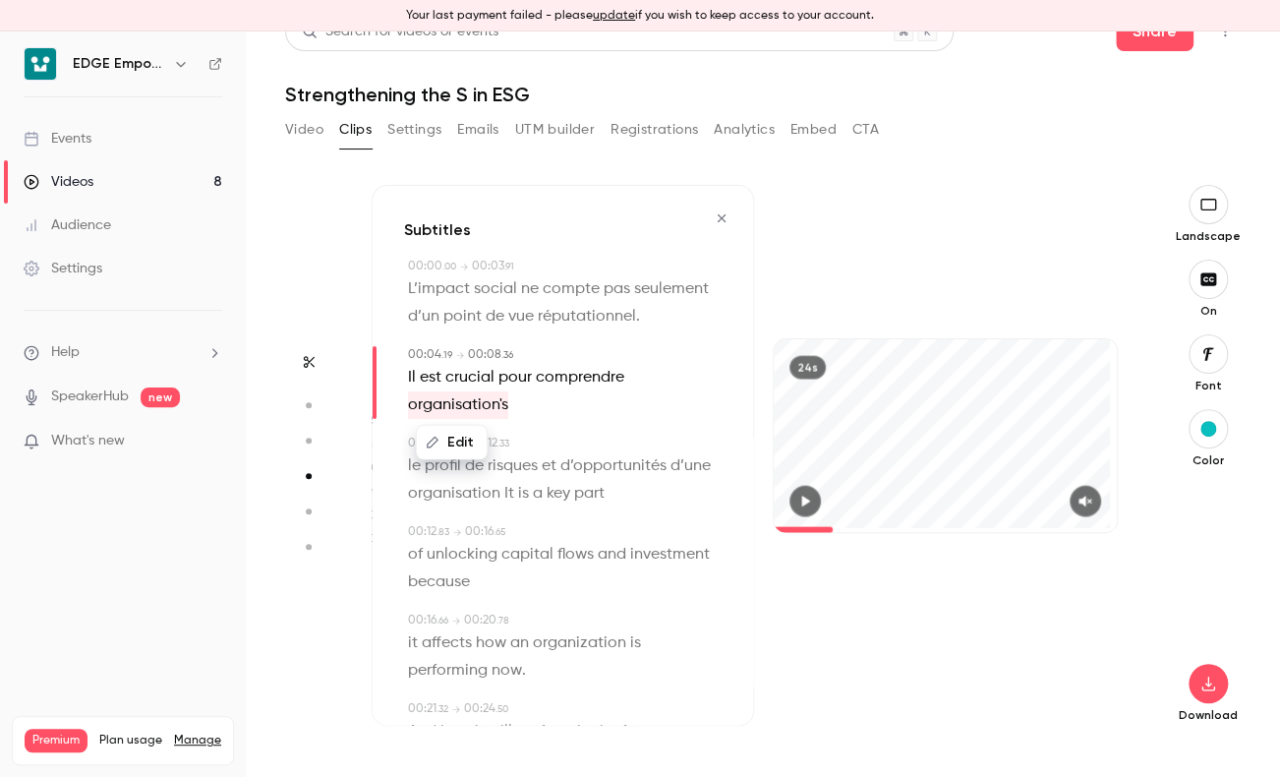
click at [453, 457] on button "Edit" at bounding box center [452, 441] width 68 height 31
click at [629, 468] on button "Replace" at bounding box center [602, 448] width 88 height 39
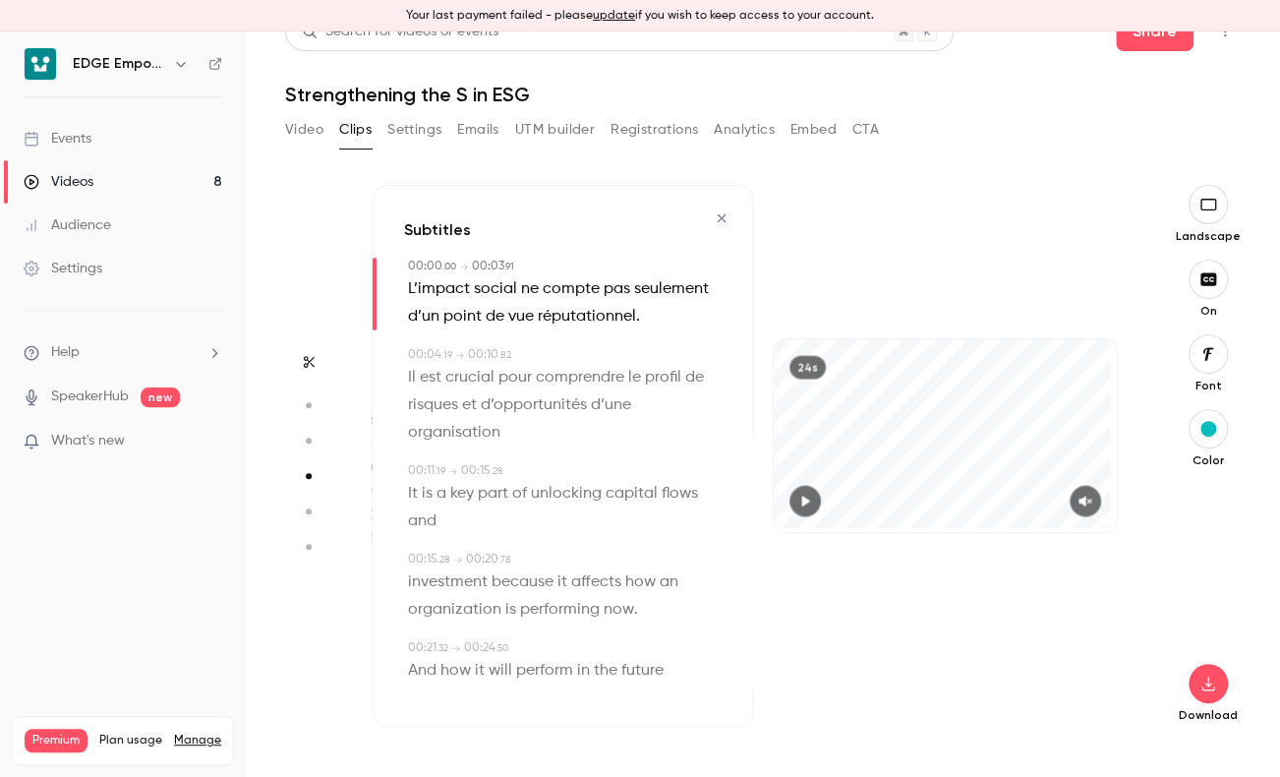
click at [646, 479] on div "00:11 . 19 → 00:15 . 28" at bounding box center [565, 470] width 314 height 18
type input "****"
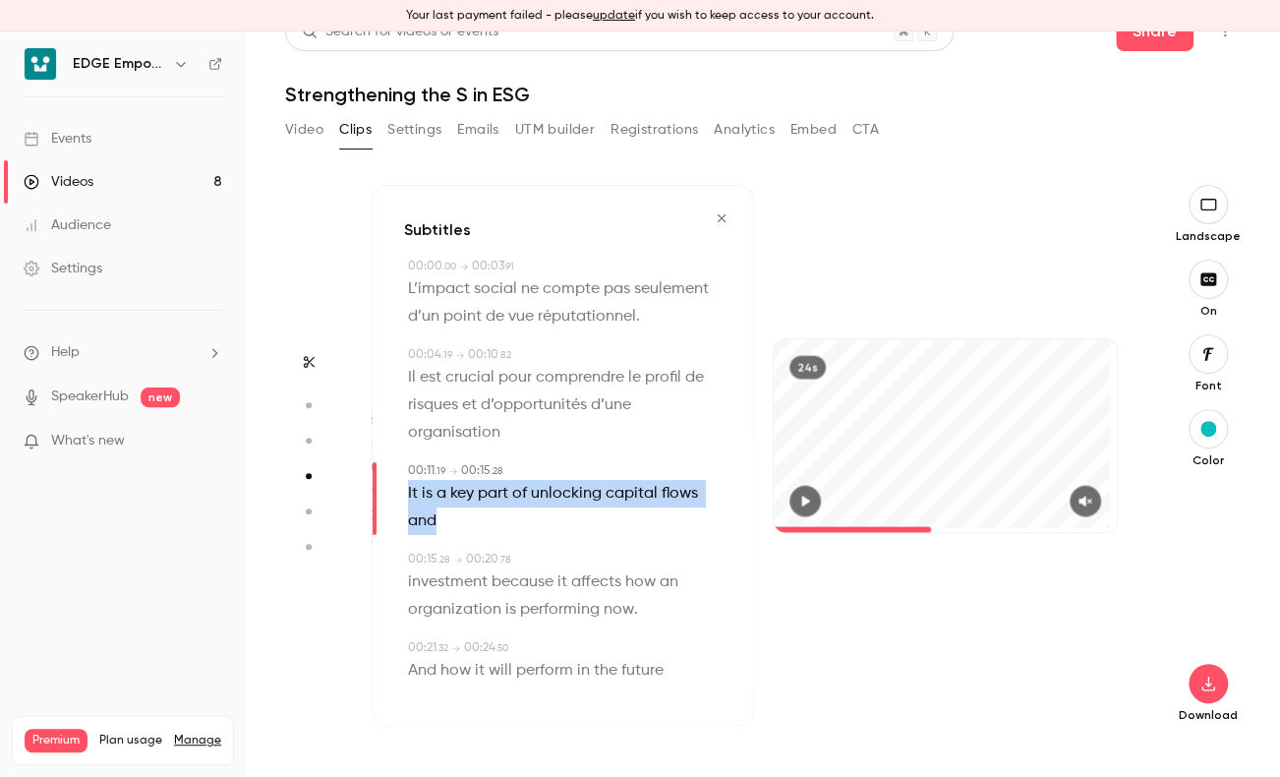
drag, startPoint x: 405, startPoint y: 522, endPoint x: 459, endPoint y: 551, distance: 61.1
click at [459, 534] on div "00:11 . 19 → 00:15 . 28 It is a key part of unlocking capital flows and" at bounding box center [563, 497] width 318 height 73
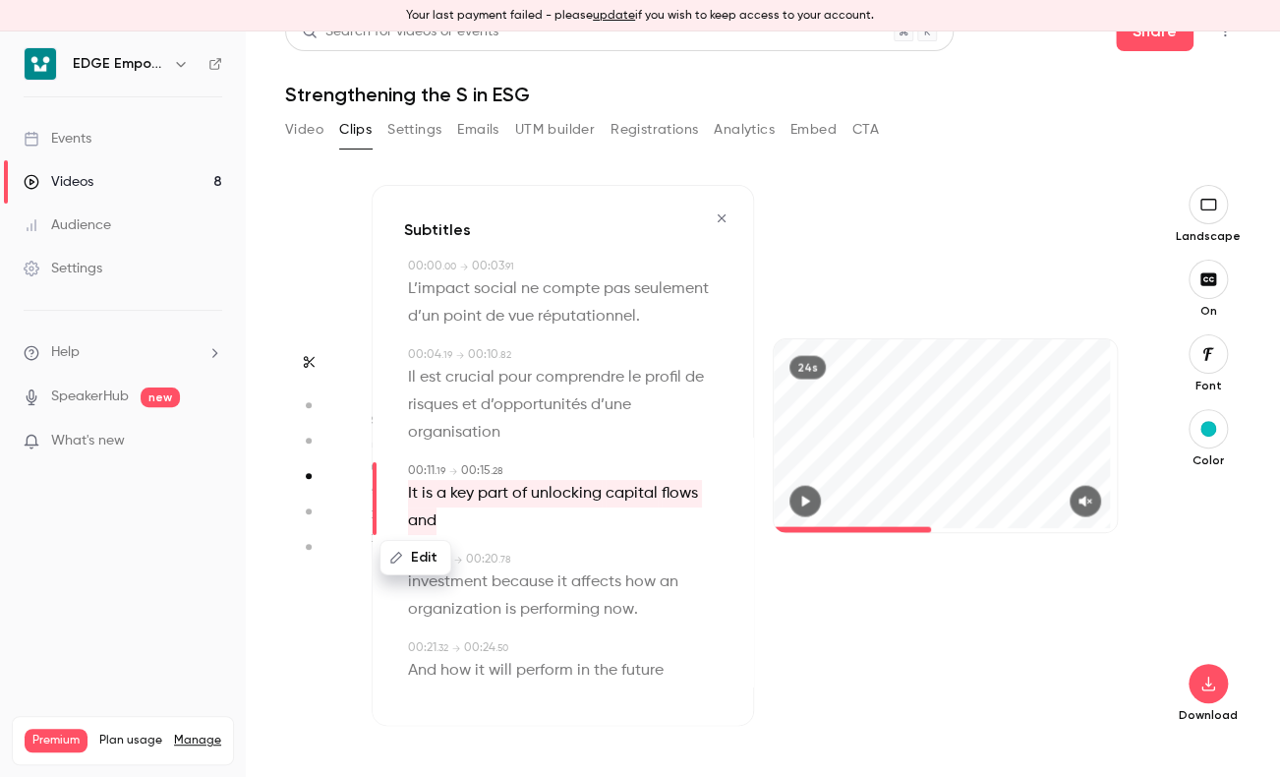
drag, startPoint x: 459, startPoint y: 551, endPoint x: 409, endPoint y: 583, distance: 59.7
click at [409, 572] on button "Edit" at bounding box center [416, 556] width 68 height 31
type input "**********"
click at [583, 583] on button "Replace" at bounding box center [602, 563] width 88 height 39
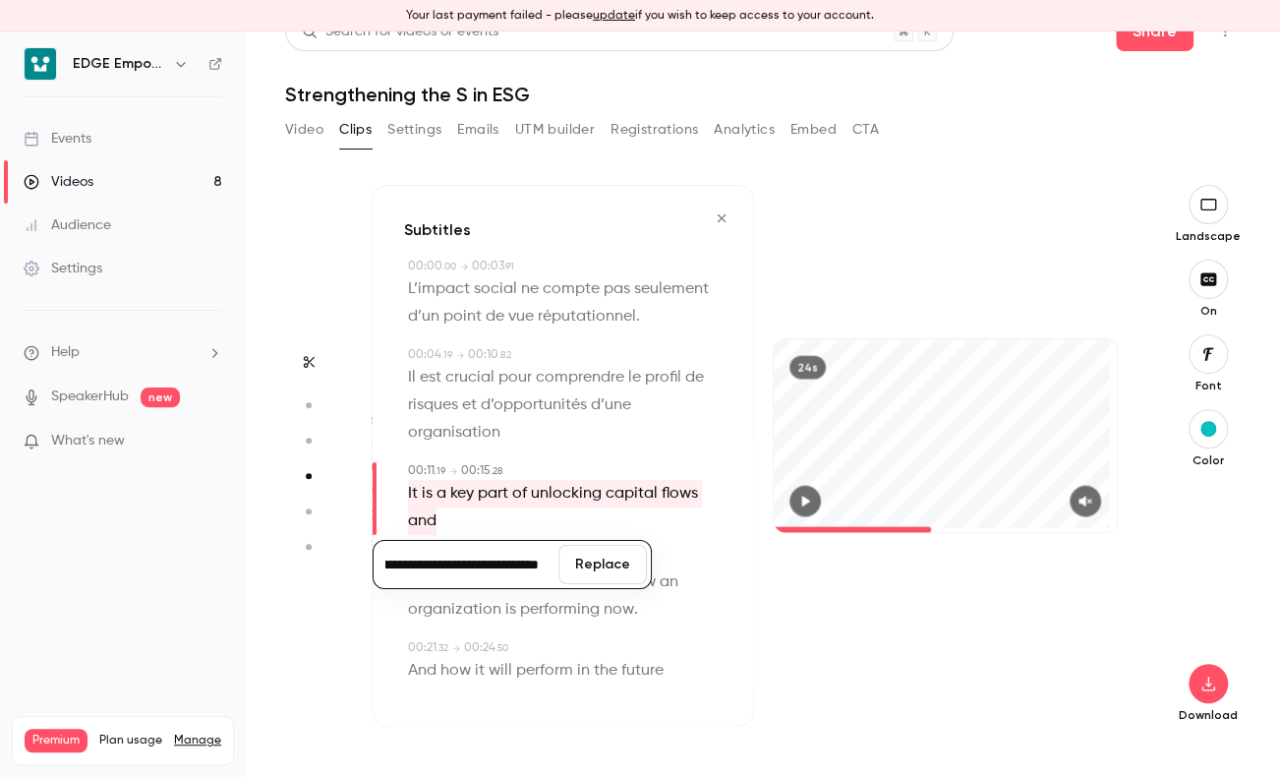
scroll to position [0, 0]
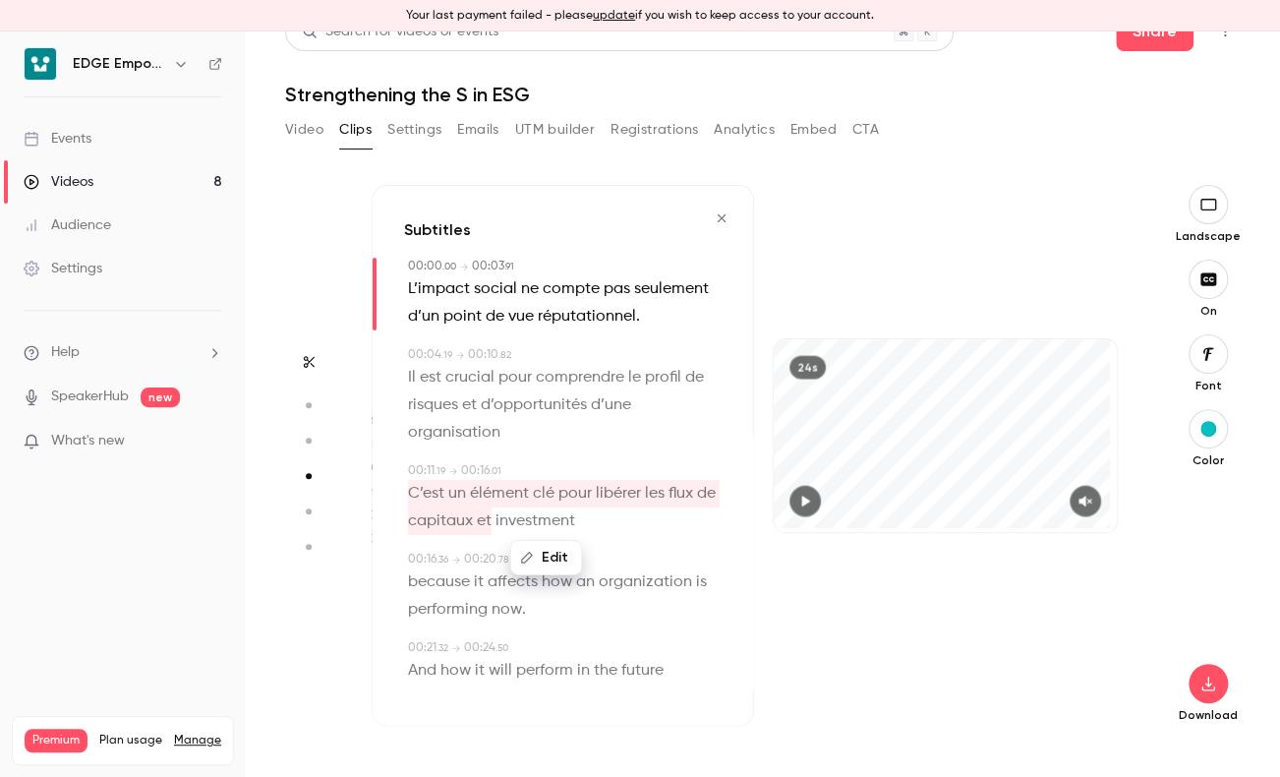
click at [609, 534] on p "C’est un élément clé pour libérer les flux de capitaux et investment" at bounding box center [565, 506] width 314 height 55
type input "****"
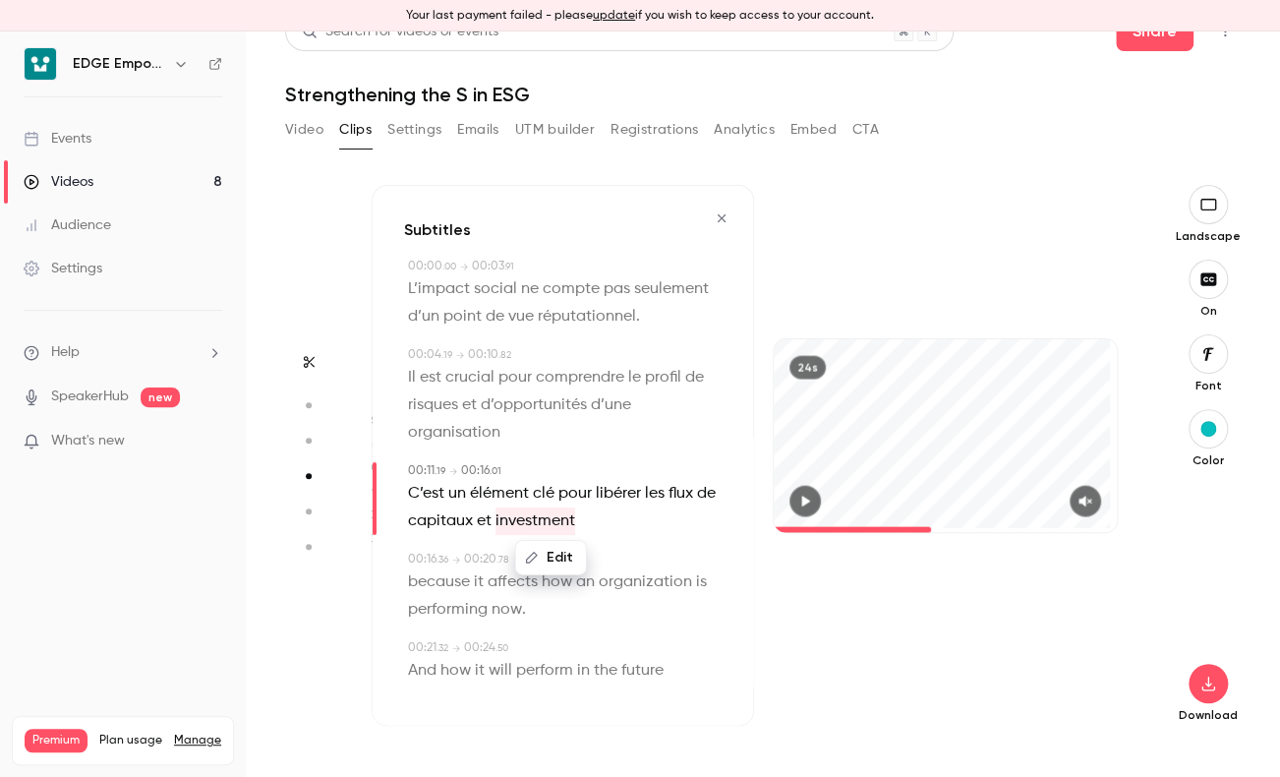
click at [555, 572] on button "Edit" at bounding box center [551, 556] width 68 height 31
type input "**********"
click at [646, 583] on button "Replace" at bounding box center [650, 563] width 88 height 39
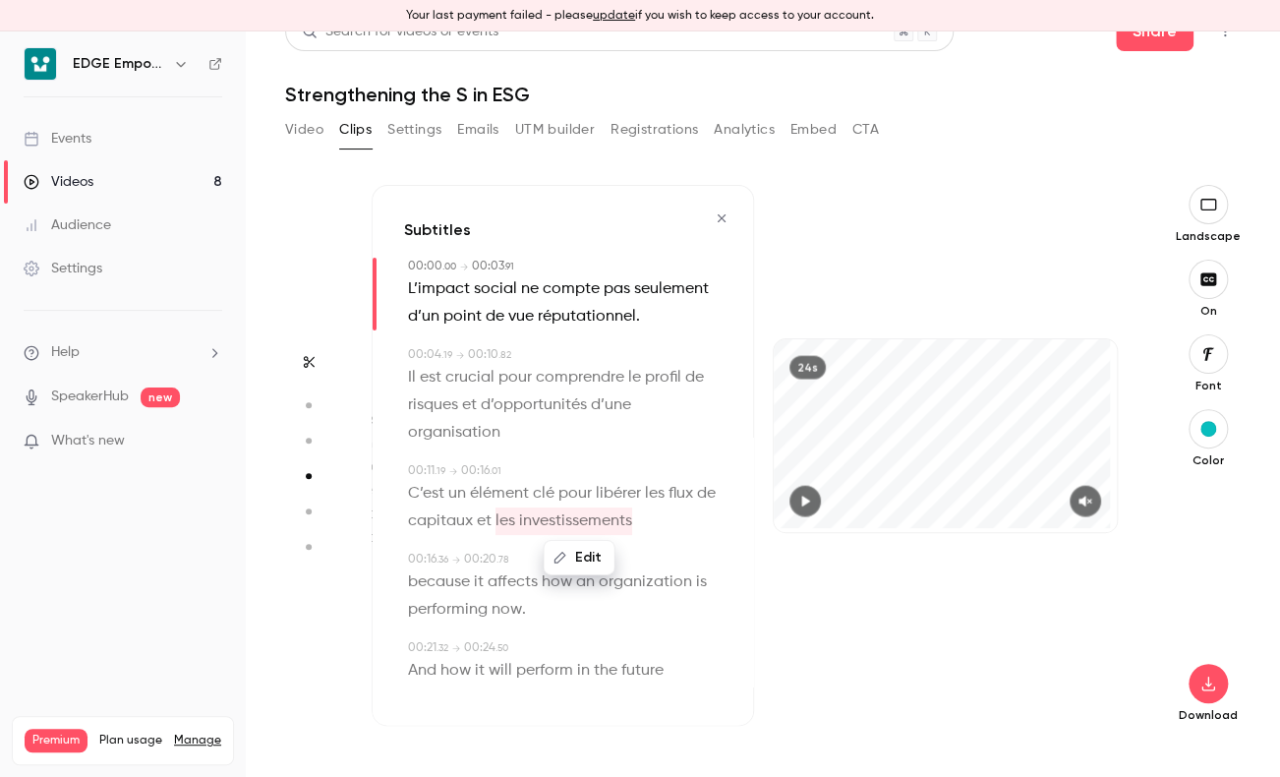
click at [491, 534] on span "C’est un élément clé pour libérer les flux de capitaux et" at bounding box center [564, 506] width 312 height 55
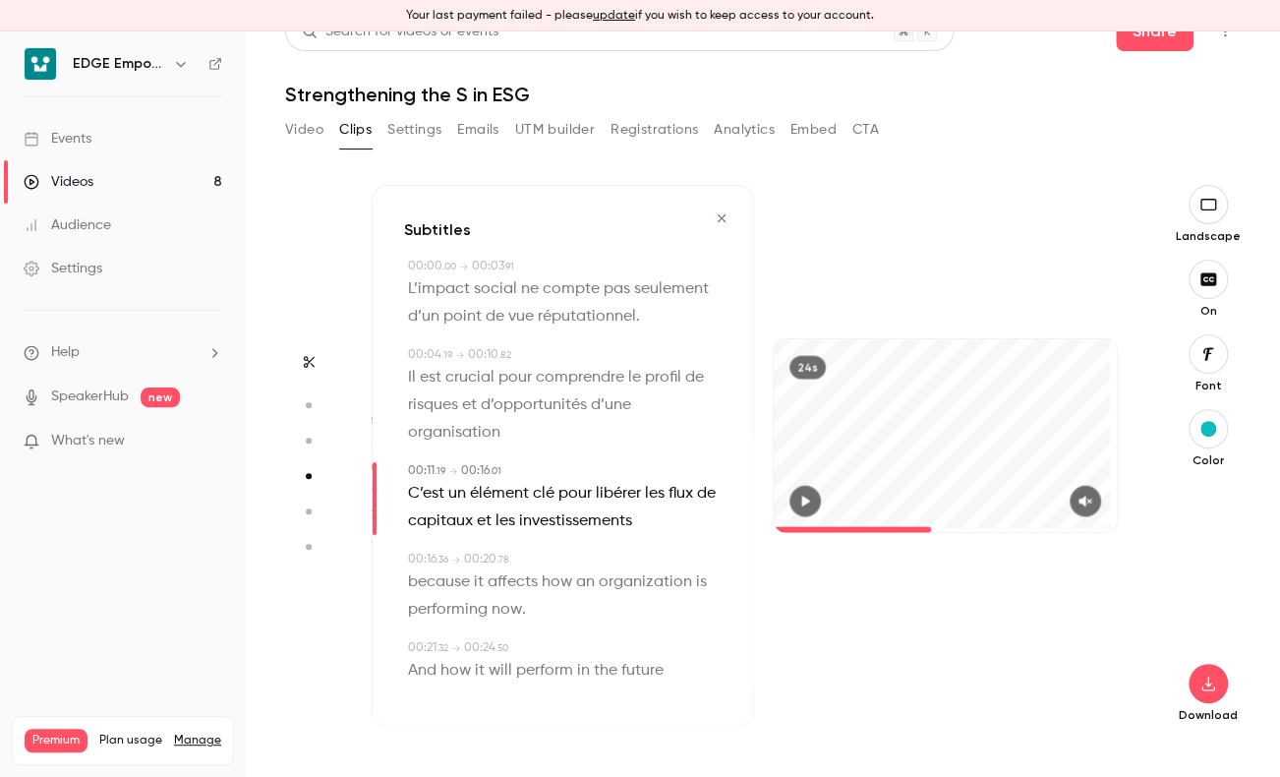
click at [629, 595] on span "organization" at bounding box center [645, 581] width 93 height 28
type input "****"
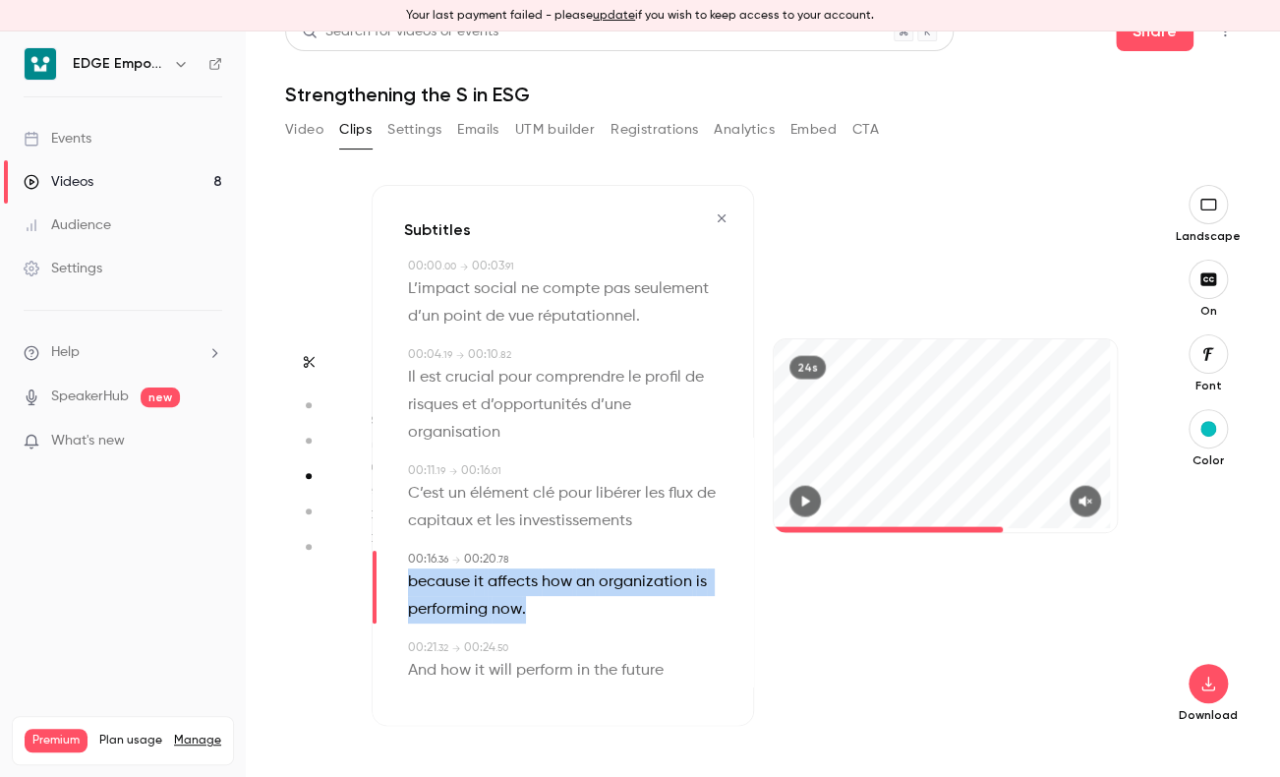
drag, startPoint x: 404, startPoint y: 613, endPoint x: 559, endPoint y: 647, distance: 159.1
click at [559, 622] on div "00:16 . 36 → 00:20 . 78 because it affects how an organization is performing no…" at bounding box center [563, 586] width 318 height 73
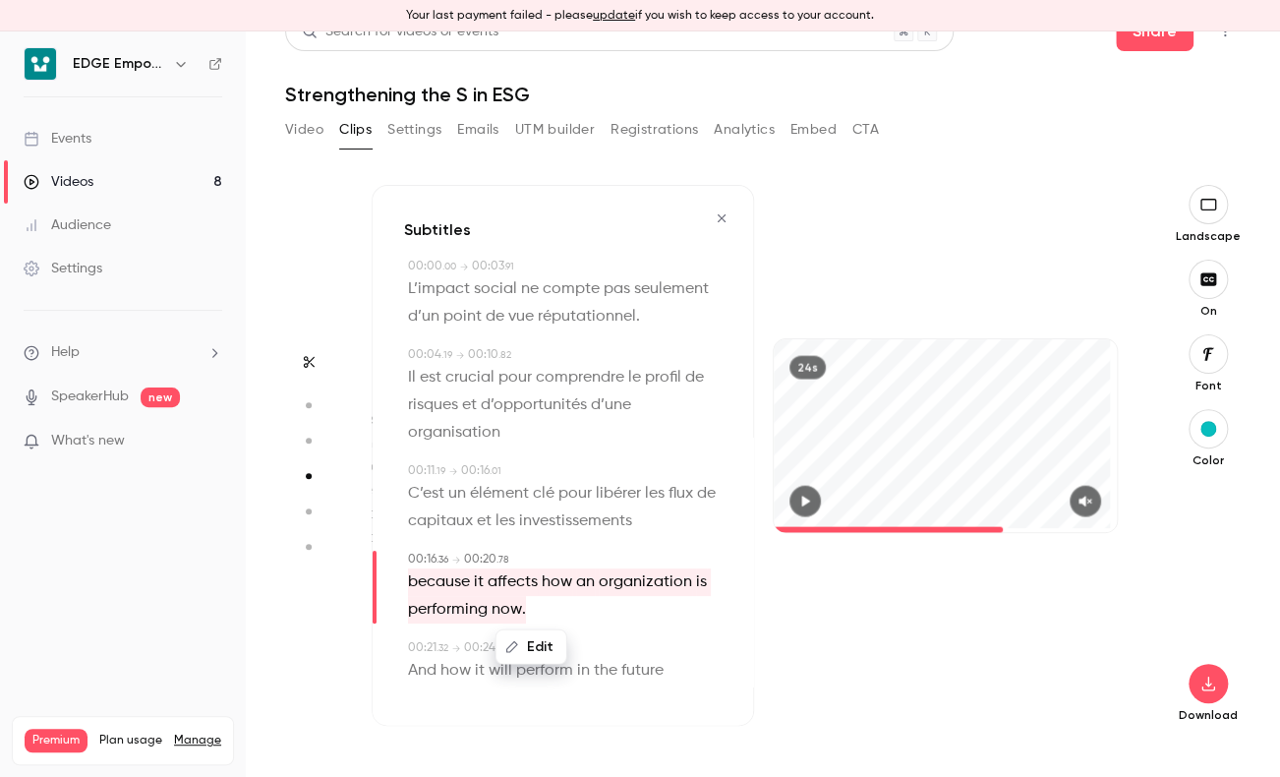
drag, startPoint x: 559, startPoint y: 647, endPoint x: 528, endPoint y: 672, distance: 39.9
click at [528, 662] on button "Edit" at bounding box center [532, 645] width 68 height 31
type input "**********"
click at [605, 673] on button "Replace" at bounding box center [630, 652] width 88 height 39
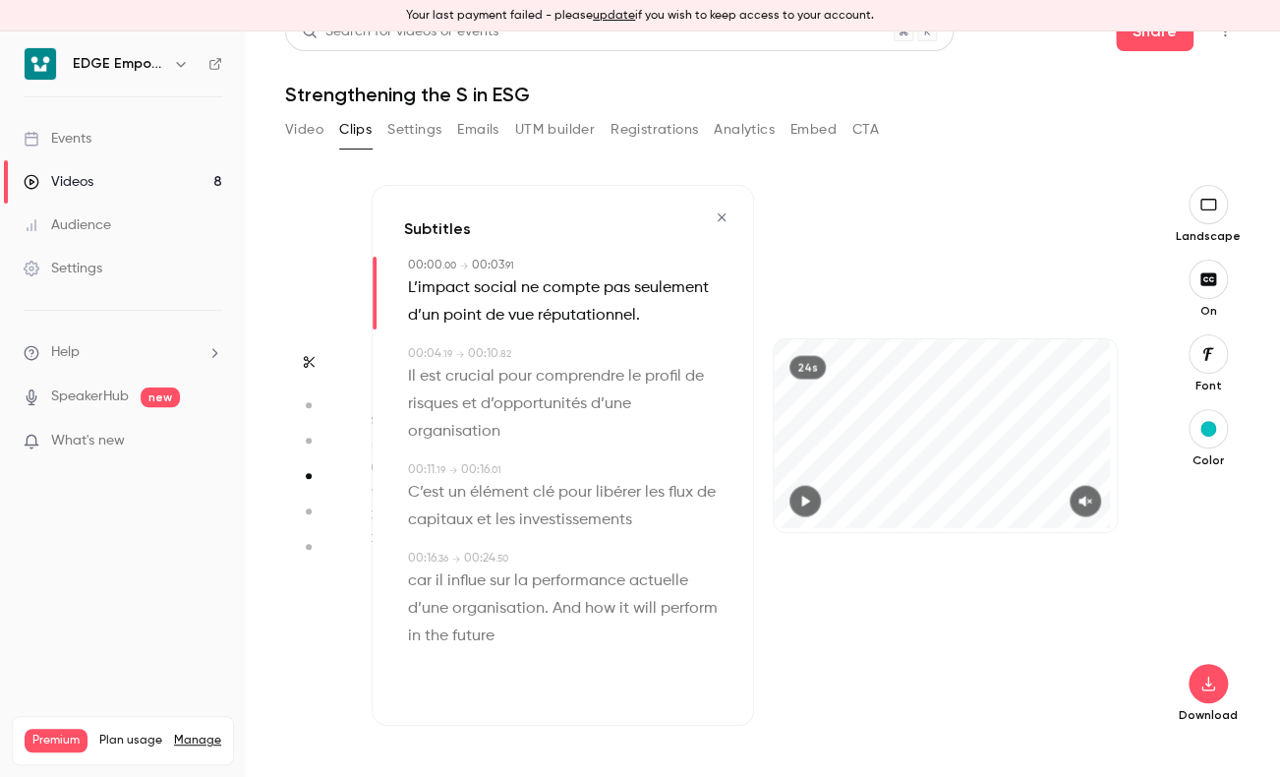
click at [629, 645] on p "car il influe sur la performance actuelle d’une organisation. And how it will p…" at bounding box center [565, 608] width 314 height 83
type input "****"
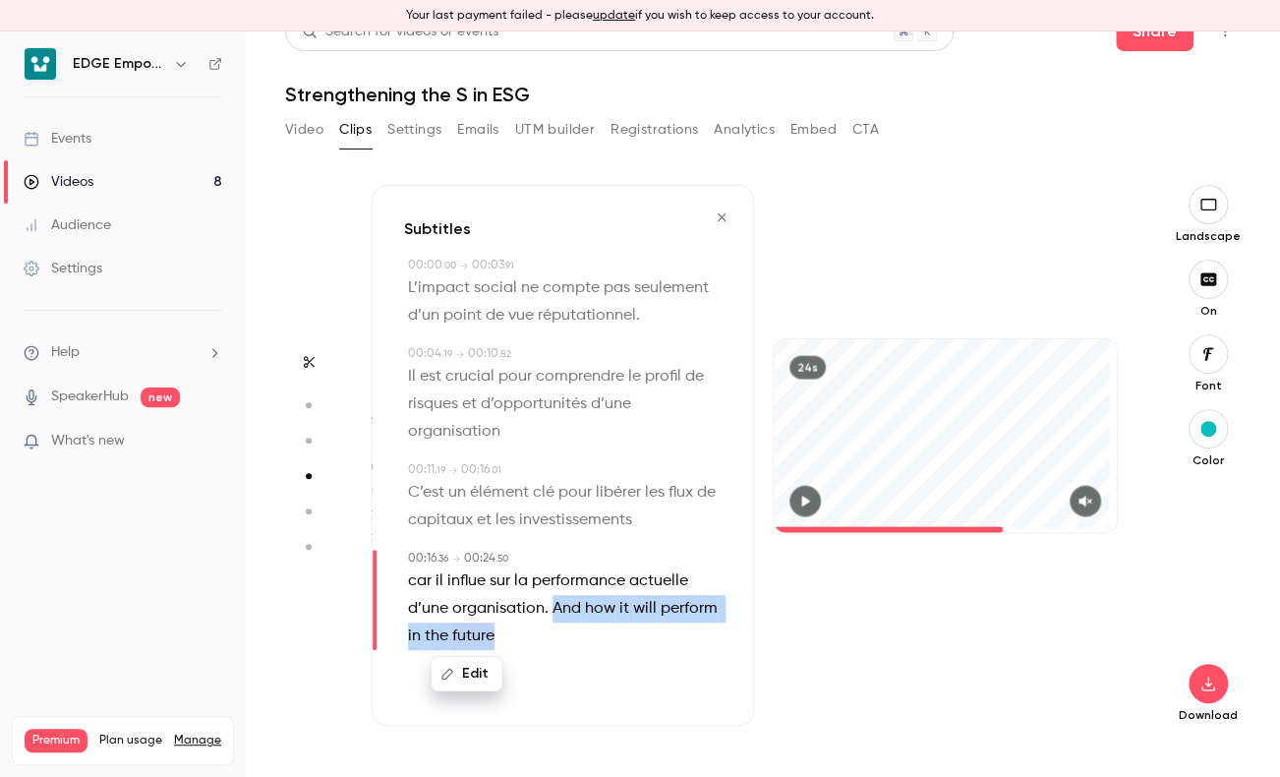
drag, startPoint x: 554, startPoint y: 612, endPoint x: 566, endPoint y: 656, distance: 46.1
click at [566, 656] on div "Subtitles 00:00 . 00 → 00:03 . 91 L’impact social ne compte pas seulement d’un …" at bounding box center [563, 455] width 382 height 541
drag, startPoint x: 566, startPoint y: 656, endPoint x: 464, endPoint y: 668, distance: 102.9
click at [464, 668] on button "Edit" at bounding box center [467, 673] width 68 height 31
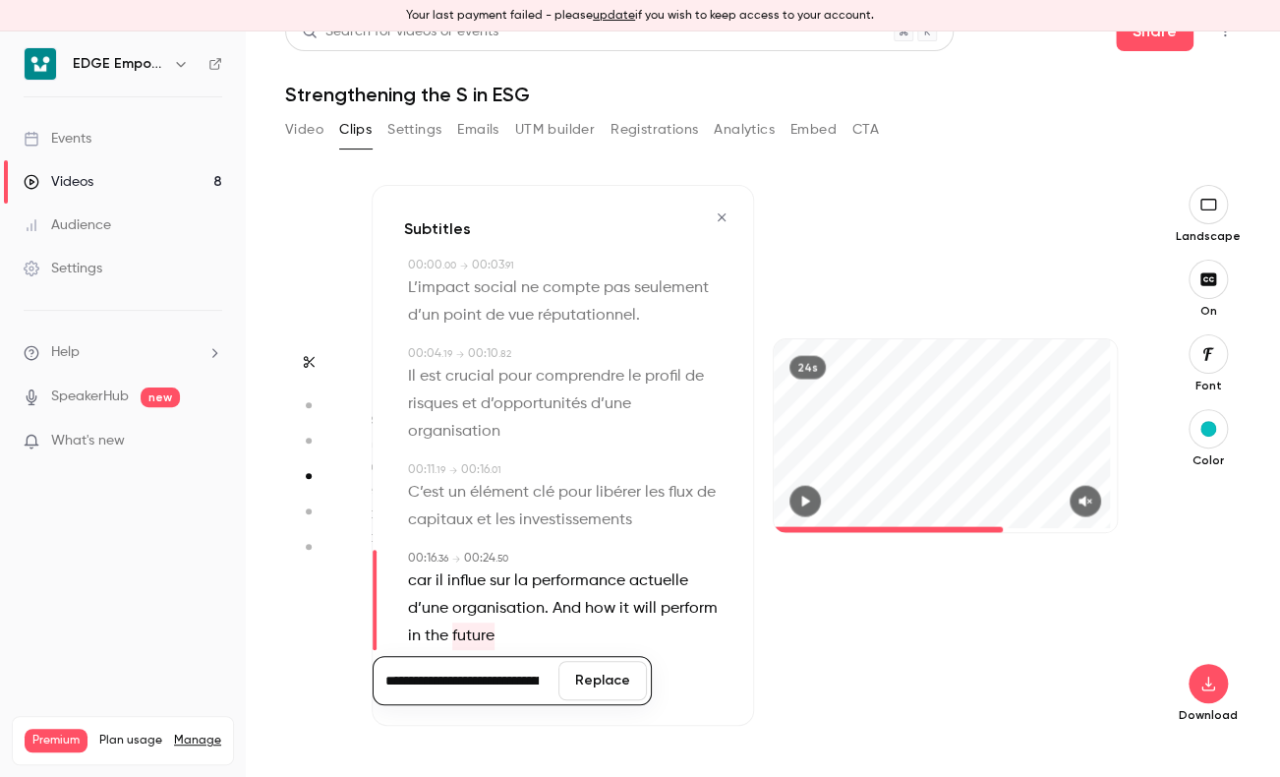
scroll to position [0, 146]
type input "**********"
click at [561, 613] on span "And" at bounding box center [567, 609] width 29 height 28
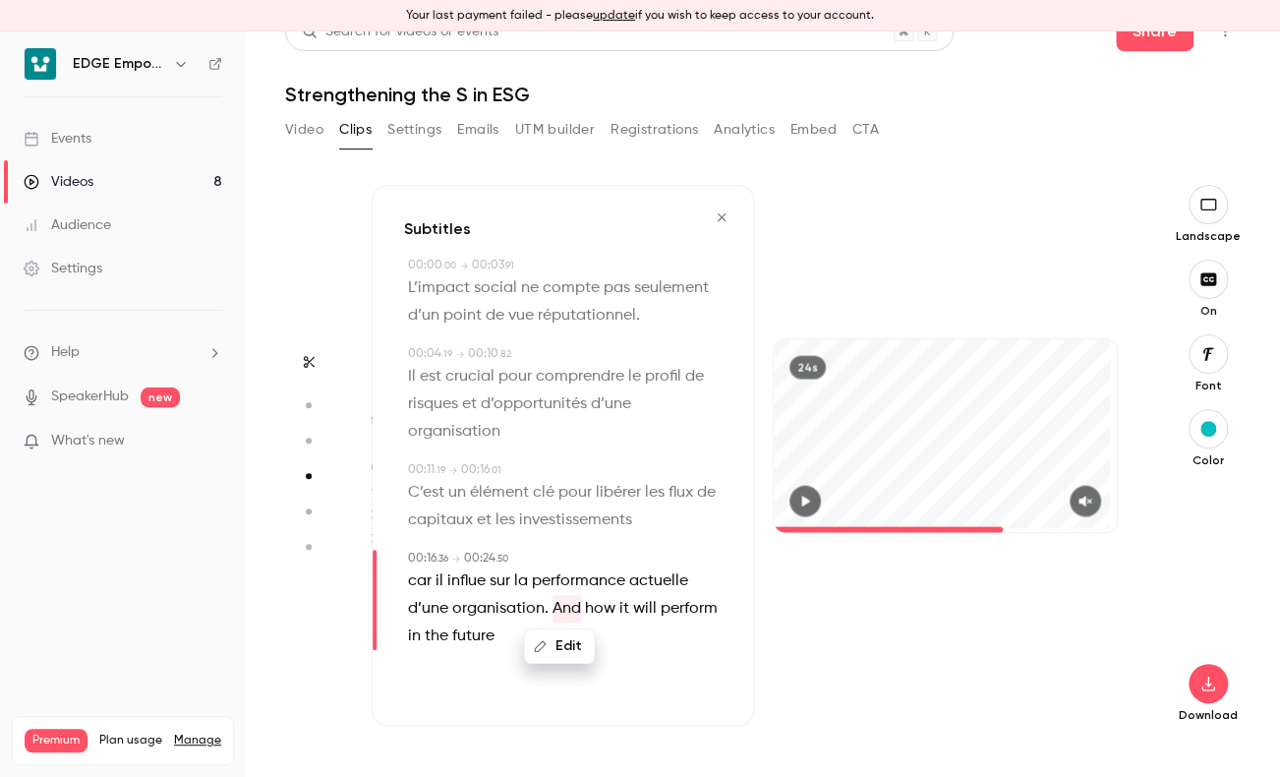
click at [492, 641] on span "future" at bounding box center [473, 636] width 42 height 28
click at [545, 612] on span "car il influe sur la performance actuelle d’une organisation." at bounding box center [550, 594] width 284 height 55
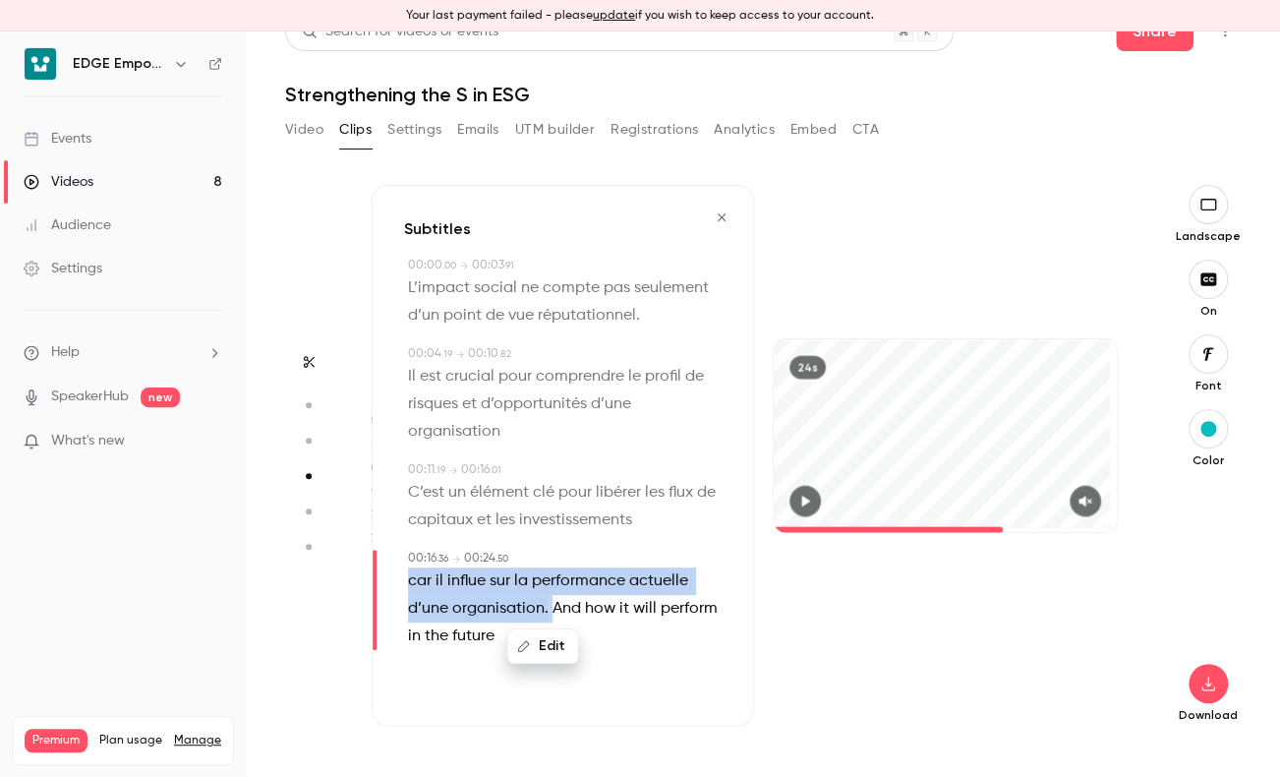
drag, startPoint x: 545, startPoint y: 612, endPoint x: 562, endPoint y: 646, distance: 38.7
click at [562, 647] on div "Edit car il influe sur la performance actuelle d’une organisation. And how it w…" at bounding box center [565, 608] width 314 height 83
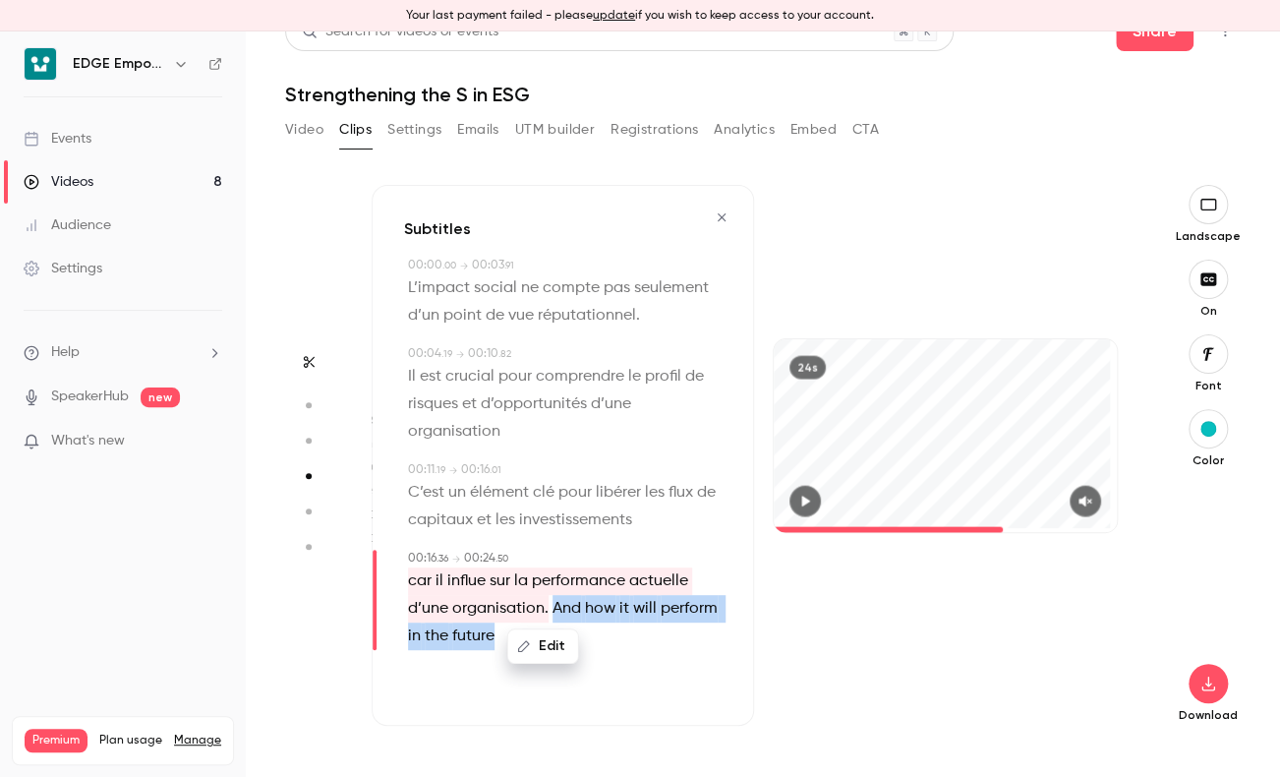
drag, startPoint x: 562, startPoint y: 646, endPoint x: 592, endPoint y: 654, distance: 30.5
click at [592, 654] on div "Subtitles 00:00 . 00 → 00:03 . 91 L’impact social ne compte pas seulement d’un …" at bounding box center [563, 455] width 382 height 541
drag, startPoint x: 592, startPoint y: 654, endPoint x: 565, endPoint y: 612, distance: 49.9
click at [565, 612] on span "And" at bounding box center [567, 609] width 29 height 28
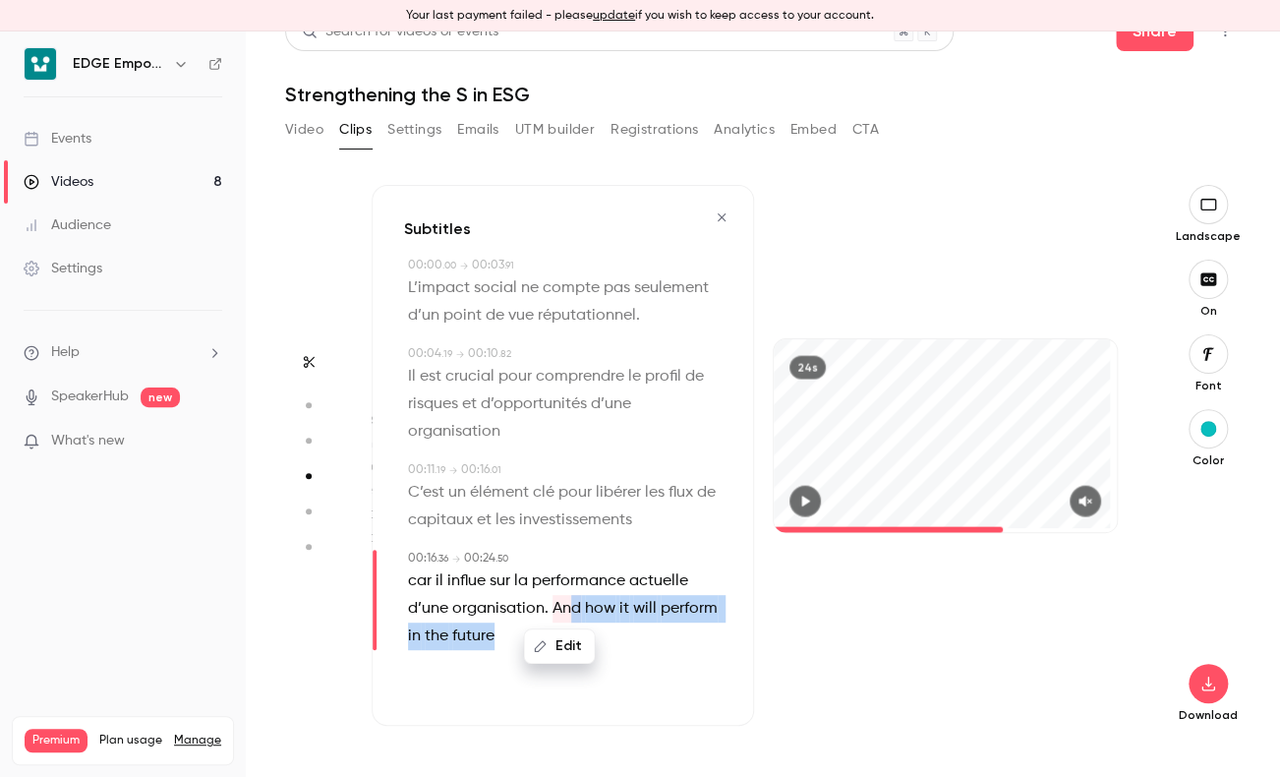
drag, startPoint x: 572, startPoint y: 610, endPoint x: 597, endPoint y: 656, distance: 52.3
click at [597, 656] on div "Subtitles 00:00 . 00 → 00:03 . 91 L’impact social ne compte pas seulement d’un …" at bounding box center [563, 455] width 382 height 541
drag, startPoint x: 597, startPoint y: 656, endPoint x: 566, endPoint y: 647, distance: 31.7
click at [566, 647] on button "Edit" at bounding box center [560, 645] width 68 height 31
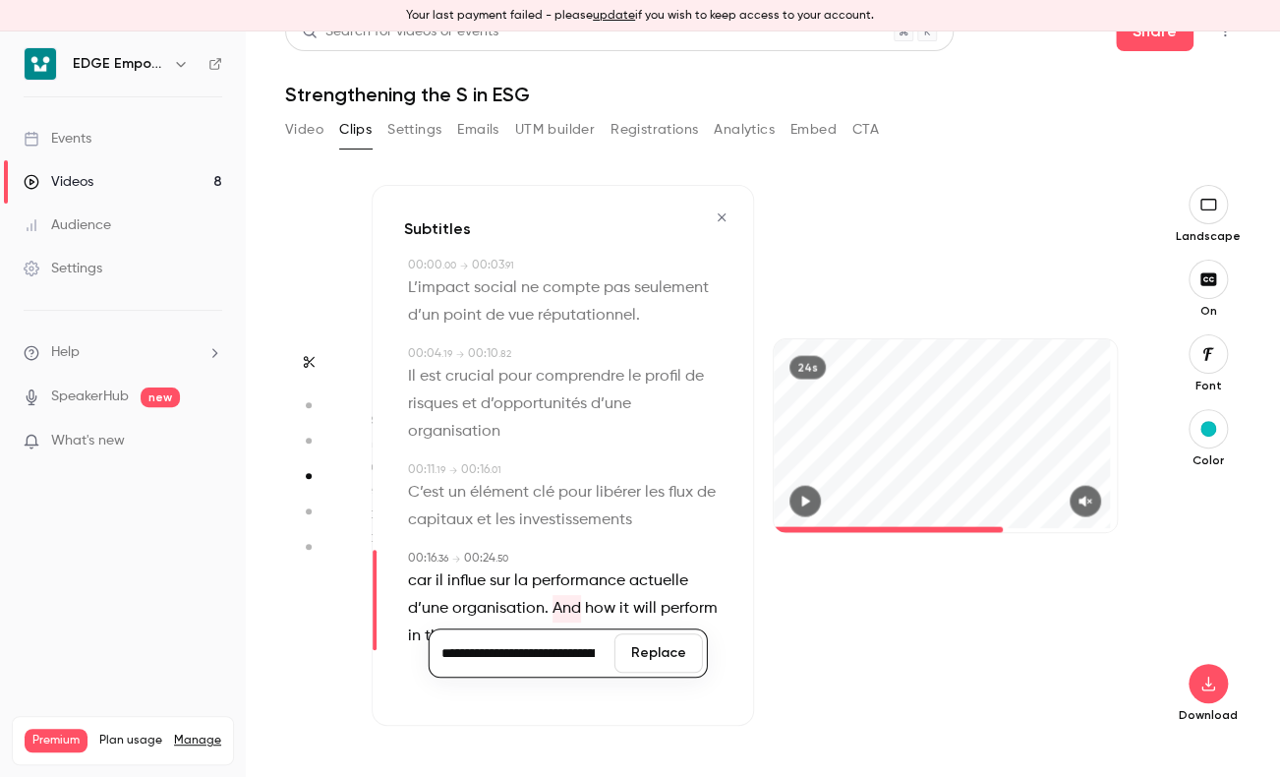
scroll to position [0, 146]
type input "**********"
click at [648, 645] on button "Replace" at bounding box center [659, 652] width 88 height 39
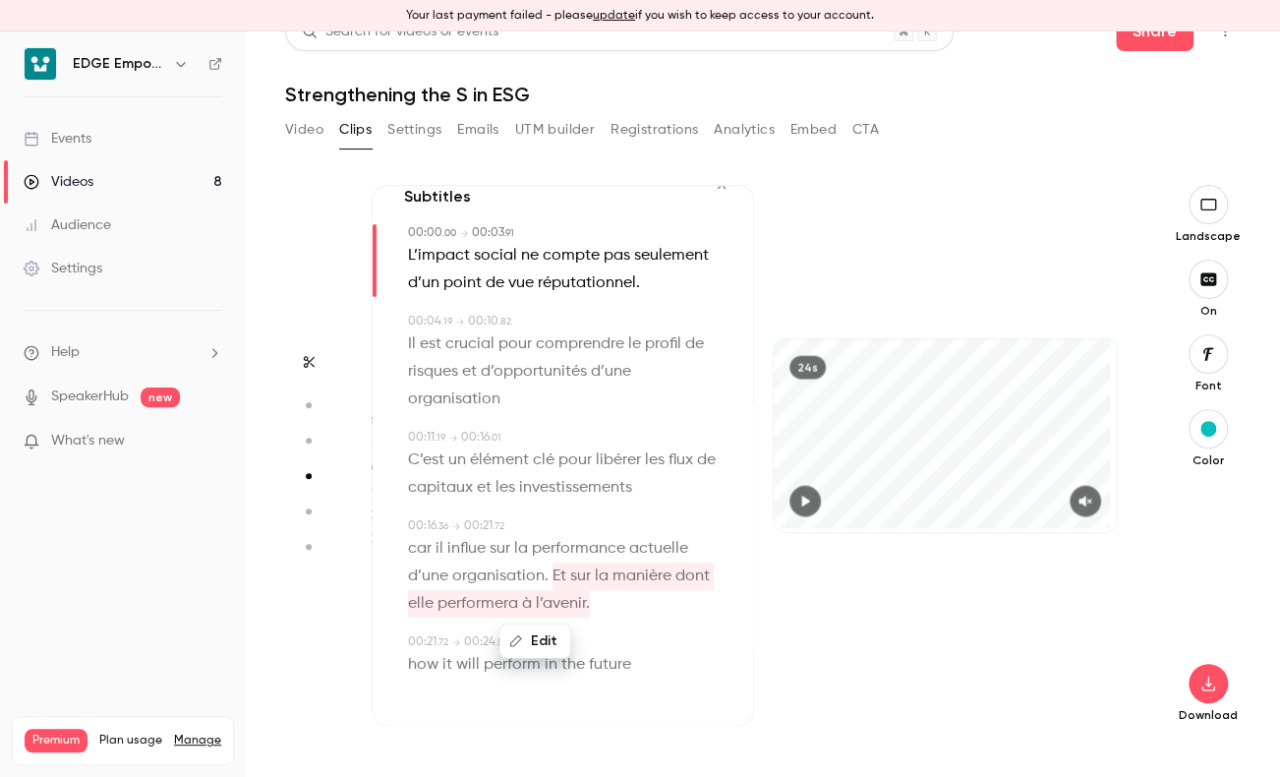
scroll to position [60, 0]
click at [614, 667] on span "future" at bounding box center [610, 664] width 42 height 28
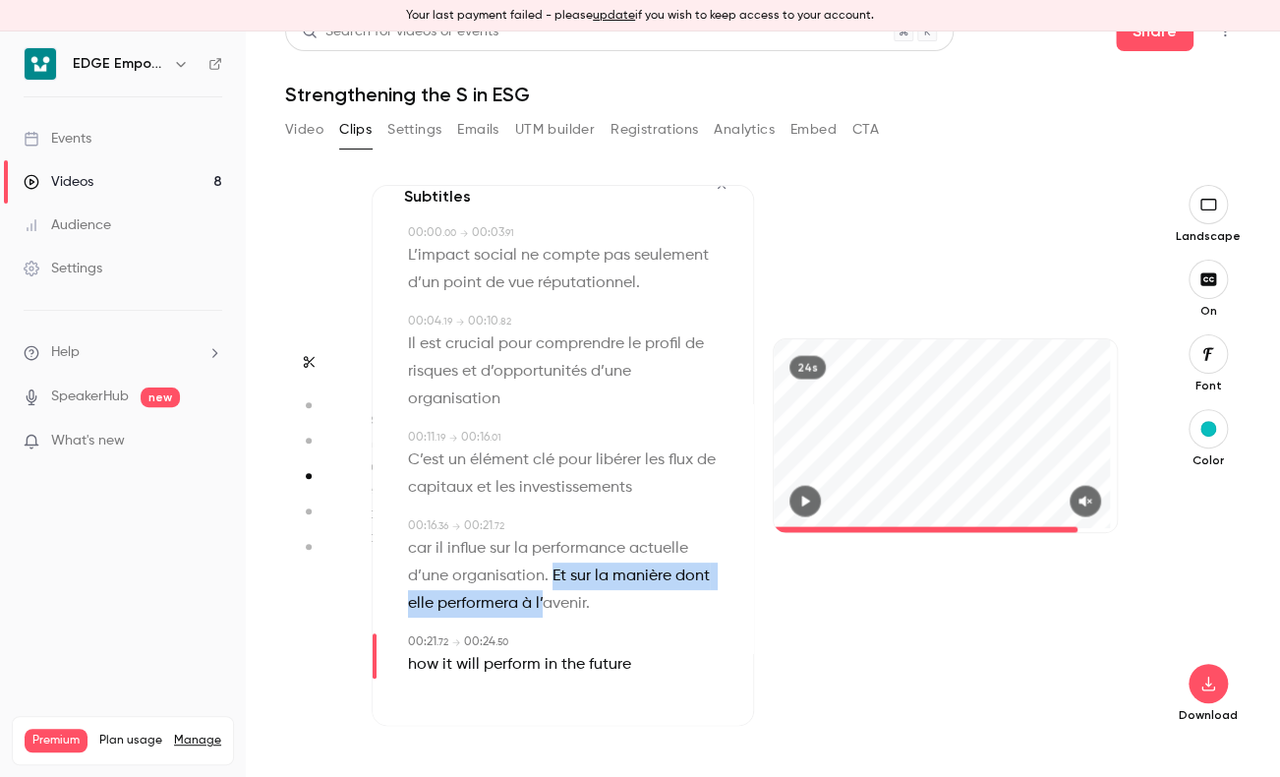
drag, startPoint x: 552, startPoint y: 578, endPoint x: 580, endPoint y: 605, distance: 39.0
click at [580, 605] on span "Et sur la manière dont elle performera à l’avenir." at bounding box center [561, 588] width 306 height 55
type input "****"
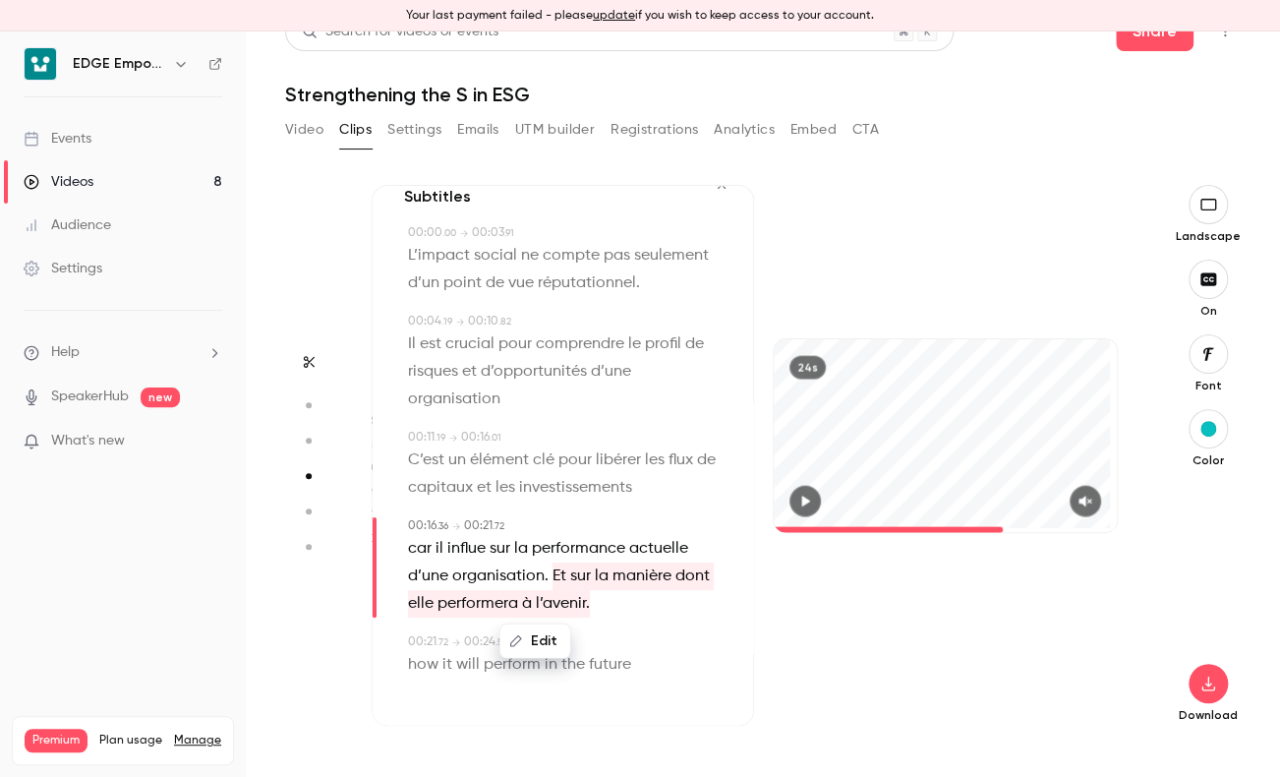
drag, startPoint x: 580, startPoint y: 605, endPoint x: 543, endPoint y: 640, distance: 51.5
click at [543, 640] on button "Edit" at bounding box center [535, 639] width 68 height 31
click at [640, 648] on button "Replace" at bounding box center [634, 646] width 88 height 39
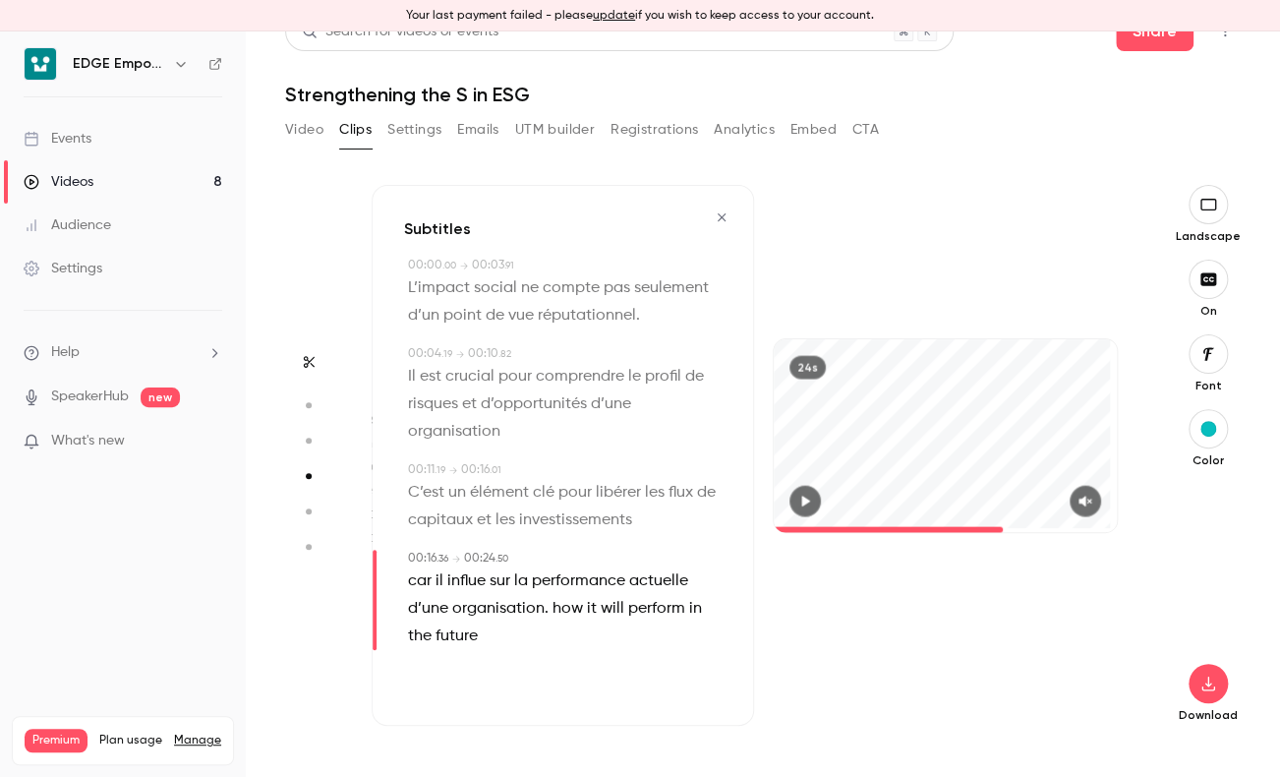
scroll to position [0, 0]
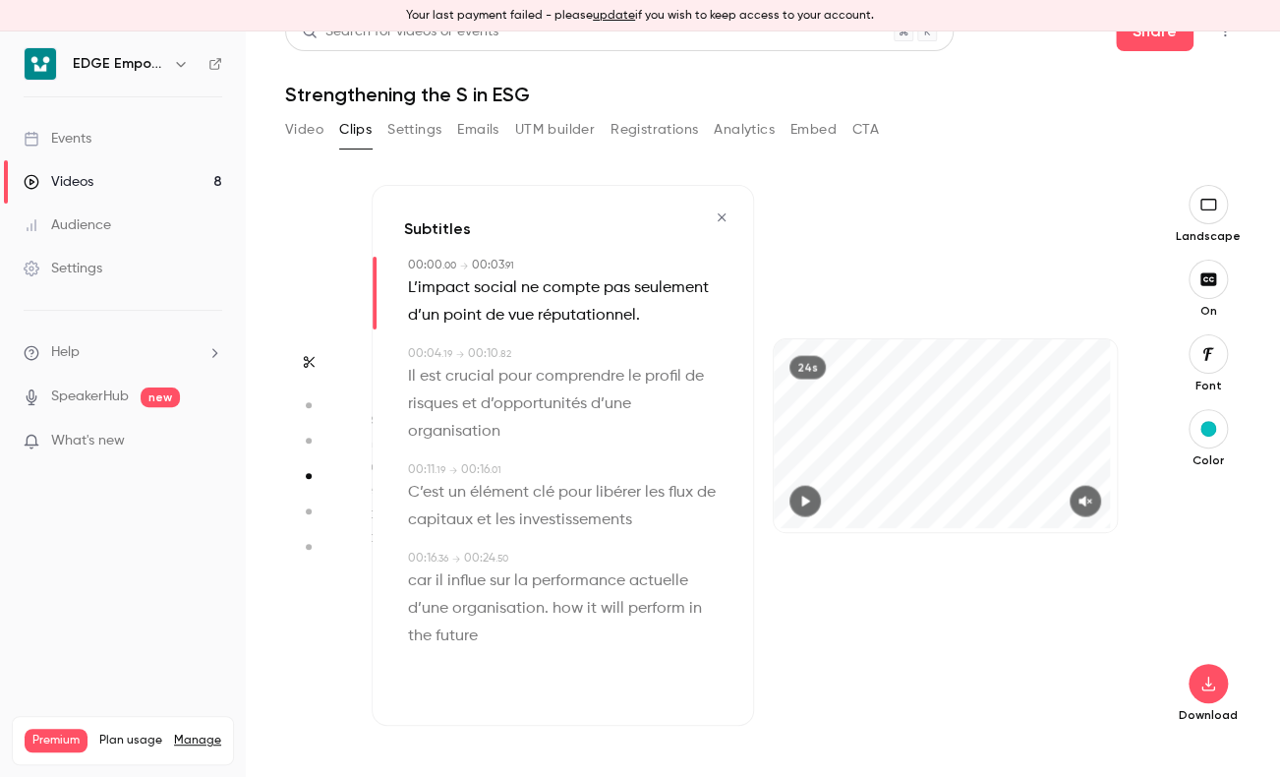
click at [551, 608] on span at bounding box center [551, 609] width 4 height 16
type input "****"
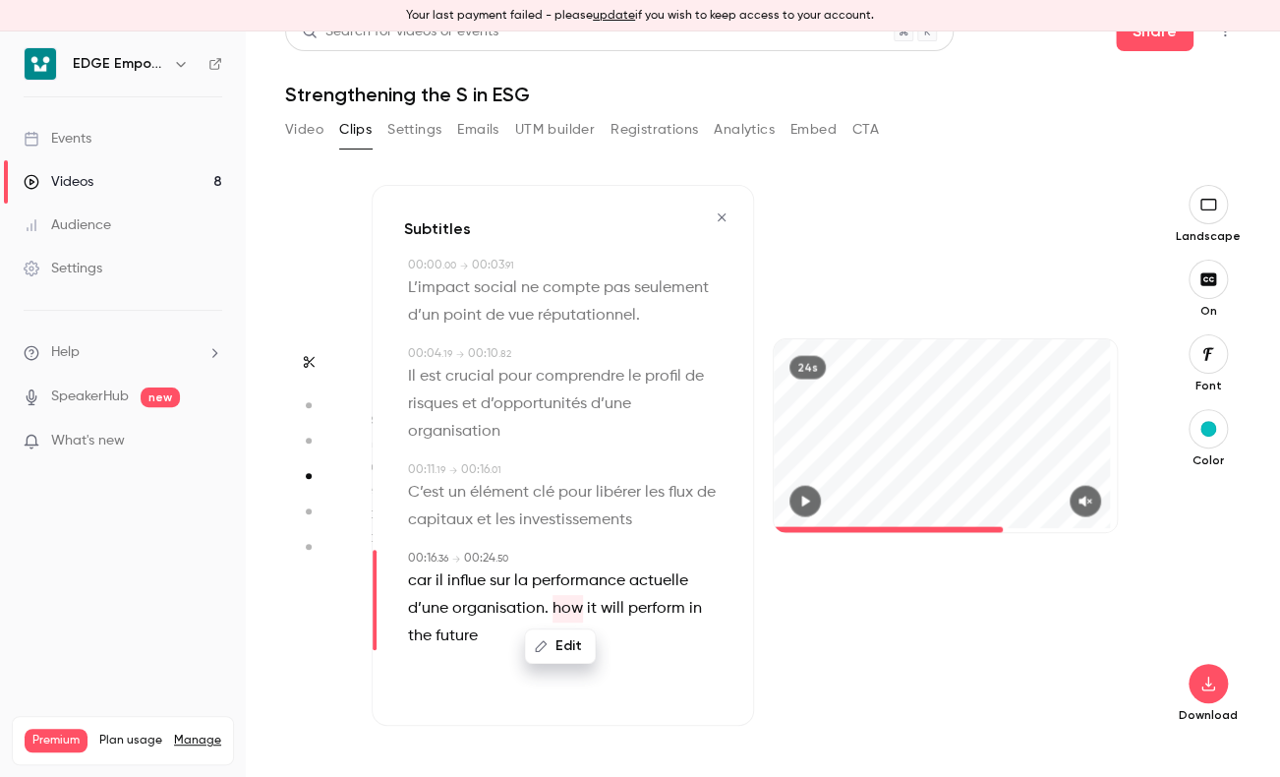
click at [477, 636] on span "future" at bounding box center [457, 636] width 42 height 28
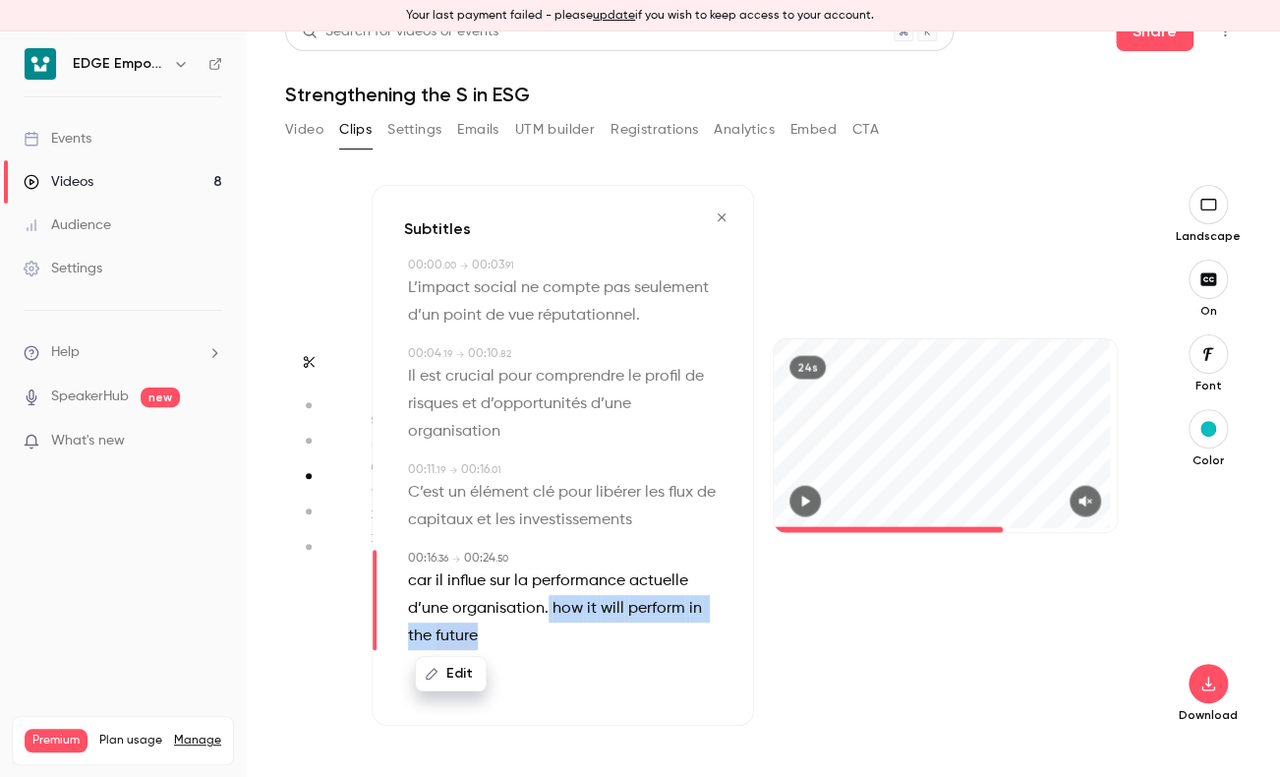
drag, startPoint x: 548, startPoint y: 612, endPoint x: 558, endPoint y: 644, distance: 34.2
click at [558, 644] on p "car il influe sur la performance actuelle d’une organisation. how it will perfo…" at bounding box center [565, 608] width 314 height 83
drag, startPoint x: 558, startPoint y: 644, endPoint x: 464, endPoint y: 678, distance: 100.5
click at [464, 678] on button "Edit" at bounding box center [451, 673] width 68 height 31
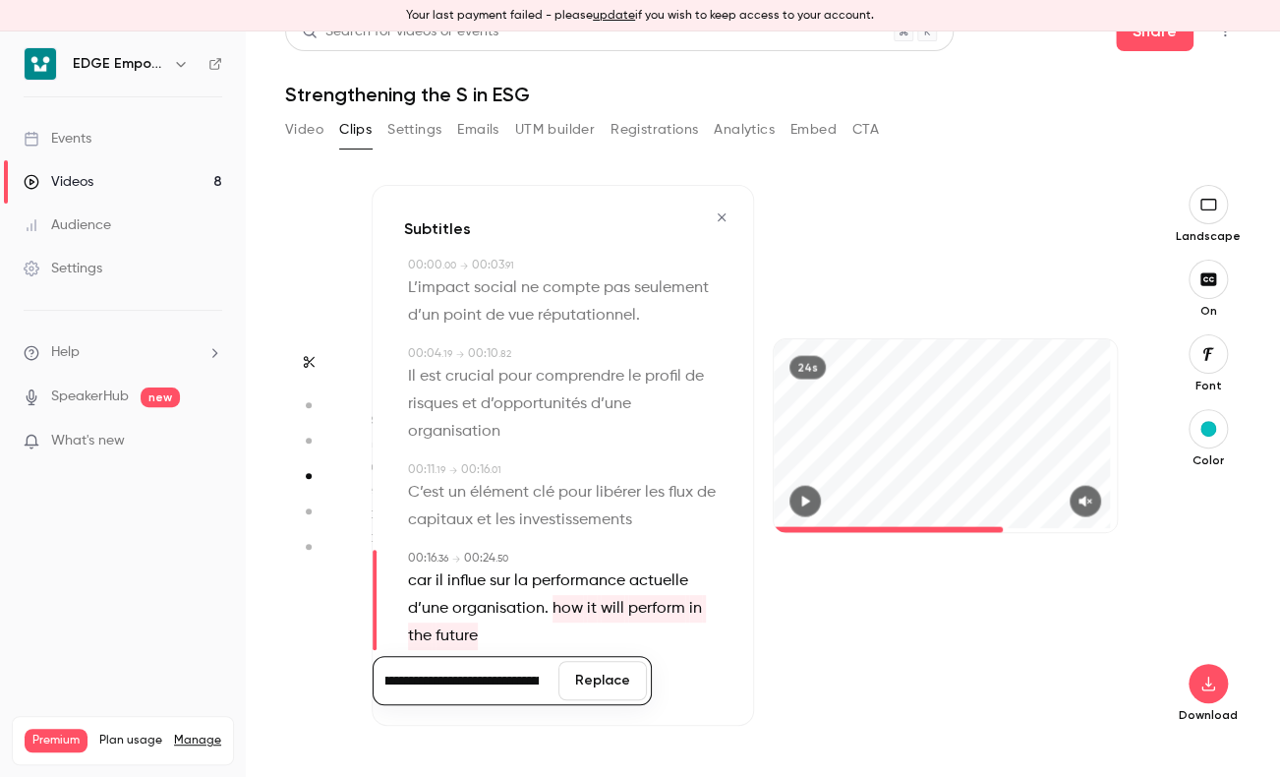
scroll to position [0, 146]
type input "**********"
click at [592, 675] on button "Replace" at bounding box center [602, 680] width 88 height 39
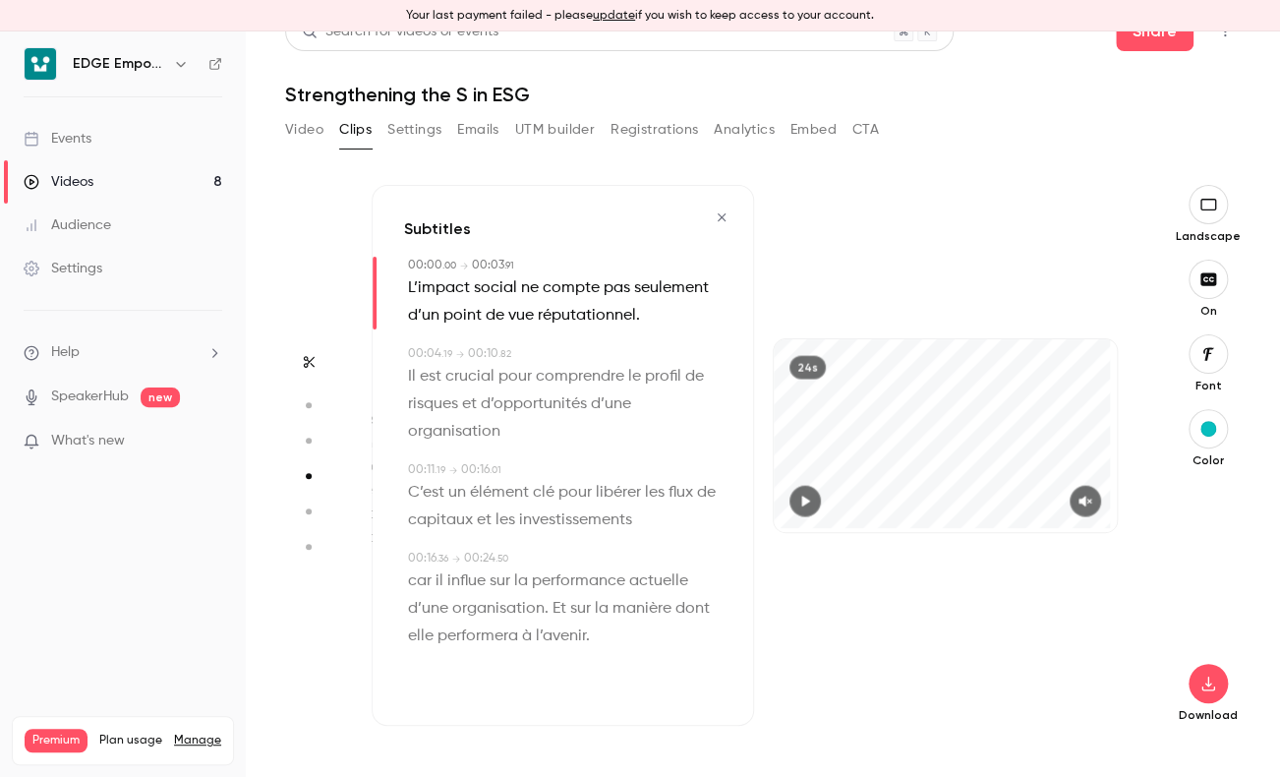
drag, startPoint x: 590, startPoint y: 676, endPoint x: 549, endPoint y: 627, distance: 64.2
click at [549, 627] on span "Et sur la manière dont elle performera à l’avenir." at bounding box center [561, 622] width 306 height 55
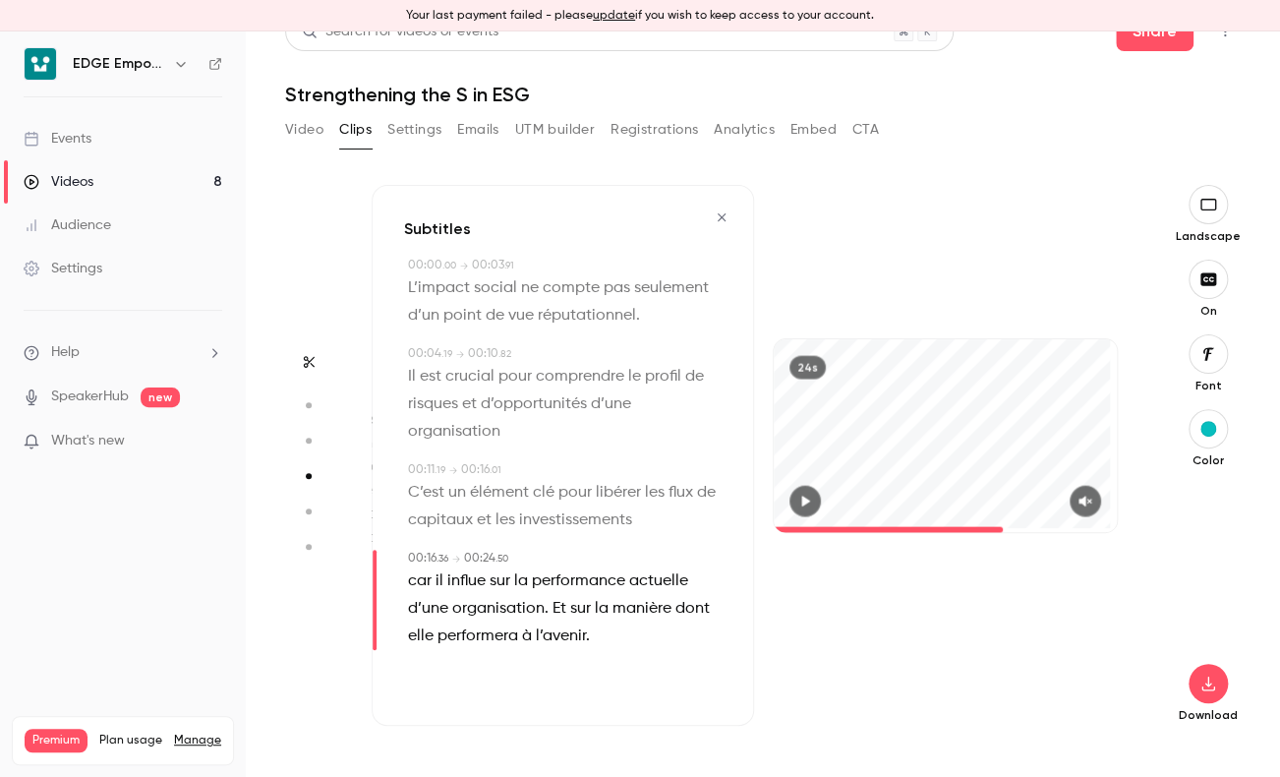
click at [851, 659] on div "24s" at bounding box center [945, 455] width 382 height 541
click at [798, 503] on icon "button" at bounding box center [805, 501] width 16 height 14
click at [1079, 496] on icon "button" at bounding box center [1085, 501] width 13 height 11
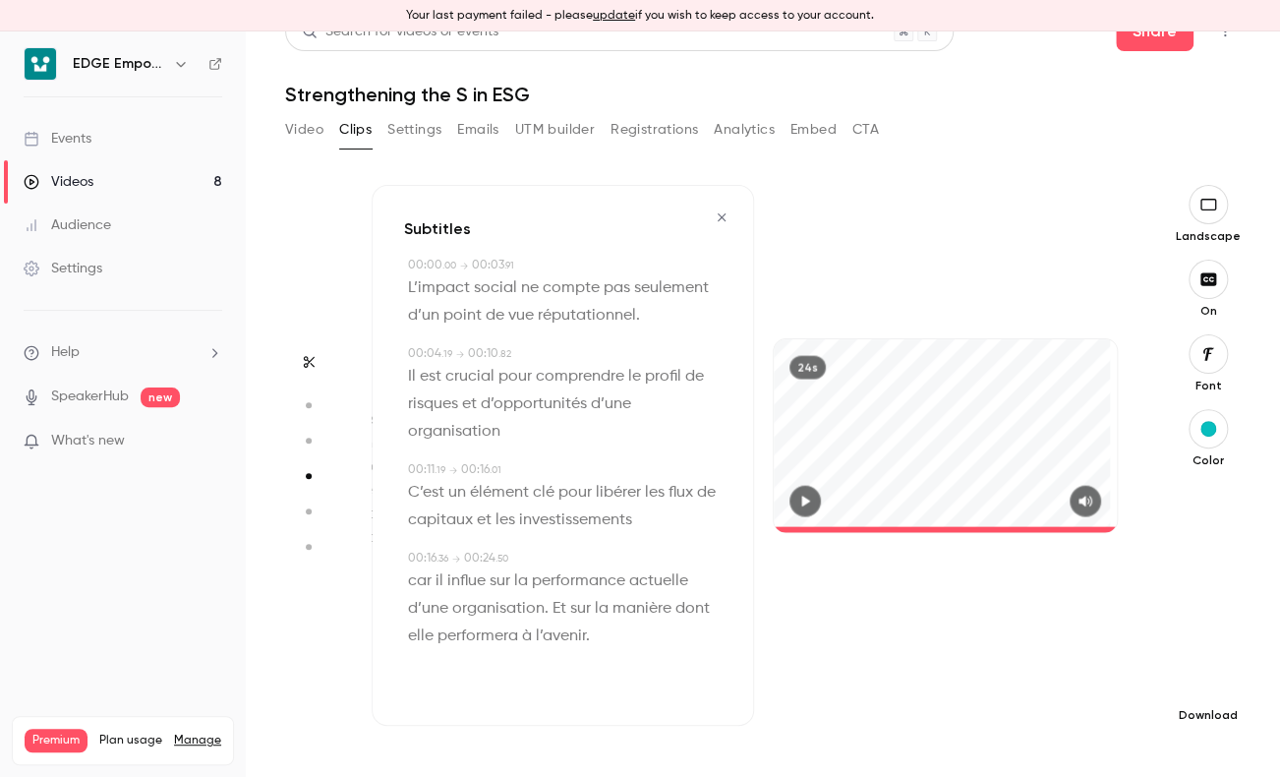
click at [1201, 683] on icon "button" at bounding box center [1209, 683] width 24 height 16
click at [1097, 660] on span "High quality requires longer processing" at bounding box center [1045, 666] width 224 height 20
click at [882, 676] on div "24s" at bounding box center [945, 455] width 382 height 541
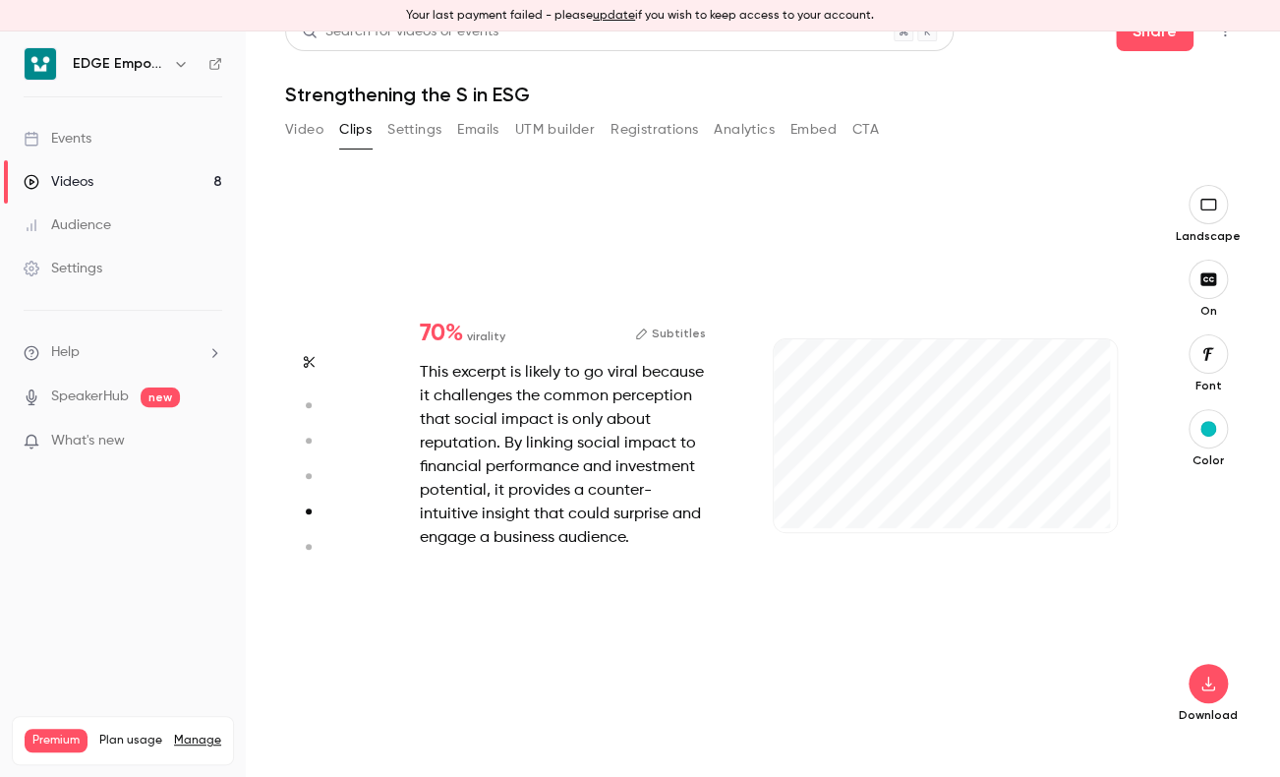
type input "*"
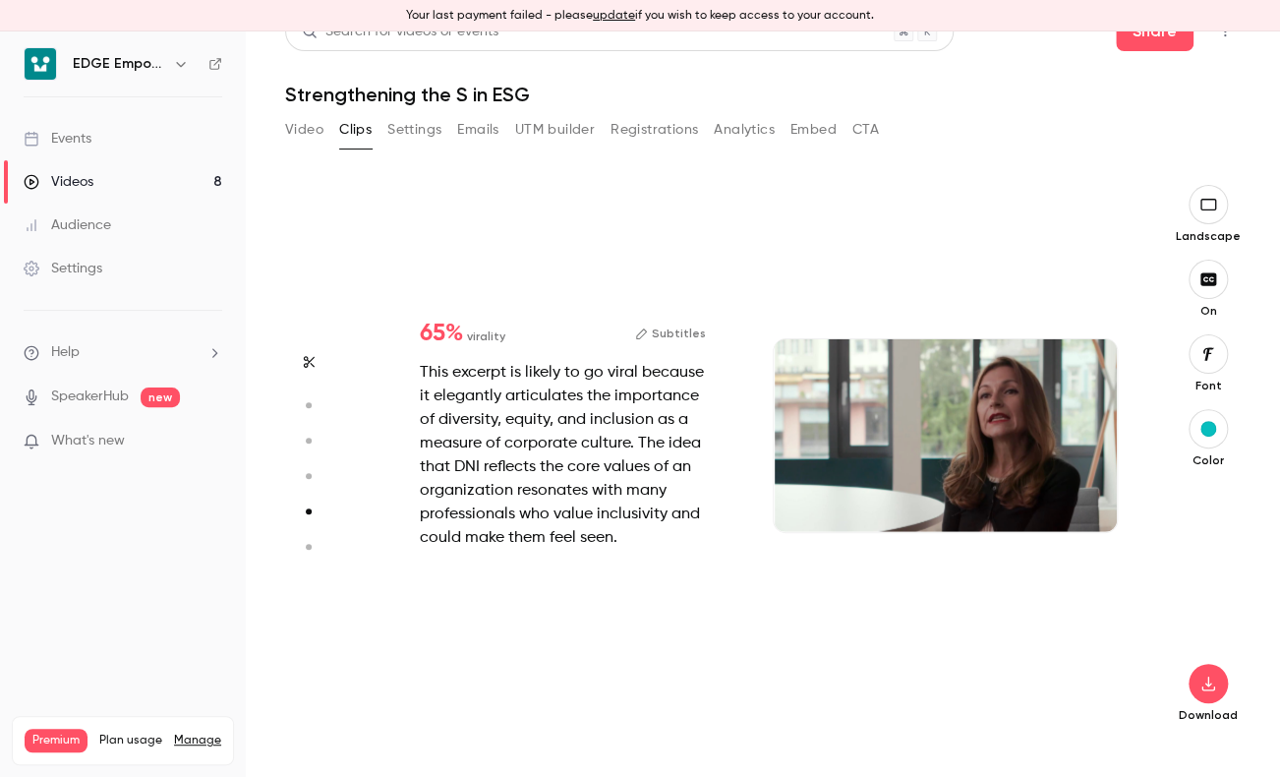
scroll to position [2227, 0]
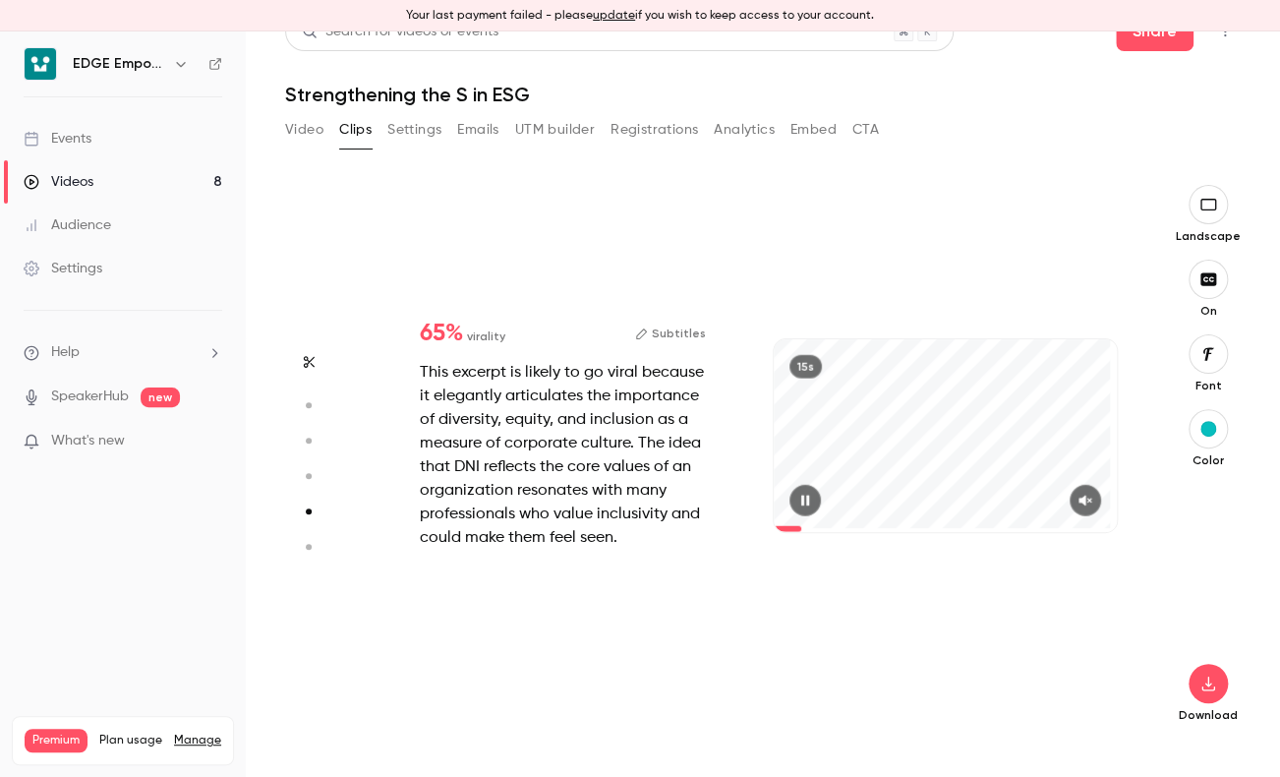
click at [676, 330] on button "Subtitles" at bounding box center [670, 334] width 71 height 24
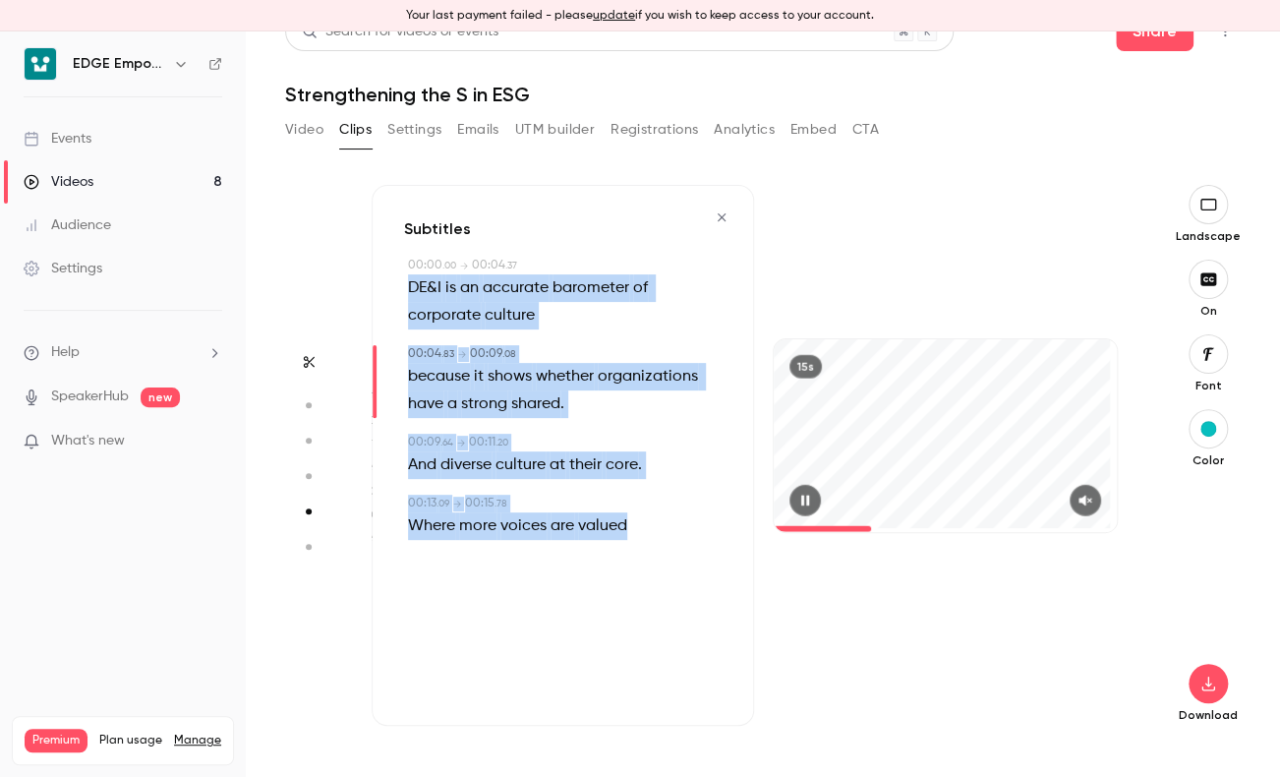
drag, startPoint x: 404, startPoint y: 282, endPoint x: 654, endPoint y: 537, distance: 356.7
click at [654, 537] on div "Subtitles 00:00 . 00 → 00:04 . 37 DE&I is an accurate barometer of corporate cu…" at bounding box center [563, 455] width 382 height 541
copy div "DE&I is an accurate barometer of corporate culture 00:04 . 83 → 00:09 . 08 beca…"
click at [777, 236] on div "15s" at bounding box center [945, 455] width 382 height 541
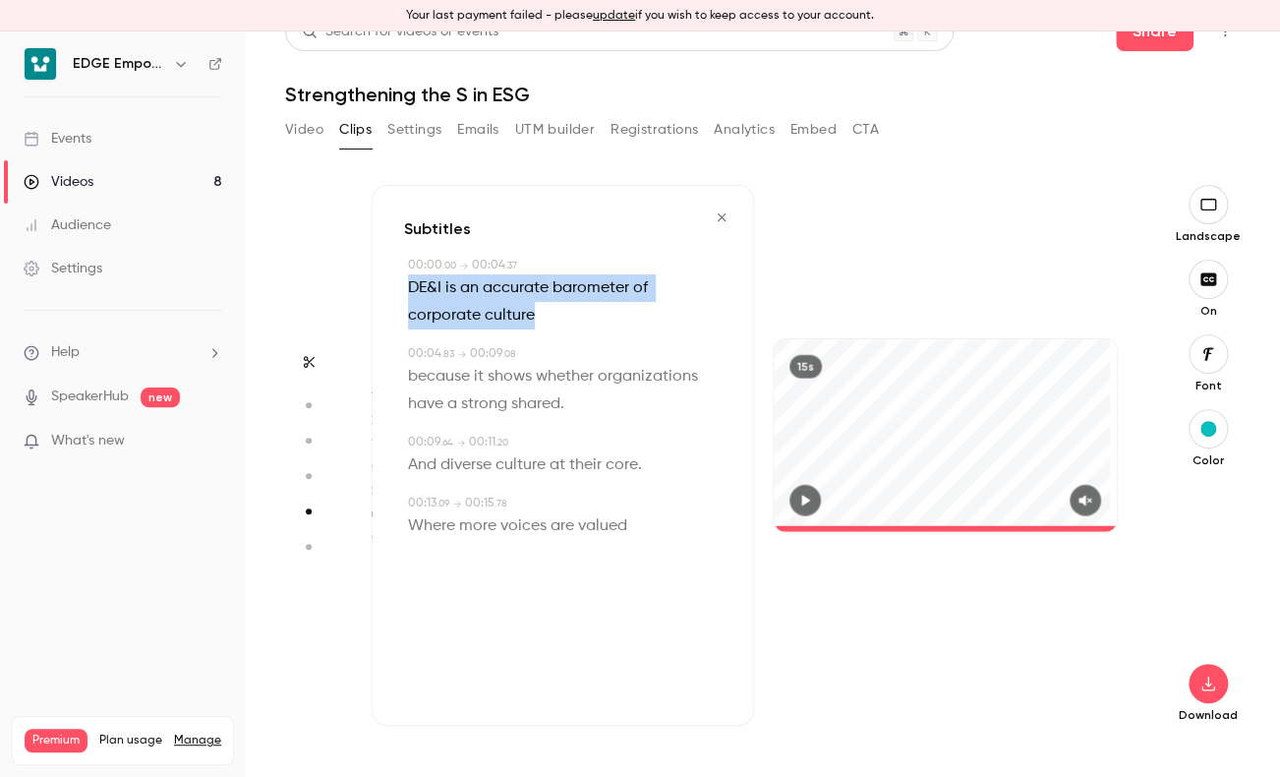
drag, startPoint x: 551, startPoint y: 316, endPoint x: 405, endPoint y: 293, distance: 147.3
click at [405, 292] on div "00:00 . 00 → 00:04 . 37 DE&I is an accurate barometer of corporate culture" at bounding box center [563, 293] width 318 height 73
type input "*"
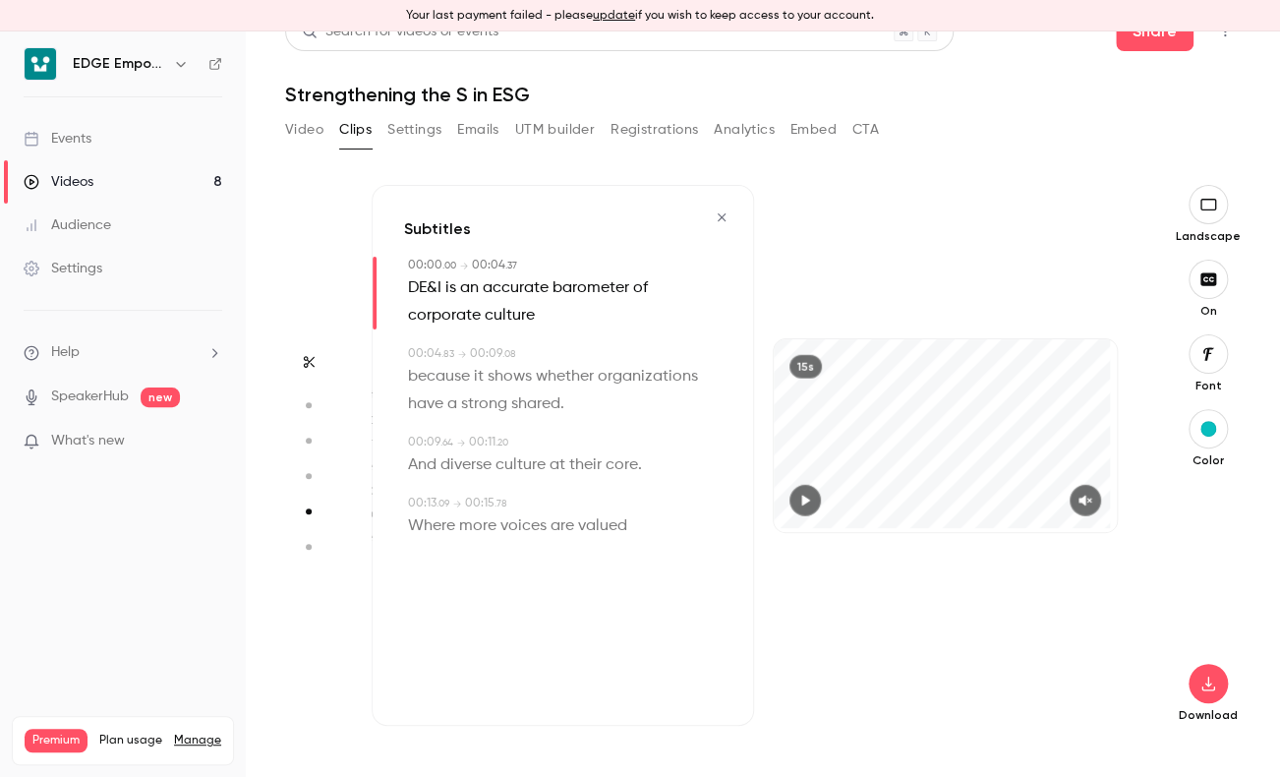
drag, startPoint x: 405, startPoint y: 293, endPoint x: 523, endPoint y: 314, distance: 119.8
click at [523, 314] on span "culture" at bounding box center [510, 316] width 50 height 28
click at [541, 305] on p "DE&I is an accurate barometer of corporate culture" at bounding box center [565, 301] width 314 height 55
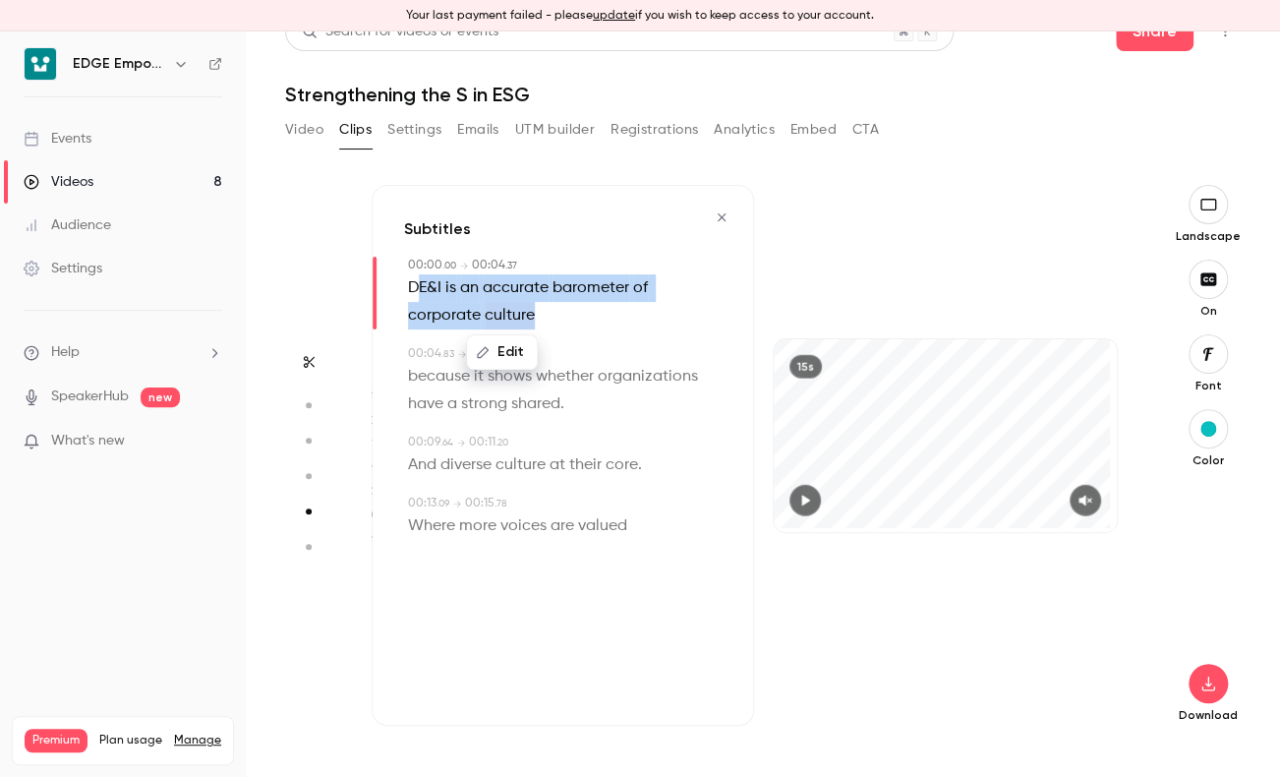
drag, startPoint x: 421, startPoint y: 293, endPoint x: 535, endPoint y: 318, distance: 116.7
click at [535, 318] on p "DE&I is an accurate barometer of corporate culture" at bounding box center [565, 301] width 314 height 55
drag, startPoint x: 535, startPoint y: 318, endPoint x: 401, endPoint y: 286, distance: 137.4
click at [401, 286] on div "Subtitles 00:00 . 00 → 00:04 . 37 Edit DE&I is an accurate barometer of corpora…" at bounding box center [563, 455] width 382 height 541
drag, startPoint x: 412, startPoint y: 289, endPoint x: 552, endPoint y: 312, distance: 141.4
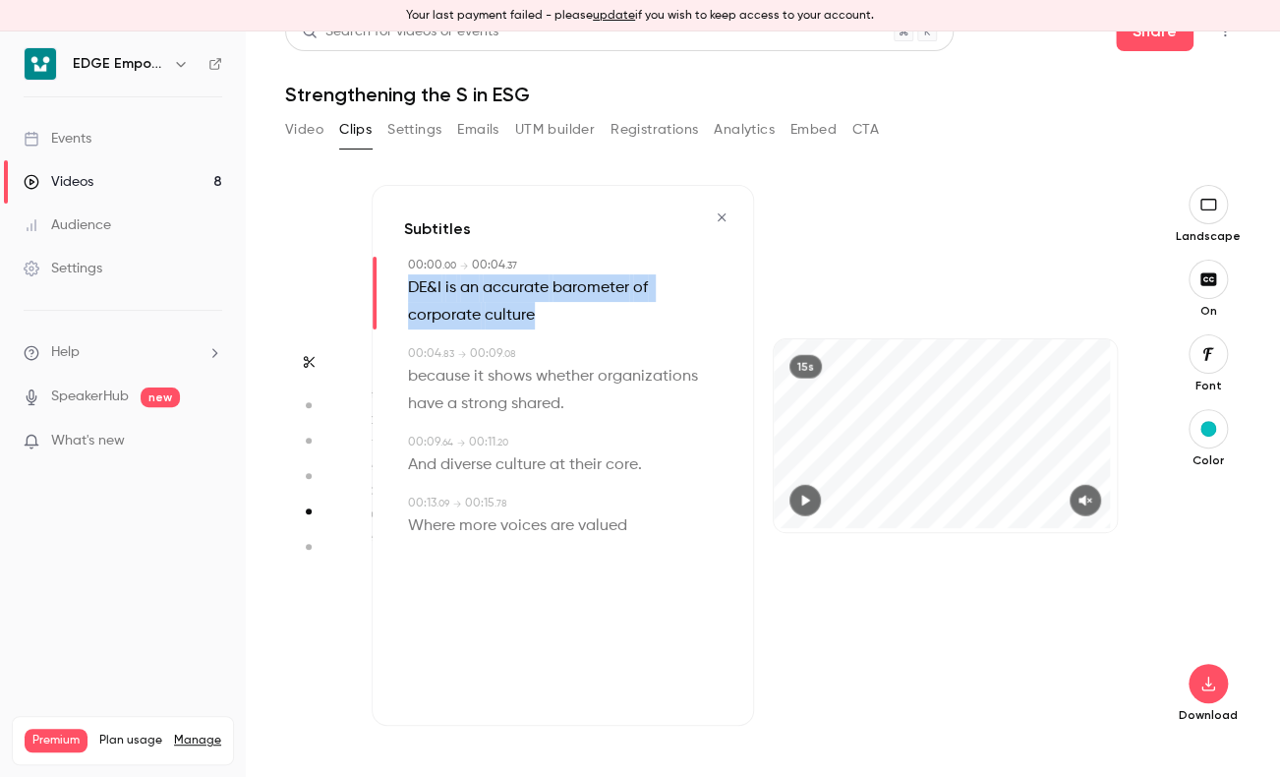
click at [552, 312] on div "Subtitles 00:00 . 00 → 00:04 . 37 DE&I is an accurate barometer of corporate cu…" at bounding box center [563, 455] width 382 height 541
click at [404, 319] on div "00:00 . 00 → 00:04 . 37 DE&I is an accurate barometer of corporate culture" at bounding box center [563, 293] width 318 height 73
drag, startPoint x: 371, startPoint y: 306, endPoint x: 374, endPoint y: 325, distance: 19.9
click at [374, 325] on div "Subtitles 00:00 . 00 → 00:04 . 37 DE&I is an accurate barometer of corporate cu…" at bounding box center [563, 455] width 382 height 541
drag, startPoint x: 374, startPoint y: 325, endPoint x: 376, endPoint y: 337, distance: 12.0
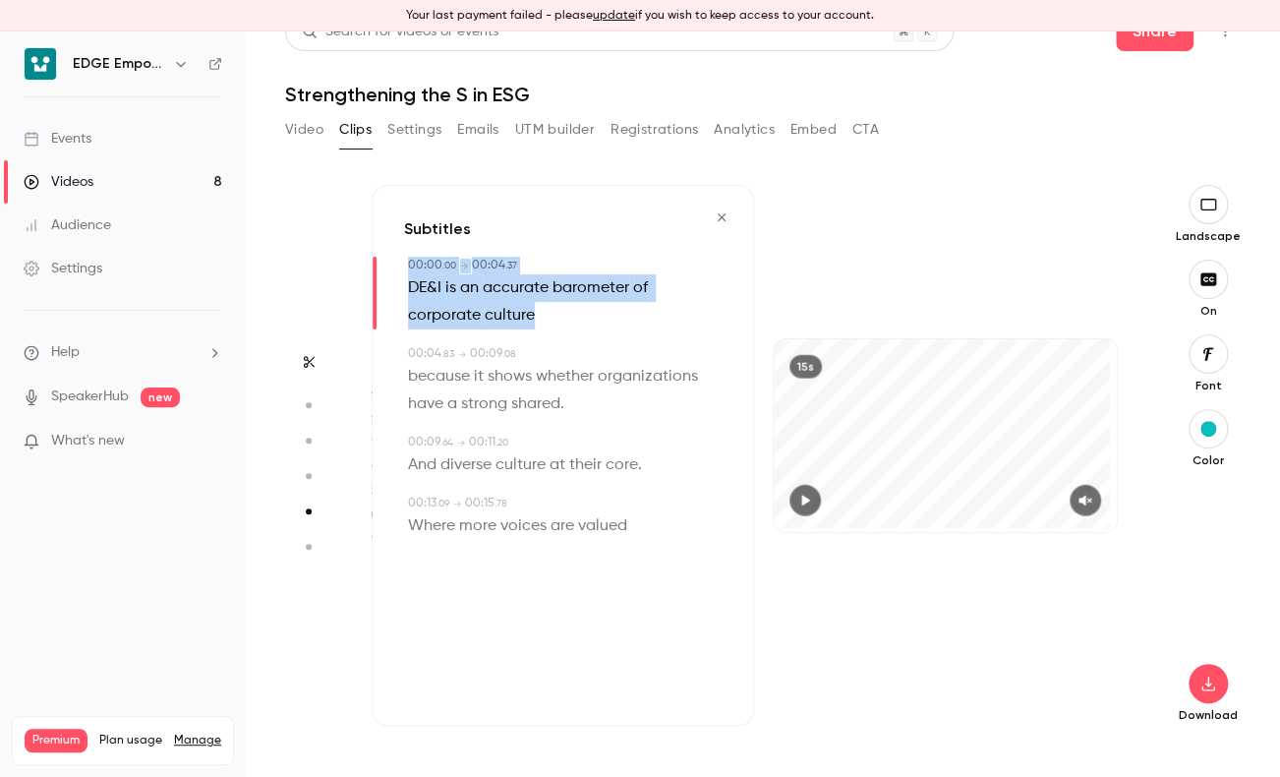
click at [376, 337] on div "Subtitles 00:00 . 00 → 00:04 . 37 DE&I is an accurate barometer of corporate cu…" at bounding box center [563, 455] width 382 height 541
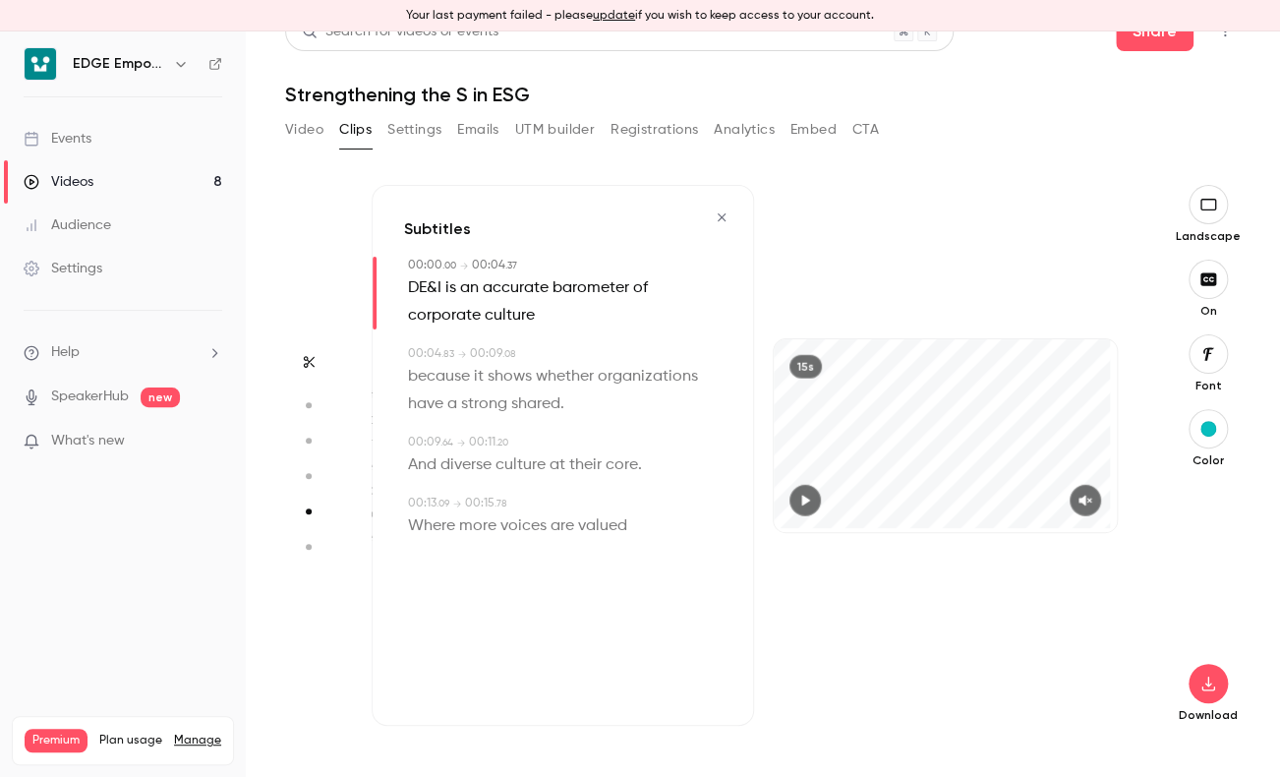
drag, startPoint x: 376, startPoint y: 337, endPoint x: 534, endPoint y: 319, distance: 159.4
click at [534, 319] on p "DE&I is an accurate barometer of corporate culture" at bounding box center [565, 301] width 314 height 55
click at [551, 319] on p "DE&I is an accurate barometer of corporate culture" at bounding box center [565, 301] width 314 height 55
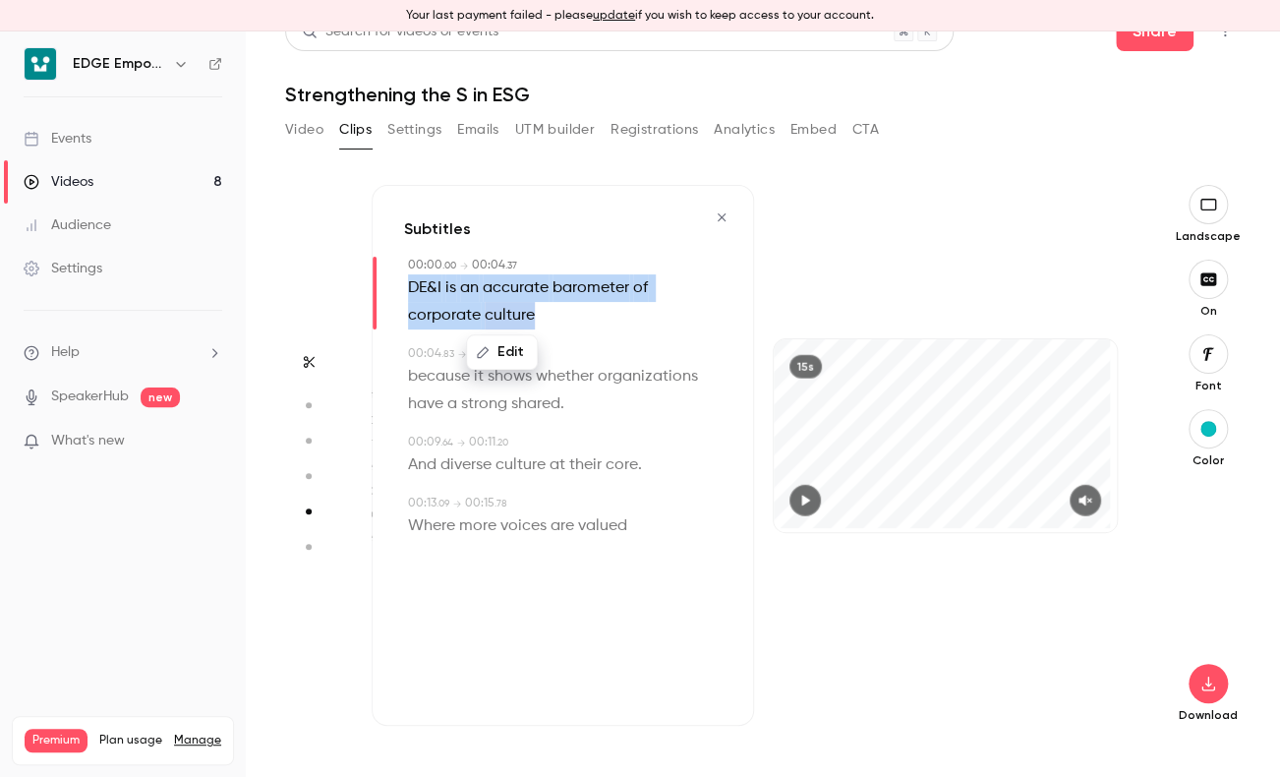
drag, startPoint x: 409, startPoint y: 288, endPoint x: 541, endPoint y: 315, distance: 134.4
click at [541, 315] on p "DE&I is an accurate barometer of corporate culture" at bounding box center [565, 301] width 314 height 55
drag, startPoint x: 541, startPoint y: 315, endPoint x: 502, endPoint y: 354, distance: 54.9
click at [502, 354] on button "Edit" at bounding box center [502, 352] width 68 height 31
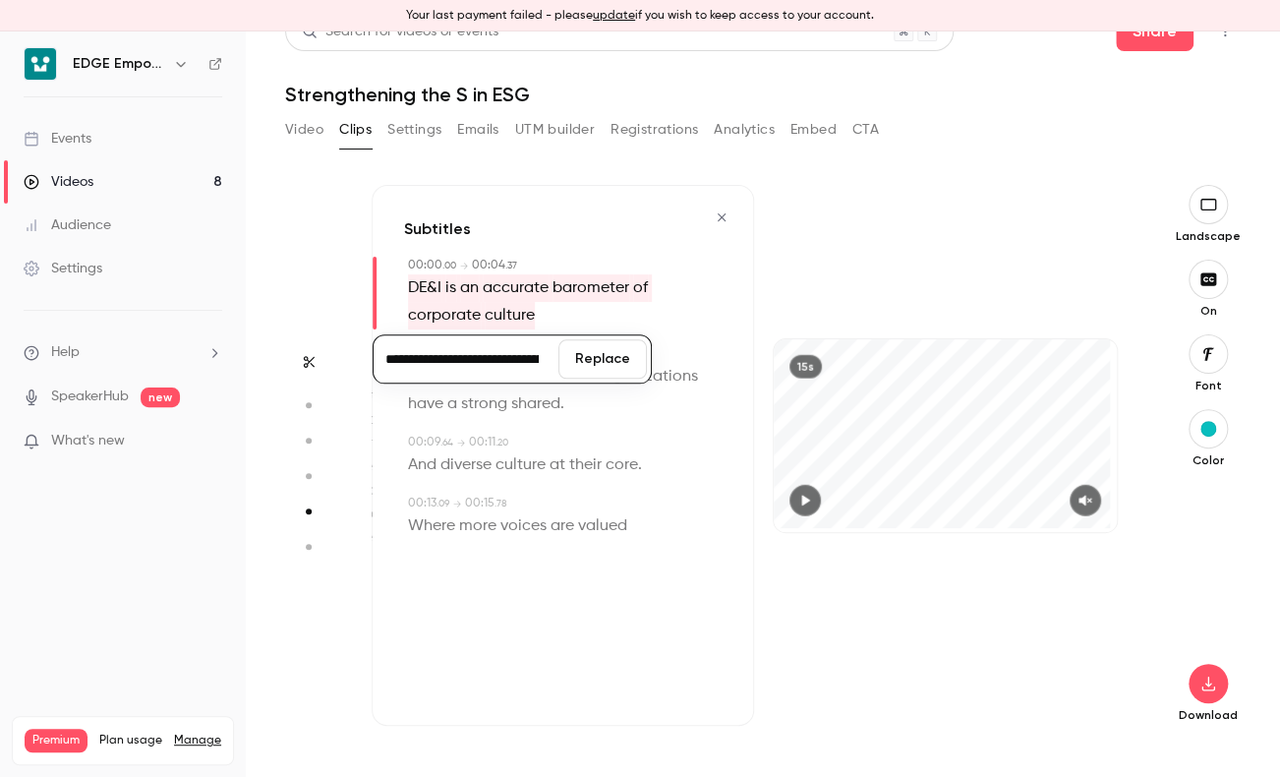
scroll to position [0, 207]
type input "**********"
click at [603, 358] on button "Replace" at bounding box center [602, 359] width 88 height 39
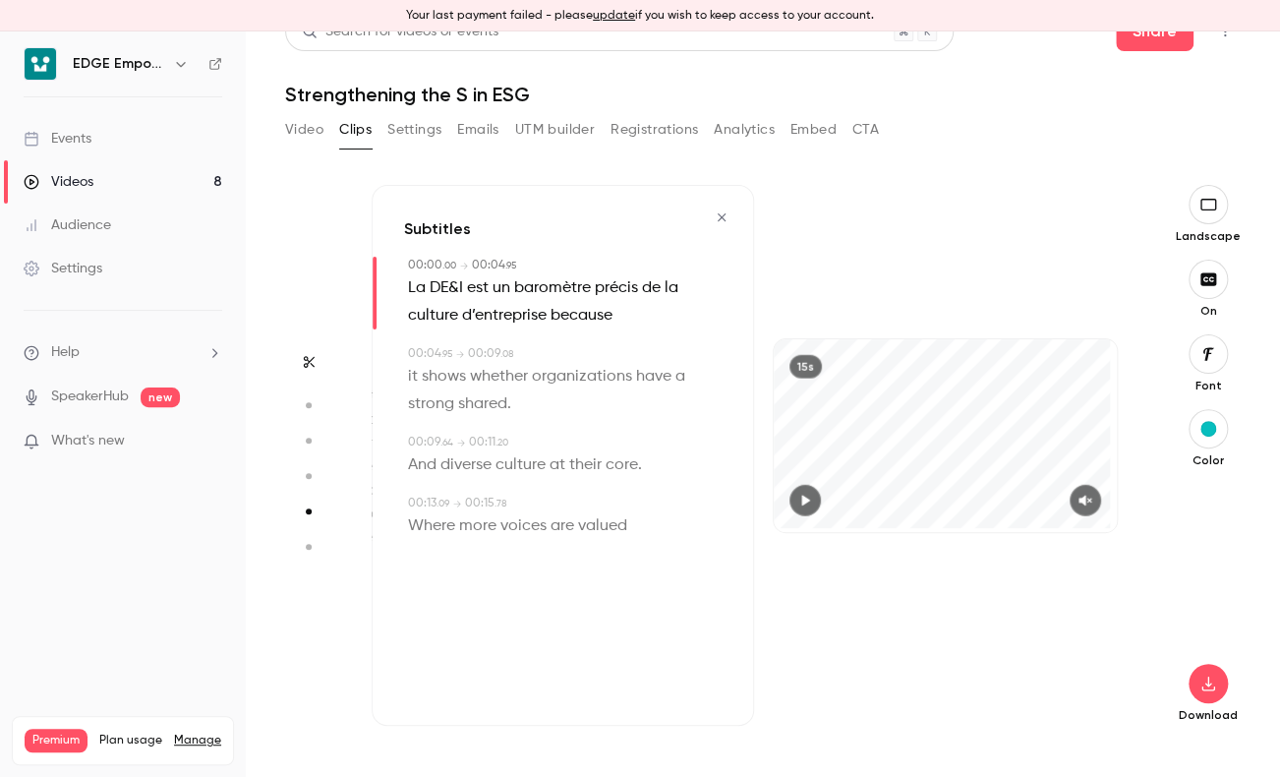
click at [780, 240] on div "15s" at bounding box center [945, 455] width 382 height 541
drag, startPoint x: 406, startPoint y: 378, endPoint x: 549, endPoint y: 403, distance: 144.8
click at [549, 403] on div "00:04 . 95 → 00:09 . 08 it shows whether organizations have a strong shared ." at bounding box center [563, 381] width 318 height 73
type input "*"
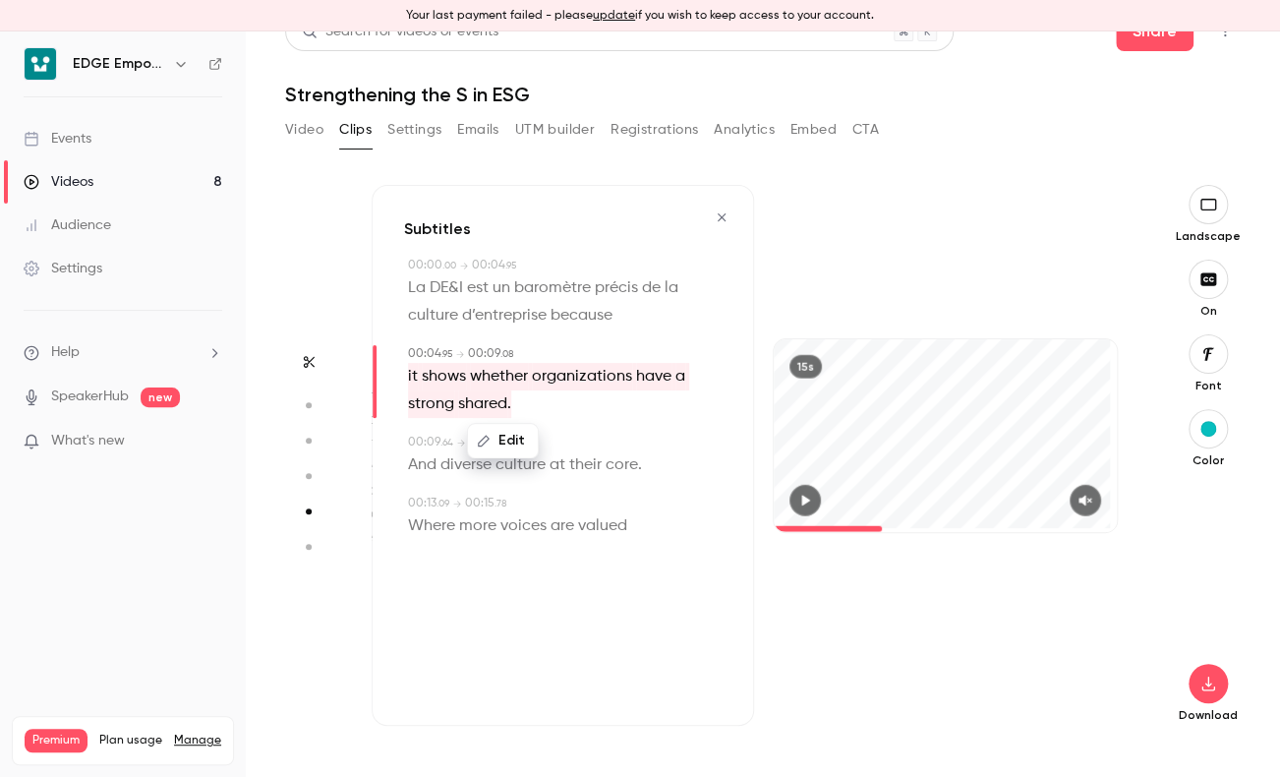
drag, startPoint x: 549, startPoint y: 403, endPoint x: 505, endPoint y: 439, distance: 55.9
click at [505, 439] on button "Edit" at bounding box center [503, 441] width 68 height 31
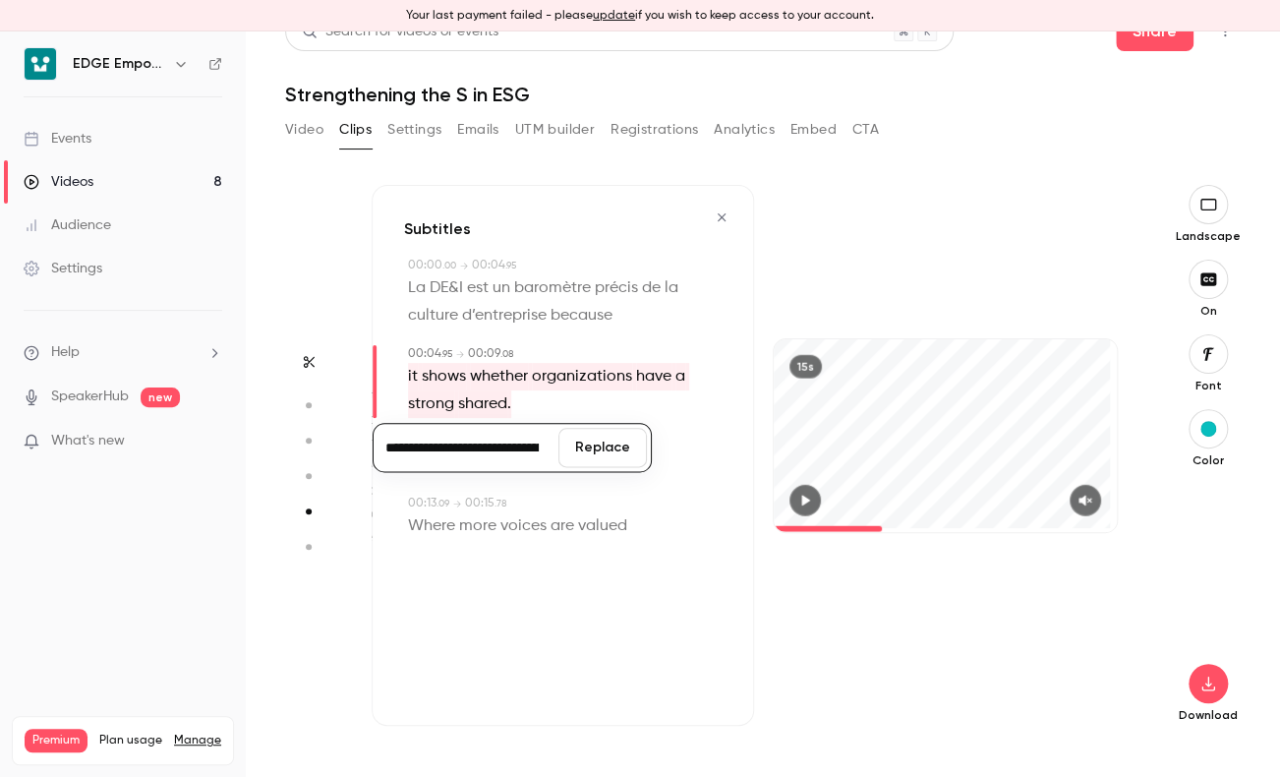
scroll to position [0, 308]
type input "**********"
click at [593, 447] on button "Replace" at bounding box center [602, 448] width 88 height 39
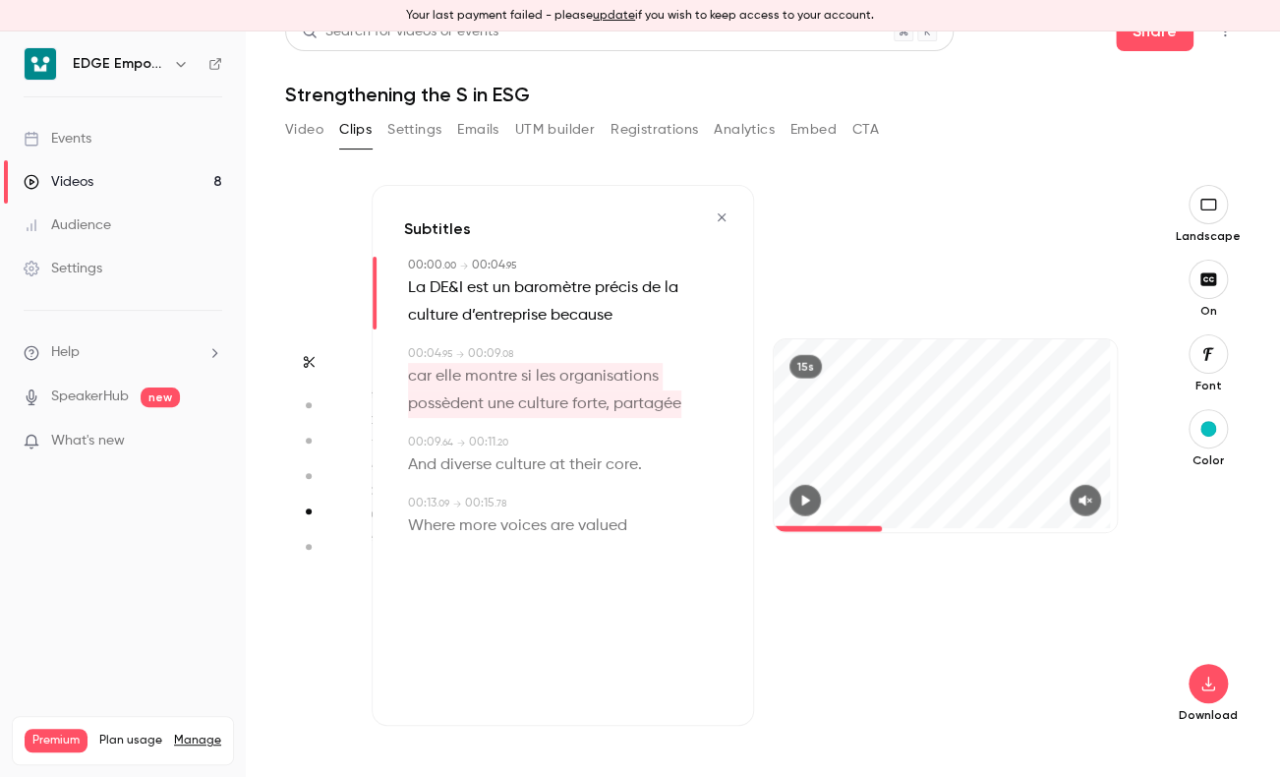
type input "*"
drag, startPoint x: 593, startPoint y: 447, endPoint x: 571, endPoint y: 314, distance: 135.5
click at [571, 314] on span "because" at bounding box center [582, 316] width 62 height 28
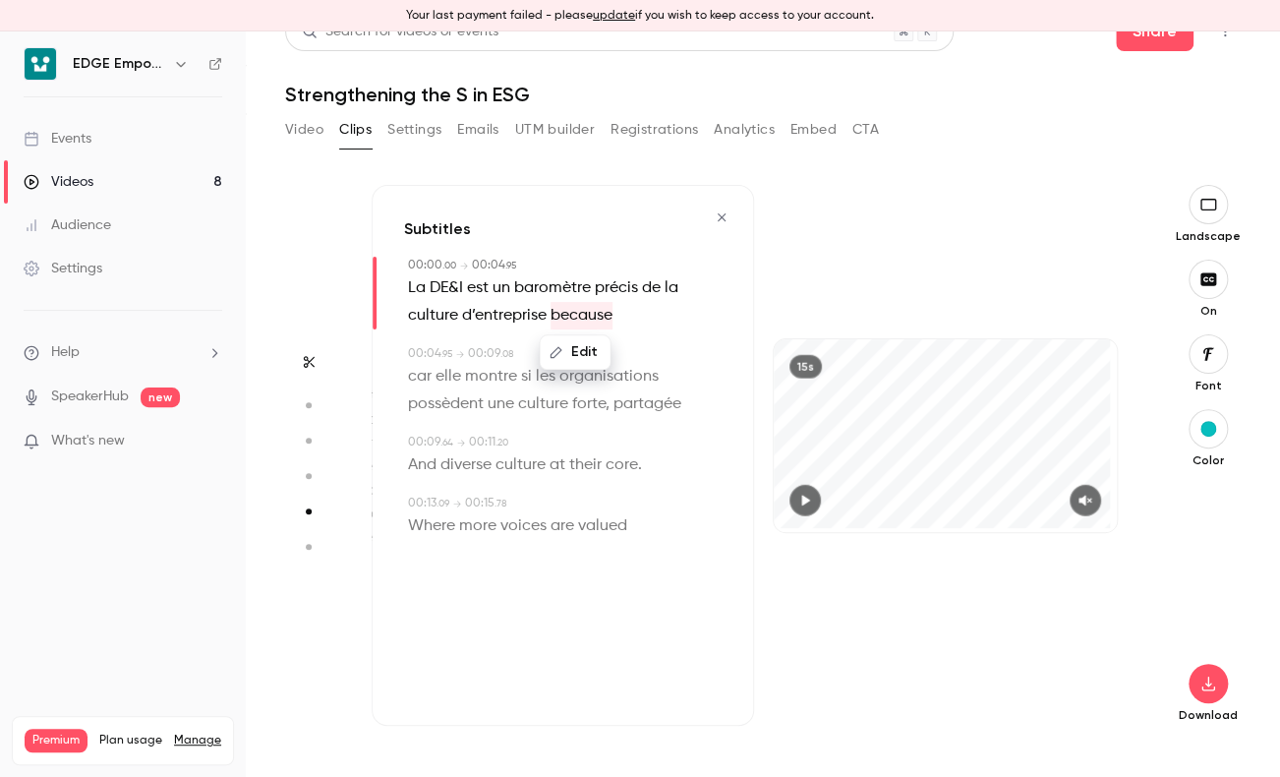
click at [578, 349] on button "Edit" at bounding box center [576, 352] width 68 height 31
click at [662, 364] on button "Replace" at bounding box center [674, 359] width 88 height 39
click at [735, 318] on div "Subtitles 00:00 . 00 → 00:04 . 37 La DE&I est un baromètre précis de la culture…" at bounding box center [563, 455] width 382 height 541
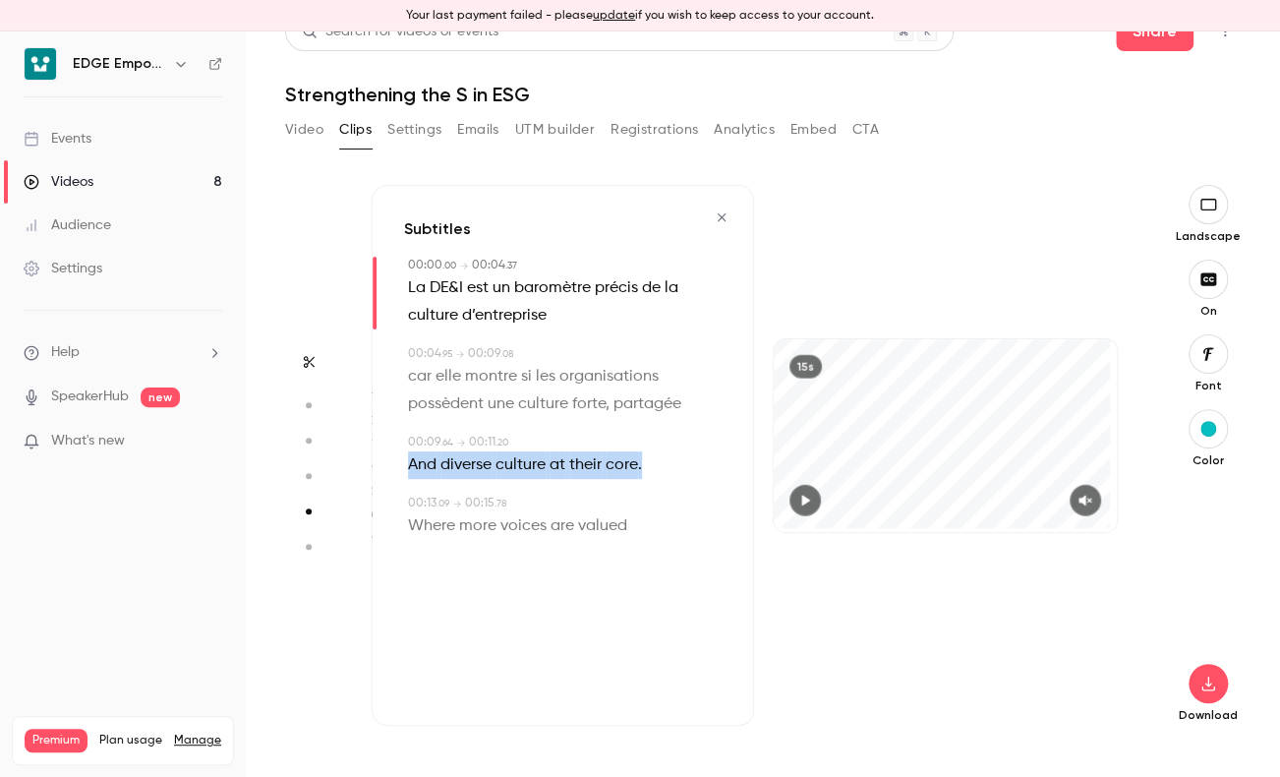
drag, startPoint x: 406, startPoint y: 468, endPoint x: 651, endPoint y: 468, distance: 244.8
click at [651, 468] on div "00:09 . 64 → 00:11 . 20 And diverse culture at their core ." at bounding box center [563, 456] width 318 height 45
type input "***"
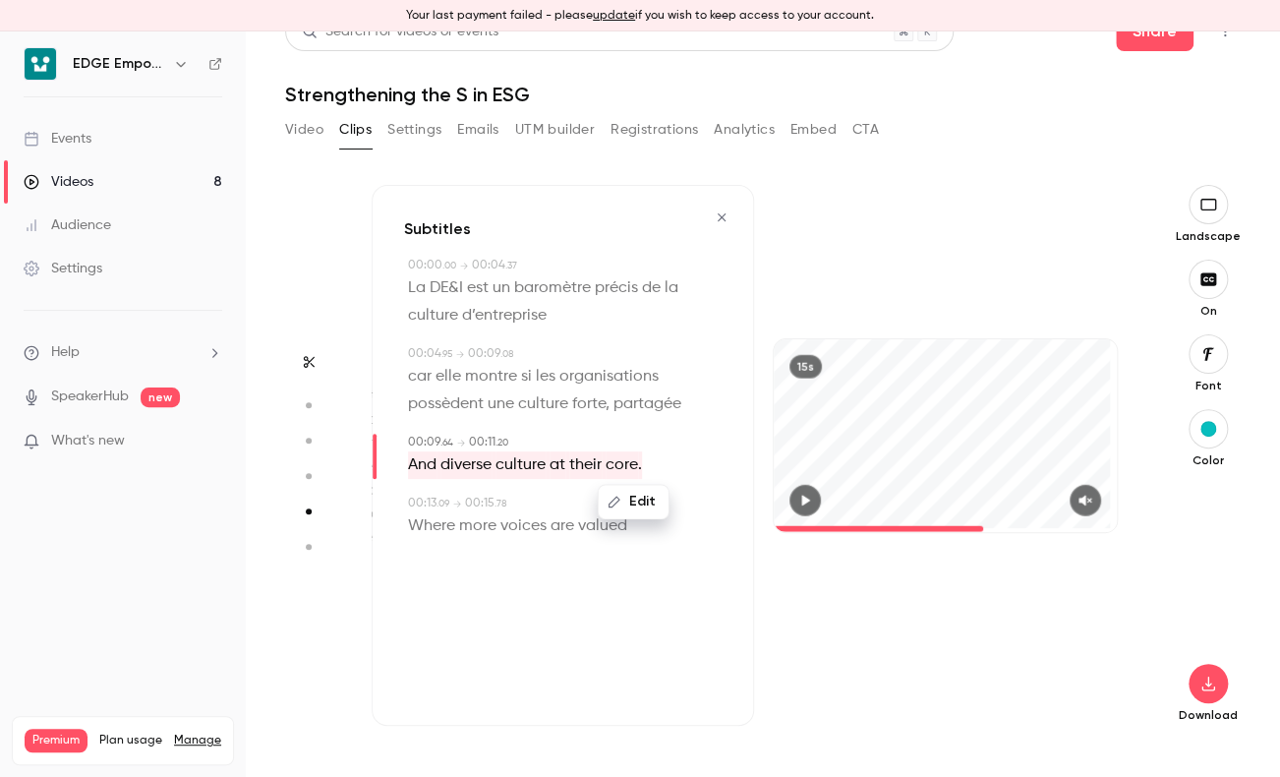
drag, startPoint x: 651, startPoint y: 468, endPoint x: 627, endPoint y: 506, distance: 45.0
click at [627, 506] on button "Edit" at bounding box center [634, 502] width 68 height 31
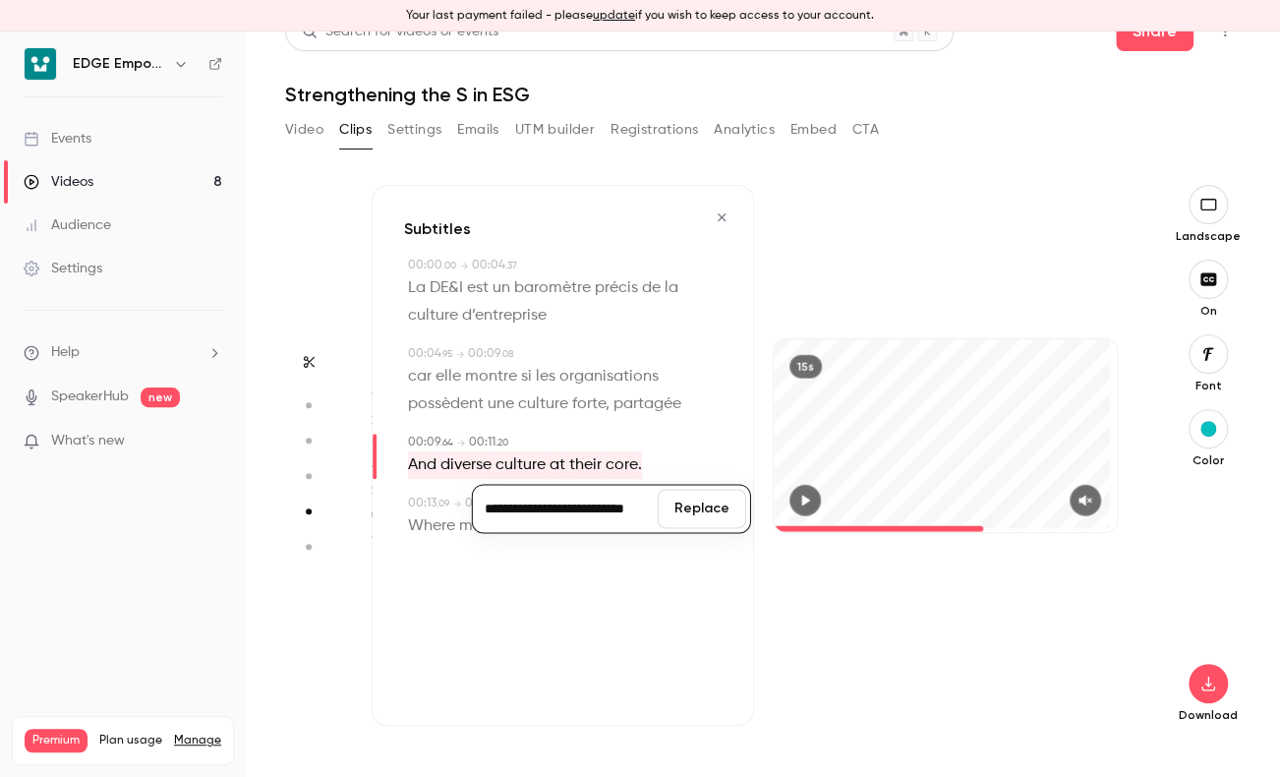
scroll to position [0, 12]
type input "**********"
click at [681, 510] on button "Replace" at bounding box center [702, 509] width 88 height 39
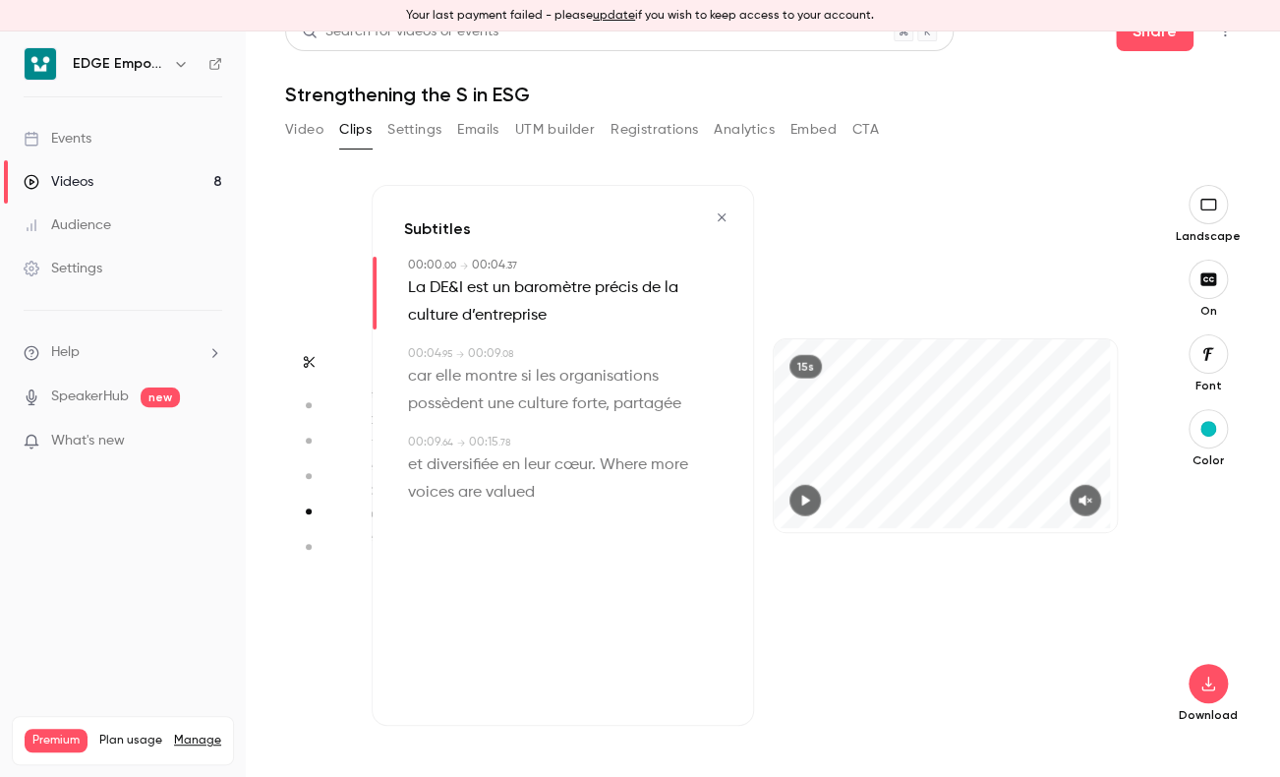
click at [724, 426] on div "Subtitles 00:00 . 00 → 00:04 . 37 La DE&I est un baromètre précis de la culture…" at bounding box center [563, 455] width 382 height 541
drag, startPoint x: 608, startPoint y: 470, endPoint x: 617, endPoint y: 498, distance: 29.2
click at [617, 498] on p "et diversifiée en leur cœur. Where more voices are valued" at bounding box center [565, 478] width 314 height 55
type input "***"
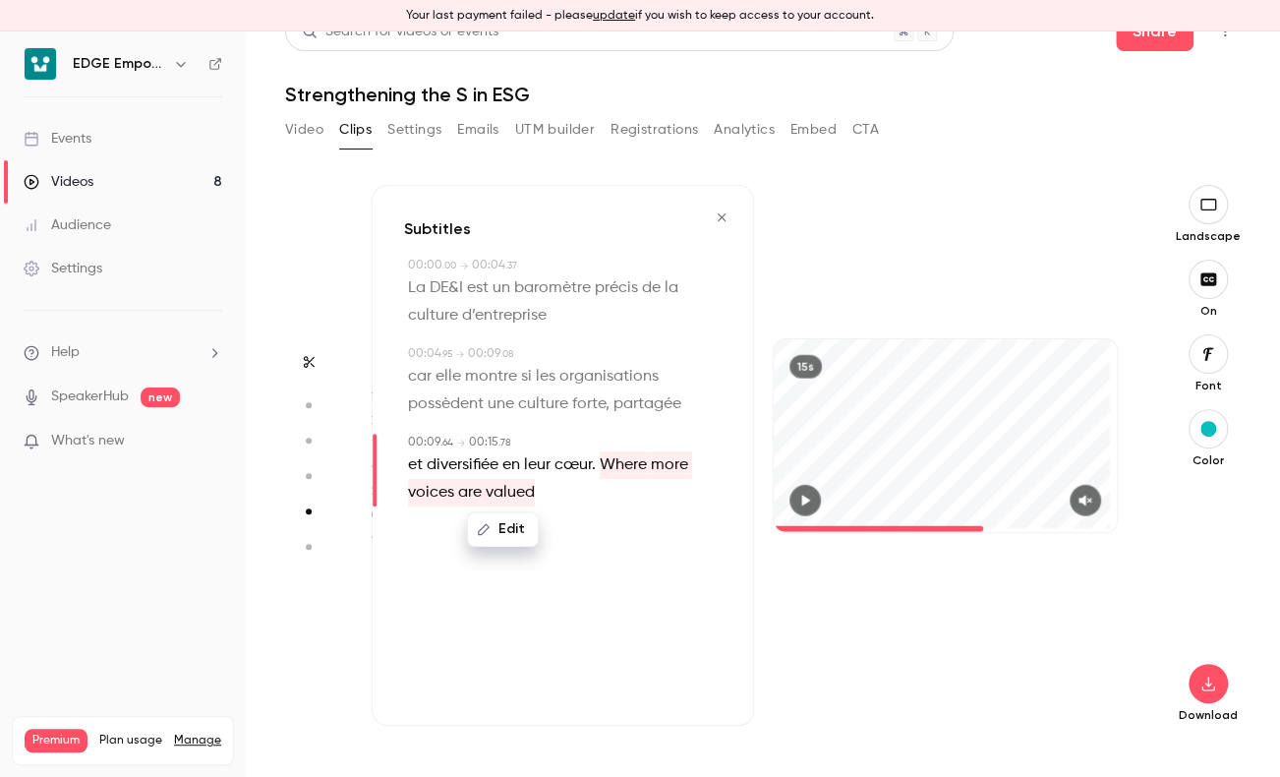
drag, startPoint x: 617, startPoint y: 498, endPoint x: 508, endPoint y: 531, distance: 114.1
click at [508, 531] on button "Edit" at bounding box center [503, 529] width 68 height 31
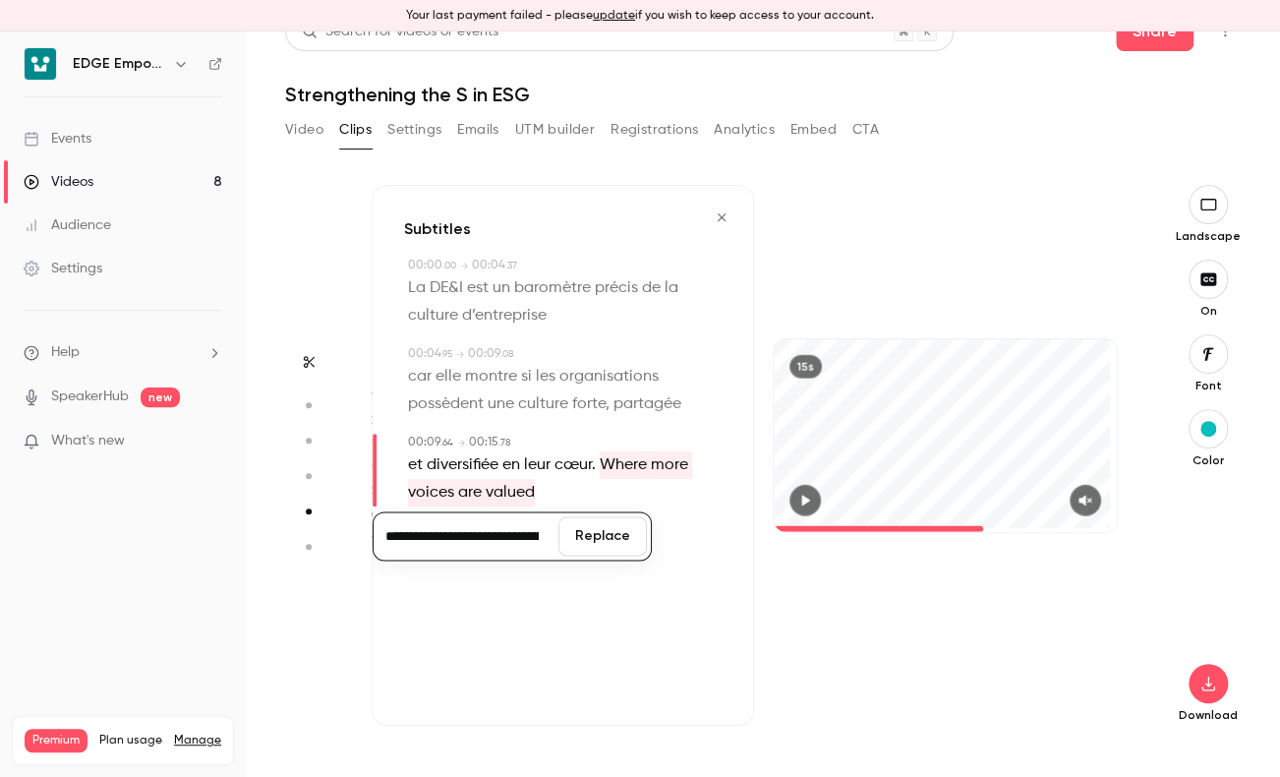
scroll to position [0, 189]
type input "**********"
click at [586, 540] on button "Replace" at bounding box center [602, 536] width 88 height 39
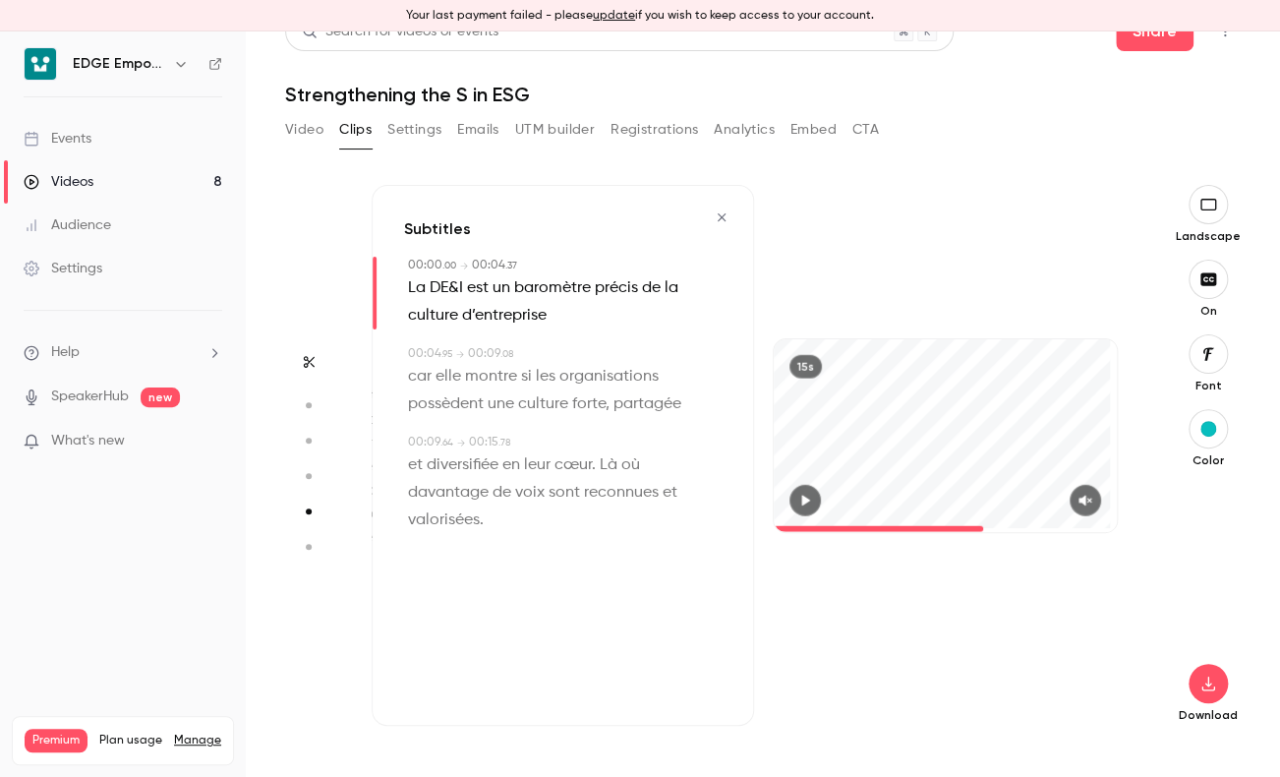
type input "*"
drag, startPoint x: 586, startPoint y: 540, endPoint x: 567, endPoint y: 579, distance: 43.5
click at [567, 579] on div "Subtitles 00:00 . 00 → 00:04 . 37 La DE&I est un baromètre précis de la culture…" at bounding box center [563, 455] width 382 height 541
click at [1202, 688] on icon "button" at bounding box center [1208, 683] width 13 height 15
click at [990, 652] on span "Full HD" at bounding box center [1045, 645] width 225 height 21
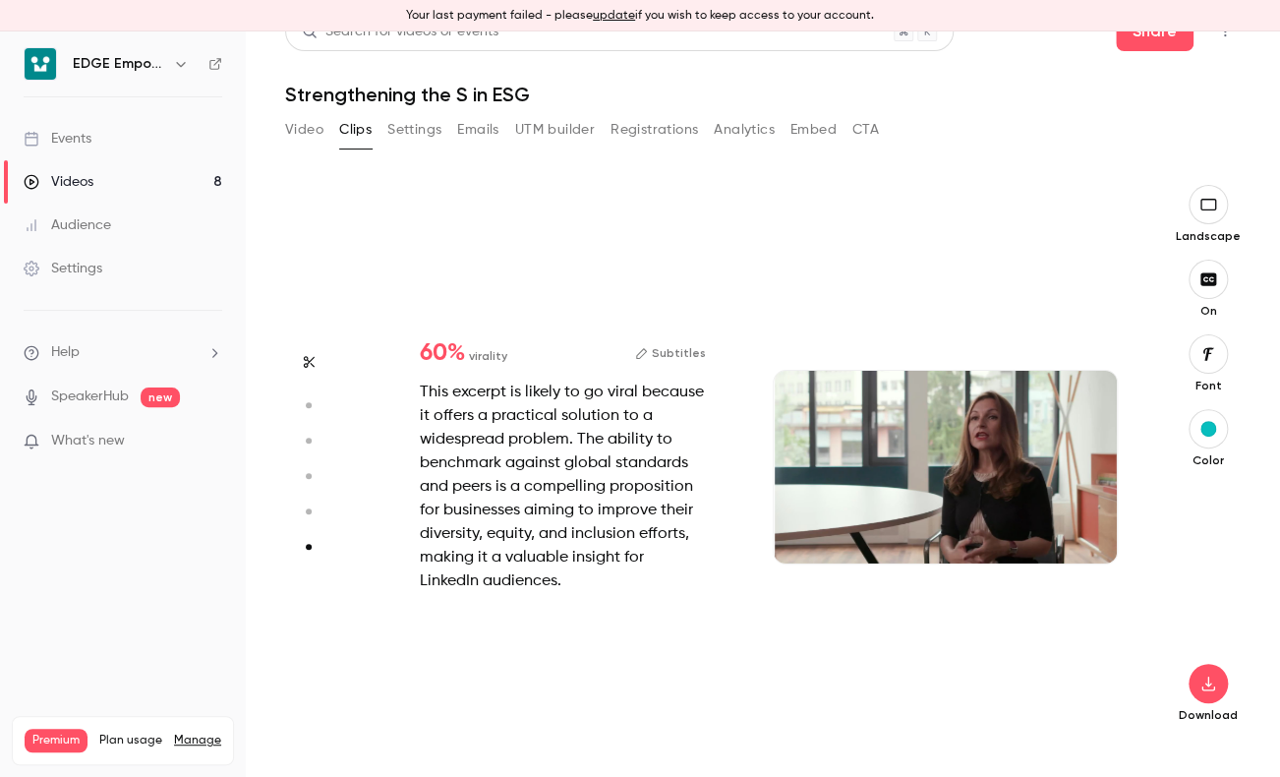
scroll to position [2753, 0]
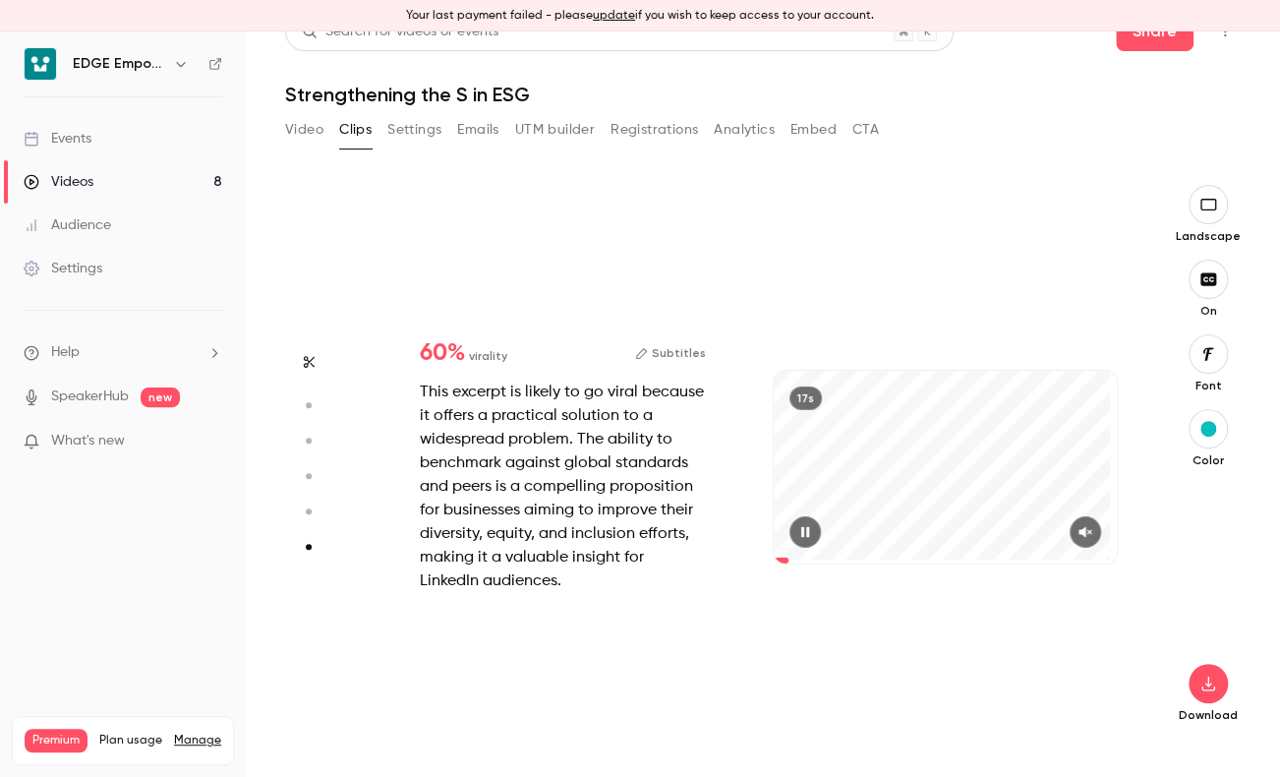
click at [665, 345] on button "Subtitles" at bounding box center [670, 353] width 71 height 24
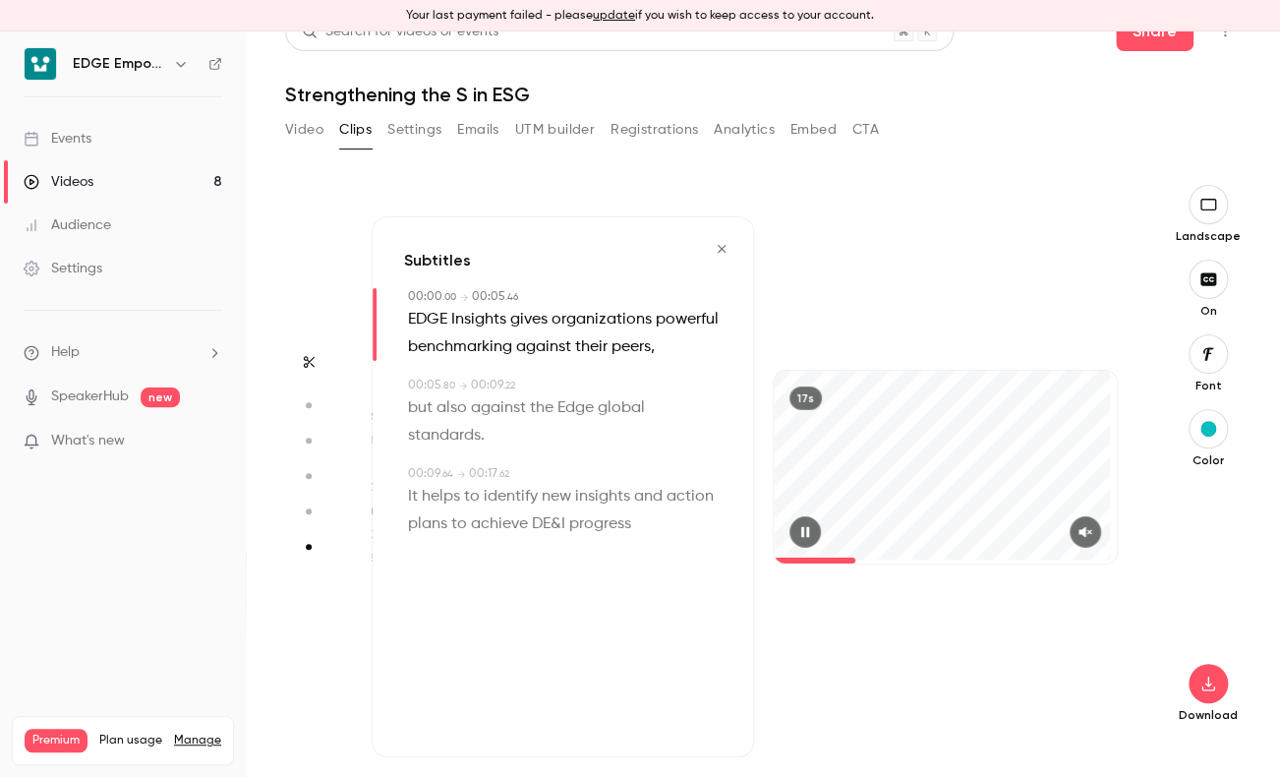
click at [859, 273] on div "17s" at bounding box center [945, 486] width 382 height 541
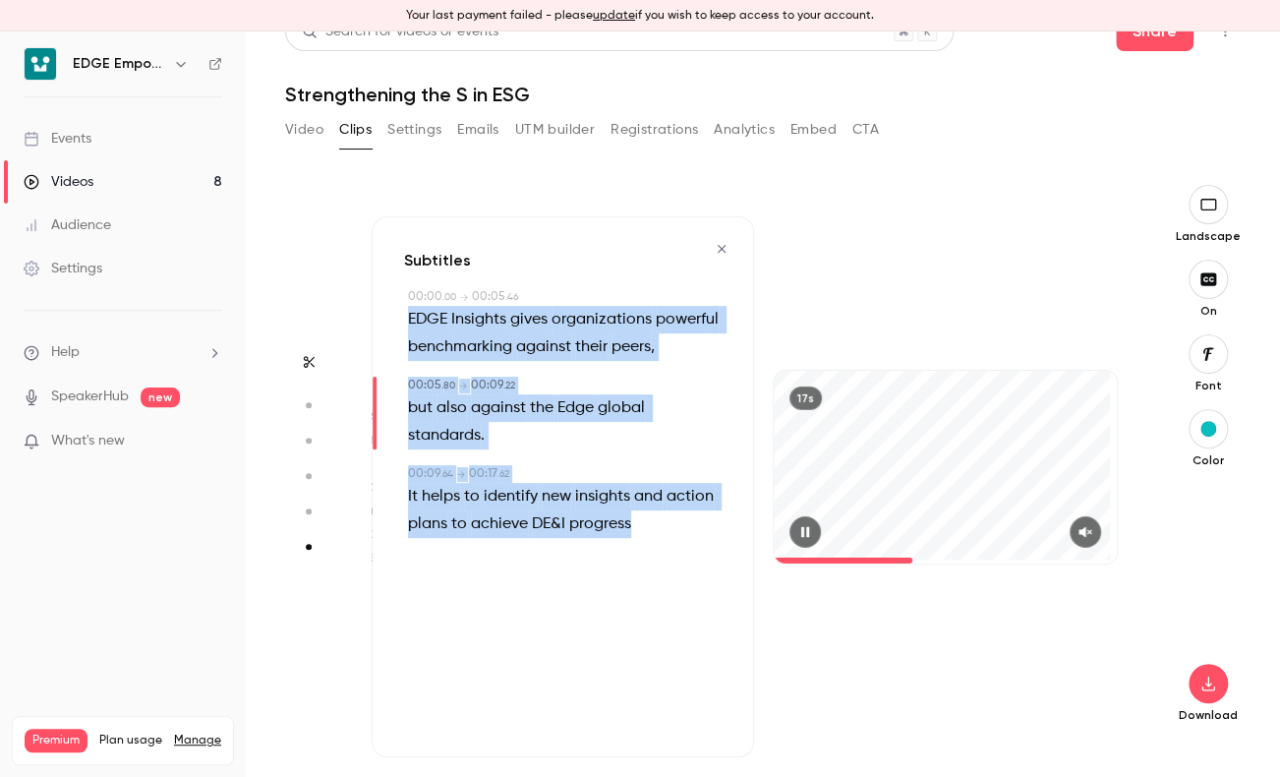
drag, startPoint x: 406, startPoint y: 312, endPoint x: 654, endPoint y: 567, distance: 356.0
click at [654, 567] on div "Subtitles 00:00 . 00 → 00:05 . 46 EDGE Insights gives organizations powerful be…" at bounding box center [563, 486] width 382 height 541
copy div "EDGE Insights gives organizations powerful benchmarking against their peers , 0…"
click at [931, 278] on div "17s" at bounding box center [945, 486] width 382 height 541
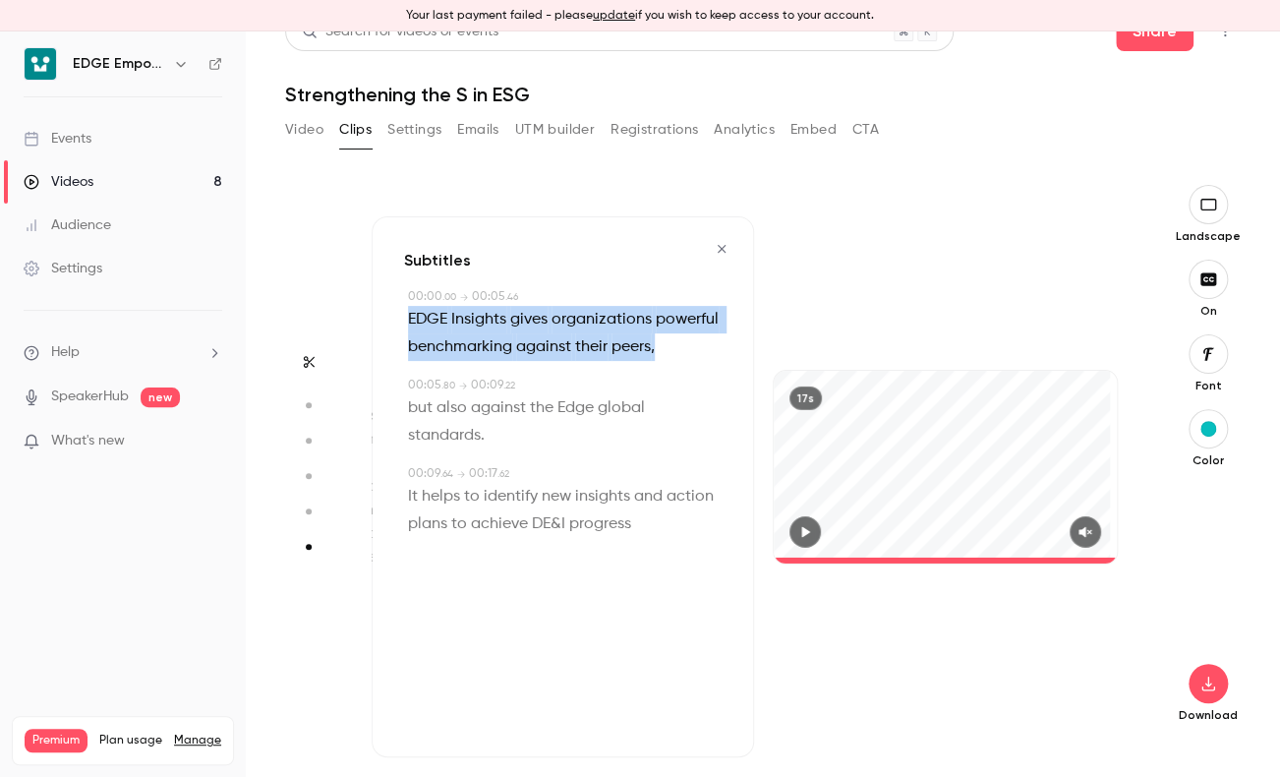
drag, startPoint x: 410, startPoint y: 321, endPoint x: 476, endPoint y: 373, distance: 84.0
click at [476, 361] on p "EDGE Insights gives organizations powerful benchmarking against their peers ," at bounding box center [565, 333] width 314 height 55
type input "*"
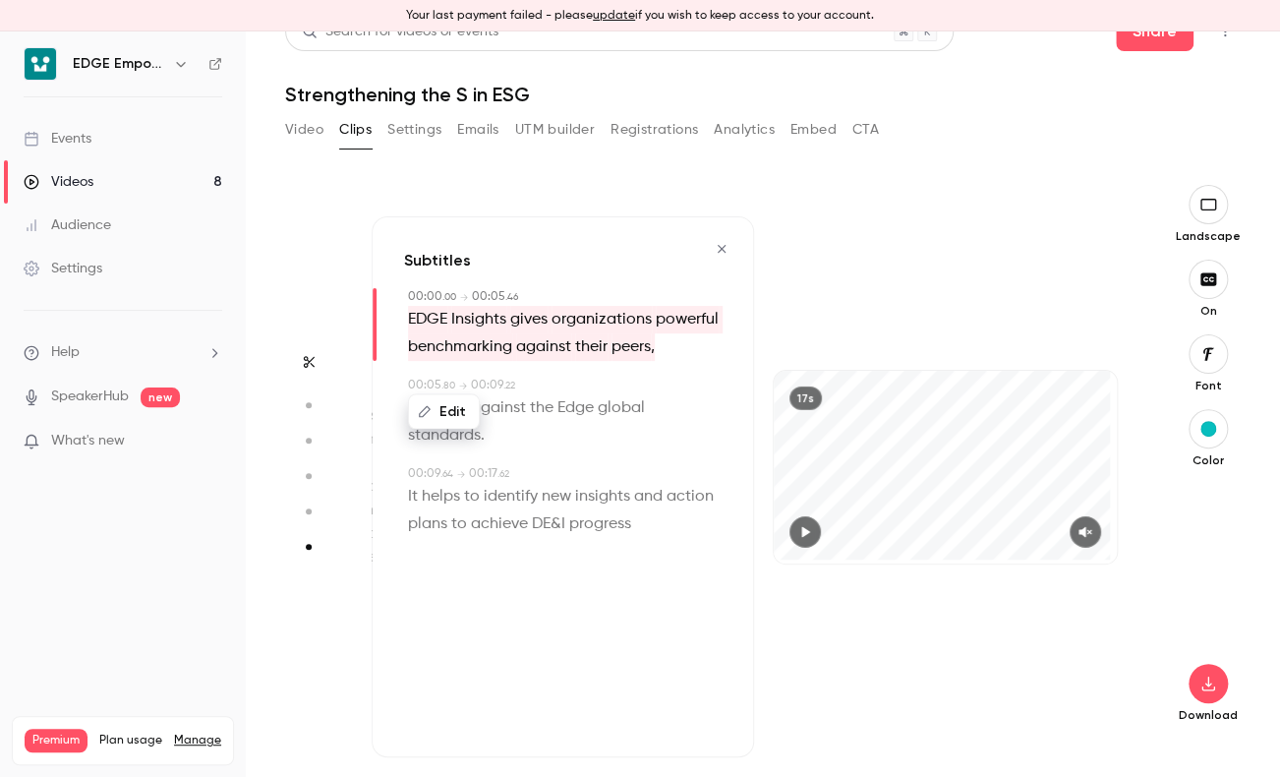
drag, startPoint x: 476, startPoint y: 373, endPoint x: 448, endPoint y: 412, distance: 48.0
click at [448, 412] on button "Edit" at bounding box center [444, 411] width 68 height 31
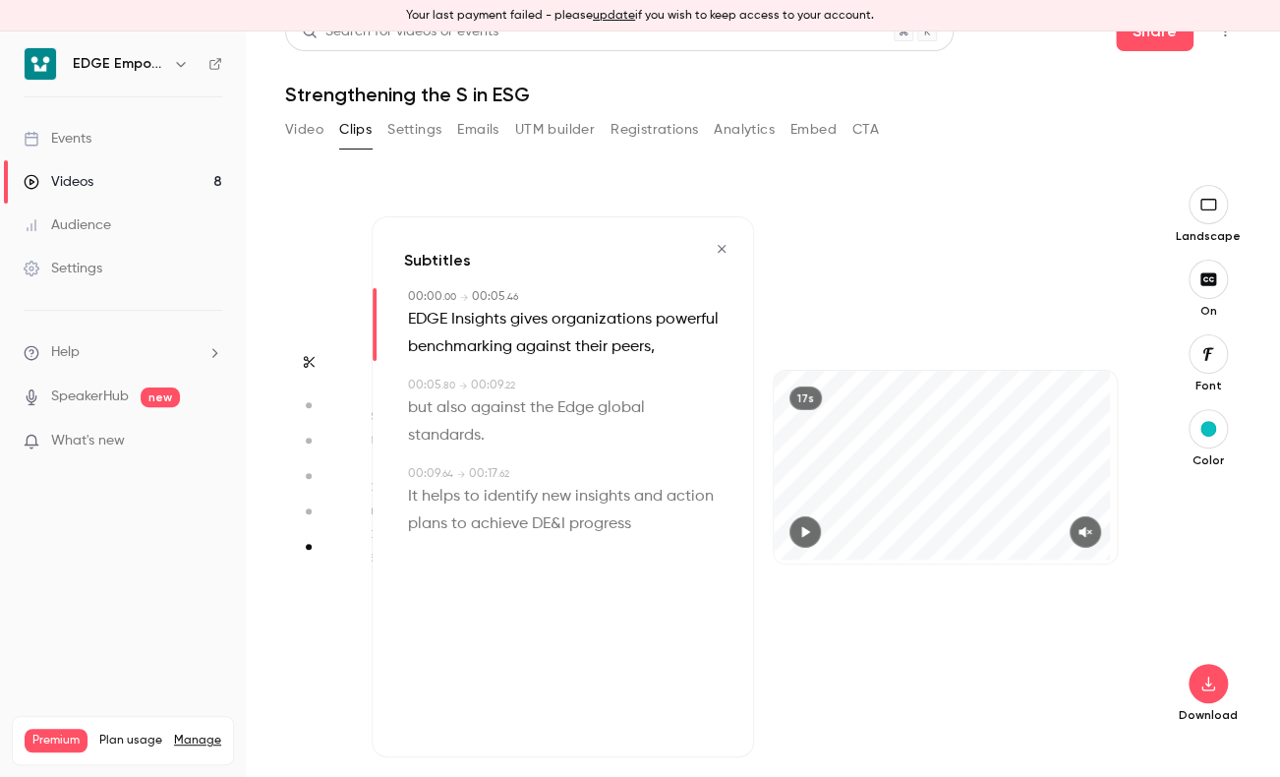
click at [960, 207] on div "Start clipping Suggested clips 3m 80 % virality Subtitles This excerpt is likel…" at bounding box center [754, 481] width 765 height 592
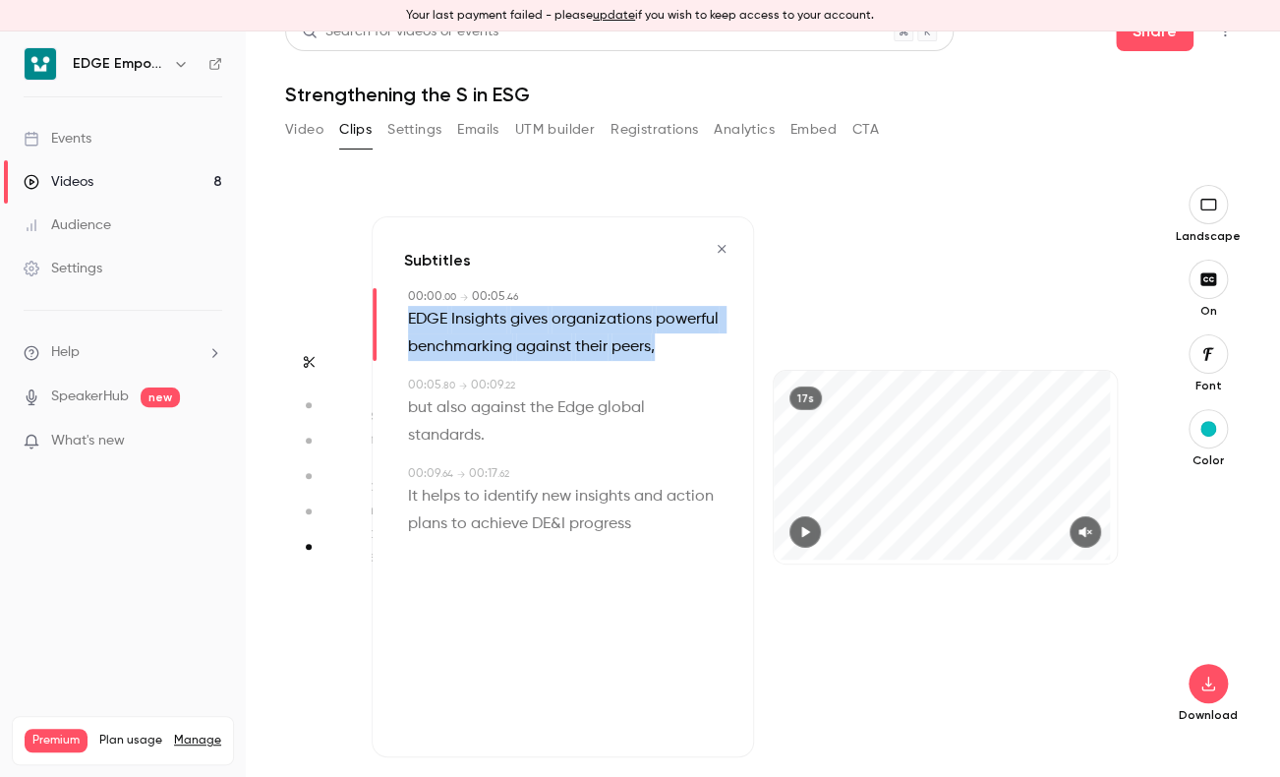
drag, startPoint x: 404, startPoint y: 323, endPoint x: 484, endPoint y: 375, distance: 95.2
click at [484, 361] on div "00:00 . 00 → 00:05 . 46 EDGE Insights gives organizations powerful benchmarking…" at bounding box center [563, 324] width 318 height 73
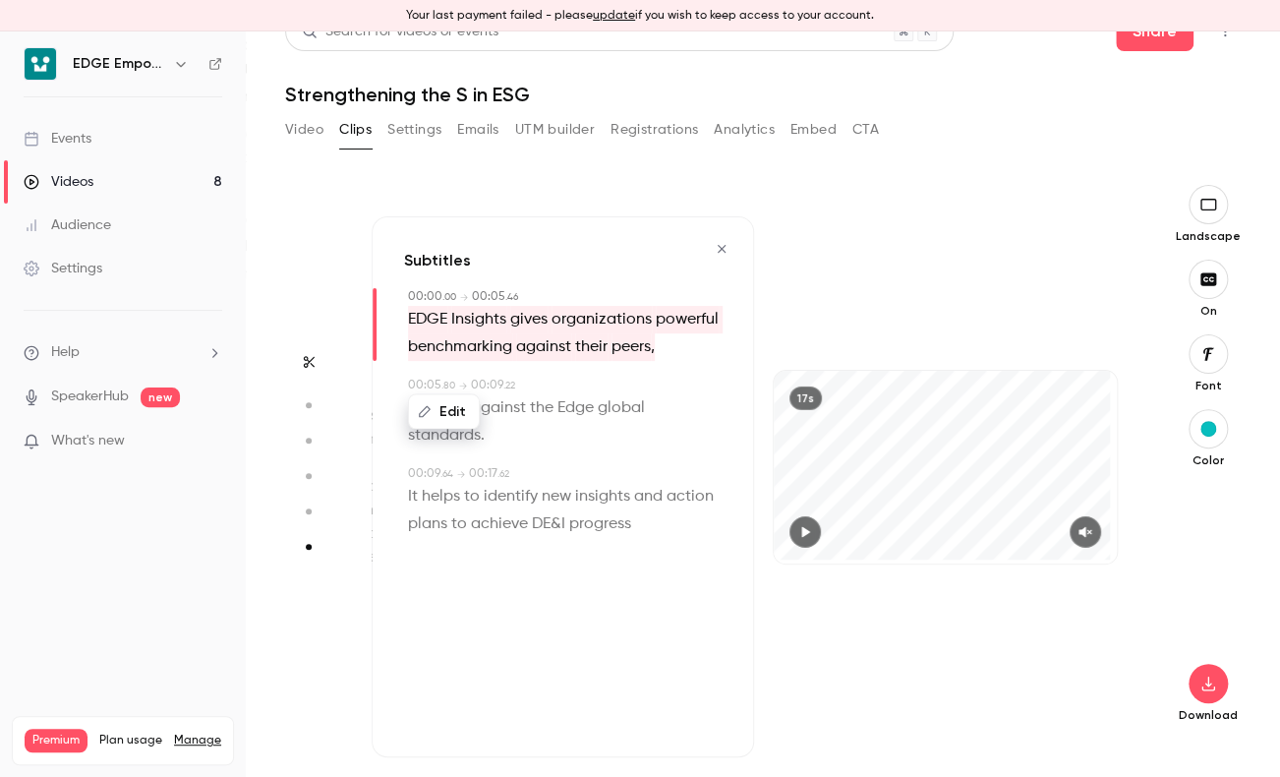
drag, startPoint x: 484, startPoint y: 375, endPoint x: 440, endPoint y: 411, distance: 56.5
click at [440, 411] on button "Edit" at bounding box center [444, 411] width 68 height 31
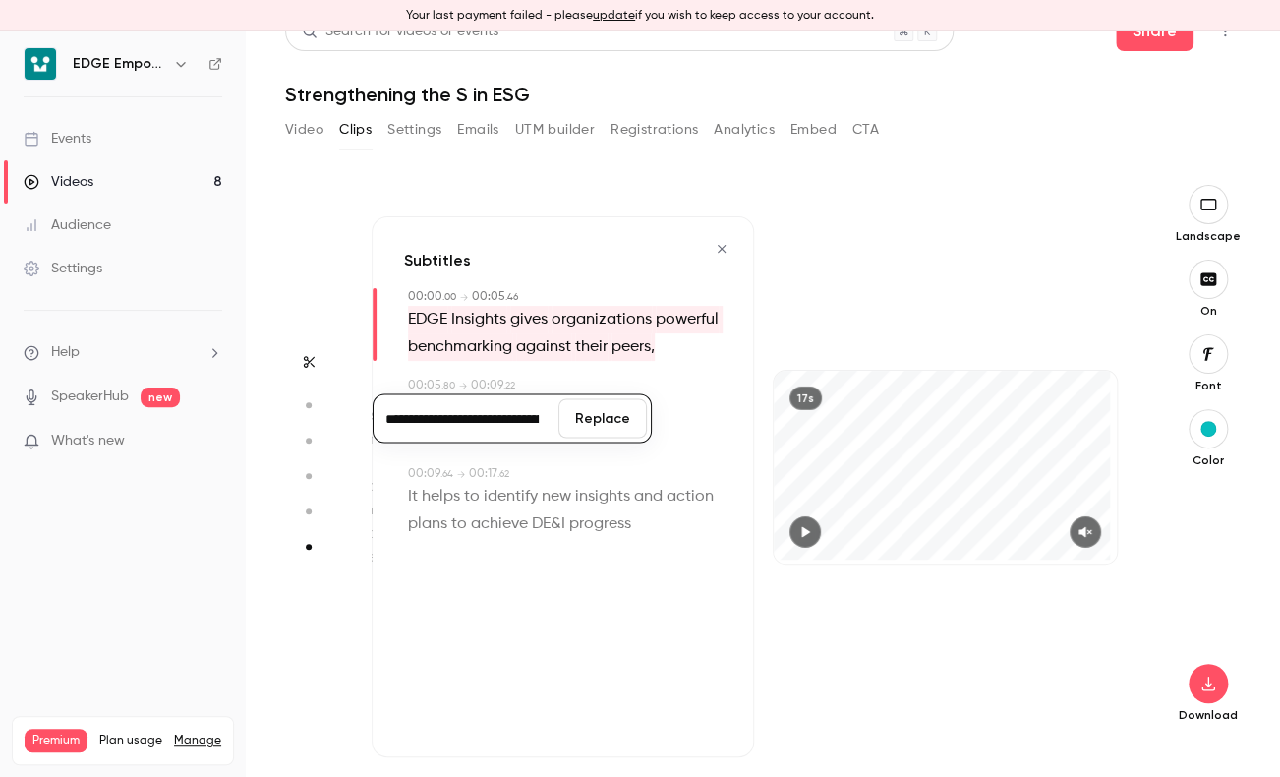
scroll to position [0, 399]
type input "**********"
click at [614, 417] on button "Replace" at bounding box center [602, 418] width 88 height 39
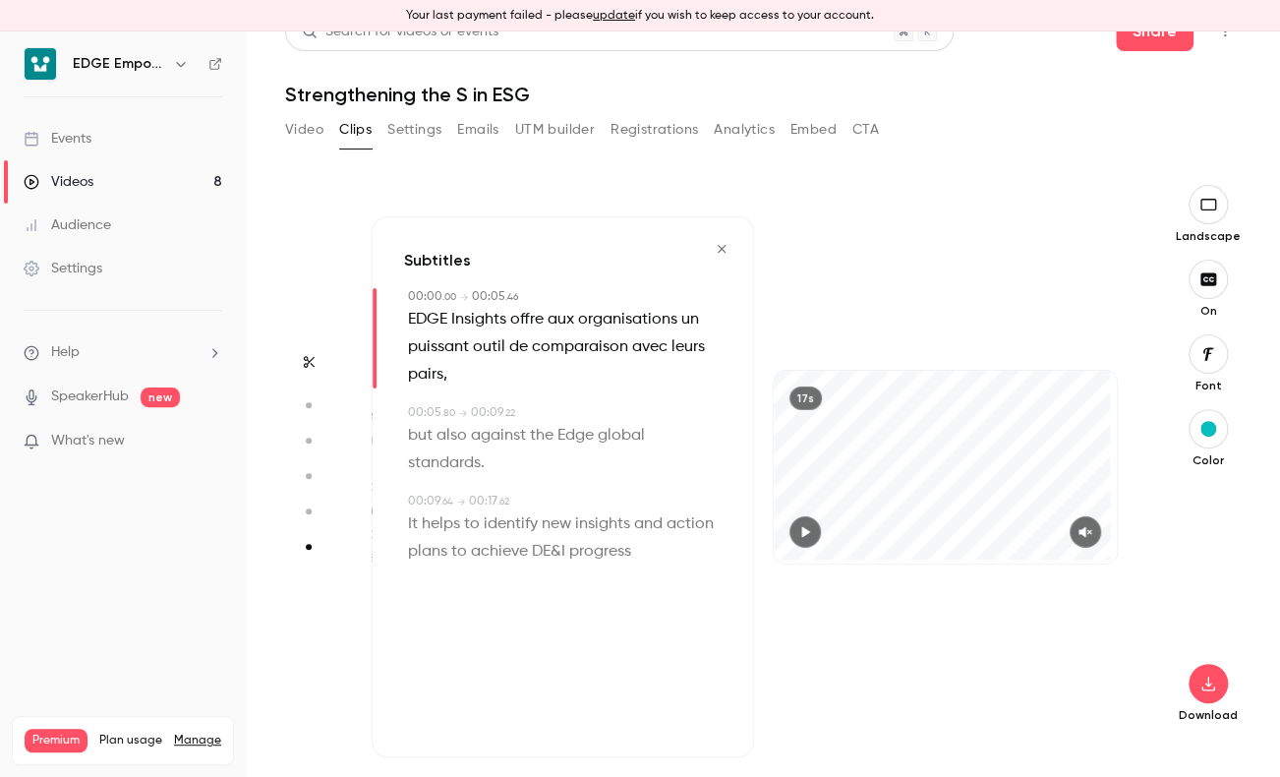
click at [936, 238] on div "17s" at bounding box center [945, 486] width 382 height 541
drag, startPoint x: 489, startPoint y: 464, endPoint x: 412, endPoint y: 438, distance: 81.2
click at [412, 438] on p "but also against [PERSON_NAME] global standards ." at bounding box center [565, 449] width 314 height 55
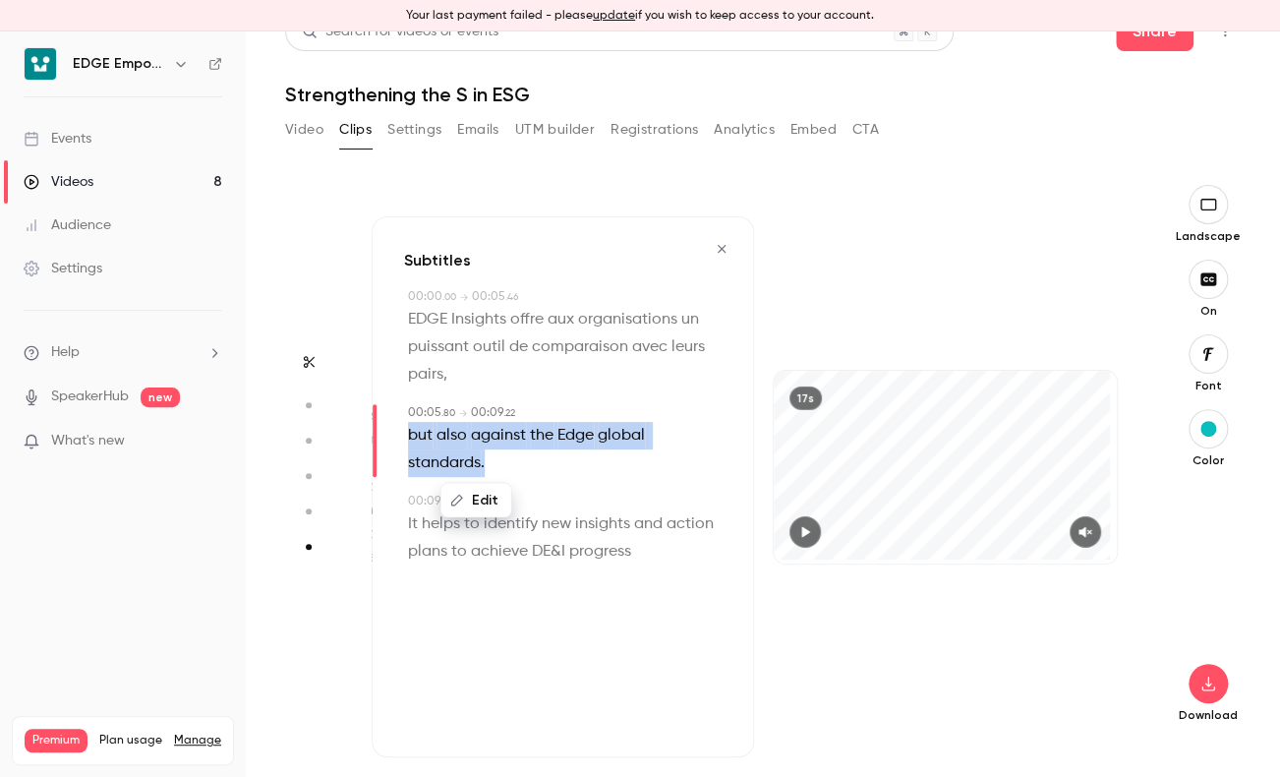
type input "***"
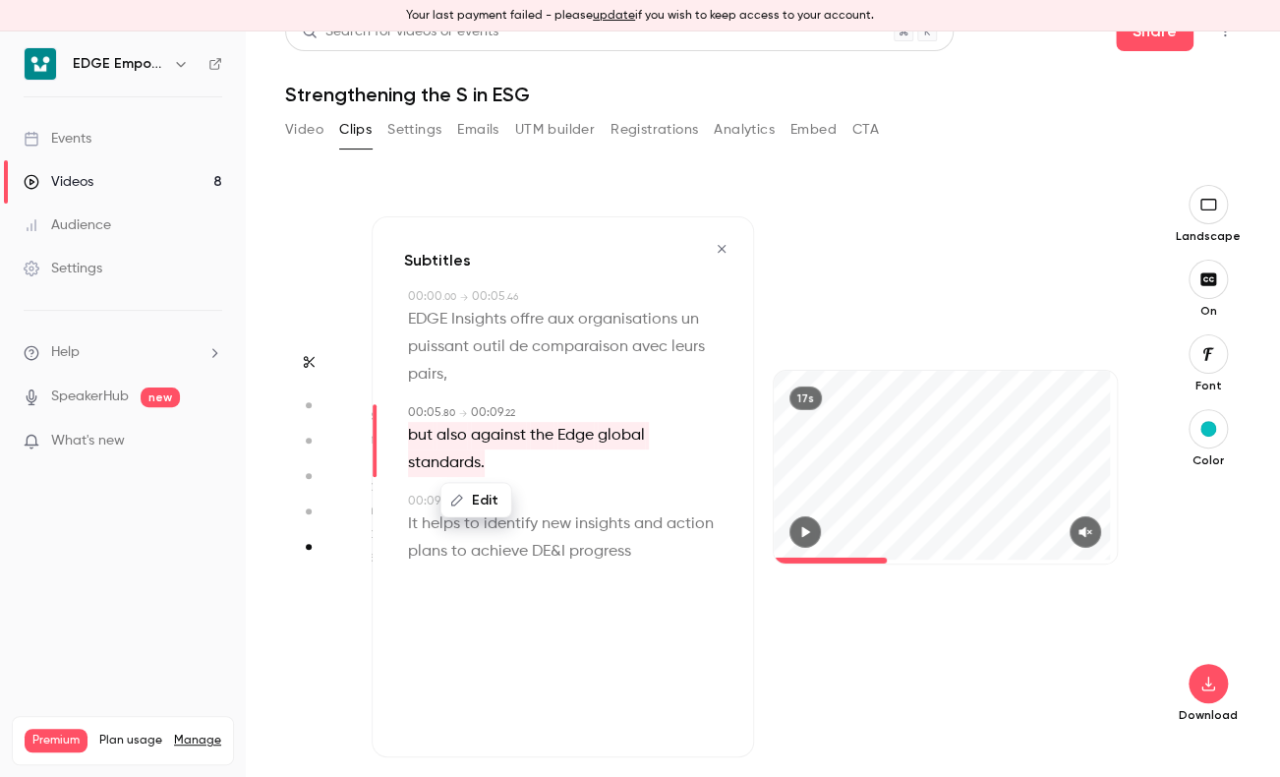
drag, startPoint x: 412, startPoint y: 438, endPoint x: 484, endPoint y: 498, distance: 93.5
click at [484, 498] on button "Edit" at bounding box center [476, 500] width 68 height 31
type input "**********"
click at [602, 511] on button "Replace" at bounding box center [602, 507] width 88 height 39
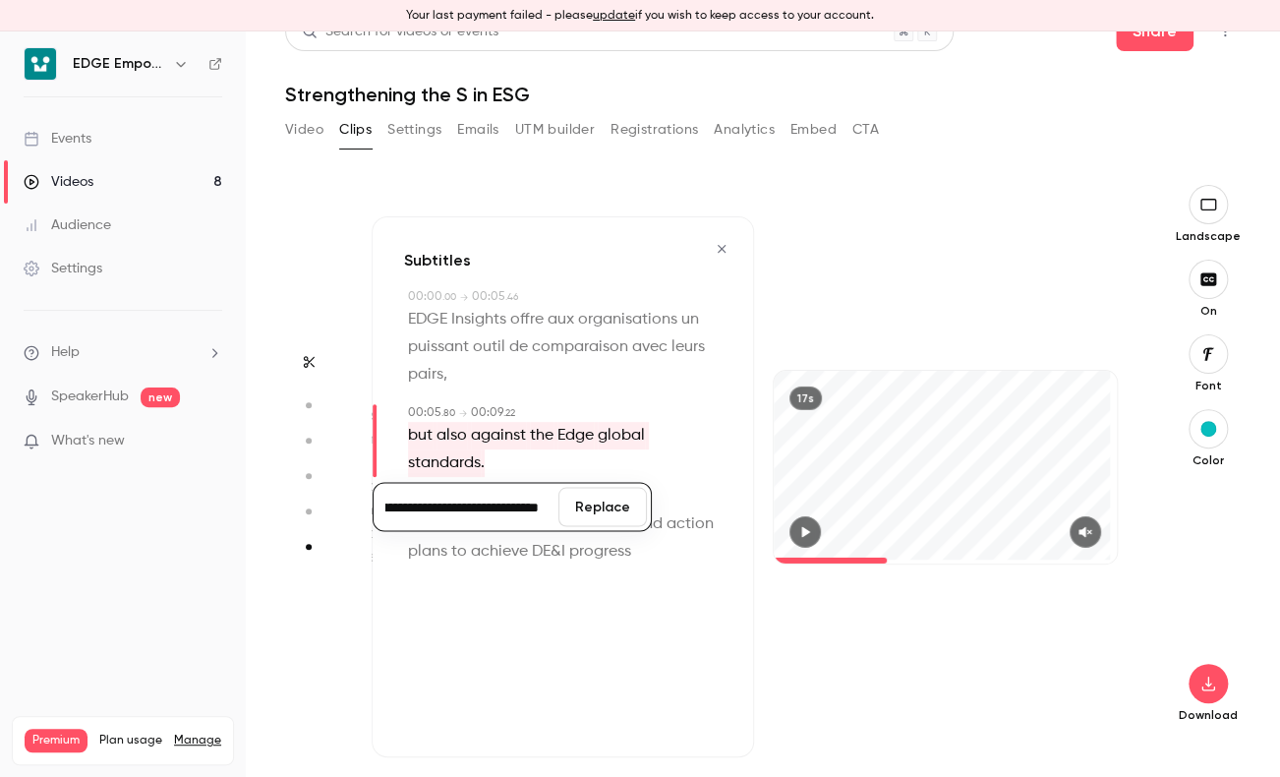
scroll to position [0, 0]
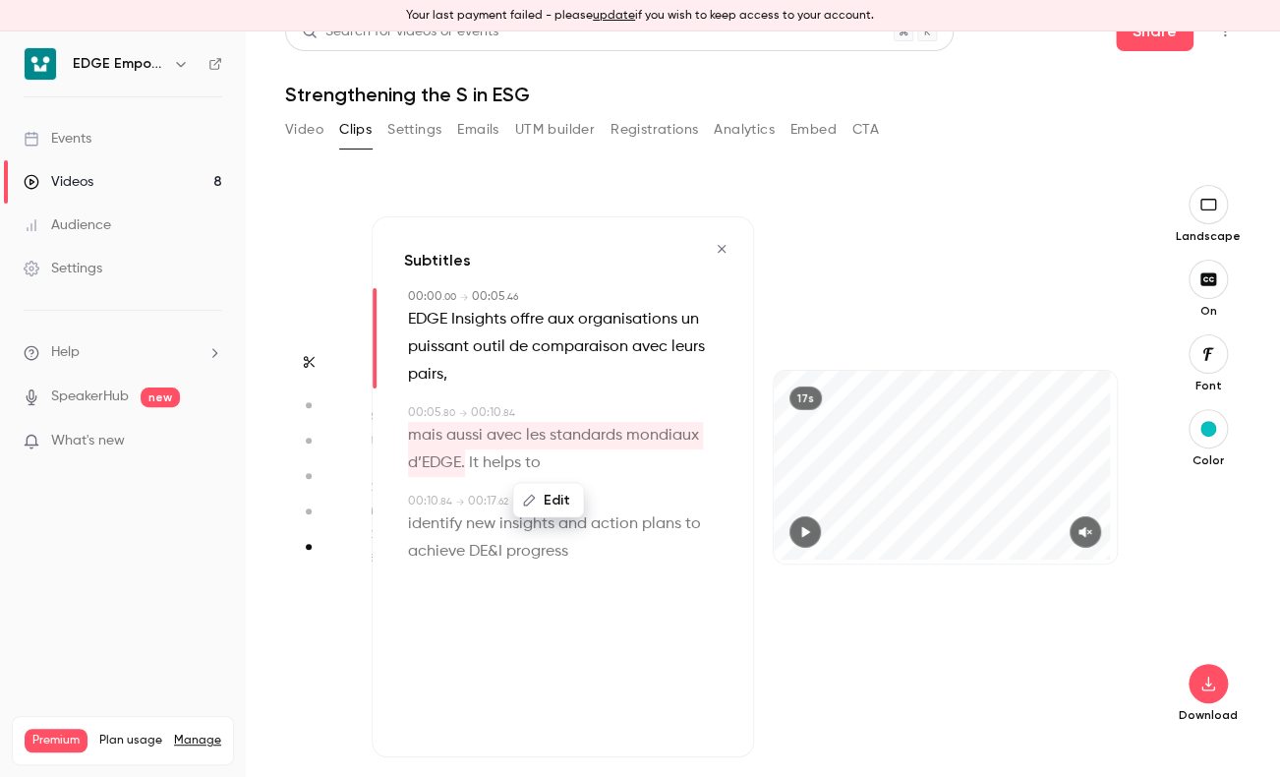
click at [780, 319] on div "17s" at bounding box center [945, 486] width 382 height 541
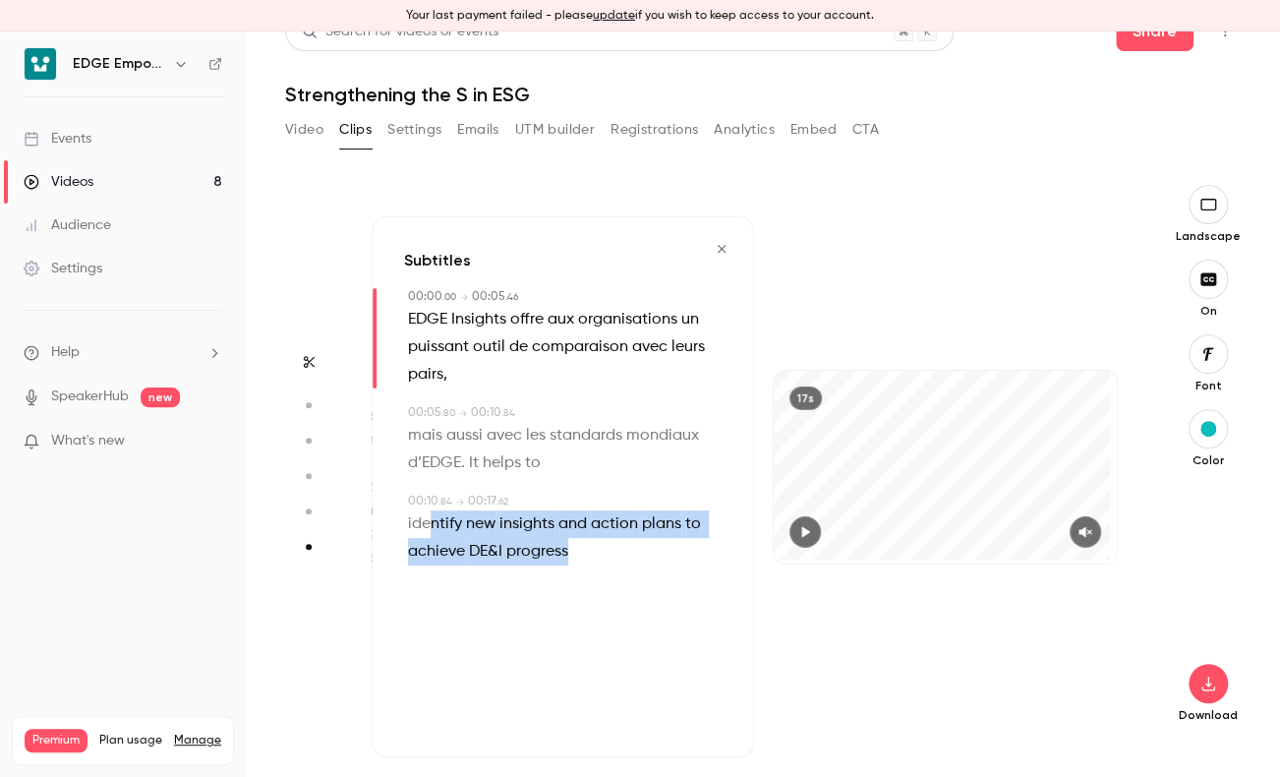
drag, startPoint x: 578, startPoint y: 550, endPoint x: 432, endPoint y: 521, distance: 149.3
click at [432, 521] on p "identify new insights and action plans to achieve DE&I progress" at bounding box center [565, 537] width 314 height 55
type input "****"
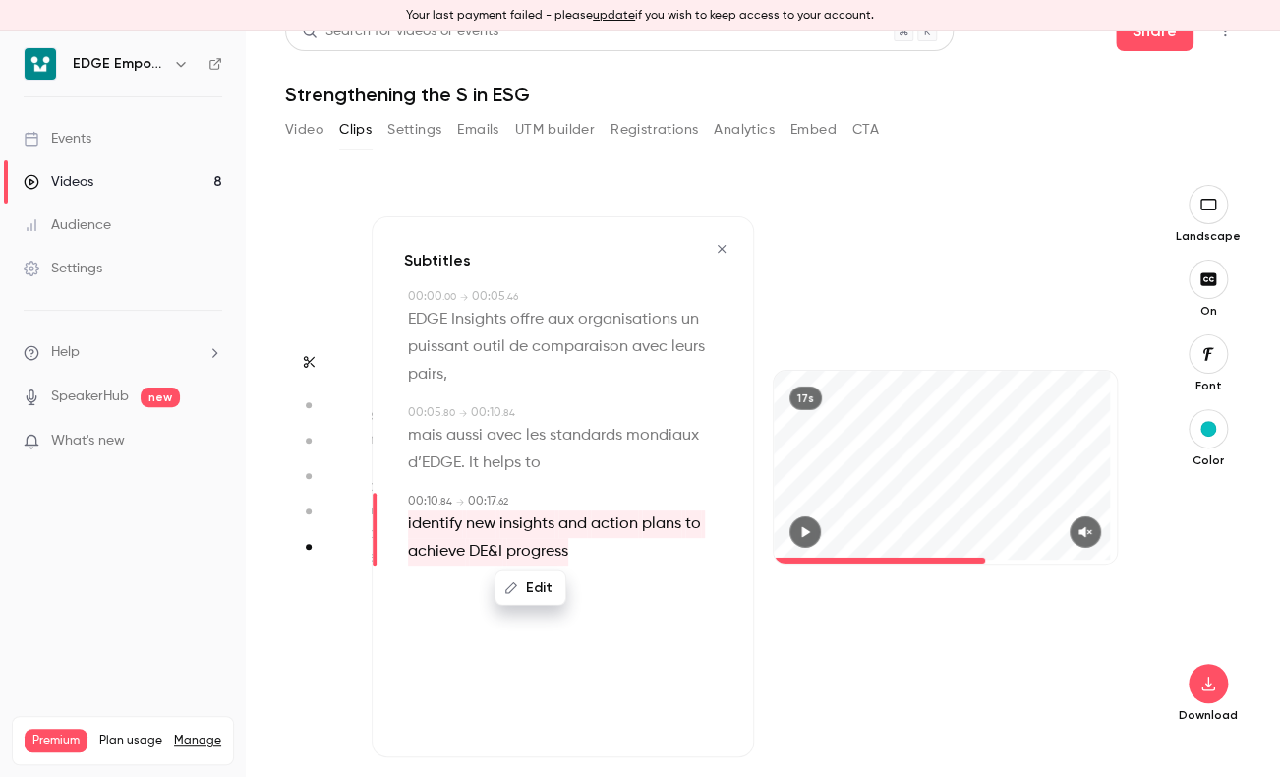
drag, startPoint x: 432, startPoint y: 521, endPoint x: 536, endPoint y: 584, distance: 121.7
click at [536, 584] on button "Edit" at bounding box center [531, 587] width 68 height 31
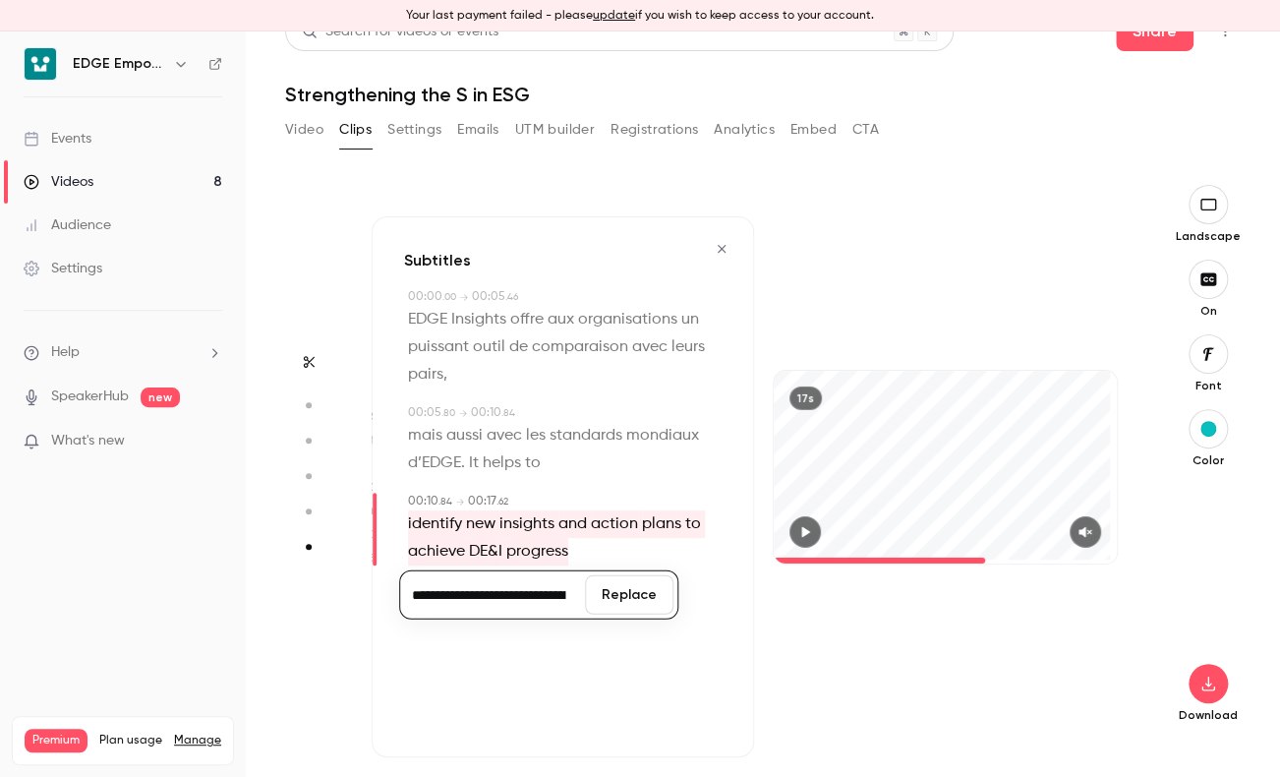
scroll to position [0, 443]
type input "**********"
click at [622, 595] on button "Replace" at bounding box center [629, 594] width 88 height 39
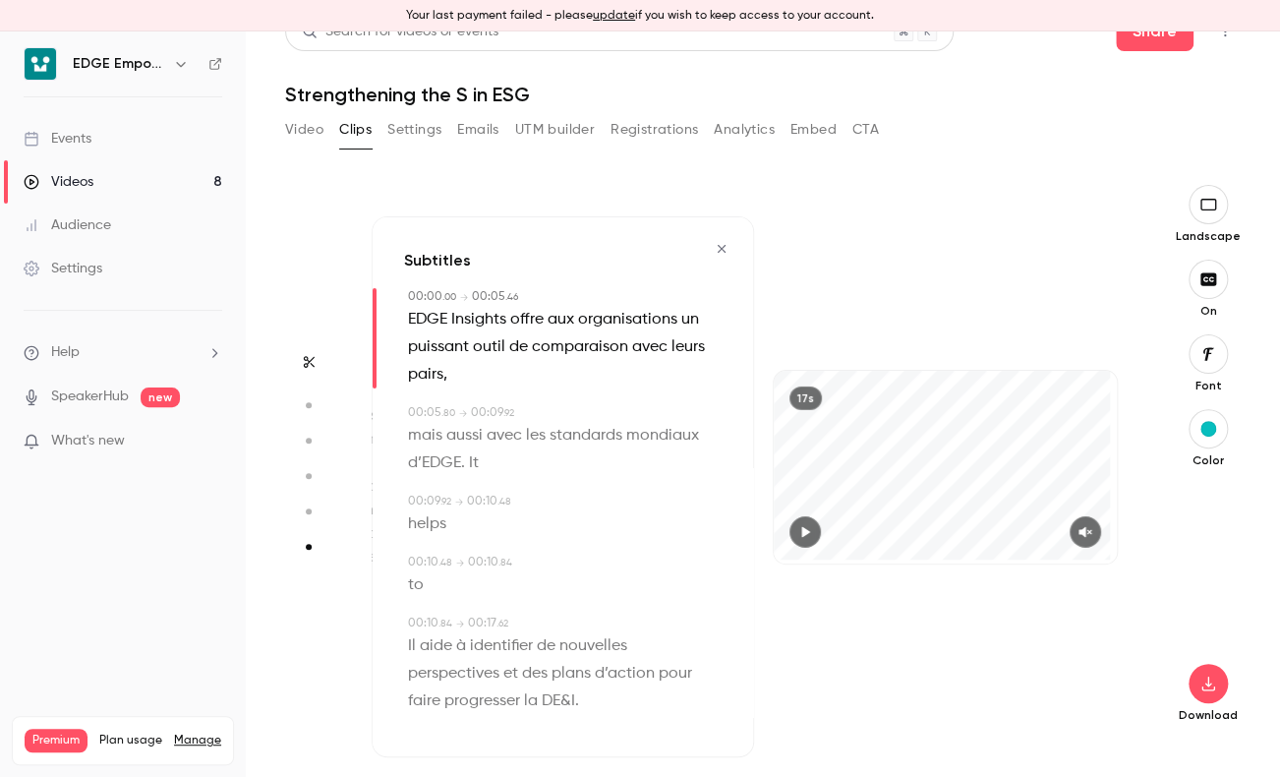
drag, startPoint x: 622, startPoint y: 595, endPoint x: 476, endPoint y: 467, distance: 194.4
click at [476, 467] on span "It" at bounding box center [474, 463] width 10 height 28
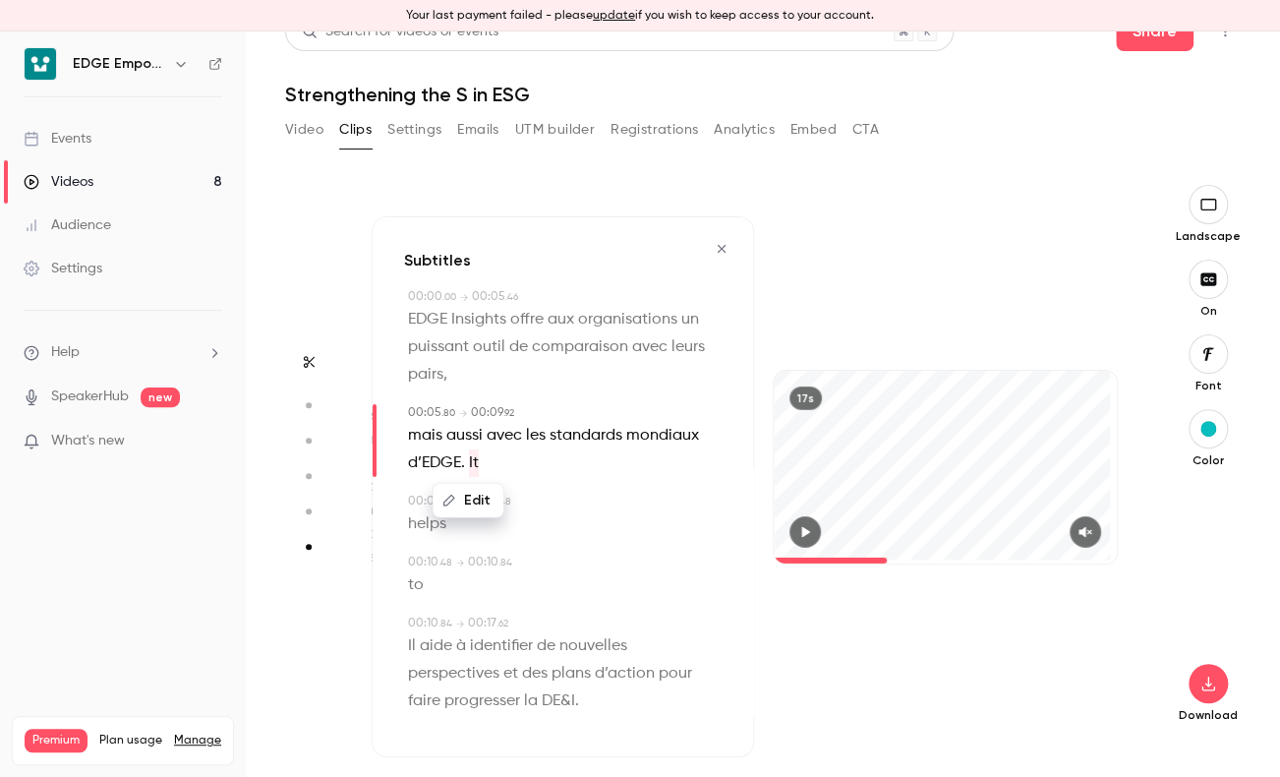
click at [454, 639] on span "Il aide à identifier de nouvelles perspectives et des plans d’action pour faire…" at bounding box center [552, 673] width 288 height 83
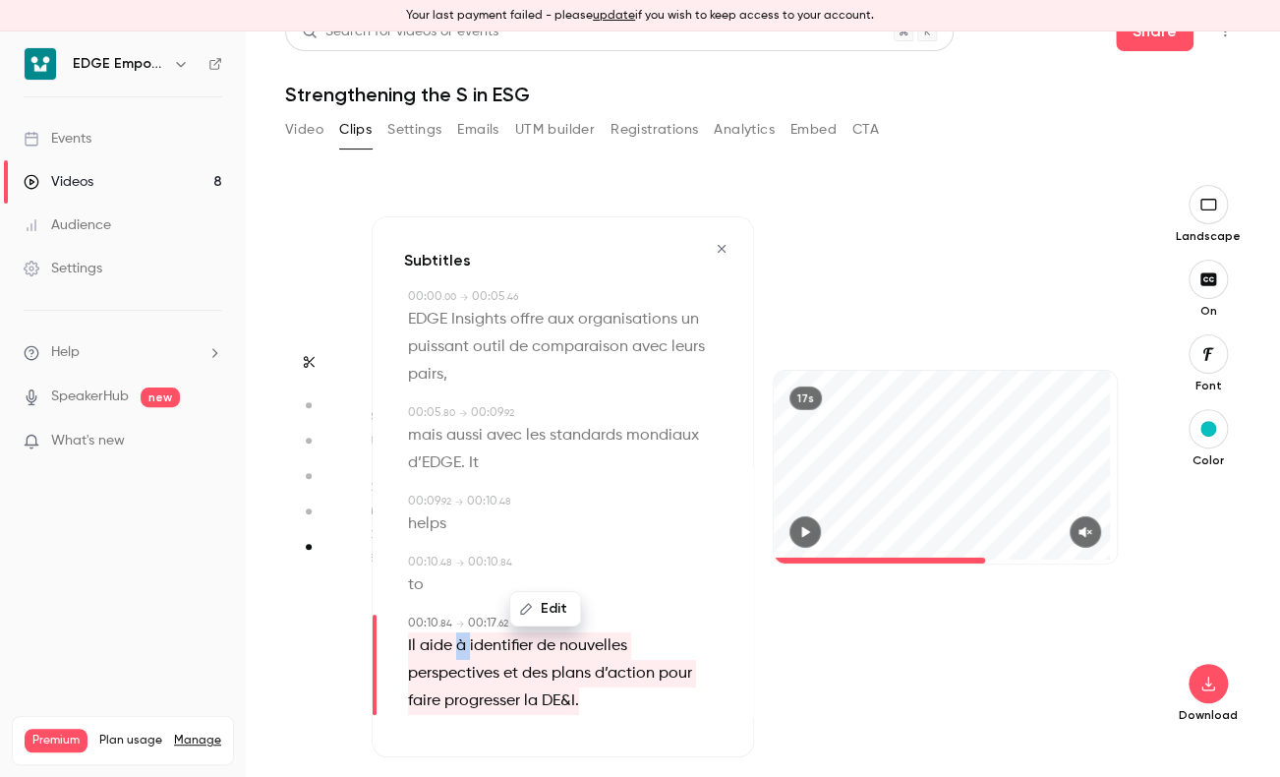
click at [454, 638] on span "Il aide à identifier de nouvelles perspectives et des plans d’action pour faire…" at bounding box center [552, 673] width 288 height 83
drag, startPoint x: 454, startPoint y: 638, endPoint x: 530, endPoint y: 643, distance: 75.9
click at [532, 643] on span "Il aide à identifier de nouvelles perspectives et des plans d’action pour faire…" at bounding box center [552, 673] width 288 height 83
click at [530, 642] on span "Il aide à identifier de nouvelles perspectives et des plans d’action pour faire…" at bounding box center [552, 673] width 288 height 83
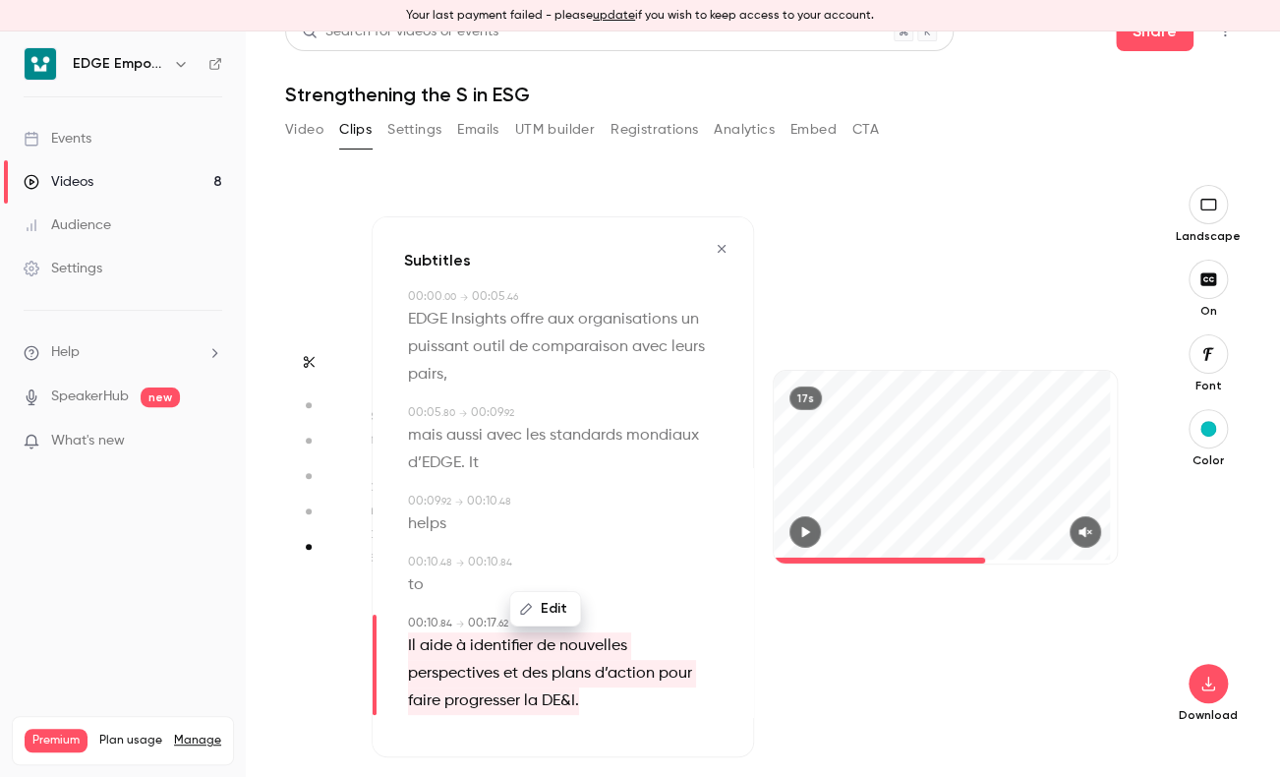
click at [562, 541] on div "Subtitles 00:00 . 00 → 00:05 . 46 EDGE Insights offre aux organisations un puis…" at bounding box center [563, 486] width 382 height 541
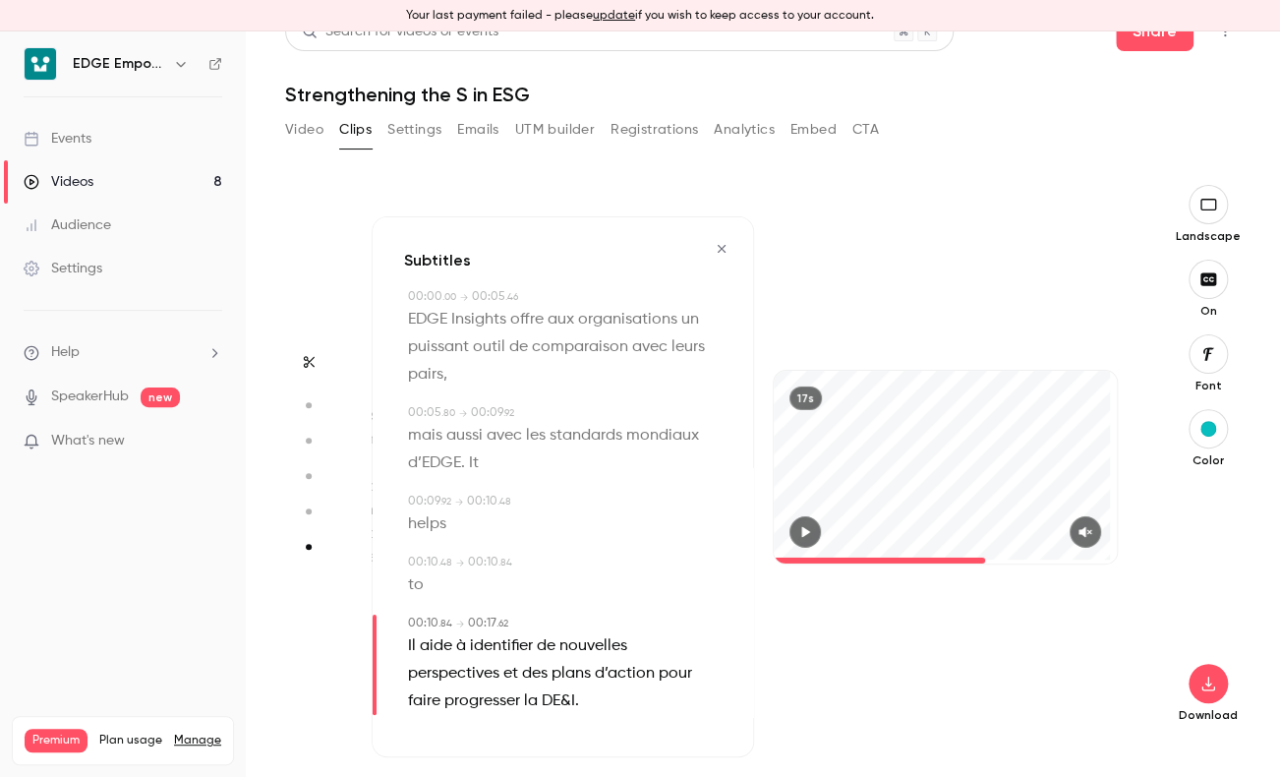
click at [724, 400] on div "Subtitles 00:00 . 00 → 00:05 . 46 EDGE Insights offre aux organisations un puis…" at bounding box center [563, 486] width 382 height 541
drag, startPoint x: 506, startPoint y: 467, endPoint x: 422, endPoint y: 437, distance: 89.9
click at [422, 437] on p "mais aussi avec les standards mondiaux d’EDGE. It" at bounding box center [565, 449] width 314 height 55
type input "***"
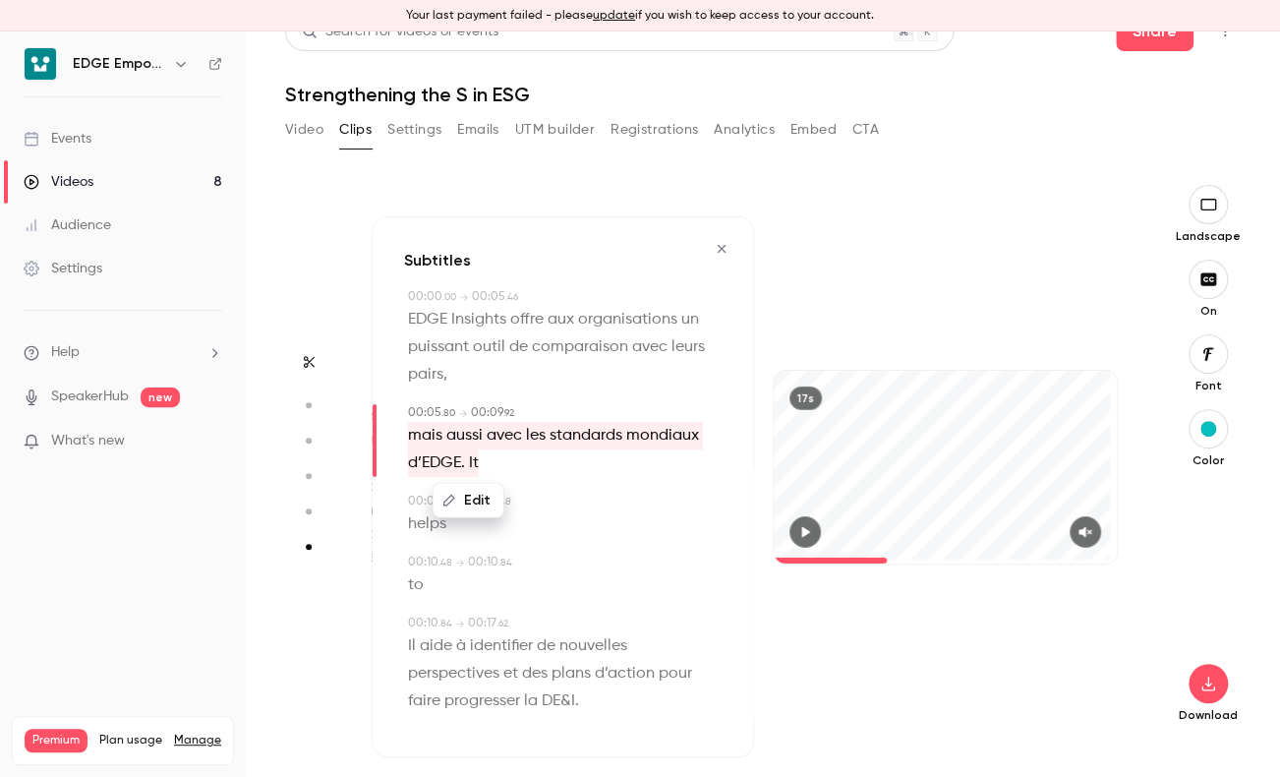
drag, startPoint x: 422, startPoint y: 437, endPoint x: 476, endPoint y: 495, distance: 79.3
click at [476, 495] on button "Edit" at bounding box center [469, 500] width 68 height 31
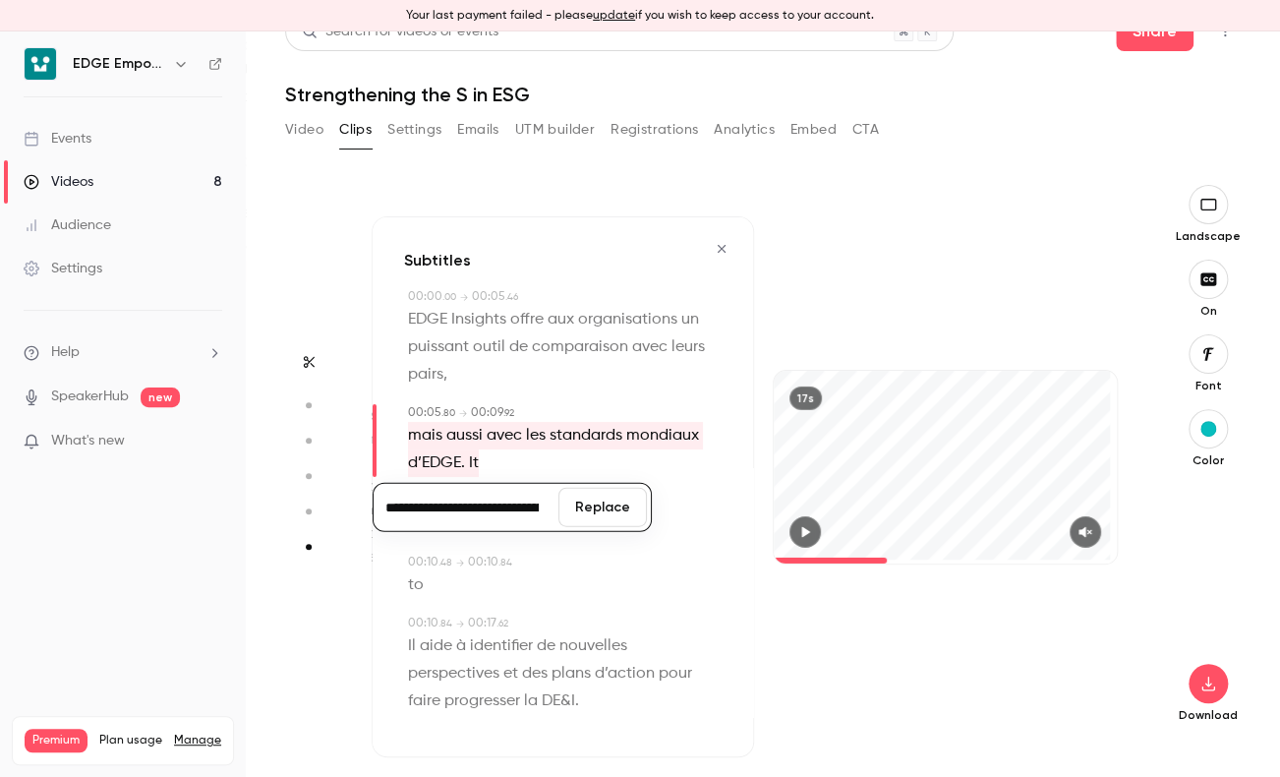
scroll to position [0, 166]
drag, startPoint x: 505, startPoint y: 512, endPoint x: 551, endPoint y: 513, distance: 45.2
click at [589, 514] on div "**********" at bounding box center [512, 507] width 279 height 49
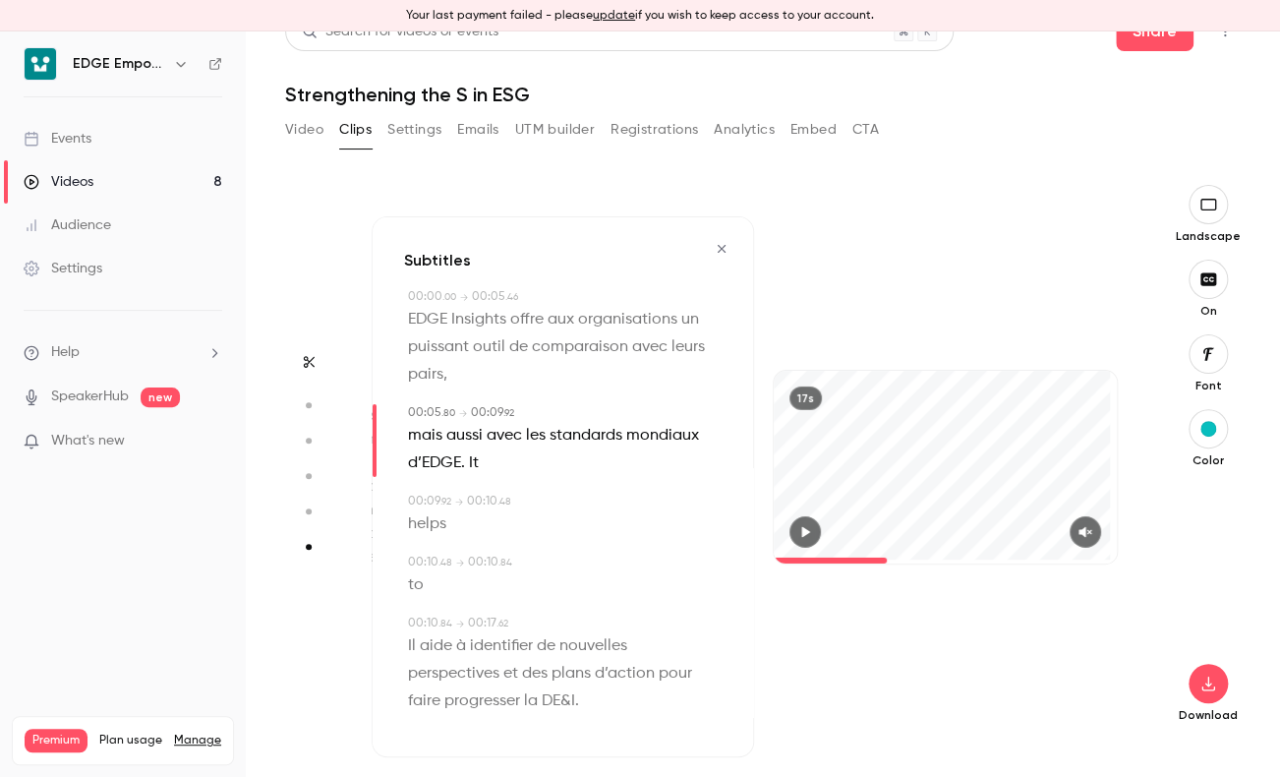
click at [477, 459] on span "It" at bounding box center [474, 463] width 10 height 28
click at [480, 499] on button "Edit" at bounding box center [469, 500] width 68 height 31
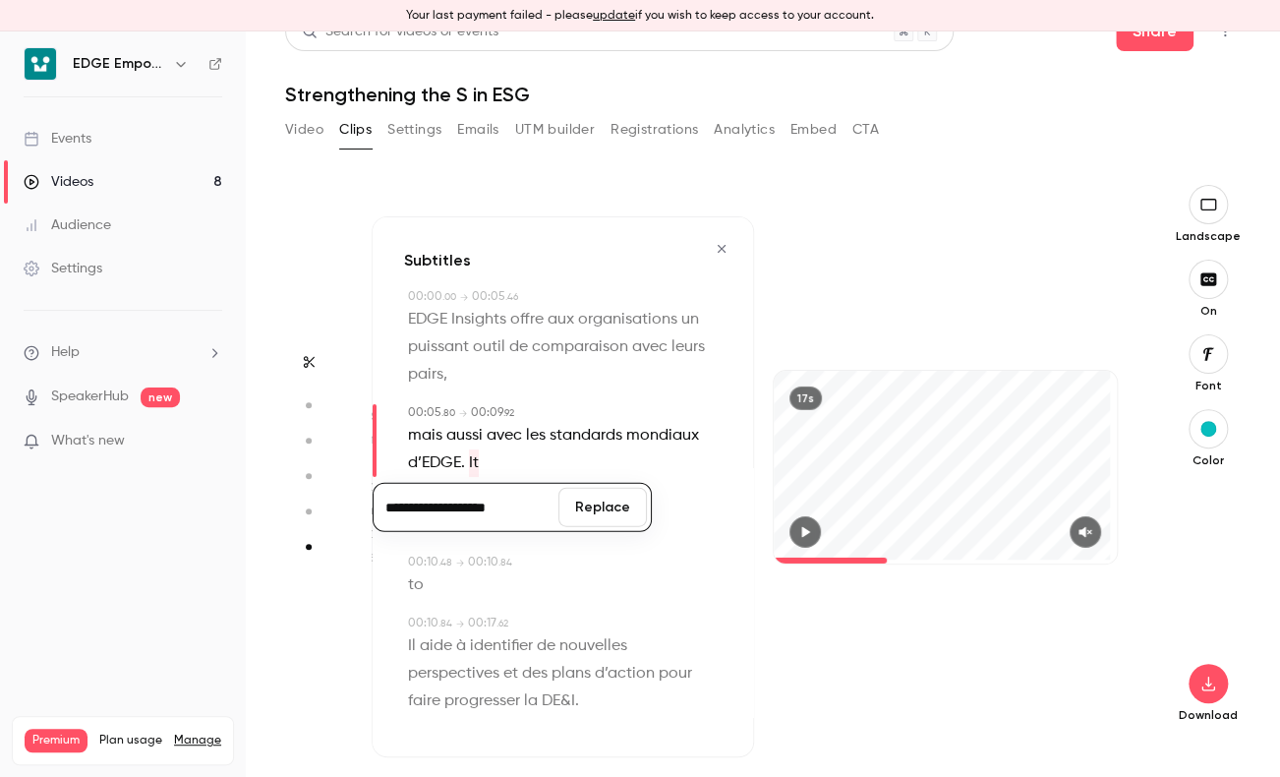
type input "**********"
click at [599, 505] on button "Replace" at bounding box center [602, 507] width 88 height 39
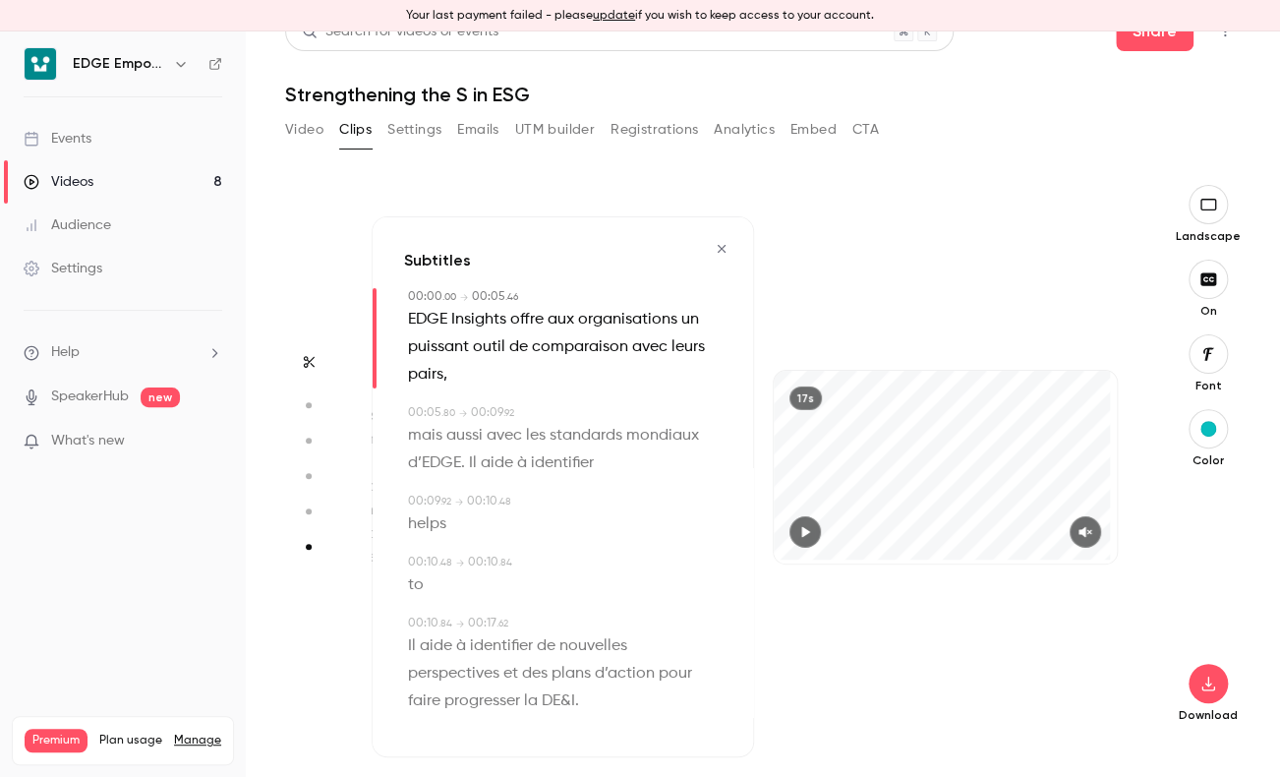
drag, startPoint x: 599, startPoint y: 505, endPoint x: 588, endPoint y: 534, distance: 30.5
click at [588, 534] on div "helps" at bounding box center [565, 524] width 314 height 28
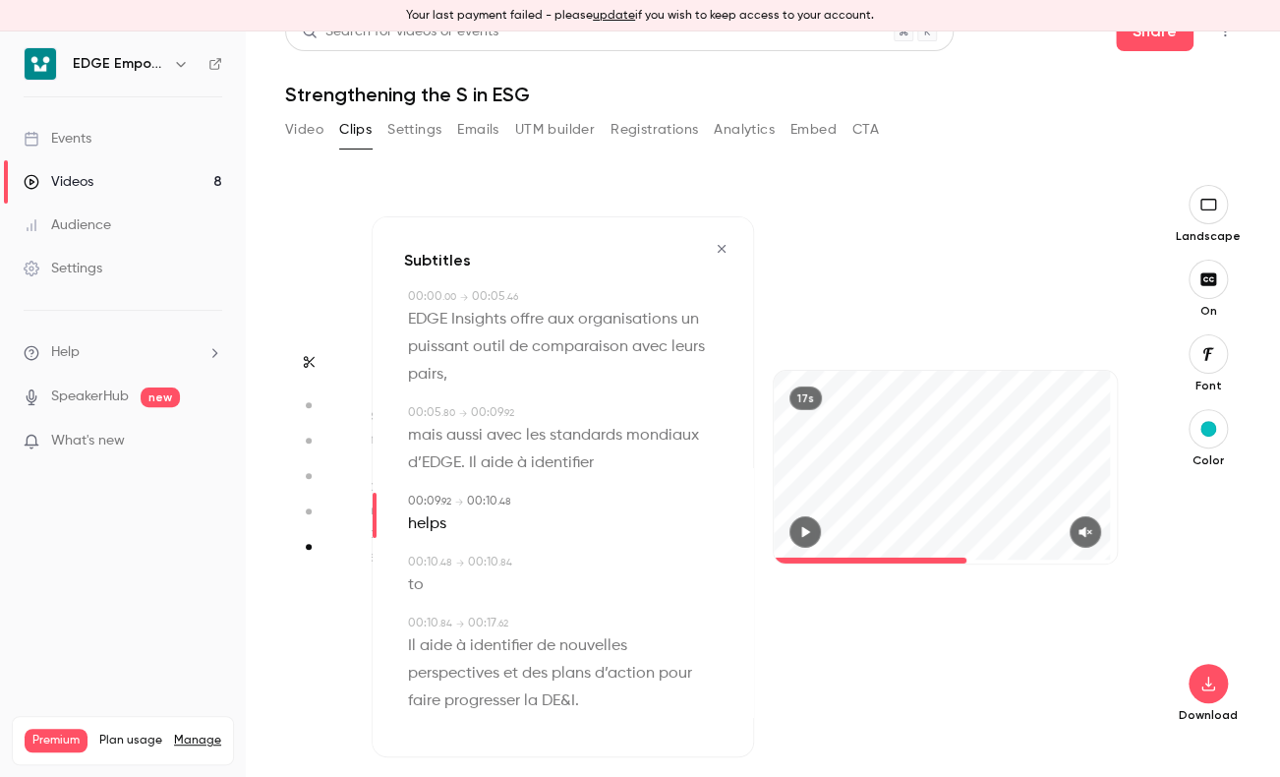
click at [557, 470] on span "Il aide à identifier" at bounding box center [531, 463] width 125 height 28
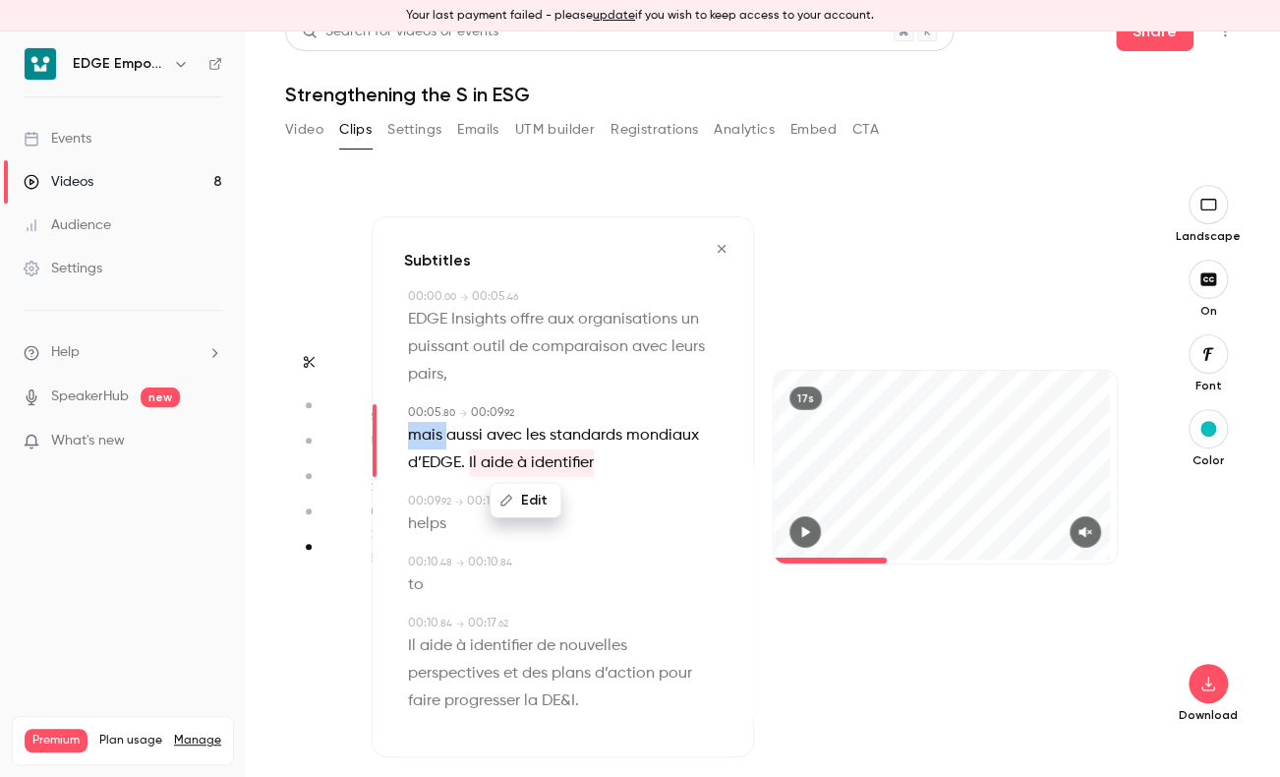
click at [557, 470] on div "Edit" at bounding box center [533, 500] width 56 height 63
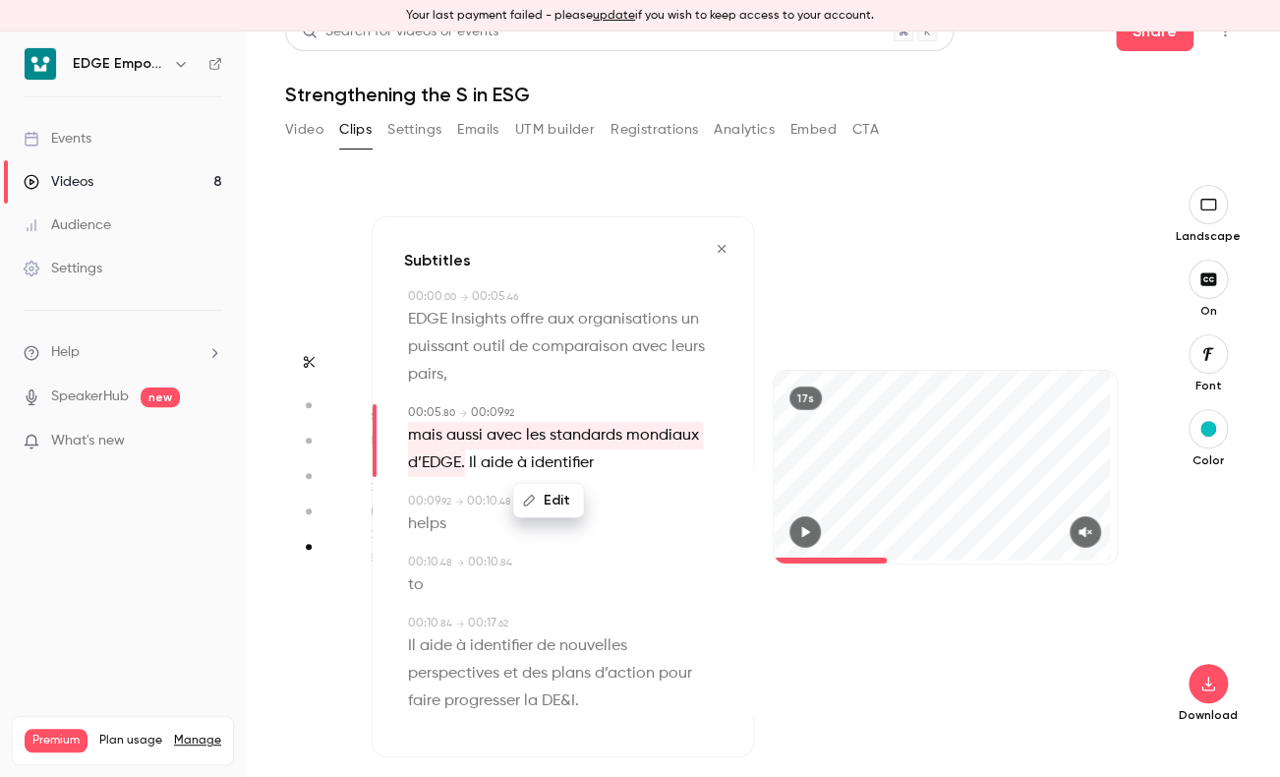
drag, startPoint x: 557, startPoint y: 470, endPoint x: 529, endPoint y: 467, distance: 27.7
click at [529, 467] on div "Edit mais aussi avec les standards mondiaux d’EDGE. Il aide à identifier" at bounding box center [565, 449] width 314 height 55
click at [421, 518] on span "helps" at bounding box center [427, 524] width 38 height 28
type input "***"
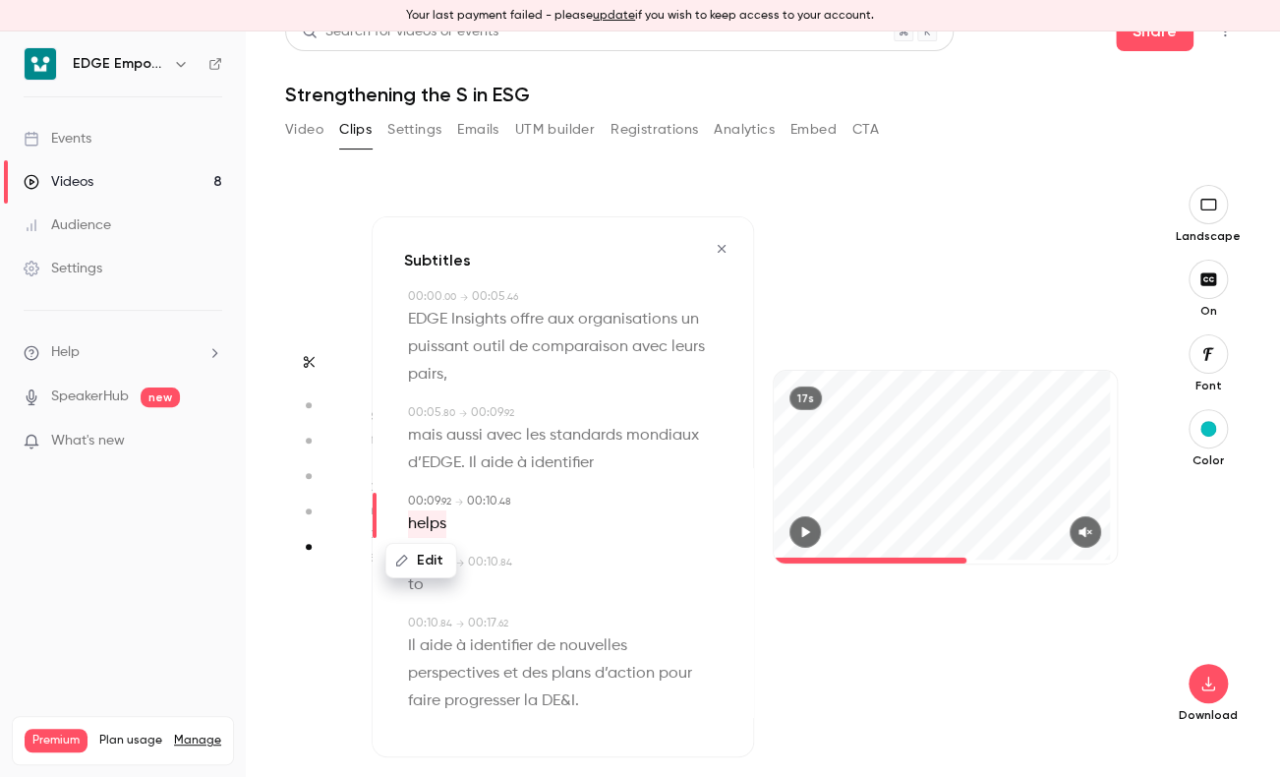
click at [429, 558] on button "Edit" at bounding box center [421, 560] width 68 height 31
click at [595, 566] on button "Replace" at bounding box center [602, 567] width 88 height 39
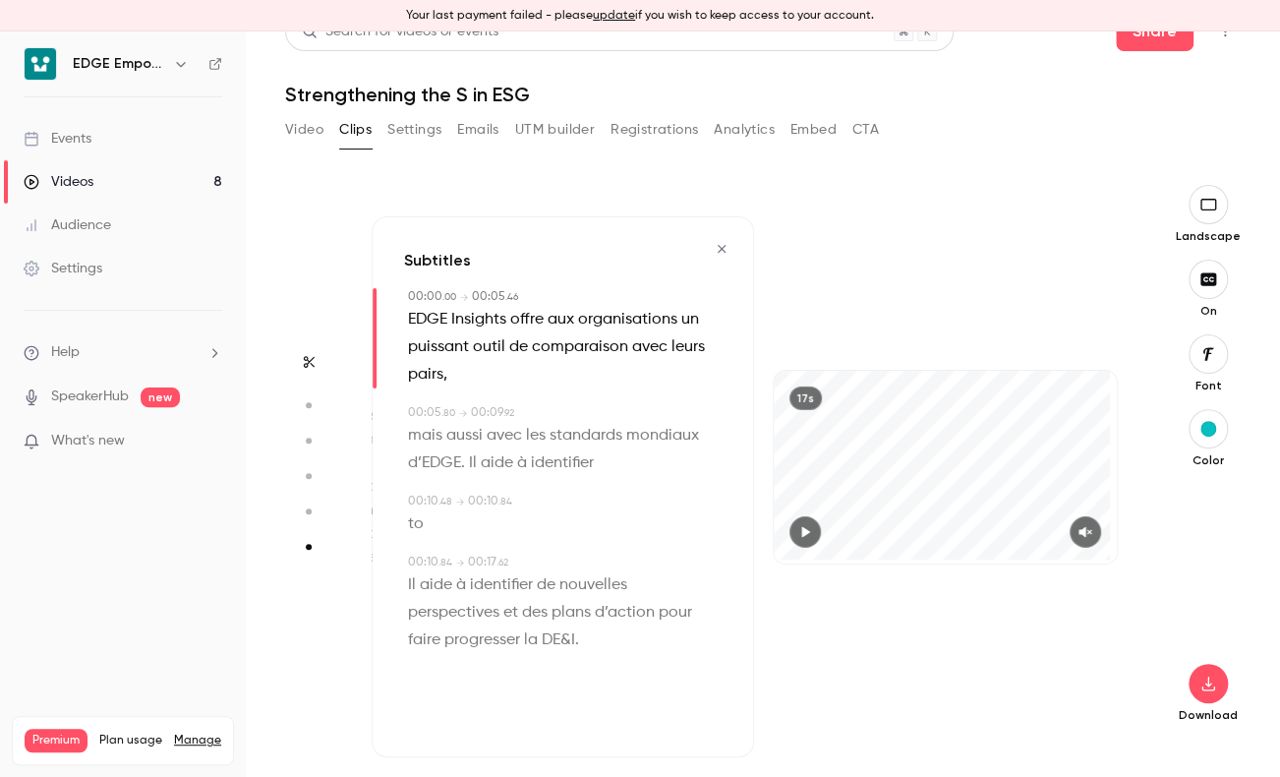
click at [416, 526] on span "to" at bounding box center [416, 524] width 16 height 28
type input "****"
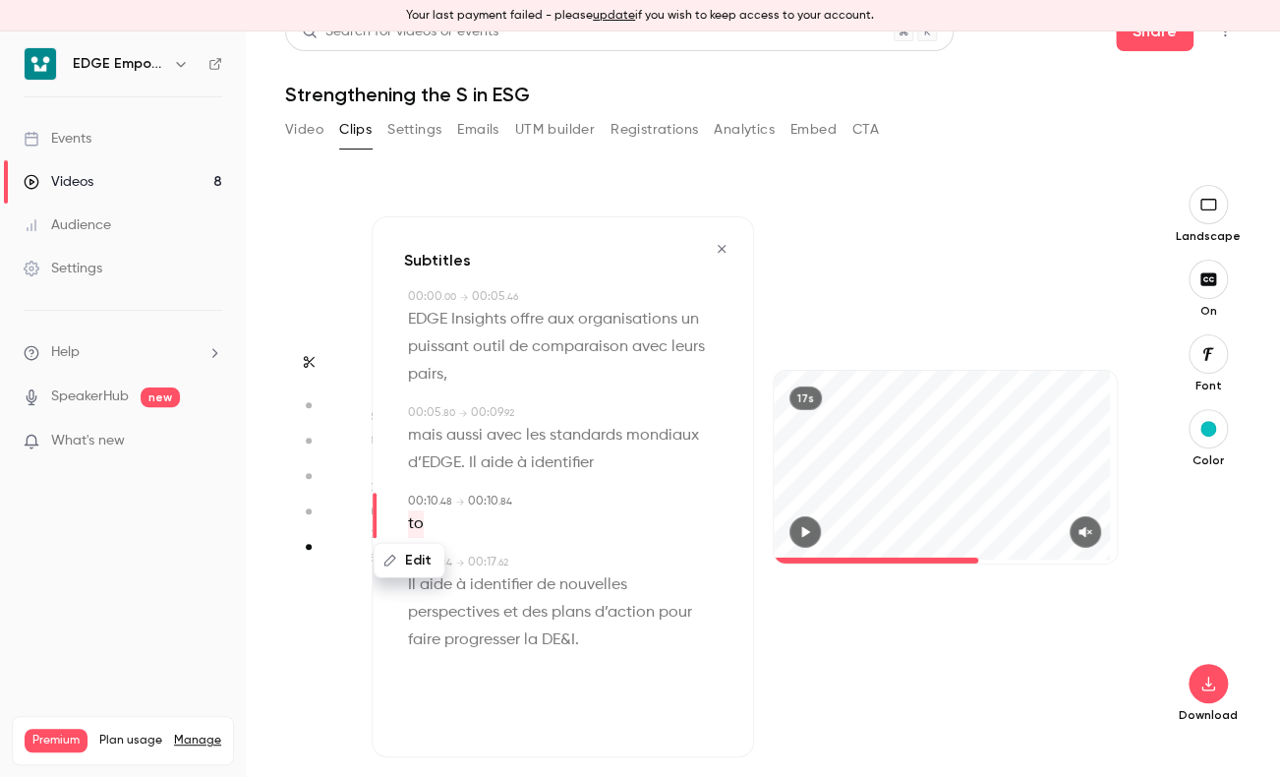
click at [413, 558] on button "Edit" at bounding box center [410, 560] width 68 height 31
click at [598, 568] on button "Replace" at bounding box center [602, 567] width 88 height 39
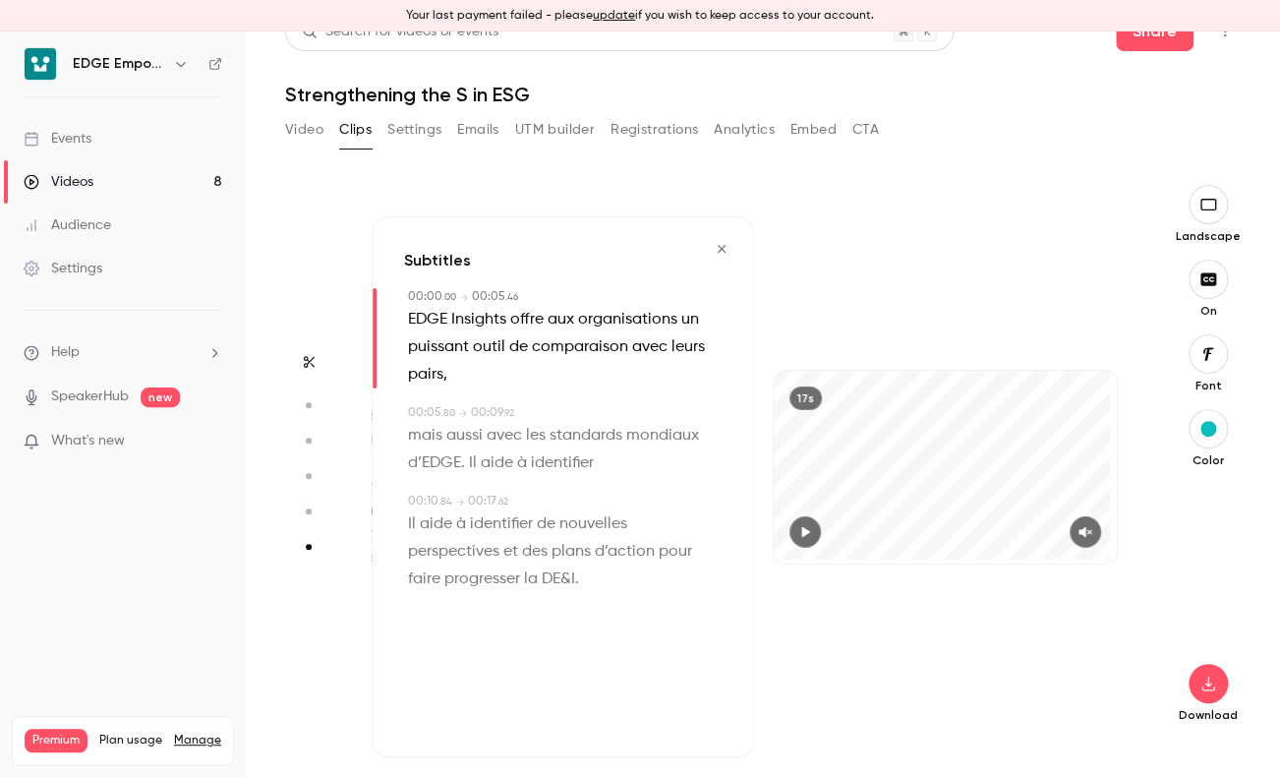
click at [527, 524] on span "Il aide à identifier de nouvelles perspectives et des plans d’action pour faire…" at bounding box center [552, 551] width 288 height 83
type input "****"
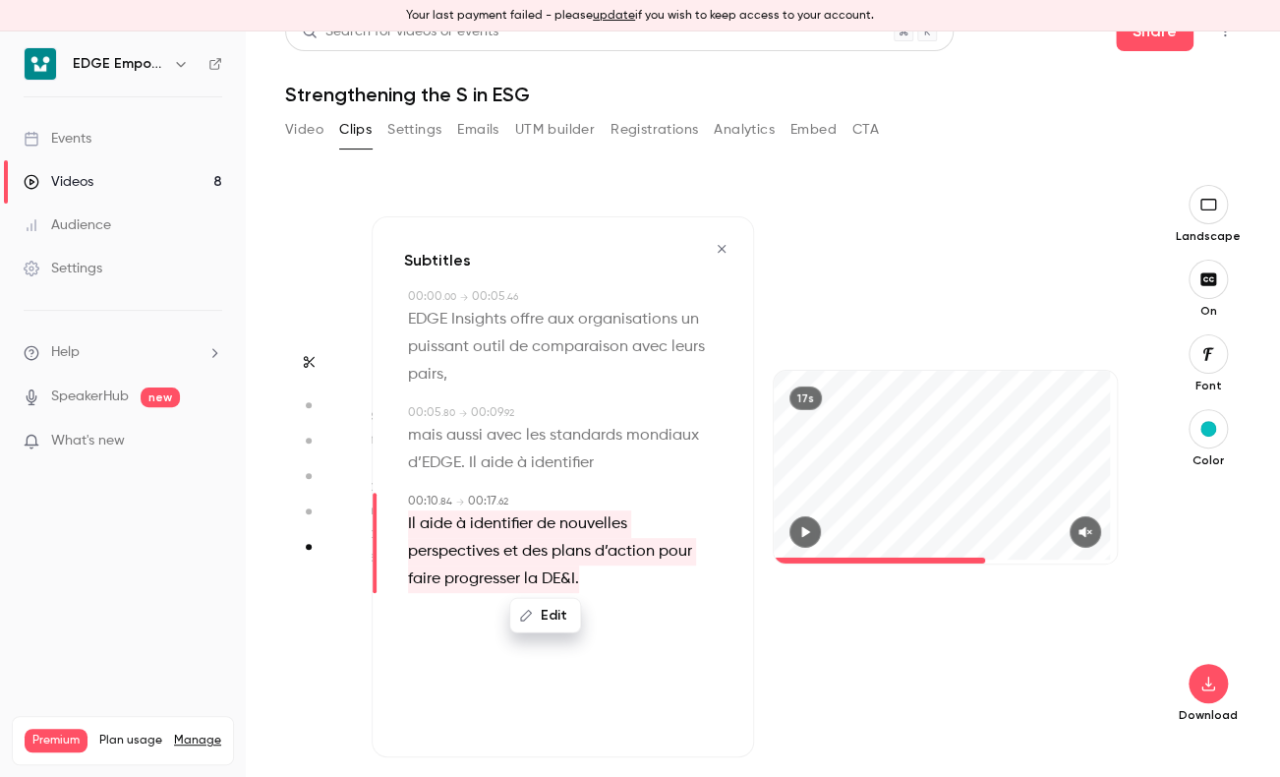
click at [544, 614] on button "Edit" at bounding box center [545, 615] width 68 height 31
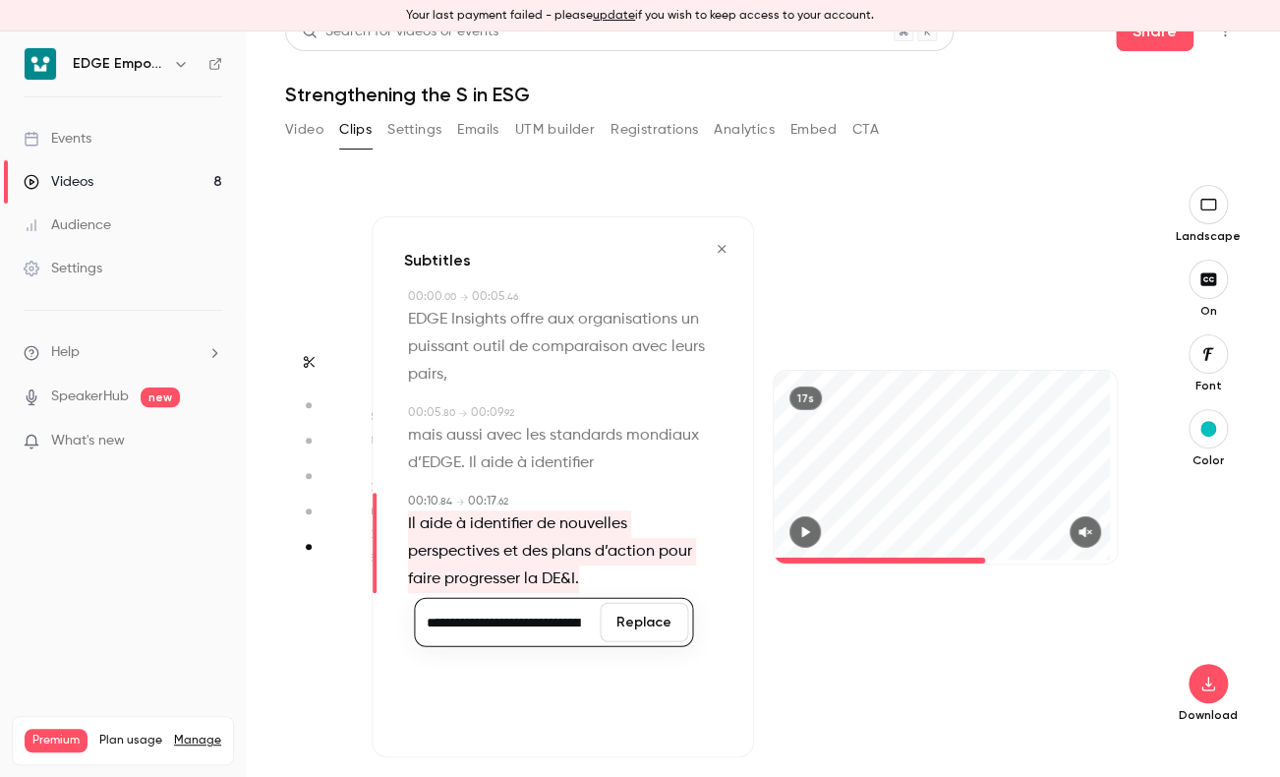
click at [537, 622] on input "**********" at bounding box center [507, 622] width 177 height 39
click at [539, 621] on input "**********" at bounding box center [507, 622] width 177 height 39
type input "**********"
click at [641, 624] on button "Replace" at bounding box center [644, 622] width 88 height 39
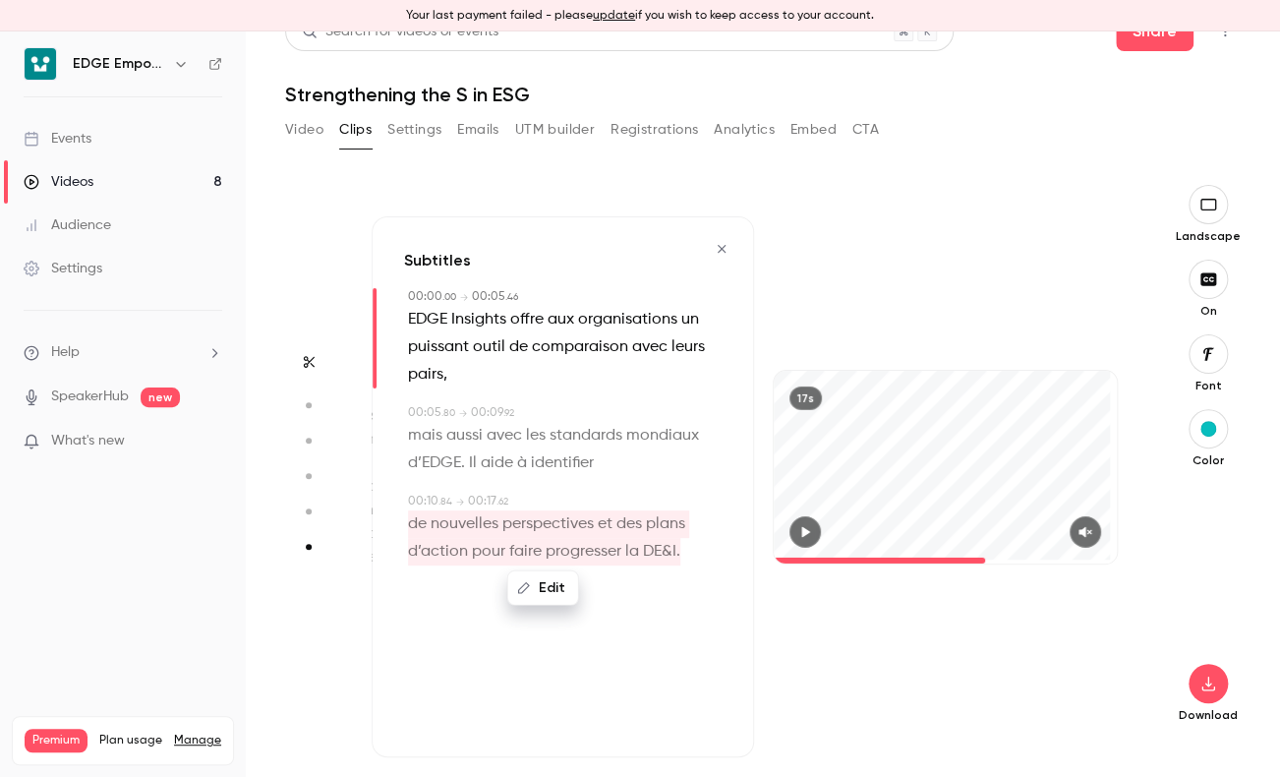
type input "*"
click at [839, 271] on div "17s" at bounding box center [945, 486] width 382 height 541
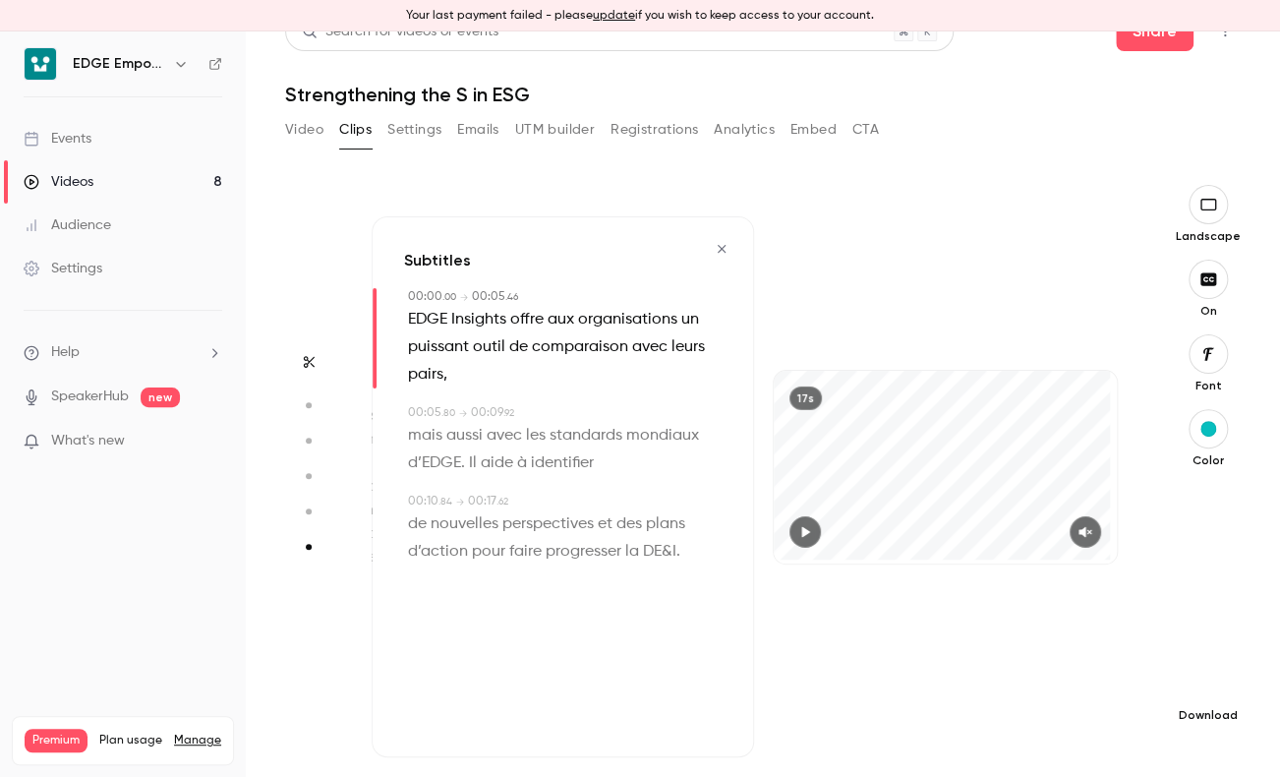
click at [1189, 697] on button "button" at bounding box center [1208, 683] width 39 height 39
click at [1100, 658] on span "High quality requires longer processing" at bounding box center [1045, 666] width 224 height 20
click at [285, 215] on aside at bounding box center [308, 481] width 47 height 592
